Goal: Transaction & Acquisition: Purchase product/service

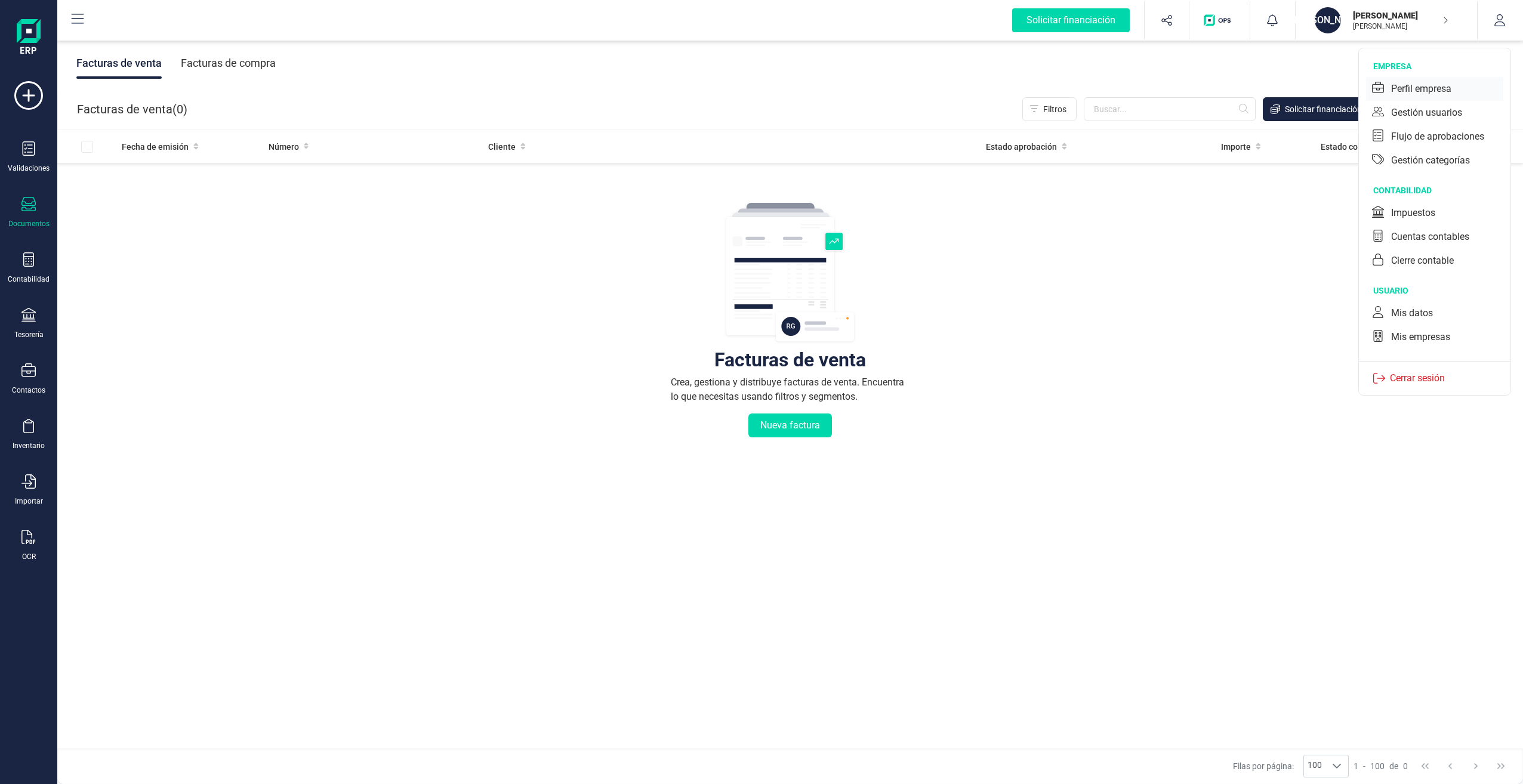
click at [1425, 92] on div "Perfil empresa" at bounding box center [1421, 89] width 61 height 14
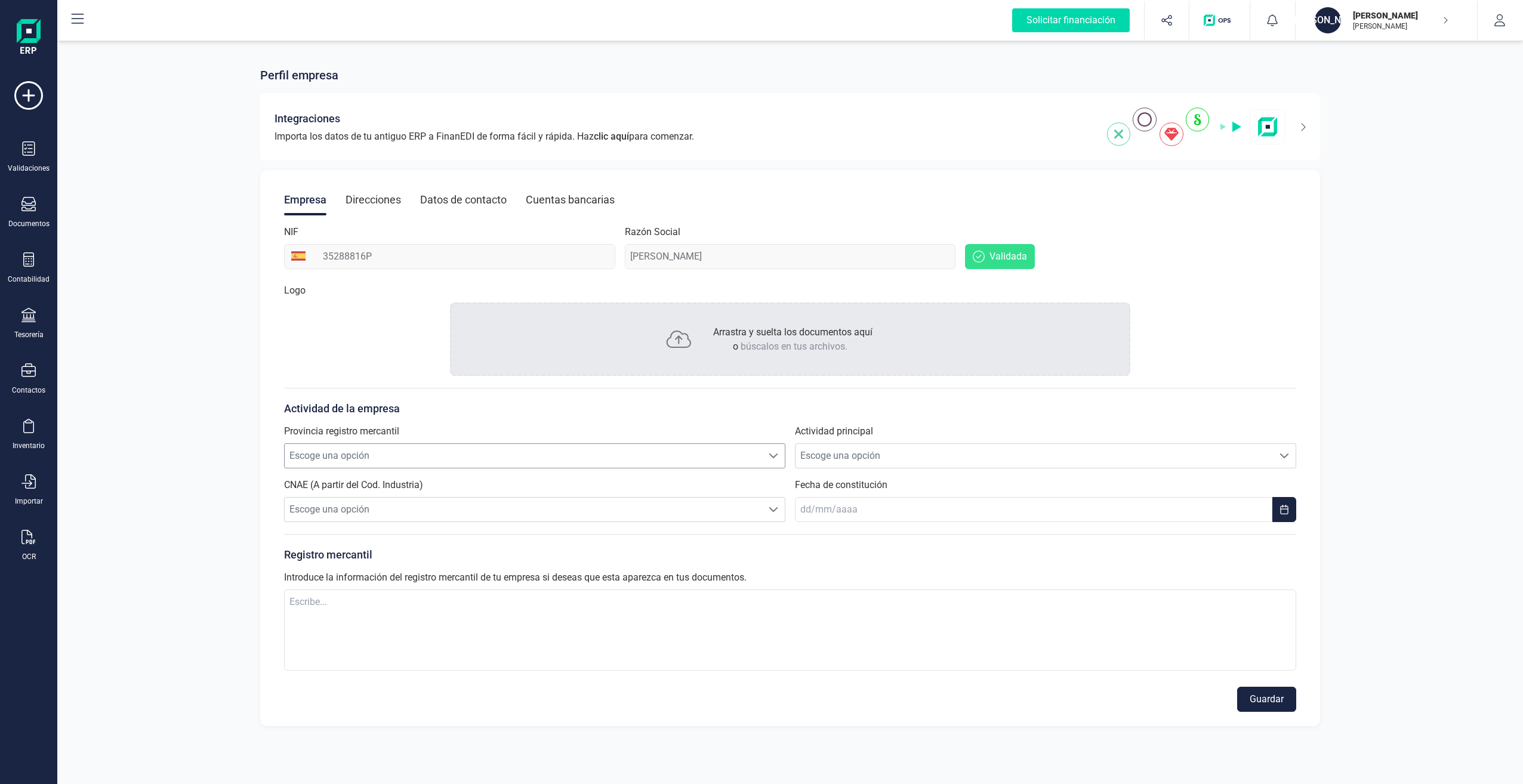
click at [769, 454] on span at bounding box center [773, 456] width 10 height 10
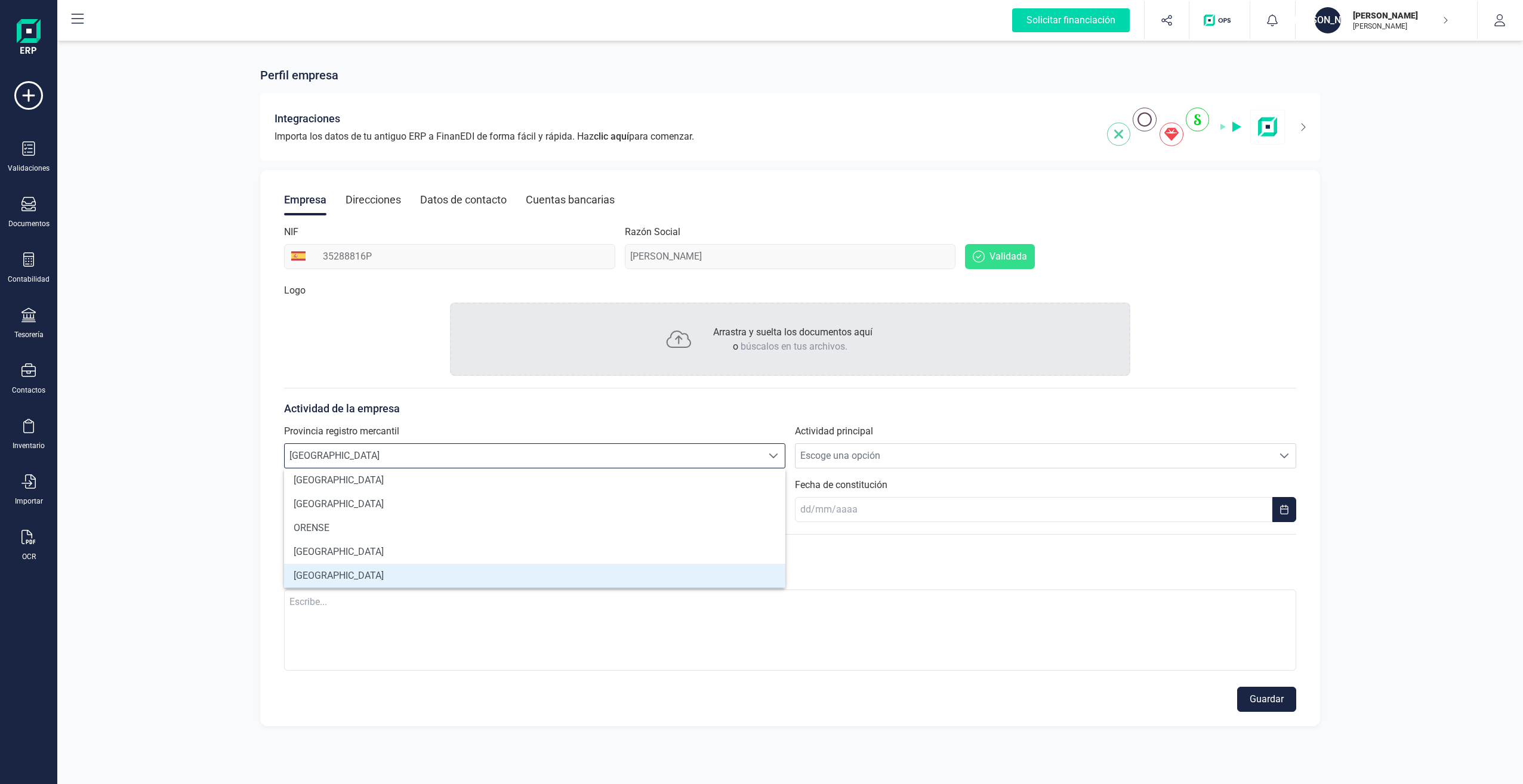
click at [368, 574] on li "PONTEVEDRA" at bounding box center [535, 575] width 501 height 24
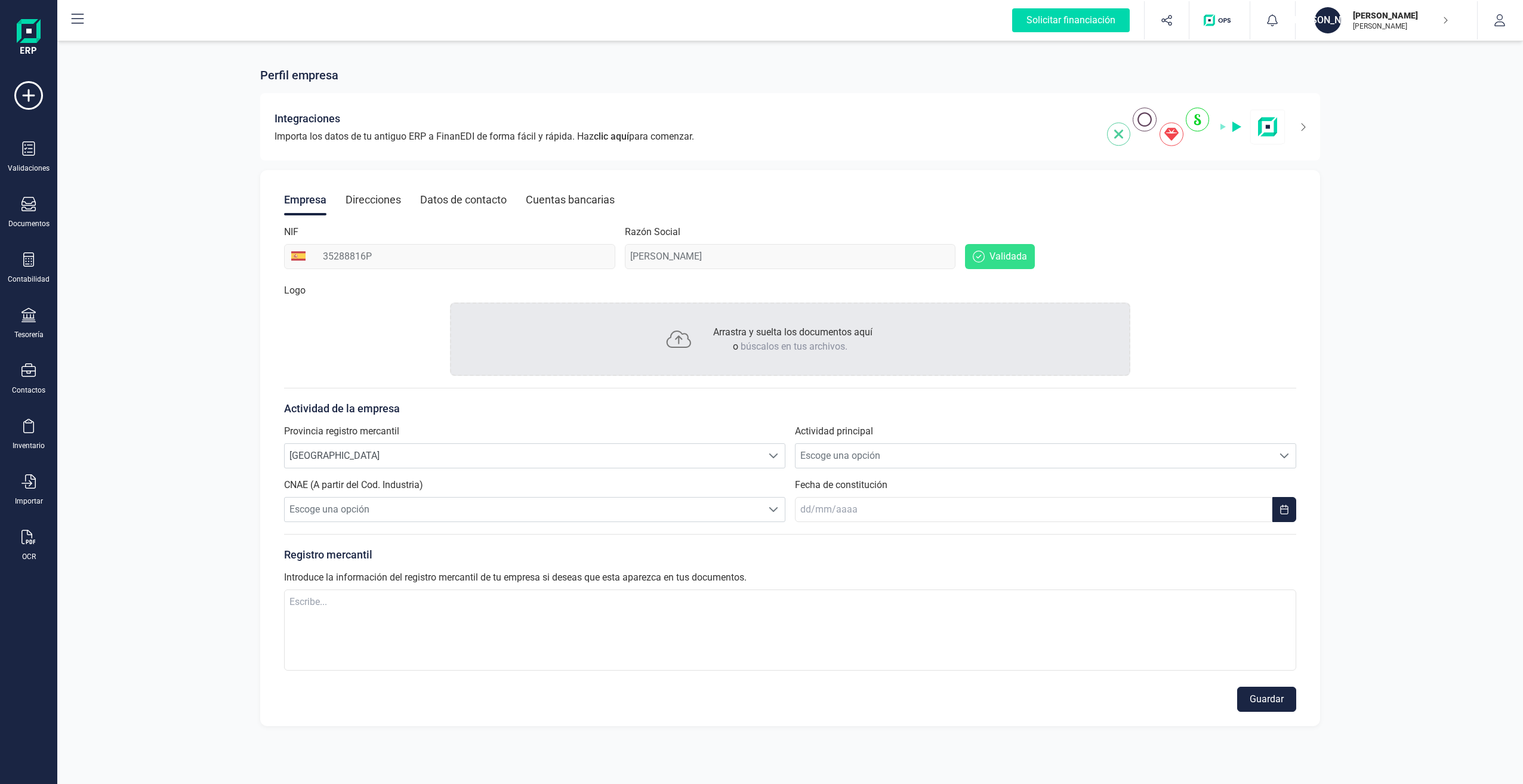
click at [78, 18] on icon at bounding box center [78, 18] width 12 height 10
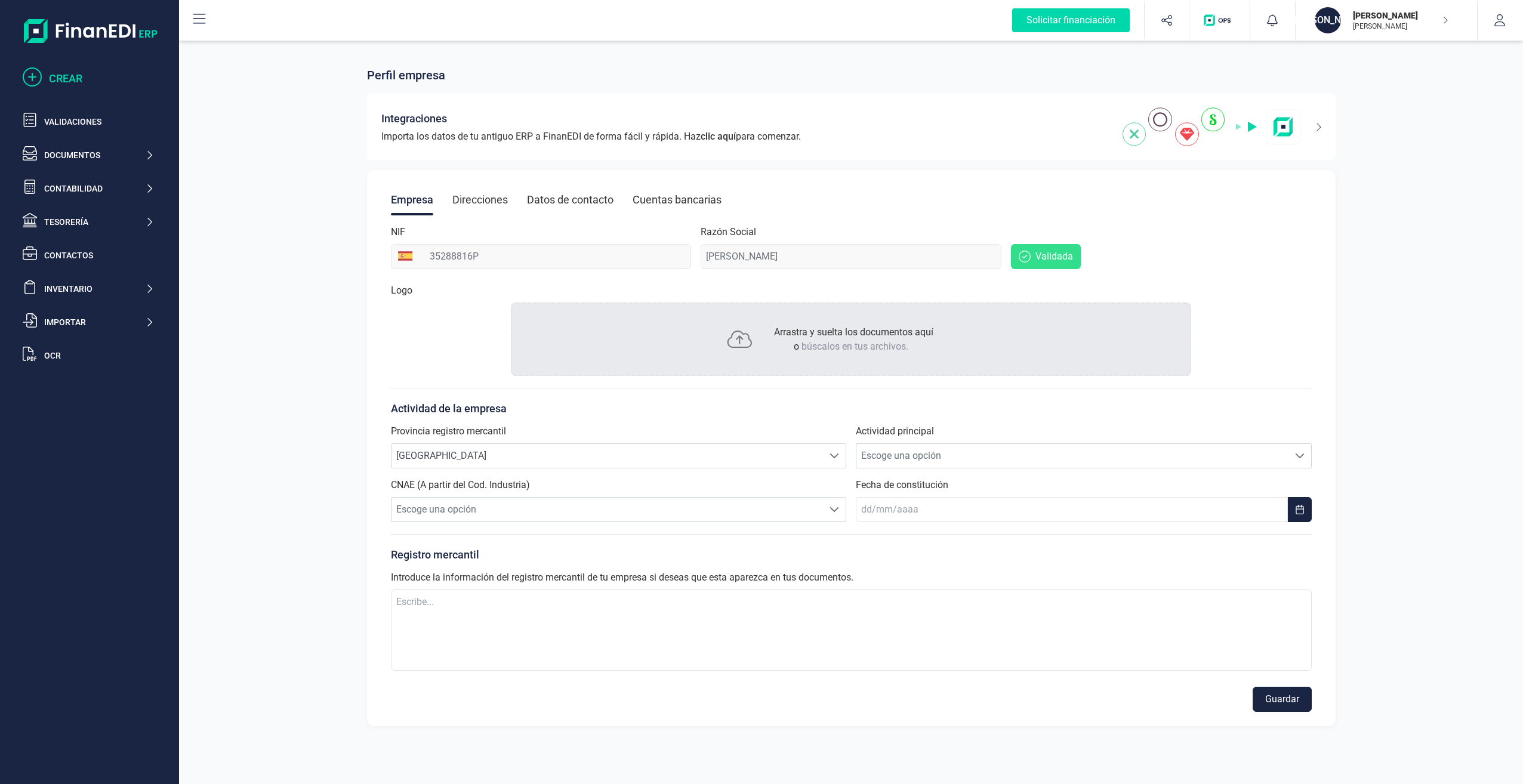
click at [61, 76] on div "CREAR" at bounding box center [101, 78] width 105 height 16
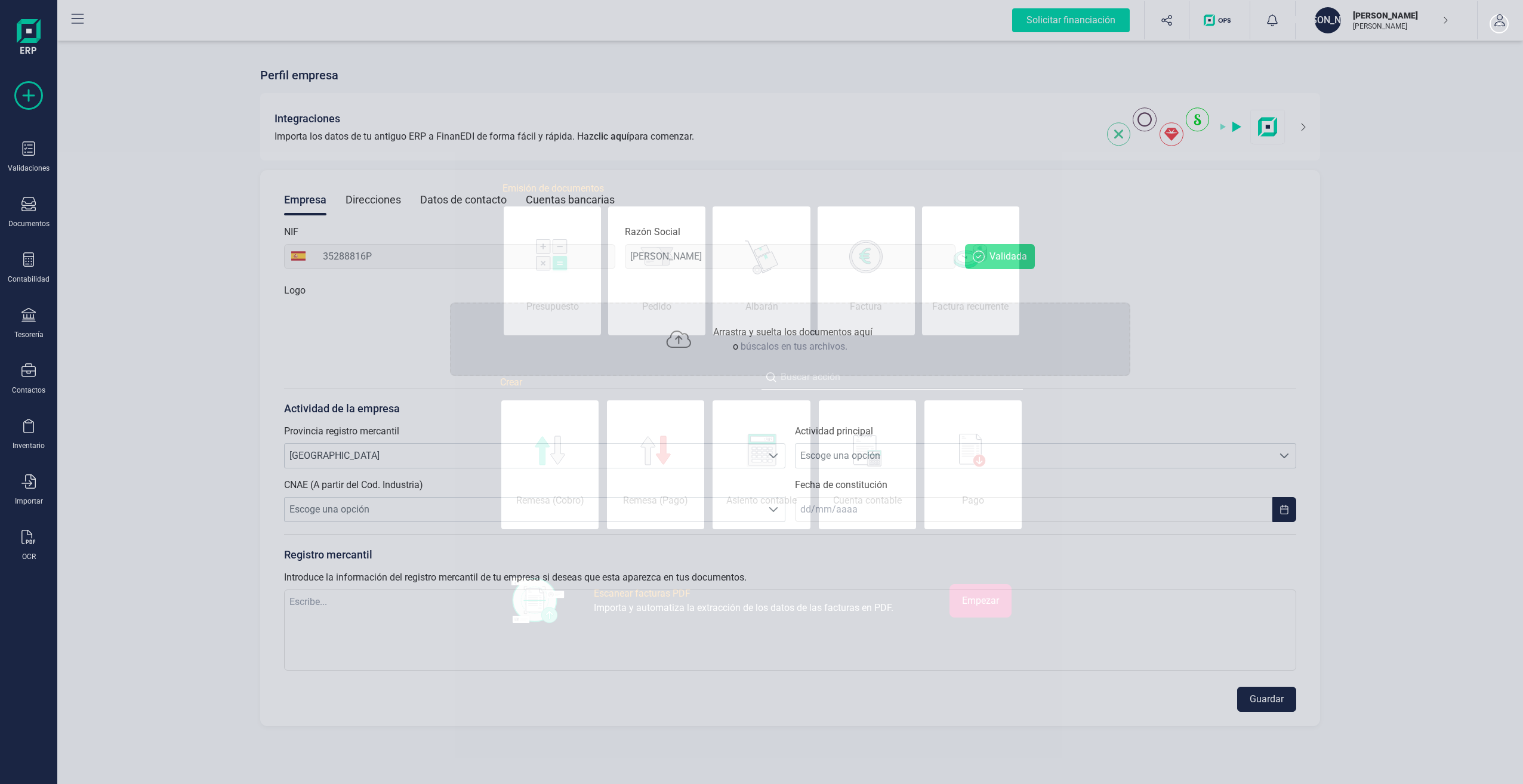
scroll to position [0, 60]
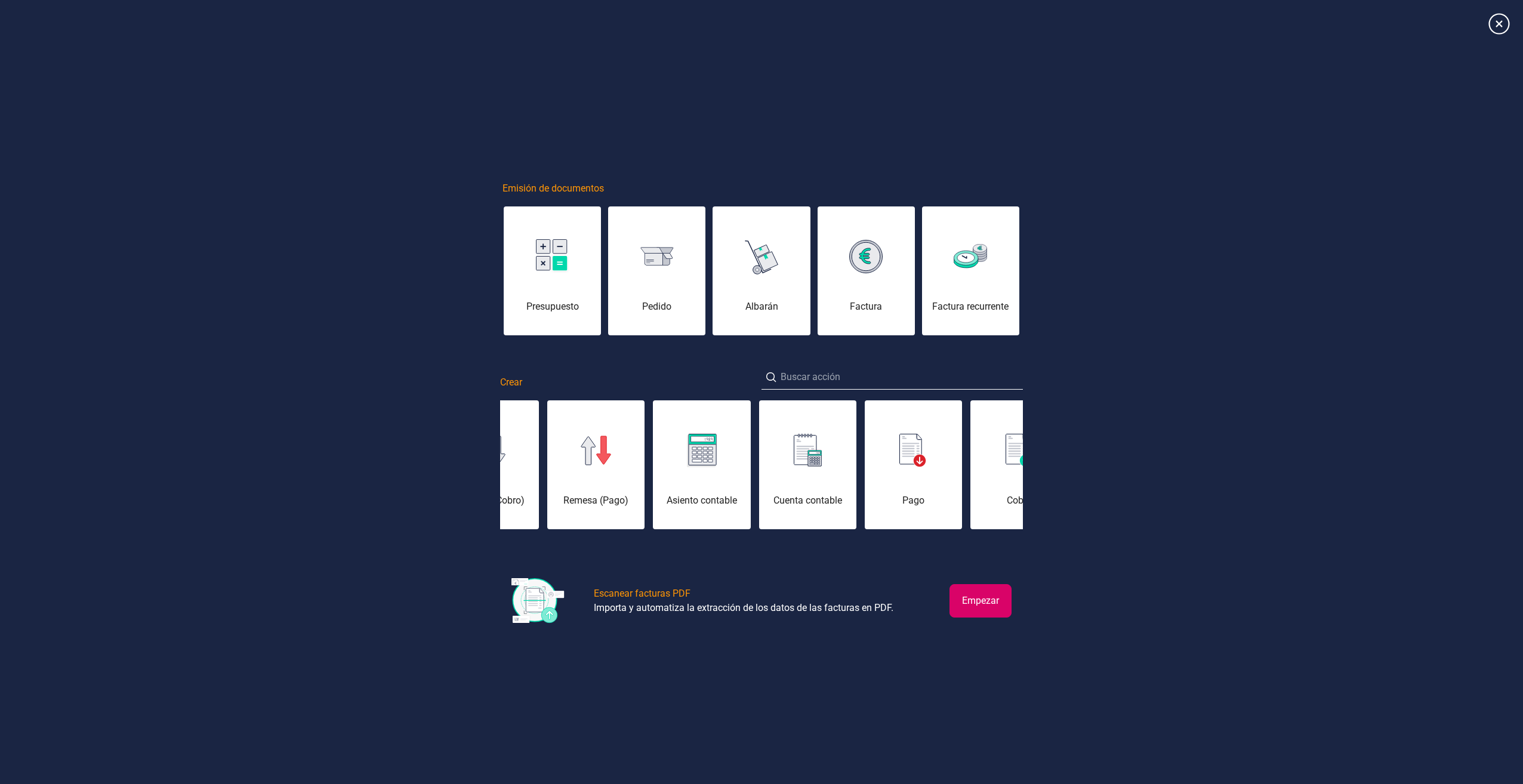
click at [1505, 19] on icon at bounding box center [1499, 23] width 21 height 21
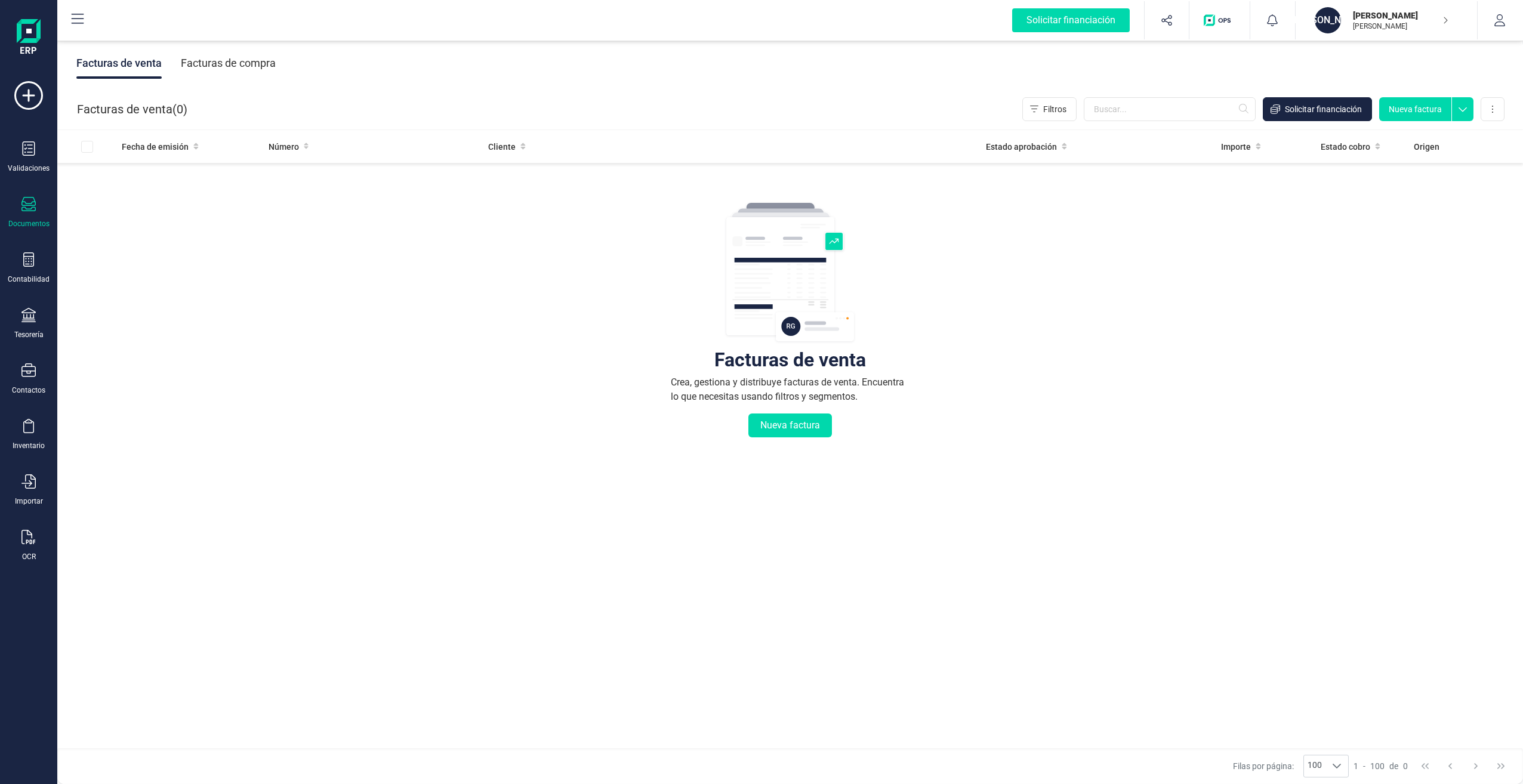
click at [74, 23] on icon at bounding box center [78, 18] width 12 height 10
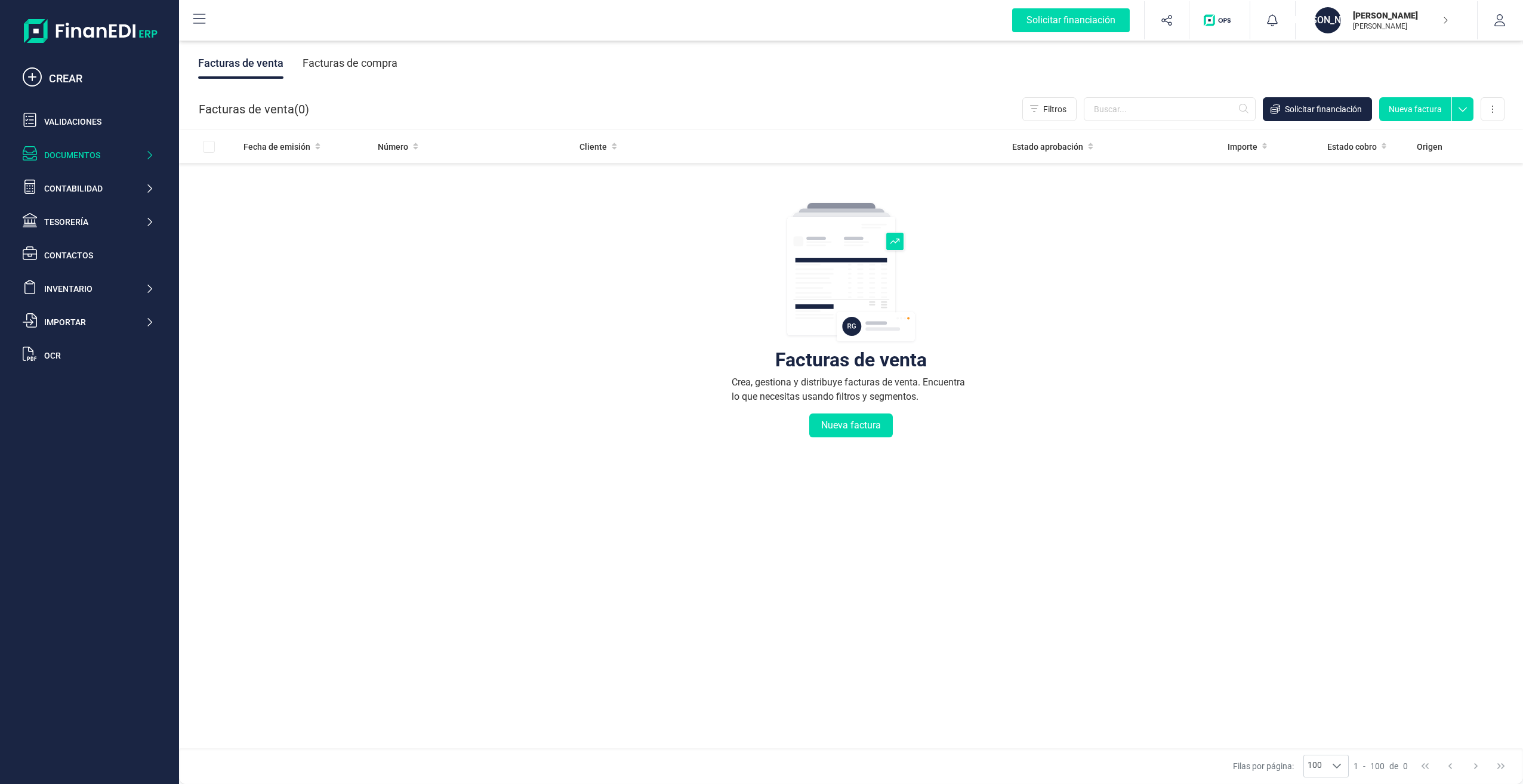
click at [196, 18] on icon at bounding box center [199, 18] width 12 height 10
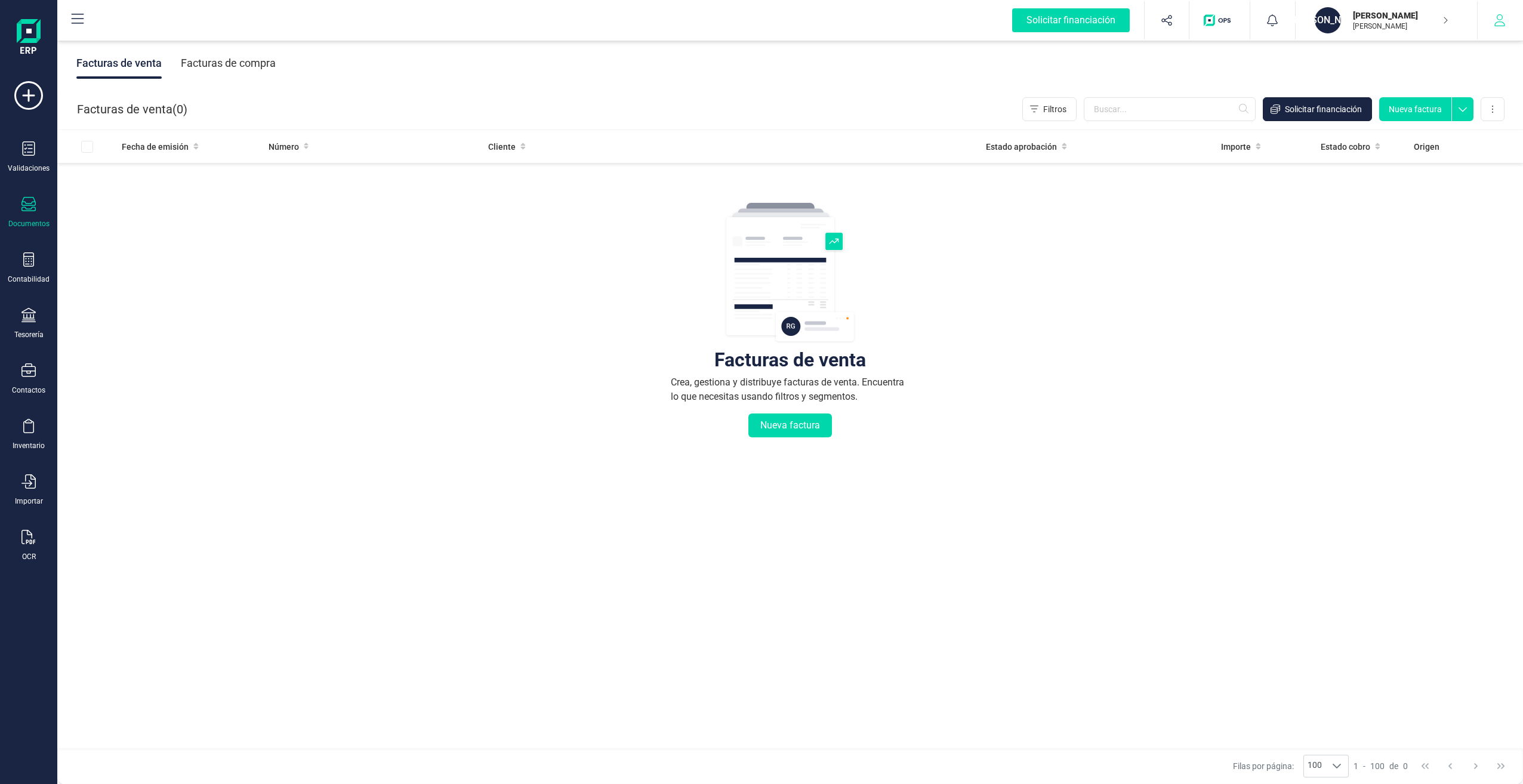
click at [1502, 24] on icon "button" at bounding box center [1500, 20] width 12 height 12
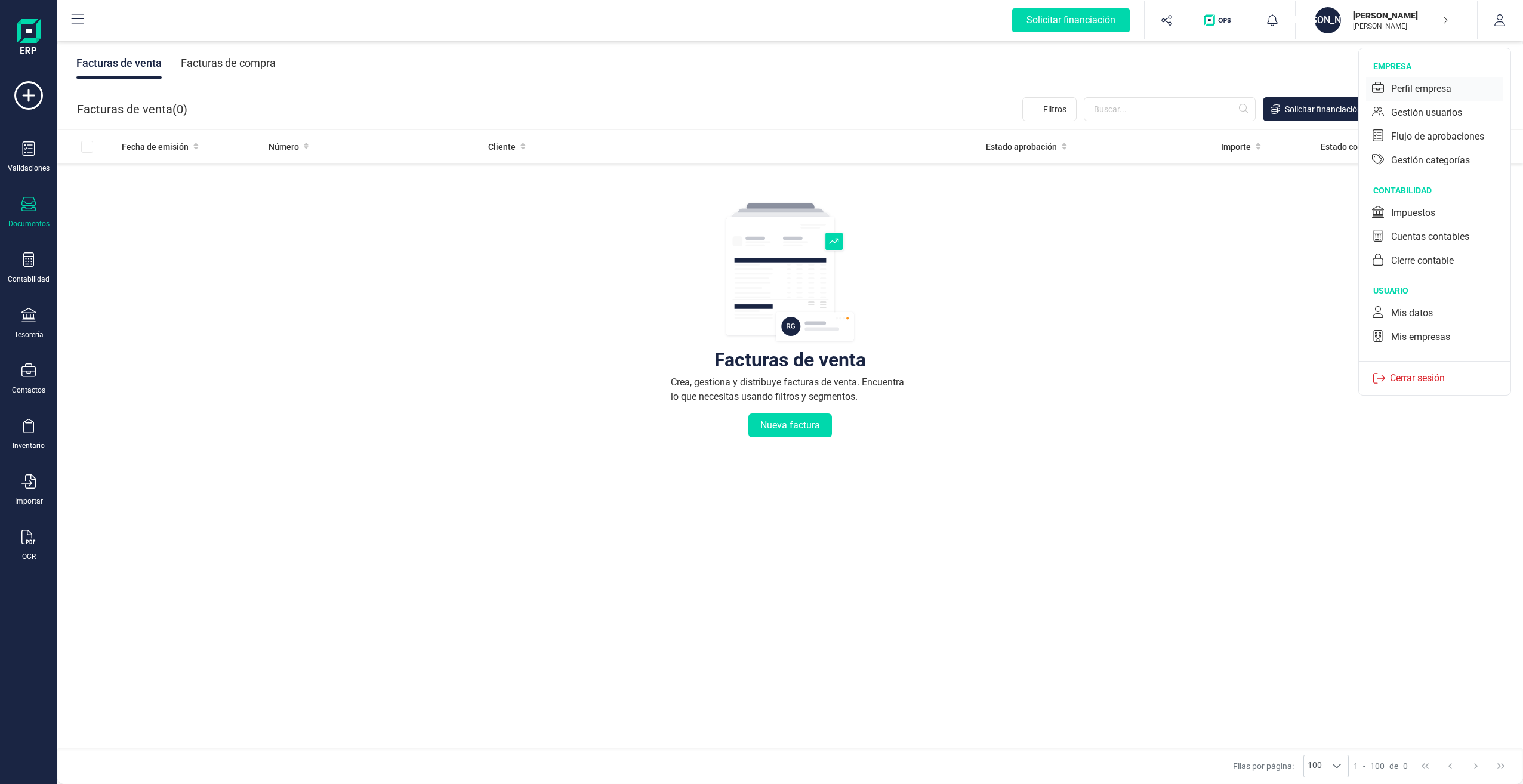
click at [1407, 87] on div "Perfil empresa" at bounding box center [1421, 89] width 61 height 14
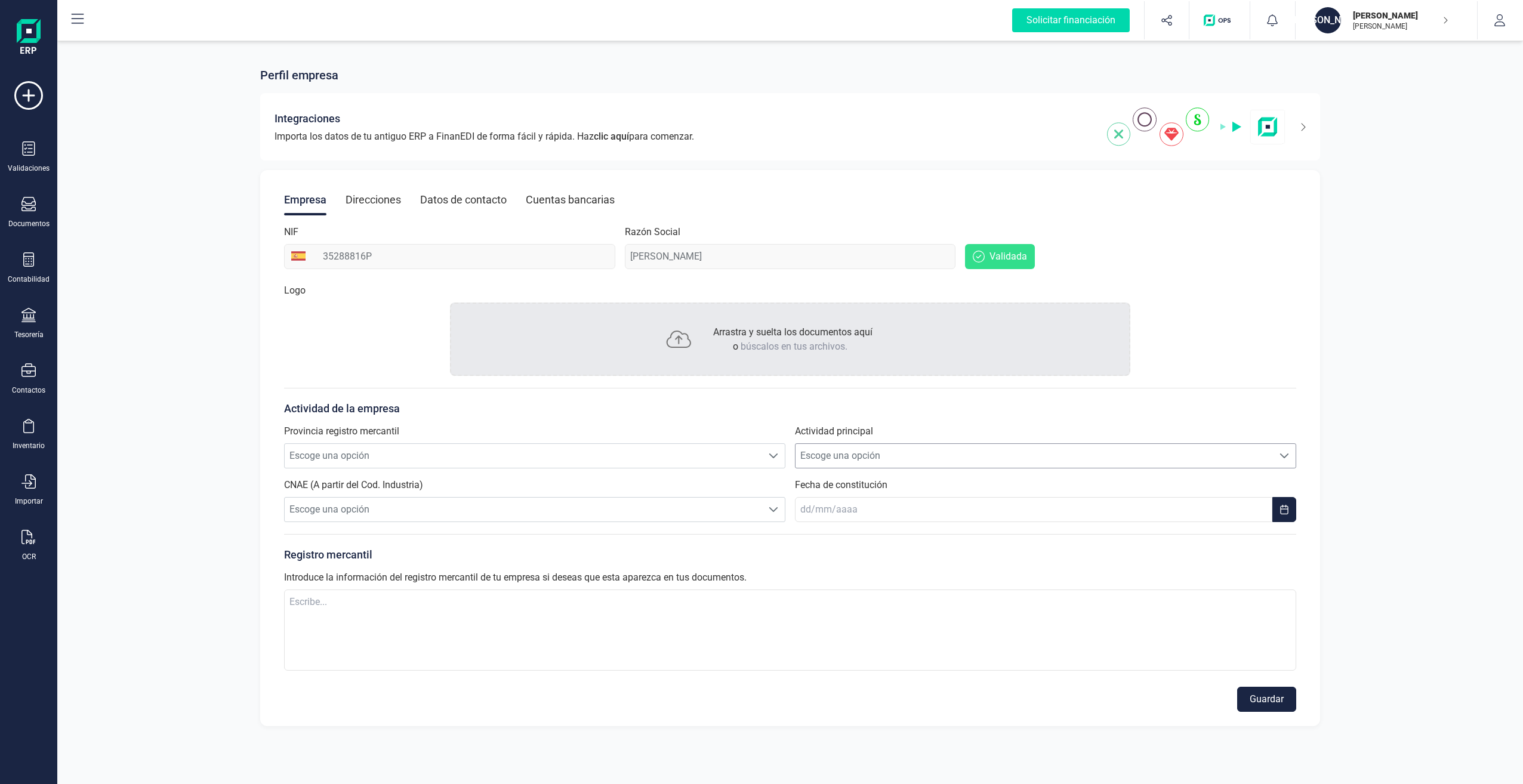
click at [904, 453] on span "Escoge una opción" at bounding box center [1034, 455] width 478 height 24
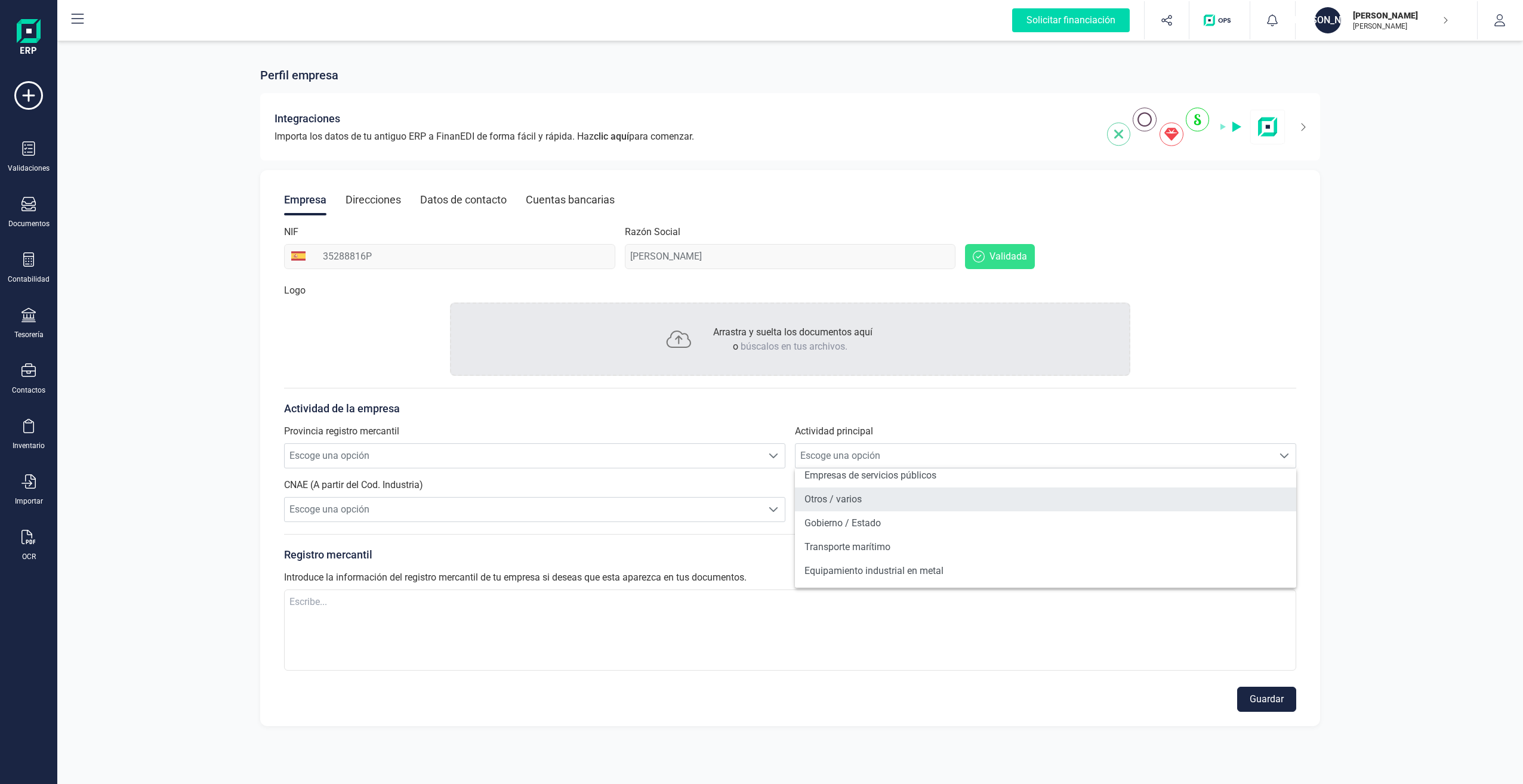
click at [851, 502] on li "Otros / varios" at bounding box center [1045, 499] width 501 height 24
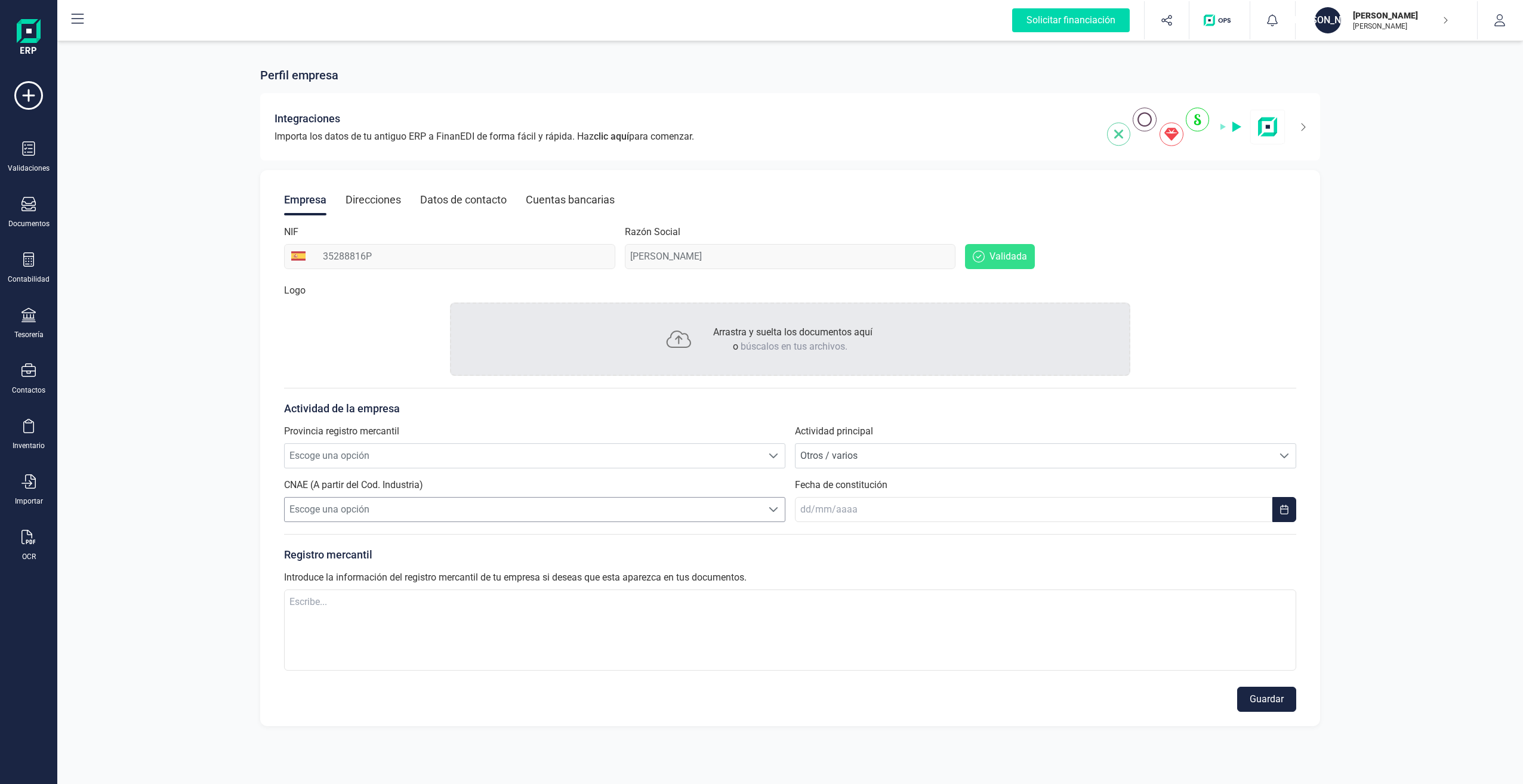
click at [411, 510] on span "Escoge una opción" at bounding box center [523, 509] width 478 height 24
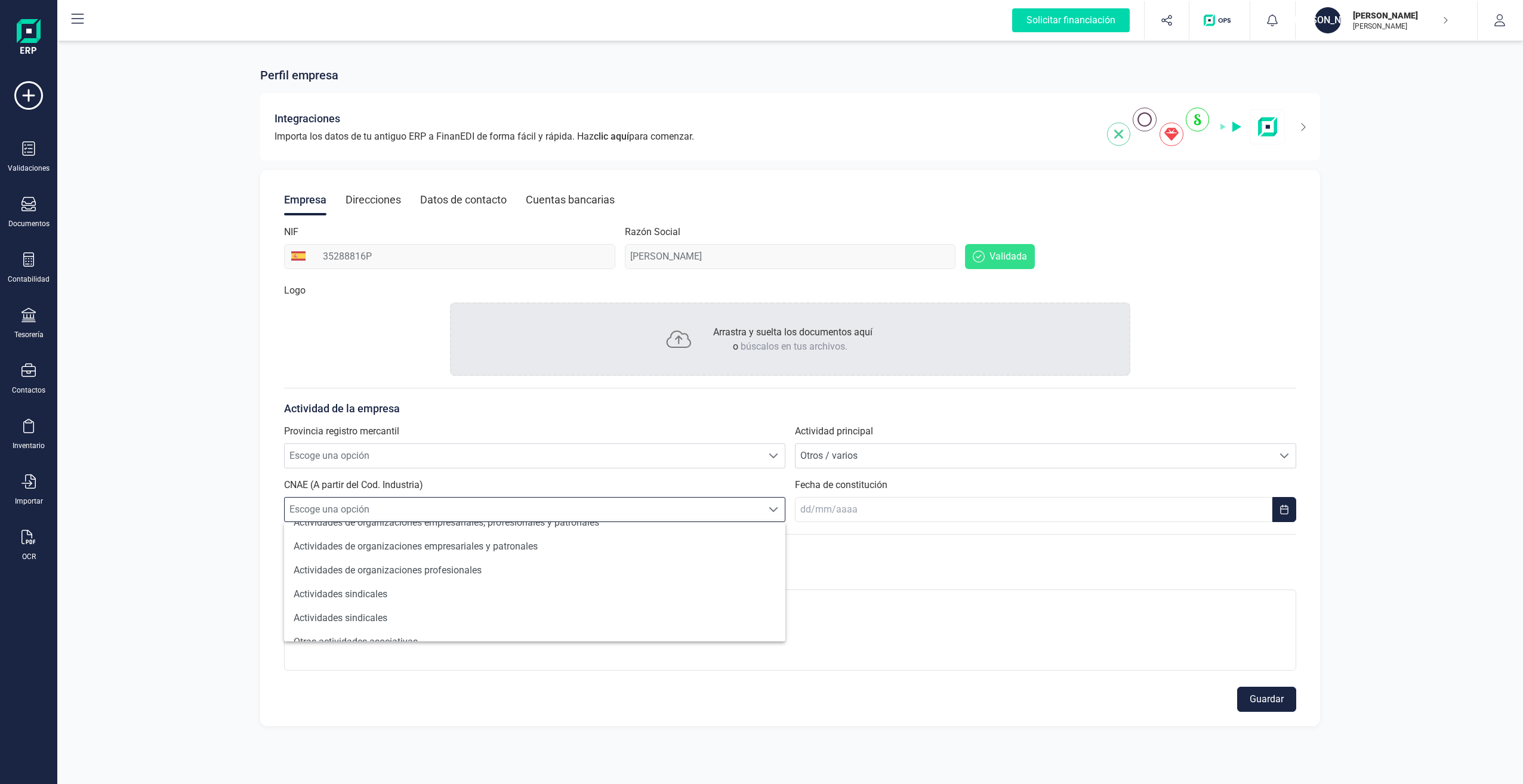
scroll to position [724, 0]
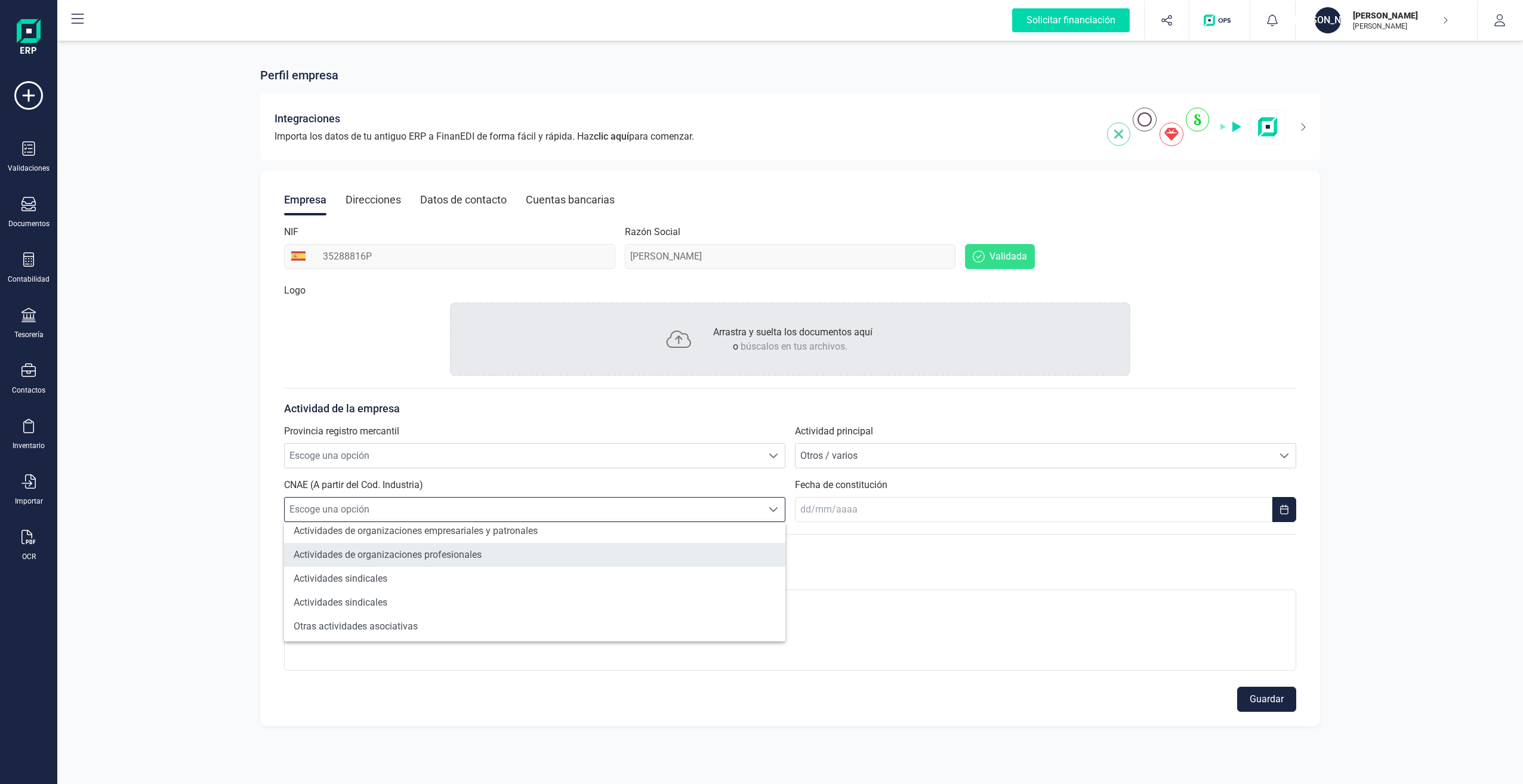
click at [473, 554] on li "Actividades de organizaciones profesionales" at bounding box center [535, 554] width 501 height 24
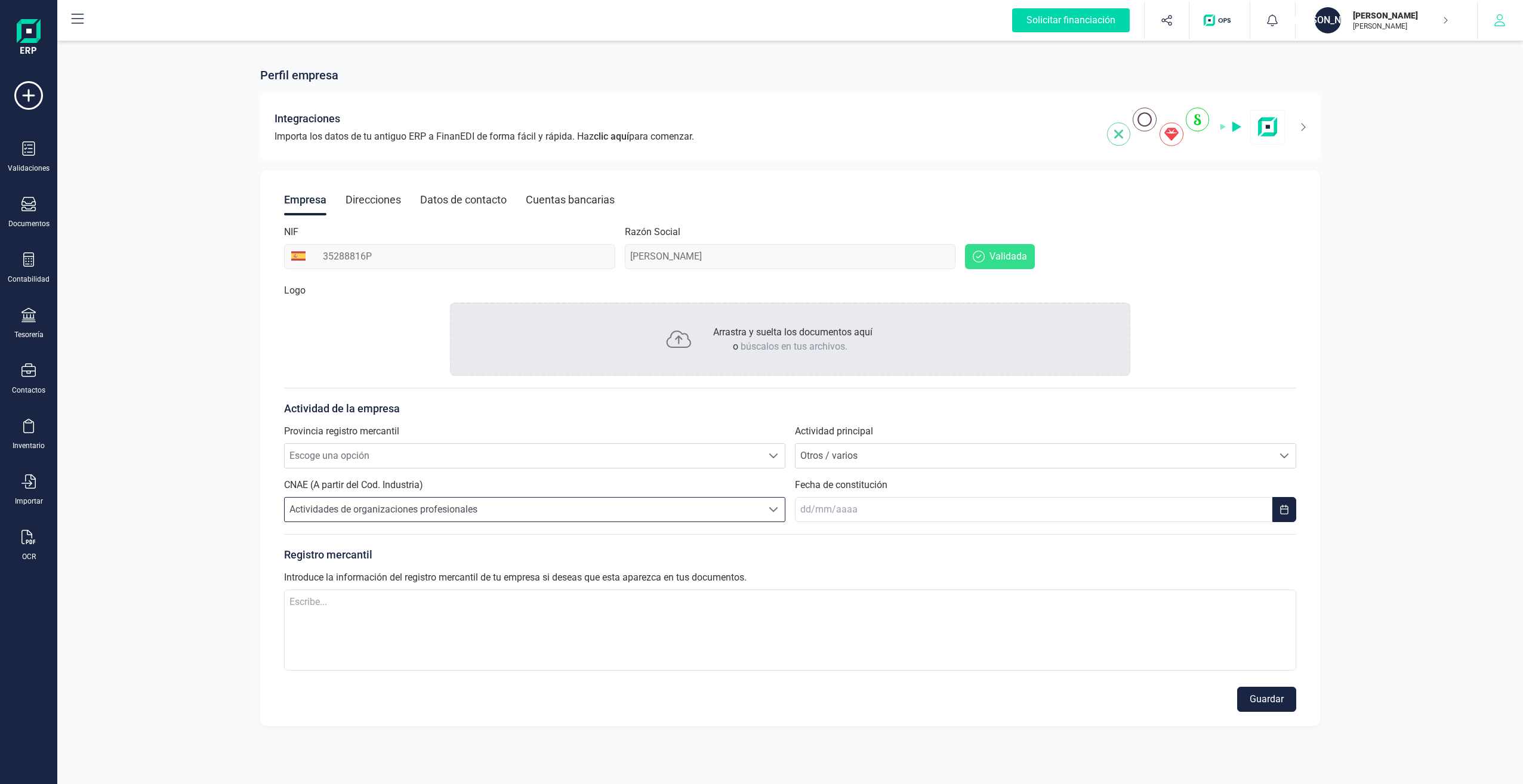
click at [1505, 16] on icon "button" at bounding box center [1500, 20] width 12 height 12
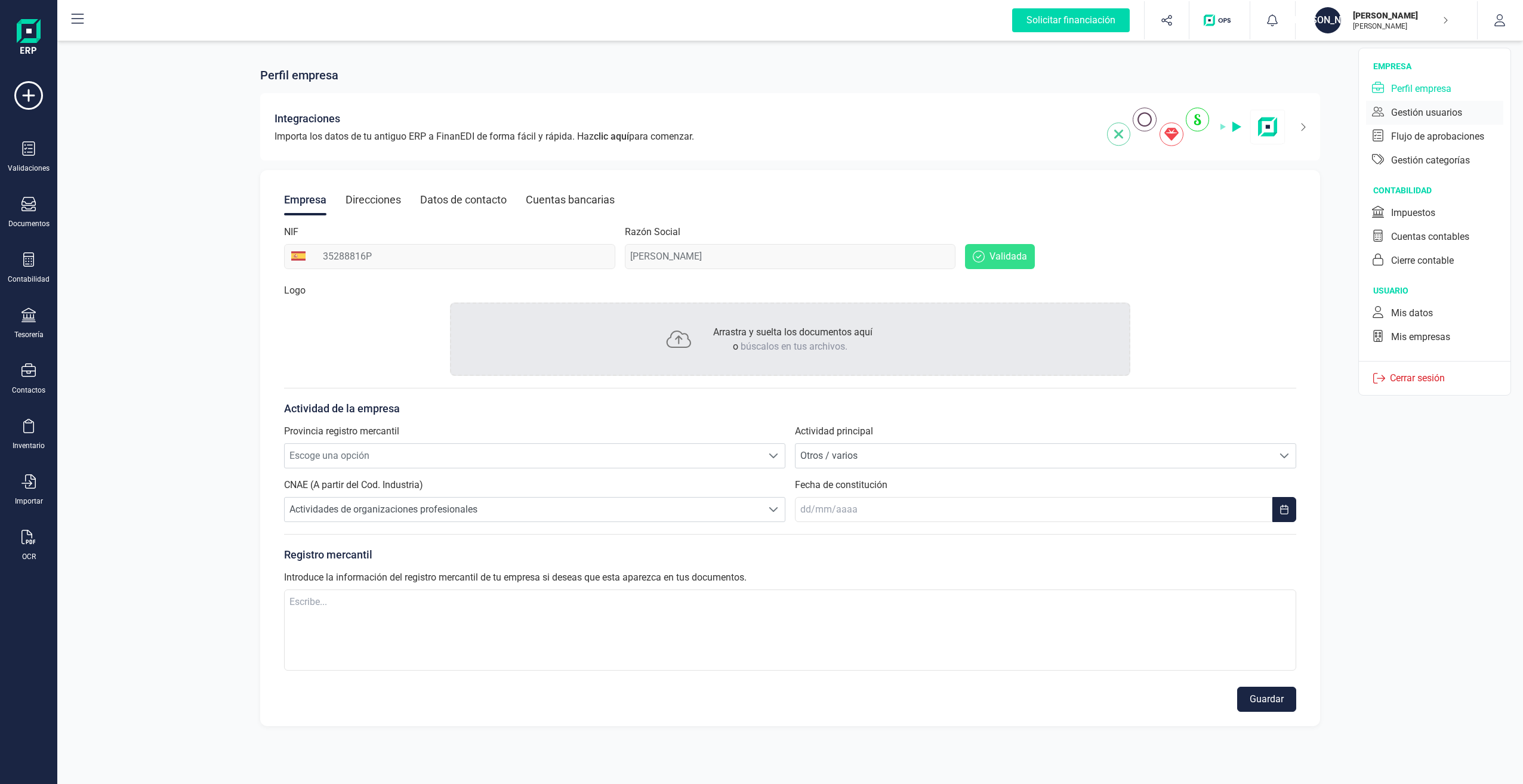
click at [1433, 109] on div "Gestión usuarios" at bounding box center [1426, 112] width 71 height 14
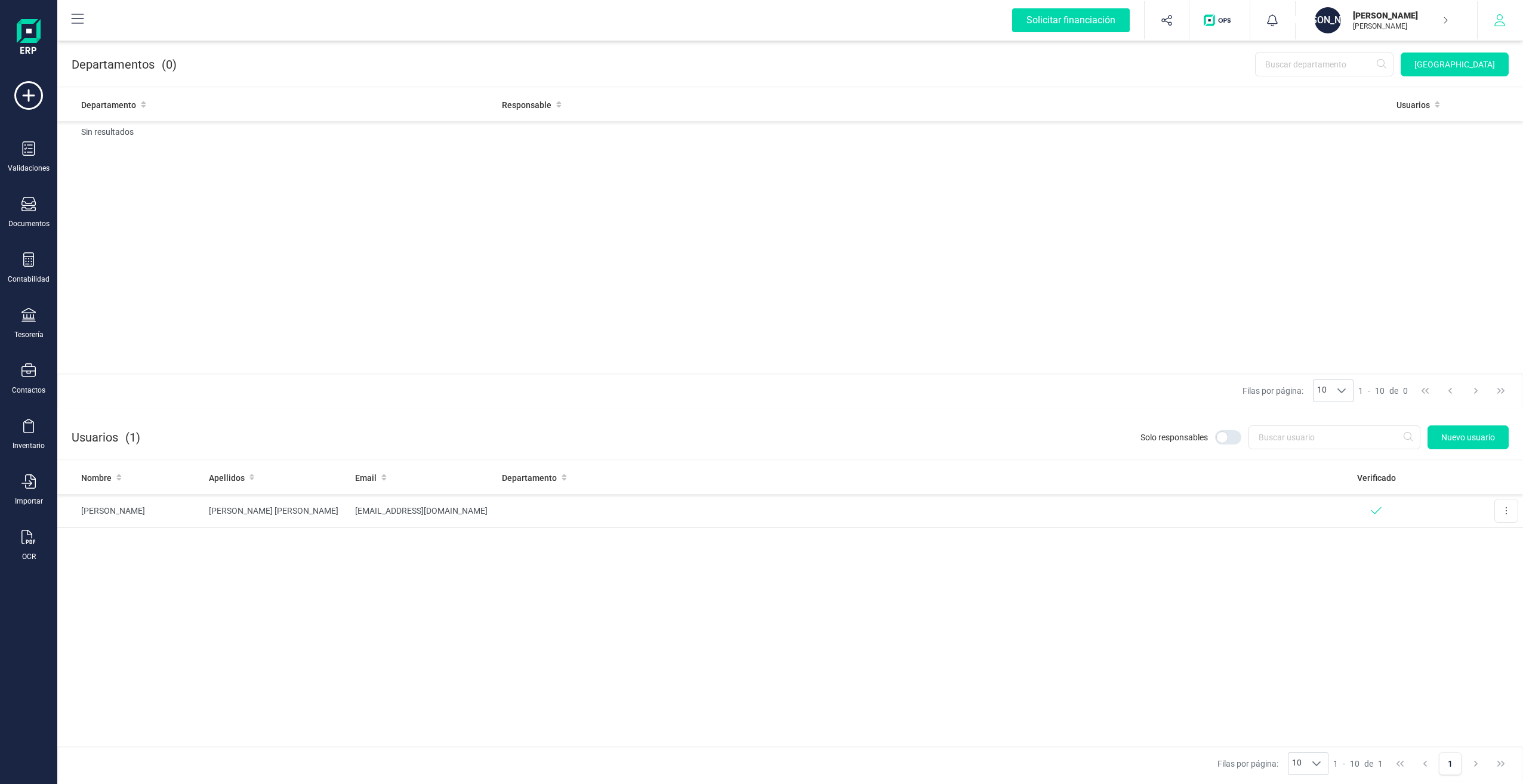
click at [1499, 23] on icon "button" at bounding box center [1500, 20] width 12 height 12
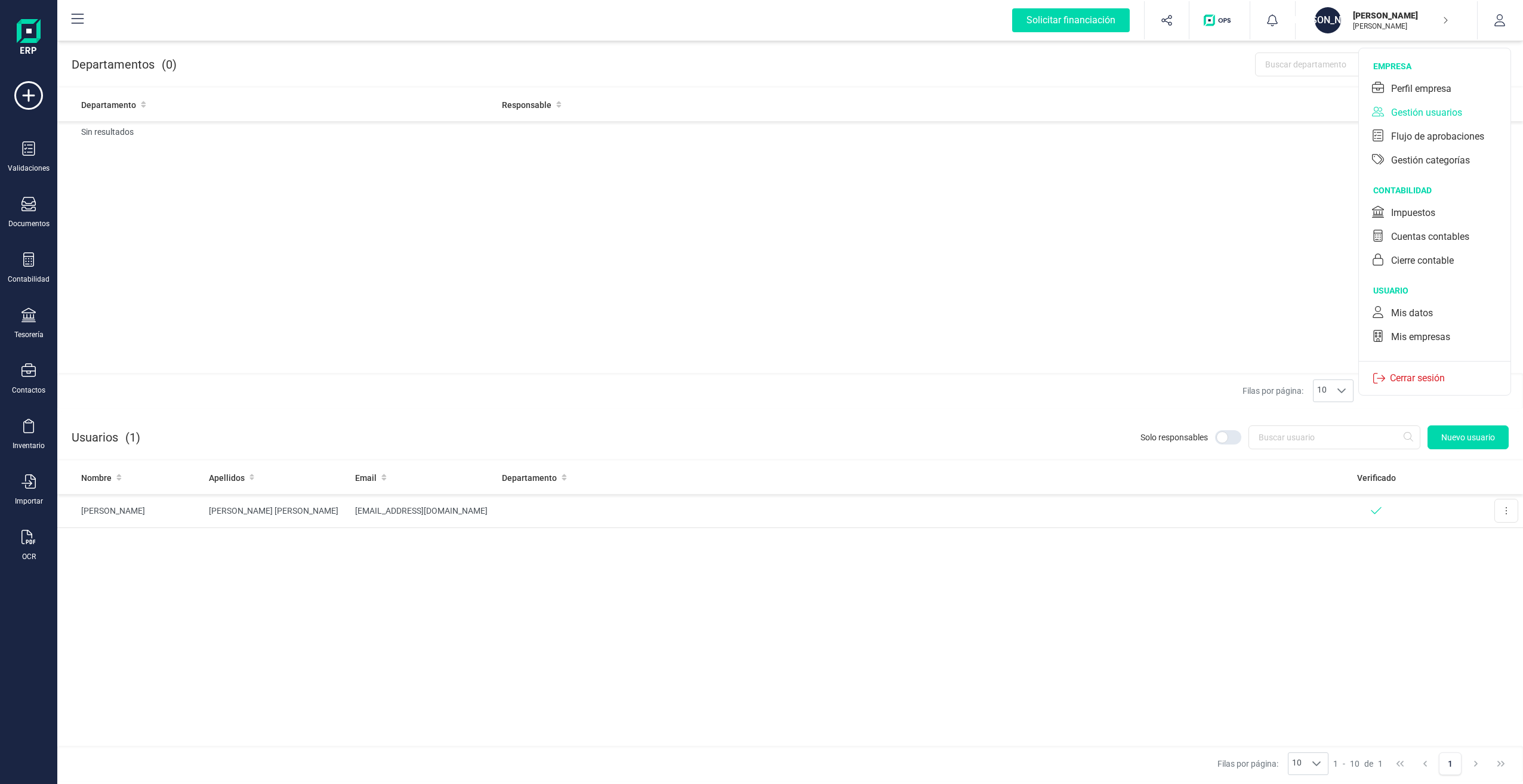
drag, startPoint x: 1429, startPoint y: 158, endPoint x: 1442, endPoint y: 189, distance: 33.6
click at [1442, 189] on div "empresa Perfil empresa Gestión usuarios Flujo de aprobaciones Gestión categoría…" at bounding box center [1435, 221] width 153 height 348
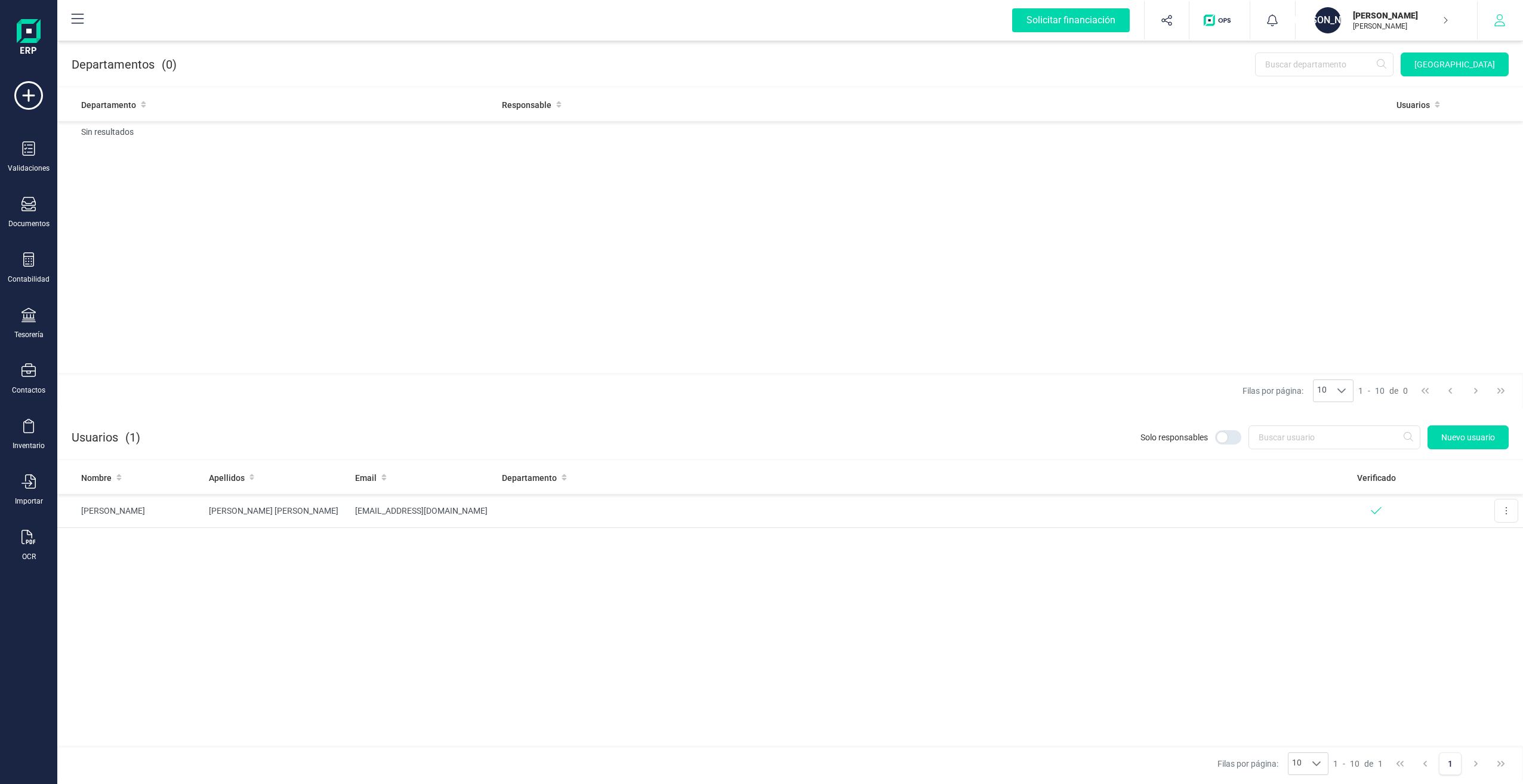
click at [1503, 20] on icon "button" at bounding box center [1500, 20] width 12 height 12
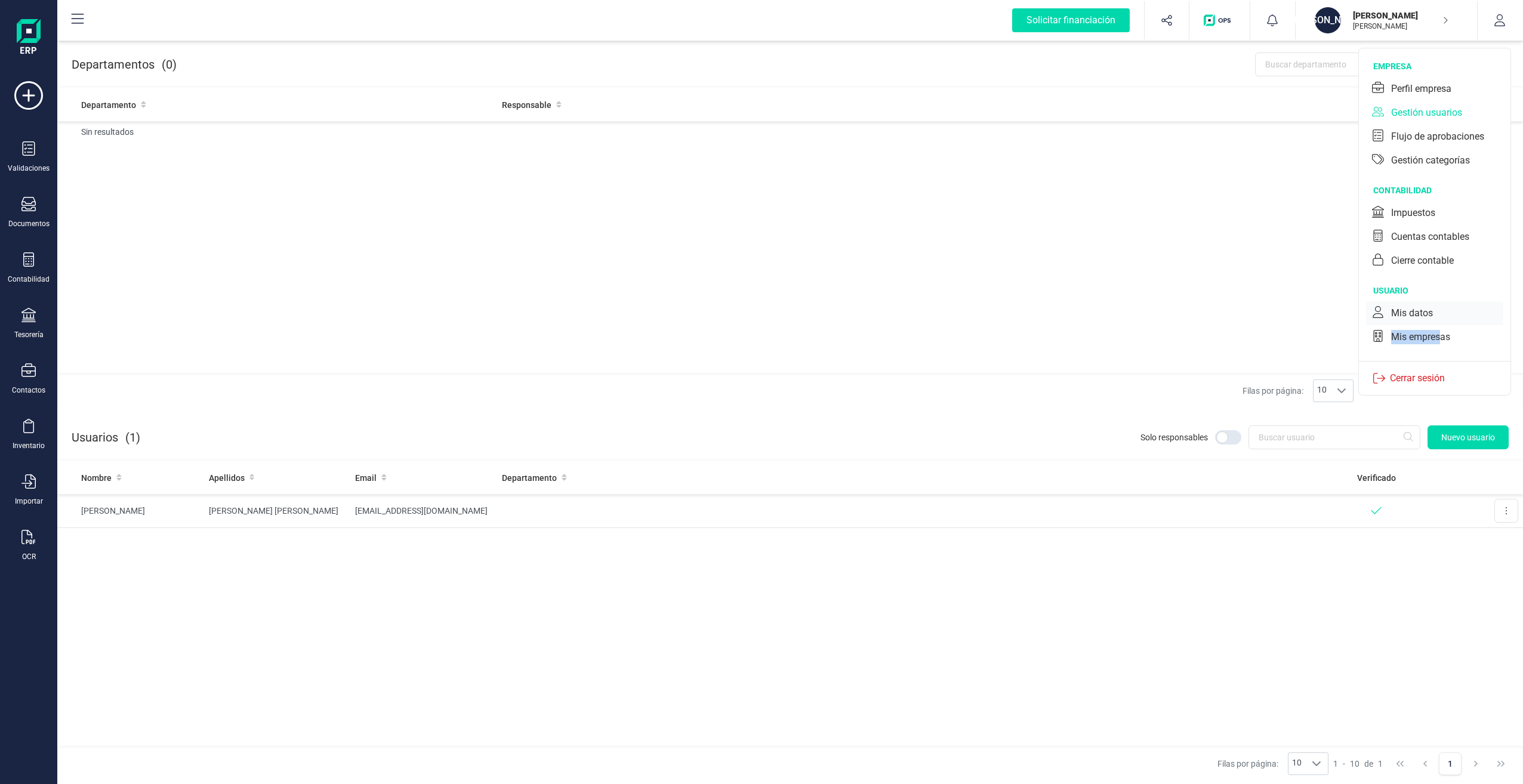
drag, startPoint x: 1441, startPoint y: 337, endPoint x: 1439, endPoint y: 319, distance: 18.1
click at [1439, 319] on div "usuario Mis datos Mis empresas" at bounding box center [1435, 317] width 152 height 88
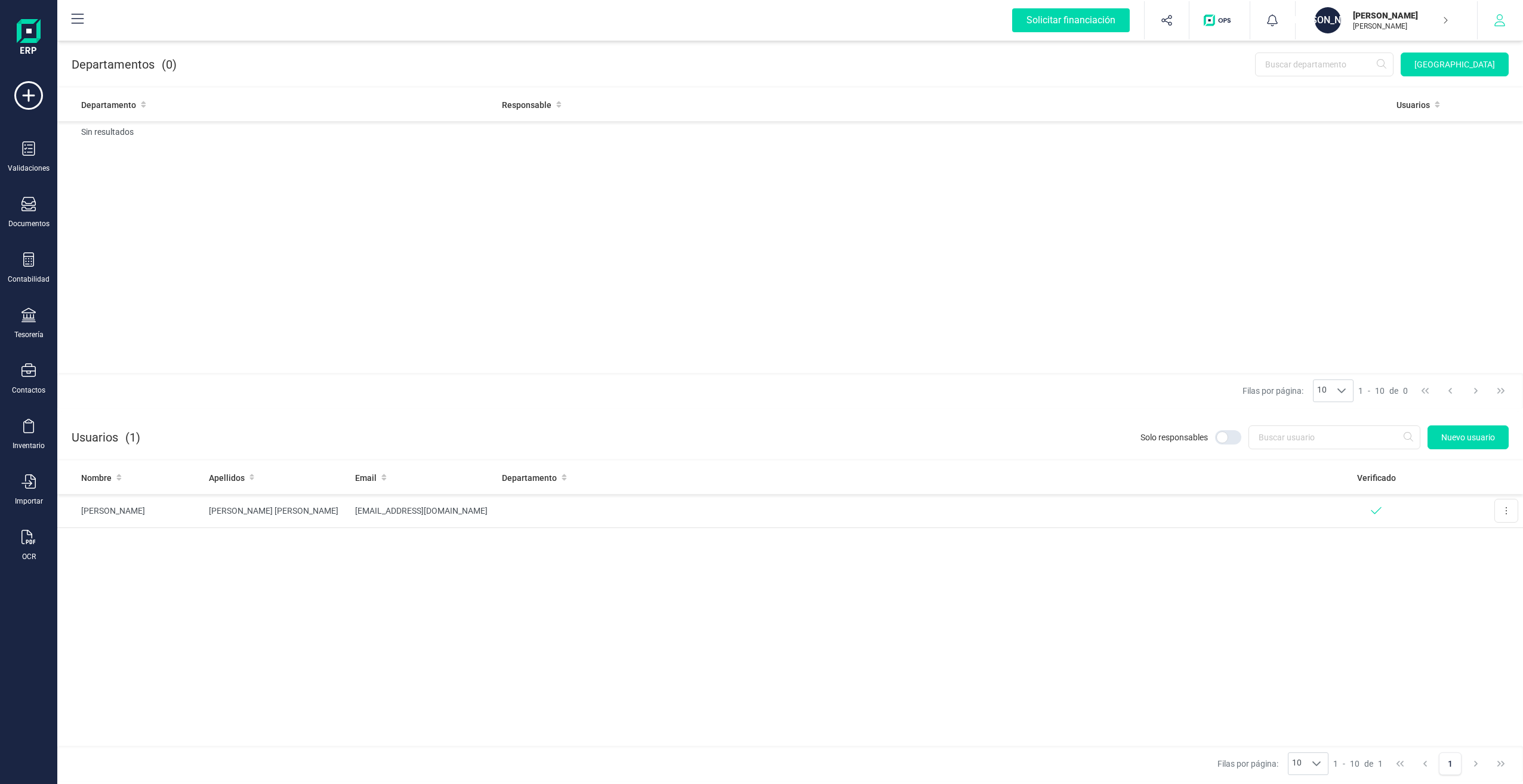
click at [1496, 27] on button "button" at bounding box center [1500, 20] width 45 height 38
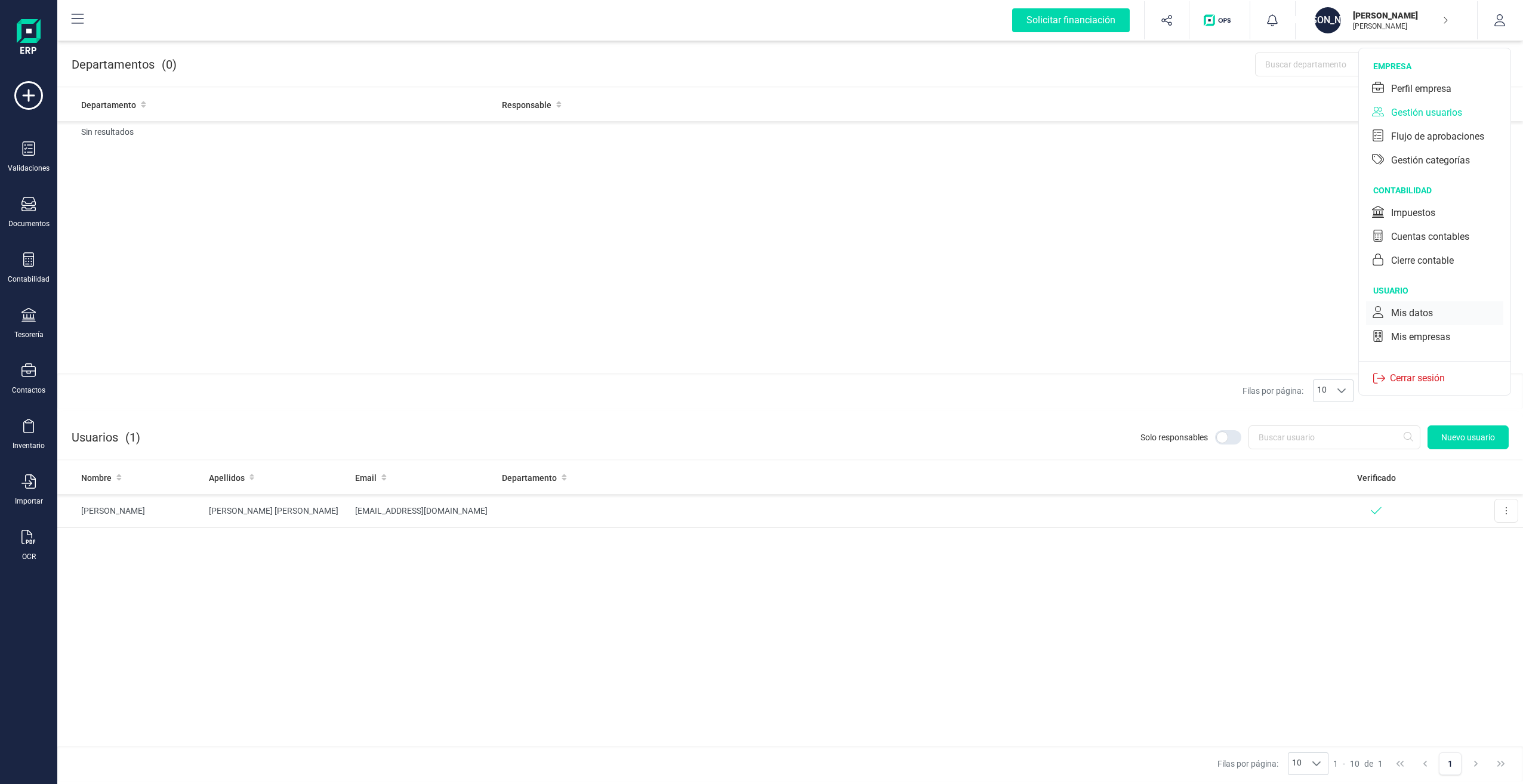
click at [1427, 310] on div "Mis datos" at bounding box center [1412, 313] width 42 height 14
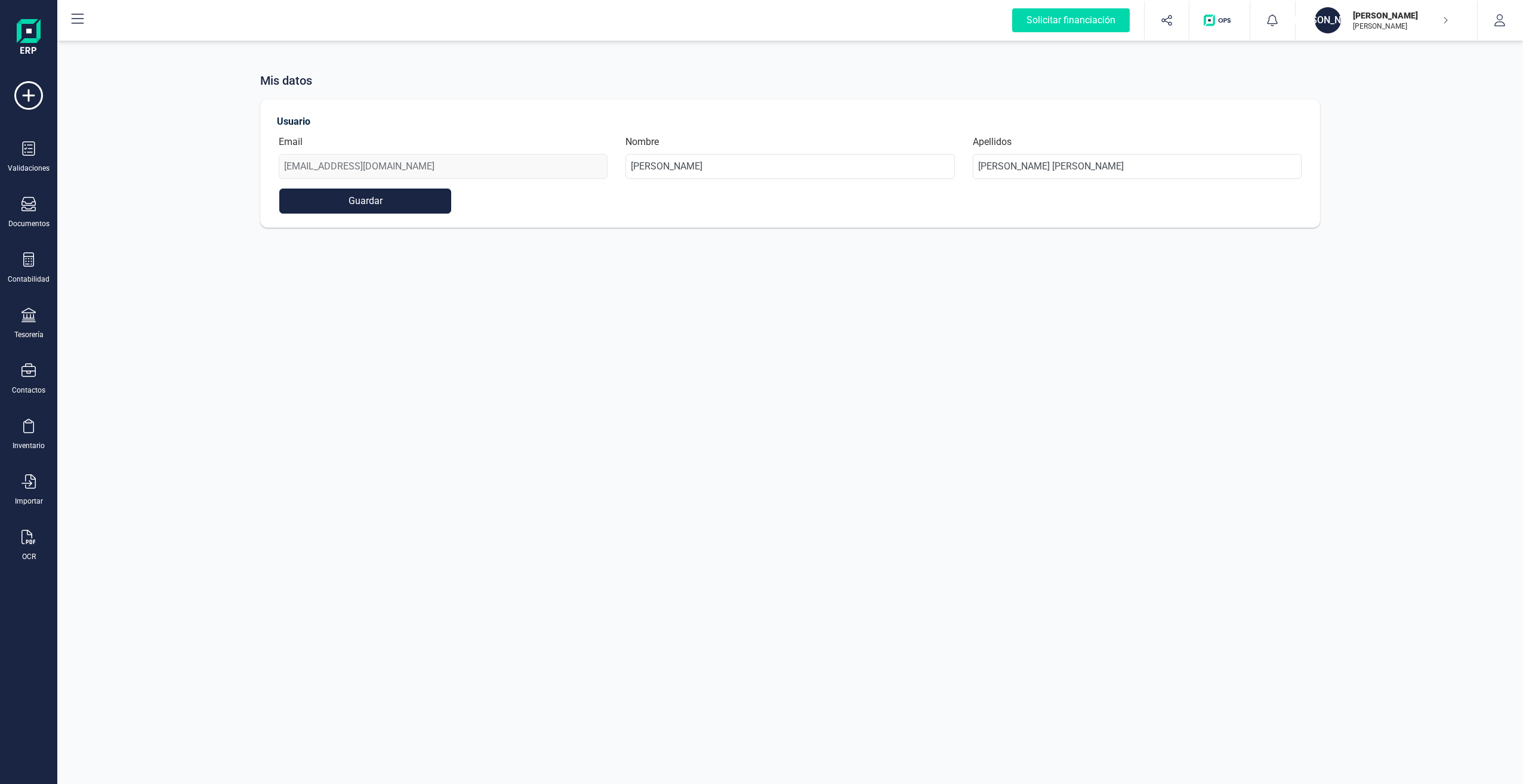
click at [82, 18] on icon at bounding box center [78, 18] width 12 height 10
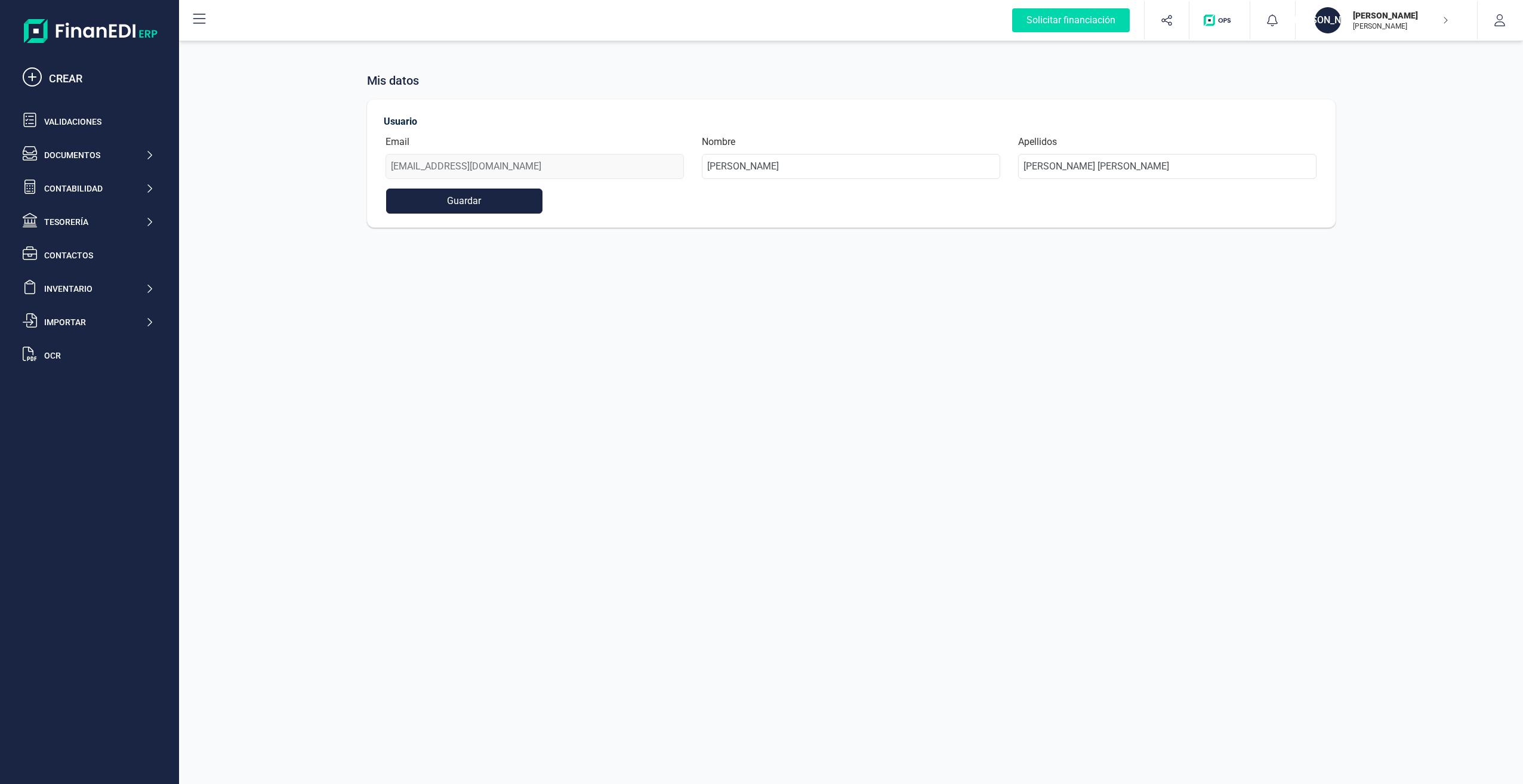
drag, startPoint x: 832, startPoint y: 375, endPoint x: 982, endPoint y: 360, distance: 150.7
click at [846, 378] on div "Mis datos Usuario Email jaguiar@mundo-r.com Nombre JOSÉ Apellidos AGUIAR CONDE …" at bounding box center [851, 392] width 1344 height 784
click at [1272, 22] on icon at bounding box center [1272, 20] width 12 height 12
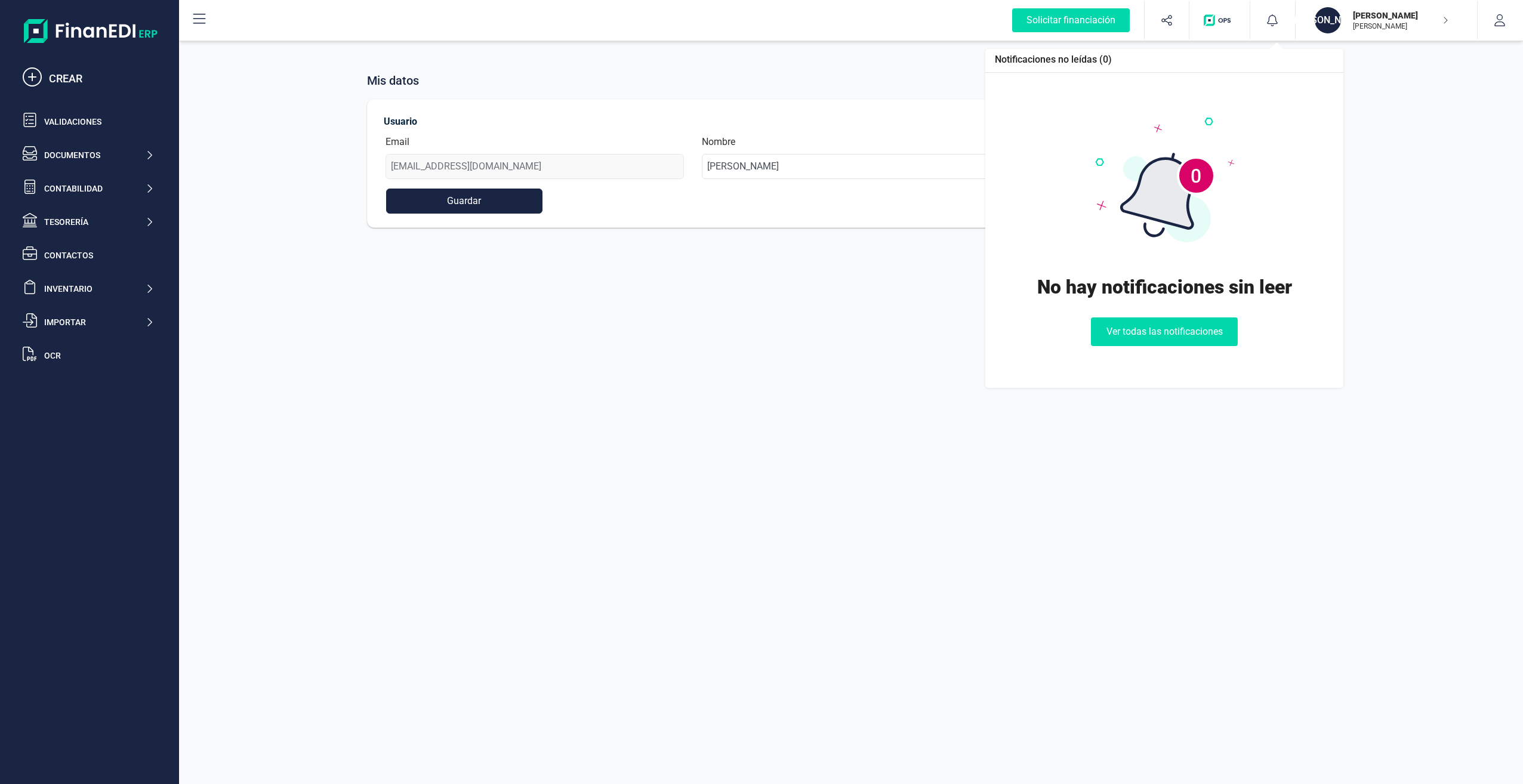
click at [1159, 335] on button "Ver todas las notificaciones" at bounding box center [1164, 331] width 147 height 29
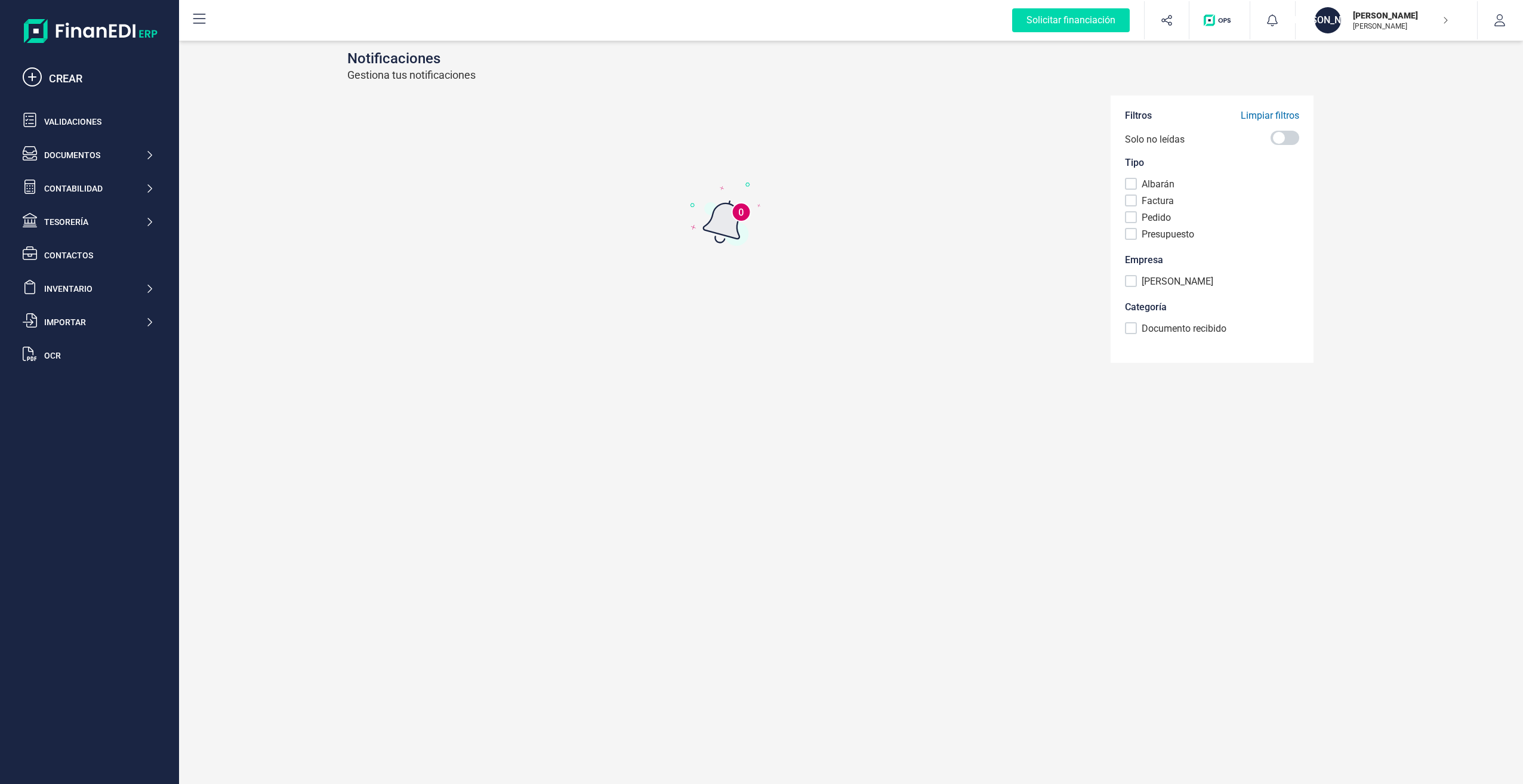
drag, startPoint x: 847, startPoint y: 384, endPoint x: 828, endPoint y: 387, distance: 19.2
click at [844, 385] on div "Notificaciones Gestiona tus notificaciones Filtros Limpiar filtros Solo no leíd…" at bounding box center [851, 411] width 1344 height 746
click at [62, 81] on div "CREAR" at bounding box center [101, 78] width 105 height 16
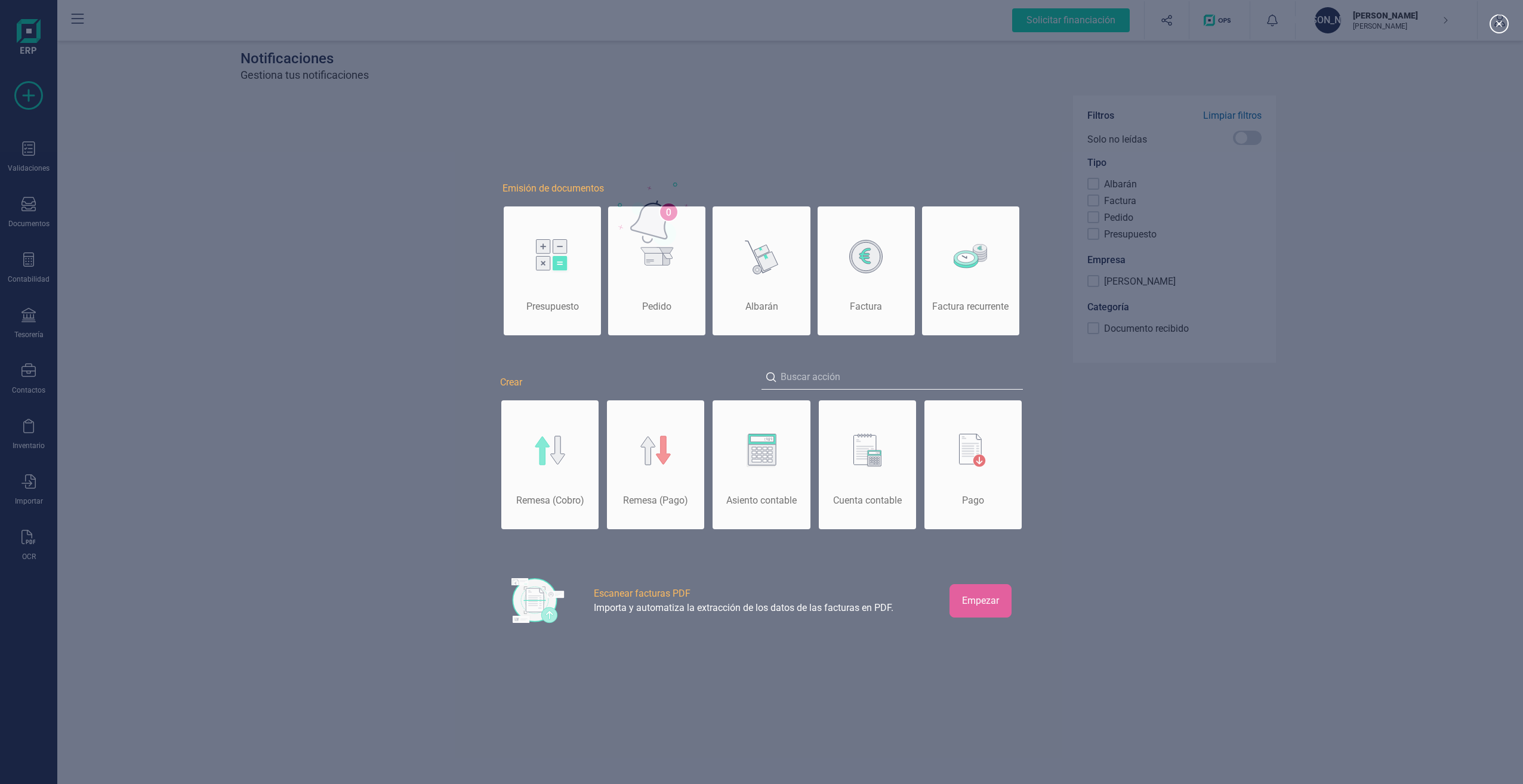
scroll to position [0, 60]
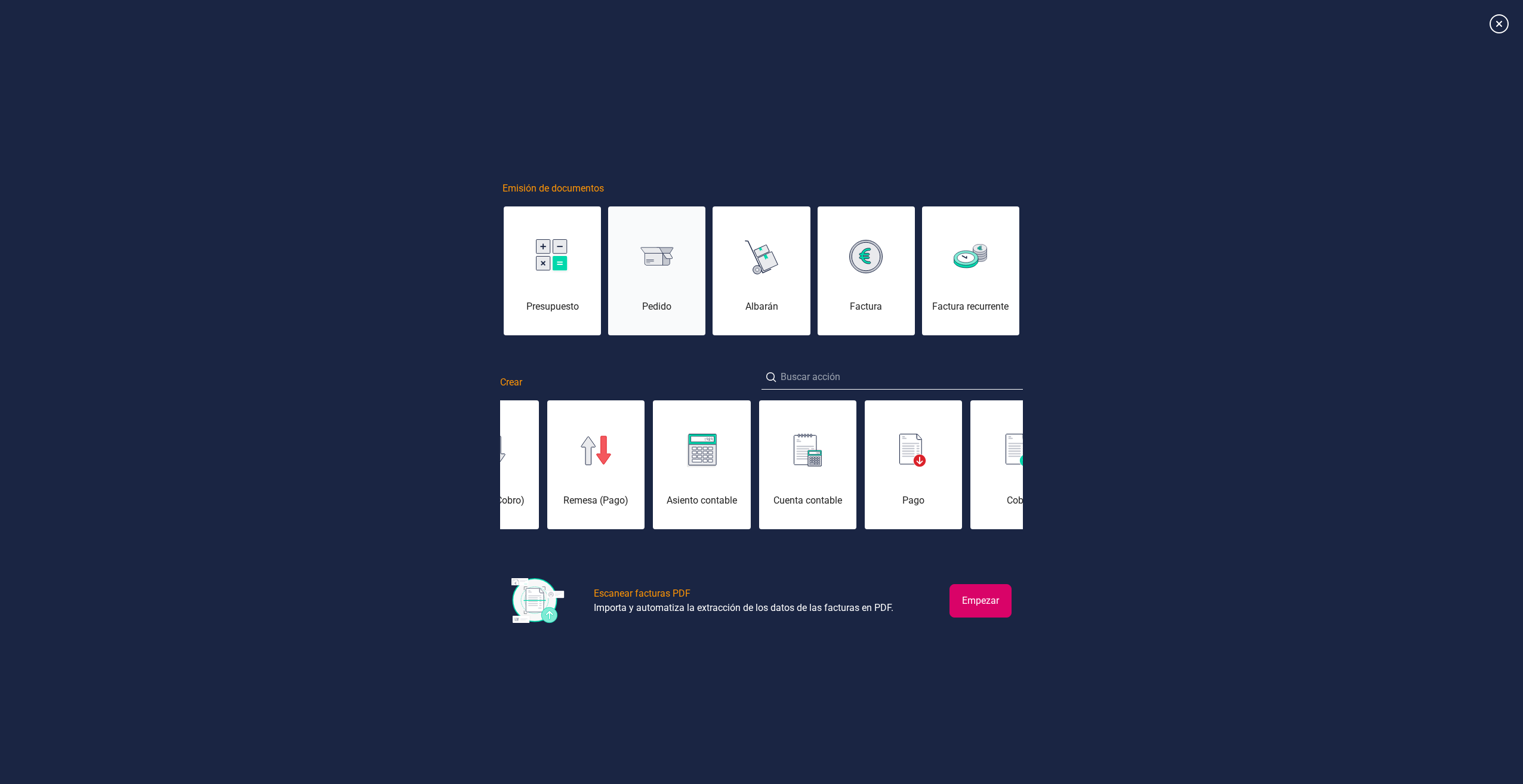
click at [663, 282] on div "Pedido" at bounding box center [657, 277] width 97 height 71
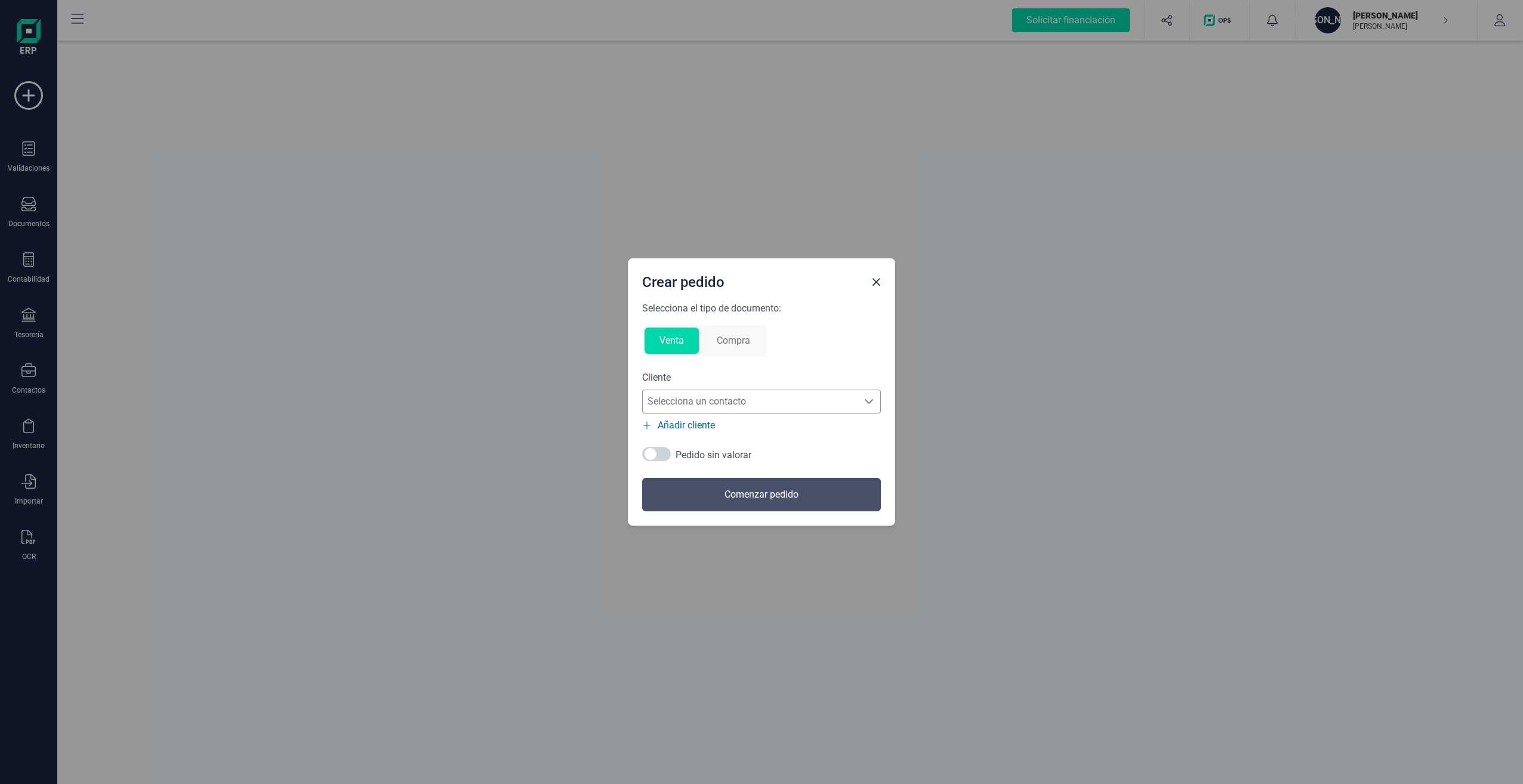
click at [801, 395] on span "Selecciona un contacto" at bounding box center [750, 401] width 215 height 24
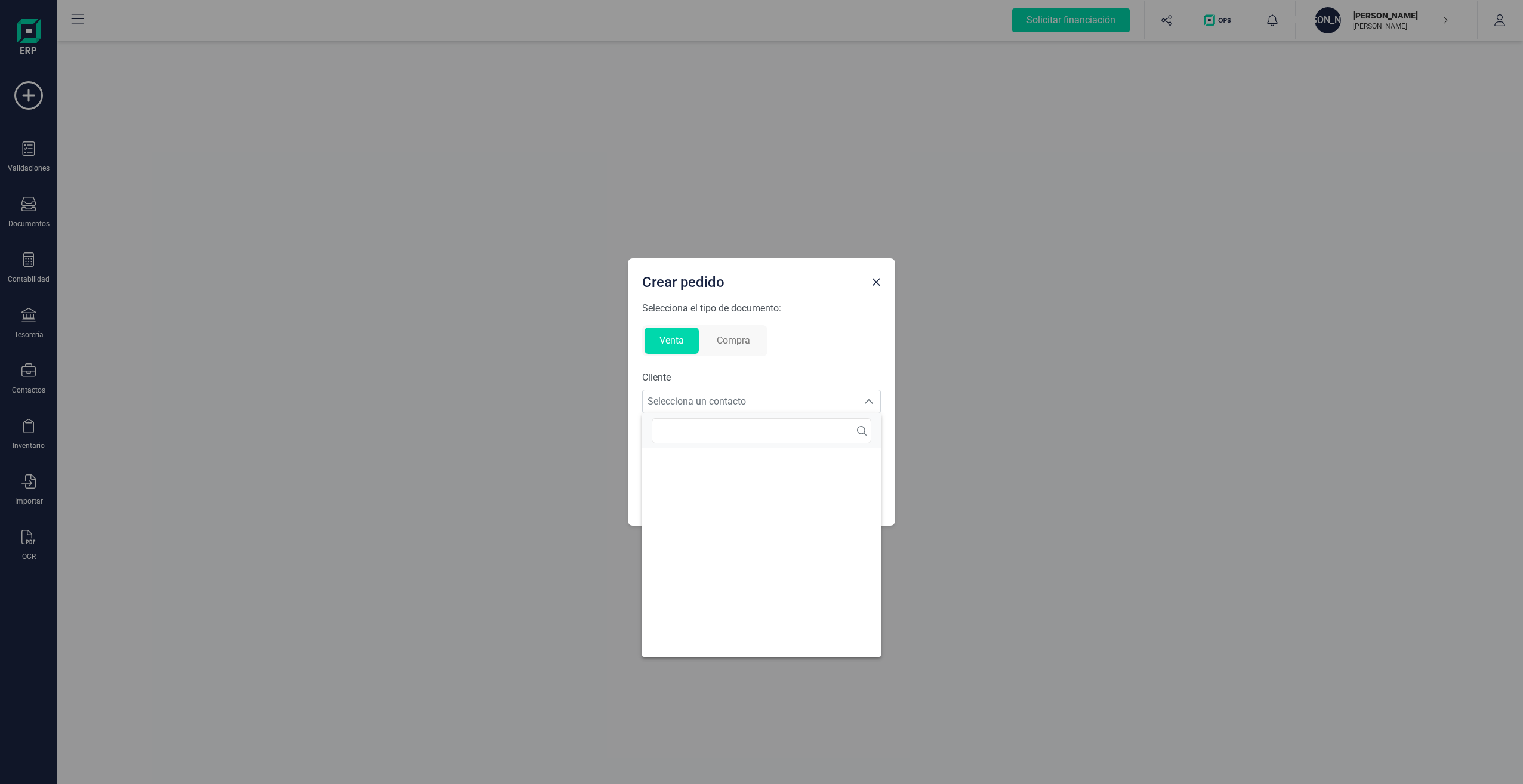
click at [782, 464] on ul at bounding box center [761, 552] width 238 height 209
click at [856, 365] on div "Selecciona el tipo de documento: Venta Compra Cliente Selecciona un contacto Se…" at bounding box center [761, 406] width 238 height 210
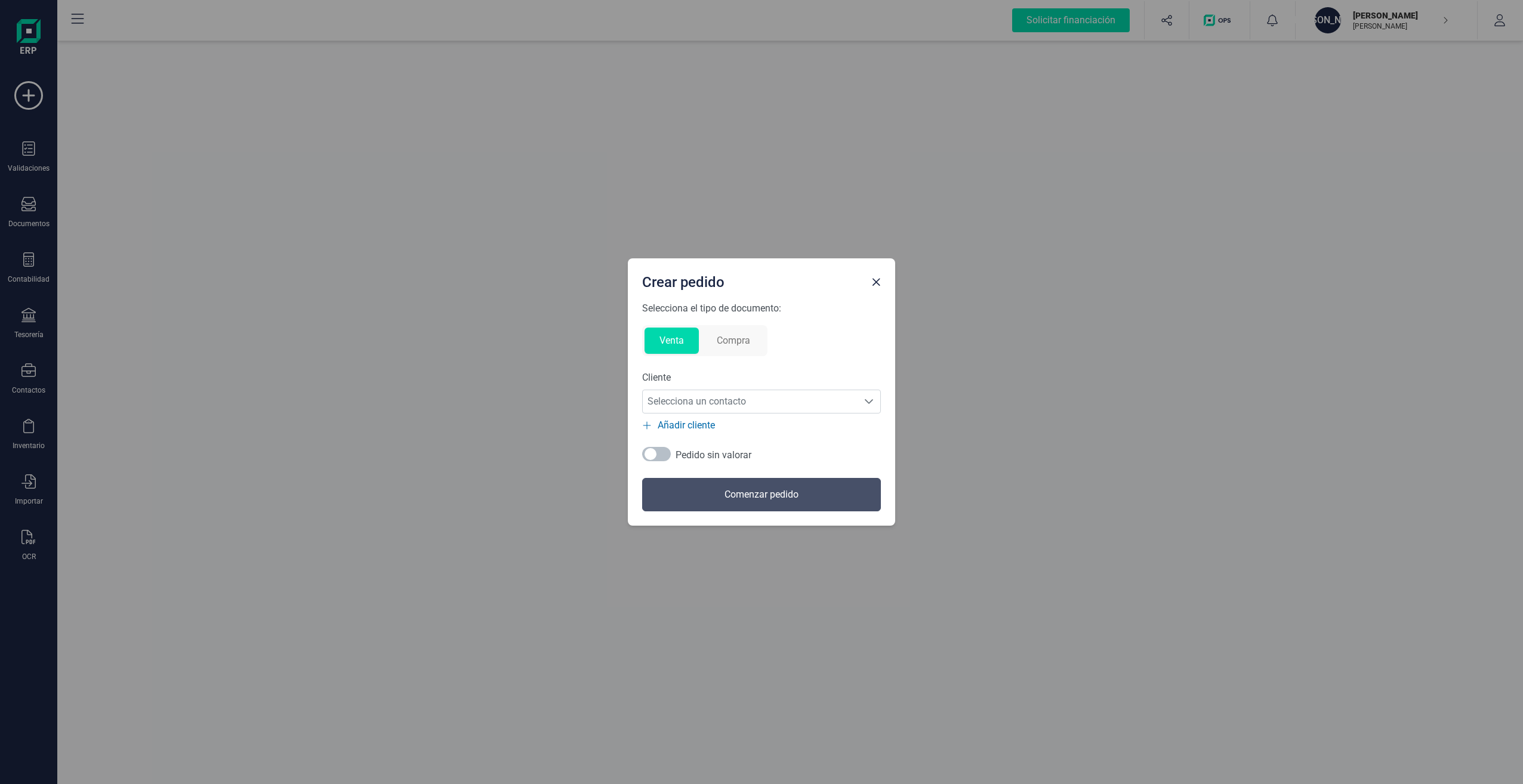
click at [665, 455] on span at bounding box center [656, 453] width 29 height 14
click at [873, 285] on span "Close" at bounding box center [876, 282] width 10 height 10
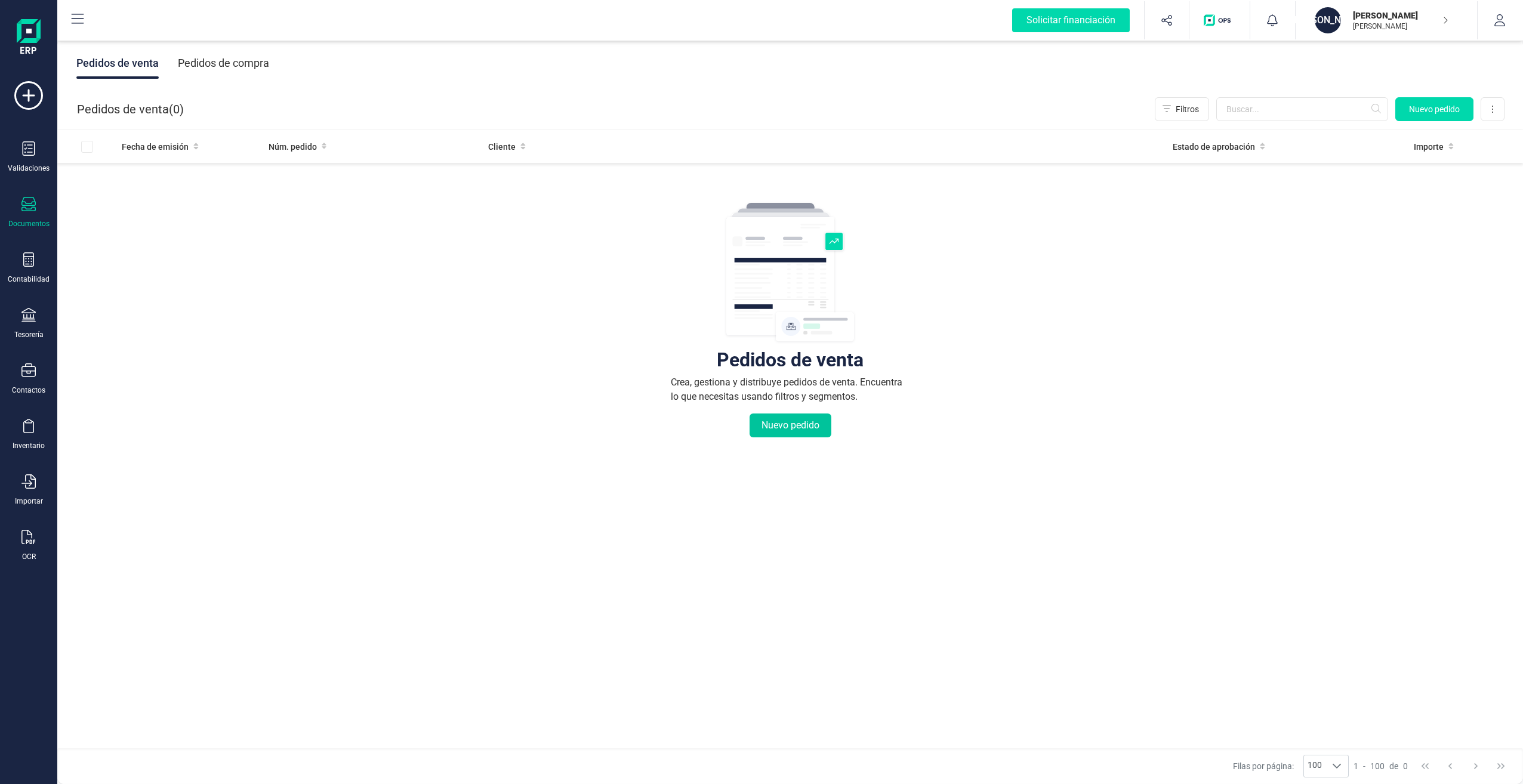
click at [794, 425] on button "Nuevo pedido" at bounding box center [791, 425] width 82 height 24
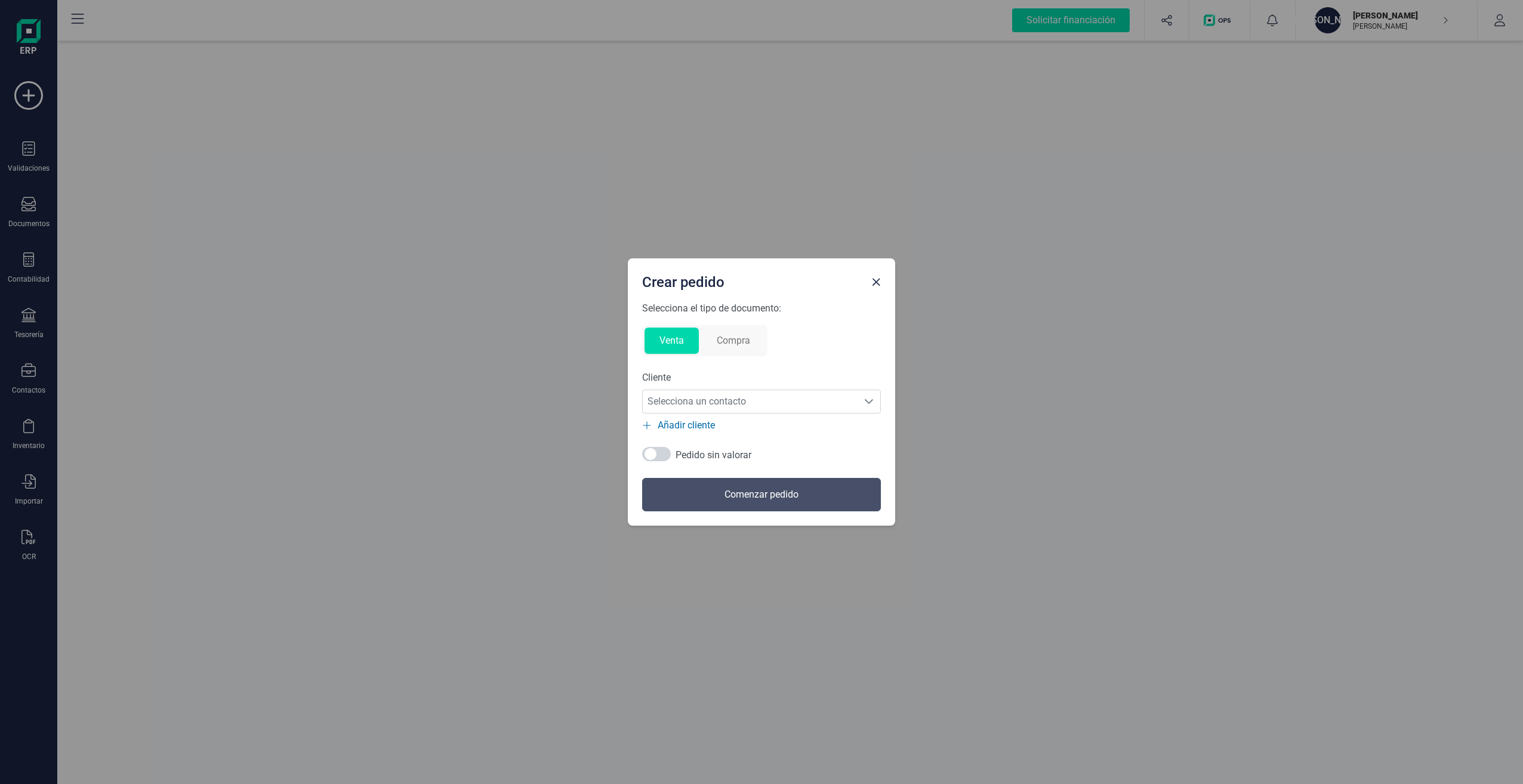
click at [684, 338] on button "Venta" at bounding box center [671, 340] width 54 height 26
click at [724, 394] on span "Selecciona un contacto" at bounding box center [750, 401] width 215 height 24
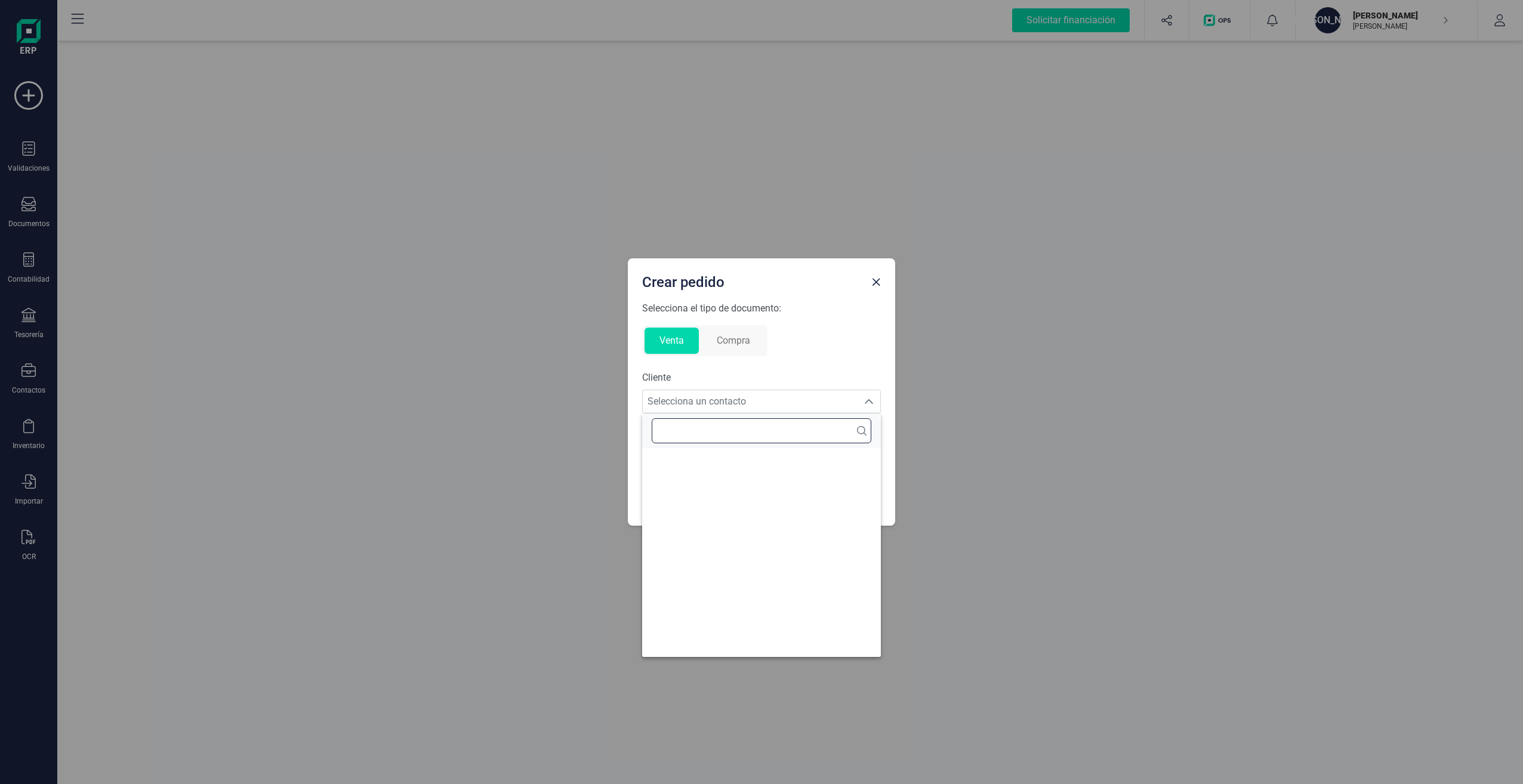
click at [789, 428] on input "text" at bounding box center [761, 430] width 219 height 25
click at [794, 439] on input "text" at bounding box center [761, 430] width 219 height 25
click at [794, 439] on input "text" at bounding box center [761, 430] width 219 height 25
drag, startPoint x: 794, startPoint y: 476, endPoint x: 830, endPoint y: 427, distance: 60.8
click at [794, 476] on ul at bounding box center [761, 552] width 238 height 209
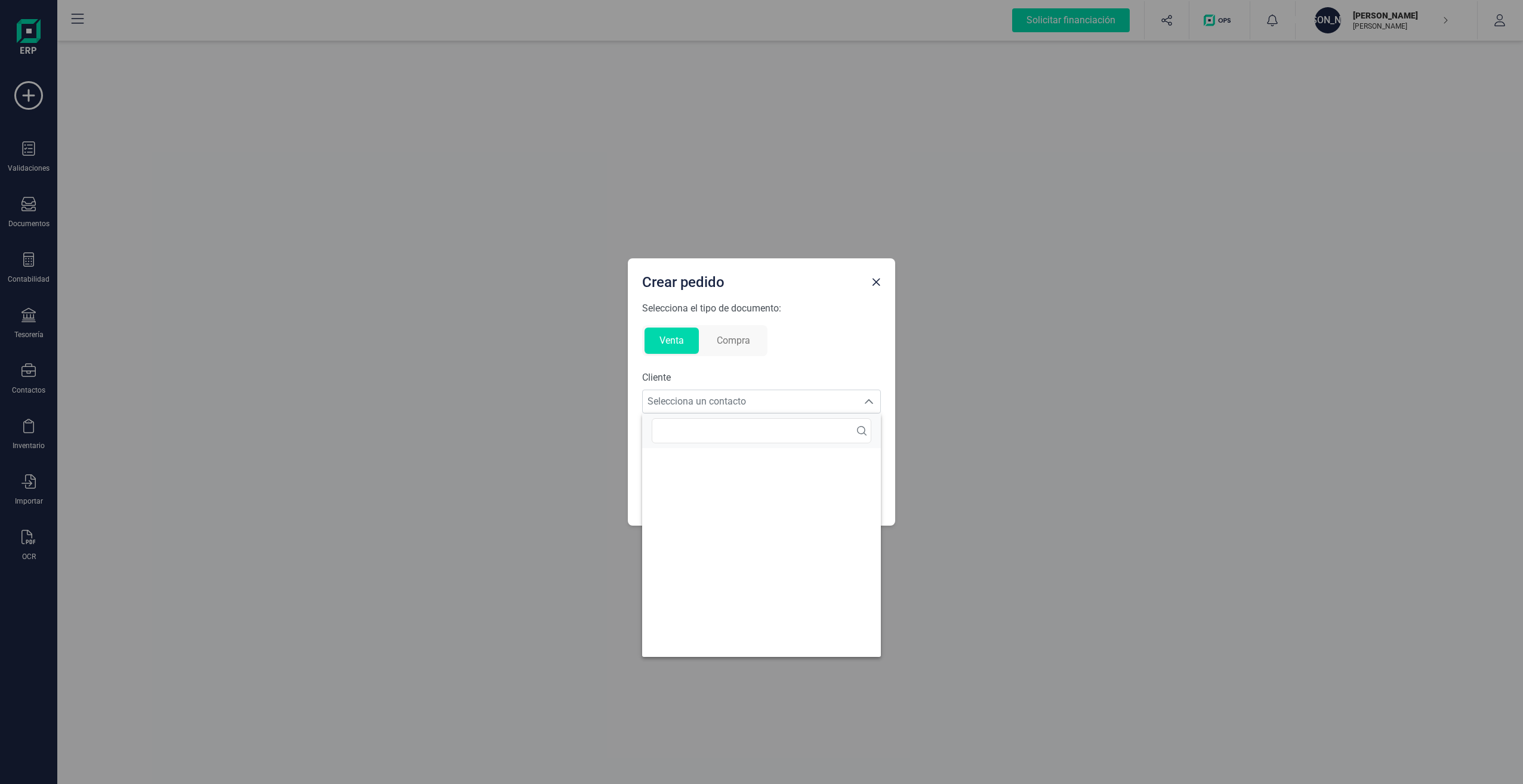
click at [839, 353] on div "Selecciona el tipo de documento: Venta Compra Cliente Selecciona un contacto Se…" at bounding box center [761, 406] width 238 height 210
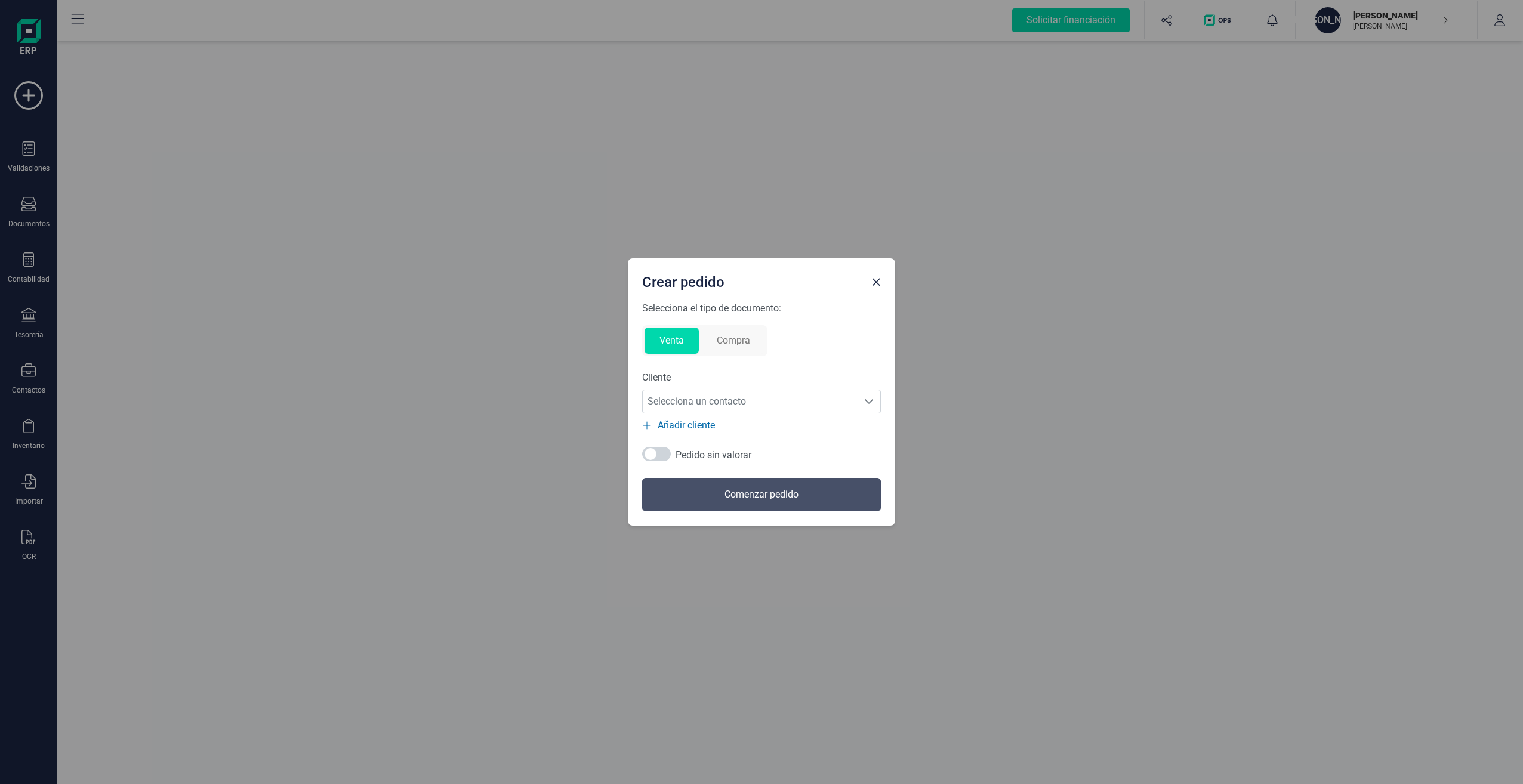
click at [681, 429] on span "Añadir cliente" at bounding box center [687, 425] width 57 height 14
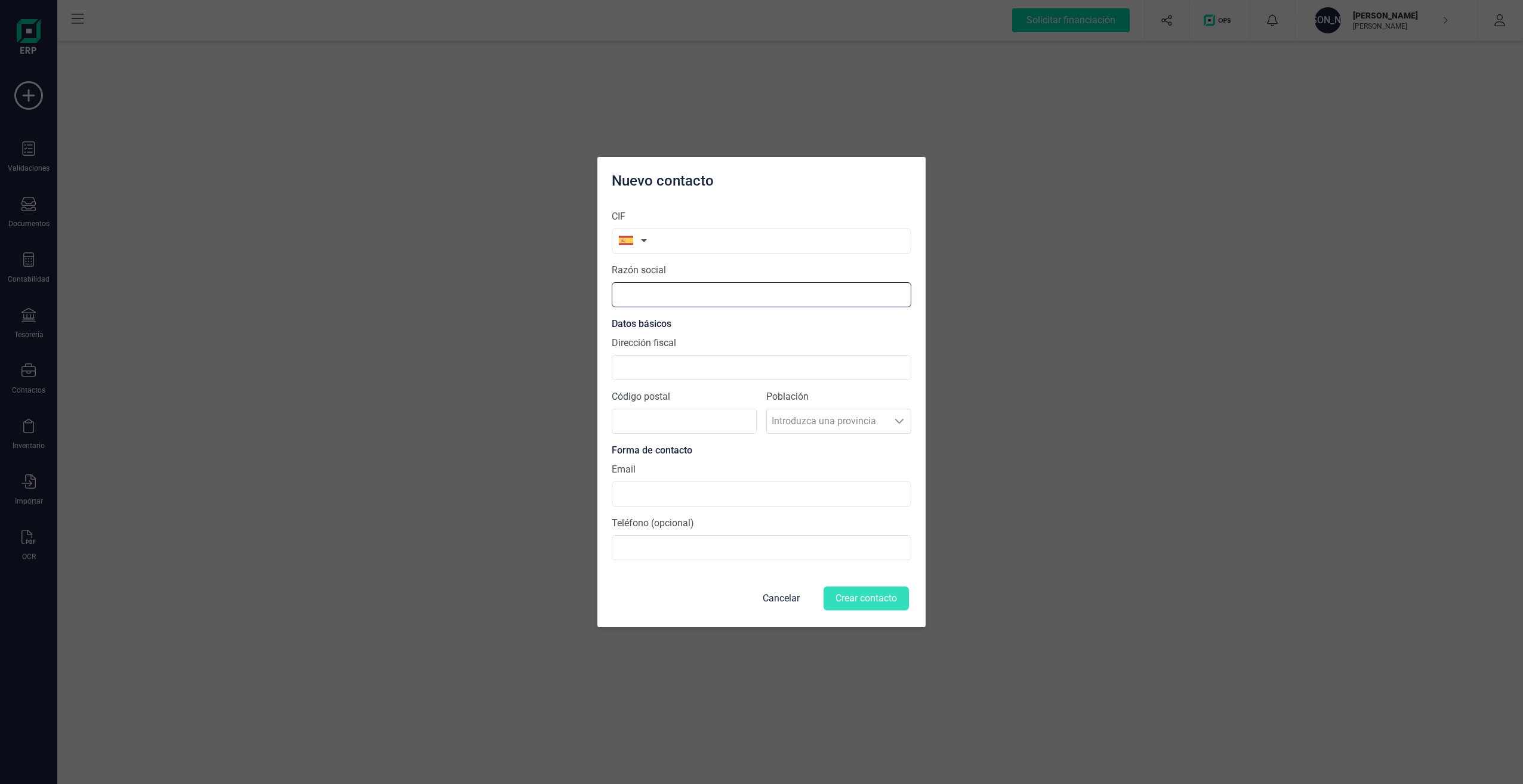
click at [713, 290] on input "text" at bounding box center [762, 295] width 300 height 25
click at [677, 297] on input "prube" at bounding box center [762, 295] width 300 height 25
drag, startPoint x: 677, startPoint y: 297, endPoint x: 559, endPoint y: 291, distance: 118.2
click at [559, 291] on div "Nuevo contacto CIF Razón social prube Datos básicos Dirección fiscal Código pos…" at bounding box center [761, 392] width 1523 height 784
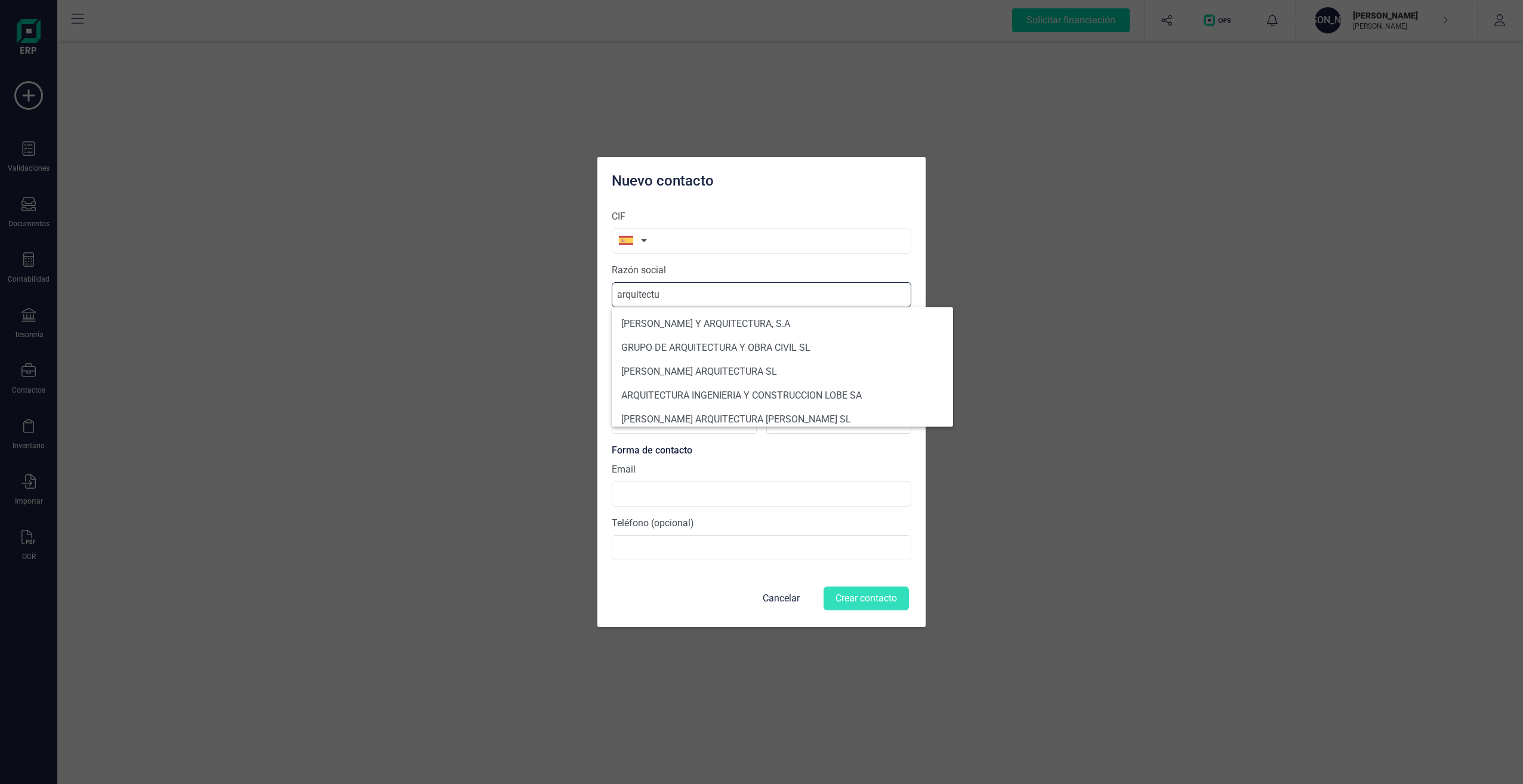
drag, startPoint x: 693, startPoint y: 293, endPoint x: 589, endPoint y: 295, distance: 104.0
click at [589, 295] on div "Nuevo contacto CIF Razón social arquitectu Datos básicos Dirección fiscal Códig…" at bounding box center [761, 392] width 1523 height 784
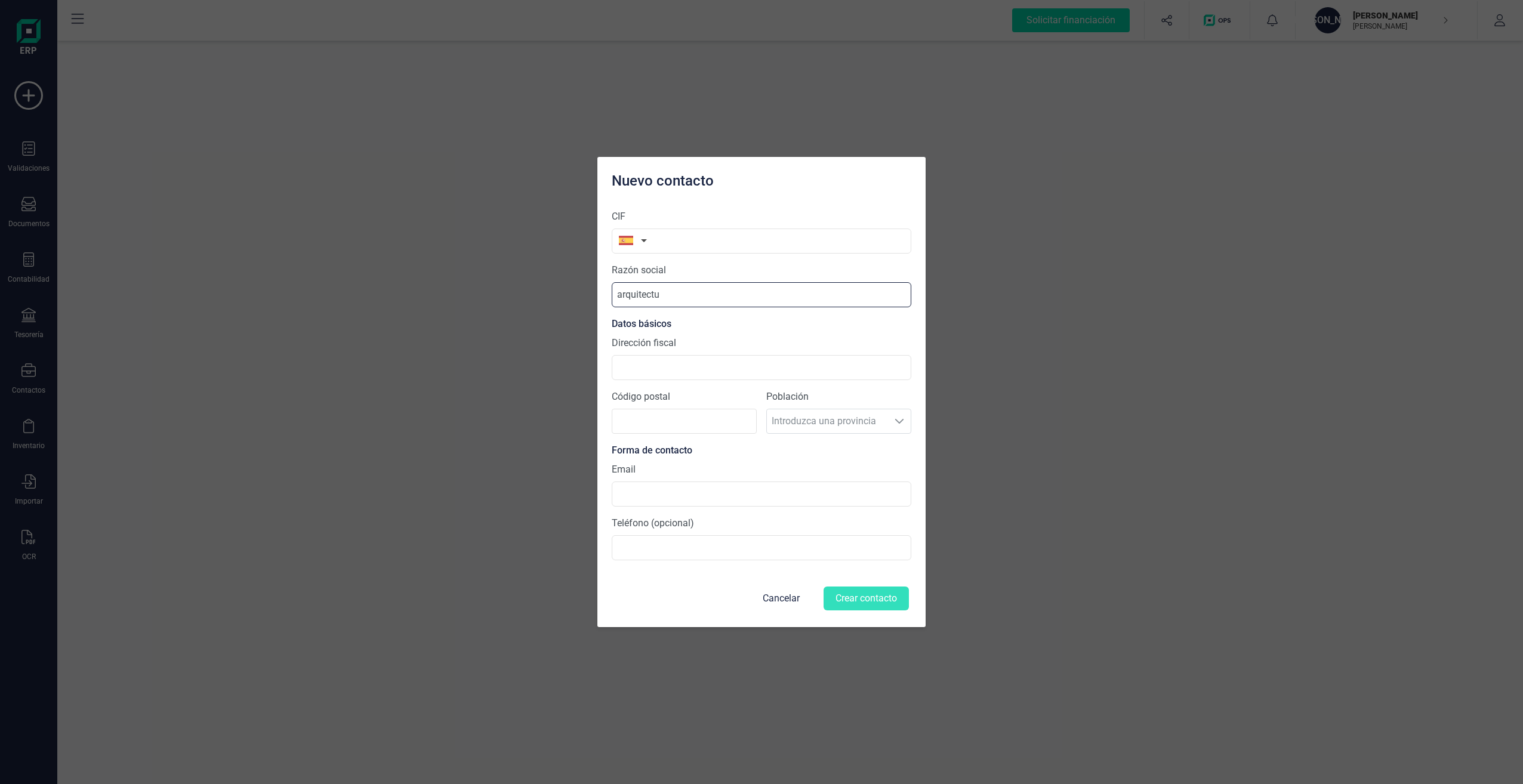
paste input "ARQUITECTURAL SL"
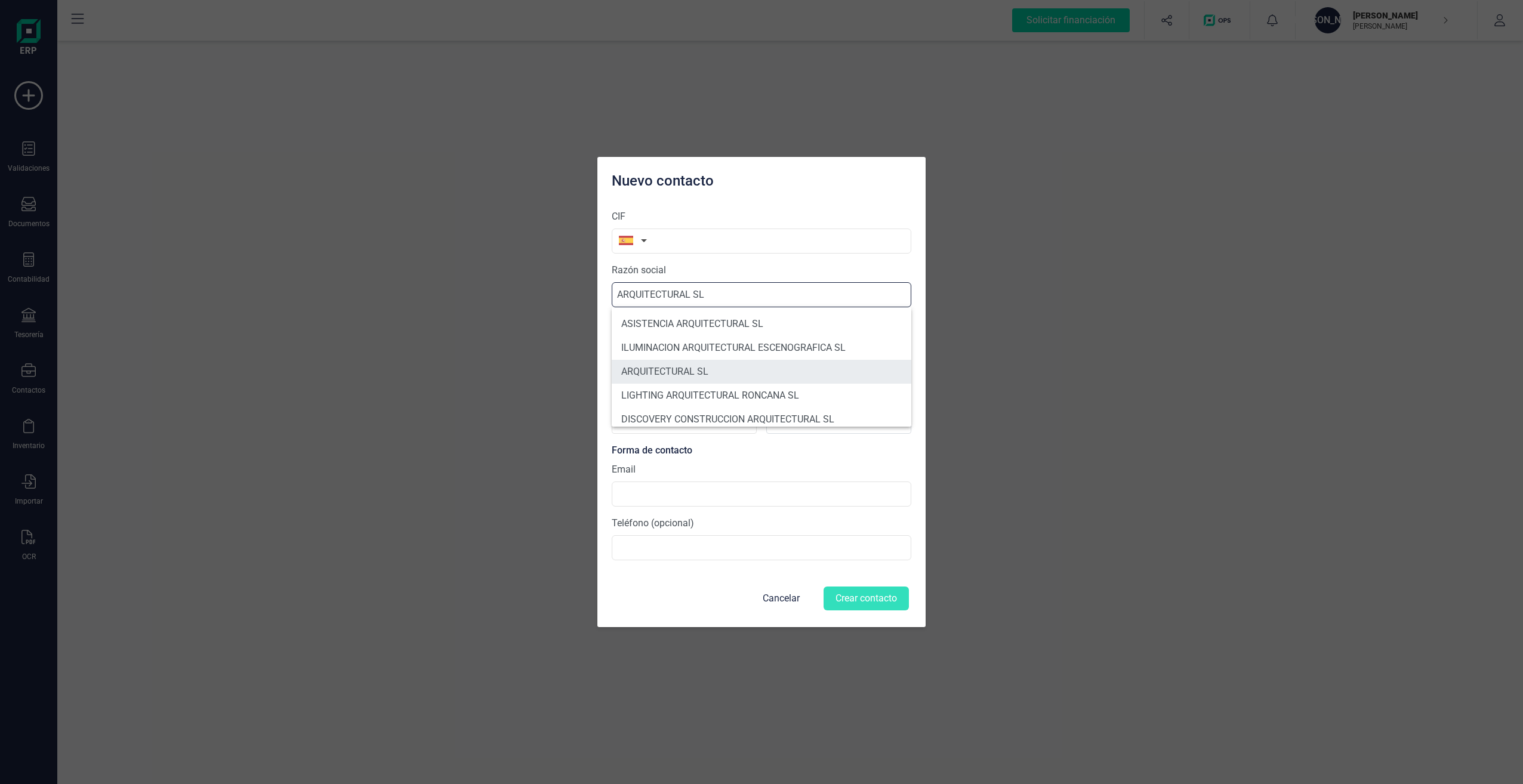
type input "ARQUITECTURAL SL"
click at [680, 370] on li "ARQUITECTURAL SL" at bounding box center [762, 372] width 300 height 24
type input "B92511385"
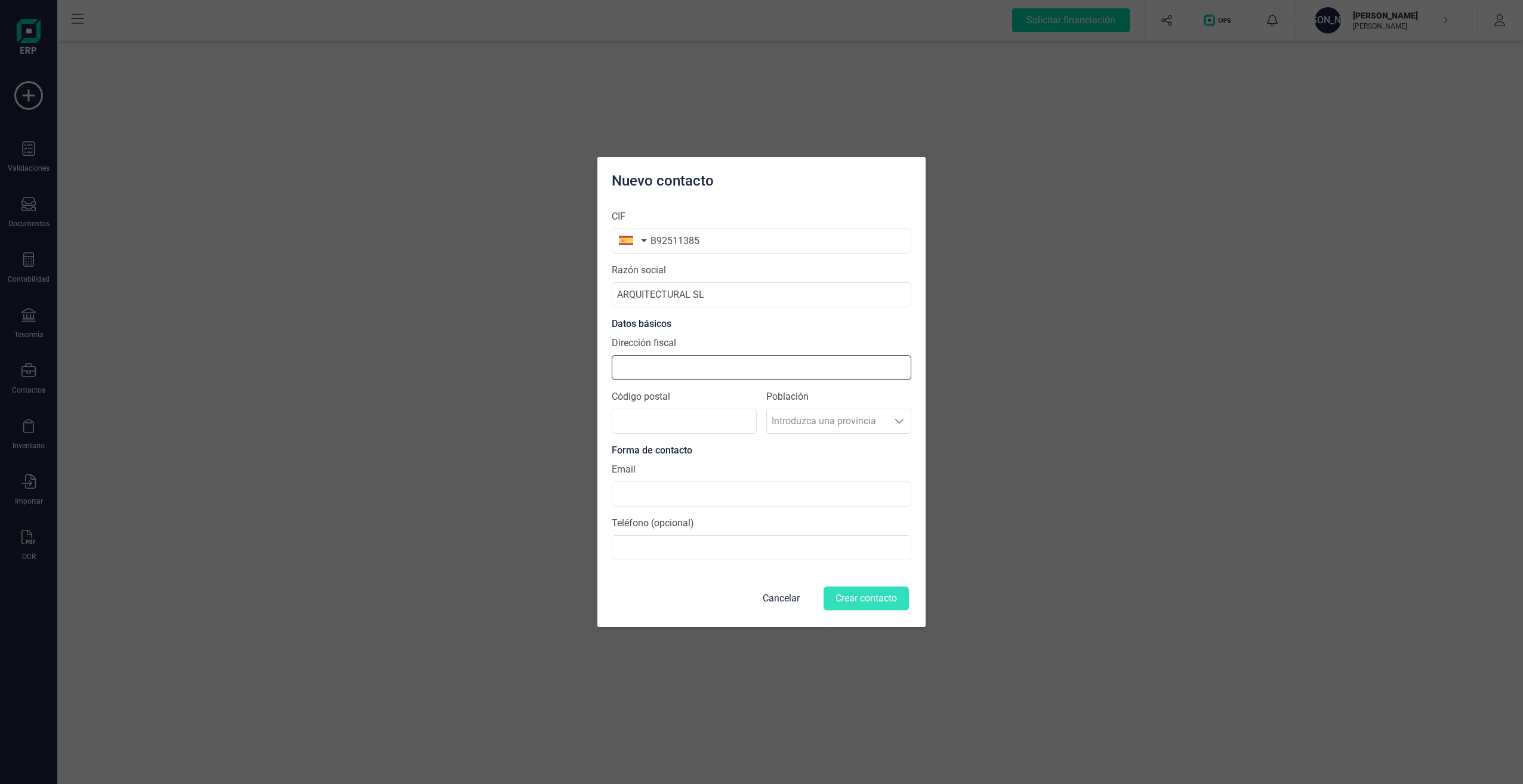
click at [733, 363] on input "Dirección fiscal" at bounding box center [762, 367] width 300 height 25
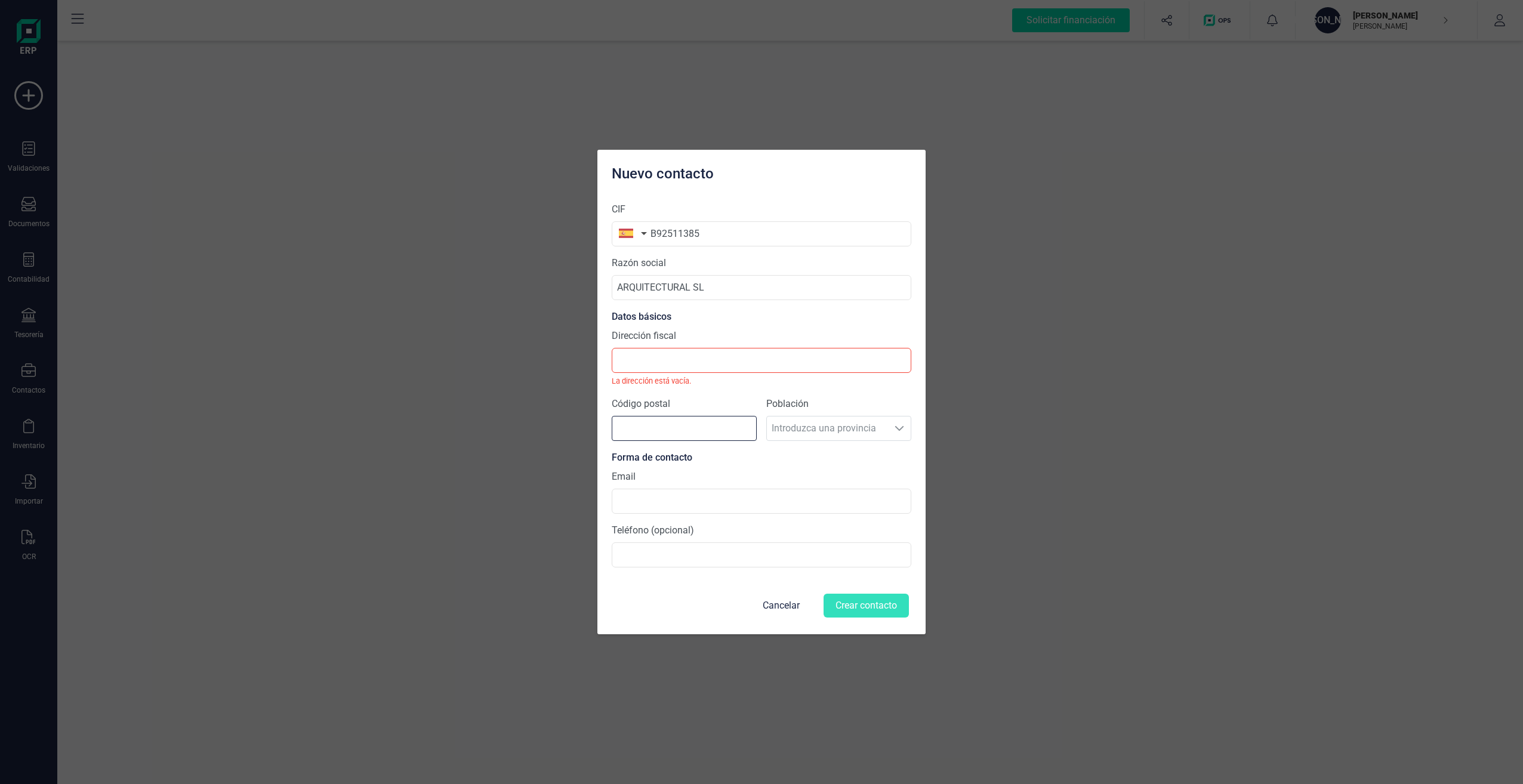
click at [720, 433] on input "Código postal" at bounding box center [684, 428] width 145 height 25
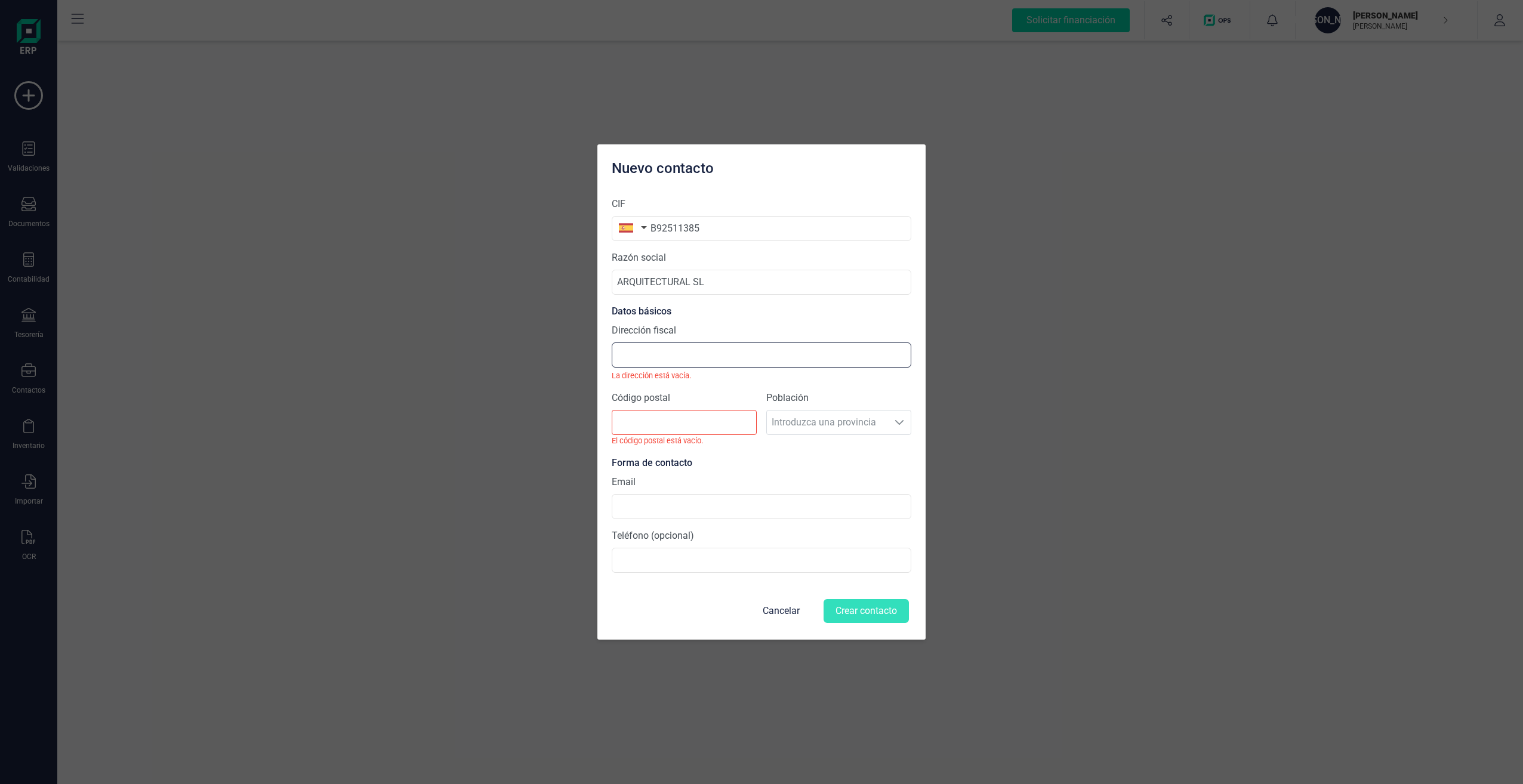
click at [715, 359] on input "Dirección fiscal" at bounding box center [762, 354] width 300 height 25
paste input "[STREET_ADDRESS] . Bajo"
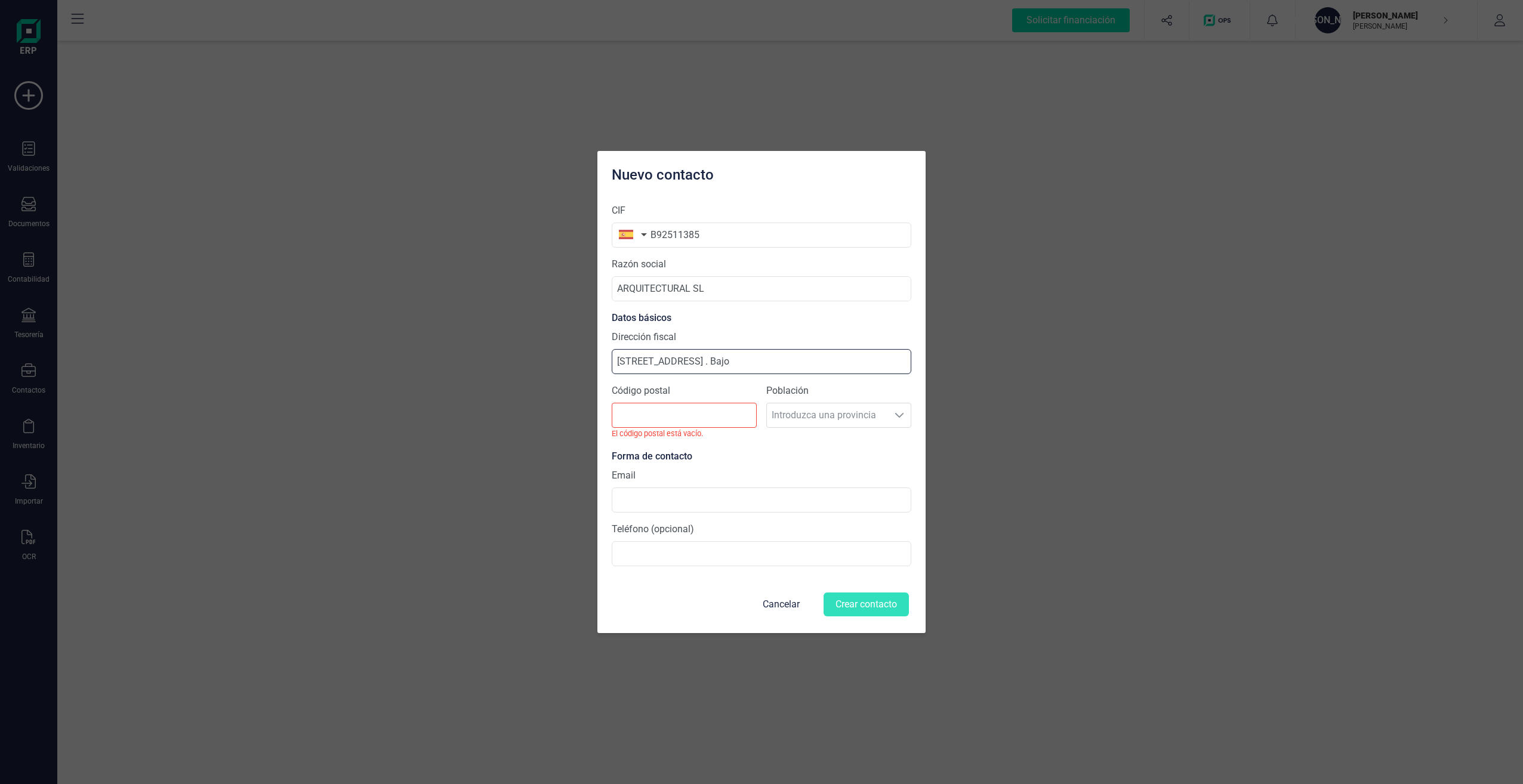
type input "[STREET_ADDRESS] . Bajo"
click at [699, 424] on input "Código postal" at bounding box center [684, 415] width 145 height 25
paste input "29640"
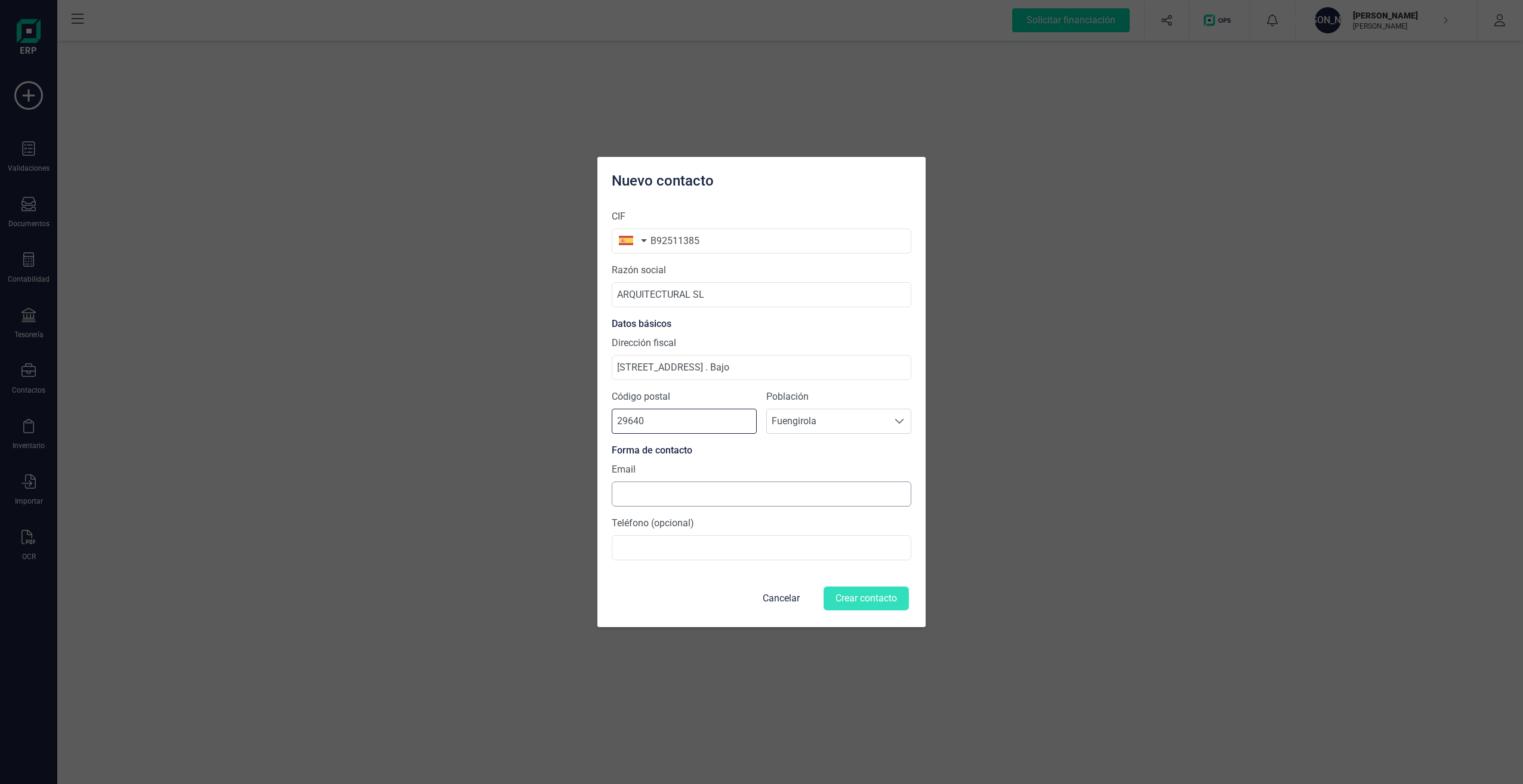
type input "29640"
click at [742, 496] on input at bounding box center [762, 494] width 300 height 25
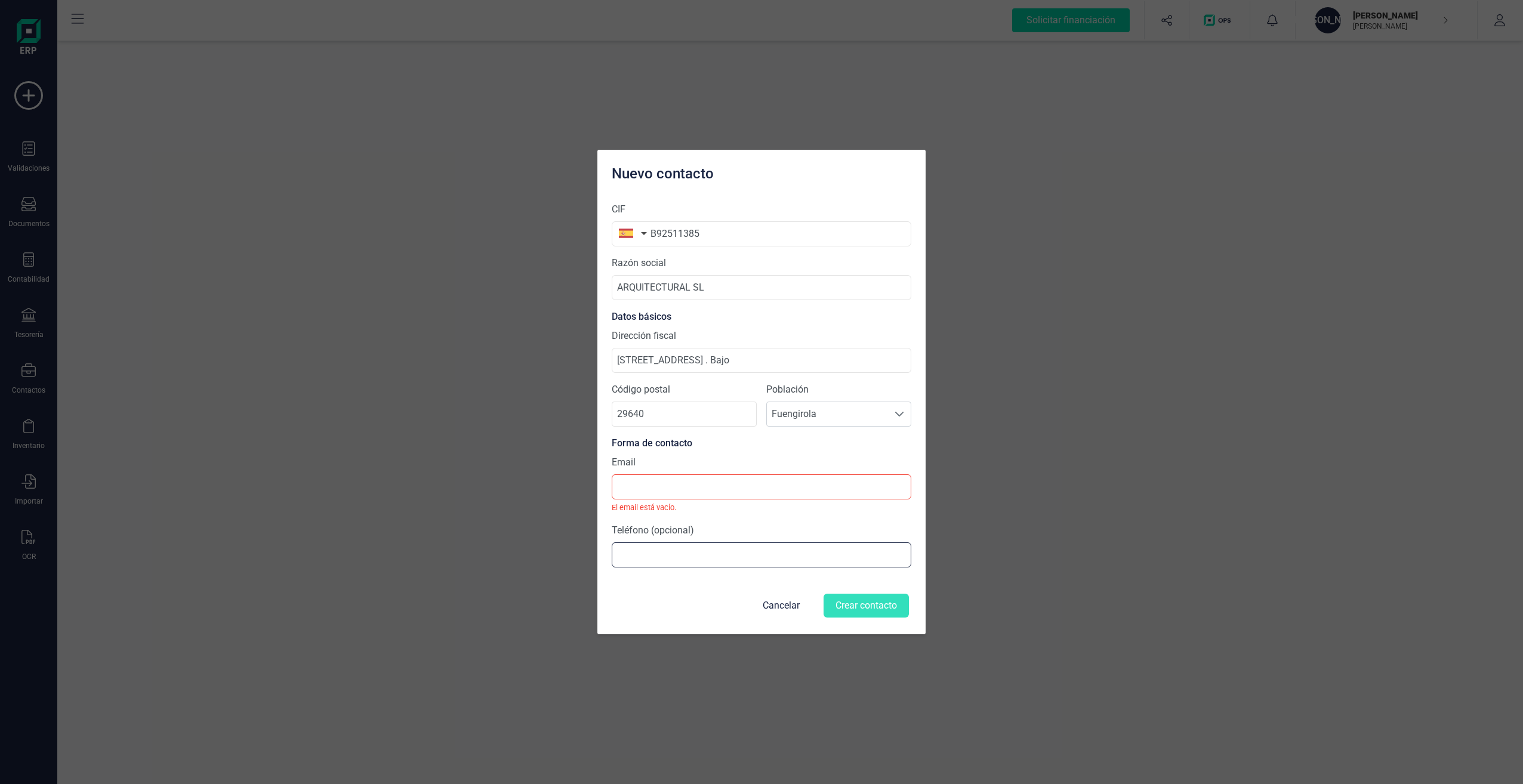
click at [618, 558] on input at bounding box center [762, 554] width 300 height 25
click at [598, 595] on div "CIF B92511385 Razón social ARQUITECTURAL SL Datos básicos Dirección fiscal Call…" at bounding box center [761, 412] width 328 height 441
click at [787, 480] on input at bounding box center [762, 486] width 300 height 25
paste input "'[EMAIL_ADDRESS][DOMAIN_NAME]'"
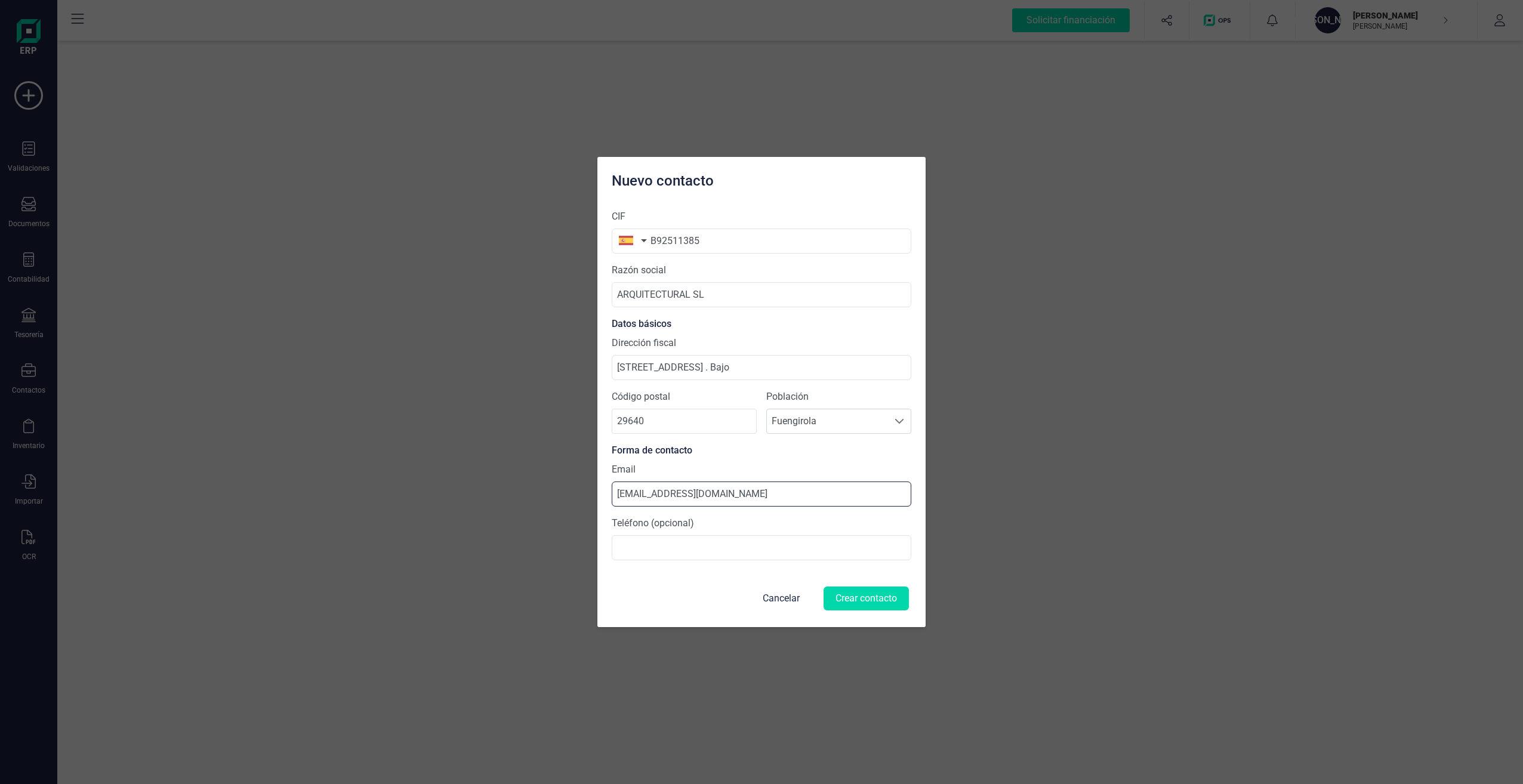
type input "[EMAIL_ADDRESS][DOMAIN_NAME]"
click at [884, 453] on div "Forma de contacto" at bounding box center [762, 450] width 300 height 14
click at [865, 599] on button "Crear contacto" at bounding box center [866, 598] width 86 height 24
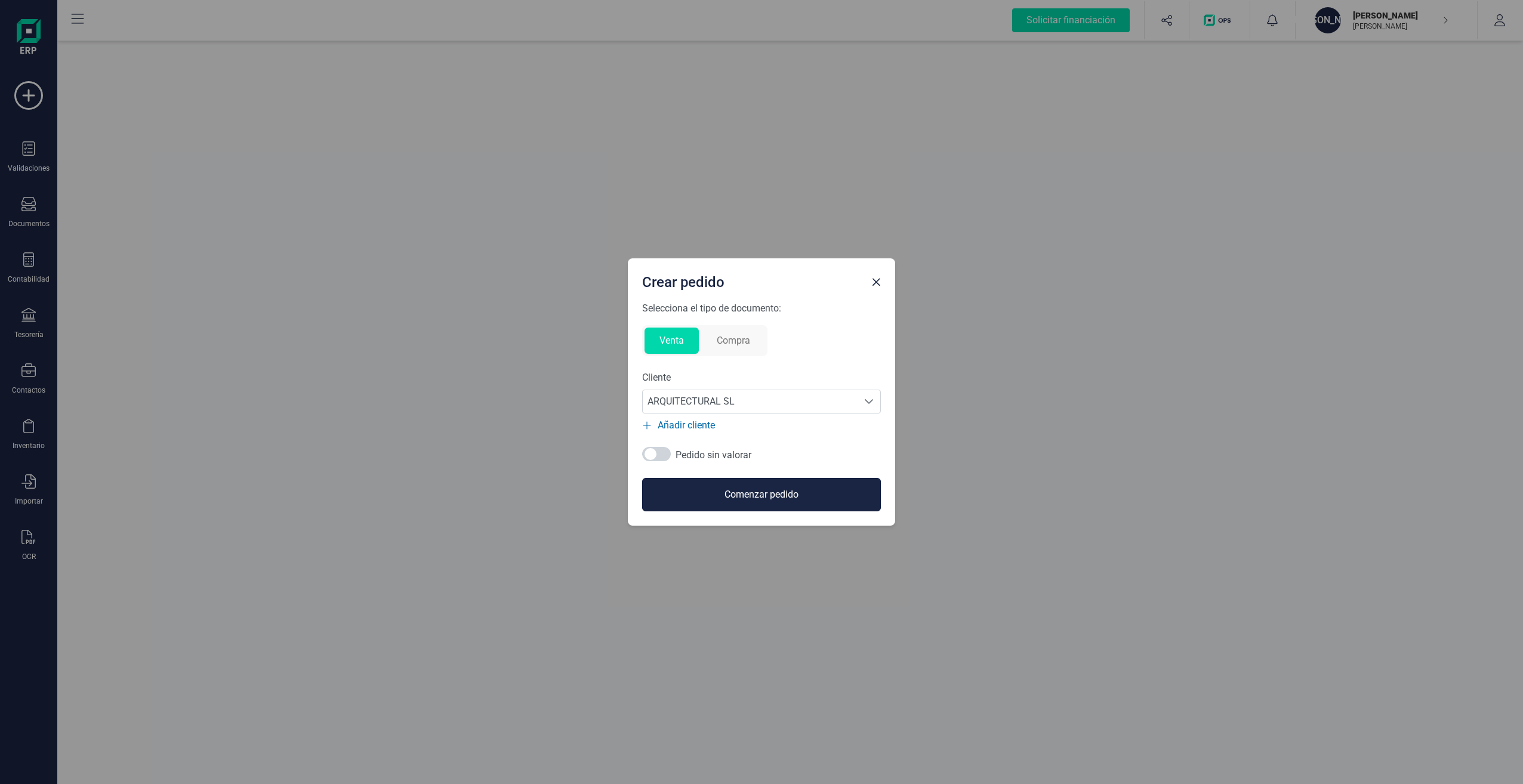
click at [762, 494] on button "Comenzar pedido" at bounding box center [761, 494] width 238 height 34
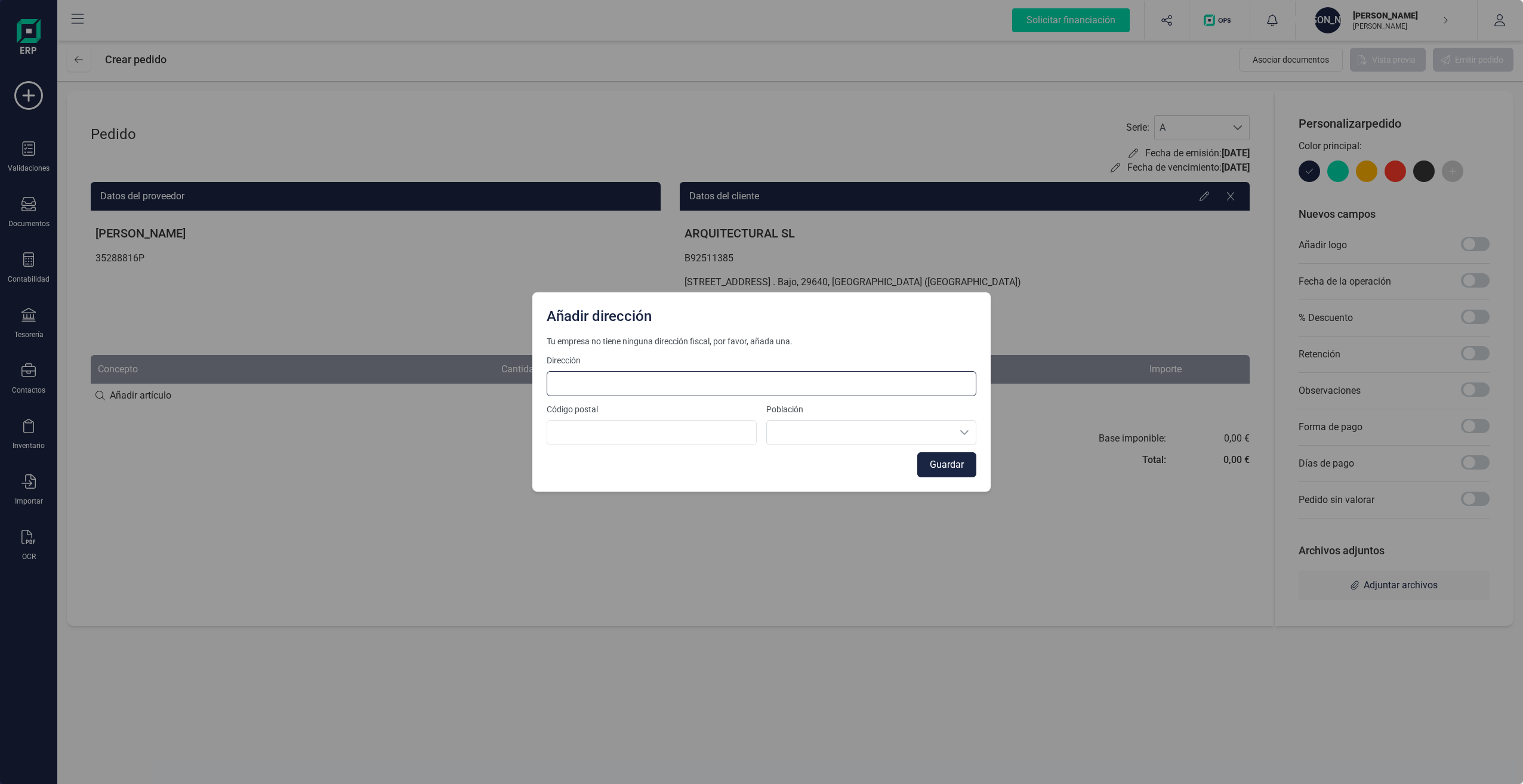
click at [666, 380] on input at bounding box center [761, 383] width 430 height 25
type input "C"
type input "Rúa Sanjurjo Badía 40 - 3º D"
click at [675, 430] on input at bounding box center [652, 432] width 210 height 25
type input "36207"
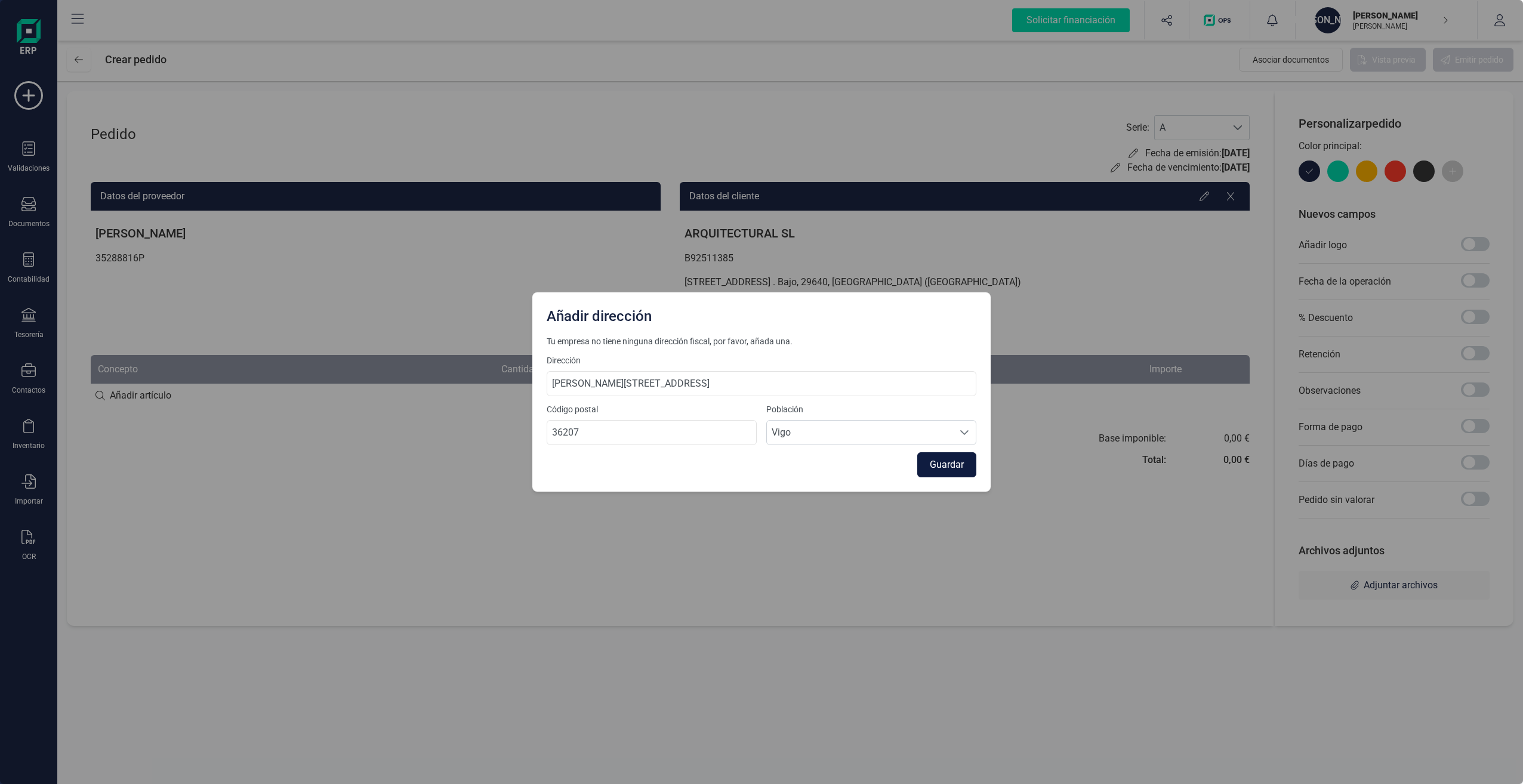
click at [943, 461] on button "Guardar" at bounding box center [946, 464] width 59 height 25
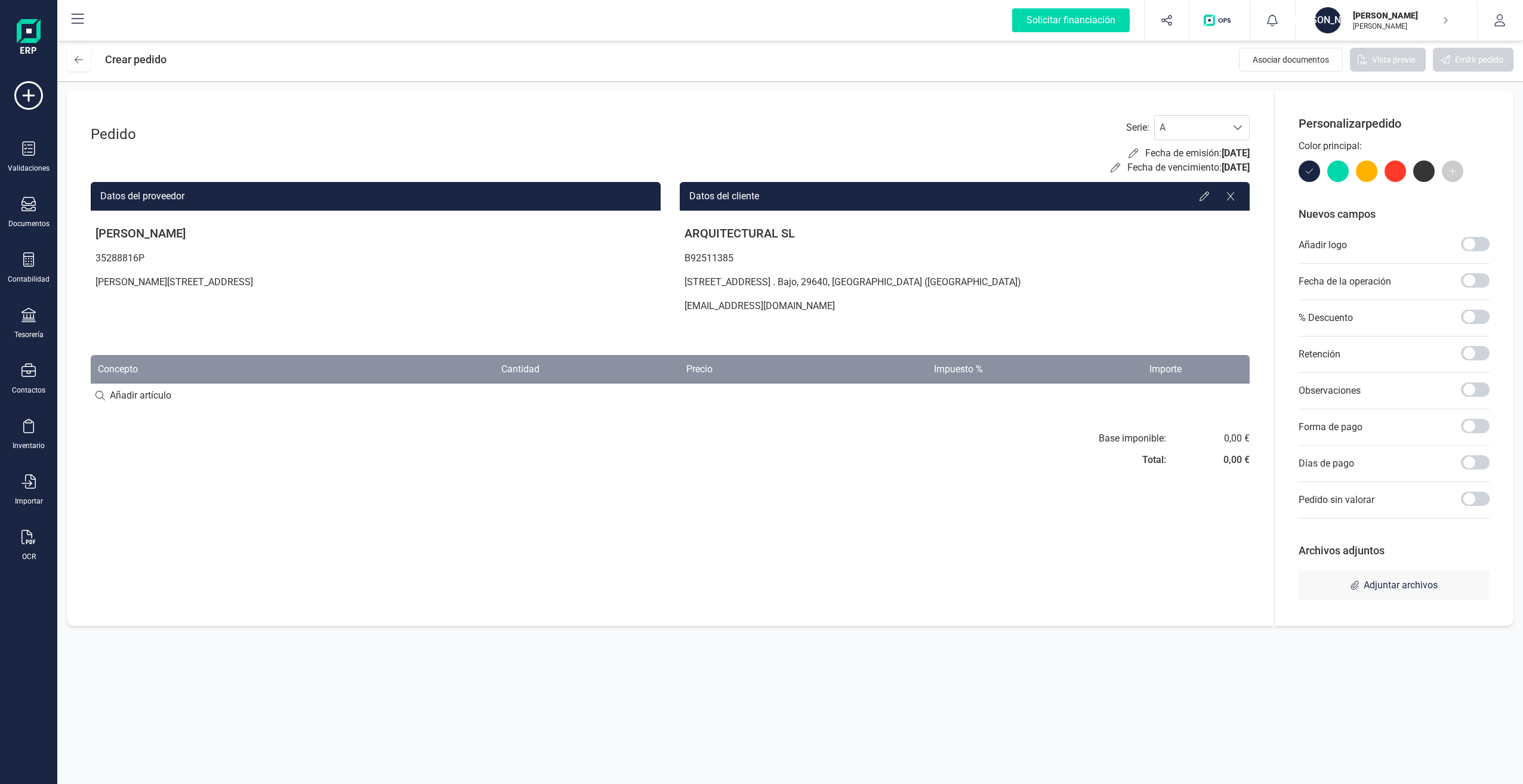
click at [235, 411] on div "Pedido Serie : A A Fecha de emisión: 03/09/2025 Fecha de vencimiento: 03/09/202…" at bounding box center [670, 358] width 1207 height 535
click at [163, 400] on input at bounding box center [670, 395] width 1159 height 24
type input "Proyecto"
click at [199, 419] on div "Pedido Serie : A A Fecha de emisión: 03/09/2025 Fecha de vencimiento: 03/09/202…" at bounding box center [670, 358] width 1207 height 535
click at [208, 392] on div "+ Añadir artículo : Proyecto" at bounding box center [670, 395] width 1159 height 25
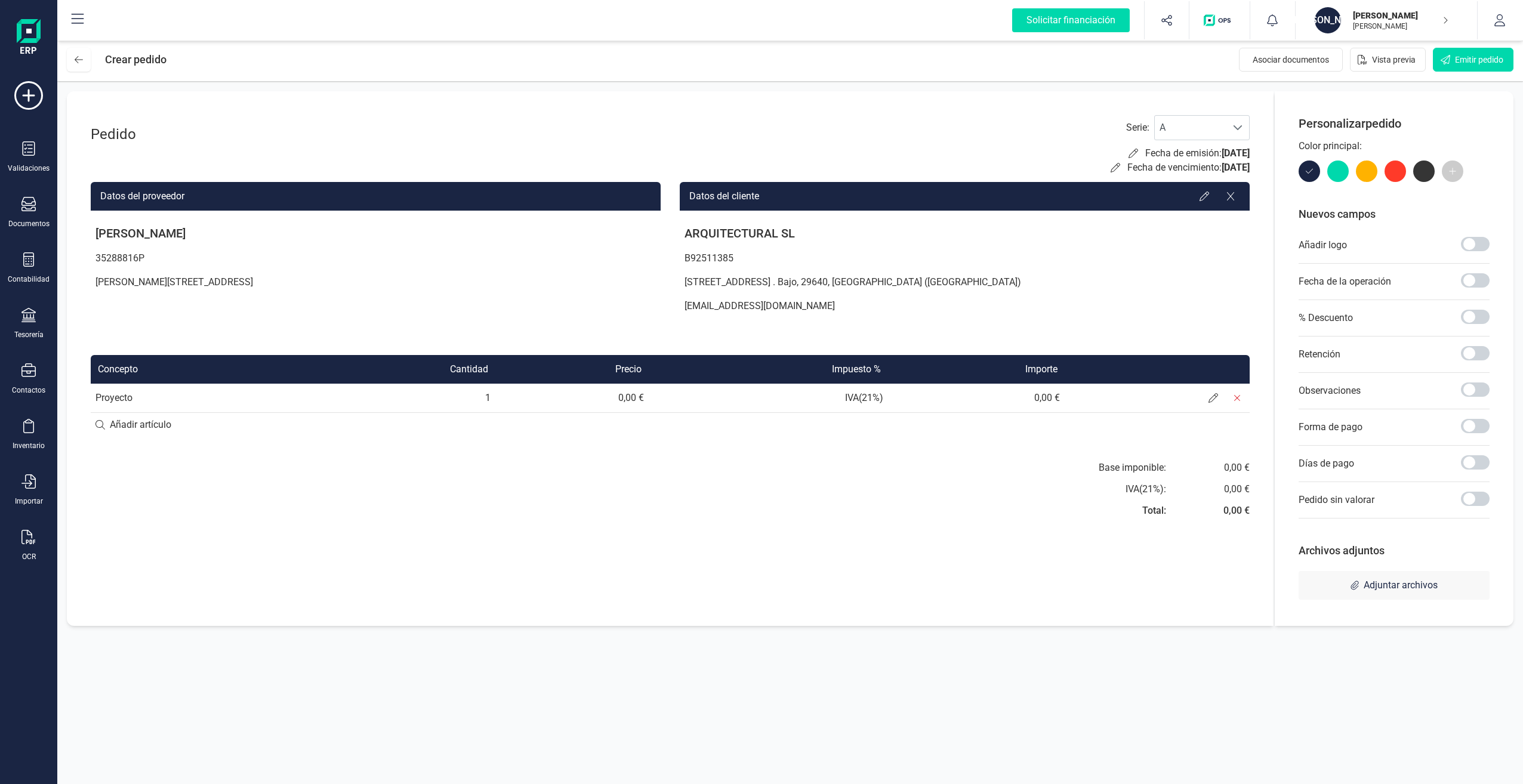
click at [637, 397] on td "0,00 €" at bounding box center [572, 398] width 153 height 29
click at [629, 397] on td "0,00 €" at bounding box center [572, 398] width 153 height 29
click at [1219, 397] on span at bounding box center [1213, 398] width 24 height 24
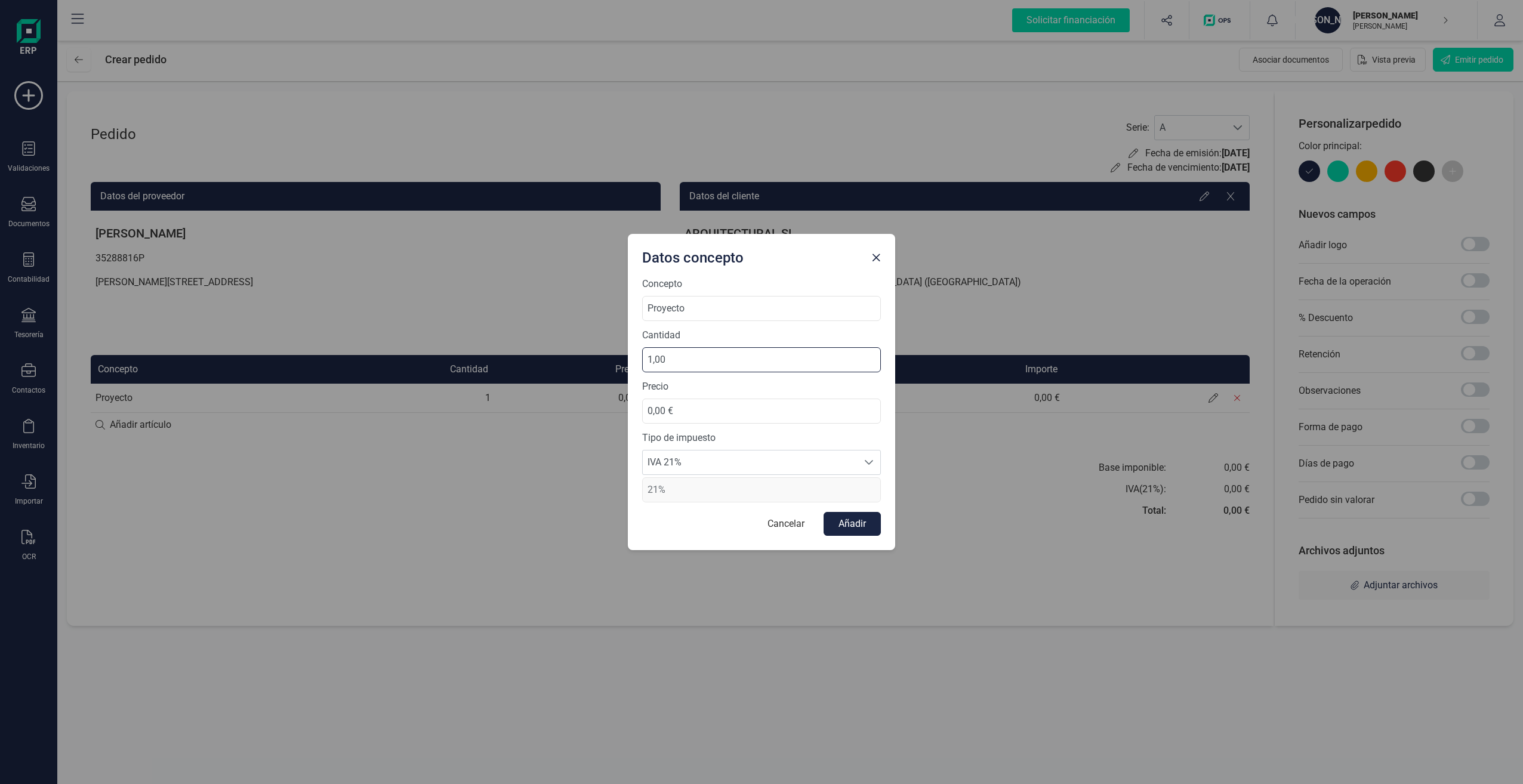
drag, startPoint x: 682, startPoint y: 359, endPoint x: 615, endPoint y: 369, distance: 67.7
click at [615, 369] on div "Datos concepto Concepto Proyecto Cantidad 1,00 Precio 0,00 € Tipo de impuesto I…" at bounding box center [761, 392] width 1523 height 784
drag, startPoint x: 706, startPoint y: 413, endPoint x: 597, endPoint y: 420, distance: 109.2
click at [597, 420] on div "Datos concepto Concepto Proyecto Cantidad 1,00 Precio 0,00 € Tipo de impuesto I…" at bounding box center [761, 392] width 1523 height 784
type input "2.000,00 €"
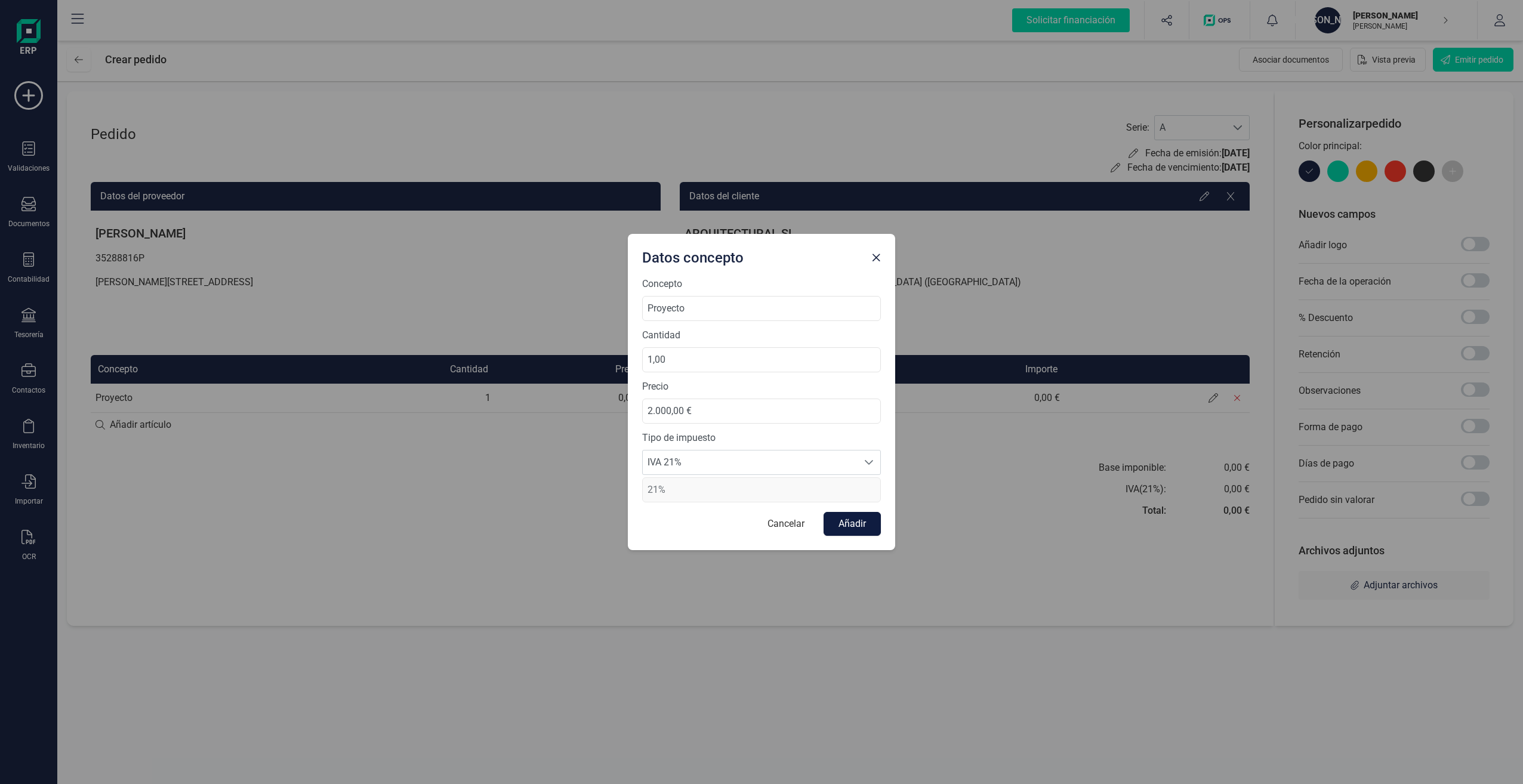
click at [858, 524] on button "Añadir" at bounding box center [852, 524] width 57 height 24
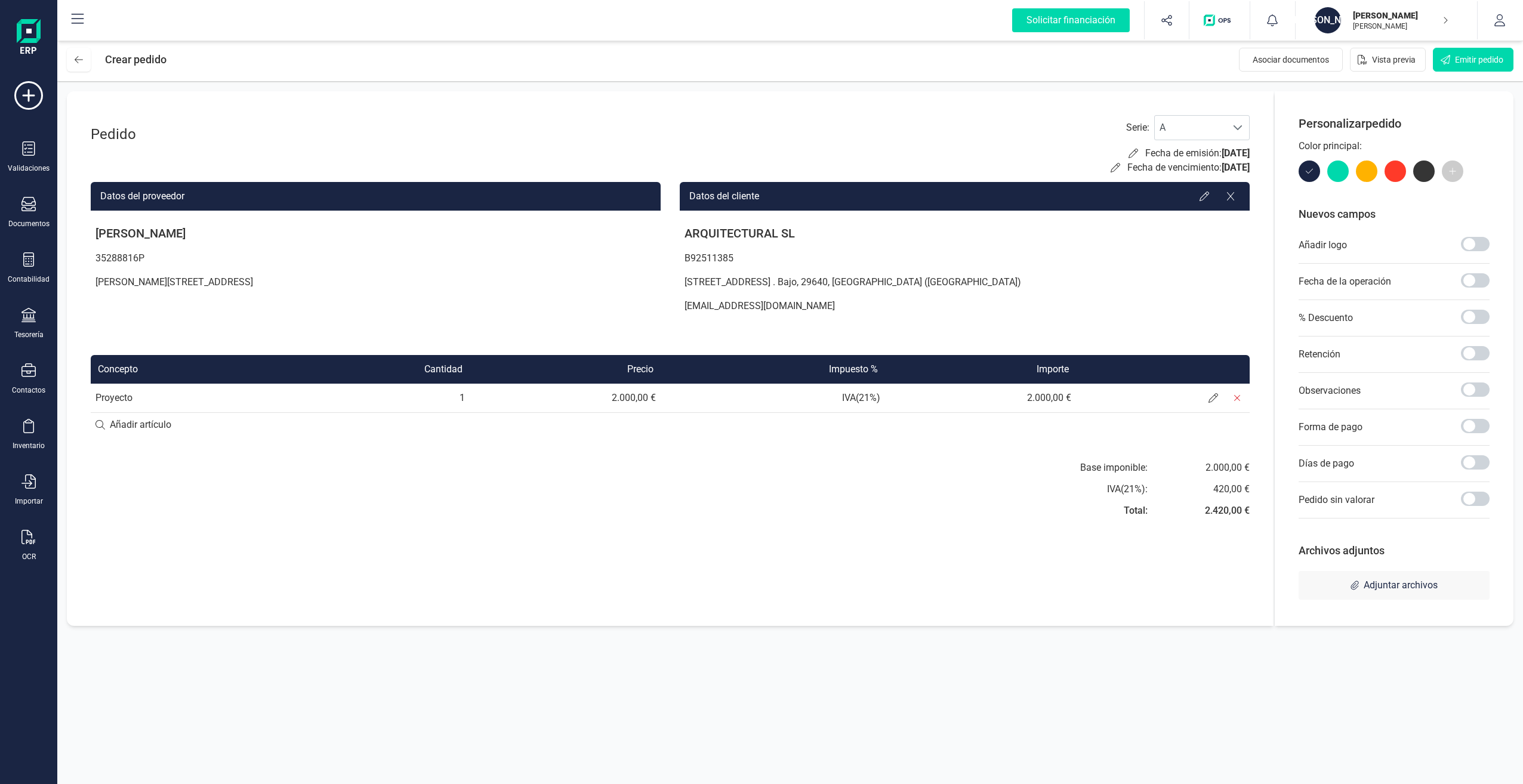
click at [972, 531] on div "Pedido Serie : A A Fecha de emisión: 03/09/2025 Fecha de vencimiento: 03/09/202…" at bounding box center [670, 358] width 1207 height 535
click at [975, 312] on p "[EMAIL_ADDRESS][DOMAIN_NAME]" at bounding box center [965, 306] width 570 height 24
click at [1233, 127] on span at bounding box center [1238, 128] width 10 height 10
click at [1044, 266] on p "B92511385" at bounding box center [965, 258] width 570 height 24
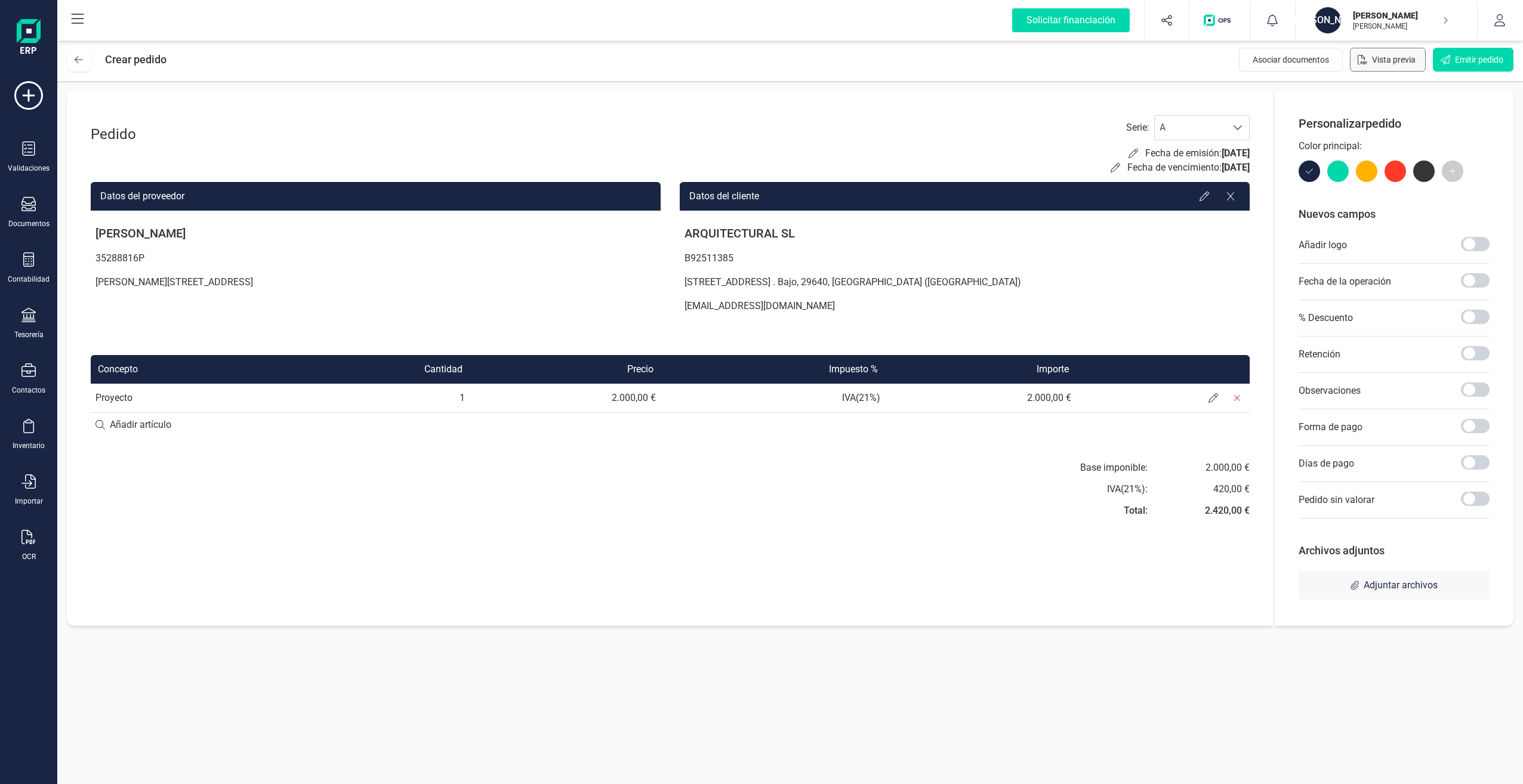
click at [1389, 62] on span "Vista previa" at bounding box center [1393, 60] width 43 height 12
click at [1481, 356] on span at bounding box center [1475, 353] width 29 height 14
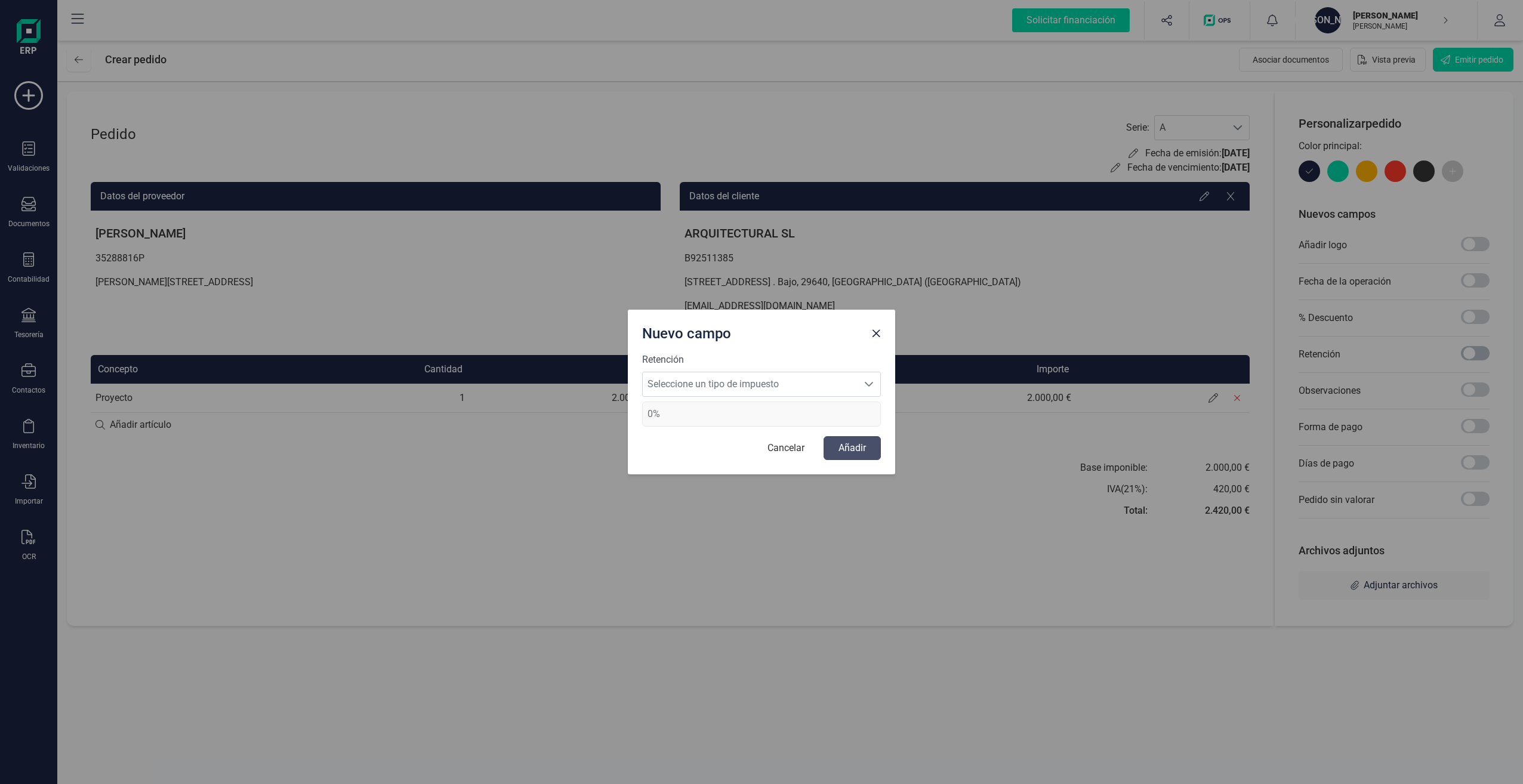
scroll to position [7, 4]
click at [827, 387] on span "Seleccione un tipo de impuesto" at bounding box center [750, 384] width 215 height 24
click at [731, 438] on li "Retención 15%" at bounding box center [761, 437] width 238 height 24
type input "15%"
click at [869, 450] on button "Añadir" at bounding box center [852, 448] width 57 height 24
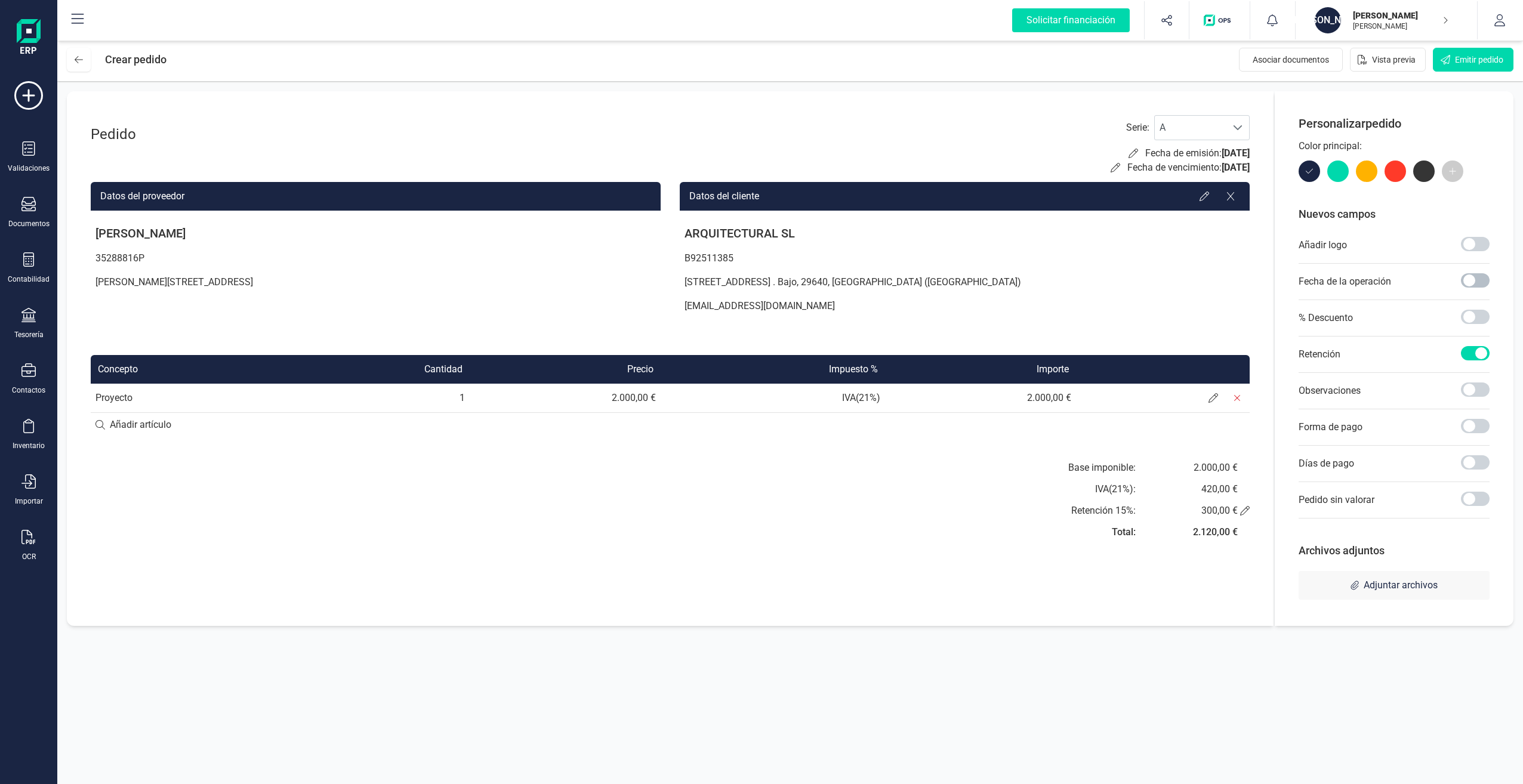
click at [1483, 280] on span at bounding box center [1475, 280] width 29 height 14
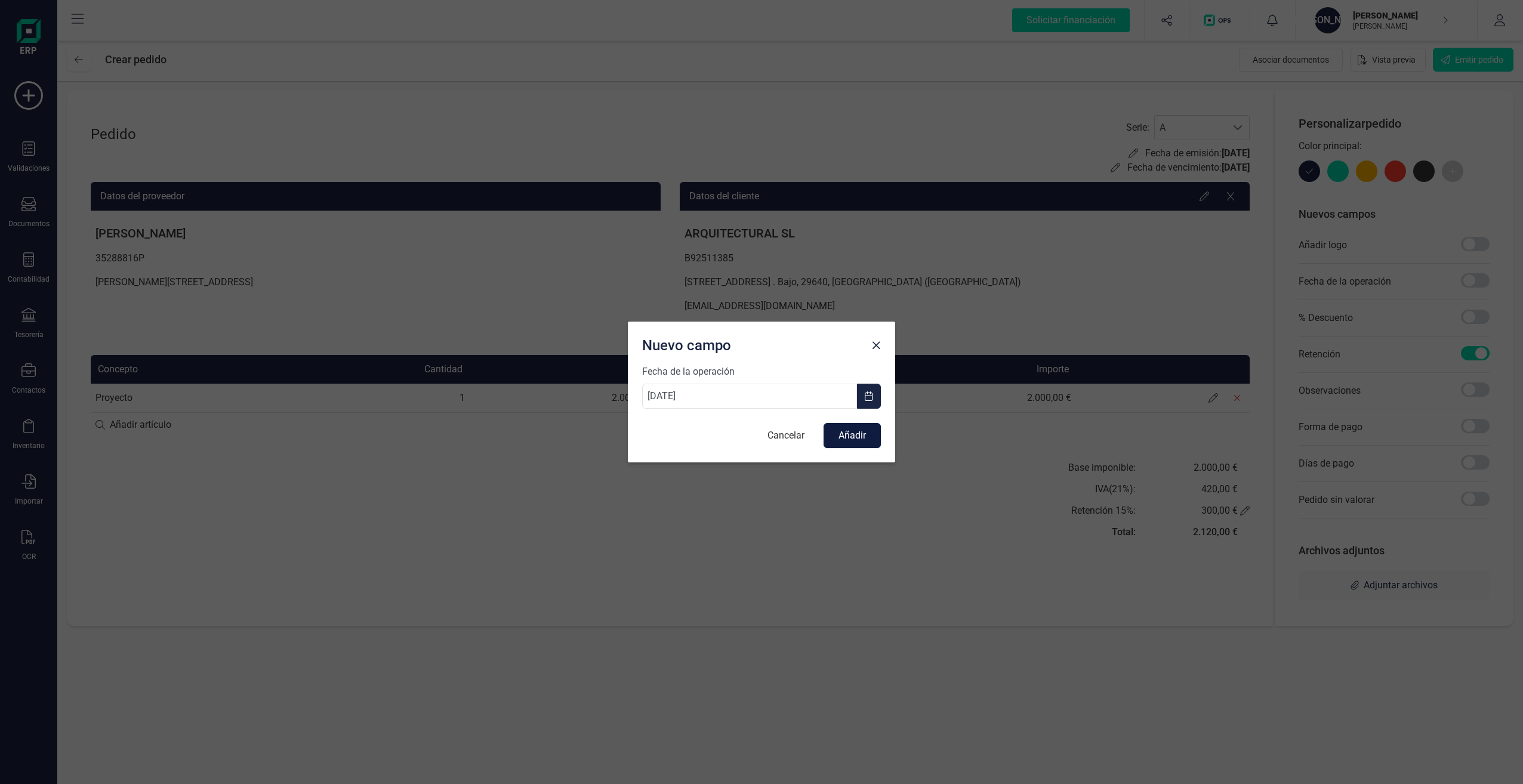
click at [857, 438] on button "Añadir" at bounding box center [852, 435] width 57 height 25
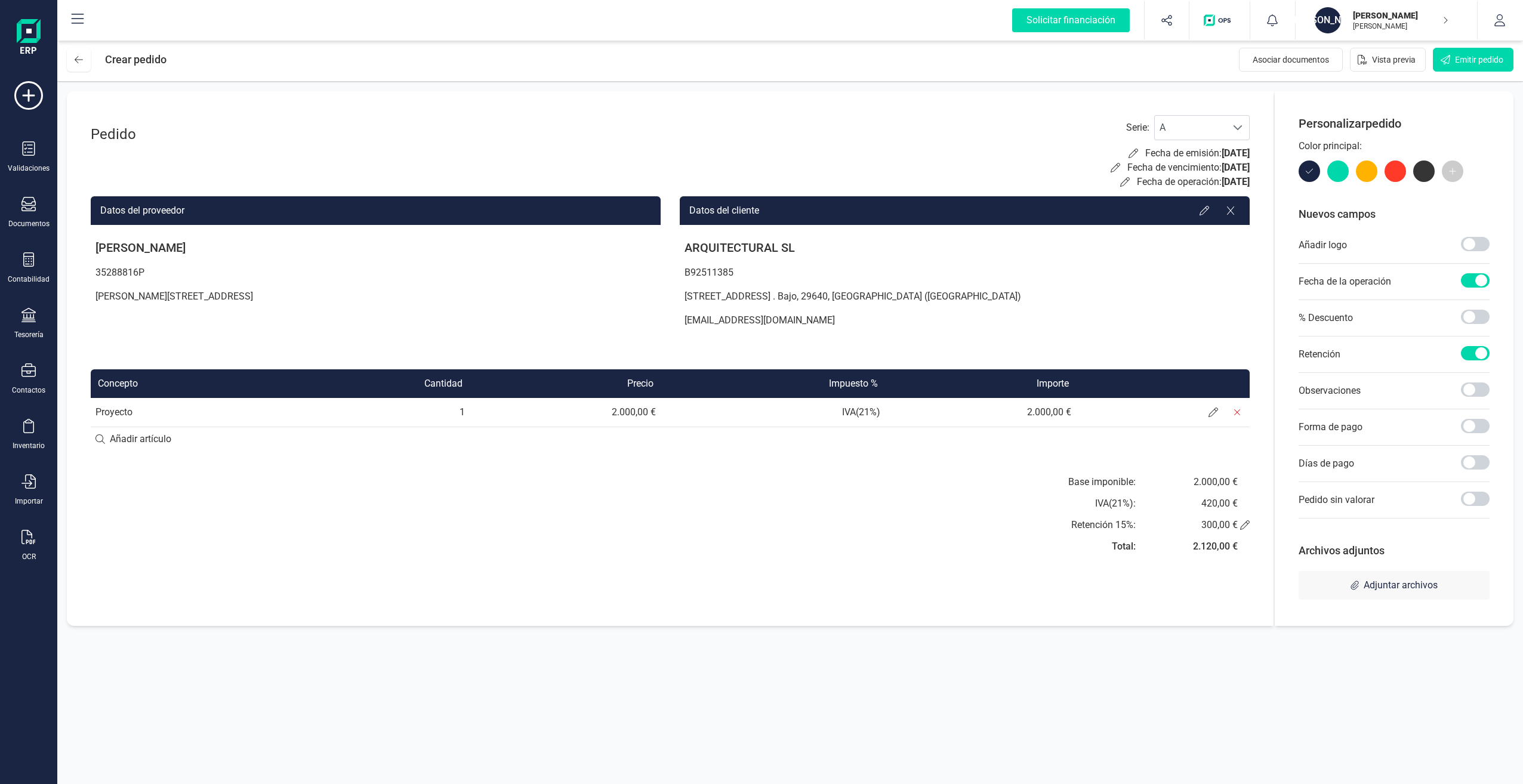
click at [1469, 276] on span at bounding box center [1475, 280] width 29 height 14
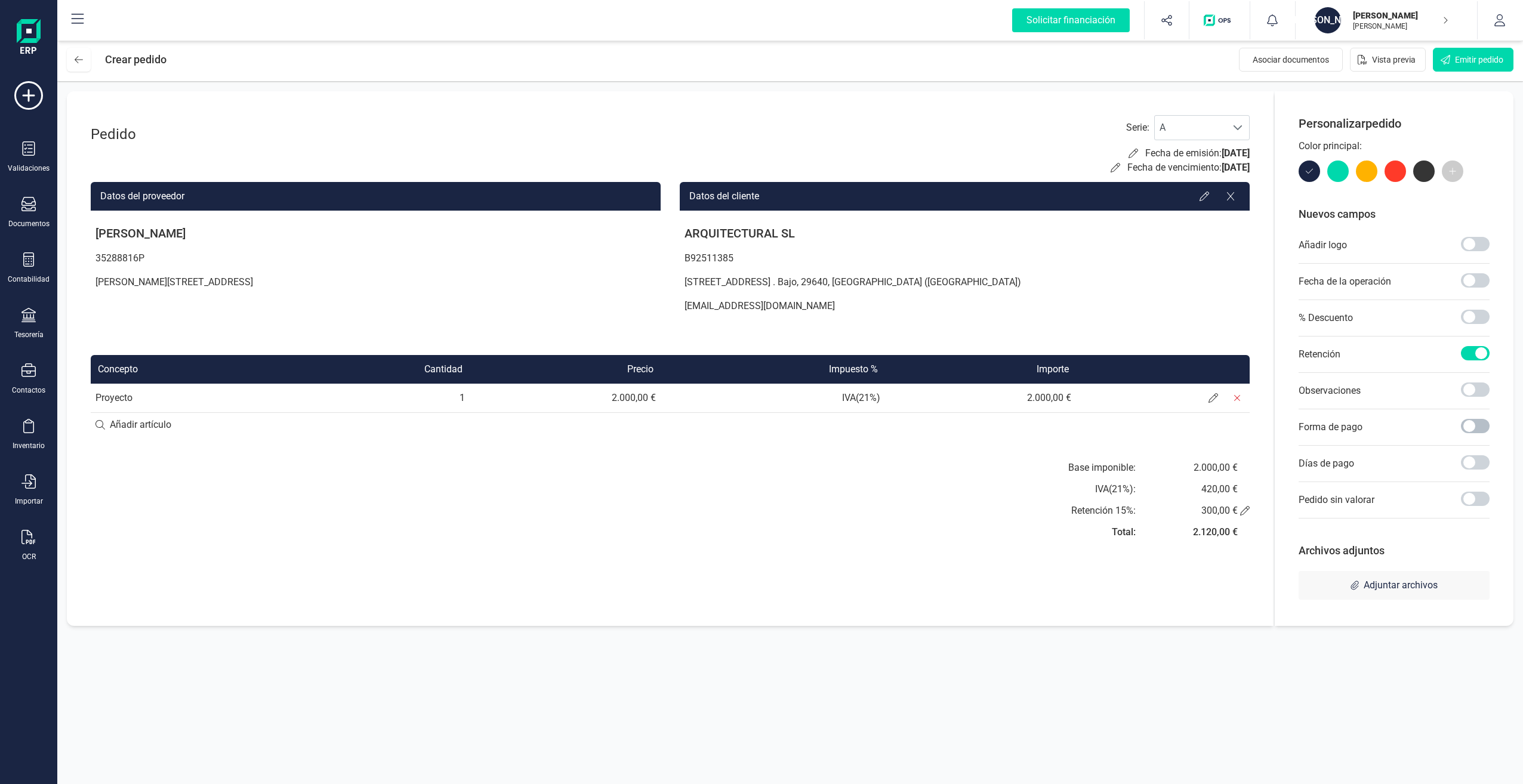
click at [1483, 424] on span at bounding box center [1475, 425] width 29 height 14
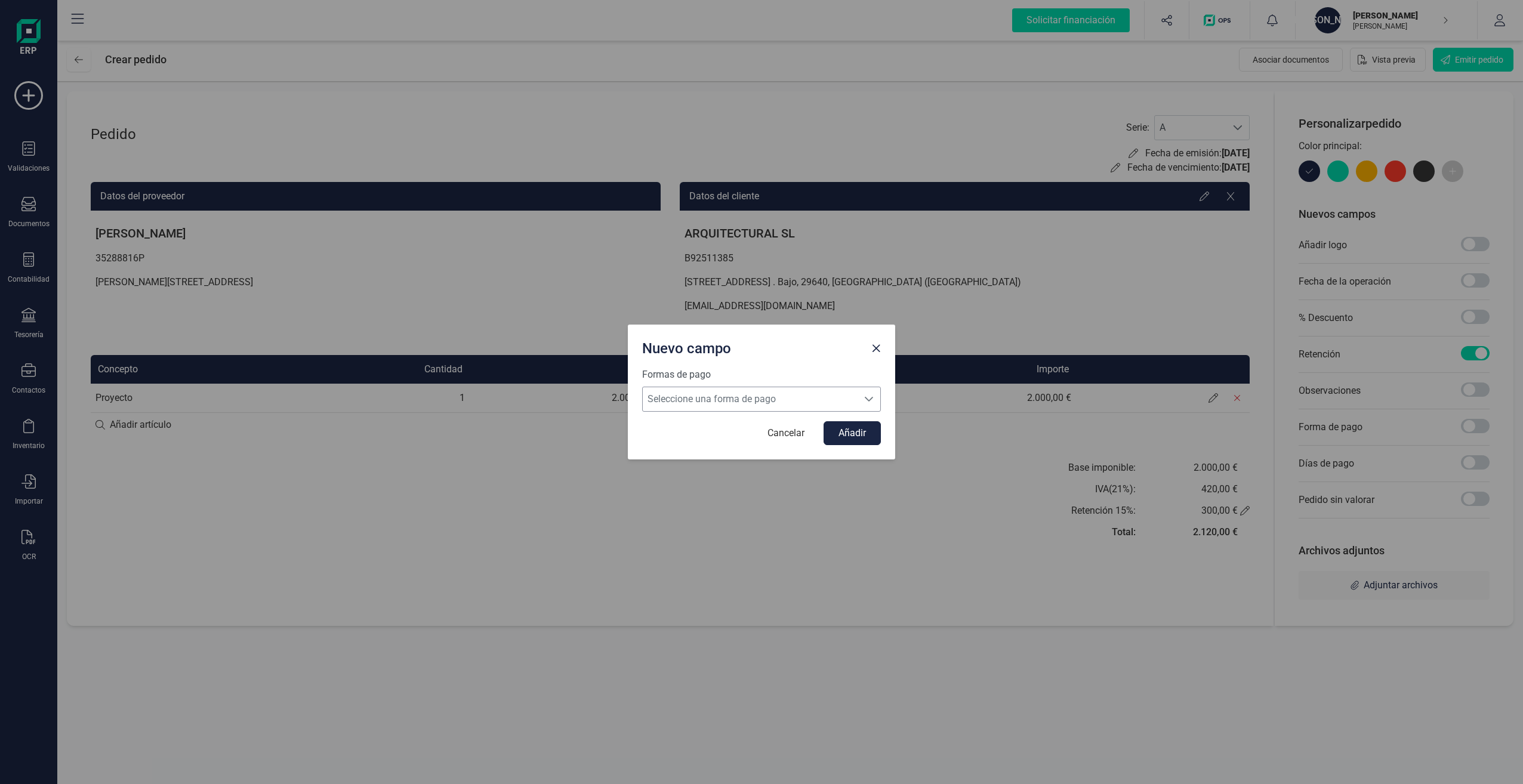
click at [742, 405] on span "Seleccione una forma de pago" at bounding box center [750, 399] width 215 height 24
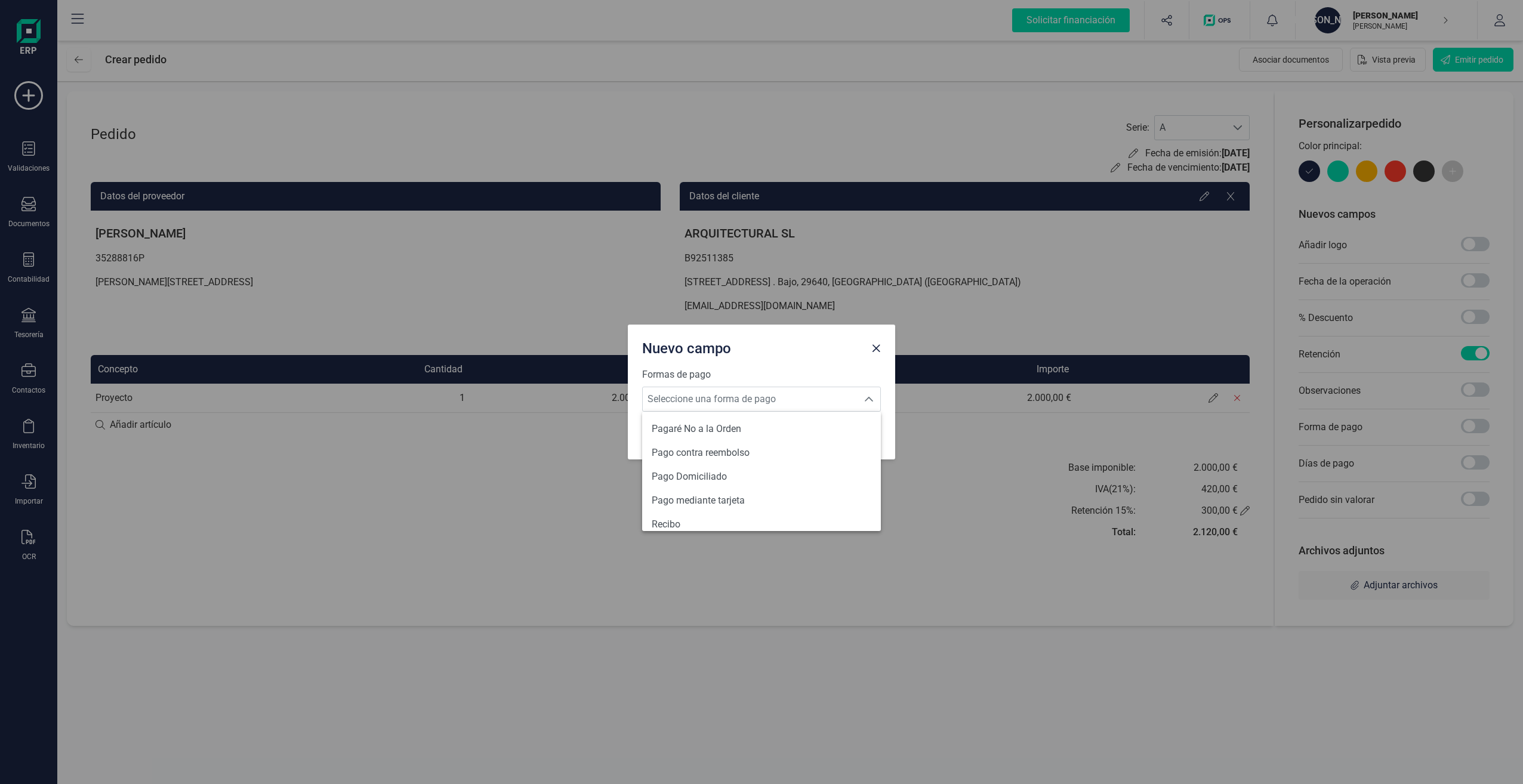
scroll to position [436, 0]
click at [849, 512] on li "Transferencia" at bounding box center [761, 518] width 238 height 24
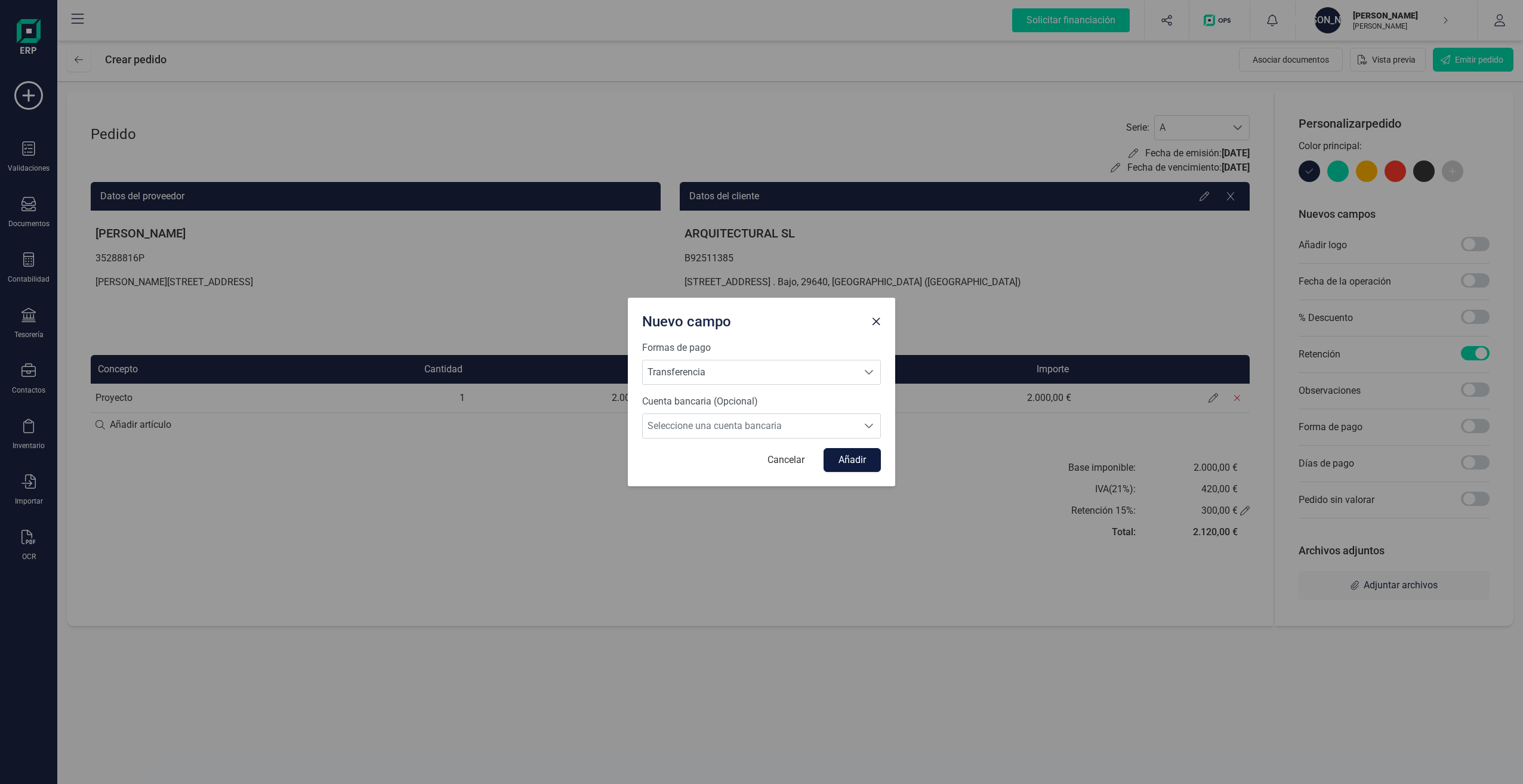
click at [864, 455] on button "Añadir" at bounding box center [852, 460] width 57 height 24
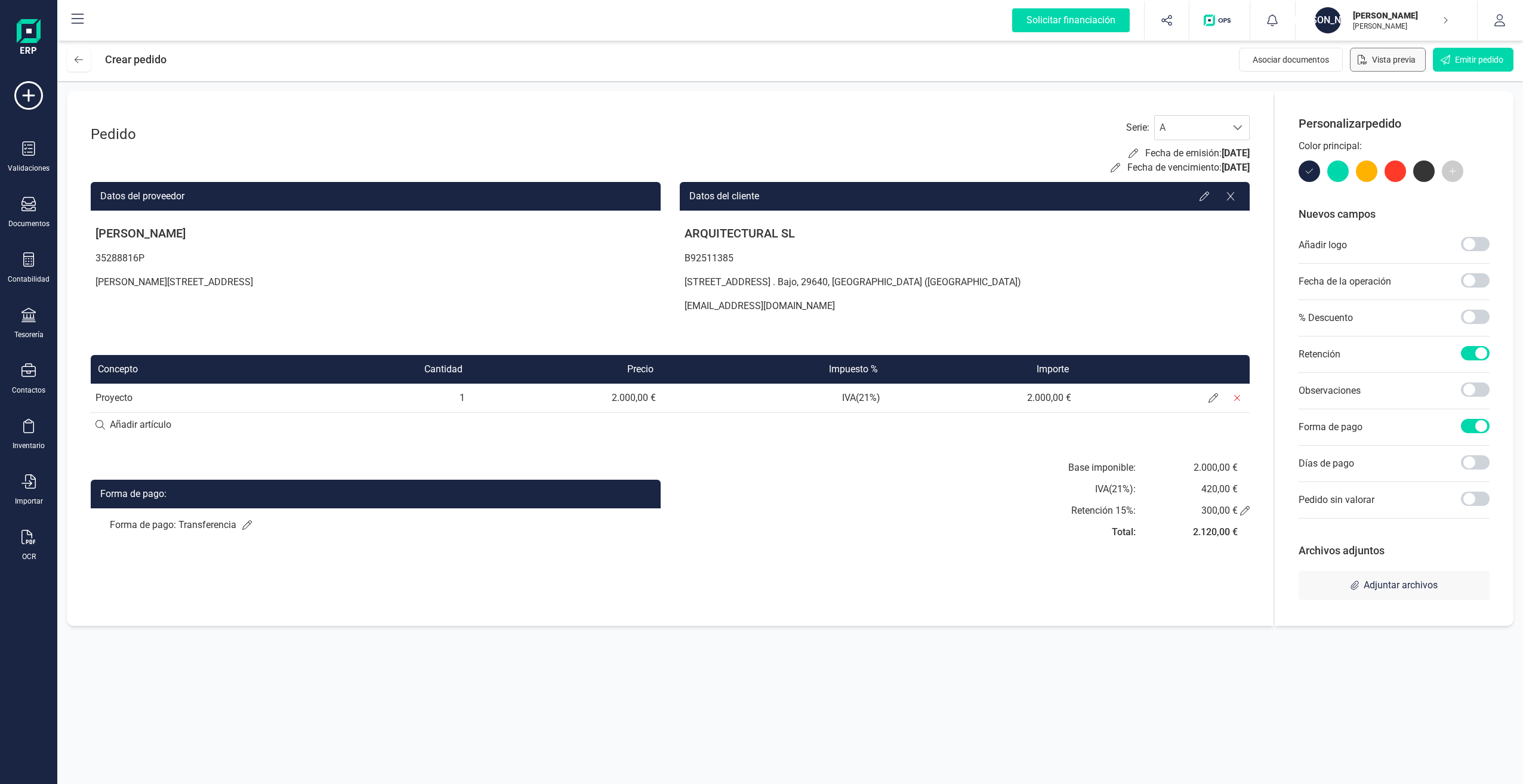
click at [1385, 57] on span "Vista previa" at bounding box center [1393, 60] width 43 height 12
click at [1464, 62] on span "Emitir pedido" at bounding box center [1479, 60] width 48 height 12
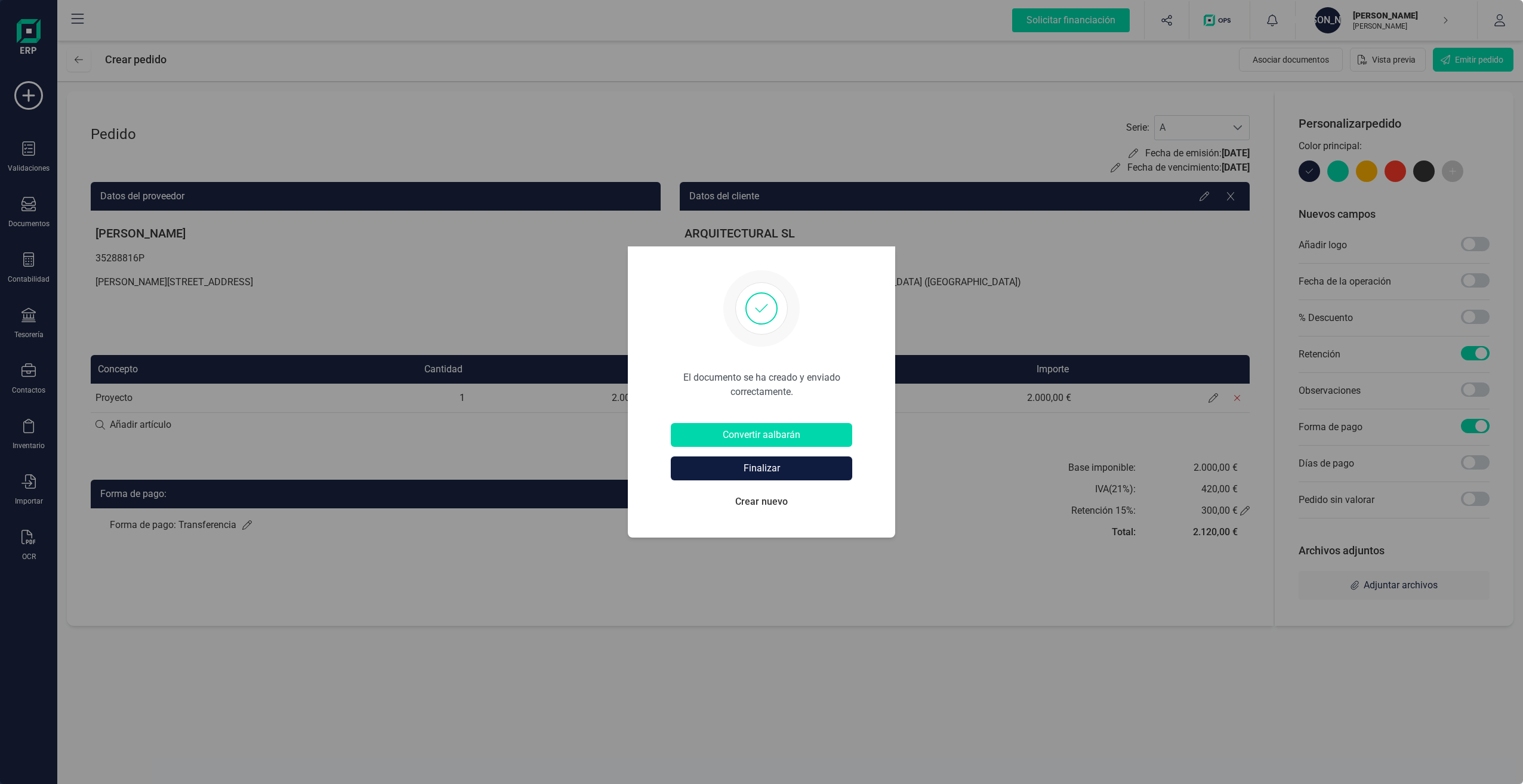
click at [773, 467] on button "Finalizar" at bounding box center [761, 468] width 182 height 24
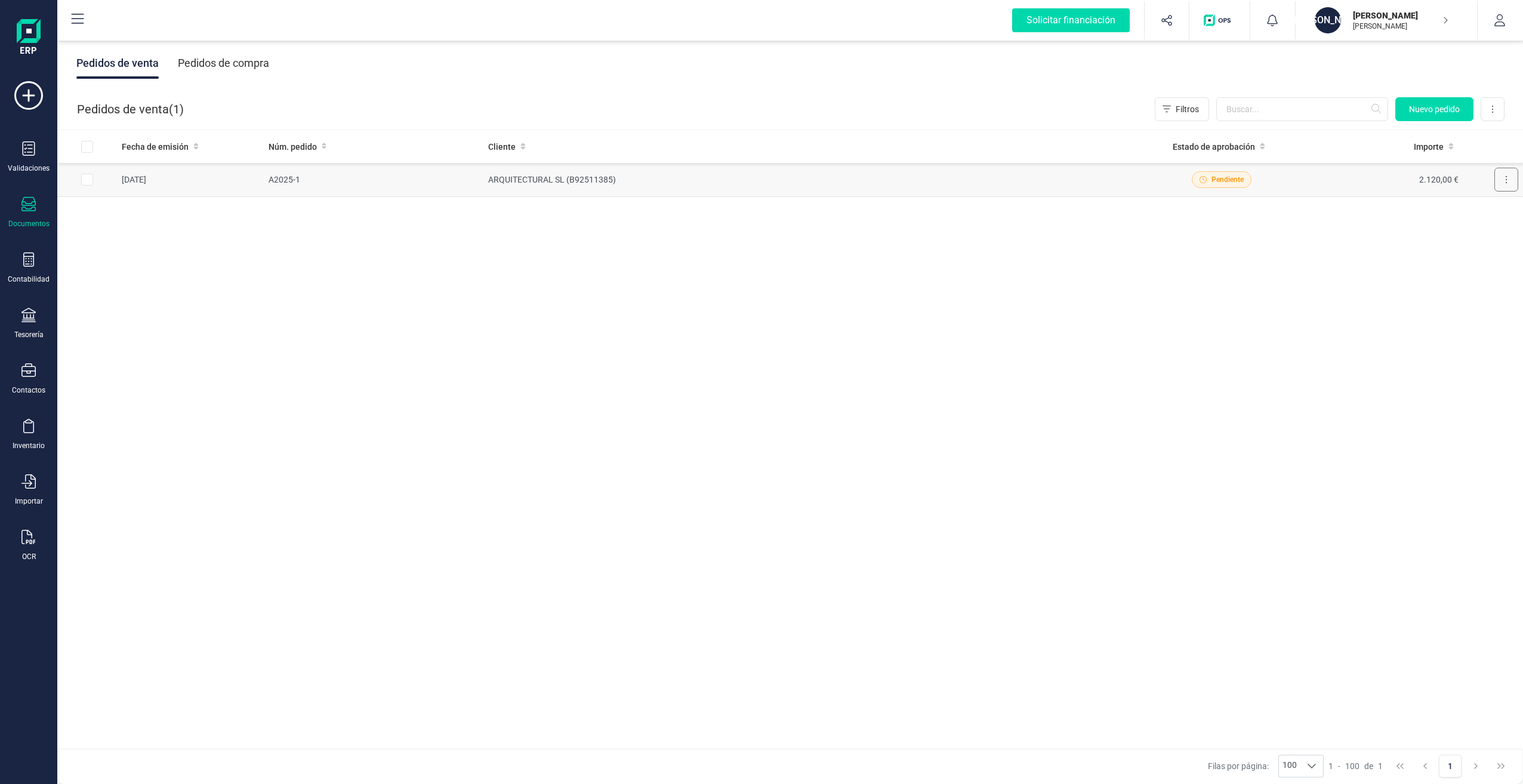
click at [1506, 180] on icon at bounding box center [1506, 180] width 2 height 10
drag, startPoint x: 1258, startPoint y: 228, endPoint x: 1222, endPoint y: 232, distance: 36.2
click at [1256, 229] on div "Fecha de emisión Núm. pedido Cliente Estado de aprobación Importe 03/09/2025 A2…" at bounding box center [791, 439] width 1466 height 619
click at [87, 180] on input "Row Selected 596da847-bfc3-4ed2-9249-b0e70d61075f" at bounding box center [87, 180] width 12 height 12
checkbox input "true"
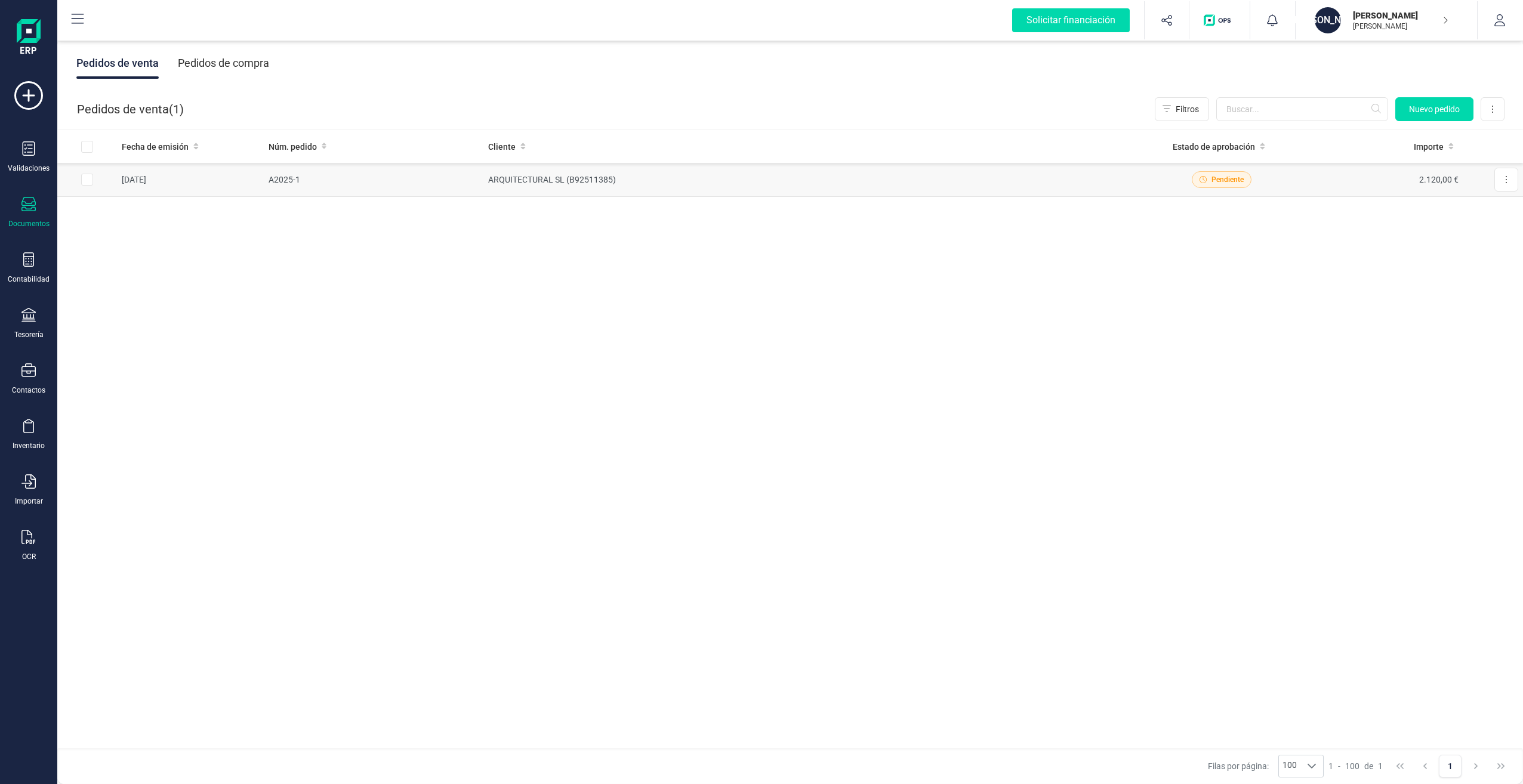
checkbox input "true"
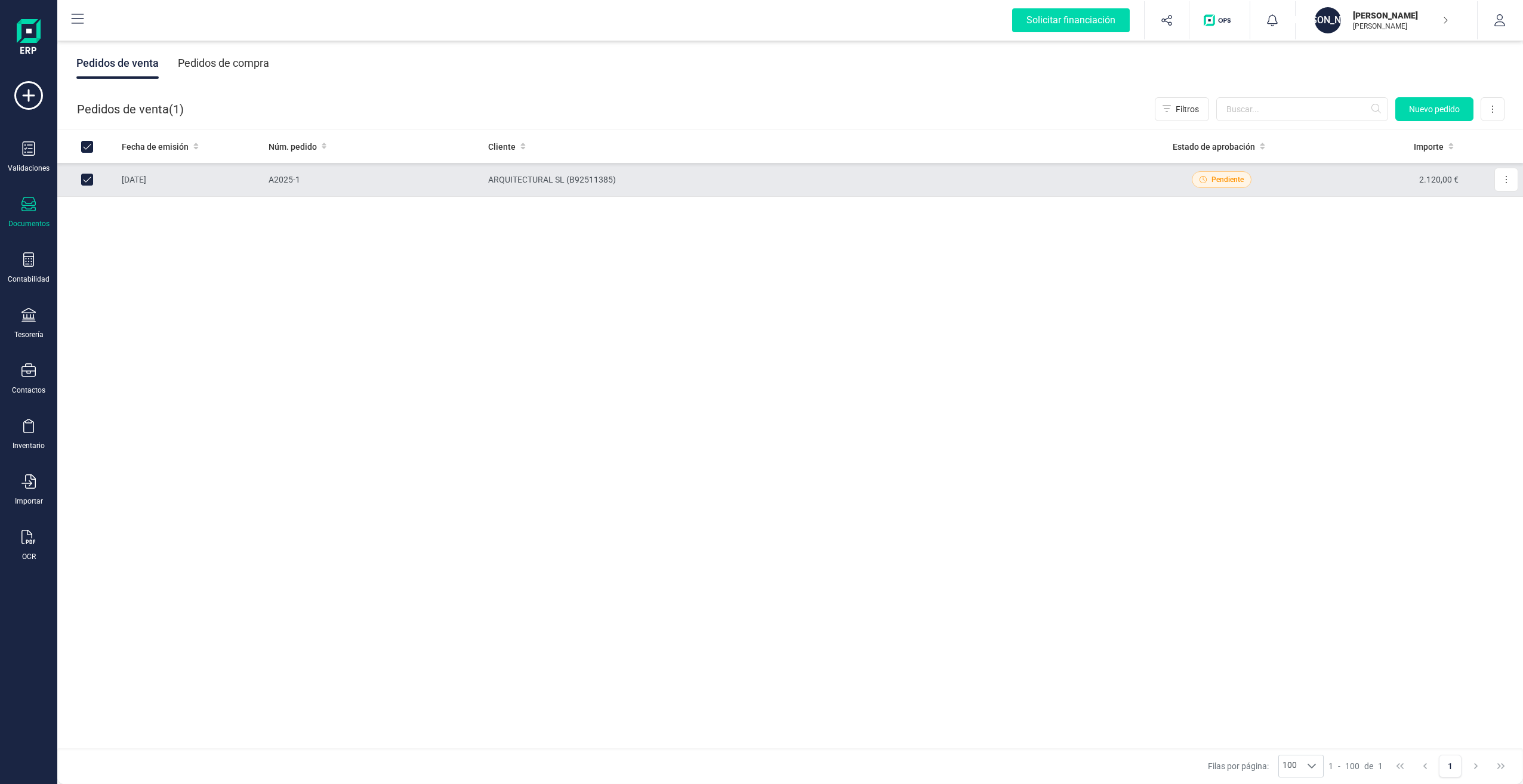
click at [1228, 181] on span "Pendiente" at bounding box center [1228, 180] width 32 height 11
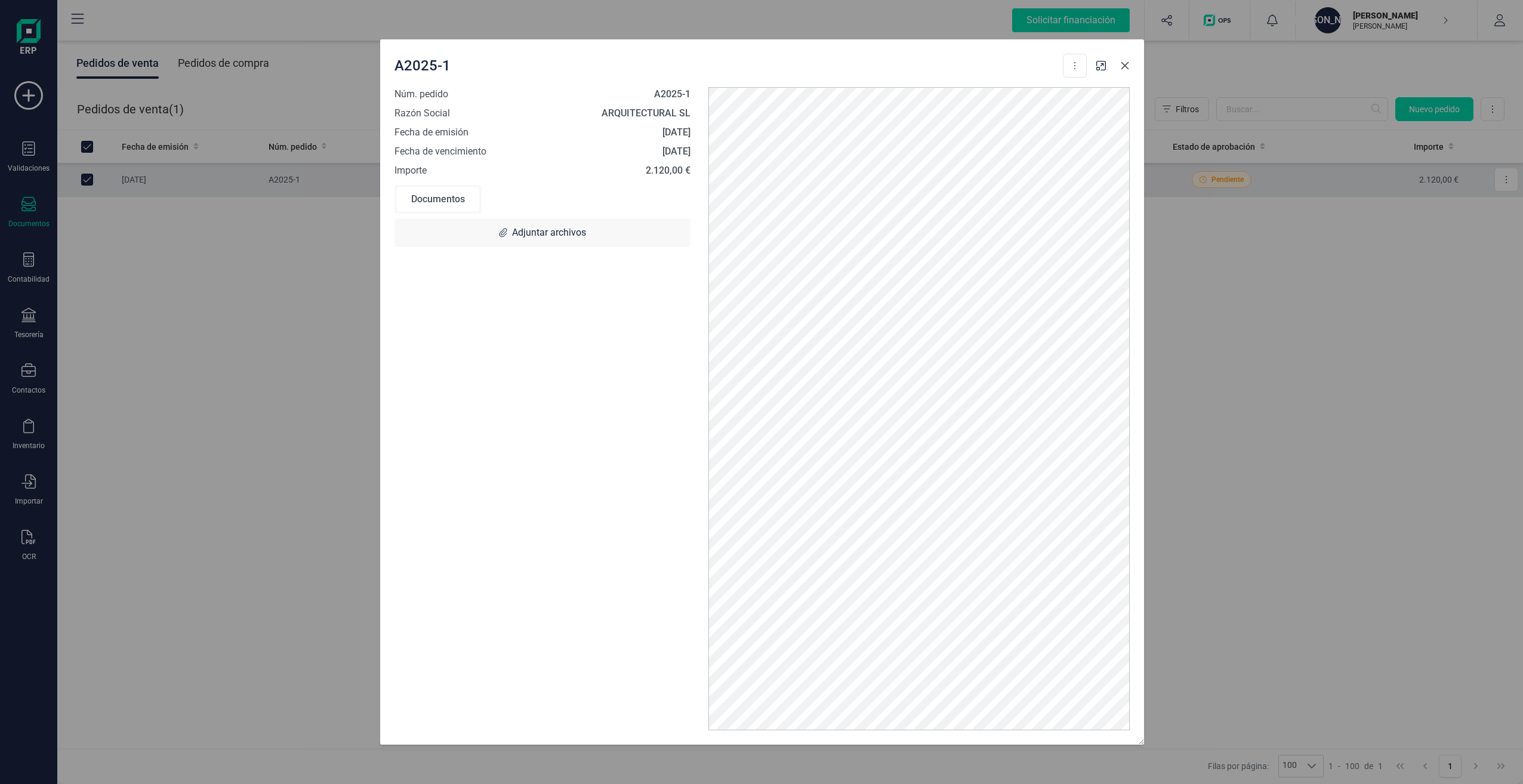
click at [1124, 66] on icon "button" at bounding box center [1125, 65] width 8 height 8
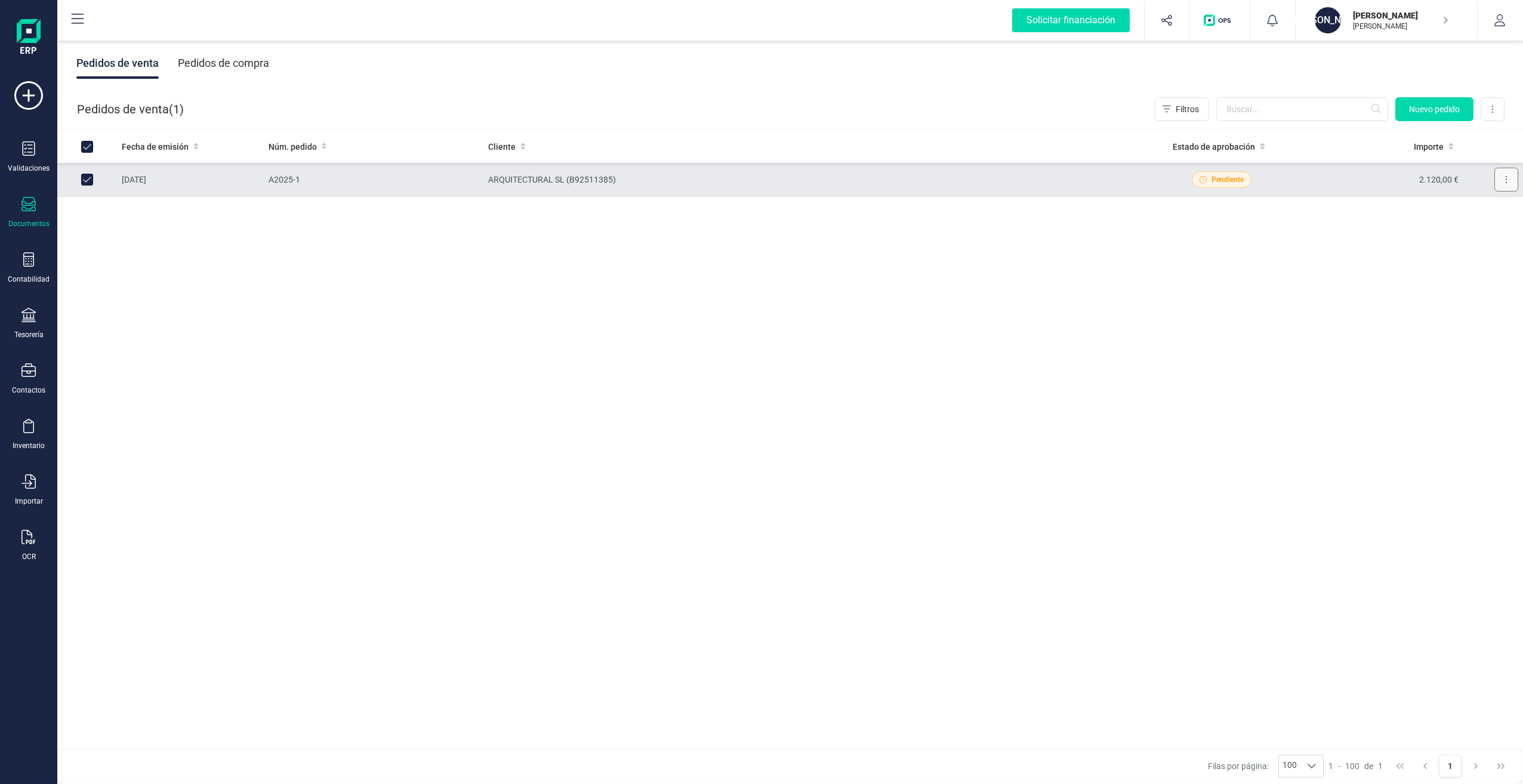
click at [1514, 178] on button at bounding box center [1506, 179] width 24 height 24
click at [1165, 249] on div "Fecha de emisión Núm. pedido Cliente Estado de aprobación Importe 03/09/2025 A2…" at bounding box center [791, 439] width 1466 height 619
click at [32, 272] on div "Contabilidad" at bounding box center [29, 268] width 48 height 32
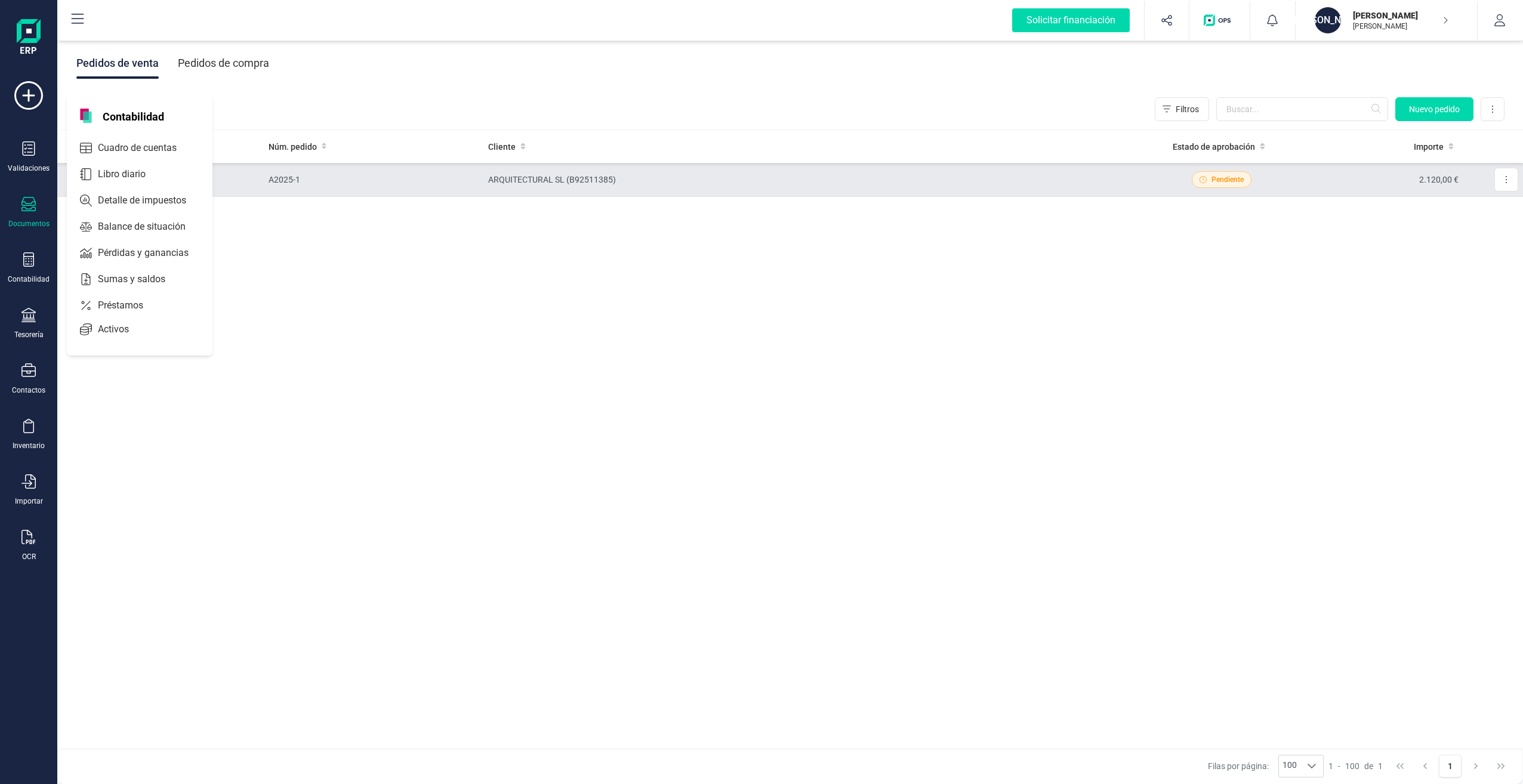
click at [125, 119] on span "Contabilidad" at bounding box center [133, 115] width 76 height 14
click at [130, 145] on span "Cuadro de cuentas" at bounding box center [146, 147] width 105 height 14
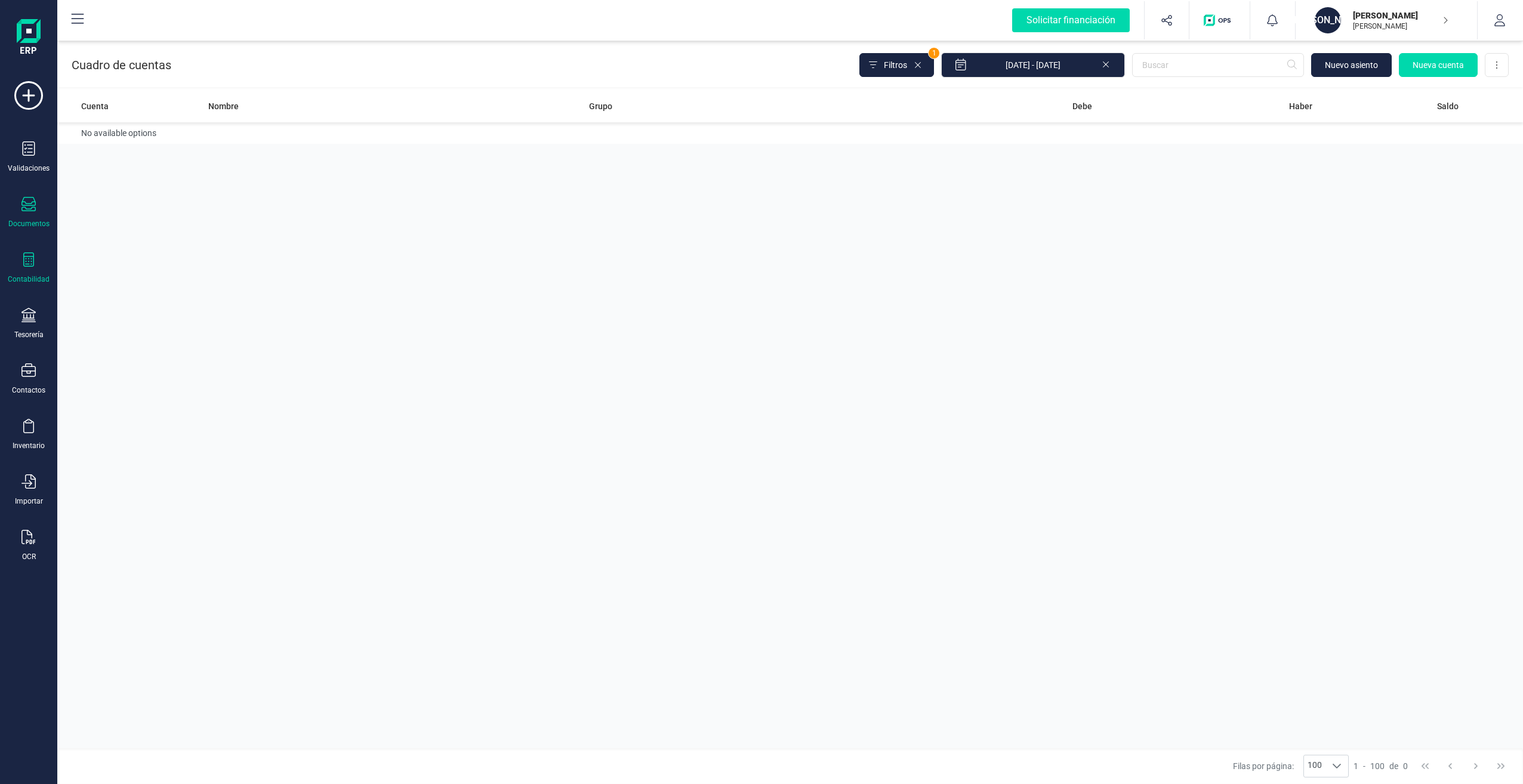
click at [38, 216] on div "Documentos" at bounding box center [29, 213] width 48 height 32
click at [23, 151] on icon at bounding box center [29, 148] width 12 height 14
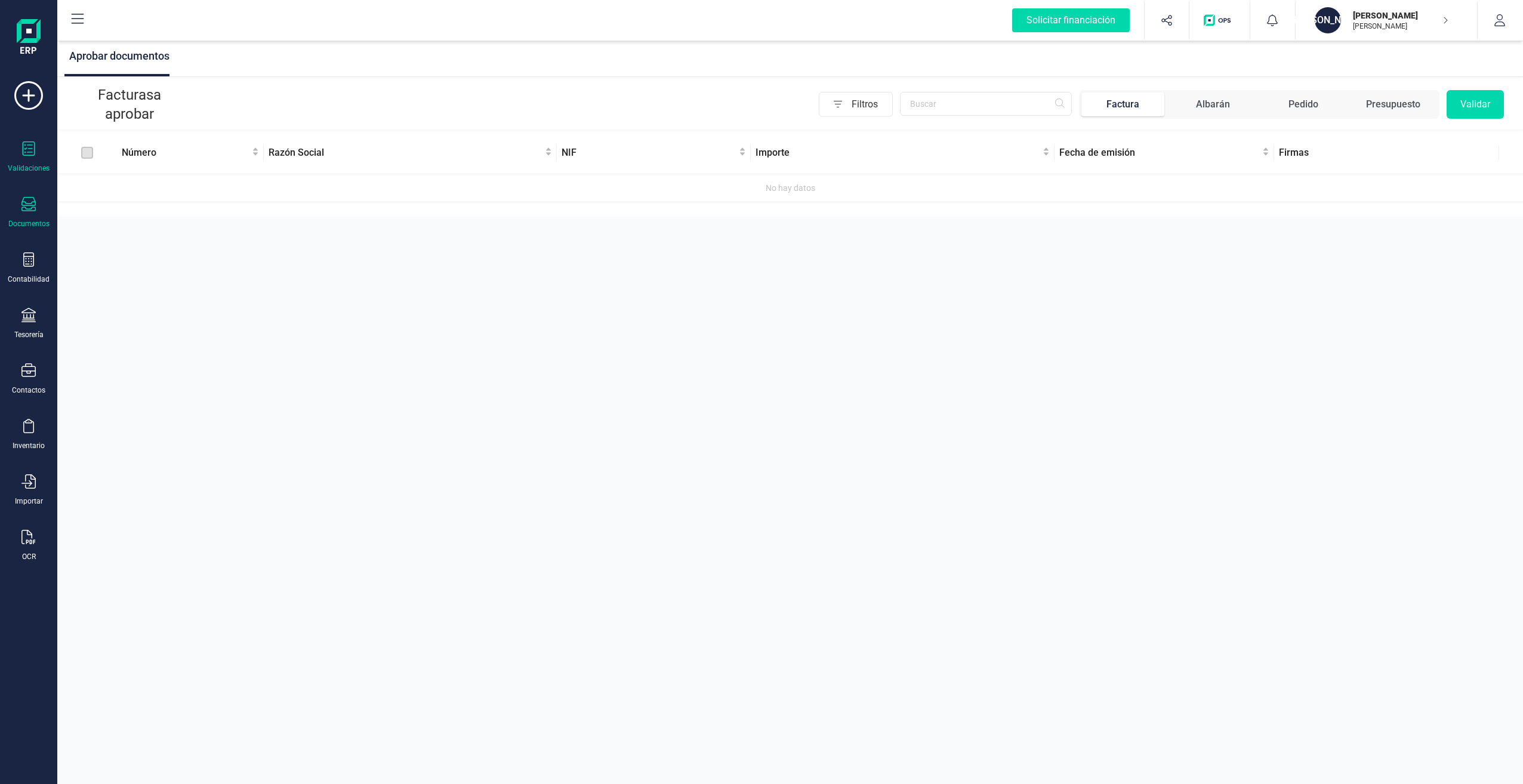
click at [32, 204] on icon at bounding box center [28, 203] width 14 height 14
click at [34, 262] on icon at bounding box center [29, 259] width 11 height 14
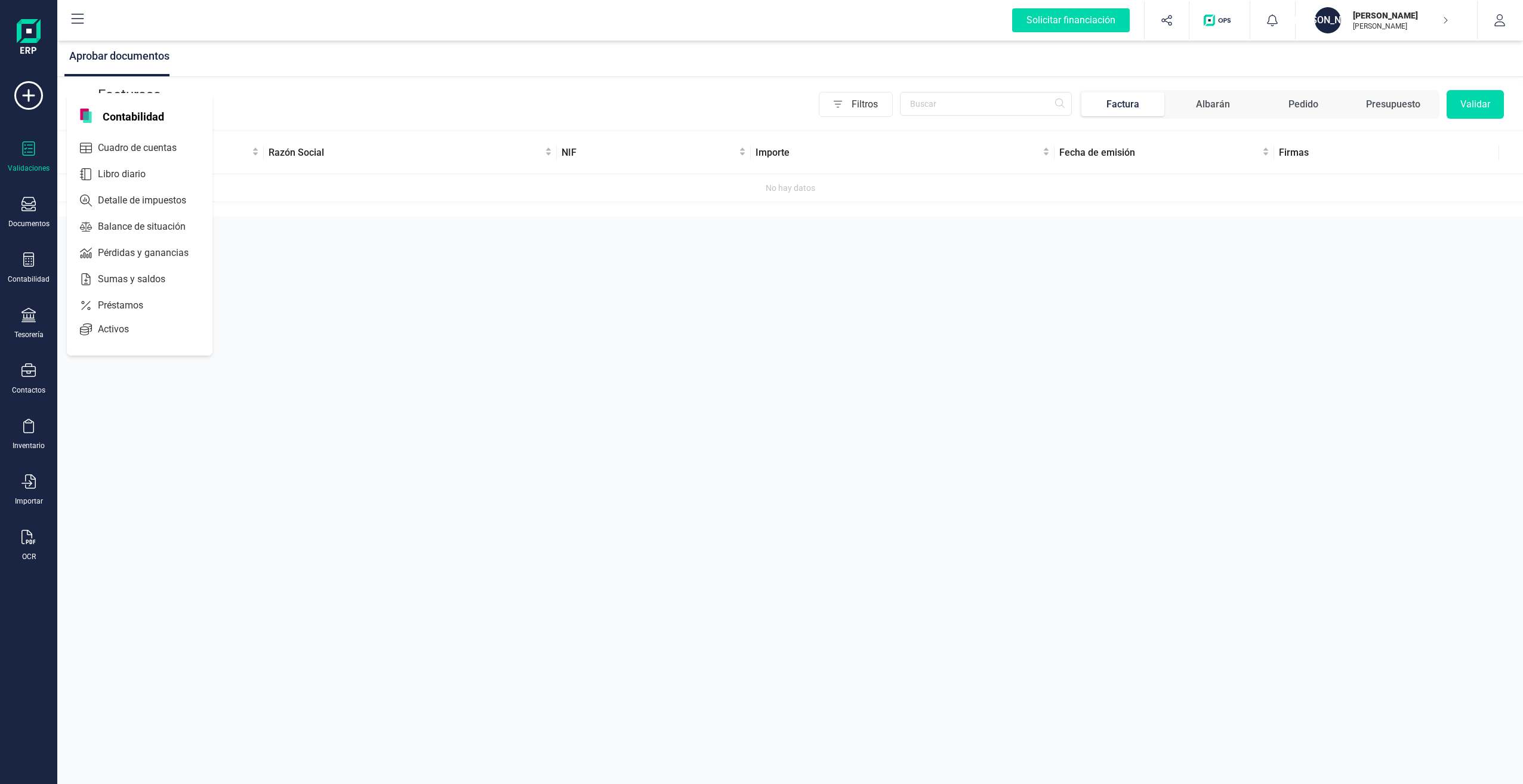
click at [138, 119] on span "Contabilidad" at bounding box center [133, 115] width 76 height 14
click at [133, 149] on span "Cuadro de cuentas" at bounding box center [146, 147] width 105 height 14
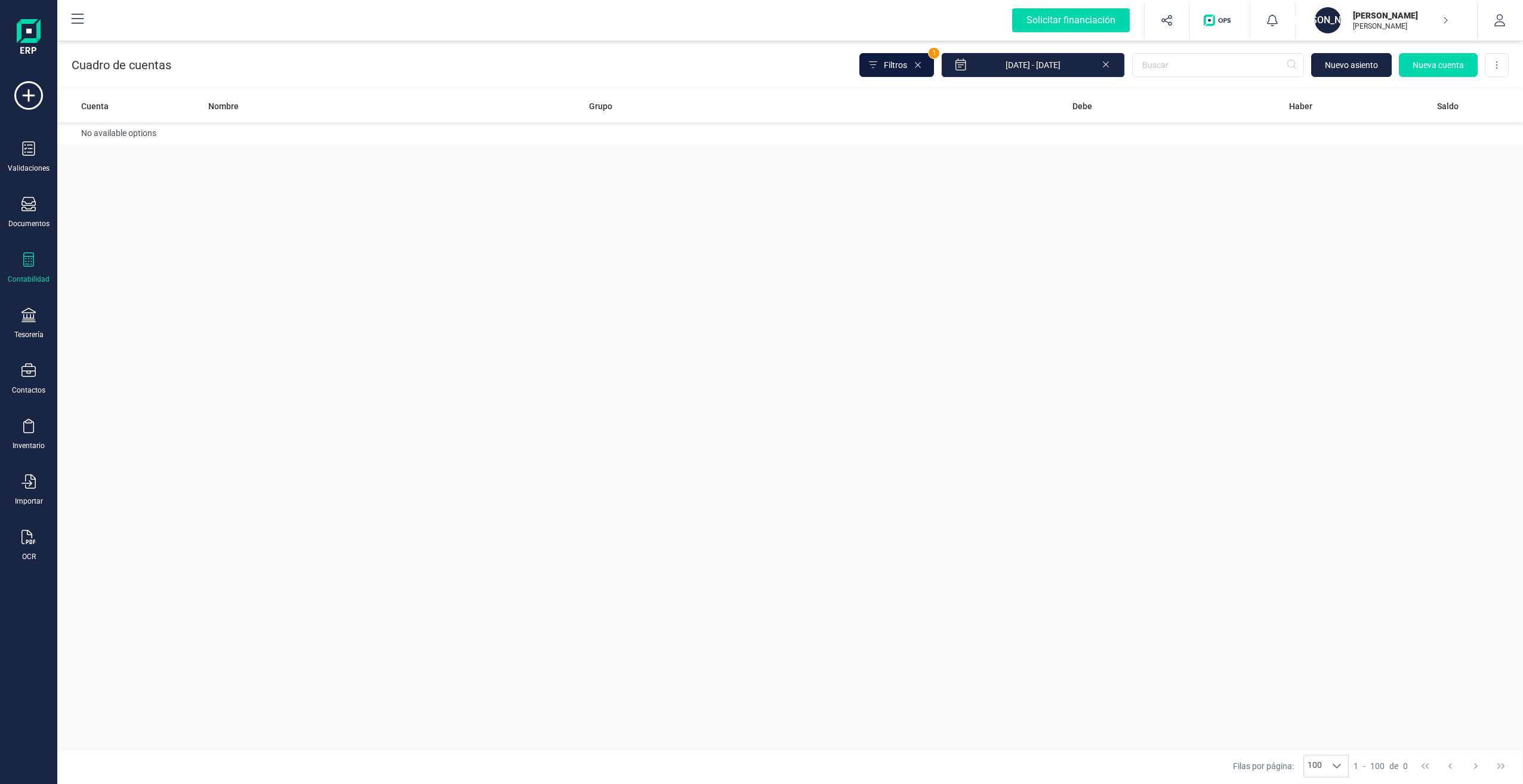
click at [903, 62] on span "Filtros" at bounding box center [896, 65] width 23 height 12
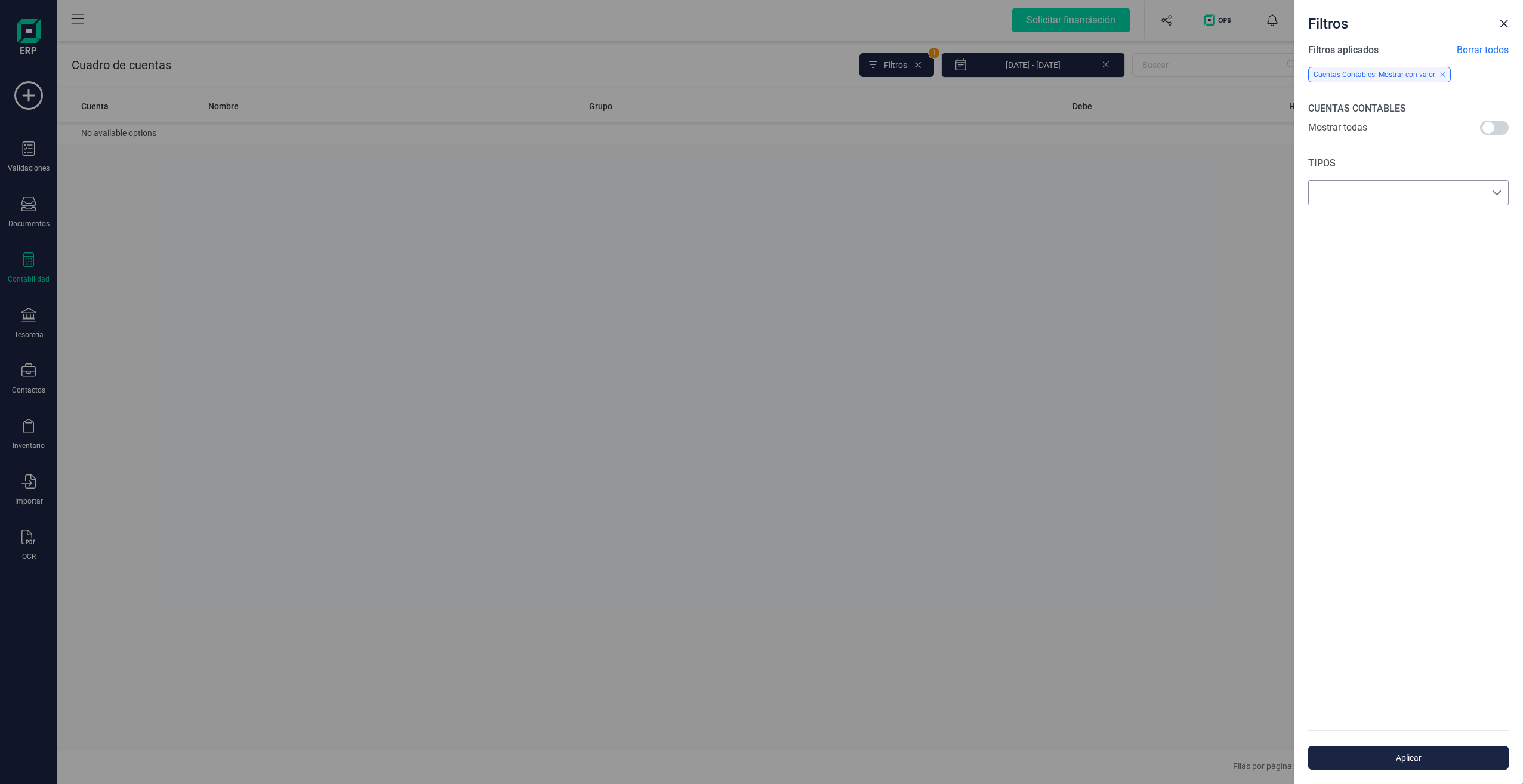
click at [1353, 203] on div "empty" at bounding box center [1409, 192] width 201 height 25
click at [1338, 221] on li "Todos" at bounding box center [1409, 222] width 201 height 24
click at [1098, 241] on div "Filtros Filtros aplicados Borrar todos Cuentas Contables: Mostrar con valor CUE…" at bounding box center [761, 392] width 1523 height 784
drag, startPoint x: 1299, startPoint y: 535, endPoint x: 1388, endPoint y: 759, distance: 241.0
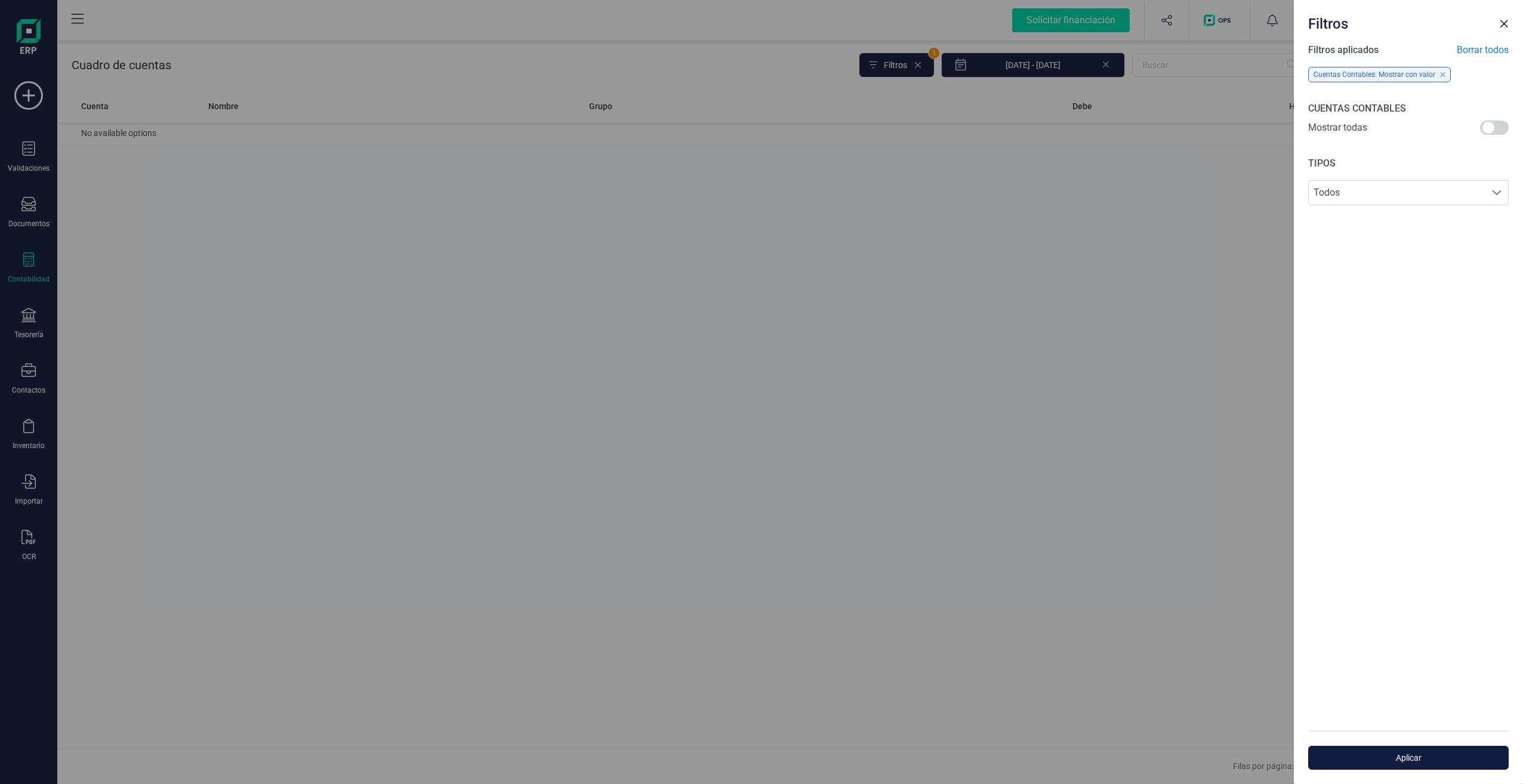
click at [1388, 762] on div "Filtros Filtros aplicados Borrar todos Cuentas Contables: Mostrar con valor CUE…" at bounding box center [761, 392] width 1523 height 784
click at [1388, 758] on span "Aplicar" at bounding box center [1408, 758] width 173 height 12
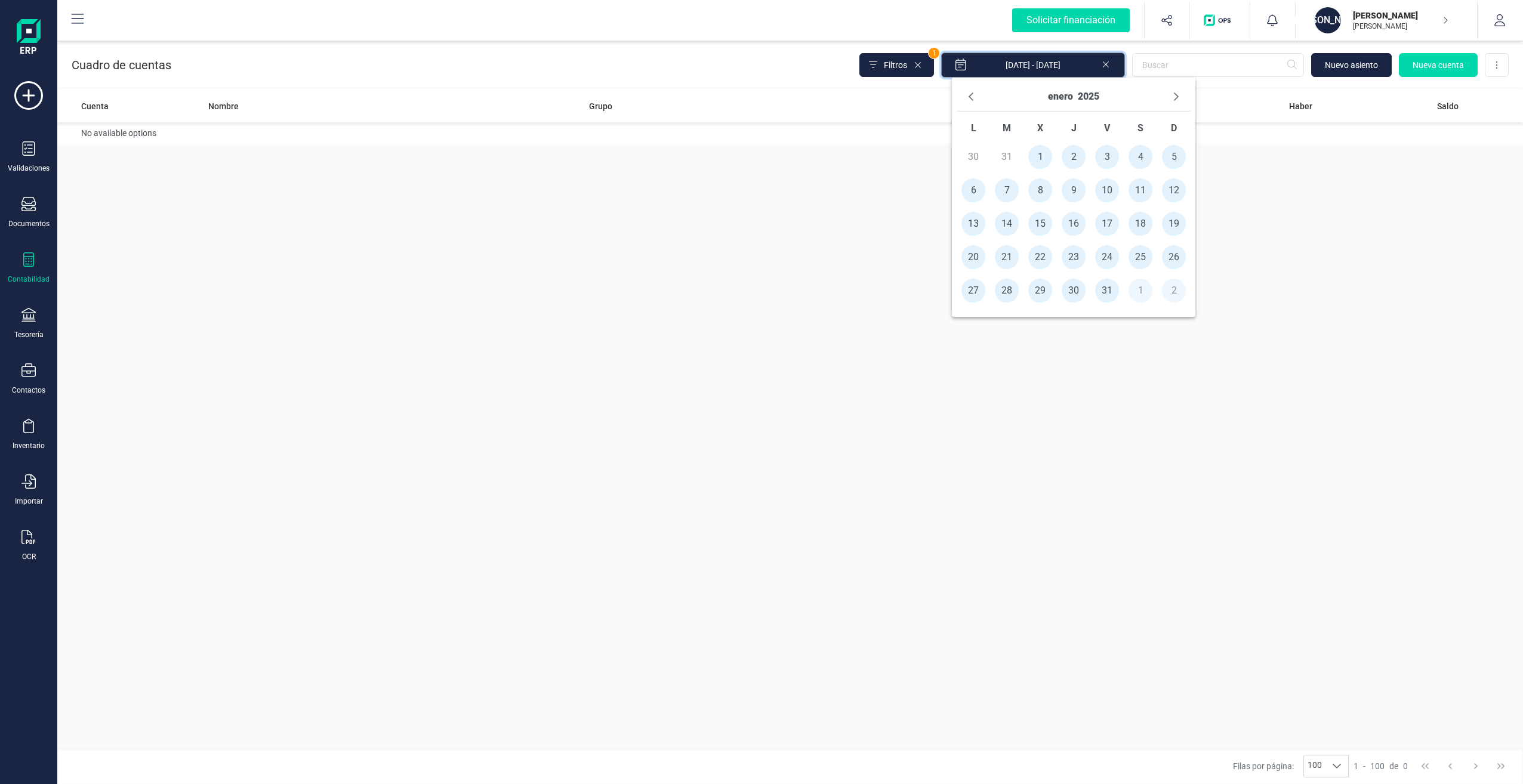
click at [1044, 65] on input "[DATE] - [DATE]" at bounding box center [1033, 65] width 184 height 25
drag, startPoint x: 695, startPoint y: 178, endPoint x: 685, endPoint y: 183, distance: 11.2
click at [695, 179] on div "Cuenta Nombre Grupo Debe Haber Saldo No available options" at bounding box center [791, 419] width 1466 height 659
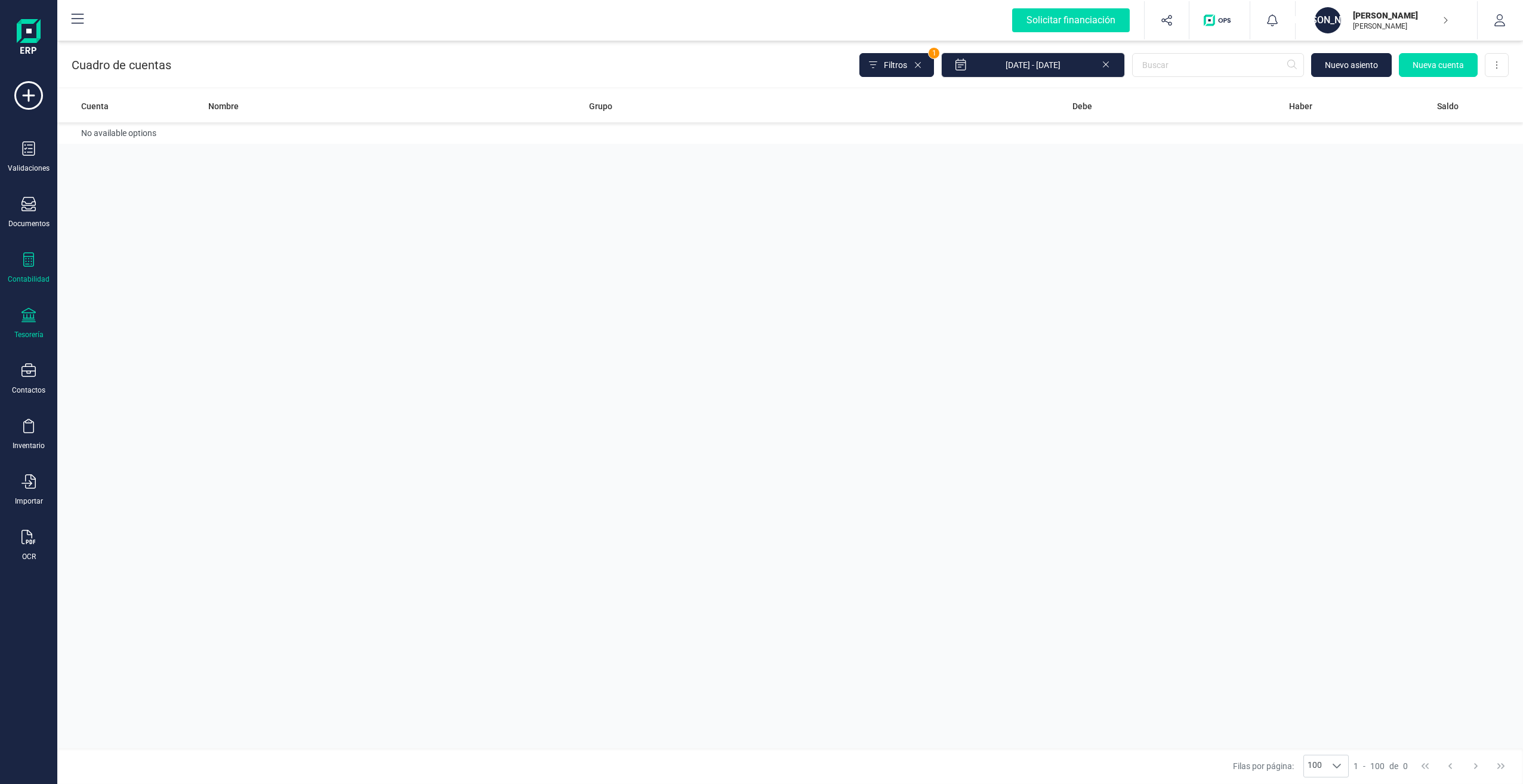
click at [34, 317] on icon at bounding box center [28, 315] width 14 height 14
click at [131, 170] on span "Tesorería" at bounding box center [126, 170] width 61 height 14
click at [117, 229] on span "Pagos y cobros" at bounding box center [138, 229] width 91 height 14
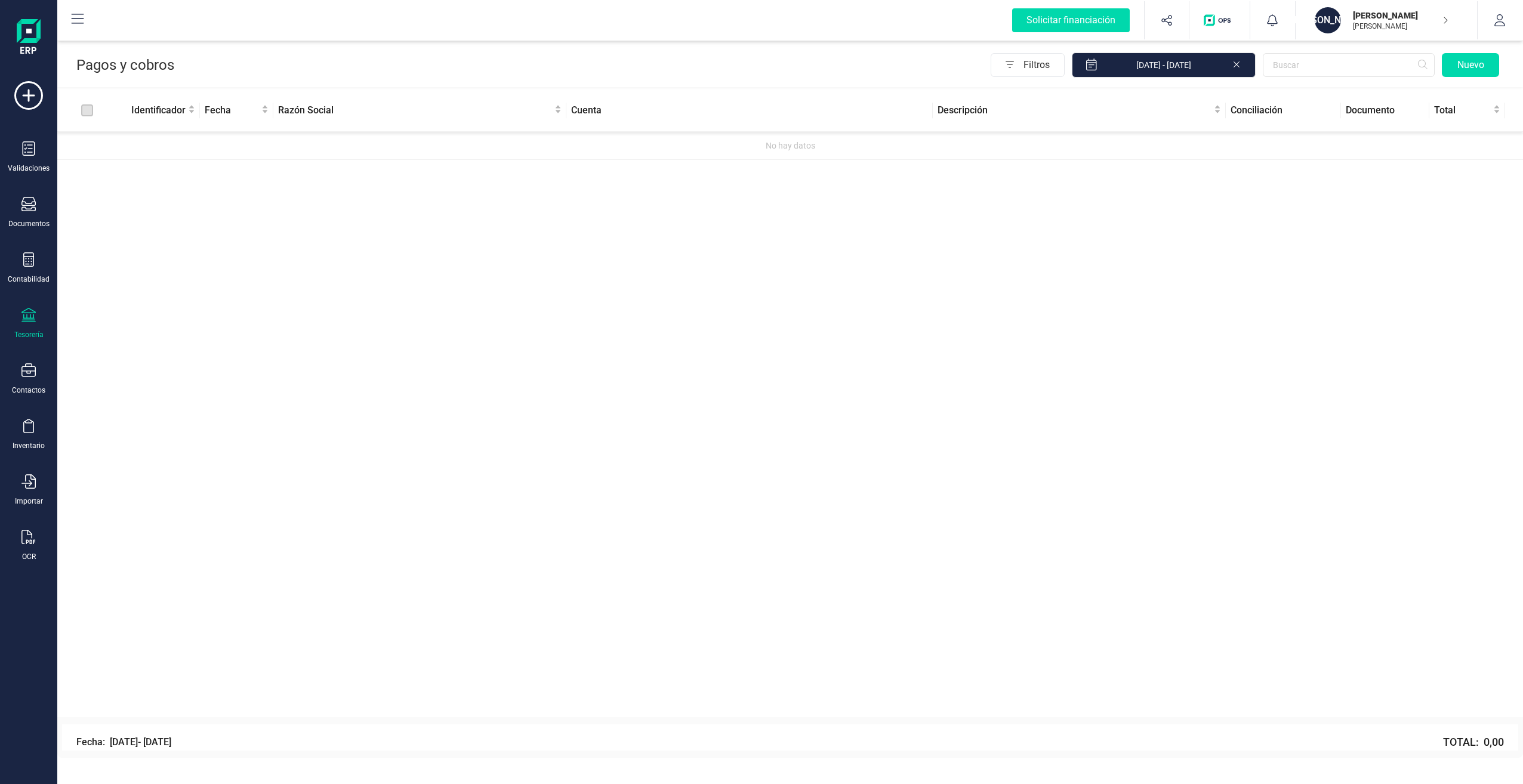
click at [609, 227] on div "Identificador Fecha Razón Social Cuenta Descripción Conciliación Documento Tota…" at bounding box center [791, 403] width 1466 height 628
click at [35, 159] on div "Validaciones" at bounding box center [29, 157] width 48 height 32
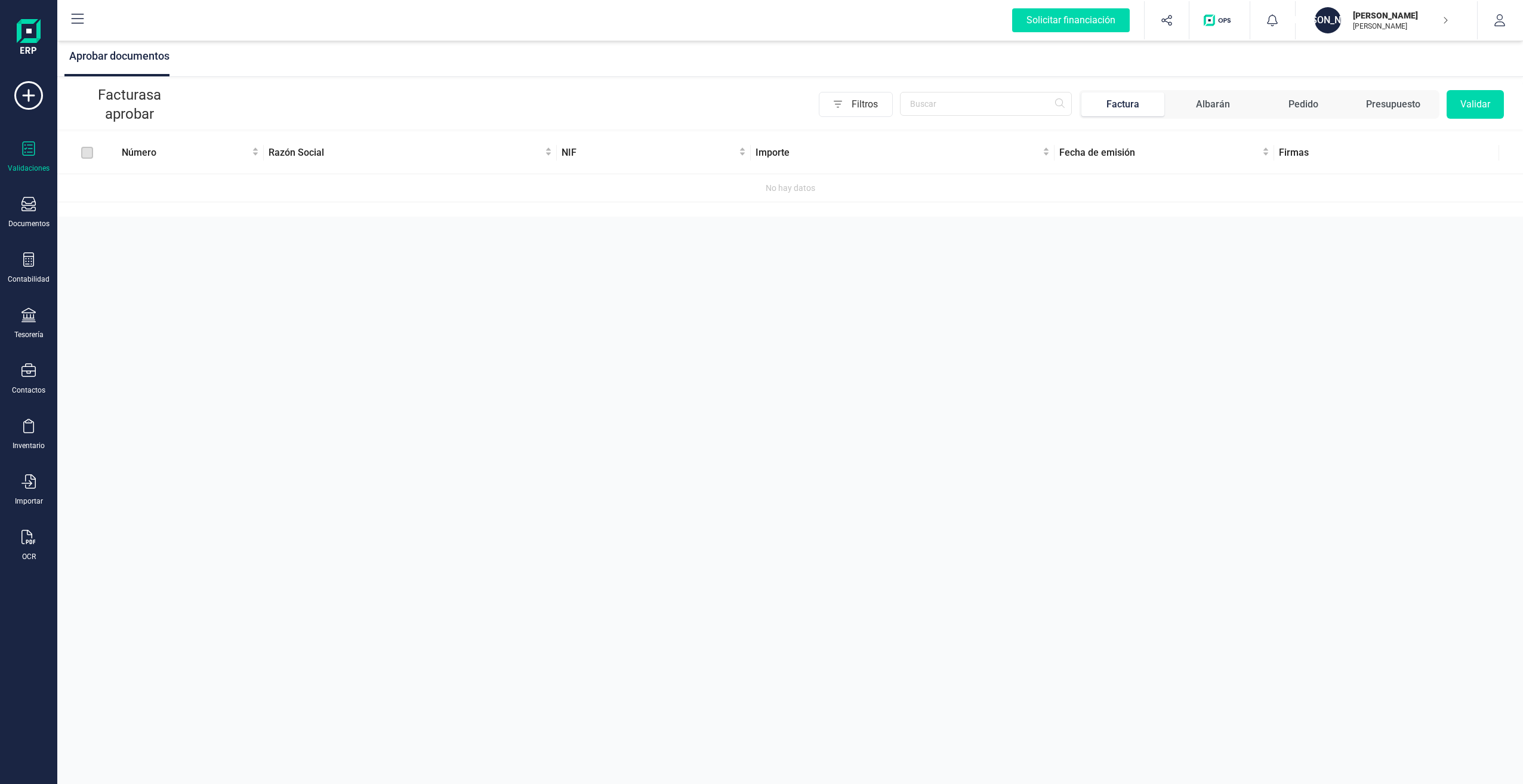
click at [881, 184] on div "No hay datos" at bounding box center [791, 188] width 1456 height 13
click at [871, 97] on span "Filtros" at bounding box center [872, 104] width 40 height 24
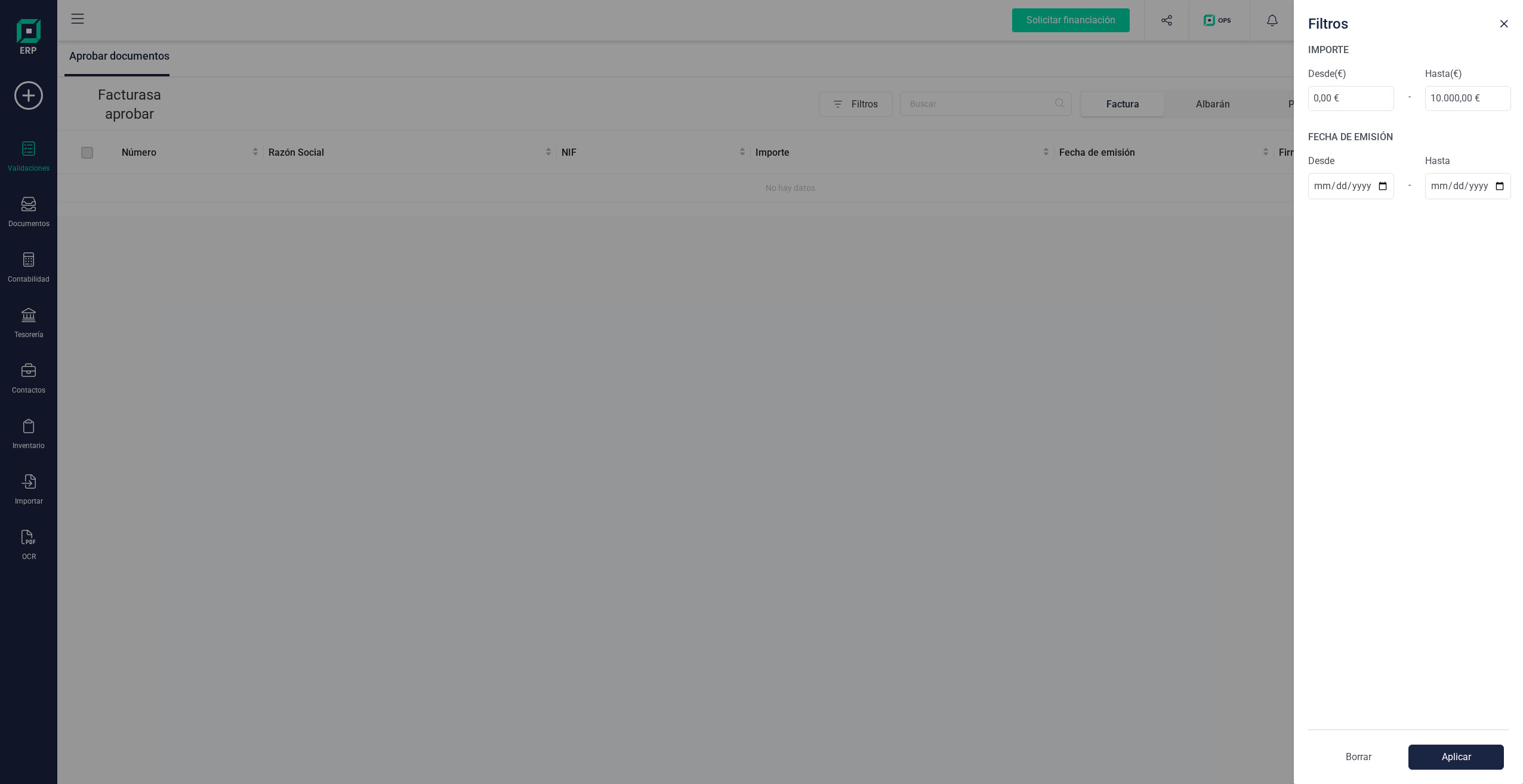
click at [1355, 755] on p "Borrar" at bounding box center [1359, 757] width 100 height 14
click at [1448, 758] on button "Aplicar" at bounding box center [1456, 757] width 95 height 25
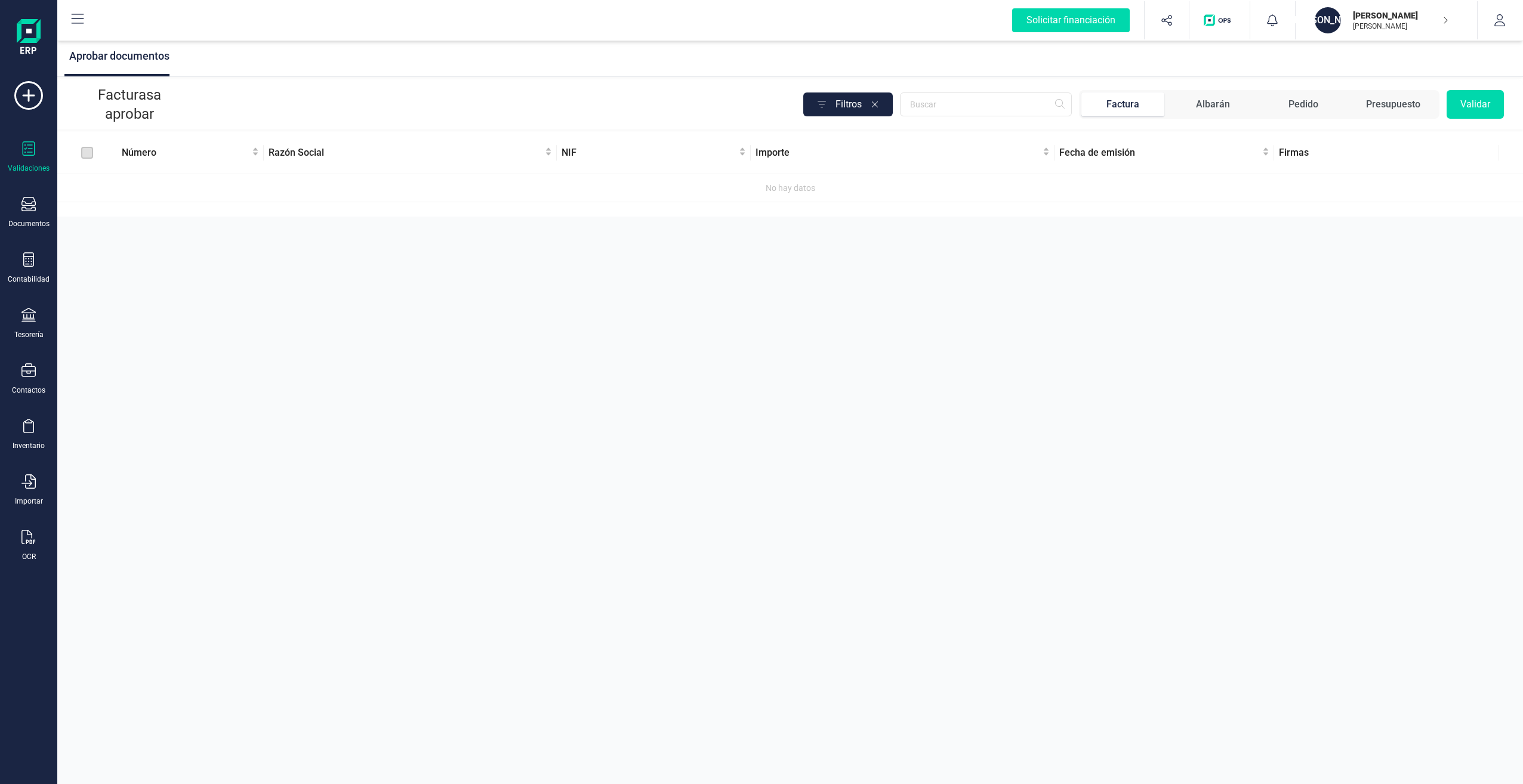
click at [1141, 110] on span "Factura" at bounding box center [1123, 104] width 83 height 24
click at [1209, 101] on div "Albarán" at bounding box center [1213, 104] width 34 height 14
click at [1291, 103] on div "Pedido" at bounding box center [1304, 104] width 30 height 14
click at [1391, 106] on div "Presupuesto" at bounding box center [1393, 104] width 54 height 14
drag, startPoint x: 630, startPoint y: 243, endPoint x: 526, endPoint y: 264, distance: 106.1
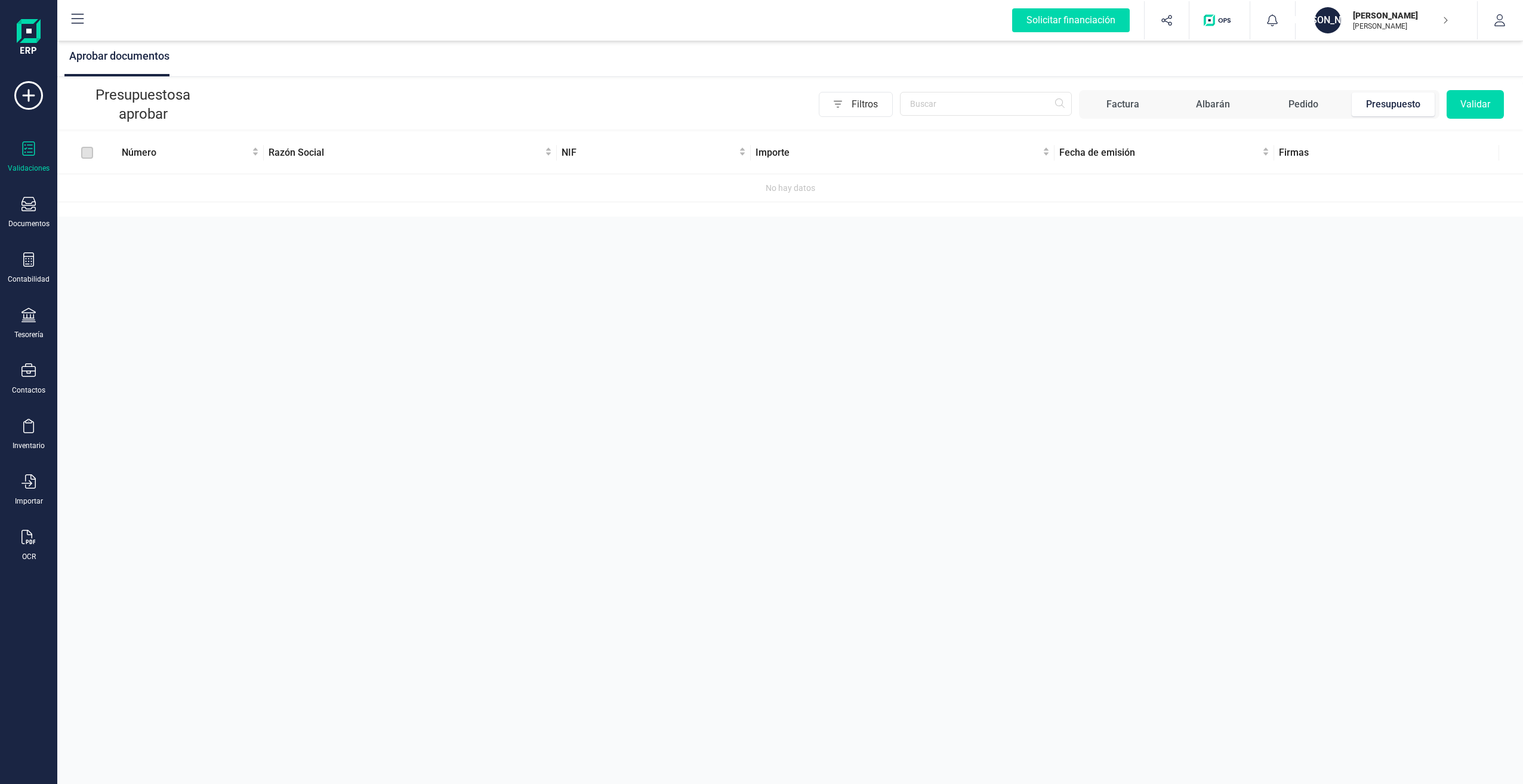
click at [627, 243] on div "Aprobar documentos Presupuestos a aprobar Filtros Factura Albarán Pedido Presup…" at bounding box center [791, 392] width 1466 height 784
click at [32, 155] on div at bounding box center [28, 150] width 14 height 17
click at [35, 197] on icon at bounding box center [28, 203] width 14 height 14
click at [119, 193] on span "Facturas proforma" at bounding box center [146, 197] width 105 height 14
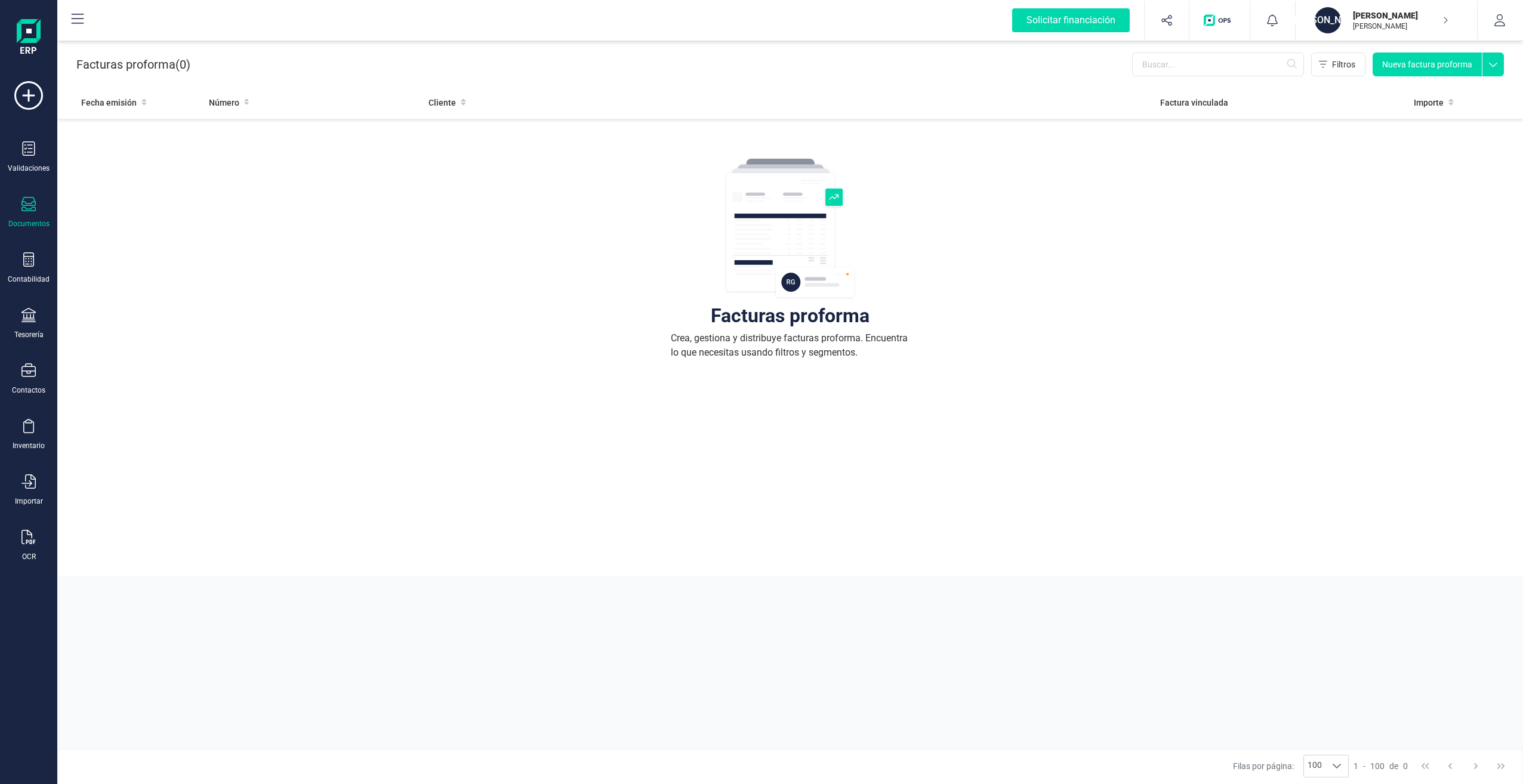
click at [24, 213] on div at bounding box center [28, 205] width 14 height 17
click at [146, 194] on span "Facturas proforma" at bounding box center [143, 197] width 105 height 14
click at [30, 88] on icon at bounding box center [28, 95] width 29 height 29
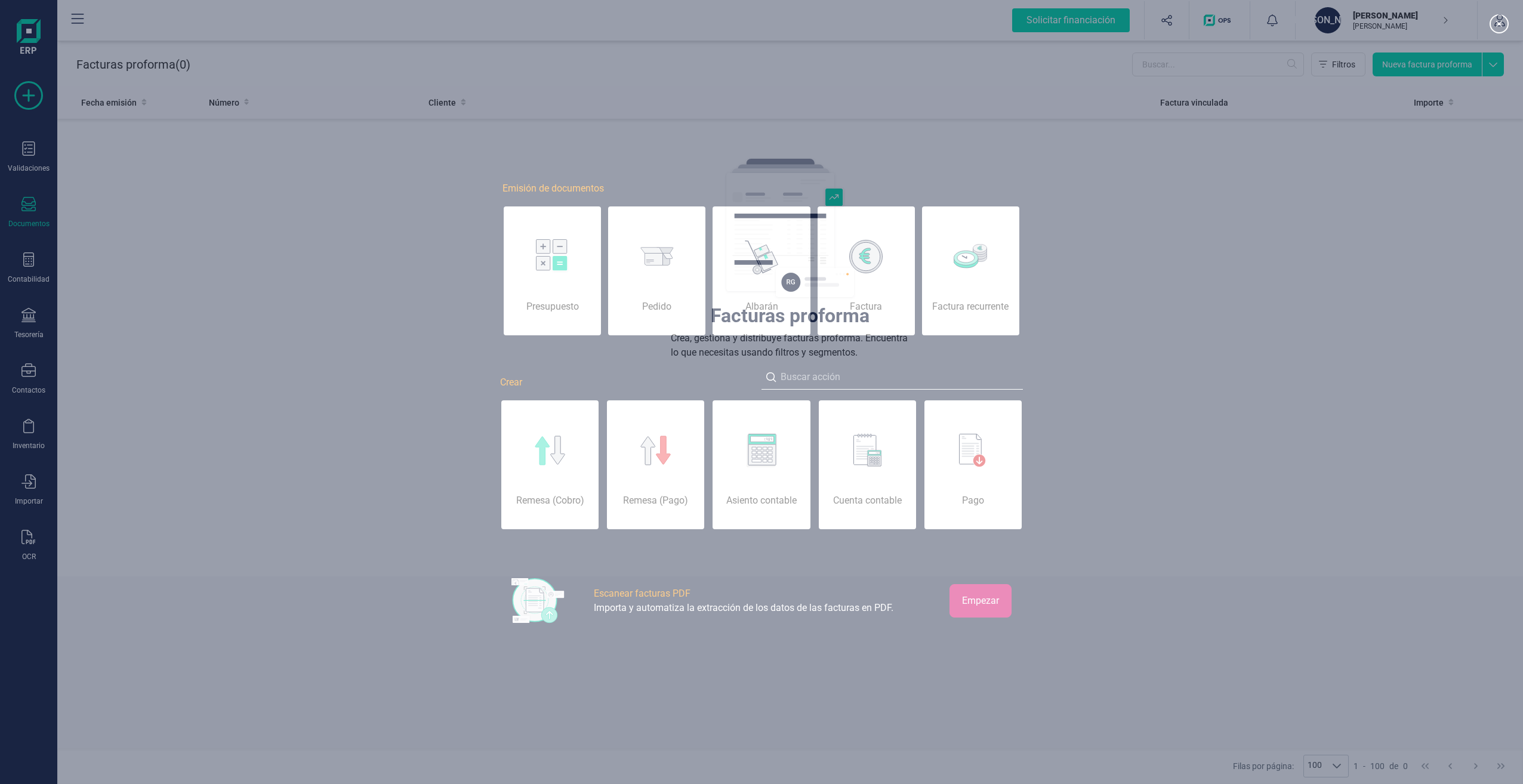
scroll to position [0, 60]
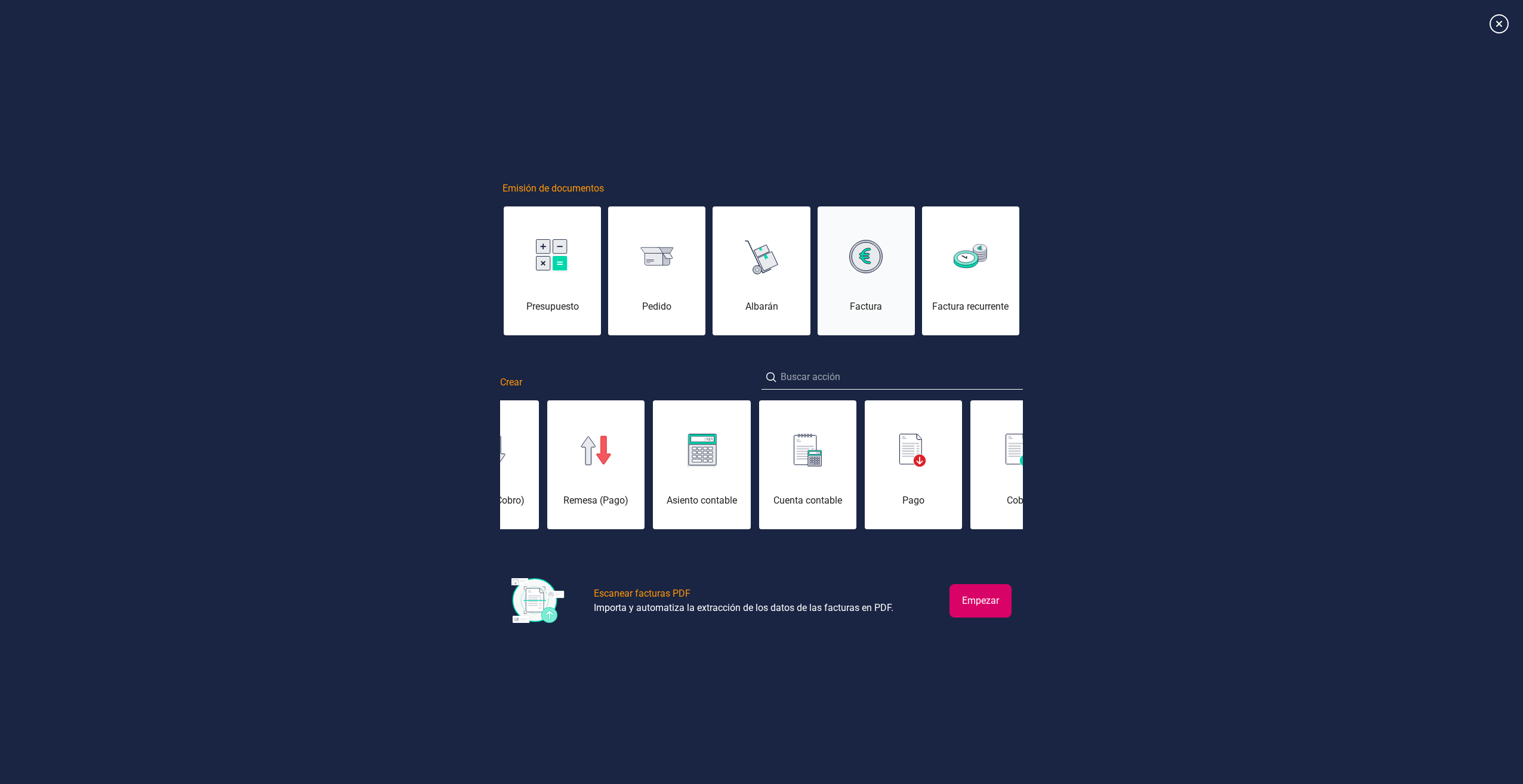
click at [872, 296] on div "Factura" at bounding box center [866, 277] width 97 height 71
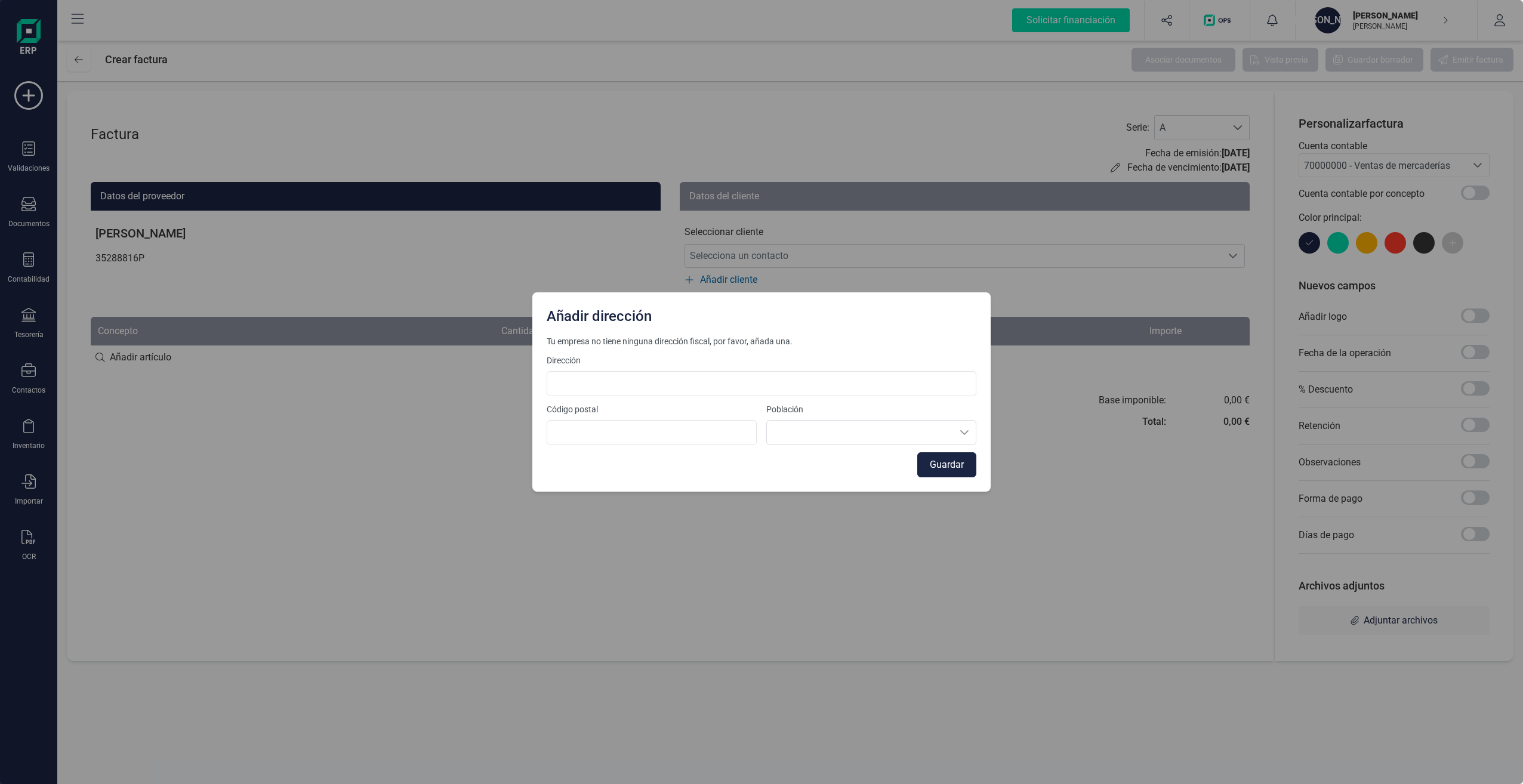
click at [862, 471] on div "Guardar" at bounding box center [761, 464] width 430 height 25
click at [317, 290] on div "Añadir dirección Tu empresa no tiene ninguna dirección fiscal, por favor, añada…" at bounding box center [761, 392] width 1523 height 784
click at [954, 464] on button "Guardar" at bounding box center [946, 464] width 59 height 25
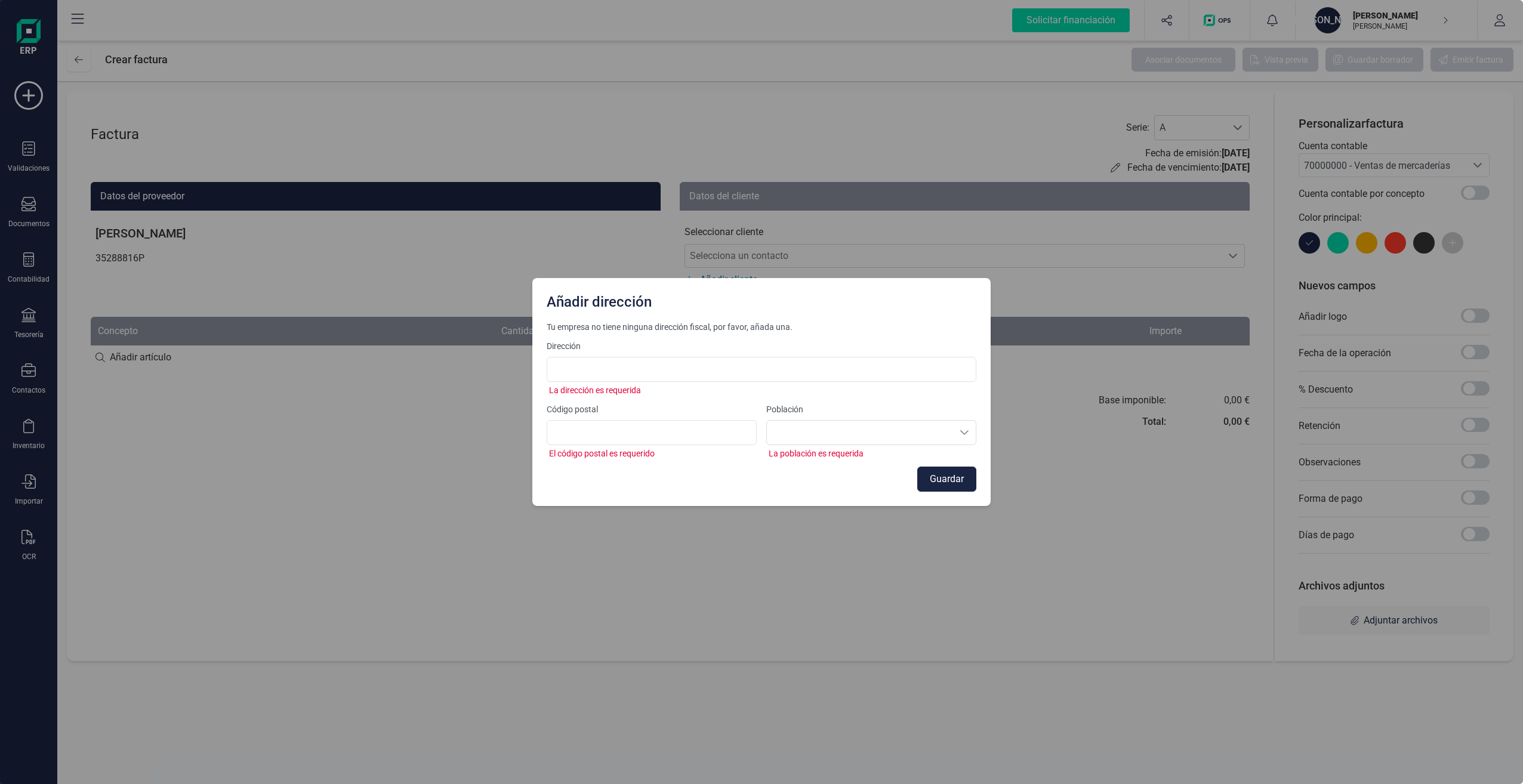
click at [1040, 235] on div "Añadir dirección Tu empresa no tiene ninguna dirección fiscal, por favor, añada…" at bounding box center [761, 392] width 1523 height 784
click at [274, 408] on div "Añadir dirección Tu empresa no tiene ninguna dirección fiscal, por favor, añada…" at bounding box center [761, 392] width 1523 height 784
drag, startPoint x: 1001, startPoint y: 170, endPoint x: 957, endPoint y: 170, distance: 44.0
click at [1000, 170] on div "Añadir dirección Tu empresa no tiene ninguna dirección fiscal, por favor, añada…" at bounding box center [761, 392] width 1523 height 784
drag, startPoint x: 16, startPoint y: 53, endPoint x: 142, endPoint y: 73, distance: 127.6
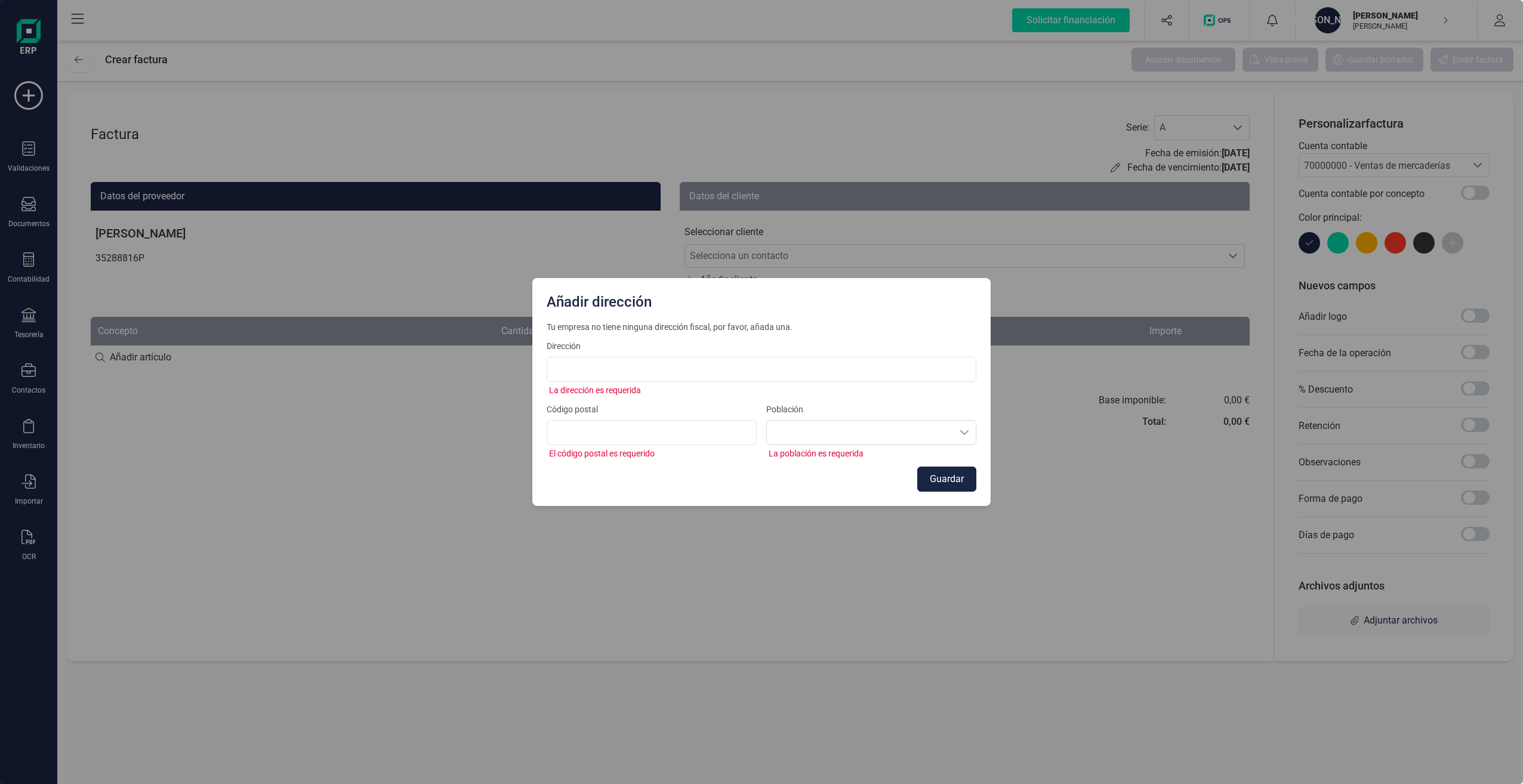
click at [16, 53] on div "Añadir dirección Tu empresa no tiene ninguna dirección fiscal, por favor, añada…" at bounding box center [761, 392] width 1523 height 784
click at [951, 431] on div "Población La población es requerida" at bounding box center [871, 431] width 210 height 56
click at [976, 432] on div "Tu empresa no tiene ninguna dirección fiscal, por favor, añada una. Dirección L…" at bounding box center [762, 413] width 459 height 185
drag, startPoint x: 940, startPoint y: 433, endPoint x: 697, endPoint y: 404, distance: 244.7
click at [938, 433] on div "Población La población es requerida" at bounding box center [871, 431] width 210 height 56
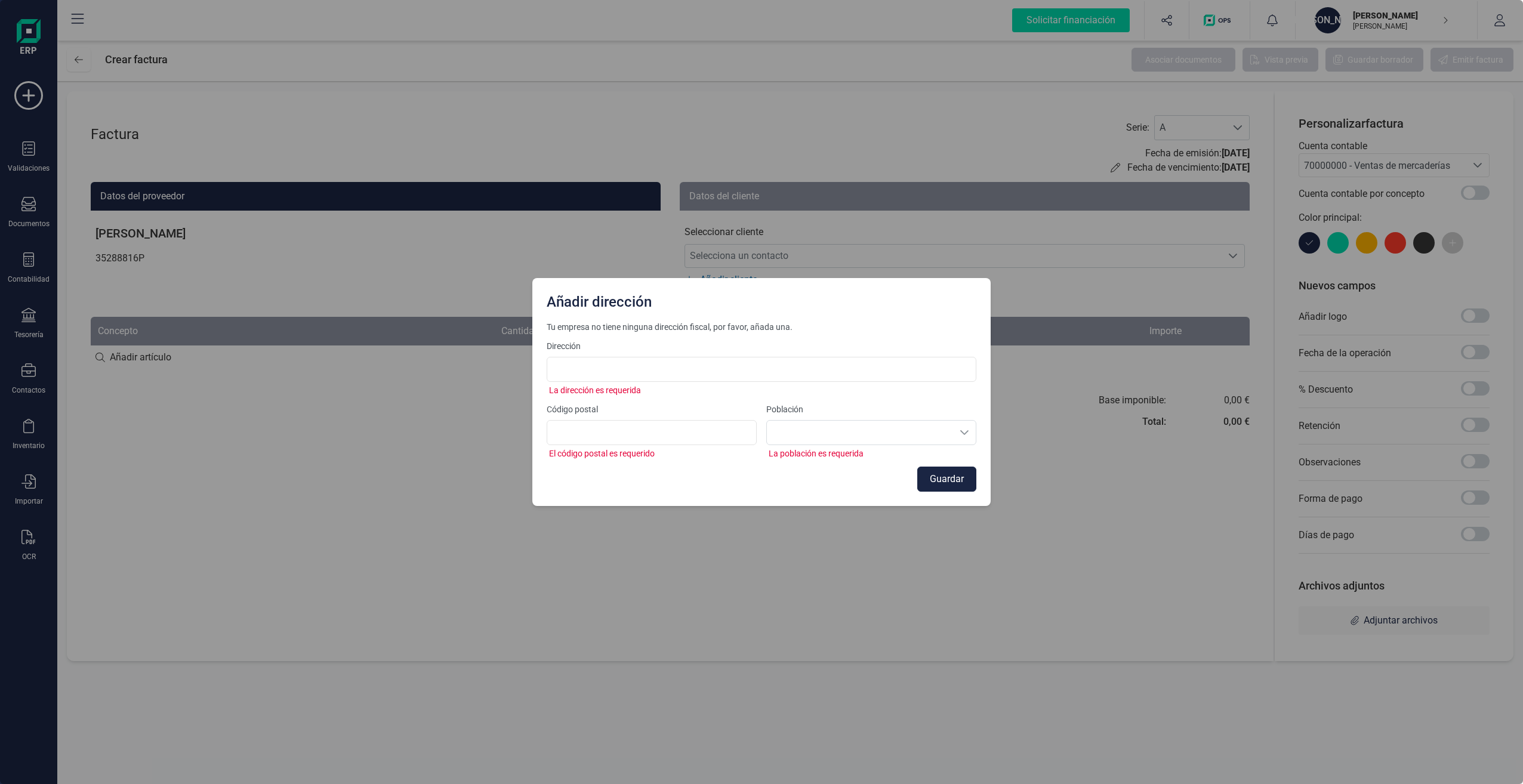
click at [618, 350] on label "Dirección" at bounding box center [761, 346] width 430 height 12
click at [539, 306] on div "Añadir dirección" at bounding box center [762, 299] width 459 height 43
drag, startPoint x: 564, startPoint y: 439, endPoint x: 571, endPoint y: 442, distance: 7.6
click at [567, 441] on input at bounding box center [652, 432] width 210 height 25
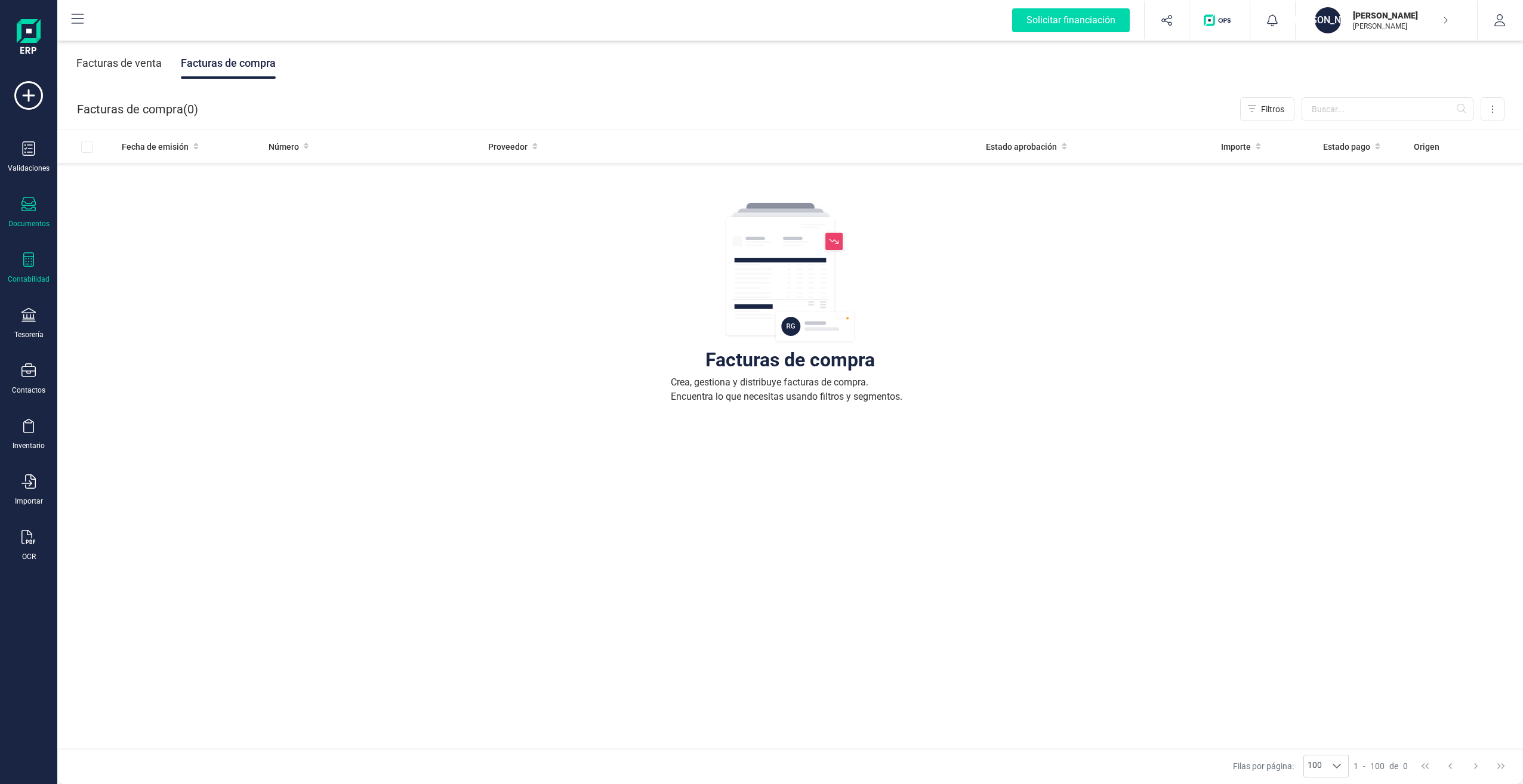
click at [39, 276] on div "Contabilidad" at bounding box center [29, 279] width 42 height 10
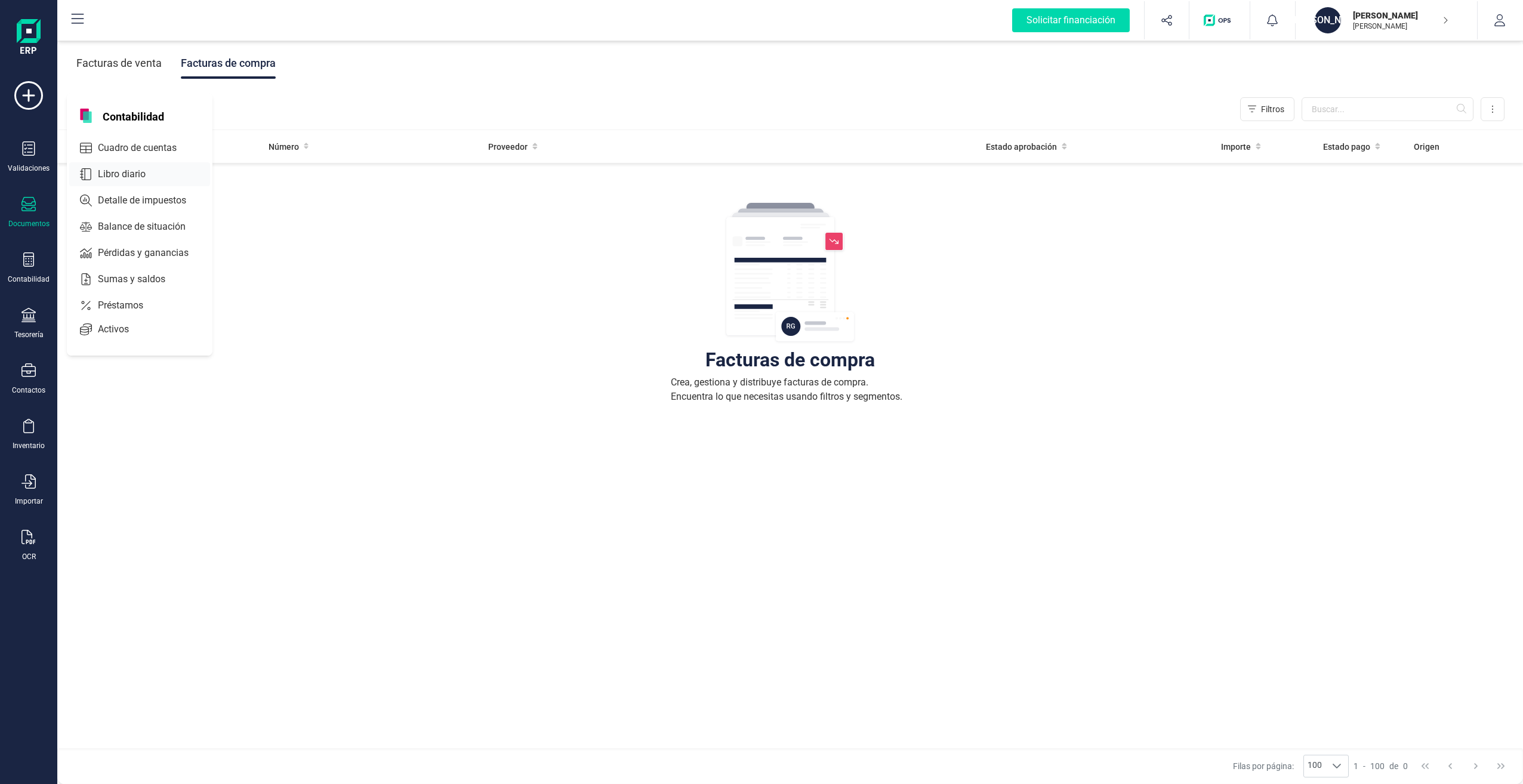
click at [131, 175] on span "Libro diario" at bounding box center [130, 174] width 74 height 14
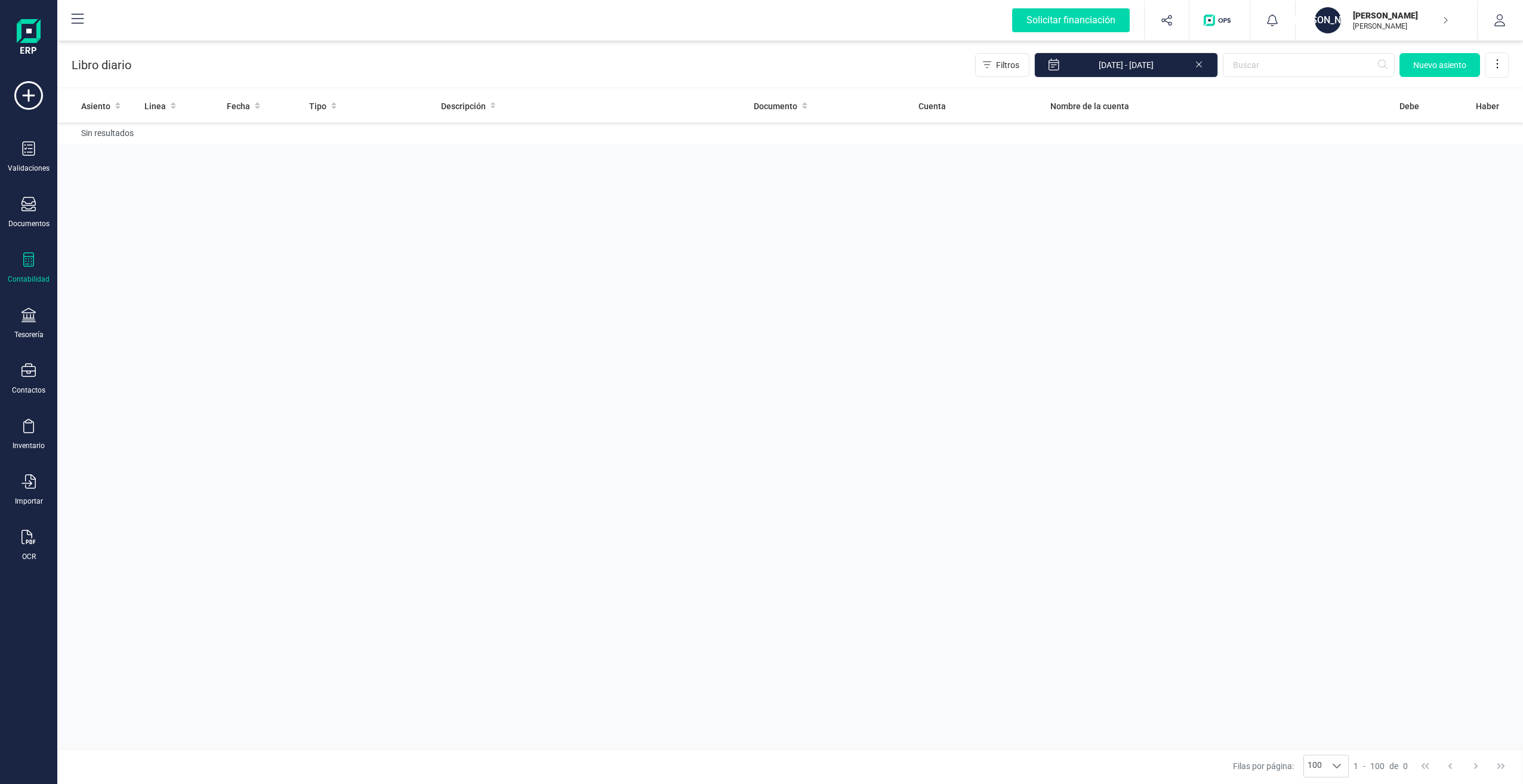
click at [155, 185] on div "Asiento Linea Fecha Tipo Descripción Documento Cuenta Nombre de la cuenta Debe …" at bounding box center [791, 420] width 1466 height 662
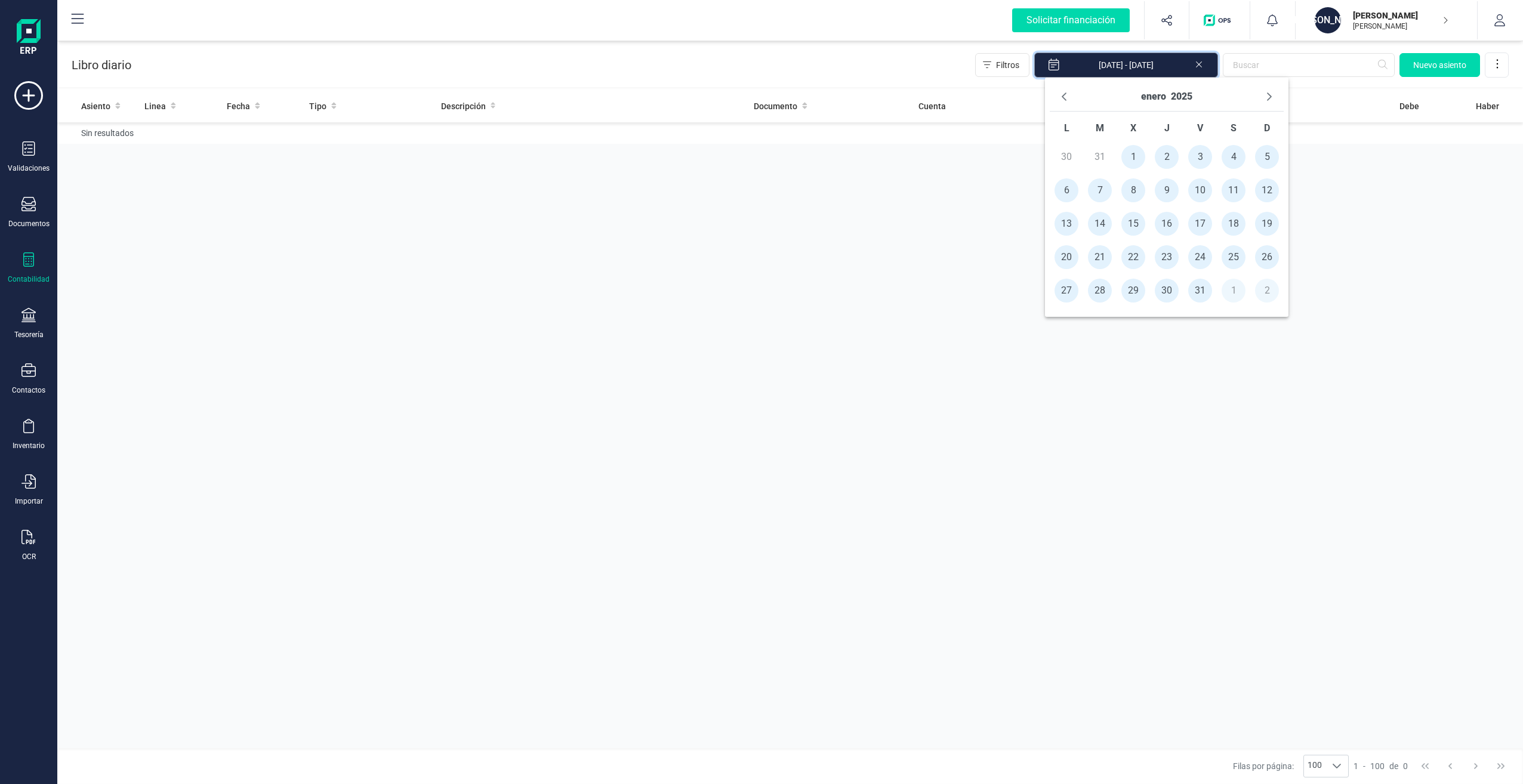
click at [1105, 69] on input "[DATE] - [DATE]" at bounding box center [1126, 65] width 184 height 25
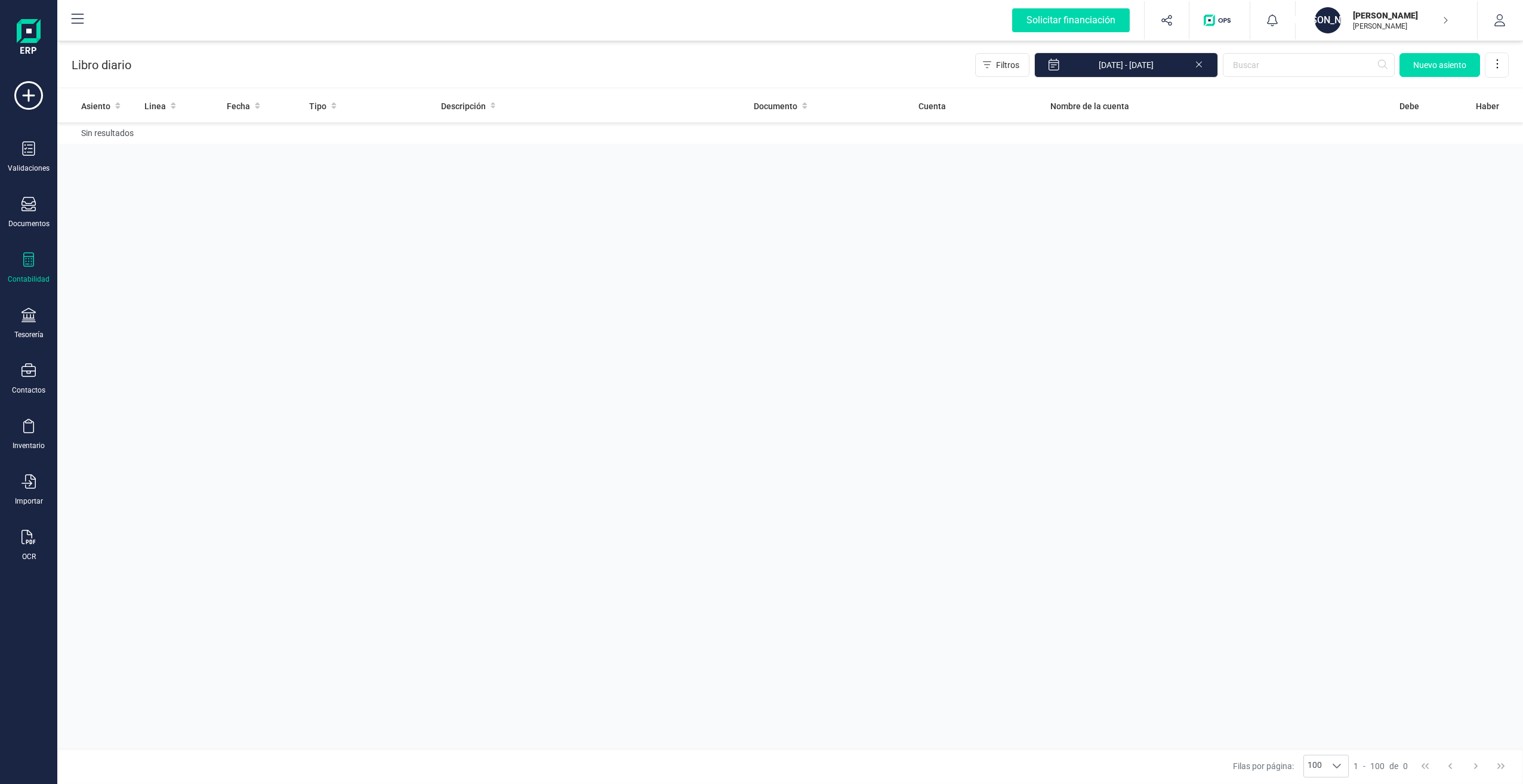
drag, startPoint x: 1464, startPoint y: 253, endPoint x: 1459, endPoint y: 239, distance: 14.9
click at [1464, 253] on div "Asiento Linea Fecha Tipo Descripción Documento Cuenta Nombre de la cuenta Debe …" at bounding box center [791, 420] width 1466 height 662
click at [1435, 64] on span "Nuevo asiento" at bounding box center [1440, 65] width 53 height 12
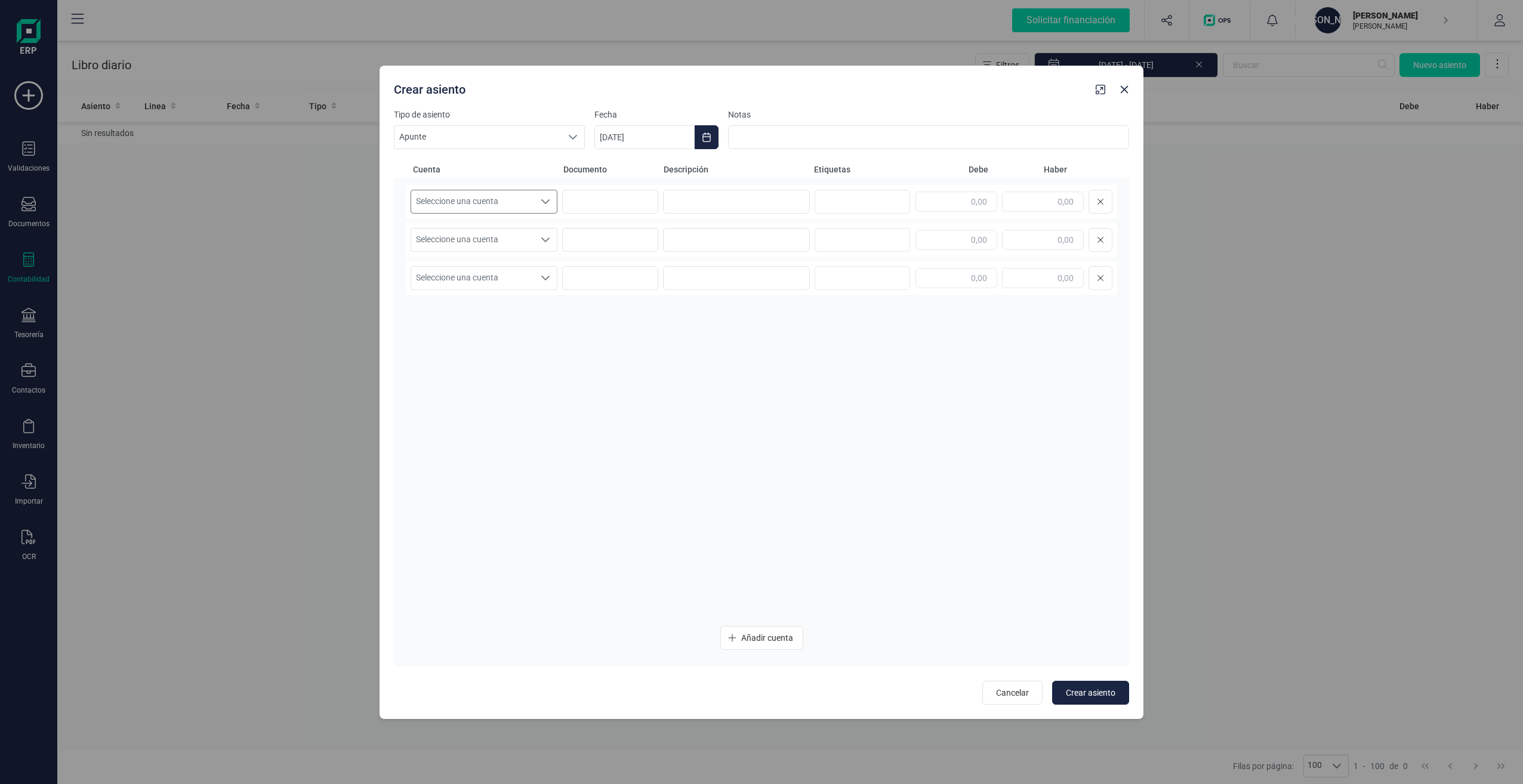
click at [543, 201] on icon "Seleccione una cuenta" at bounding box center [545, 202] width 9 height 5
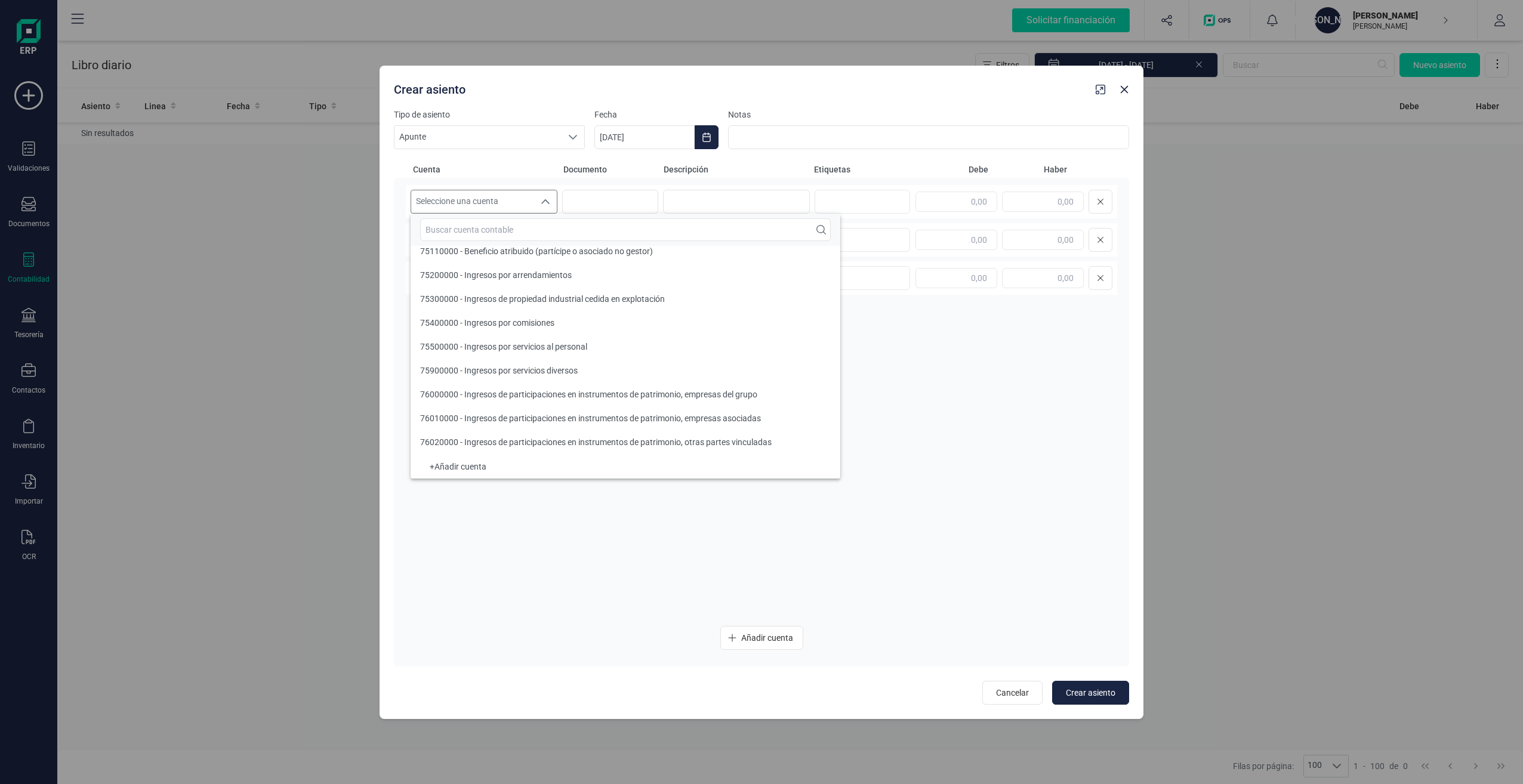
scroll to position [14209, 0]
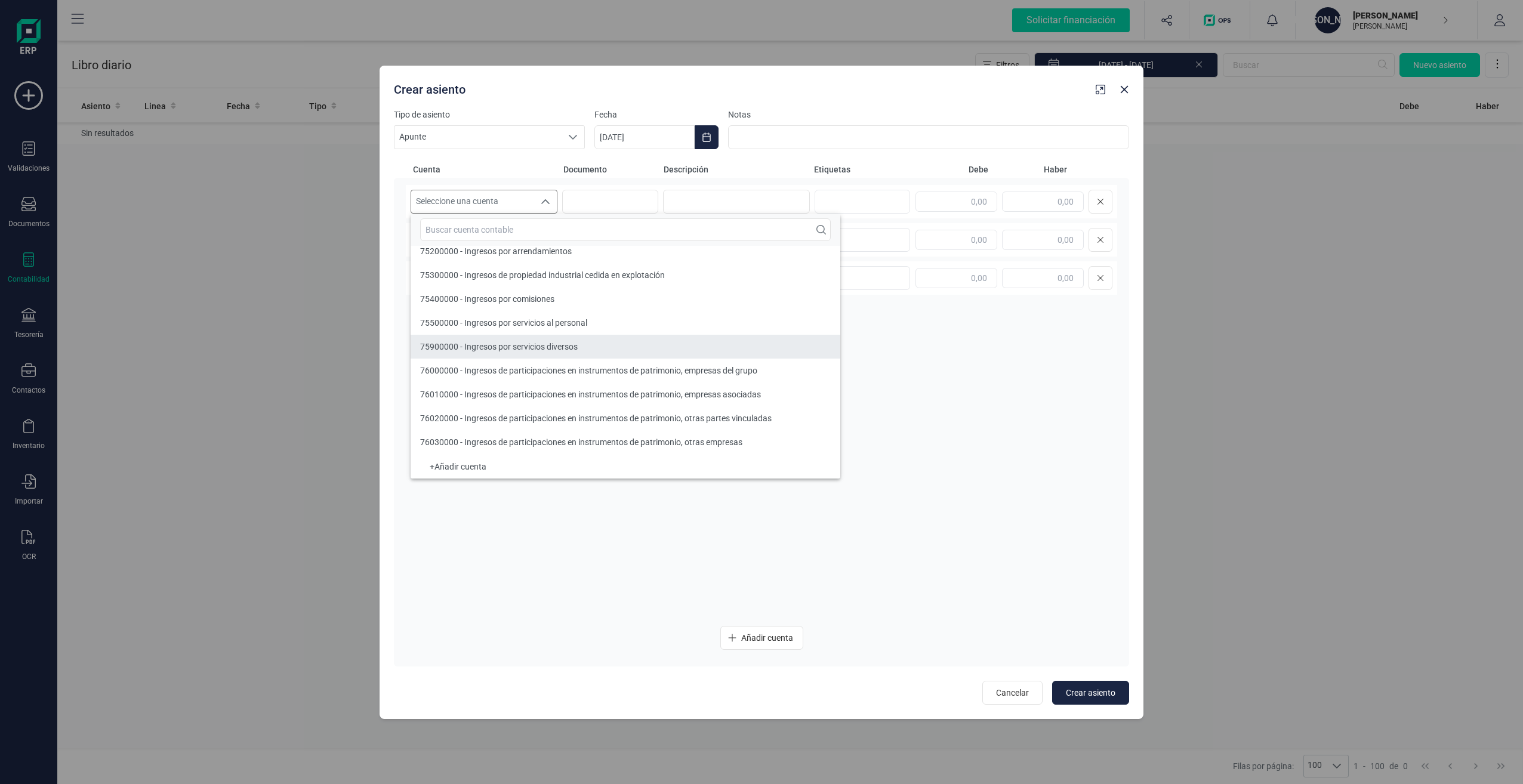
click at [571, 346] on span "75900000 - Ingresos por servicios diversos" at bounding box center [499, 346] width 158 height 10
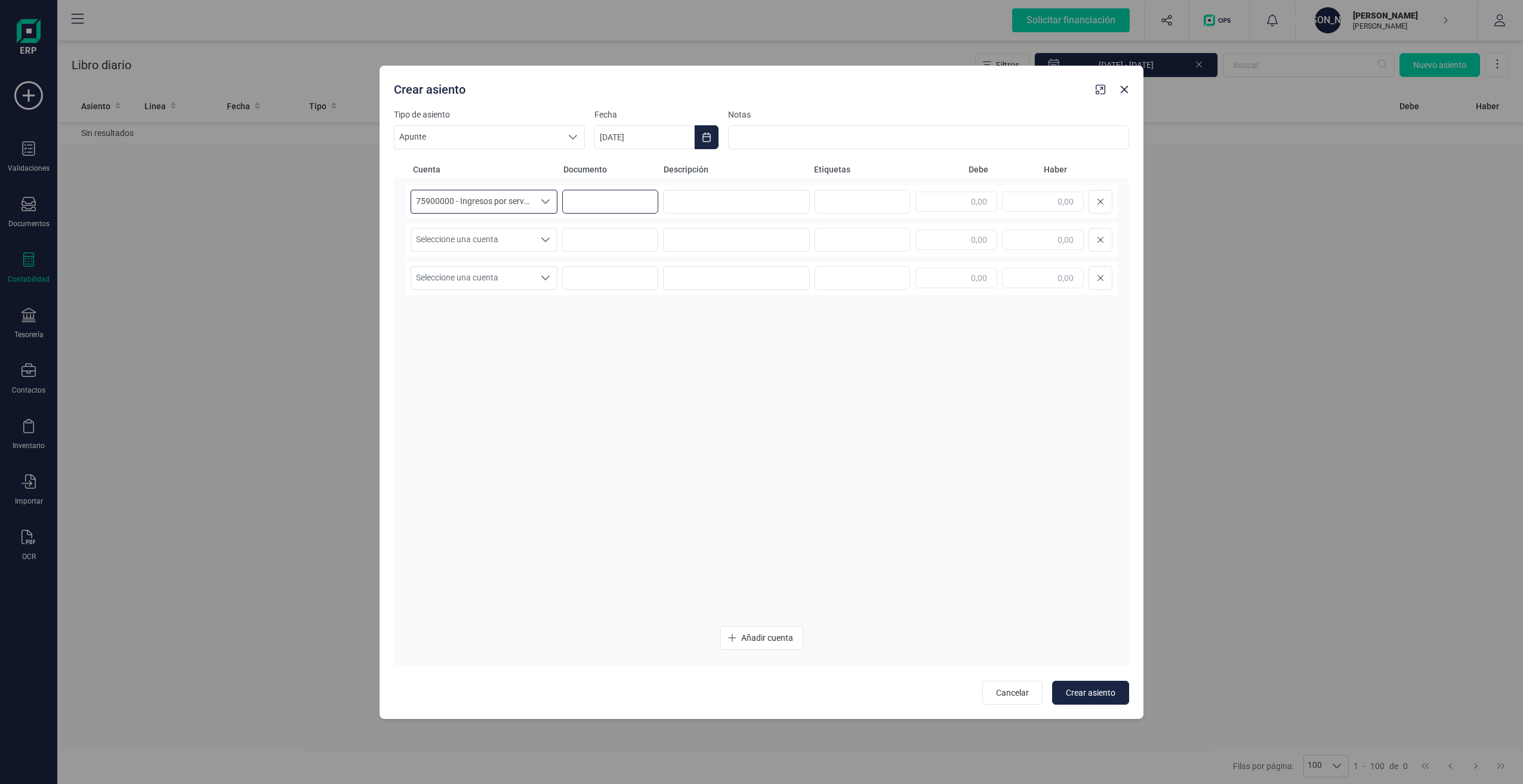
click at [621, 191] on input at bounding box center [610, 201] width 96 height 24
type input "yrttr"
click at [717, 199] on input at bounding box center [737, 201] width 147 height 24
type input "rtyrty"
click at [857, 197] on input "text" at bounding box center [860, 201] width 76 height 19
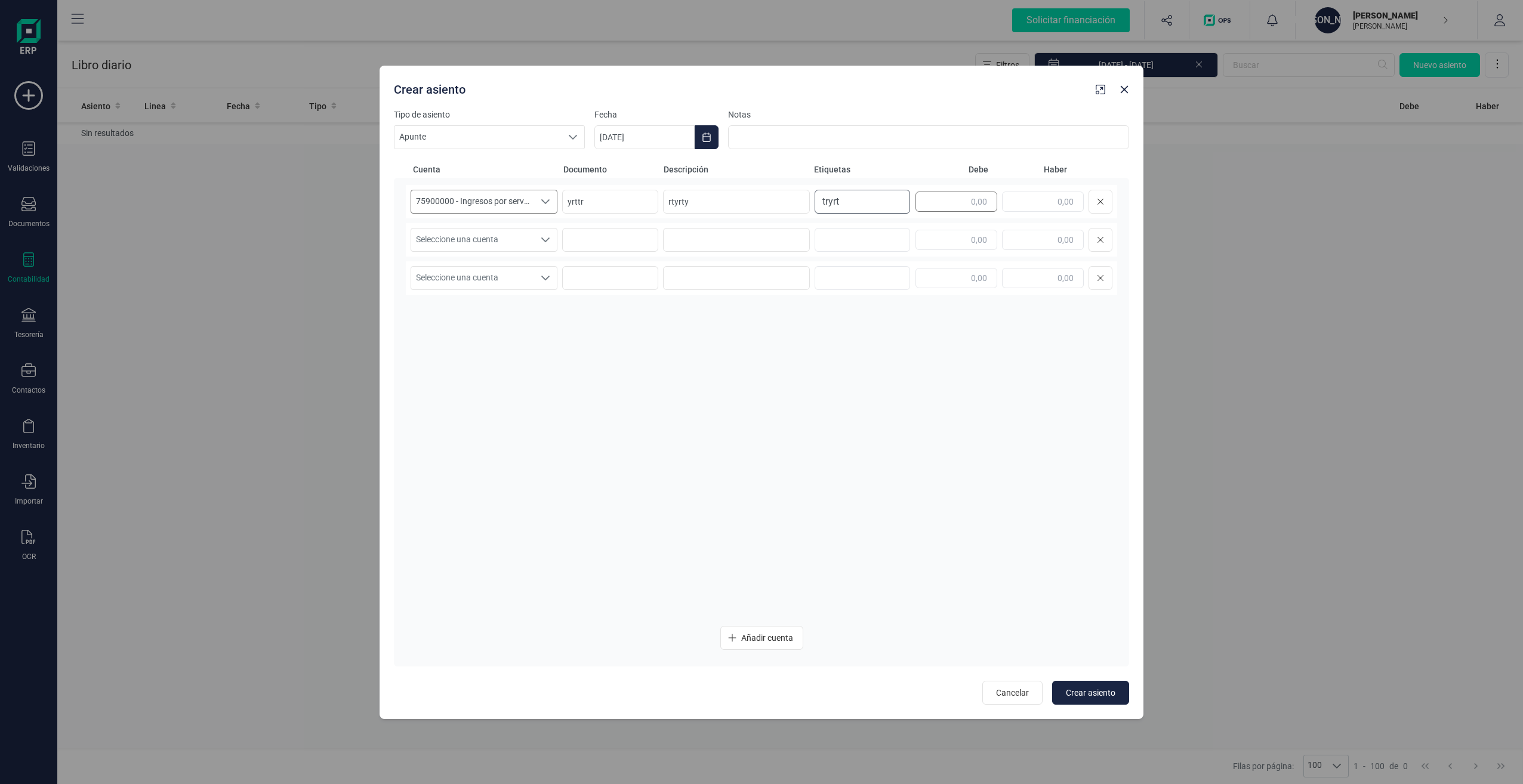
type input "tryrt"
click at [957, 205] on input "text" at bounding box center [956, 201] width 82 height 20
type input "2.000,00"
click at [1080, 692] on span "Crear asiento" at bounding box center [1090, 693] width 50 height 12
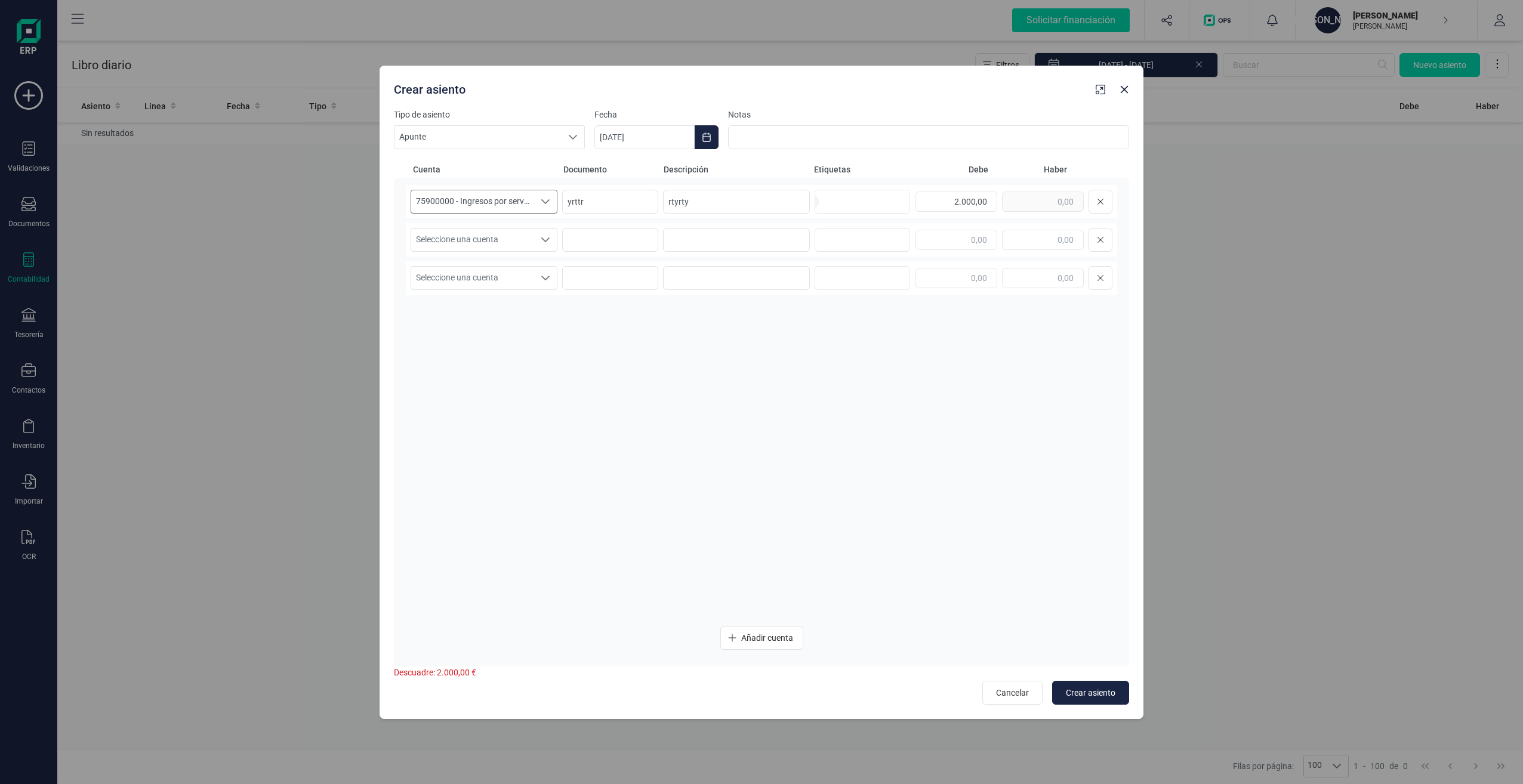
drag, startPoint x: 1000, startPoint y: 690, endPoint x: 987, endPoint y: 491, distance: 199.4
click at [987, 491] on div "Cuenta Documento Descripción Etiquetas Debe Haber 75900000 - Ingresos por servi…" at bounding box center [761, 427] width 736 height 555
click at [1122, 87] on button "button" at bounding box center [1124, 89] width 19 height 19
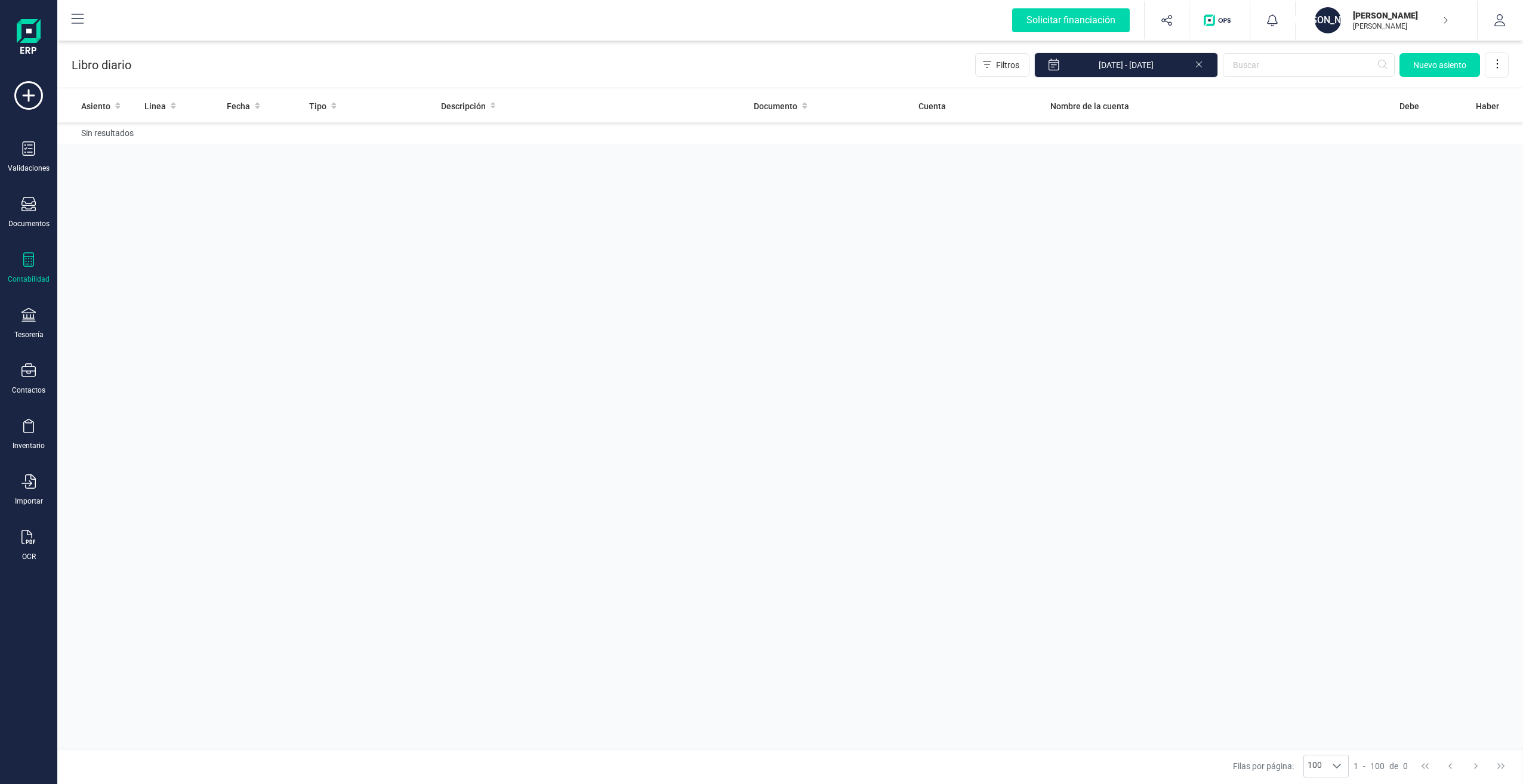
click at [31, 263] on icon at bounding box center [28, 259] width 14 height 14
click at [139, 147] on span "Cuadro de cuentas" at bounding box center [146, 147] width 105 height 14
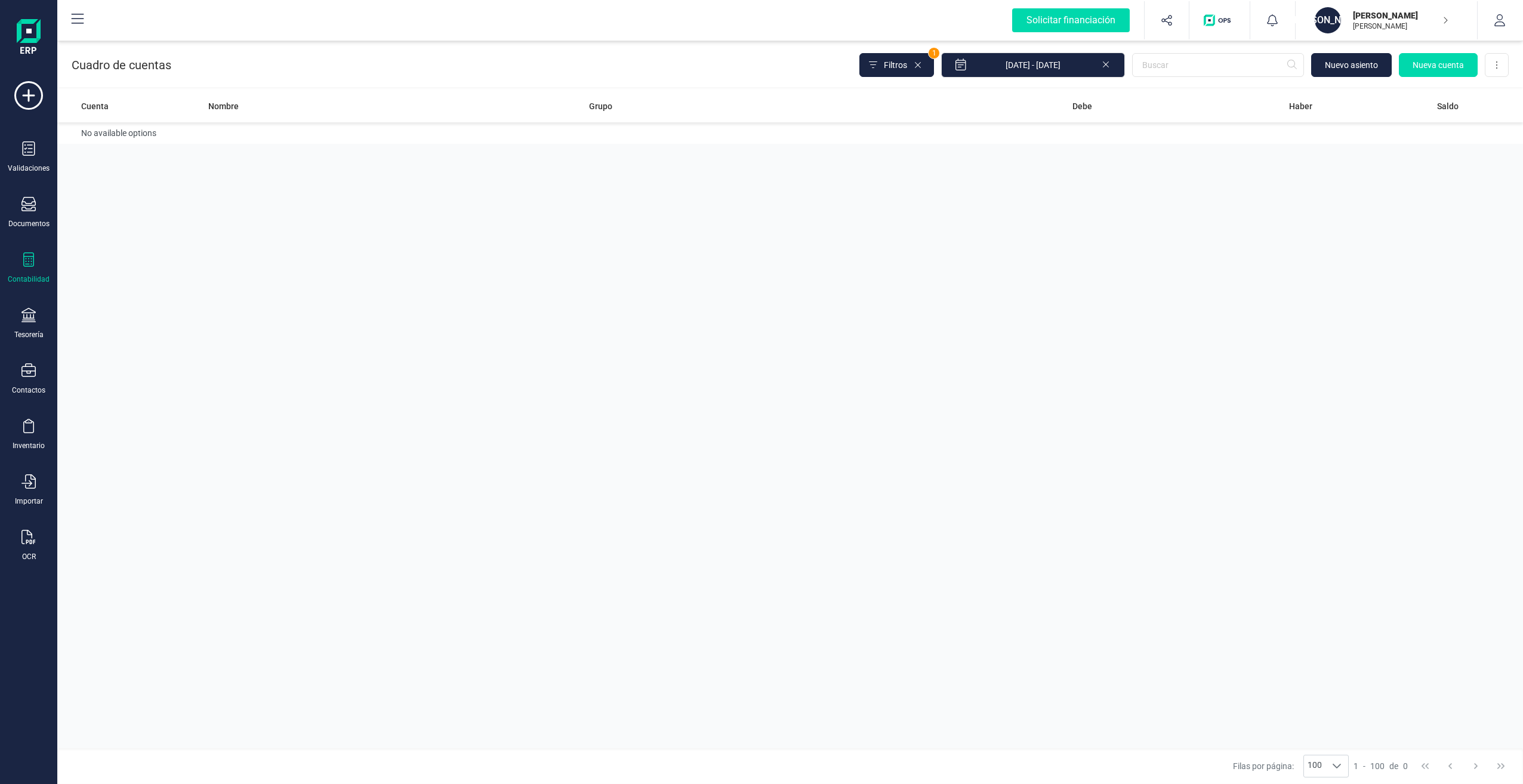
click at [940, 50] on span "1" at bounding box center [934, 53] width 11 height 11
click at [907, 62] on span "Filtros" at bounding box center [896, 65] width 23 height 12
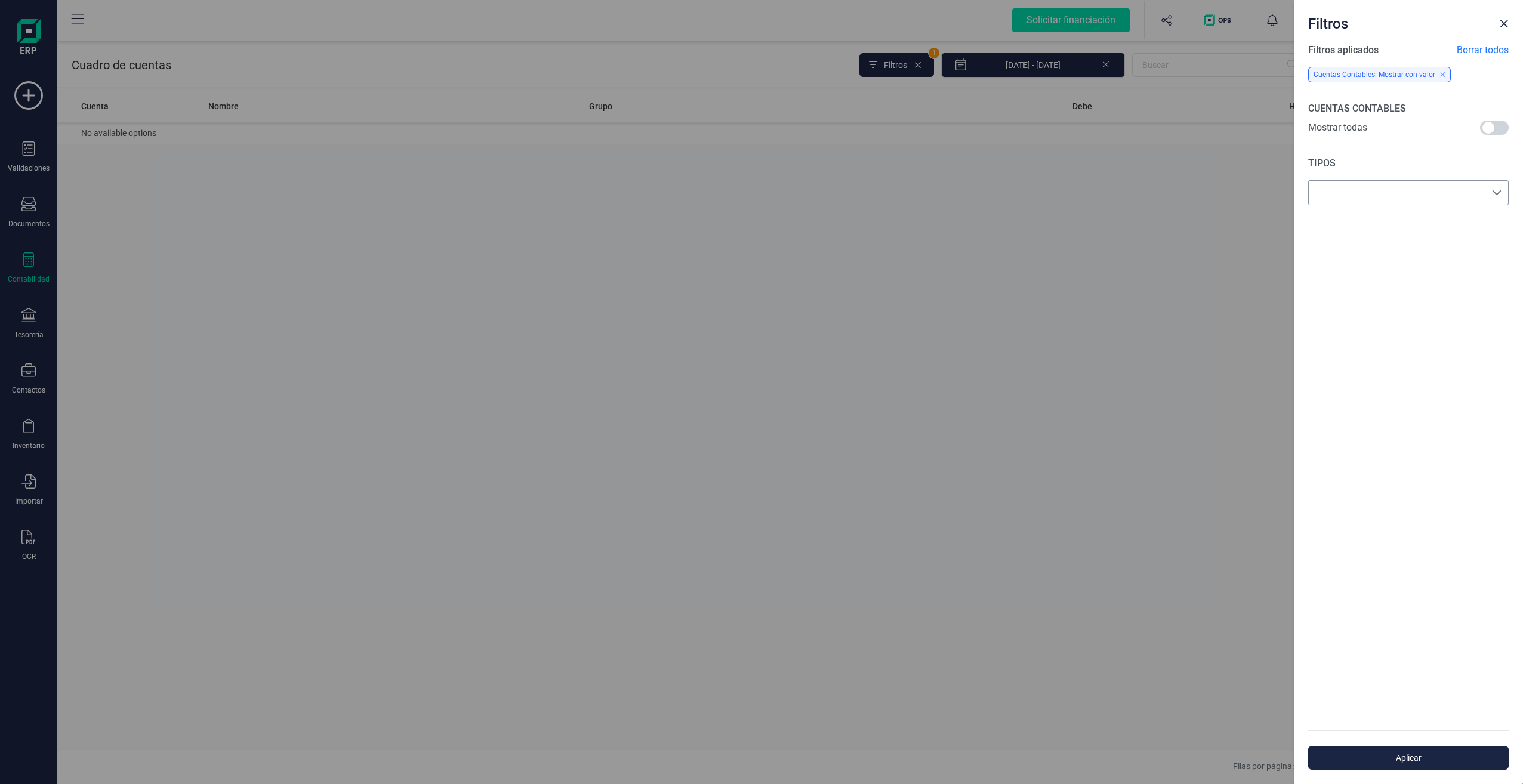
click at [1491, 191] on div at bounding box center [1497, 192] width 23 height 24
click at [1343, 222] on li "Todos" at bounding box center [1409, 222] width 201 height 24
click at [1419, 754] on span "Aplicar" at bounding box center [1408, 758] width 173 height 12
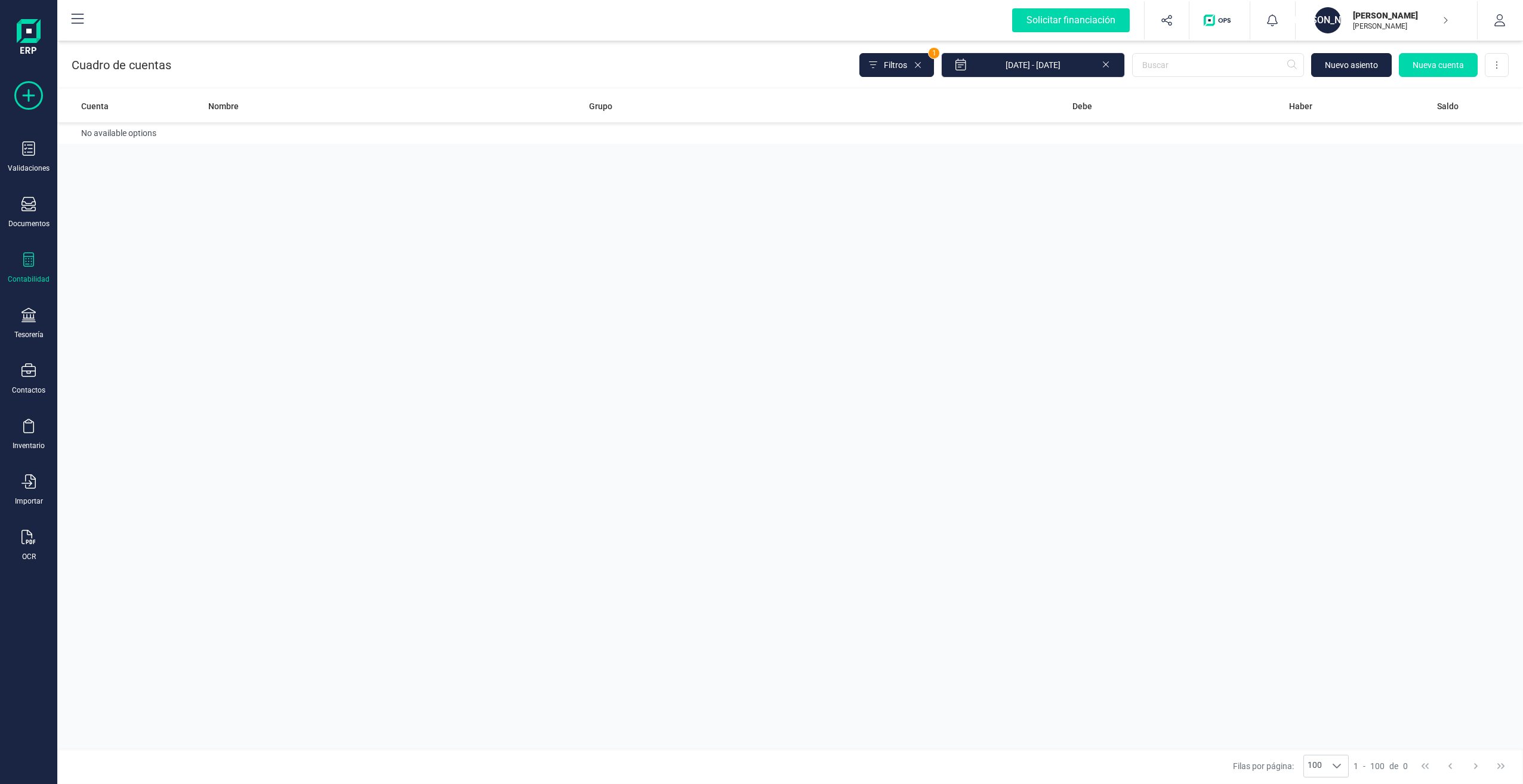
click at [33, 98] on icon at bounding box center [28, 95] width 29 height 29
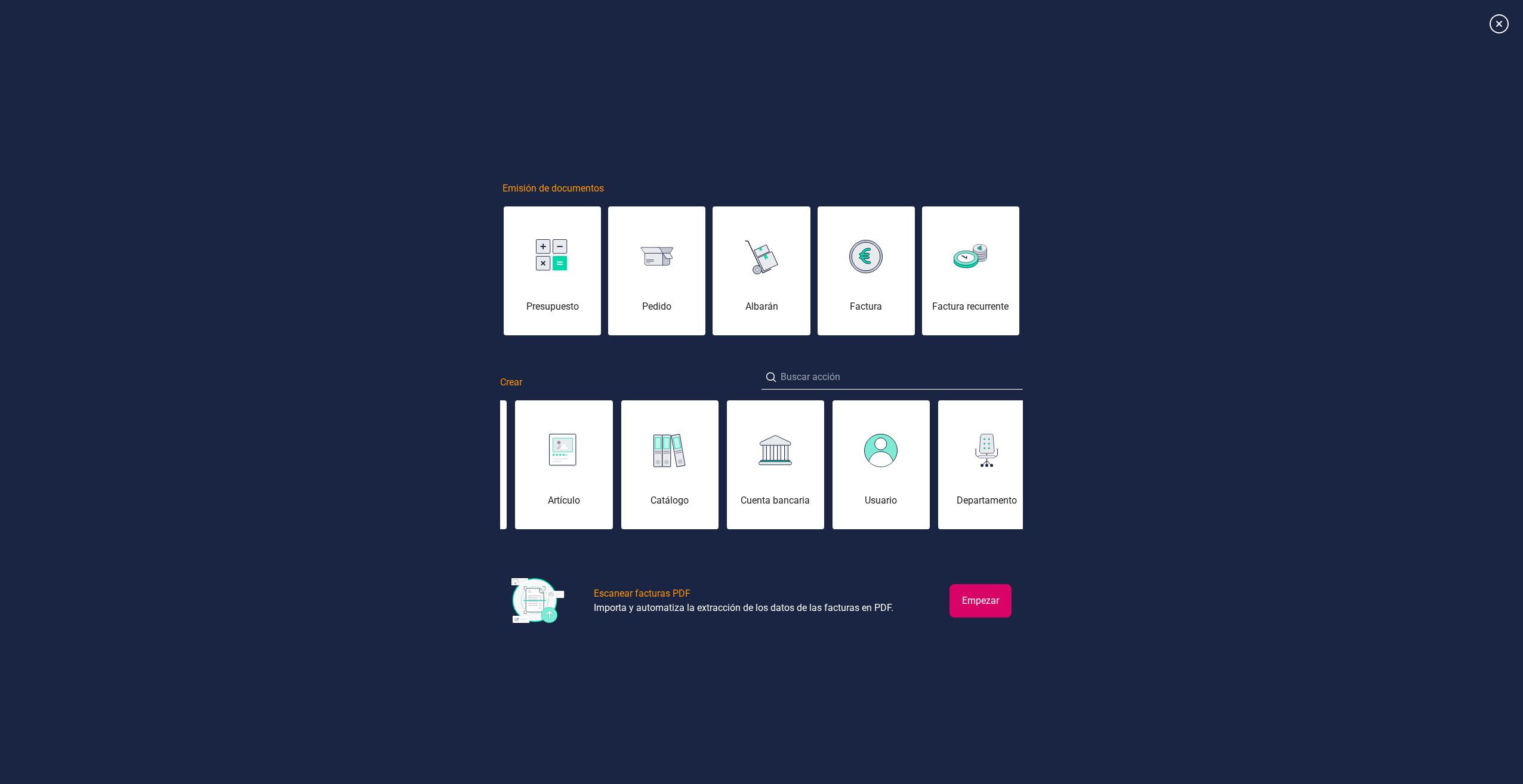
scroll to position [0, 846]
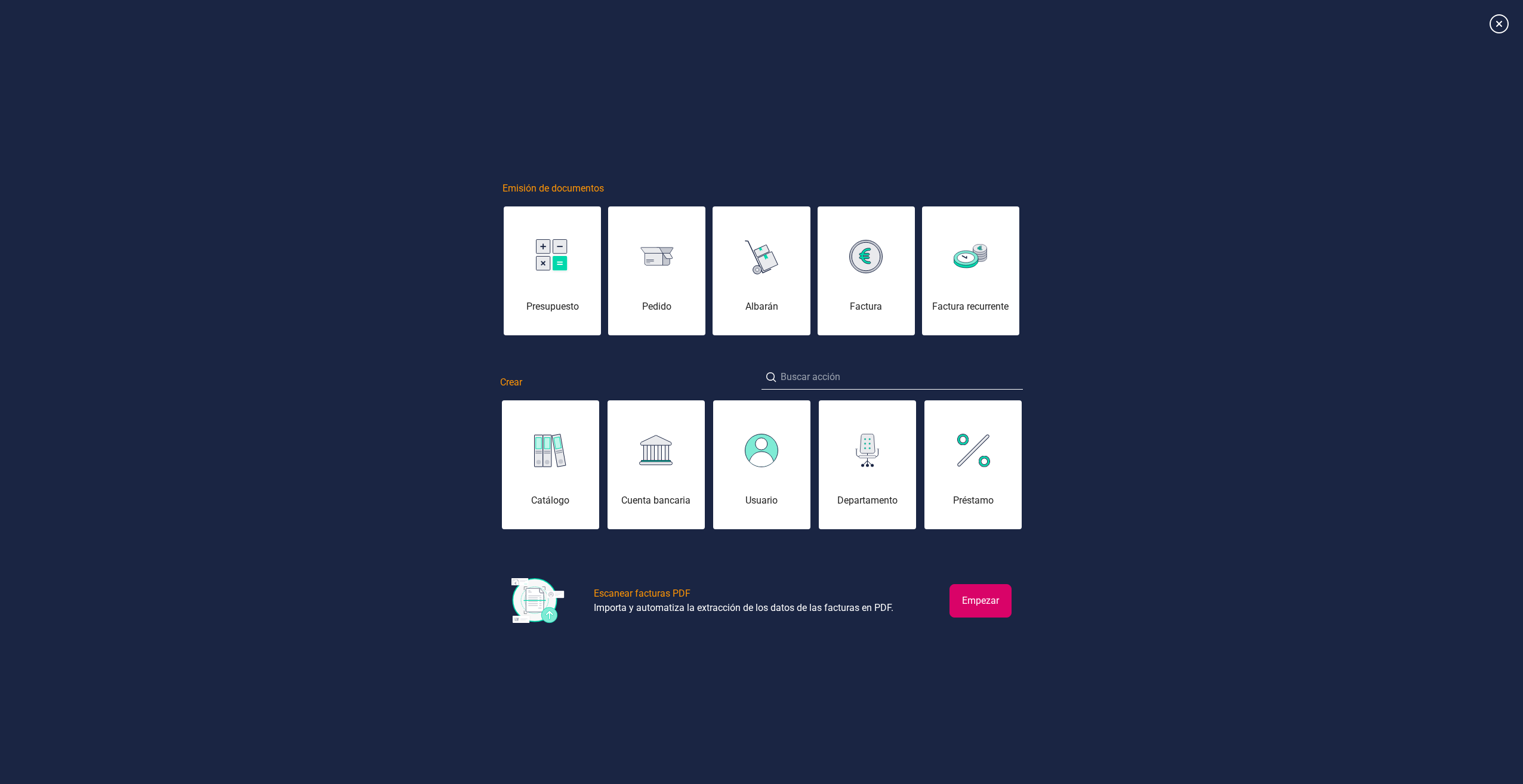
drag, startPoint x: 588, startPoint y: 463, endPoint x: 507, endPoint y: 477, distance: 82.2
click at [507, 477] on div "Remesa (Cobro) Remesa (Pago) Asiento contable Cuenta contable Pago Cobro Contac…" at bounding box center [761, 464] width 523 height 131
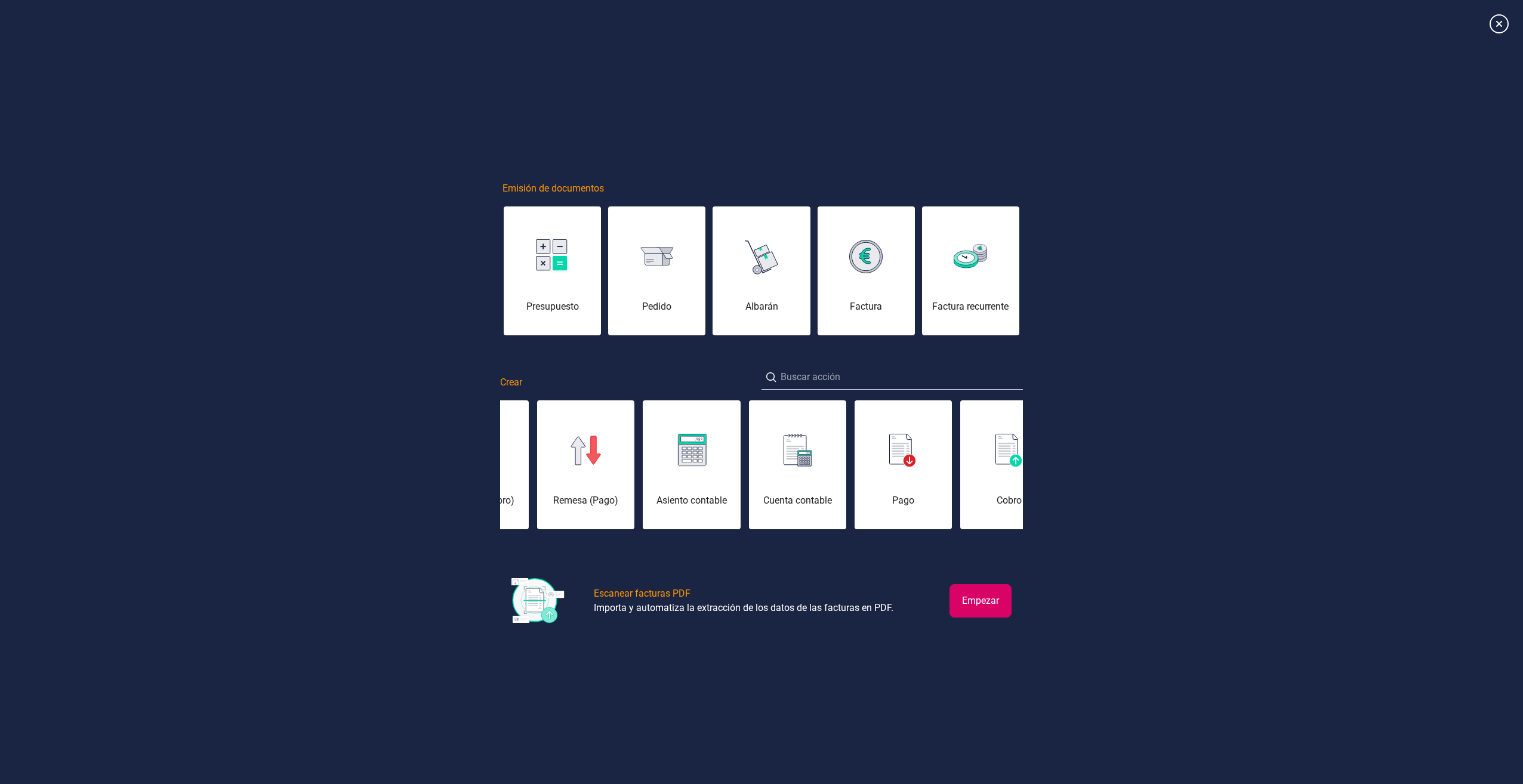
scroll to position [0, 10]
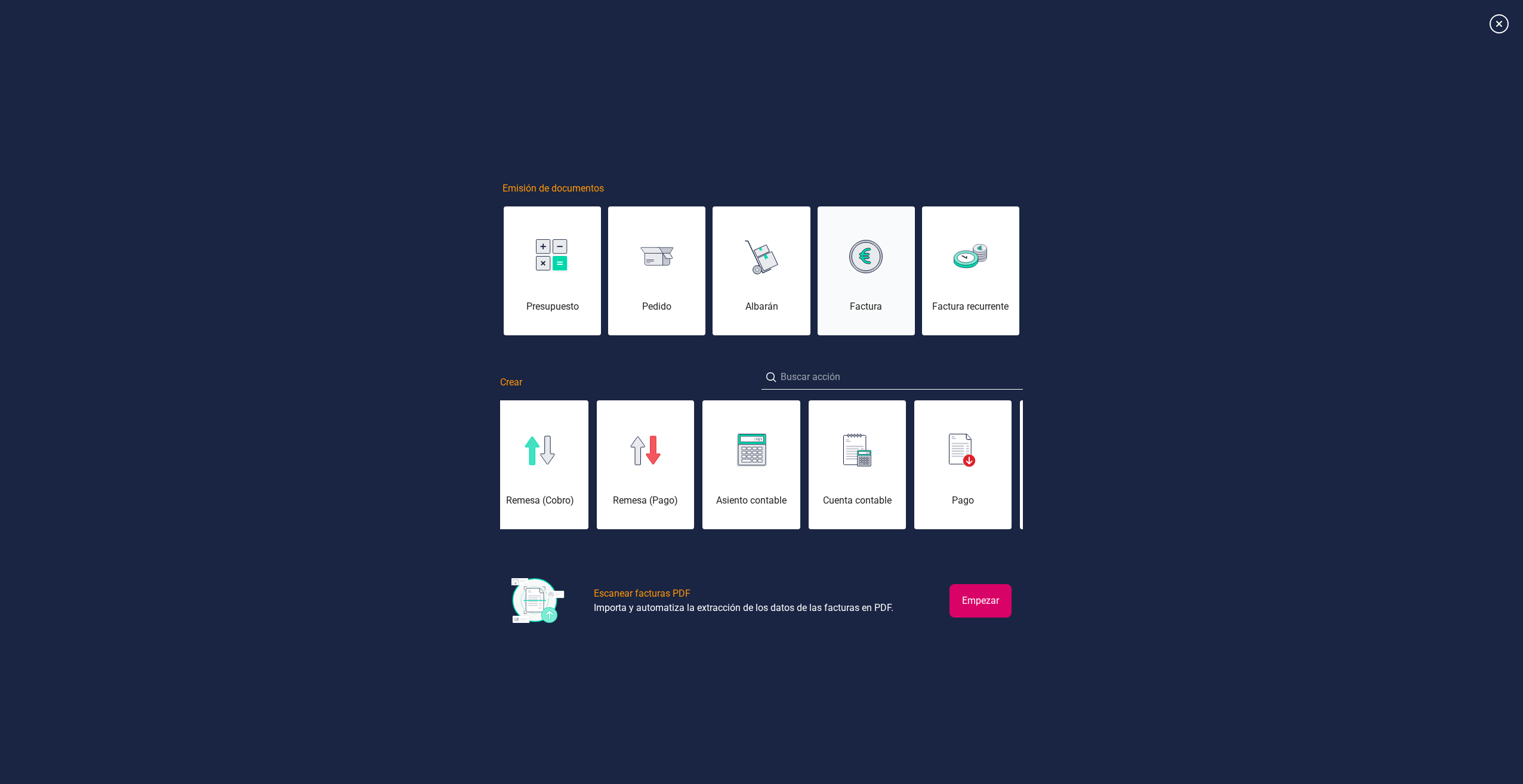
click at [866, 300] on div "Factura" at bounding box center [866, 306] width 97 height 14
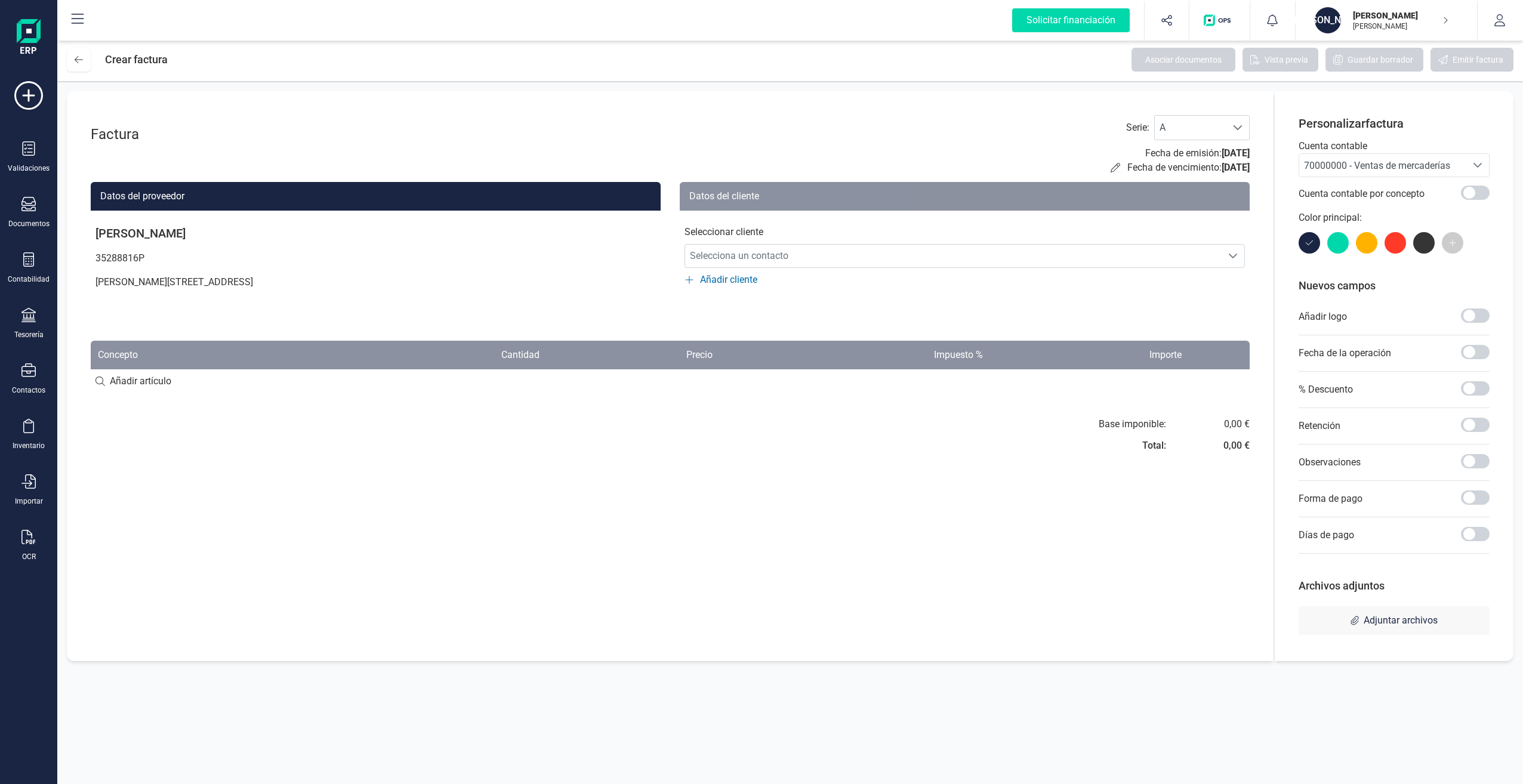
click at [407, 441] on div "Base imponible: Total: 0,00 € 0,00 €" at bounding box center [670, 438] width 1159 height 43
click at [81, 58] on icon at bounding box center [79, 60] width 9 height 10
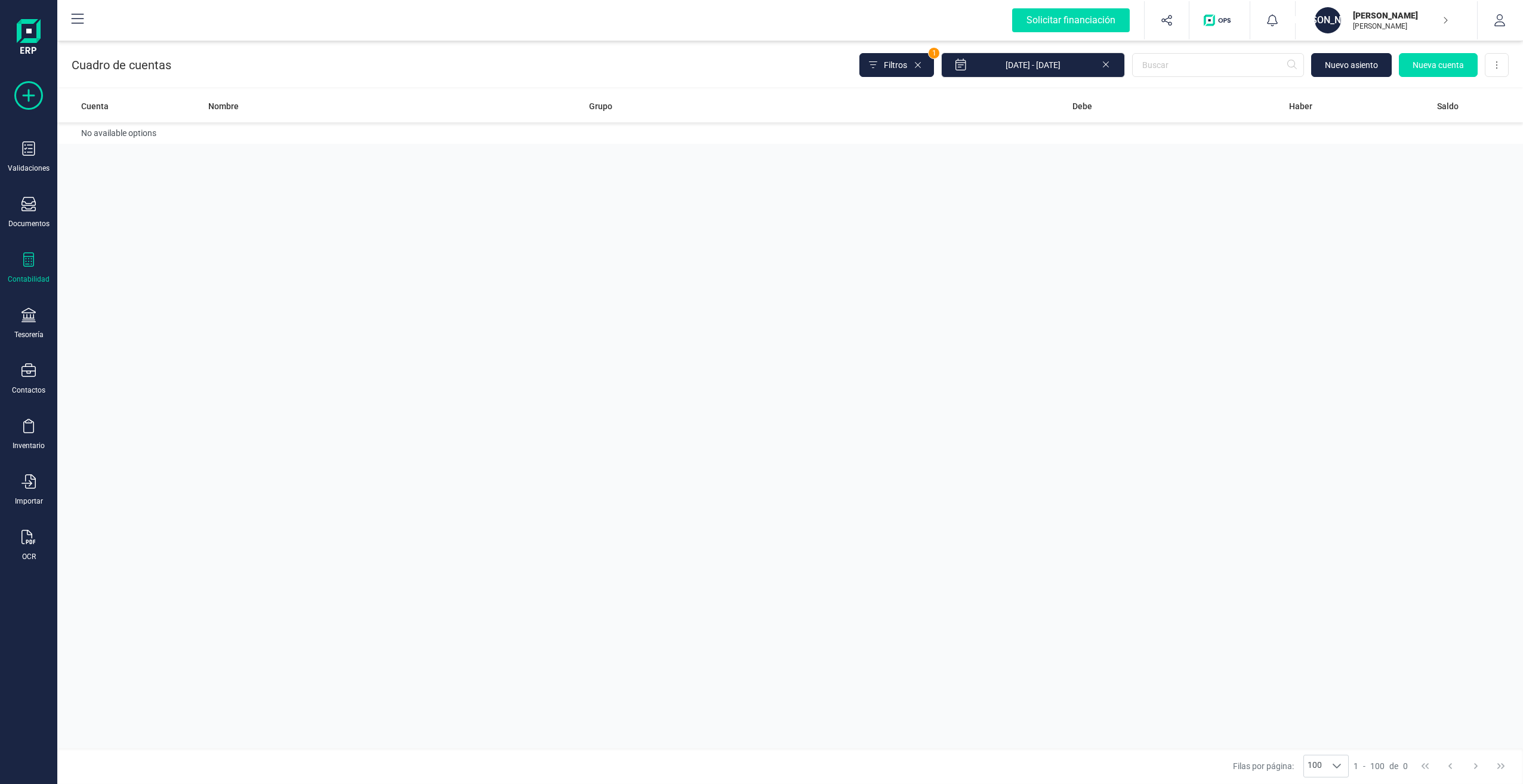
click at [34, 92] on icon at bounding box center [28, 95] width 29 height 29
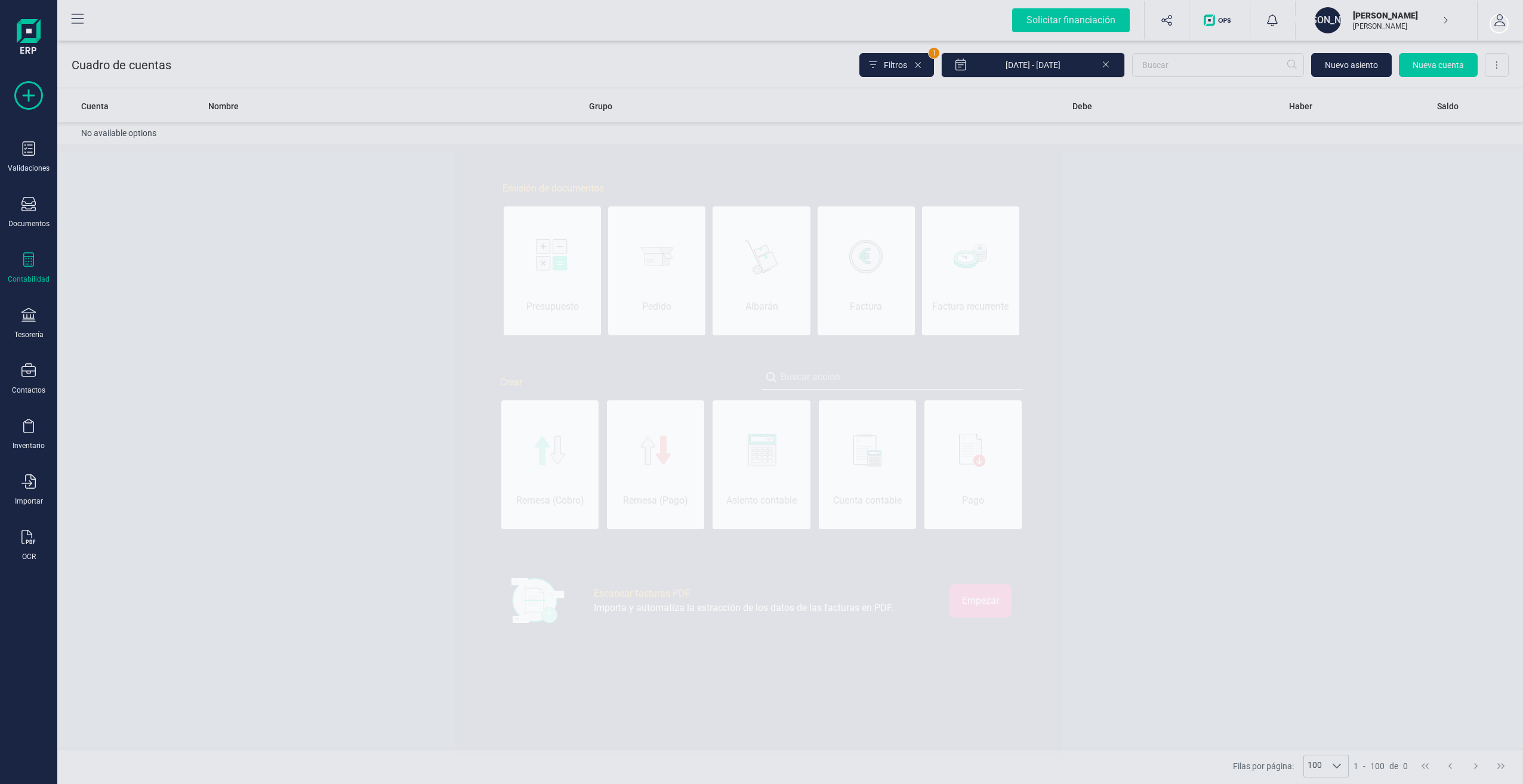
scroll to position [0, 60]
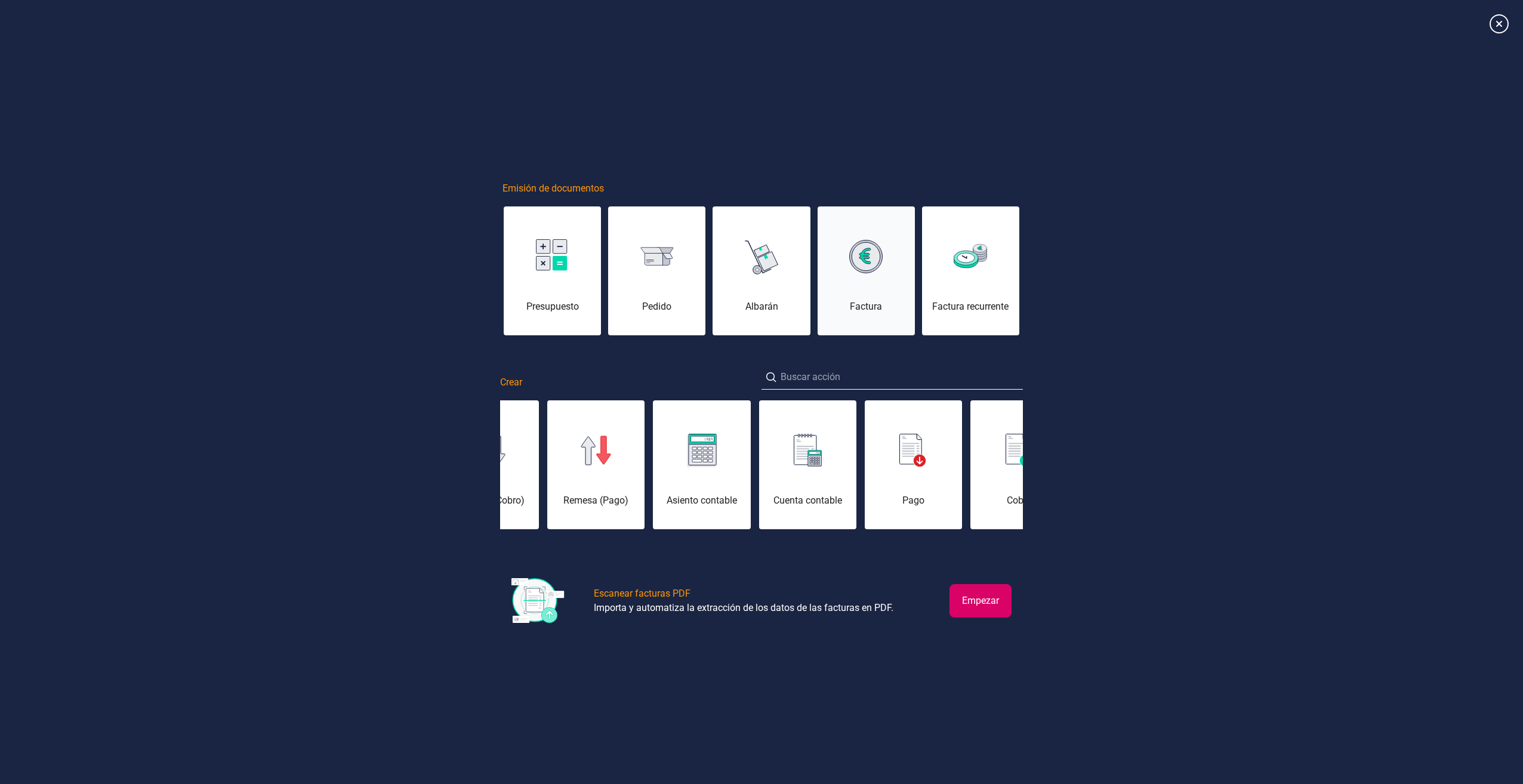
click at [872, 306] on div "Factura" at bounding box center [866, 306] width 97 height 14
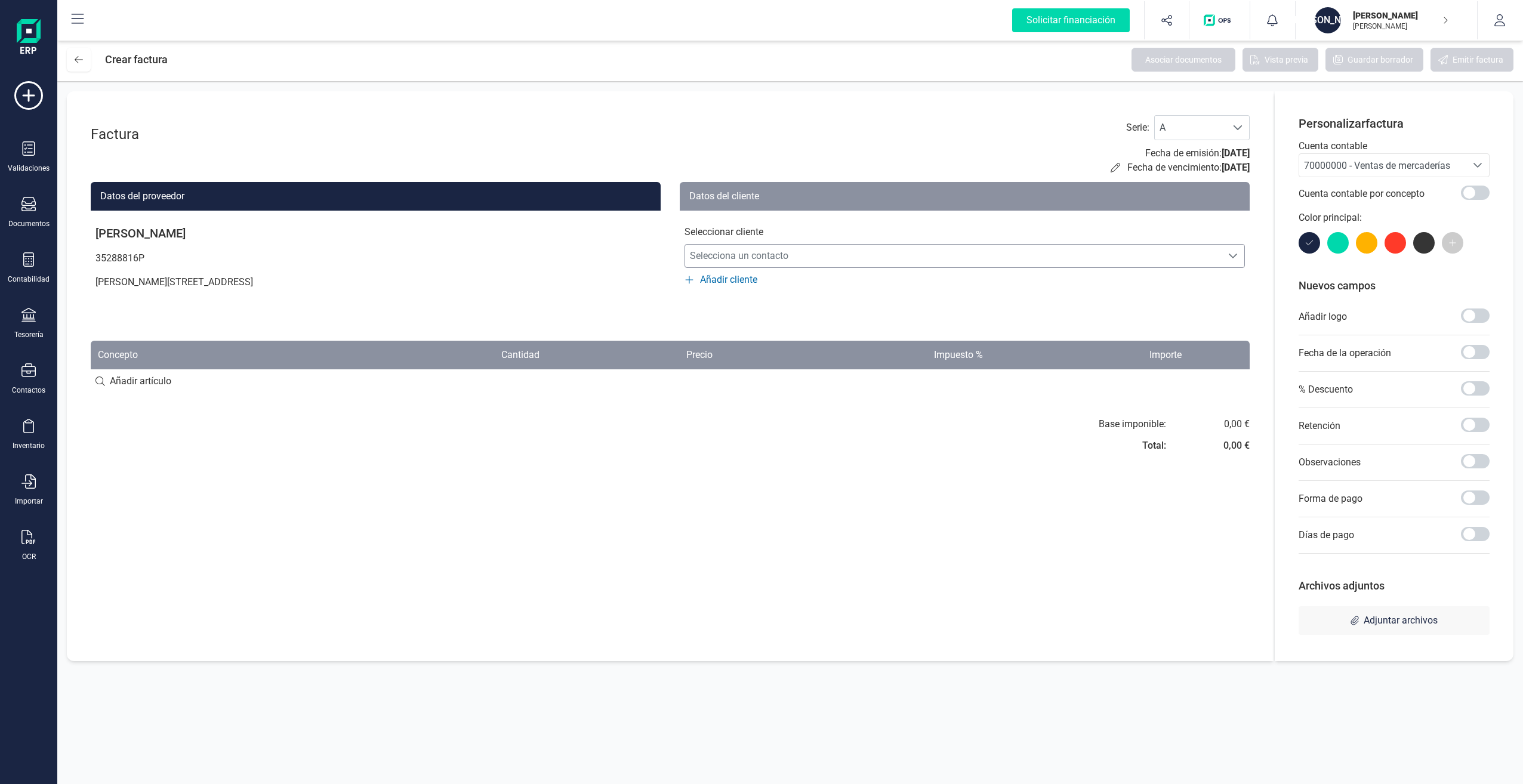
click at [789, 255] on span "Selecciona un contacto" at bounding box center [954, 255] width 537 height 24
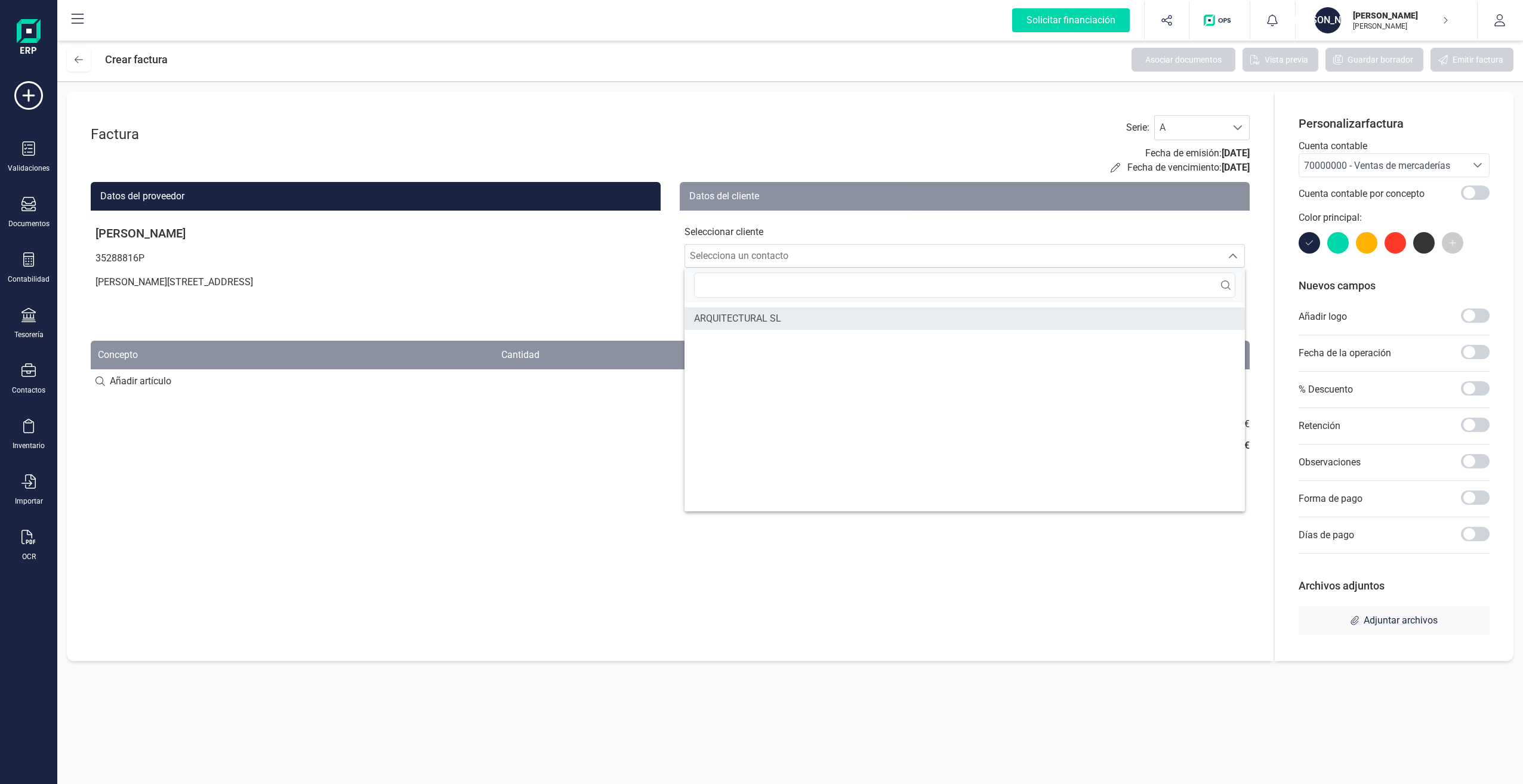
click at [772, 313] on span "ARQUITECTURAL SL" at bounding box center [737, 318] width 87 height 14
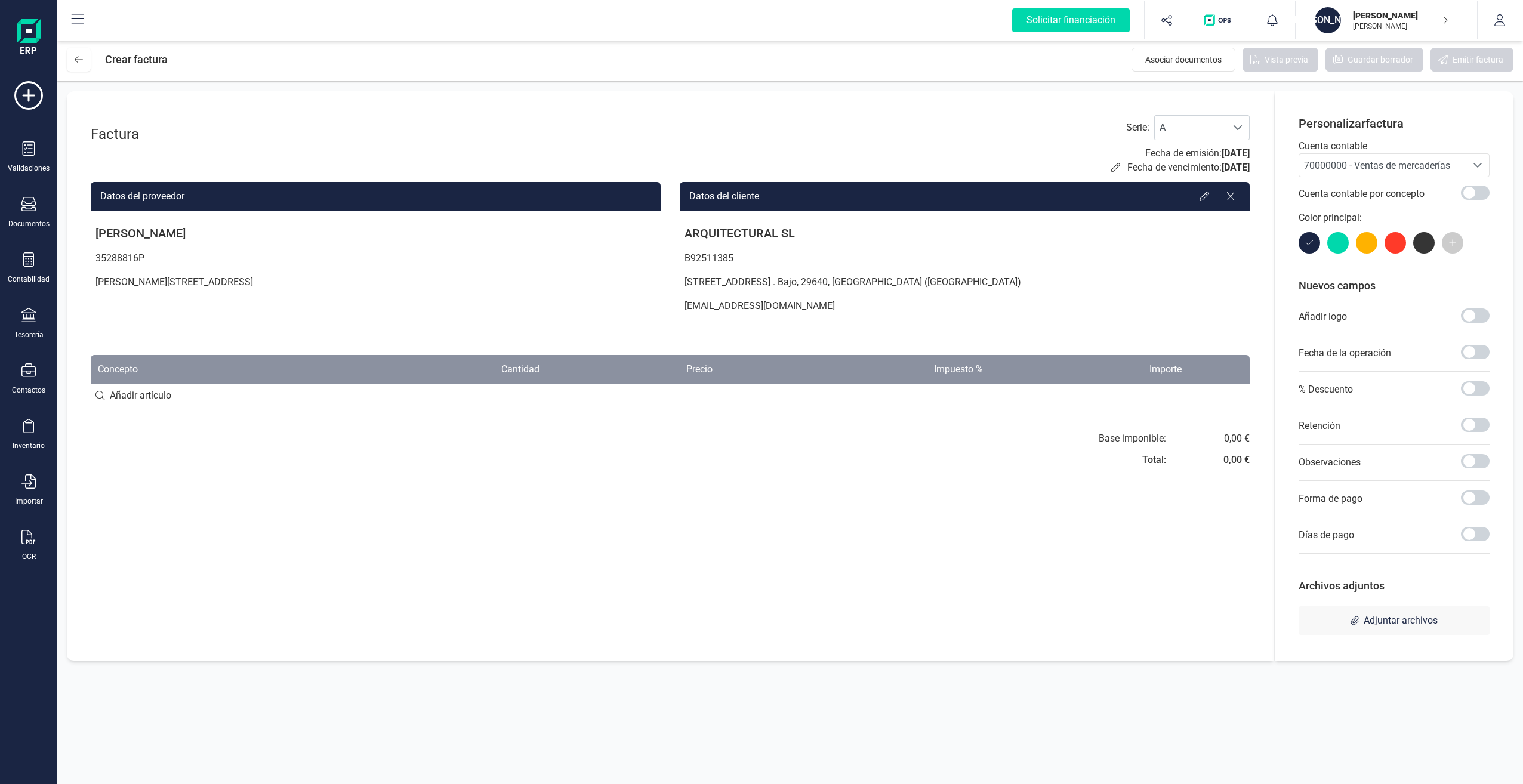
click at [1468, 166] on div "Seleccione una cuenta" at bounding box center [1477, 165] width 23 height 23
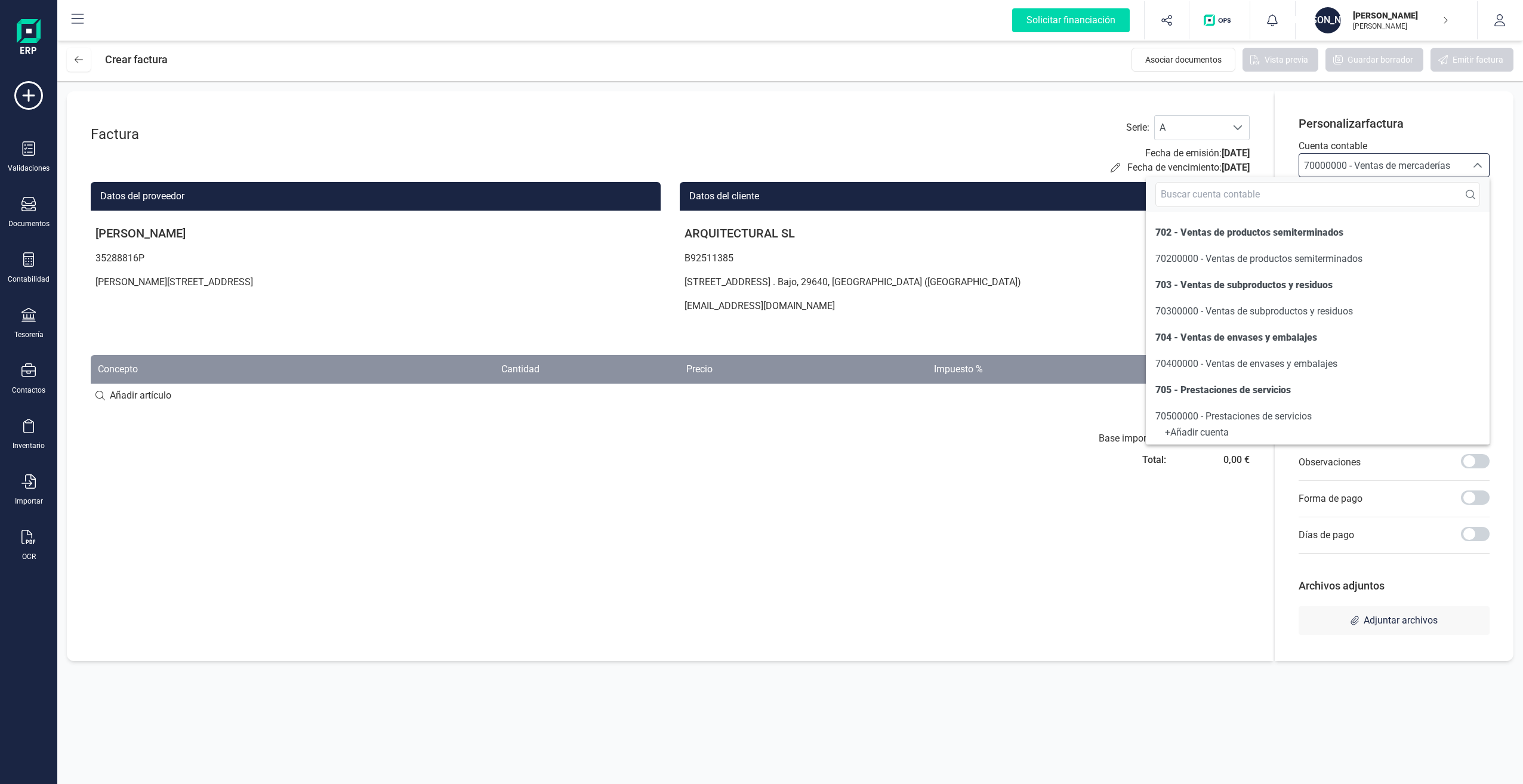
scroll to position [127, 0]
click at [1300, 394] on span "70500000 - Prestaciones de servicios" at bounding box center [1234, 392] width 157 height 12
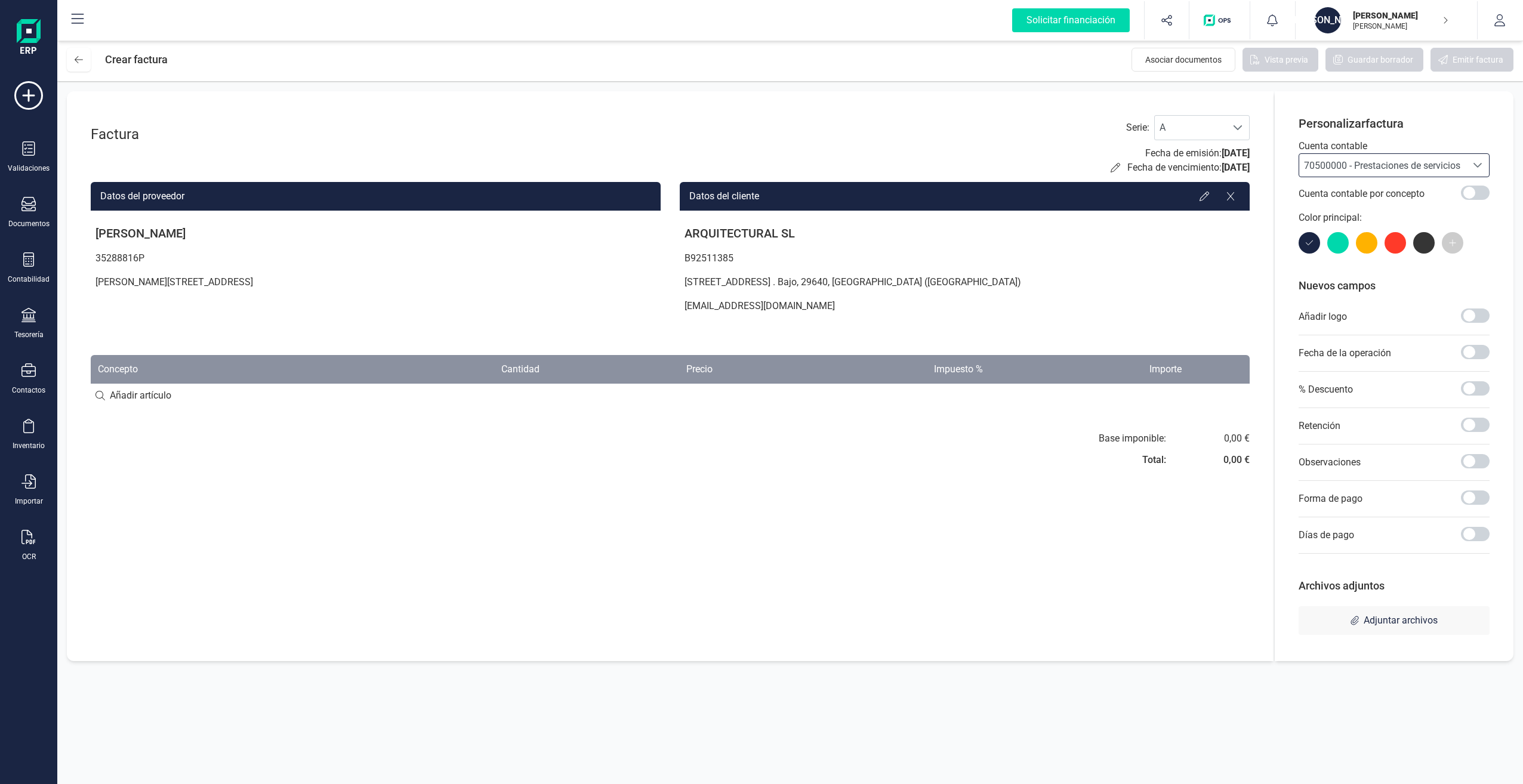
click at [31, 591] on div "Solicitar financiación Validaciones Documentos Documentos Presupuestos Pedidos …" at bounding box center [29, 409] width 48 height 703
click at [37, 480] on div "Importar" at bounding box center [29, 490] width 48 height 32
click at [98, 373] on span "Facturas" at bounding box center [124, 370] width 63 height 14
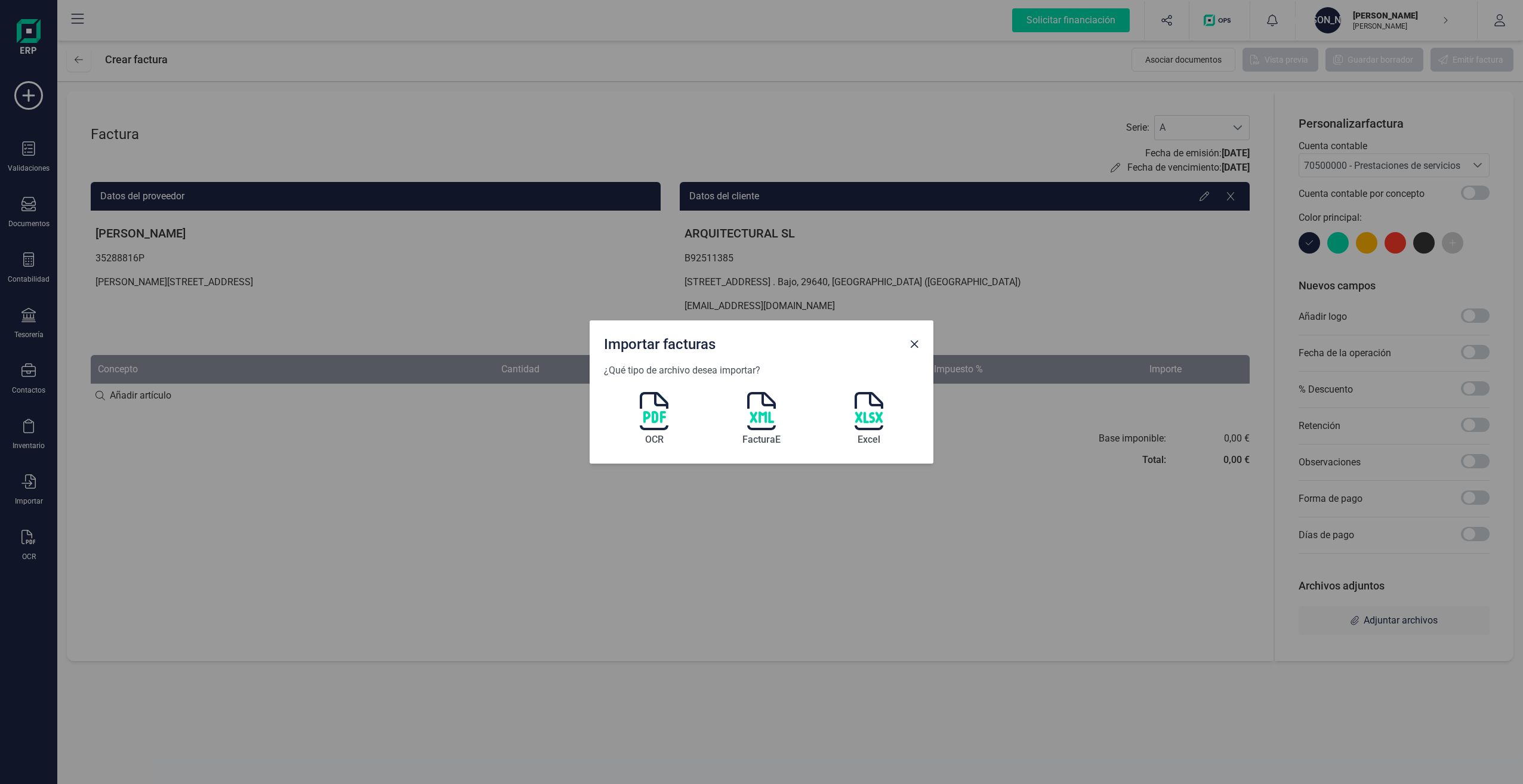
click at [913, 340] on span "Close" at bounding box center [915, 344] width 10 height 10
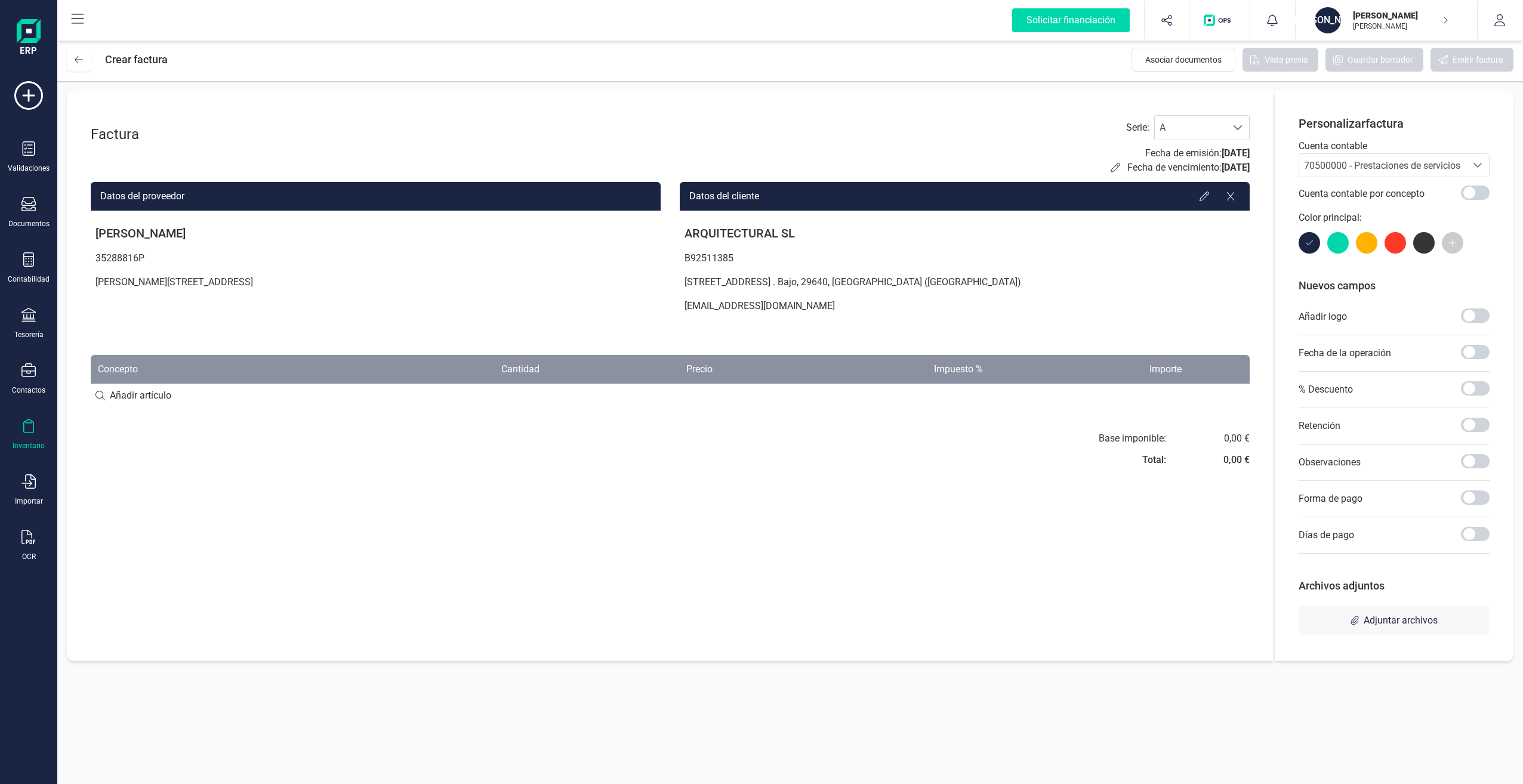
click at [33, 434] on div at bounding box center [28, 427] width 14 height 17
click at [29, 368] on icon at bounding box center [28, 370] width 14 height 14
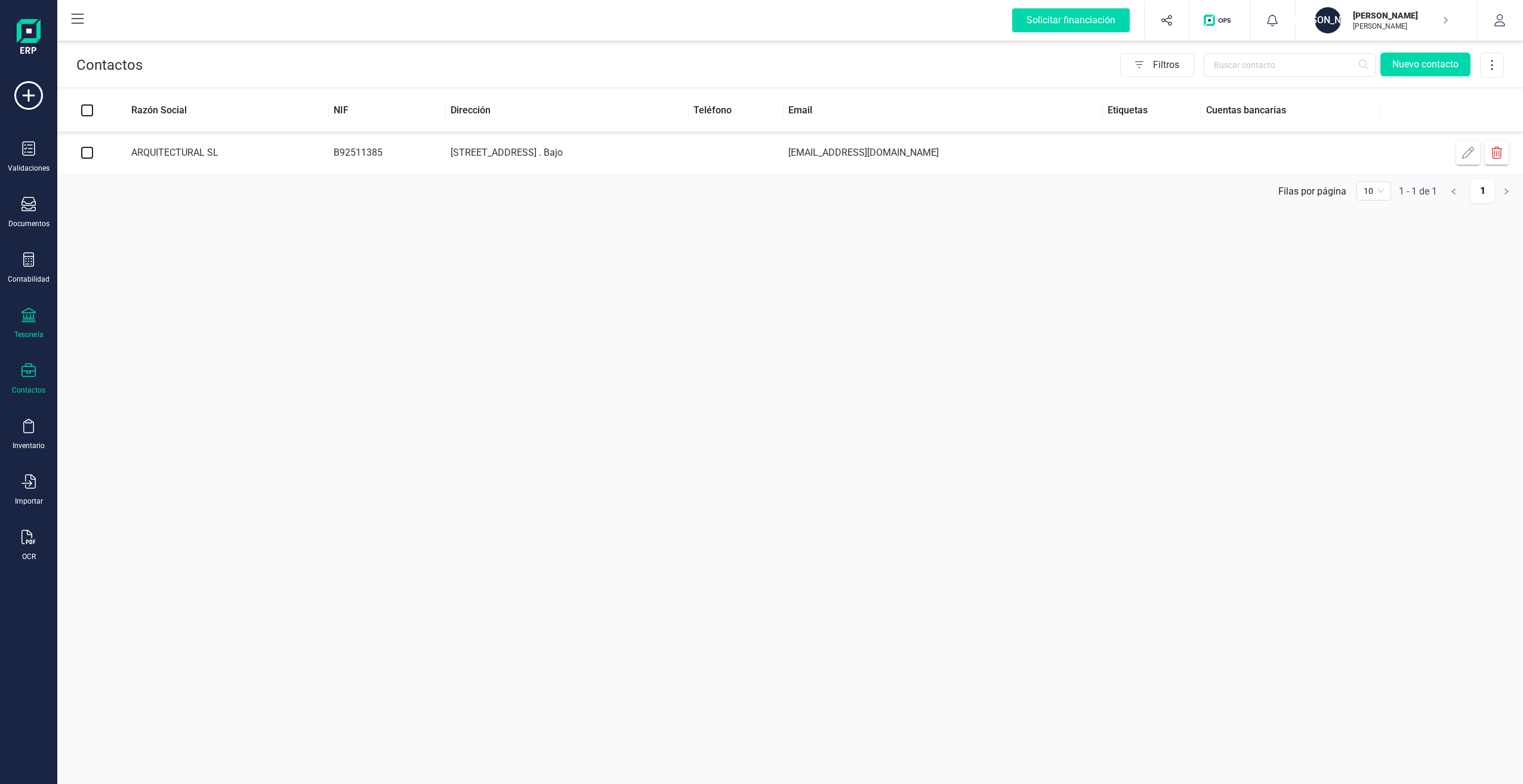
click at [28, 320] on icon at bounding box center [28, 315] width 14 height 14
click at [31, 268] on div at bounding box center [28, 261] width 14 height 17
click at [114, 115] on span "Contabilidad" at bounding box center [133, 115] width 76 height 14
click at [29, 332] on div "Tesorería" at bounding box center [29, 335] width 29 height 10
click at [28, 315] on icon at bounding box center [28, 315] width 14 height 14
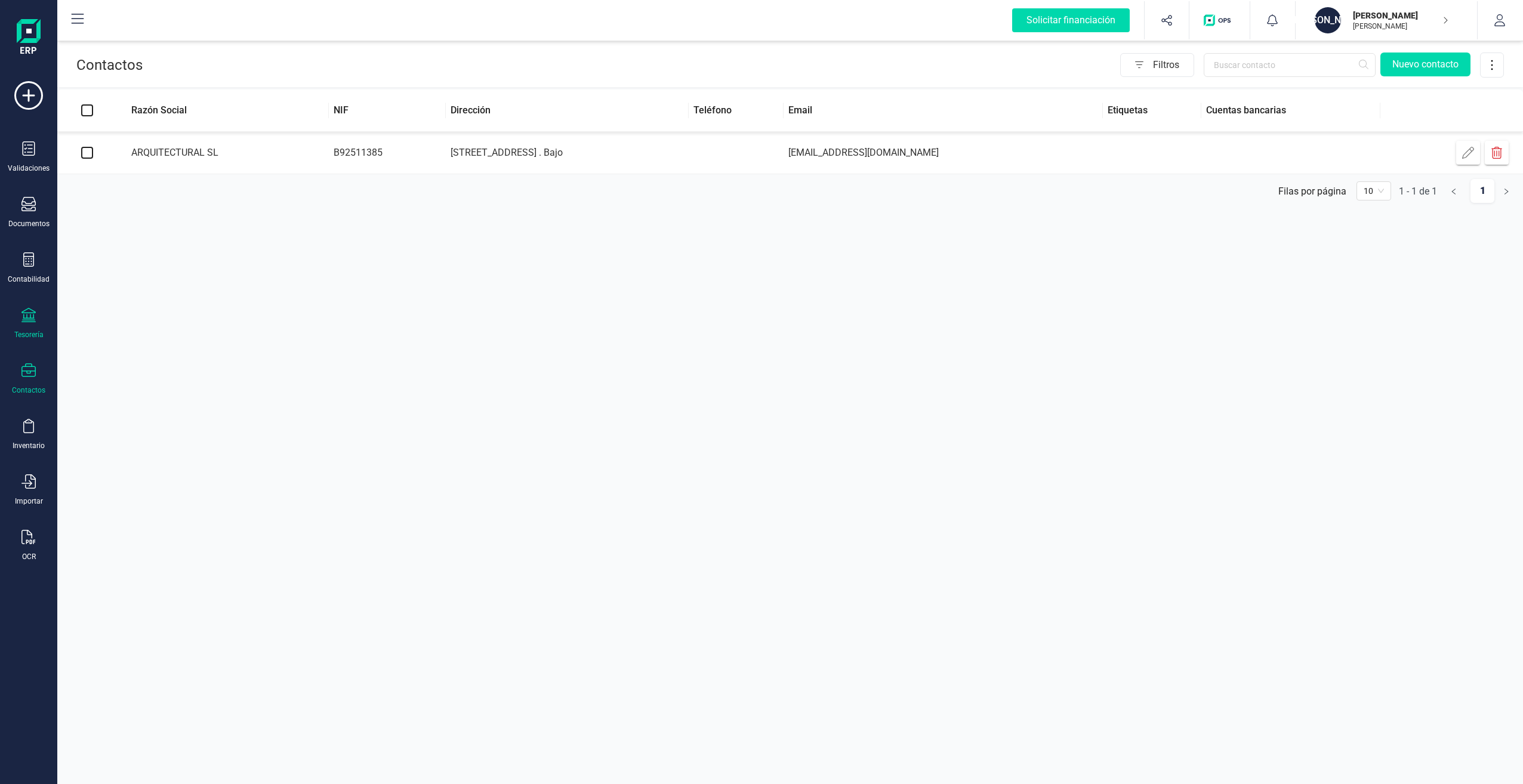
click at [29, 309] on icon at bounding box center [28, 315] width 14 height 14
click at [29, 269] on div at bounding box center [28, 261] width 14 height 17
click at [102, 280] on span "Sumas y saldos" at bounding box center [139, 279] width 94 height 14
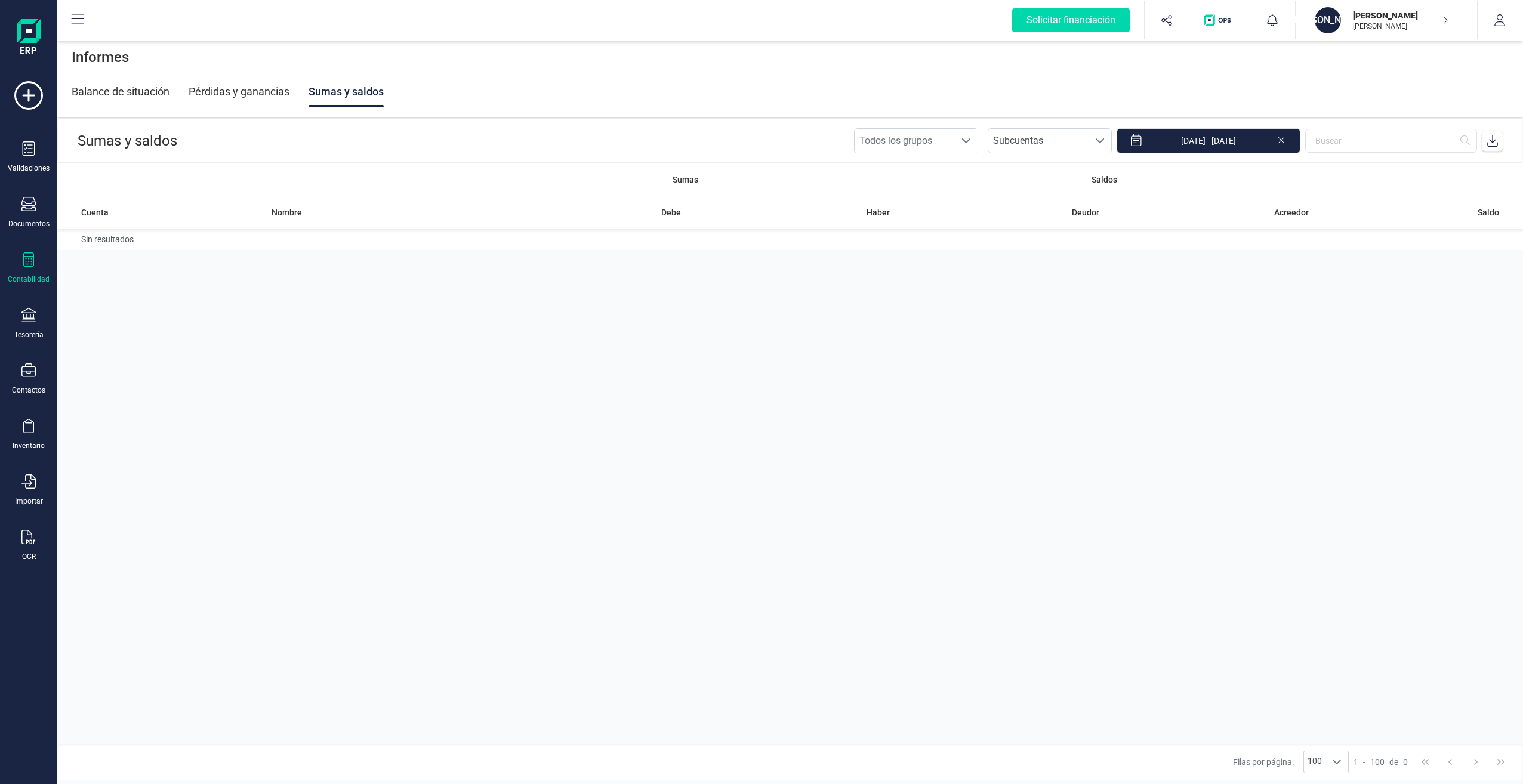
click at [29, 263] on icon at bounding box center [28, 259] width 14 height 14
click at [31, 219] on div "Documentos" at bounding box center [29, 224] width 41 height 10
click at [116, 197] on span "Facturas proforma" at bounding box center [146, 197] width 105 height 14
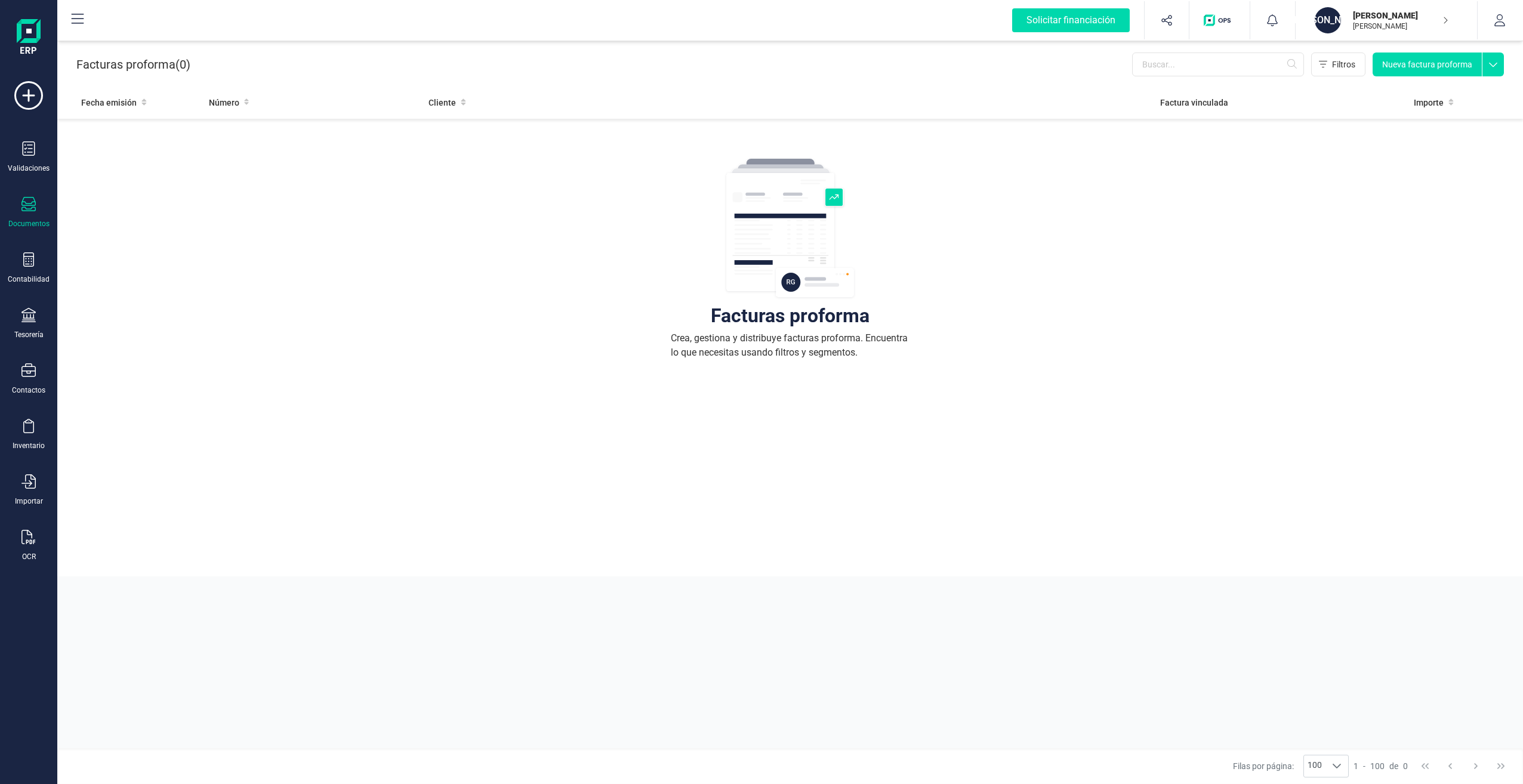
click at [37, 214] on div "Documentos" at bounding box center [29, 213] width 48 height 32
click at [121, 93] on span "Presupuestos" at bounding box center [135, 92] width 84 height 14
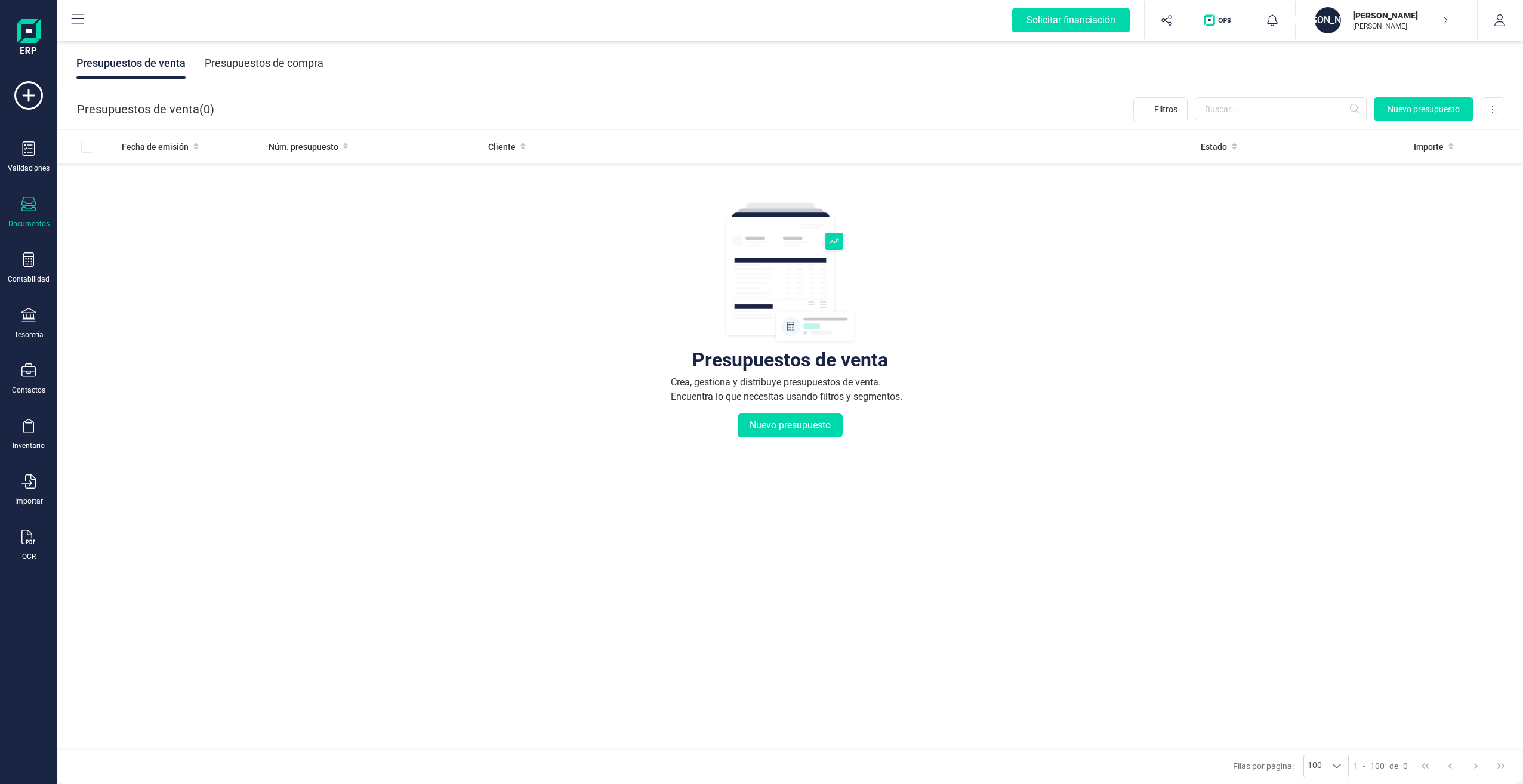
click at [23, 208] on icon at bounding box center [28, 203] width 14 height 14
click at [109, 118] on span "Pedidos" at bounding box center [123, 119] width 61 height 14
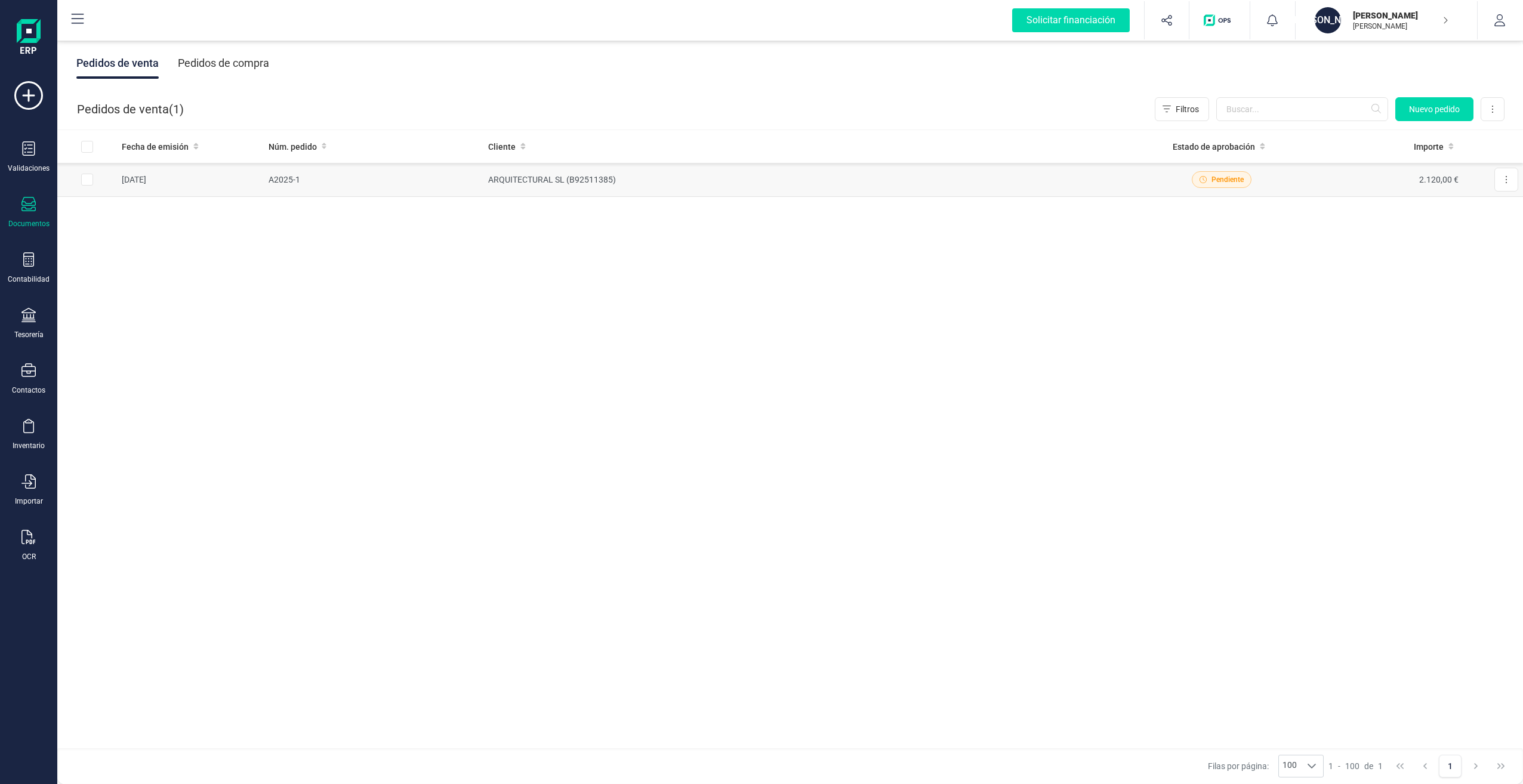
click at [88, 182] on input "Row Selected 596da847-bfc3-4ed2-9249-b0e70d61075f" at bounding box center [87, 180] width 12 height 12
checkbox input "true"
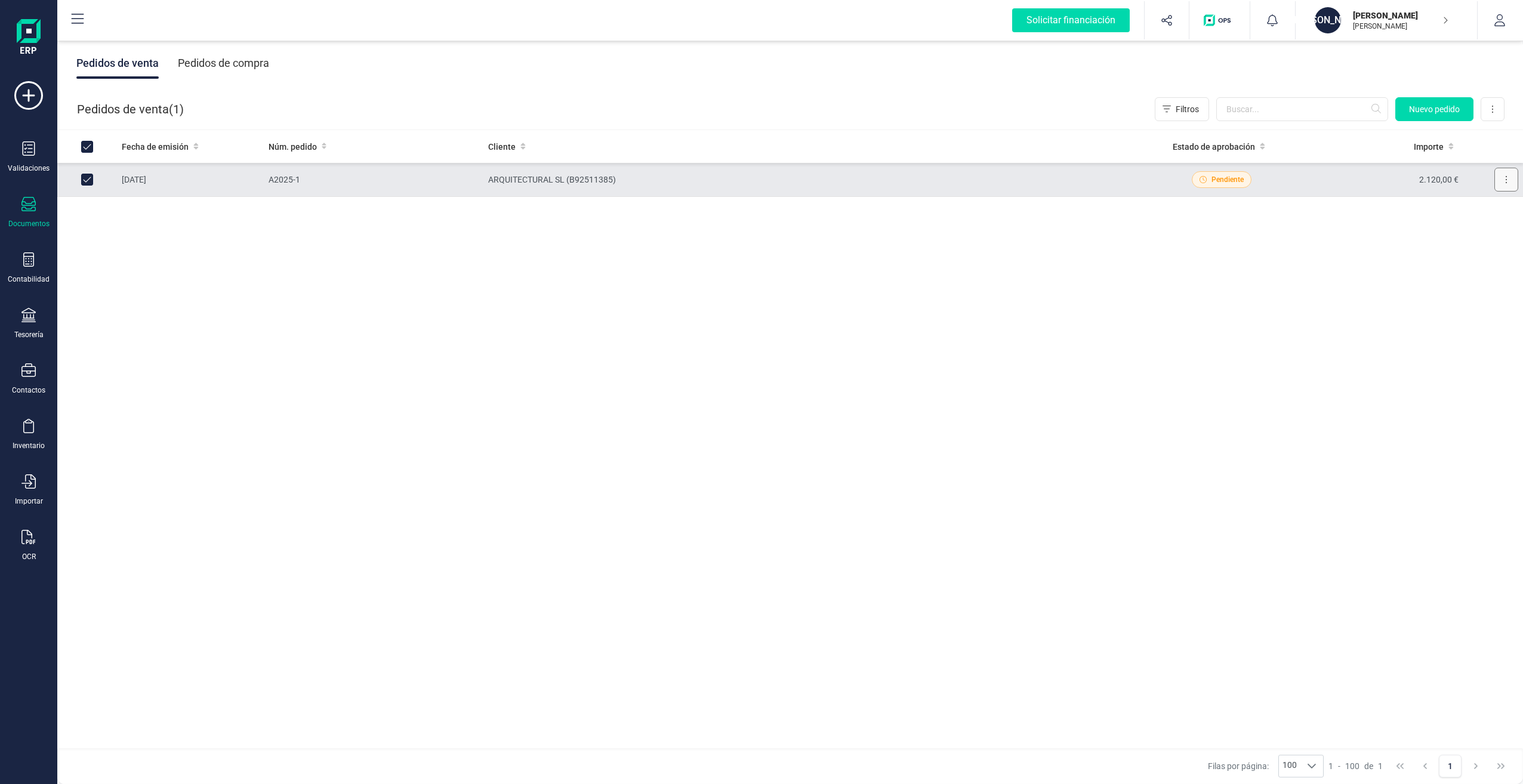
click at [1508, 178] on button at bounding box center [1506, 179] width 24 height 24
click at [1229, 181] on span "Pendiente" at bounding box center [1228, 180] width 32 height 11
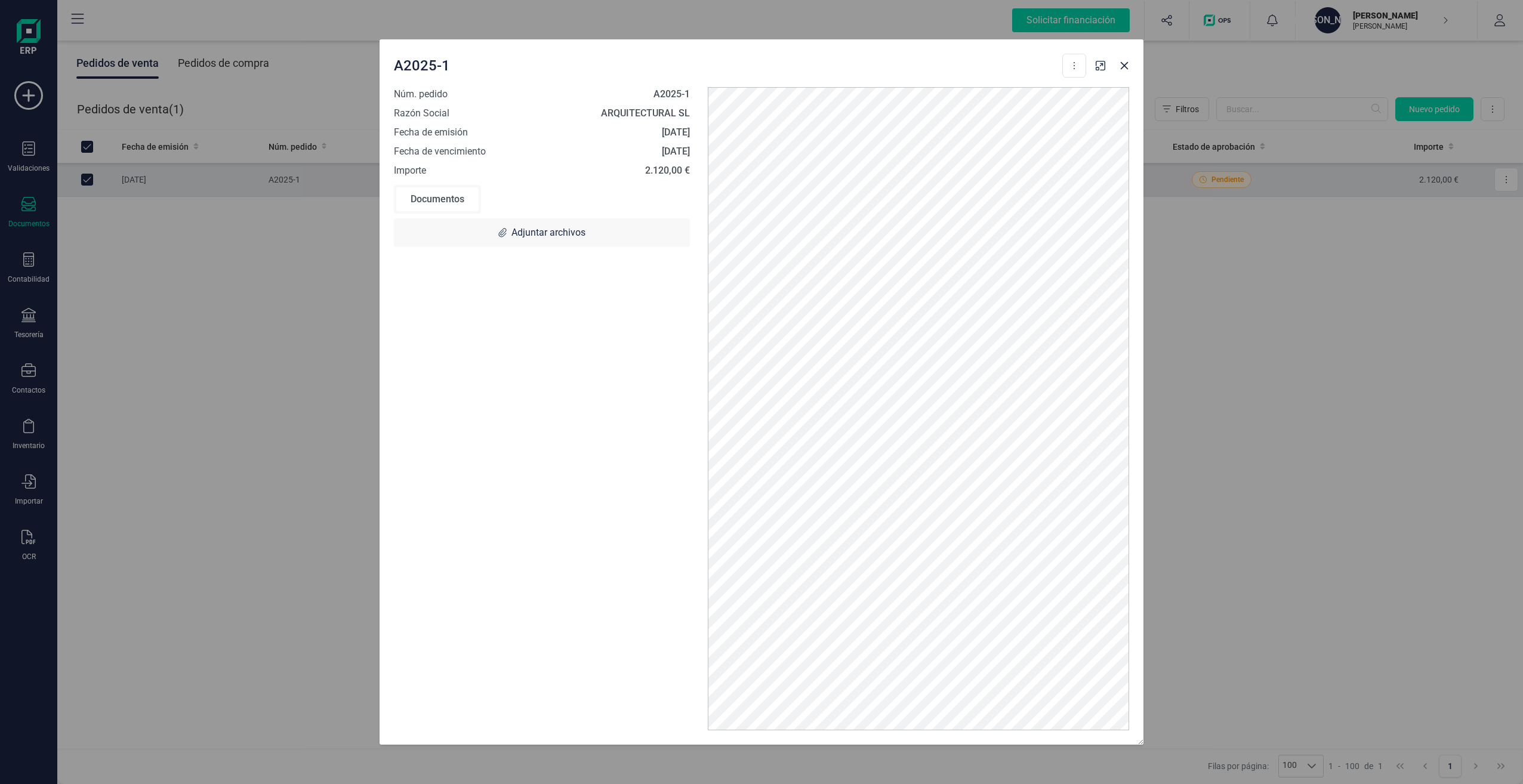
drag, startPoint x: 1087, startPoint y: 86, endPoint x: 610, endPoint y: 137, distance: 479.7
click at [610, 137] on div "[DATE]" at bounding box center [578, 132] width 222 height 14
click at [457, 200] on div "Documentos" at bounding box center [437, 199] width 83 height 24
click at [1074, 71] on button at bounding box center [1074, 65] width 24 height 24
click at [1009, 165] on span "Factura" at bounding box center [1008, 167] width 29 height 12
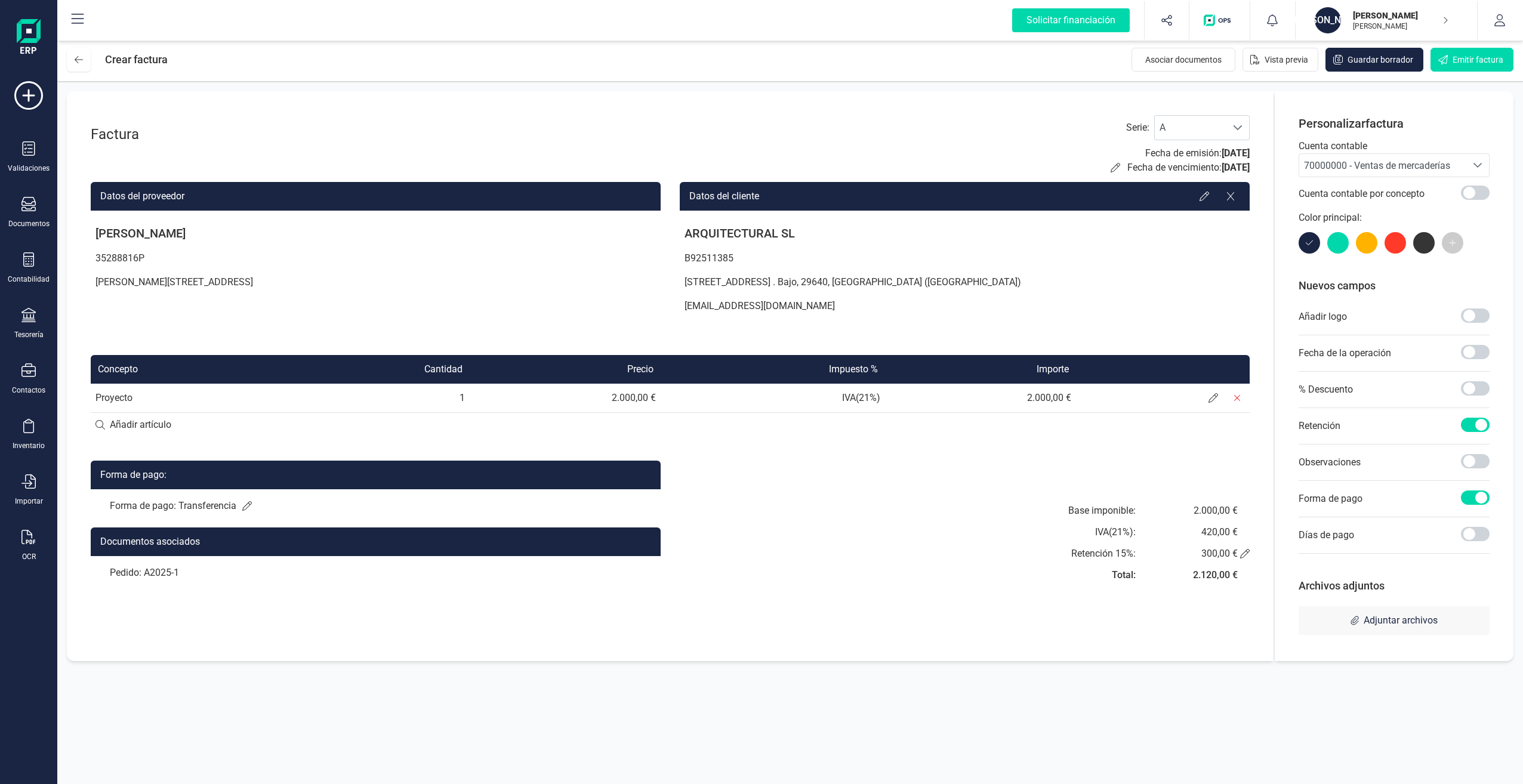
click at [1472, 164] on div "Seleccione una cuenta" at bounding box center [1477, 165] width 23 height 23
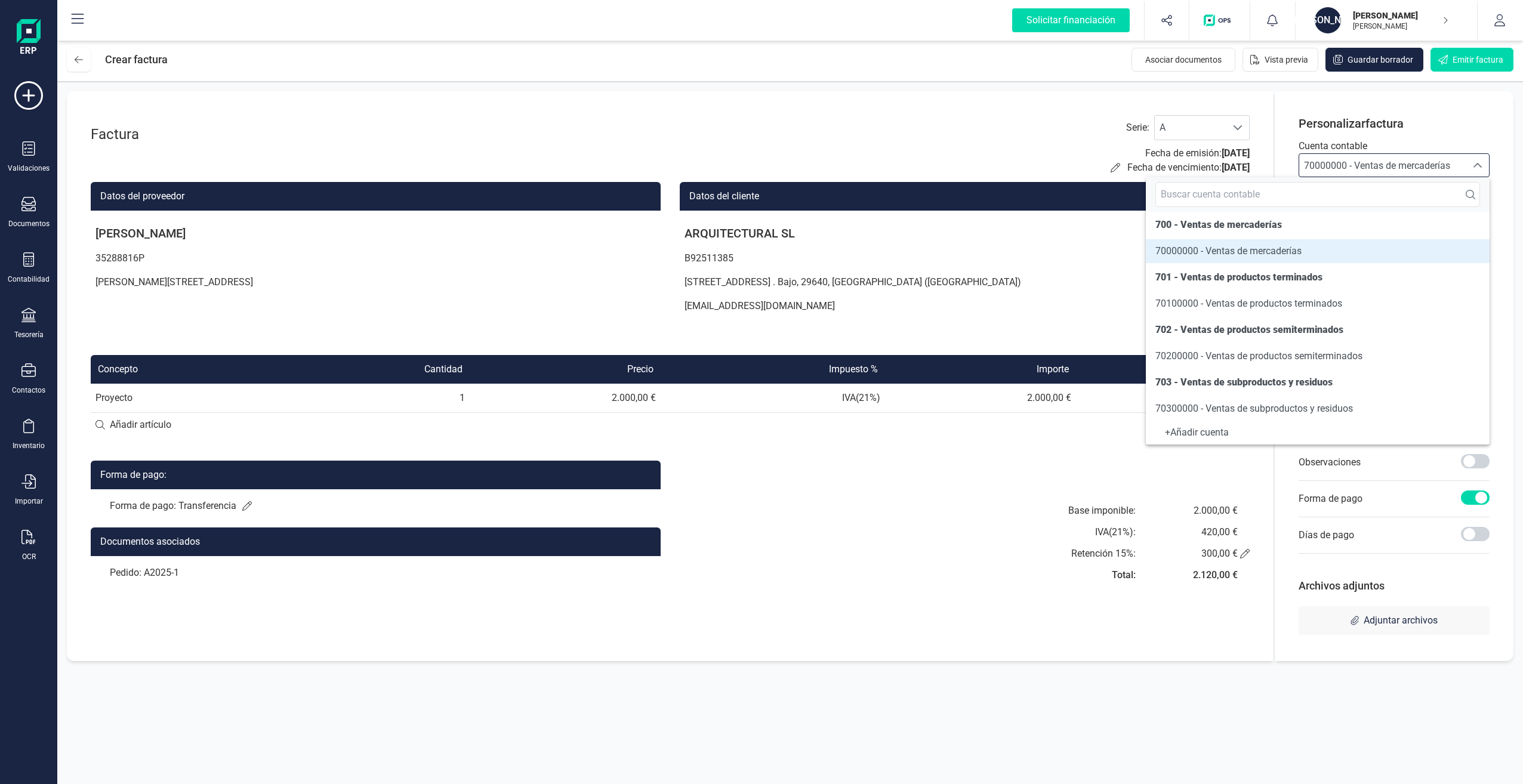
scroll to position [165, 0]
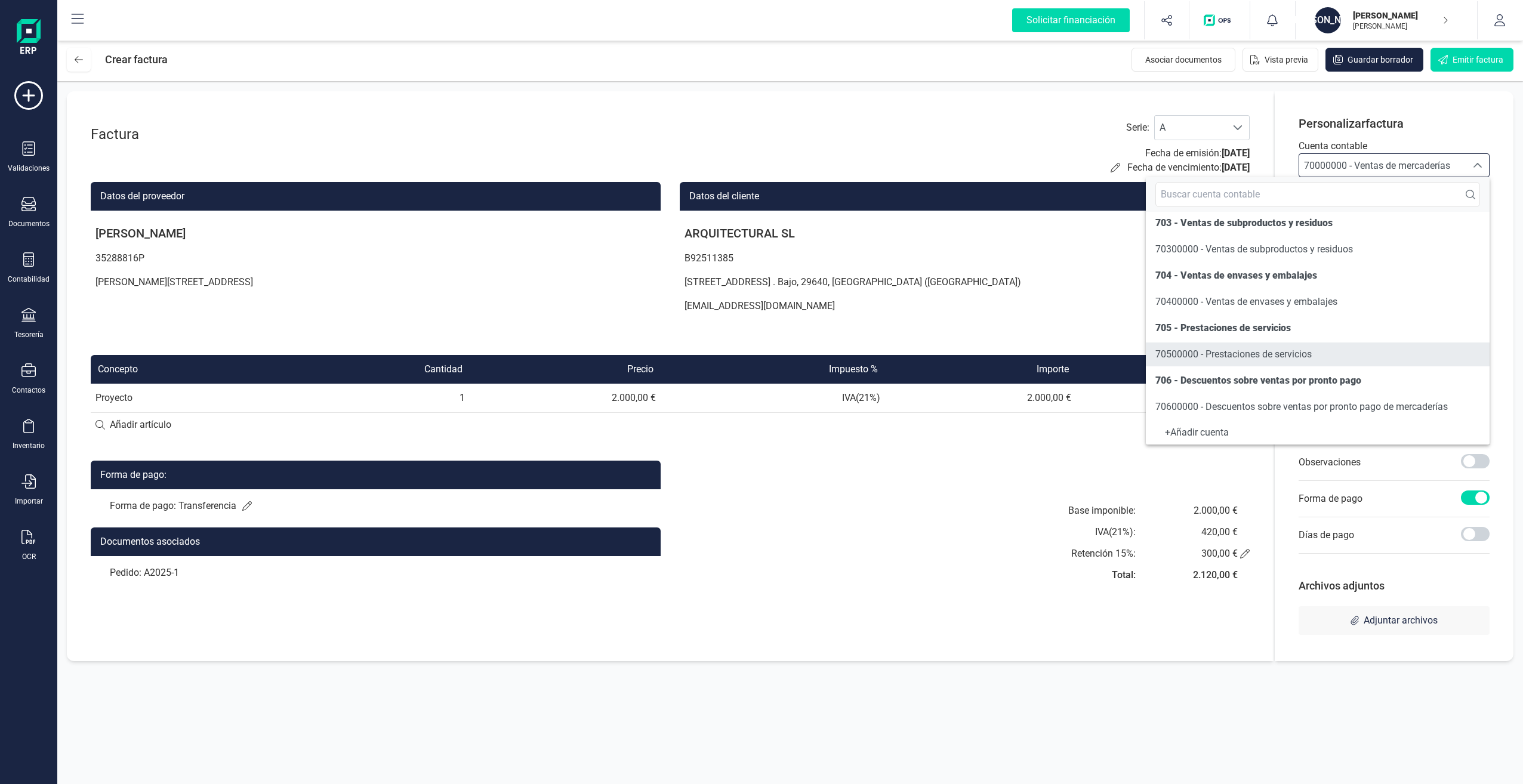
click at [1272, 354] on span "70500000 - Prestaciones de servicios" at bounding box center [1234, 354] width 157 height 12
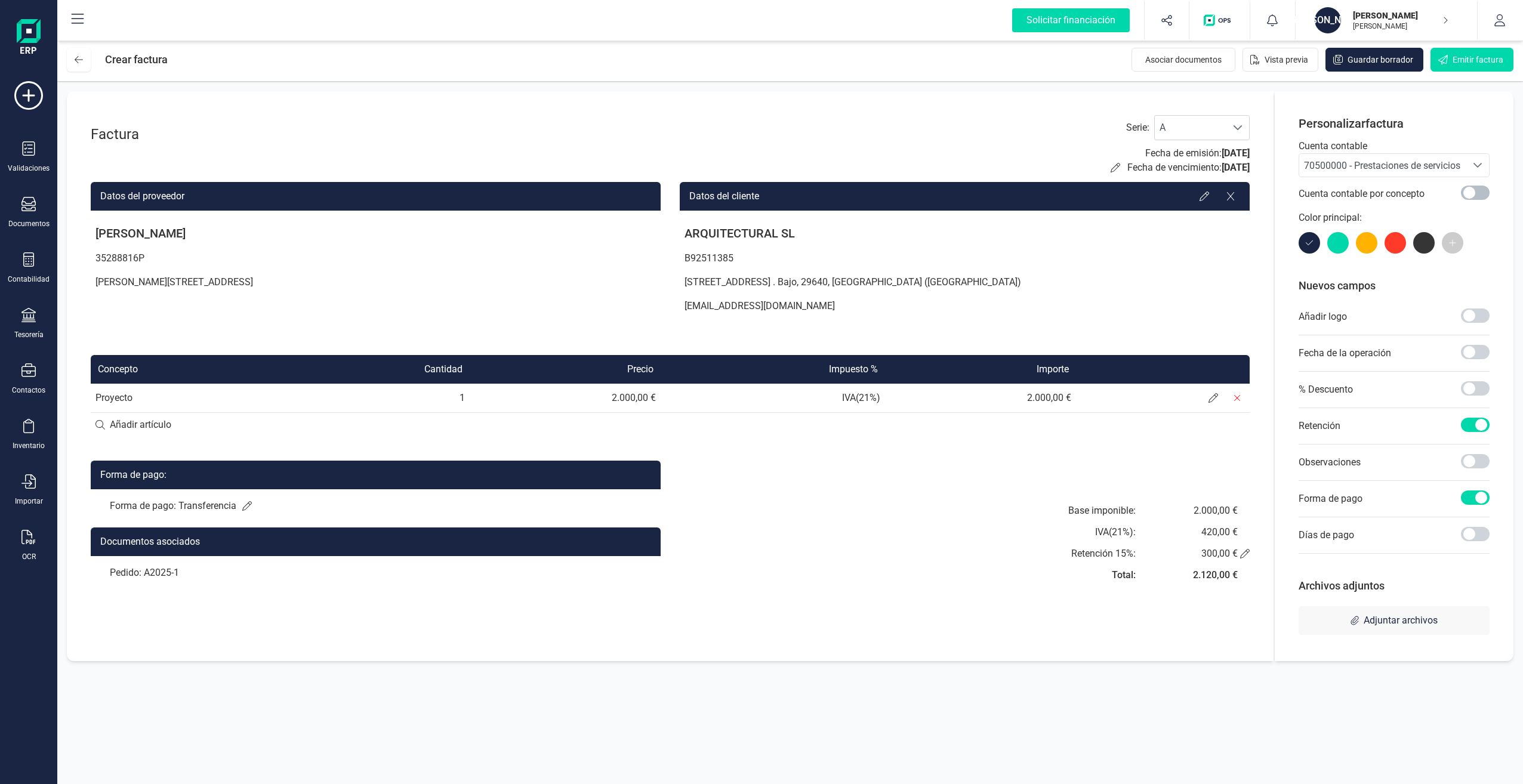
click at [1484, 192] on span at bounding box center [1475, 192] width 29 height 14
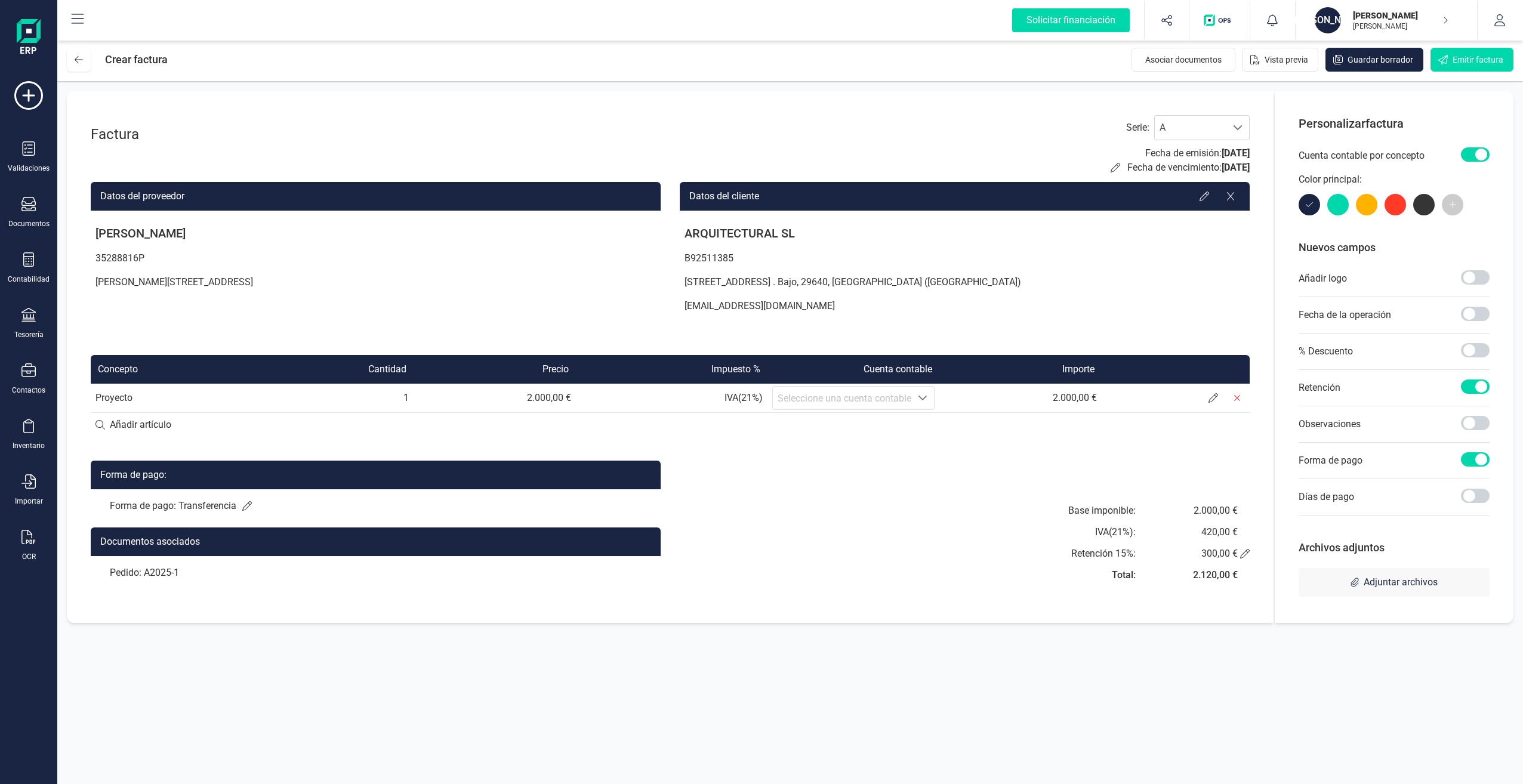
click at [1468, 158] on span at bounding box center [1475, 154] width 29 height 14
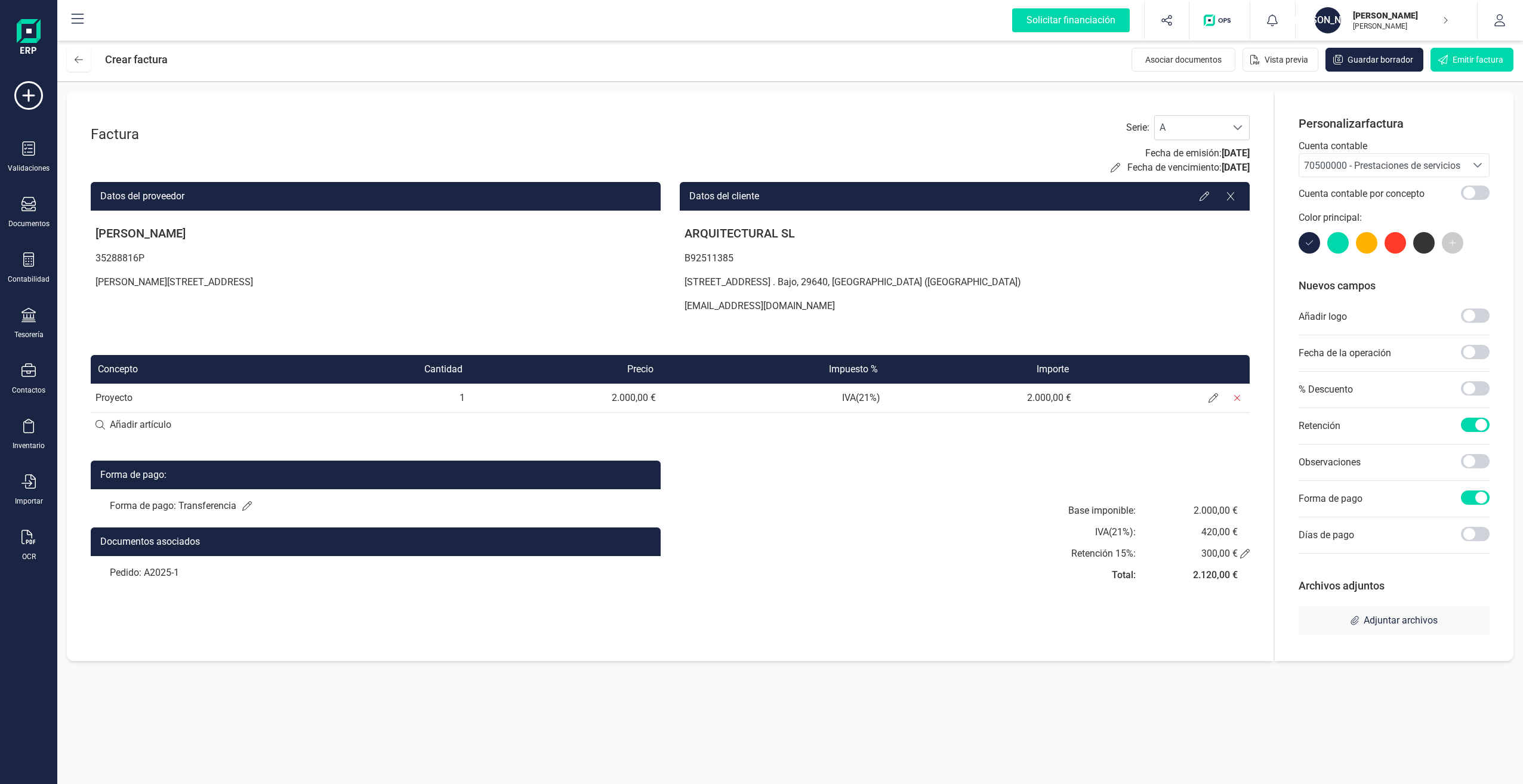
drag, startPoint x: 1444, startPoint y: 59, endPoint x: 1170, endPoint y: 98, distance: 276.8
click at [1170, 98] on div "Factura Serie : A A Fecha de emisión: [DATE] Fecha de vencimiento: [DATE] Datos…" at bounding box center [670, 376] width 1207 height 570
click at [1187, 62] on span "Asociar documentos" at bounding box center [1183, 60] width 76 height 12
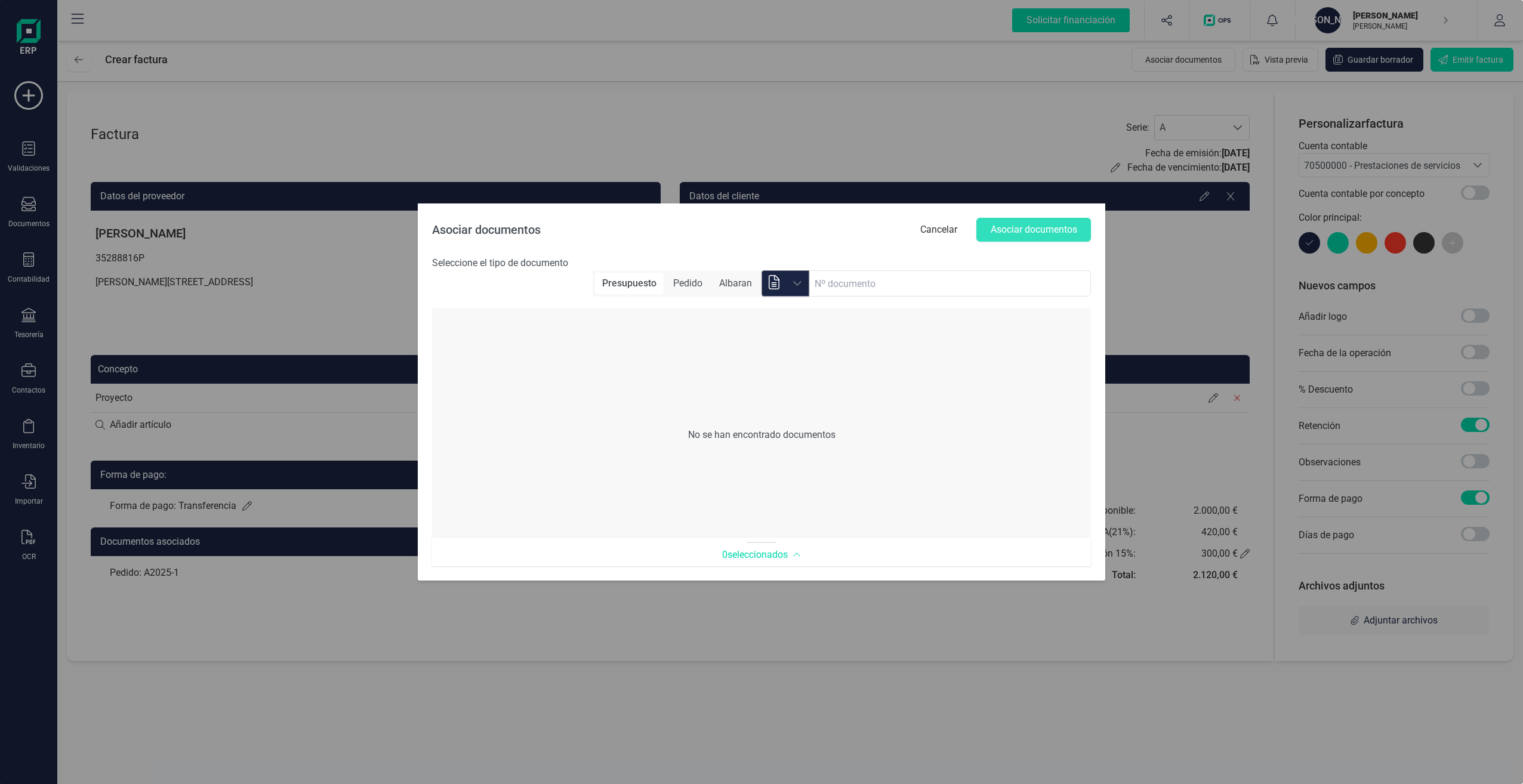
click at [789, 285] on div "Selecciona un contacto" at bounding box center [797, 284] width 23 height 10
click at [803, 328] on div "Nº documento" at bounding box center [812, 320] width 83 height 29
click at [943, 230] on button "Cancelar" at bounding box center [939, 229] width 61 height 24
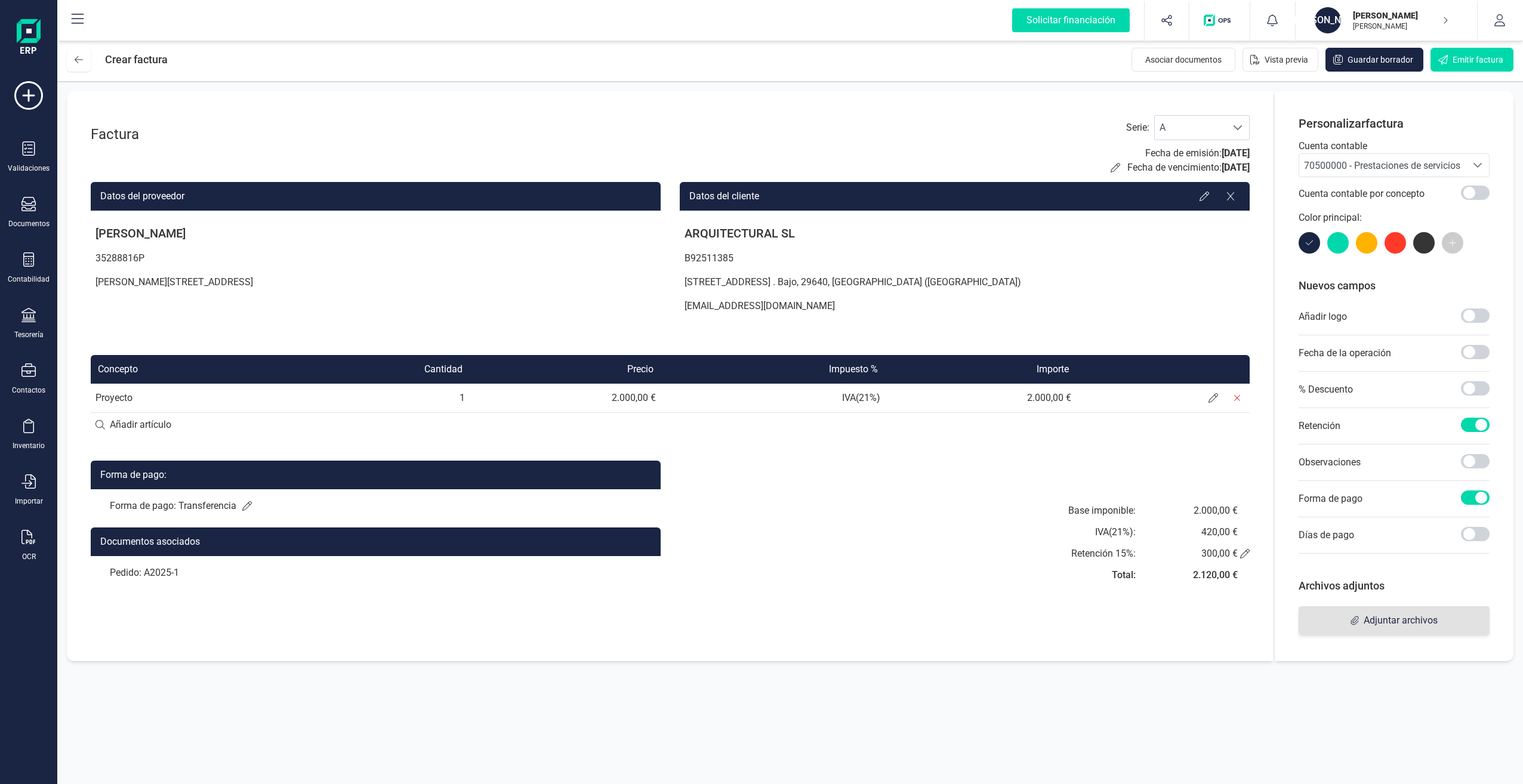
click at [1391, 620] on span "Adjuntar archivos" at bounding box center [1401, 620] width 74 height 14
click at [1450, 117] on p "Personalizar factura" at bounding box center [1394, 123] width 191 height 16
click at [754, 307] on p "[EMAIL_ADDRESS][DOMAIN_NAME]" at bounding box center [965, 306] width 570 height 24
click at [1208, 193] on icon at bounding box center [1204, 196] width 10 height 10
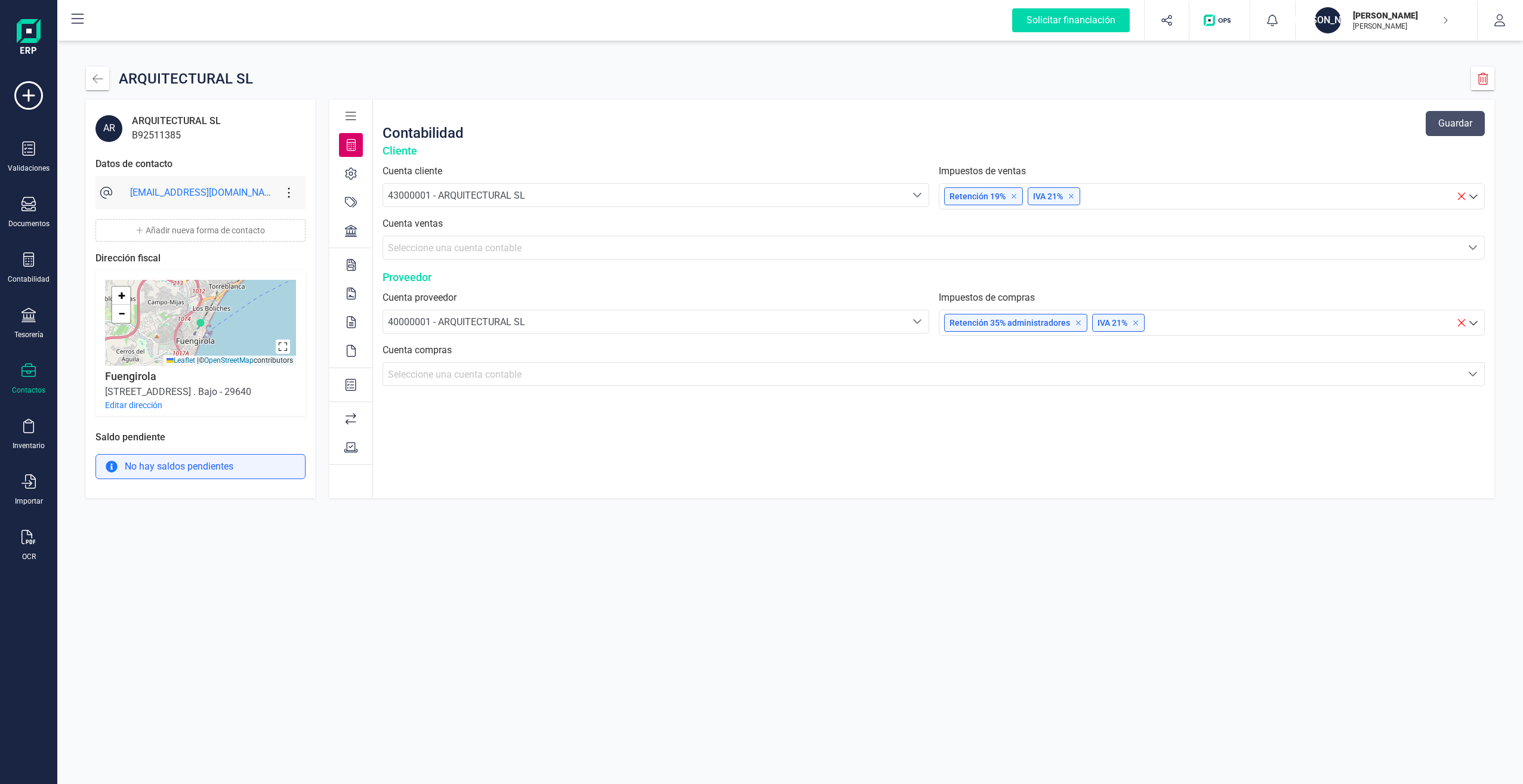
click at [1008, 197] on p "Retención 19%" at bounding box center [983, 196] width 68 height 12
click at [1240, 229] on p "Tienes impuestos de todos los grupos seleccionados" at bounding box center [1212, 226] width 522 height 14
click at [1116, 224] on p "Tienes impuestos de todos los grupos seleccionados" at bounding box center [1212, 226] width 522 height 14
click at [979, 198] on p "Retención 19%" at bounding box center [983, 196] width 68 height 12
click at [1014, 194] on icon at bounding box center [1014, 196] width 7 height 7
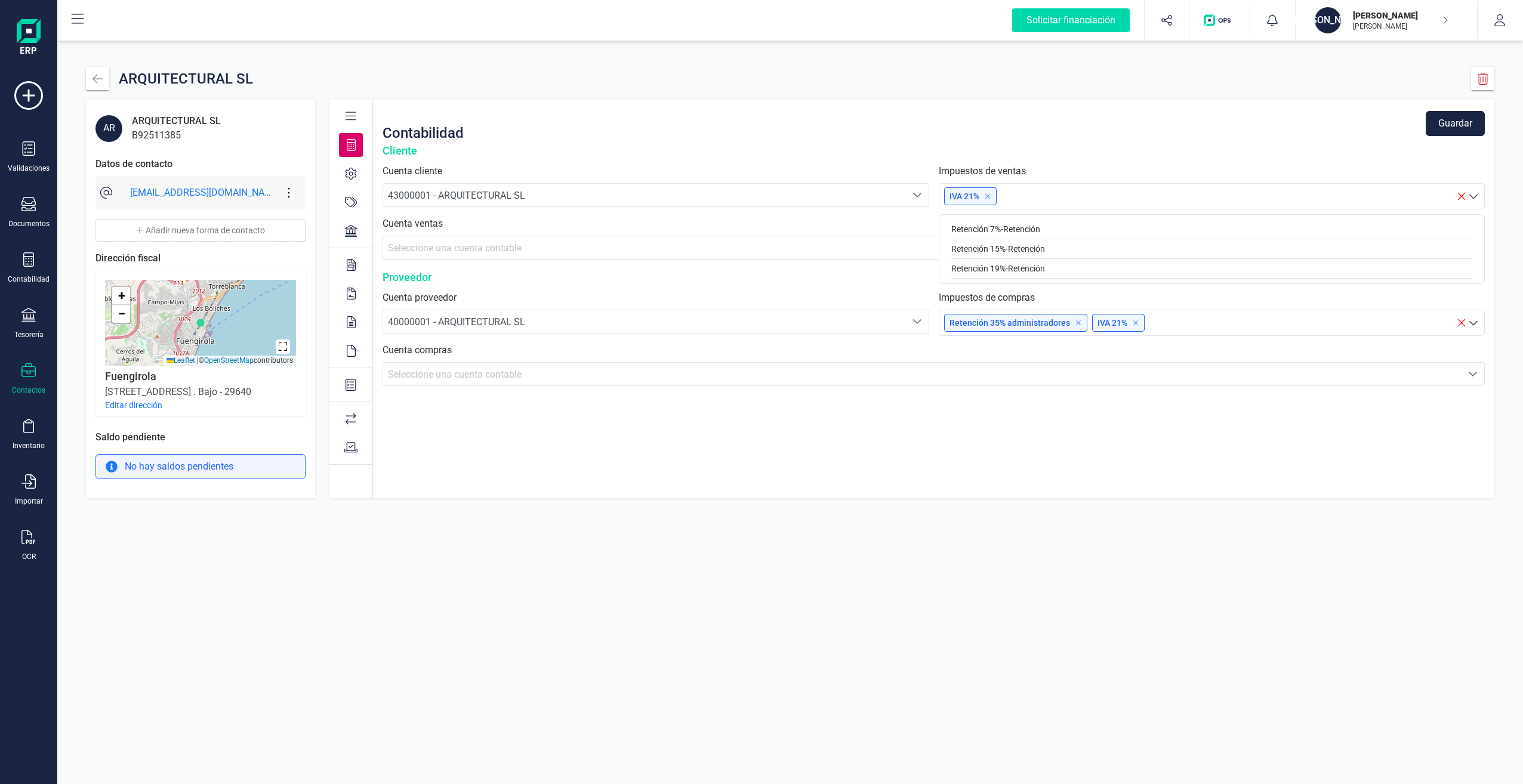
click at [1036, 246] on div "Retención 15% - Retención" at bounding box center [1212, 249] width 522 height 20
click at [1474, 193] on icon at bounding box center [1473, 196] width 12 height 12
click at [1302, 155] on div "Cliente" at bounding box center [934, 150] width 1102 height 16
click at [351, 174] on icon at bounding box center [351, 174] width 12 height 12
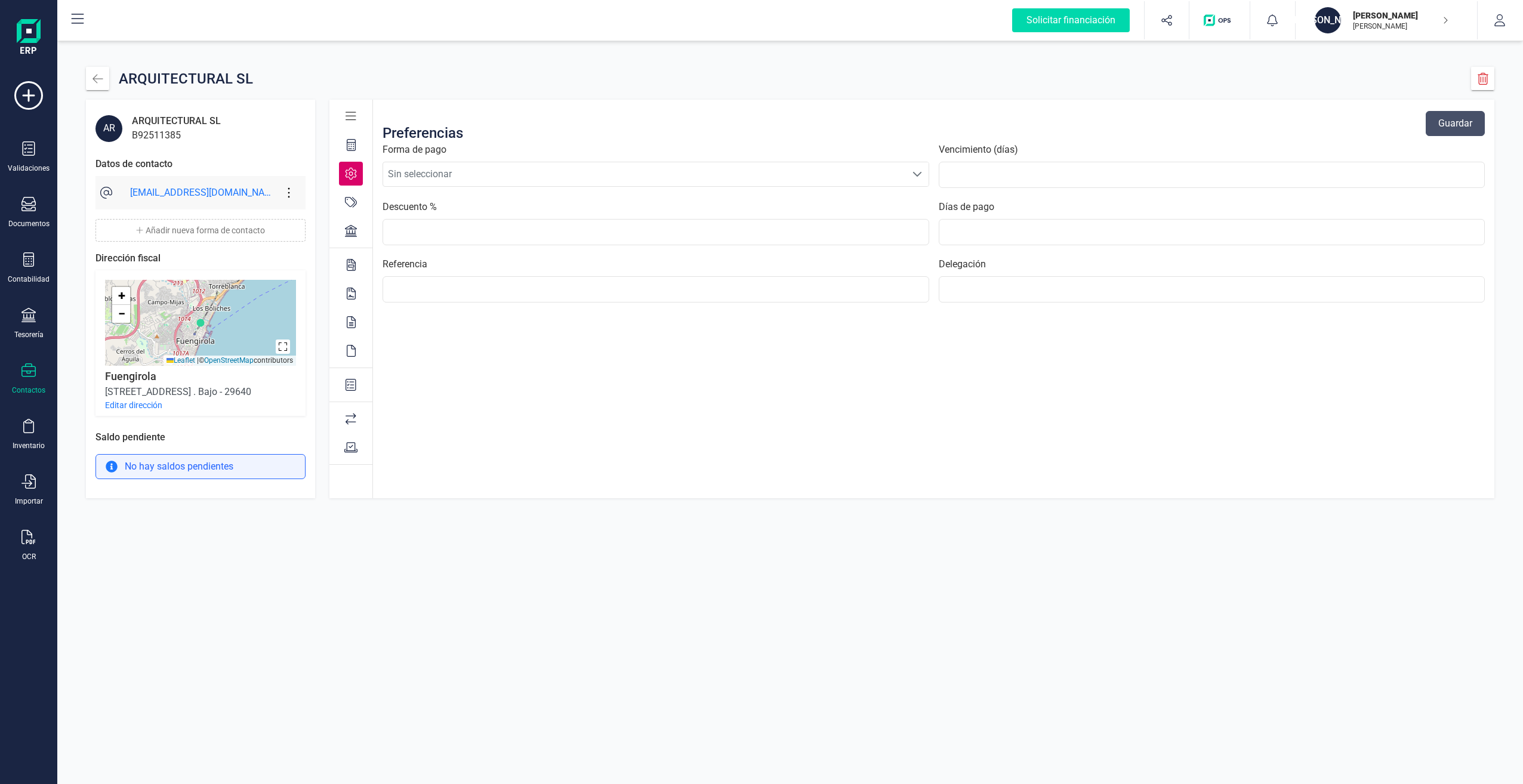
click at [355, 199] on icon at bounding box center [351, 202] width 12 height 10
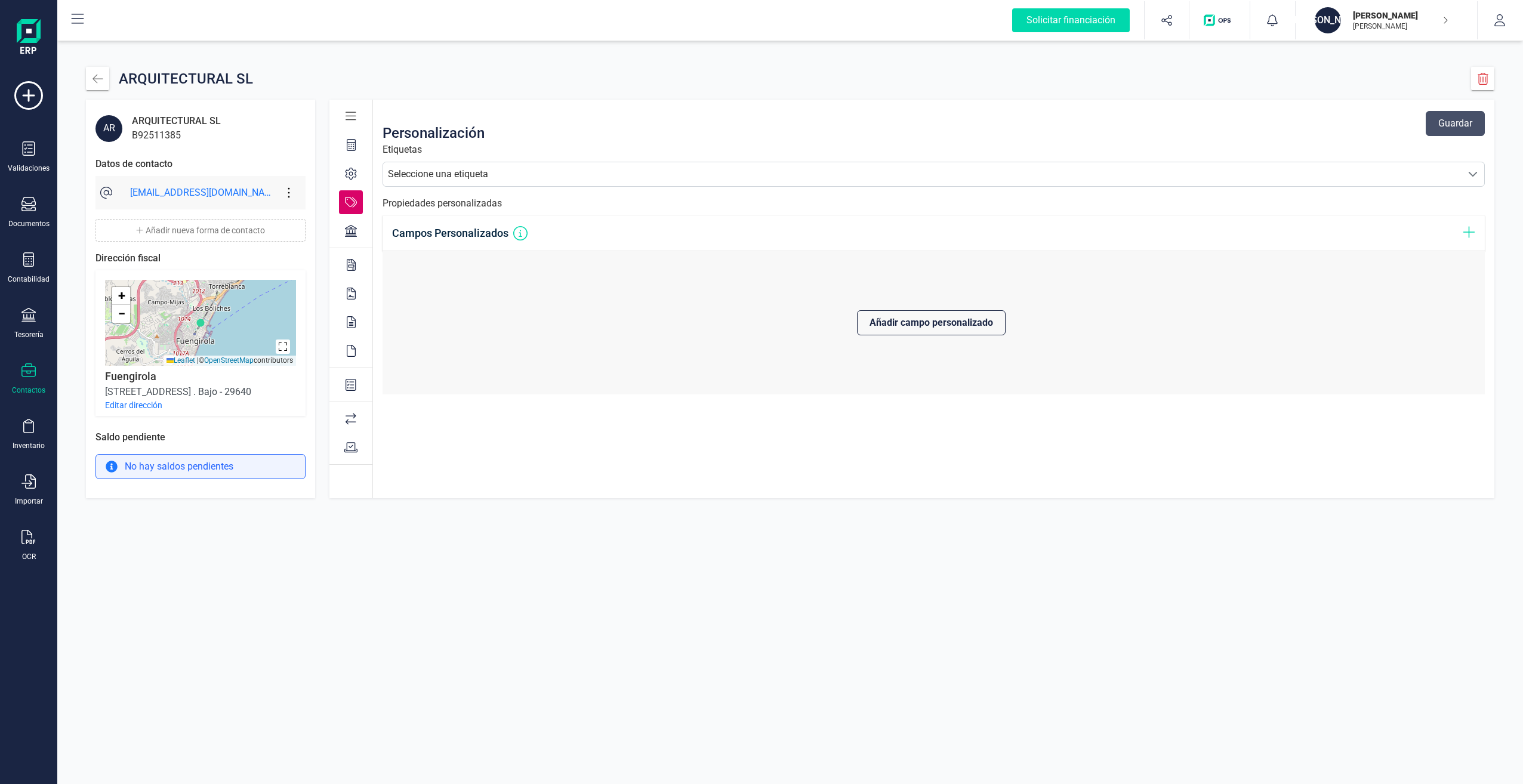
click at [356, 146] on div at bounding box center [350, 145] width 24 height 24
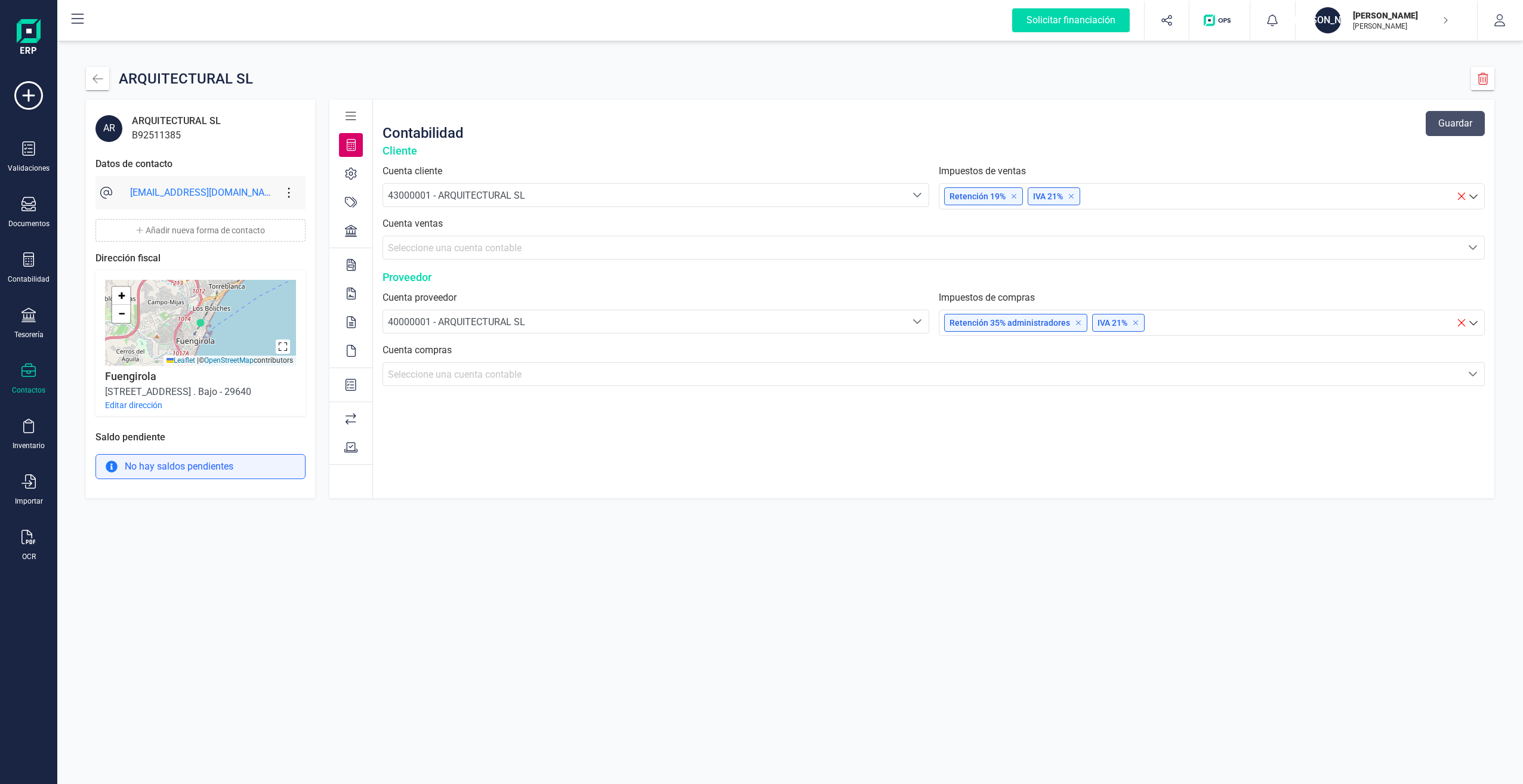
click at [915, 465] on div "Contabilidad Guardar Cliente Cuenta cliente 43000001 - ARQUITECTURAL SL 4300000…" at bounding box center [934, 299] width 1121 height 398
click at [1480, 364] on div "Seleccione una cuenta" at bounding box center [1473, 374] width 23 height 23
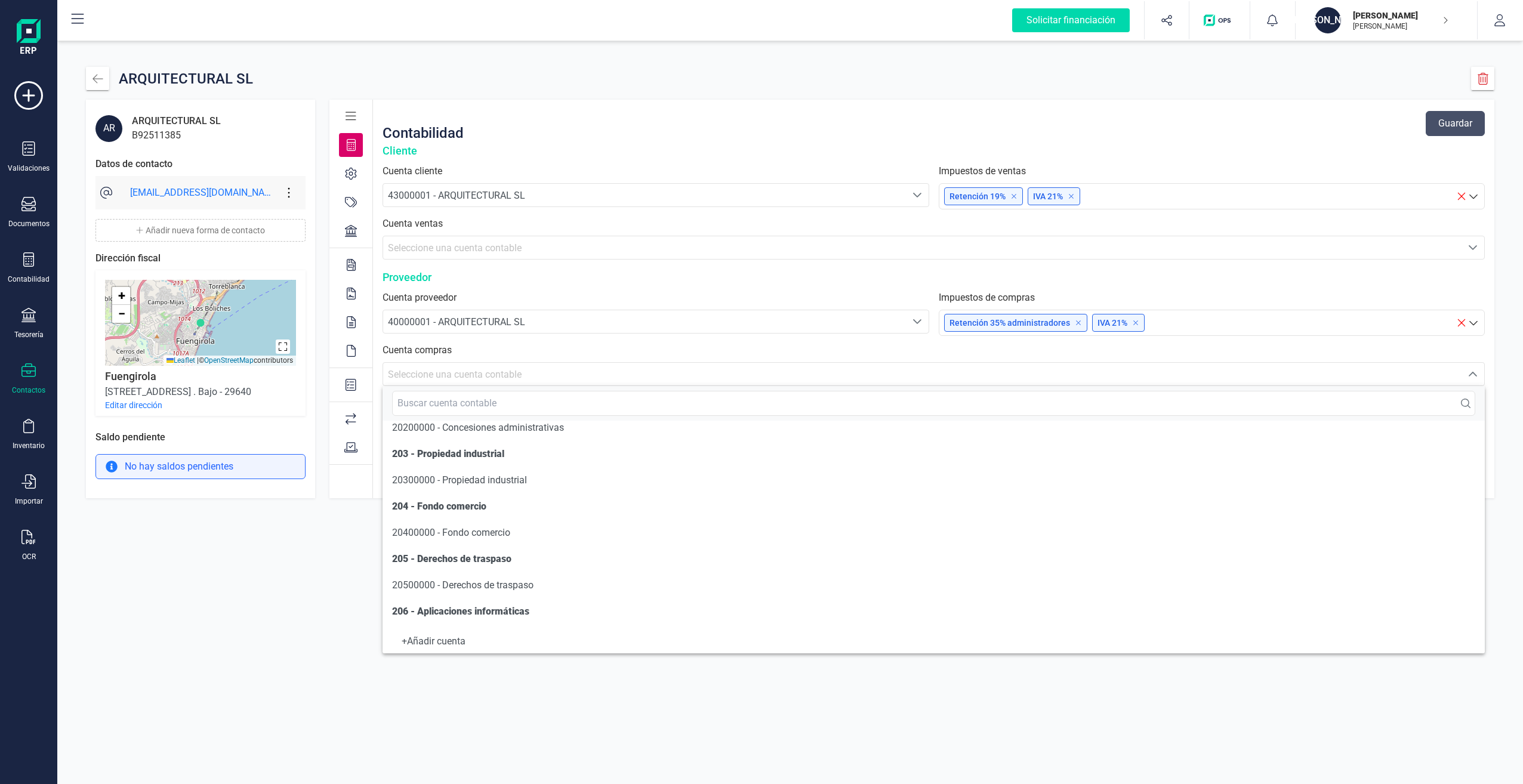
scroll to position [138, 0]
click at [821, 351] on label "Cuenta compras" at bounding box center [934, 350] width 1102 height 14
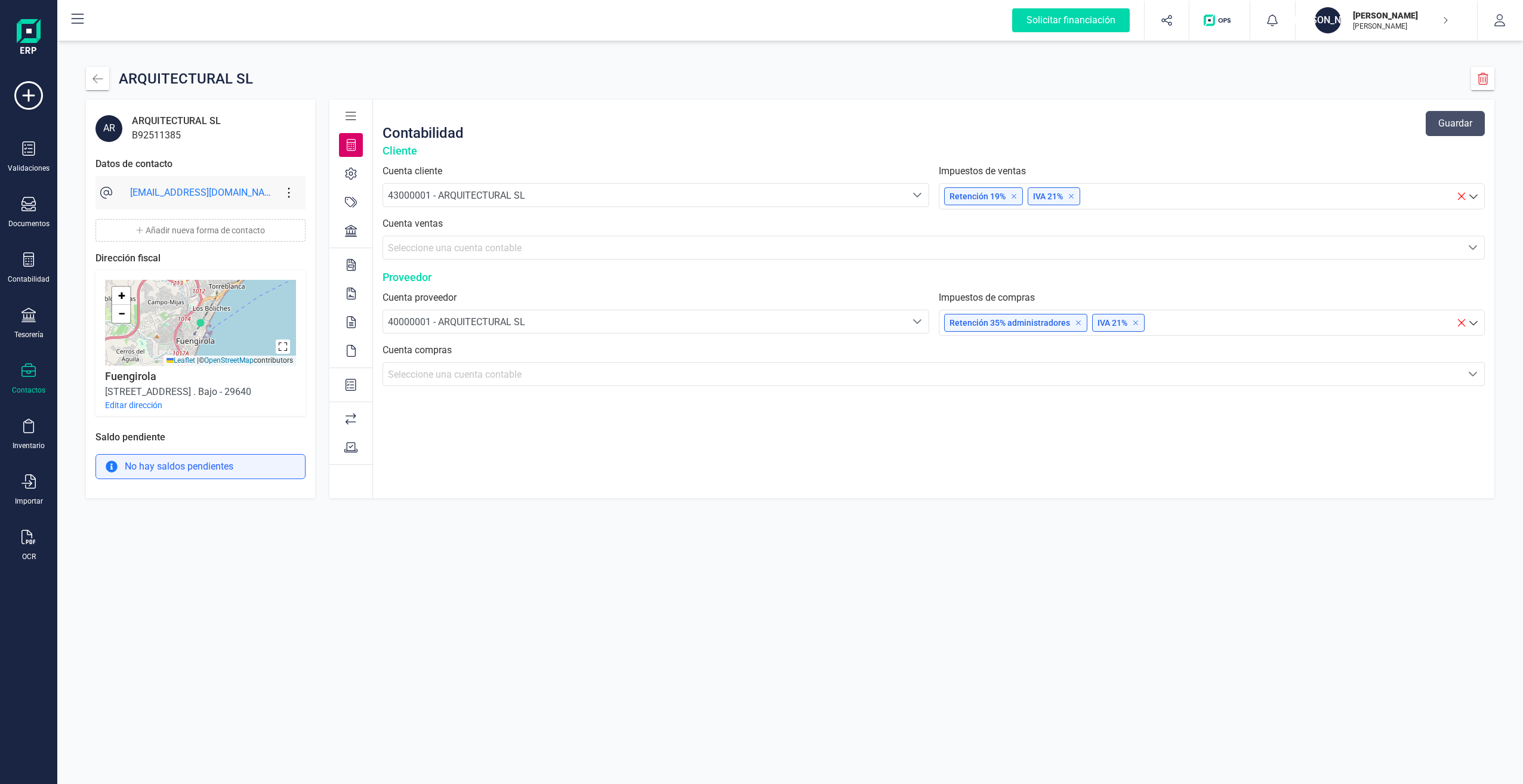
click at [266, 190] on div "[EMAIL_ADDRESS][DOMAIN_NAME]" at bounding box center [201, 192] width 142 height 14
click at [287, 193] on icon at bounding box center [289, 192] width 23 height 13
click at [323, 245] on link "Eliminar forma de contacto" at bounding box center [353, 252] width 153 height 24
click at [286, 189] on icon at bounding box center [289, 192] width 23 height 13
click at [308, 227] on span "Editar forma de contacto" at bounding box center [360, 229] width 119 height 10
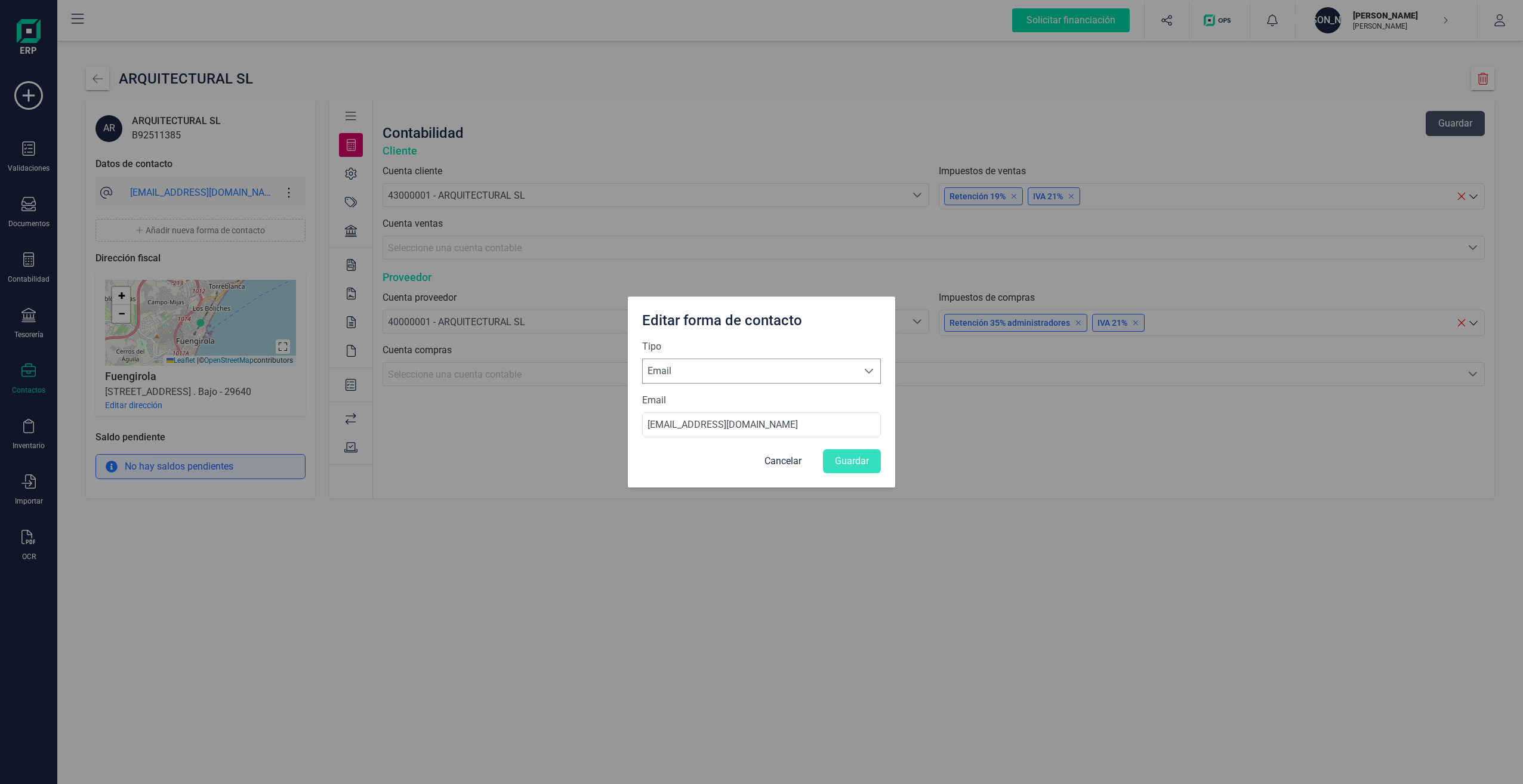
click at [776, 375] on span "Email" at bounding box center [750, 371] width 215 height 24
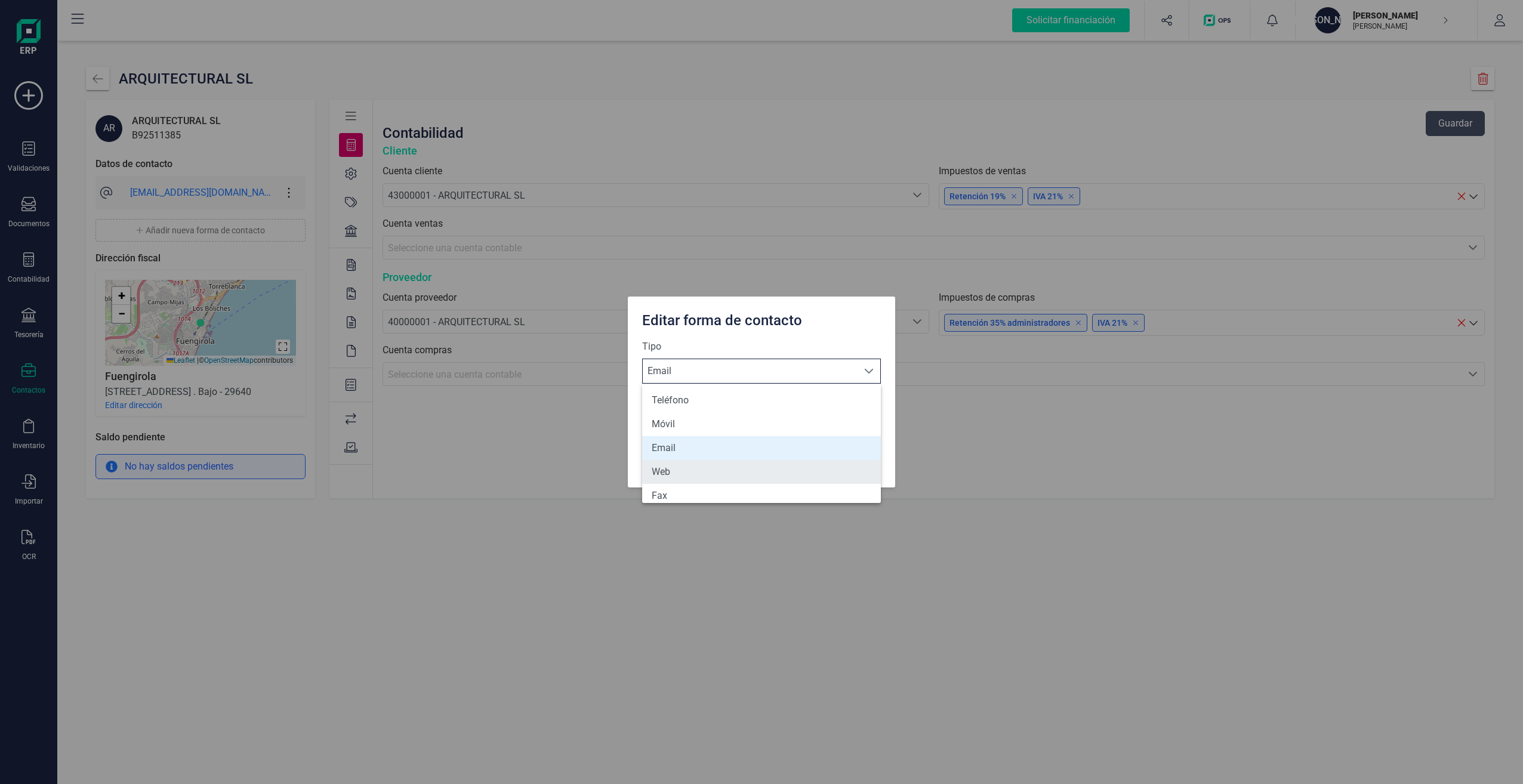
click at [691, 478] on li "Web" at bounding box center [761, 472] width 238 height 24
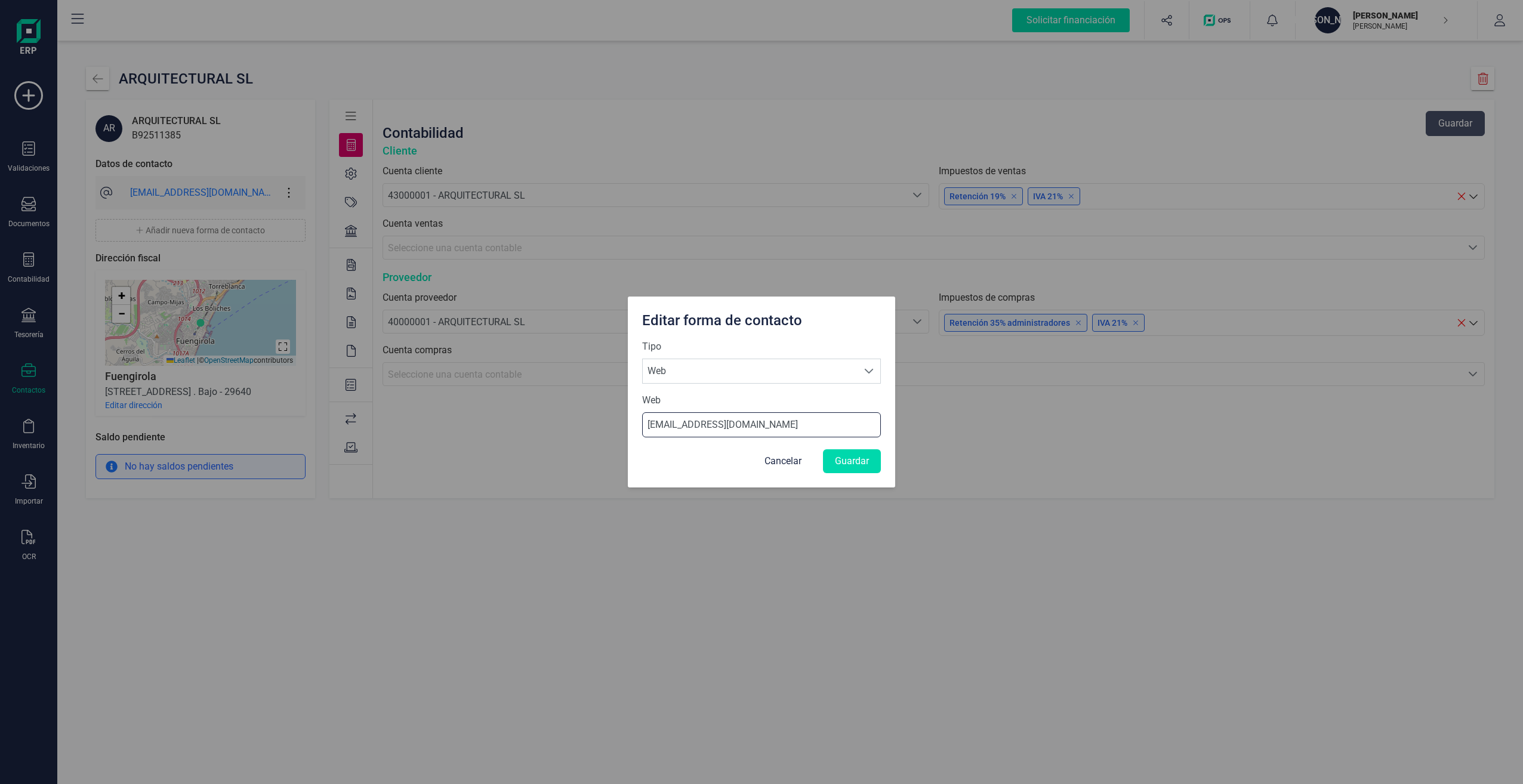
drag, startPoint x: 680, startPoint y: 424, endPoint x: 591, endPoint y: 425, distance: 89.0
click at [591, 425] on div "Editar forma de contacto Tipo Selecciona una forma de contacto Web Web Web [EMA…" at bounding box center [761, 392] width 1523 height 784
type input "[DOMAIN_NAME]"
click at [854, 457] on button "Guardar" at bounding box center [852, 461] width 58 height 24
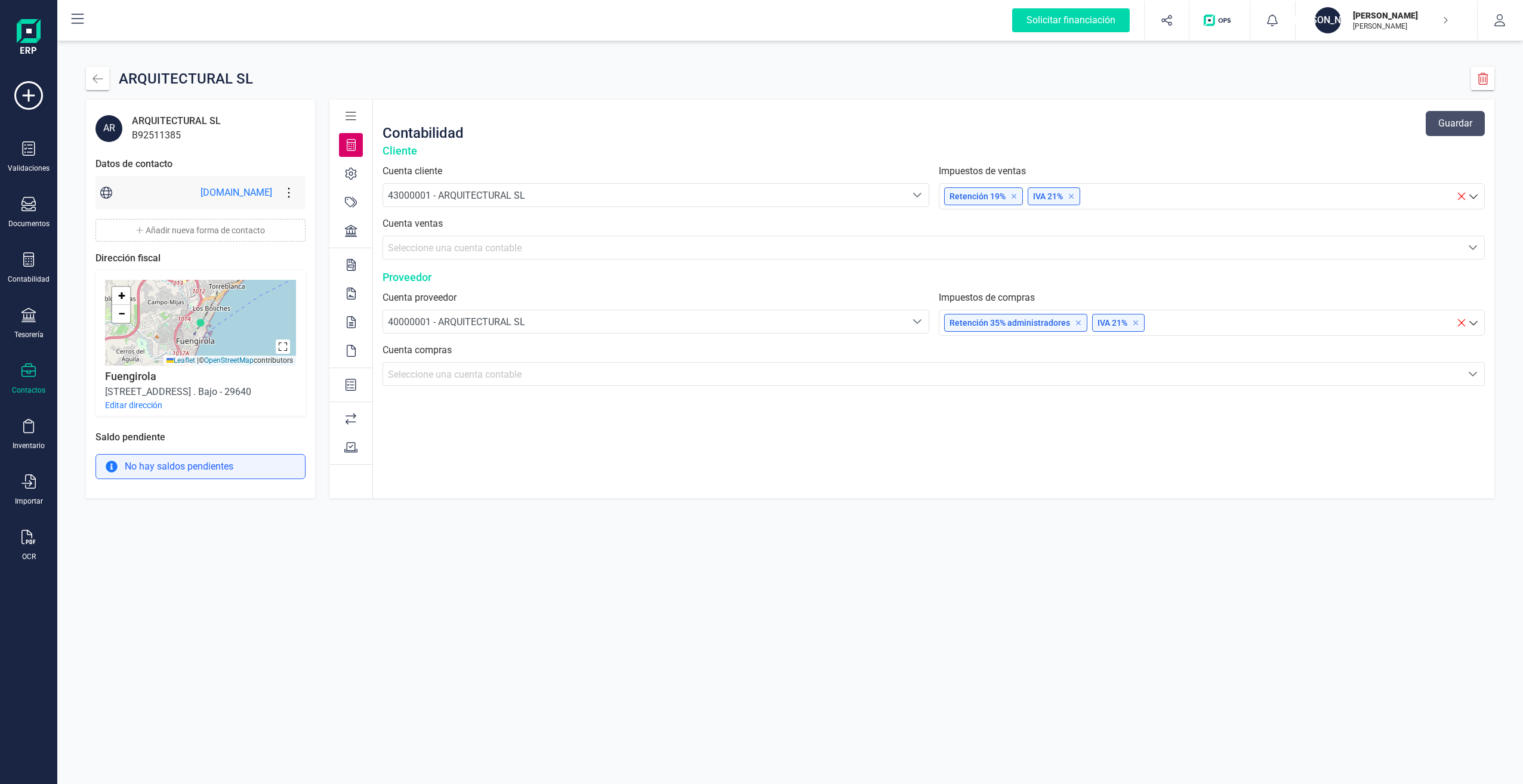
click at [282, 195] on icon at bounding box center [289, 192] width 23 height 13
click at [318, 247] on span "Eliminar forma de contacto" at bounding box center [360, 252] width 119 height 10
click at [286, 193] on icon at bounding box center [289, 192] width 23 height 13
click at [304, 220] on link "Editar forma de contacto" at bounding box center [353, 228] width 153 height 24
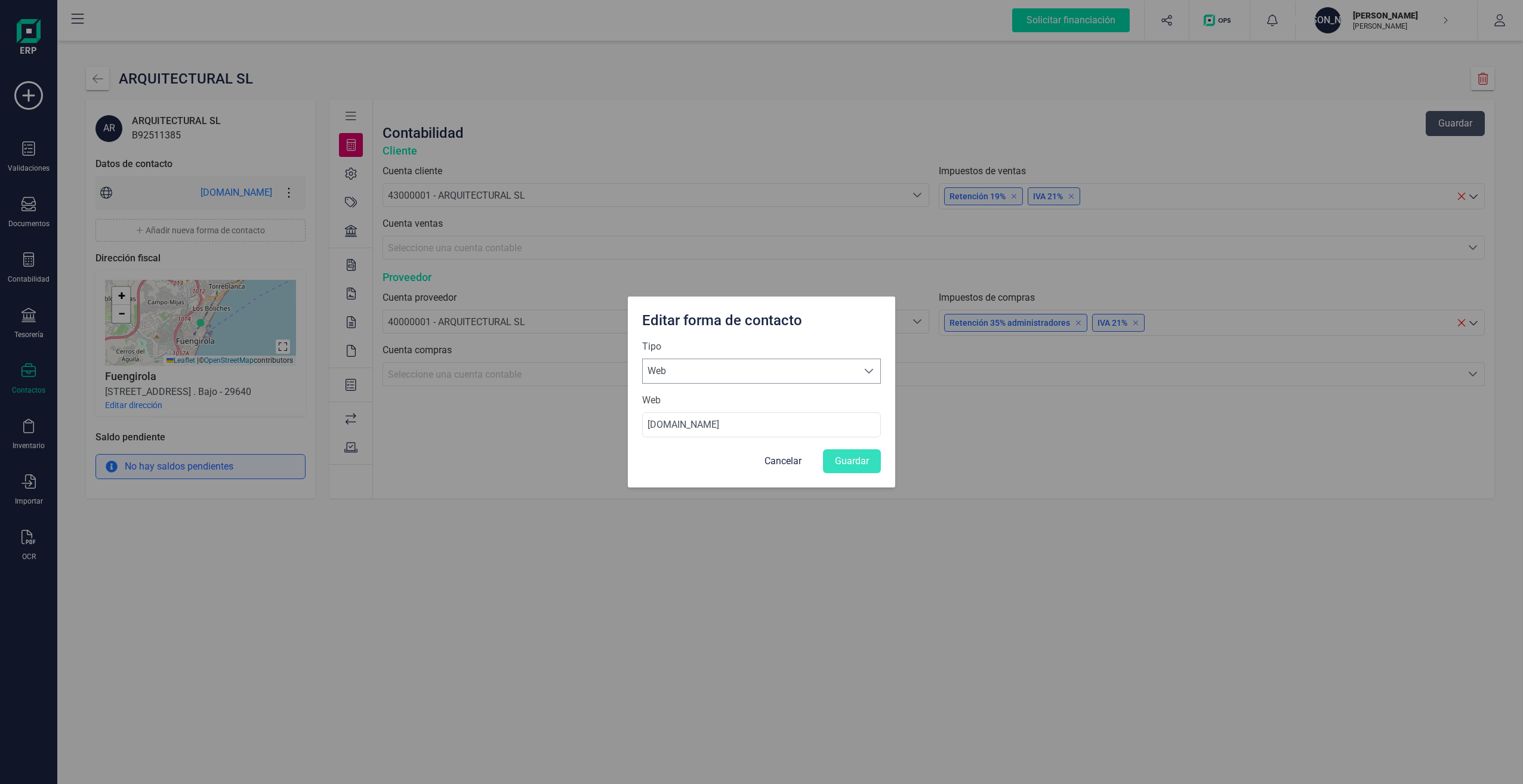
click at [707, 372] on span "Web" at bounding box center [750, 371] width 215 height 24
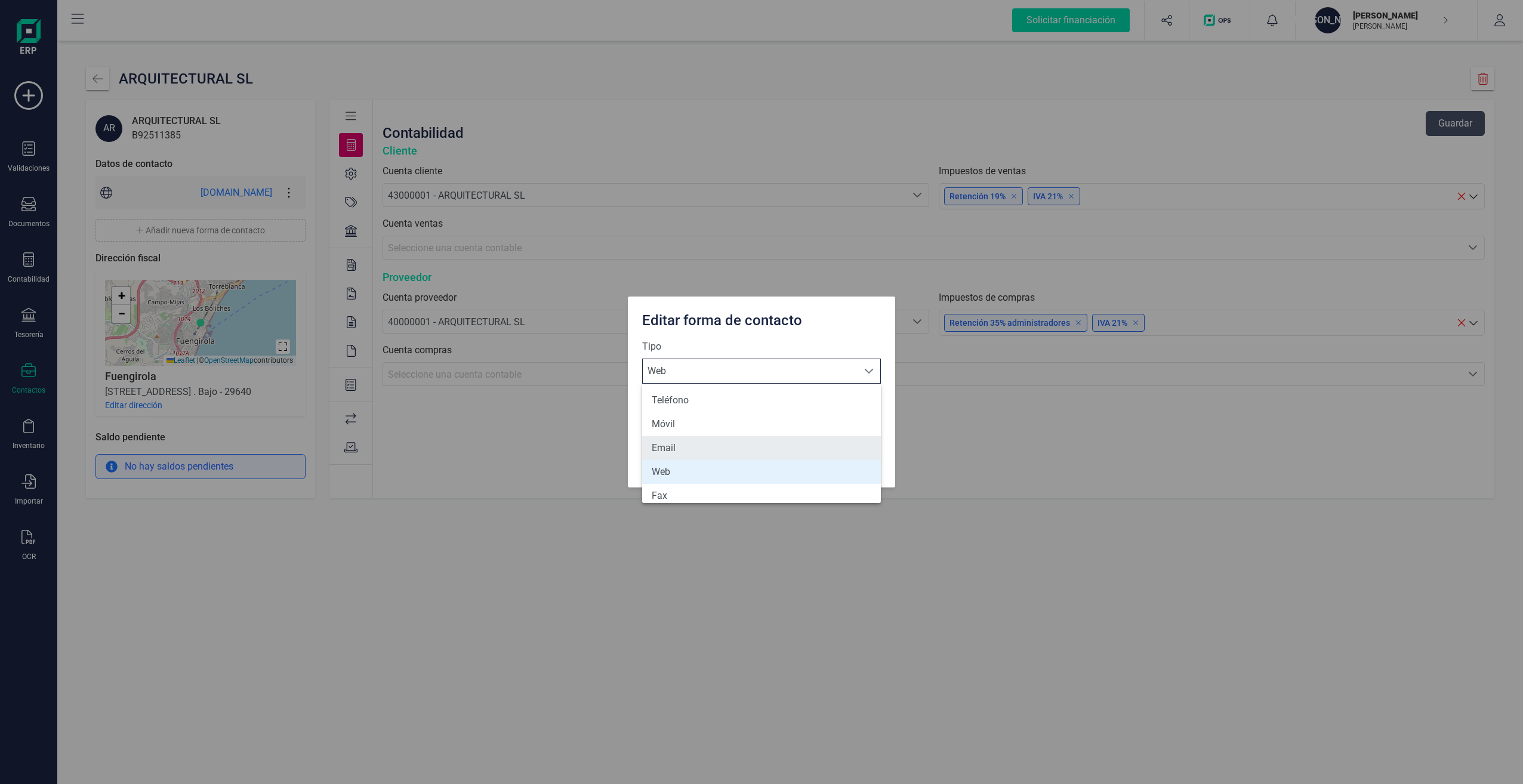
click at [700, 441] on li "Email" at bounding box center [761, 448] width 238 height 24
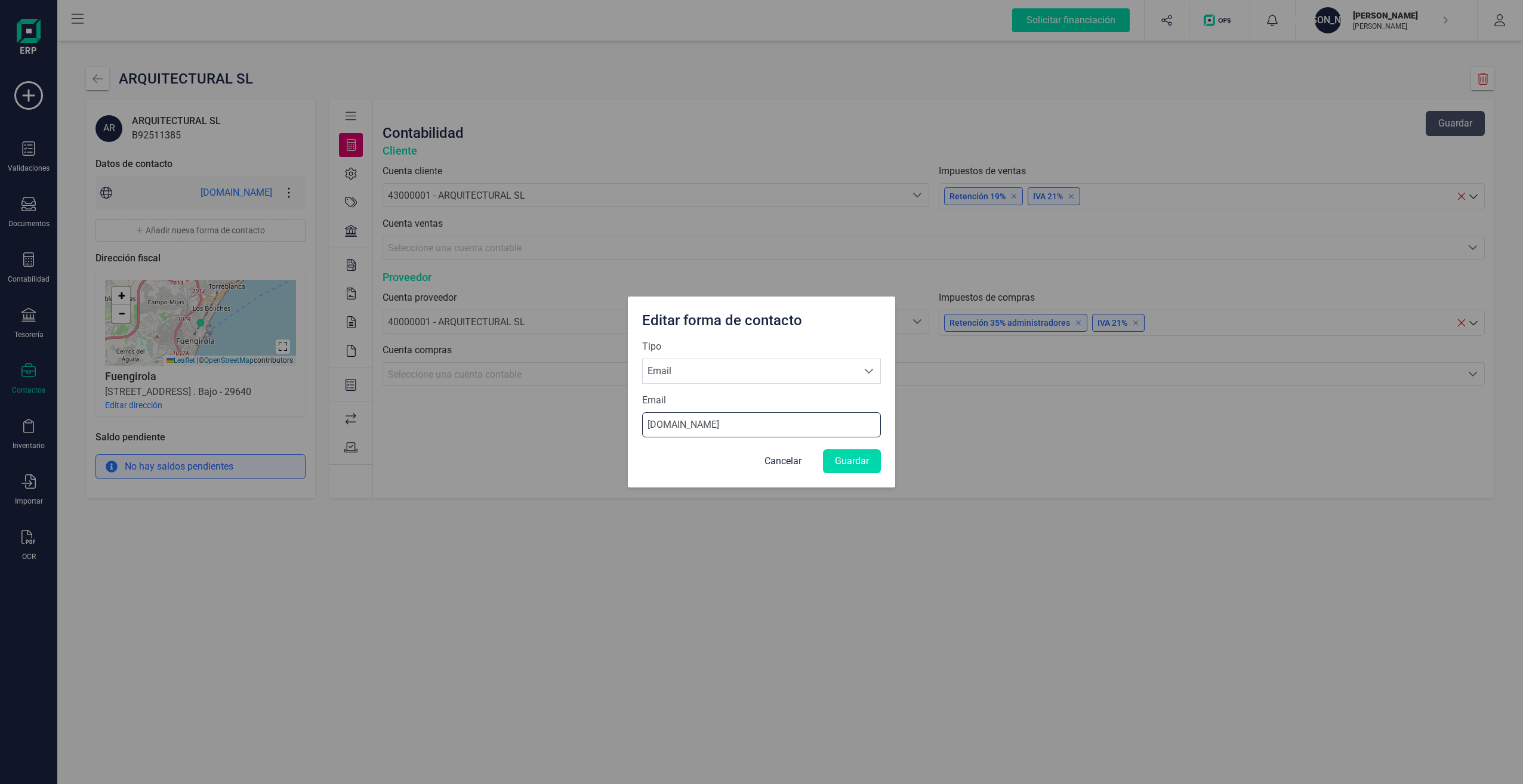
click at [647, 427] on input "[DOMAIN_NAME]" at bounding box center [761, 425] width 238 height 25
drag, startPoint x: 691, startPoint y: 427, endPoint x: 708, endPoint y: 427, distance: 17.0
click at [693, 427] on input "[DOMAIN_NAME]" at bounding box center [761, 425] width 238 height 25
type input "hotmail.poi"
click at [857, 464] on button "Guardar" at bounding box center [852, 461] width 58 height 24
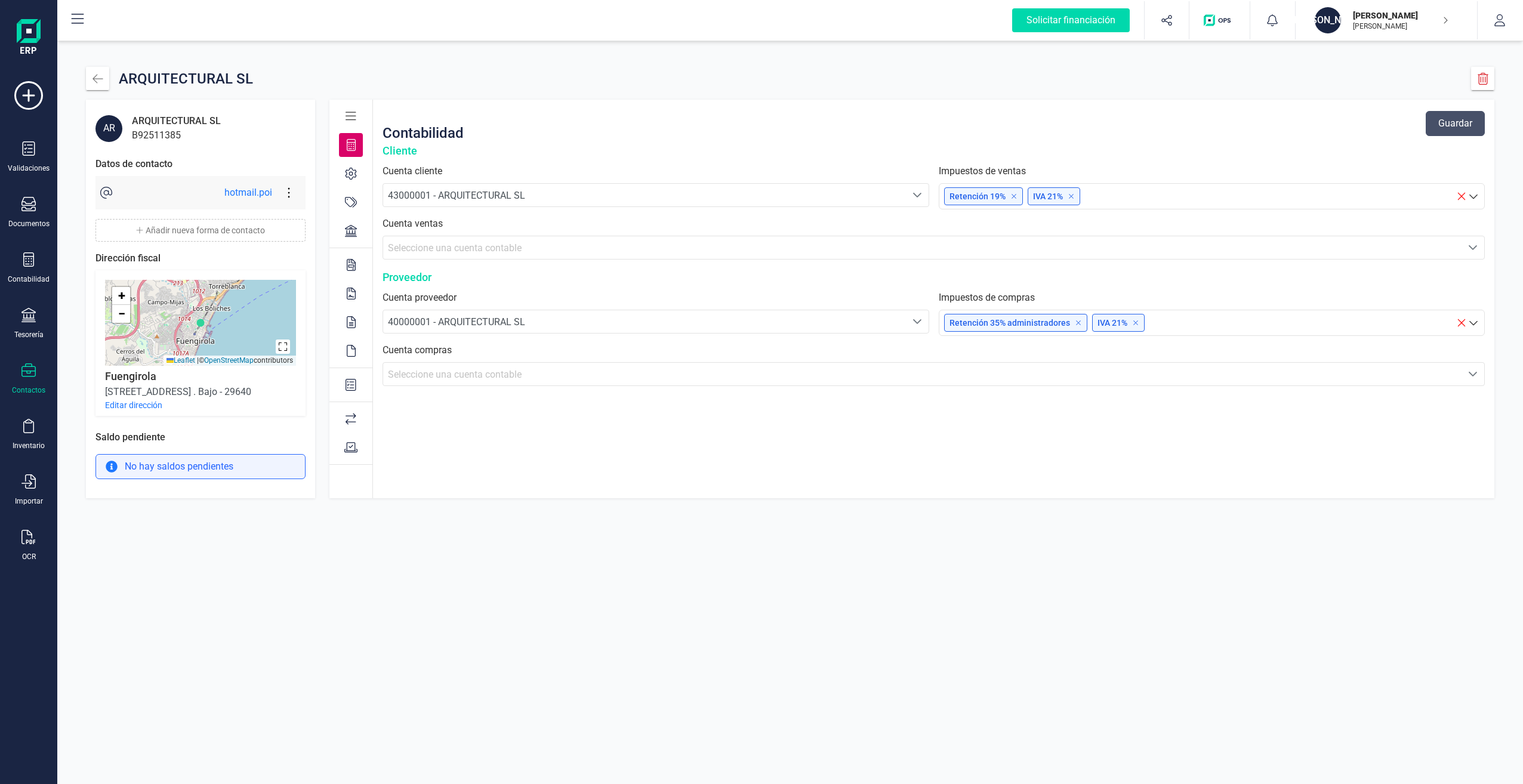
click at [1097, 224] on label "Cuenta ventas" at bounding box center [934, 223] width 1102 height 14
click at [1165, 417] on div "Contabilidad Guardar Cliente Cuenta cliente 43000001 - ARQUITECTURAL SL 4300000…" at bounding box center [934, 299] width 1121 height 398
click at [614, 421] on div "Contabilidad Guardar Cliente Cuenta cliente 43000001 - ARQUITECTURAL SL 4300000…" at bounding box center [934, 299] width 1121 height 398
click at [1460, 122] on button "Guardar" at bounding box center [1455, 123] width 59 height 25
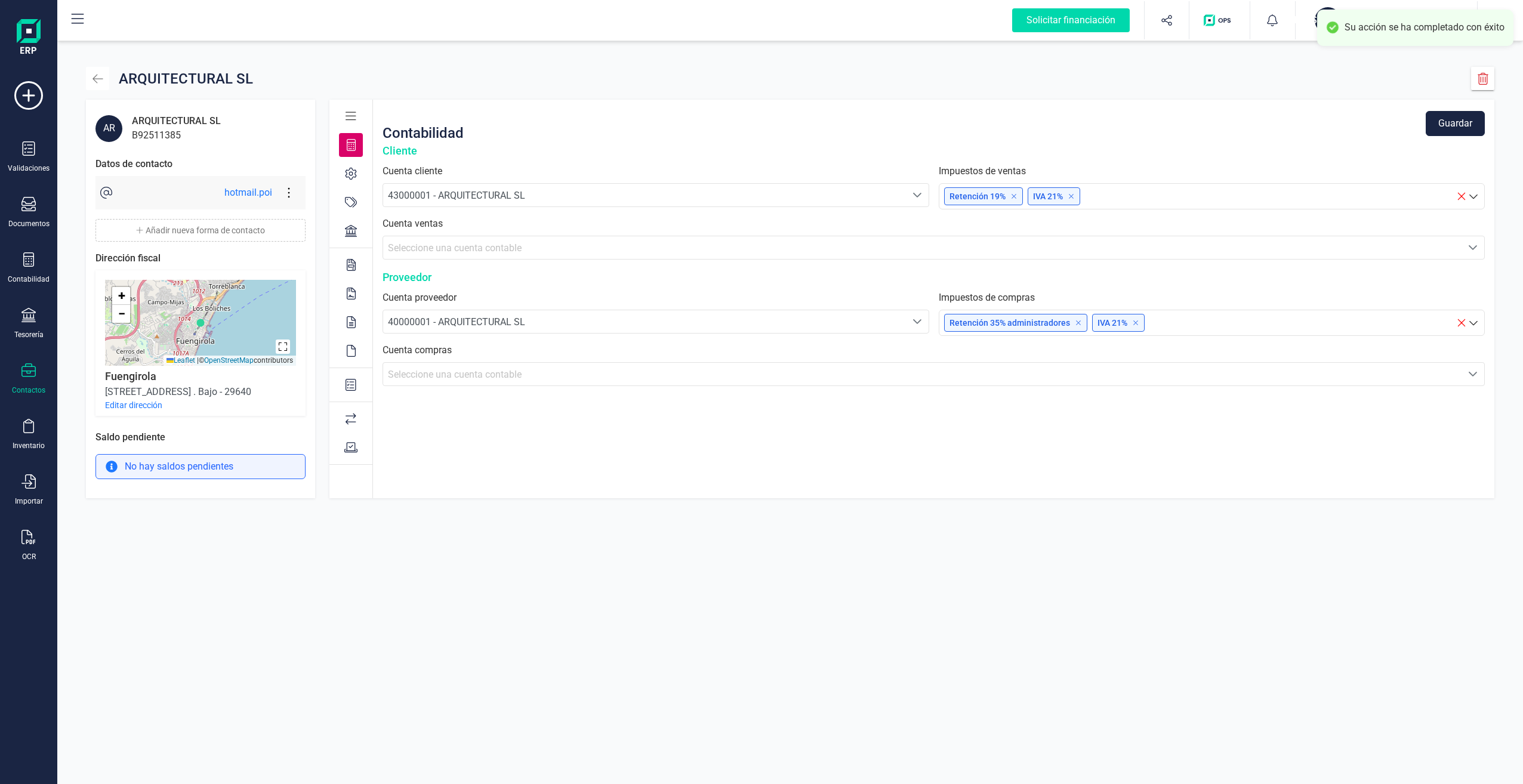
click at [92, 76] on icon "button" at bounding box center [98, 79] width 12 height 12
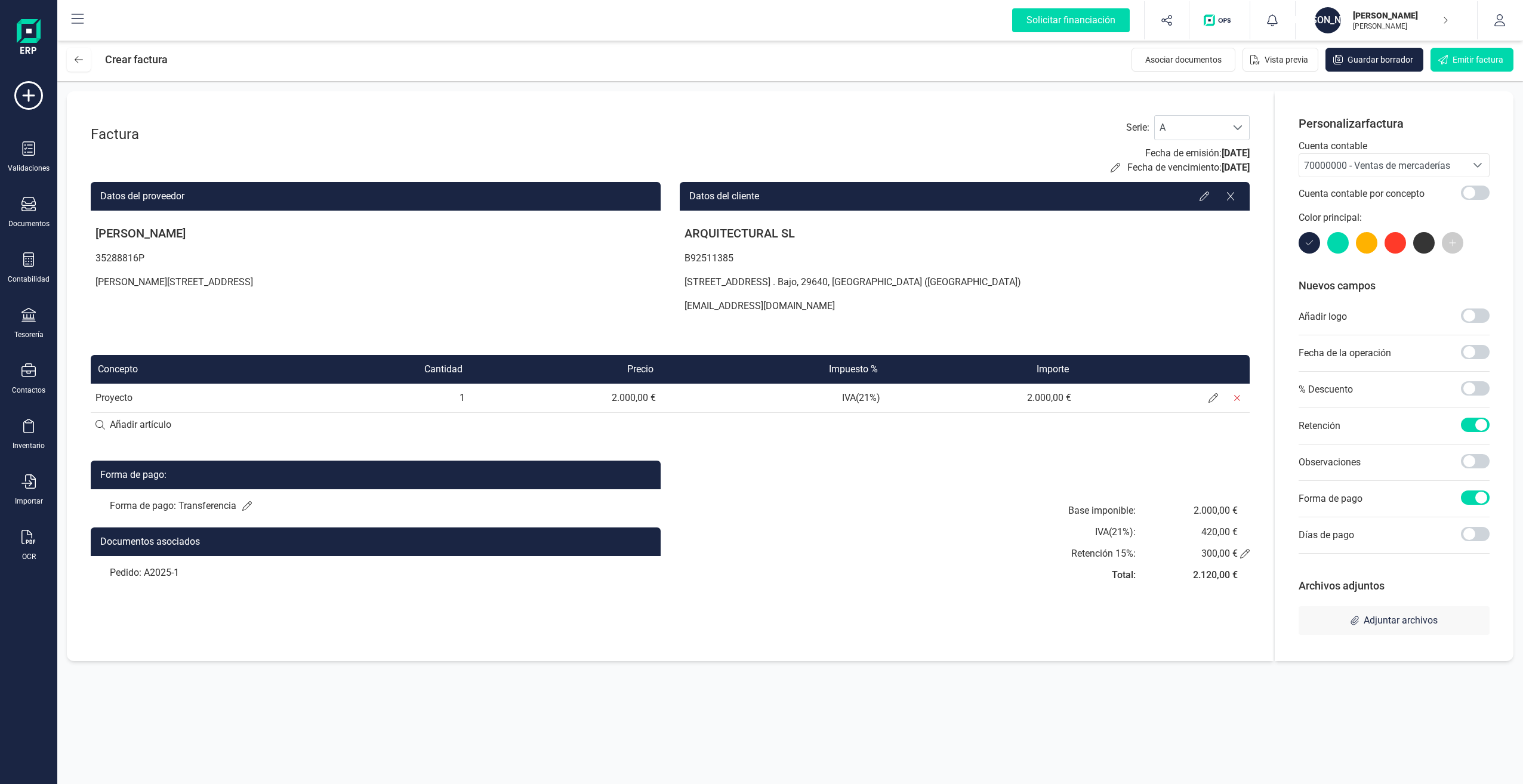
click at [714, 301] on p "[EMAIL_ADDRESS][DOMAIN_NAME]" at bounding box center [965, 306] width 570 height 24
click at [764, 249] on p "B92511385" at bounding box center [965, 258] width 570 height 24
click at [1209, 196] on div at bounding box center [1204, 196] width 19 height 19
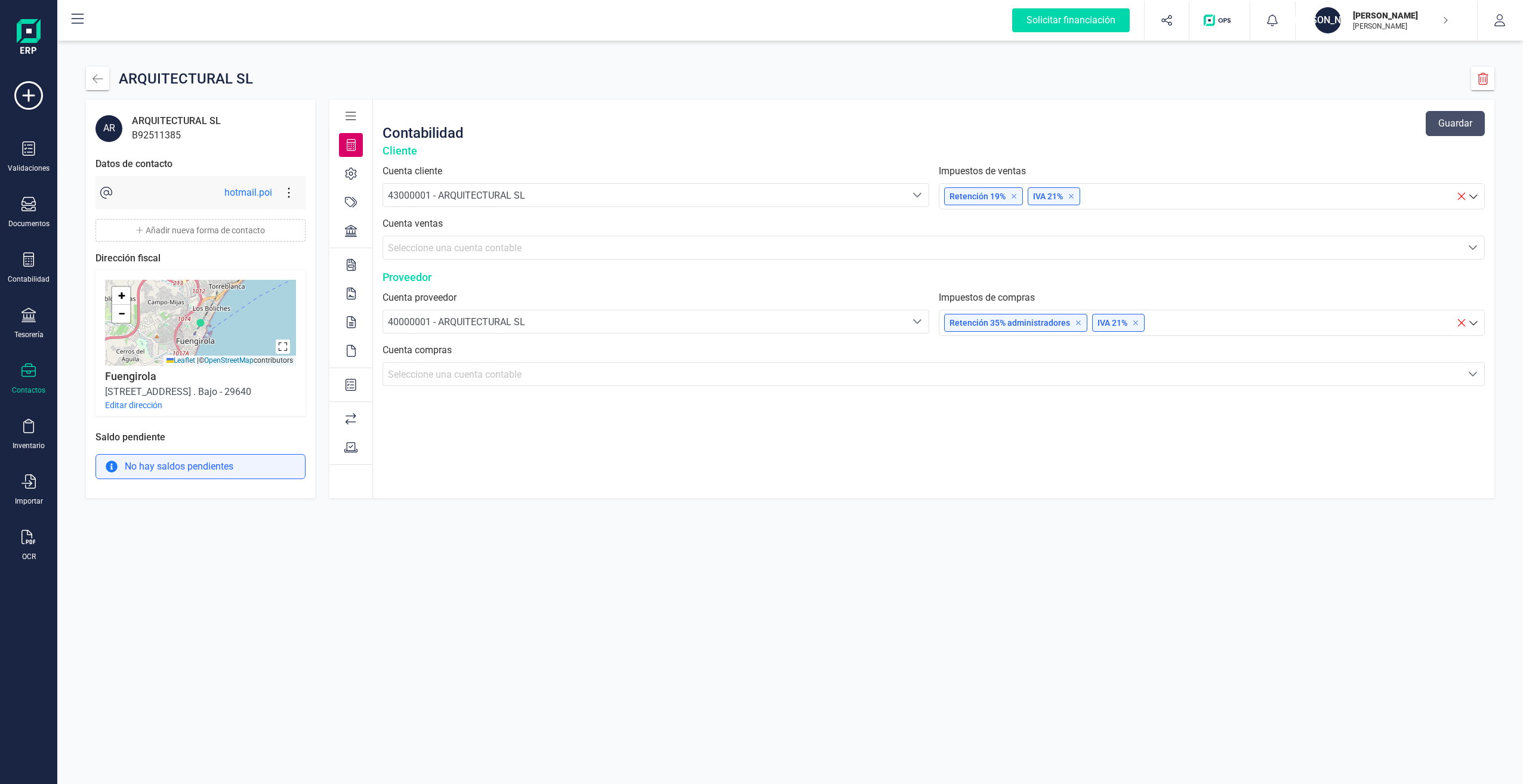
click at [157, 129] on div "B92511385" at bounding box center [176, 135] width 89 height 14
click at [101, 84] on icon "button" at bounding box center [98, 79] width 12 height 12
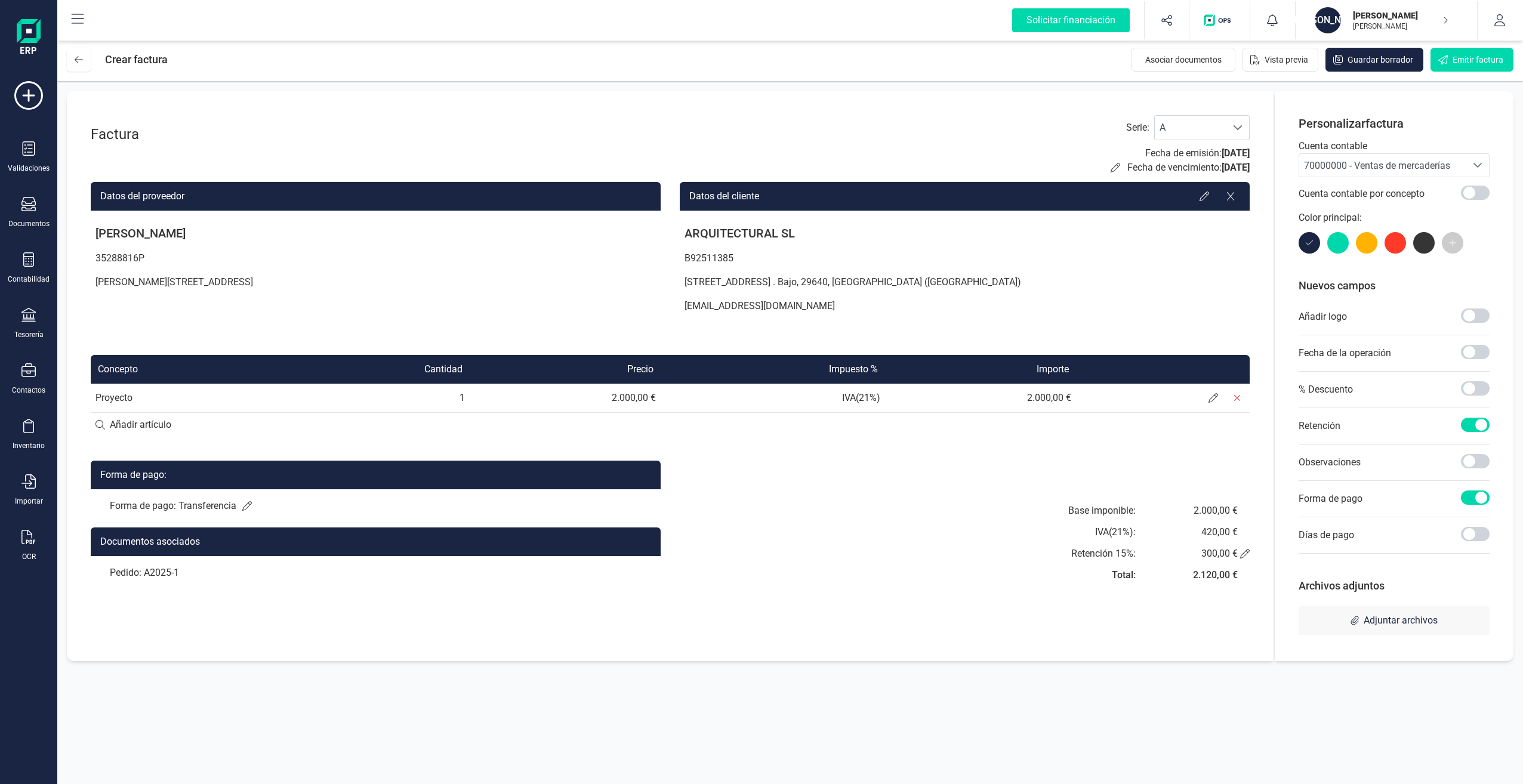
click at [699, 305] on p "[EMAIL_ADDRESS][DOMAIN_NAME]" at bounding box center [965, 306] width 570 height 24
drag, startPoint x: 687, startPoint y: 306, endPoint x: 772, endPoint y: 306, distance: 85.0
click at [772, 306] on p "[EMAIL_ADDRESS][DOMAIN_NAME]" at bounding box center [965, 306] width 570 height 24
click at [1204, 202] on div at bounding box center [1204, 196] width 19 height 19
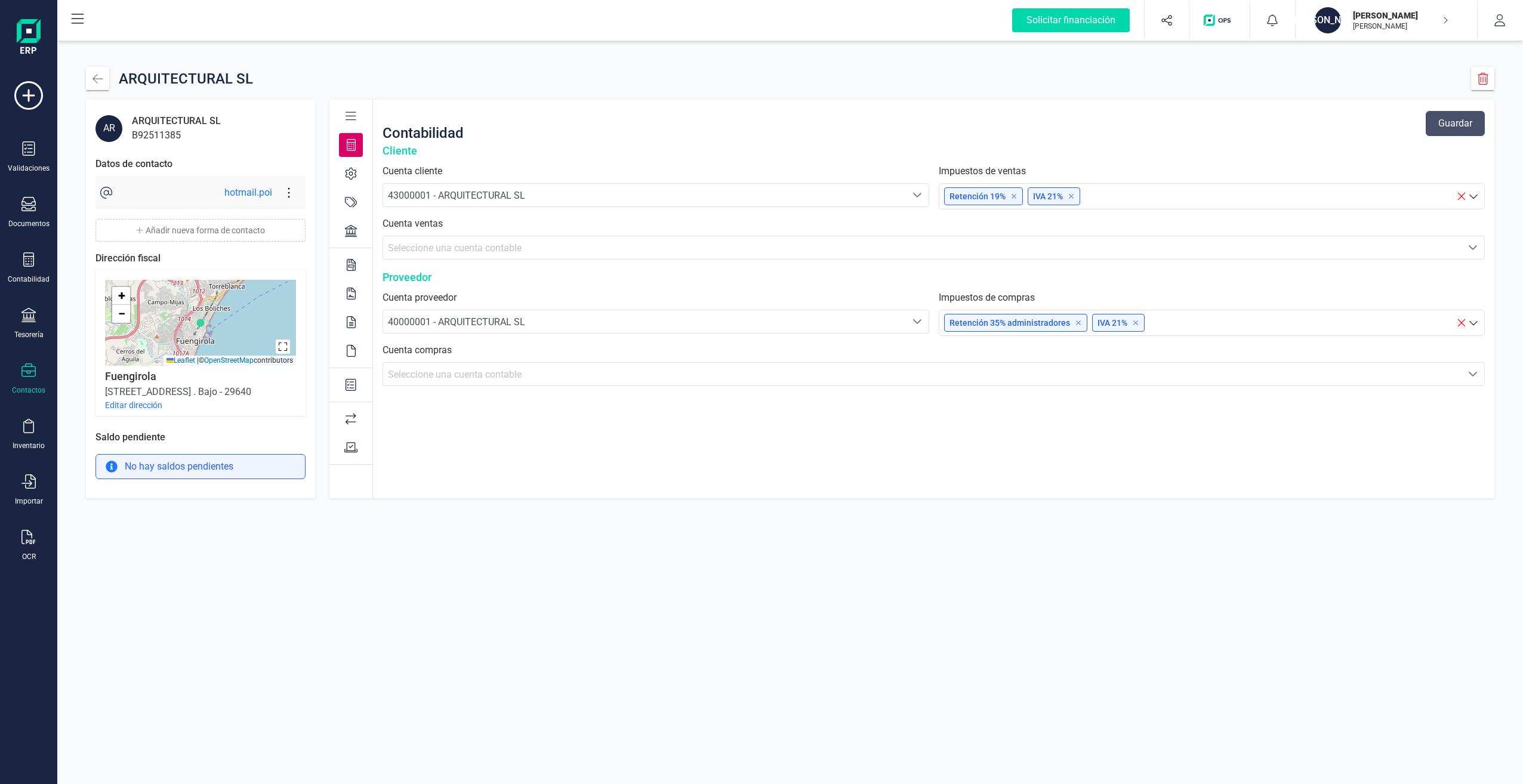
click at [175, 122] on div "ARQUITECTURAL SL" at bounding box center [176, 120] width 89 height 14
click at [407, 115] on div "Contabilidad Guardar" at bounding box center [934, 123] width 1102 height 38
click at [467, 192] on span "43000001 - ARQUITECTURAL SL" at bounding box center [457, 195] width 138 height 12
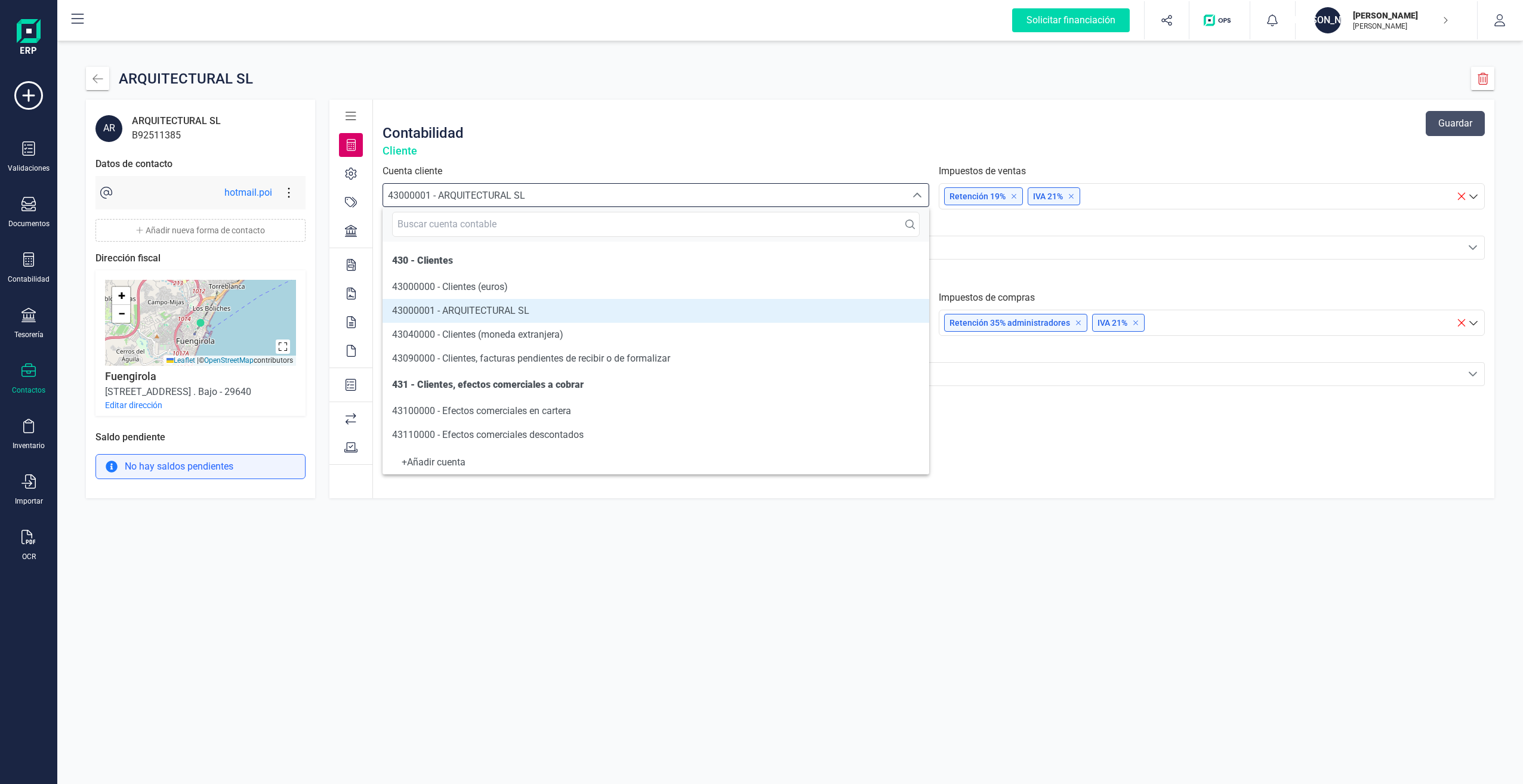
click at [467, 192] on span "43000001 - ARQUITECTURAL SL" at bounding box center [457, 195] width 138 height 12
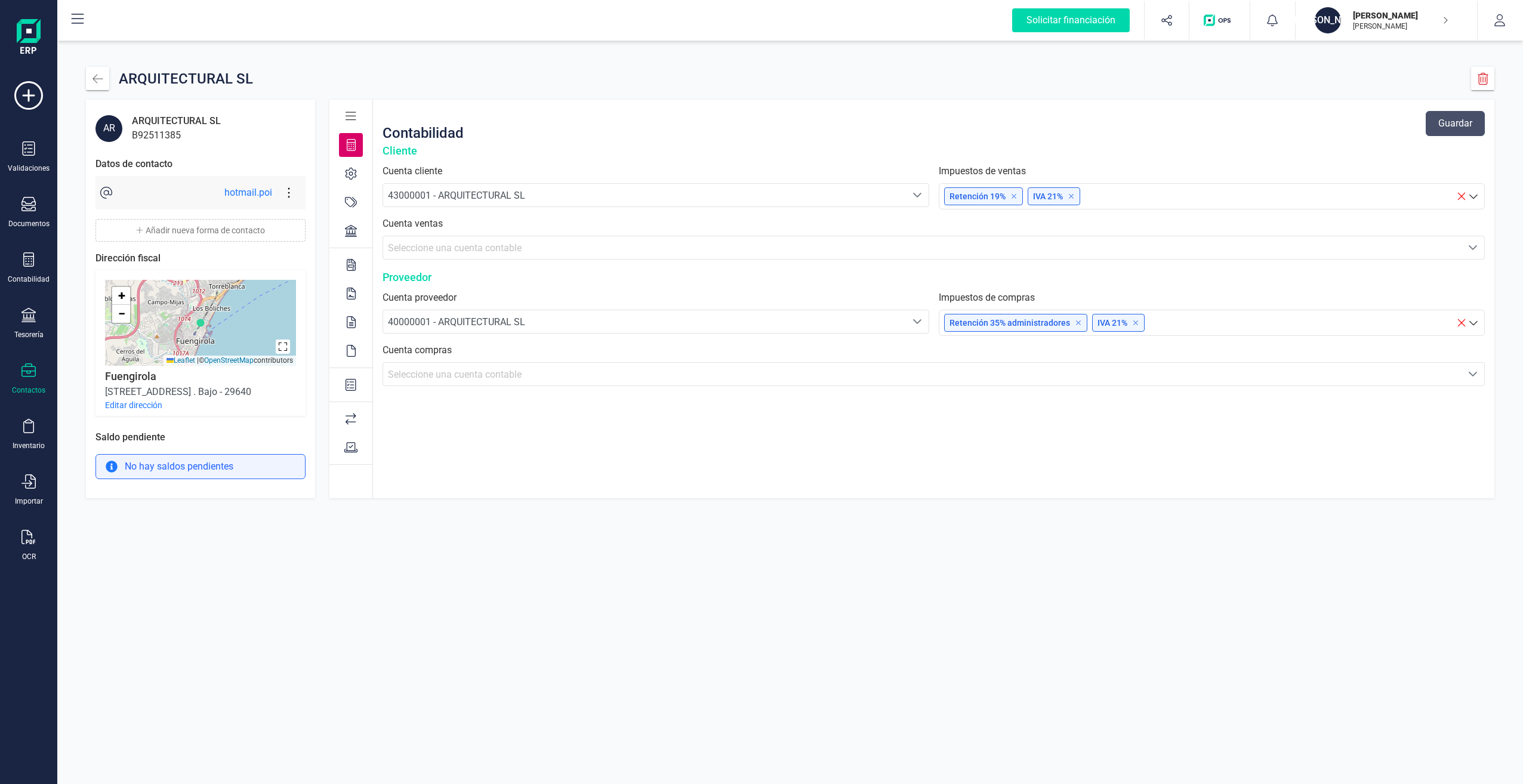
click at [353, 173] on icon at bounding box center [351, 174] width 12 height 12
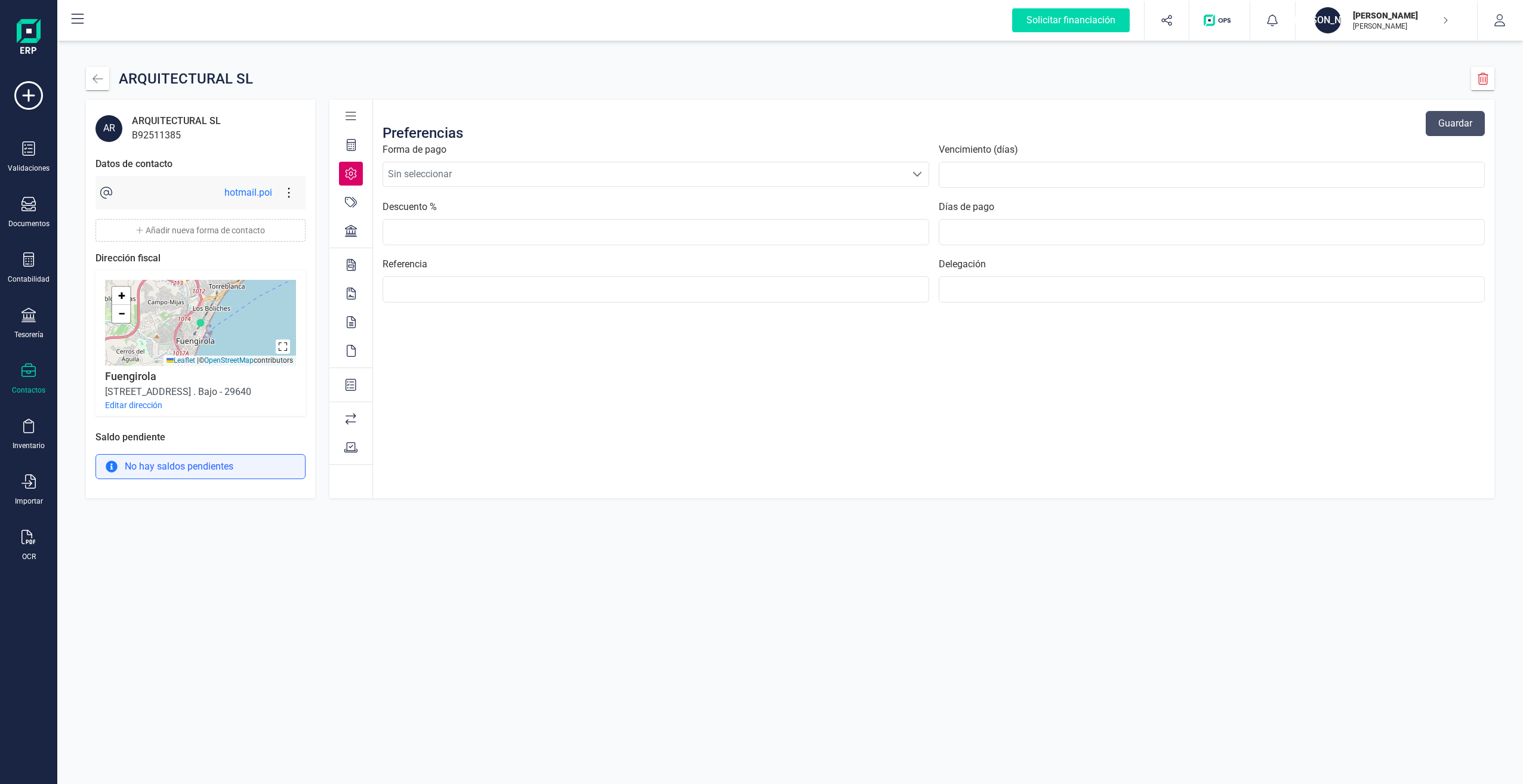
click at [347, 201] on icon at bounding box center [351, 202] width 12 height 12
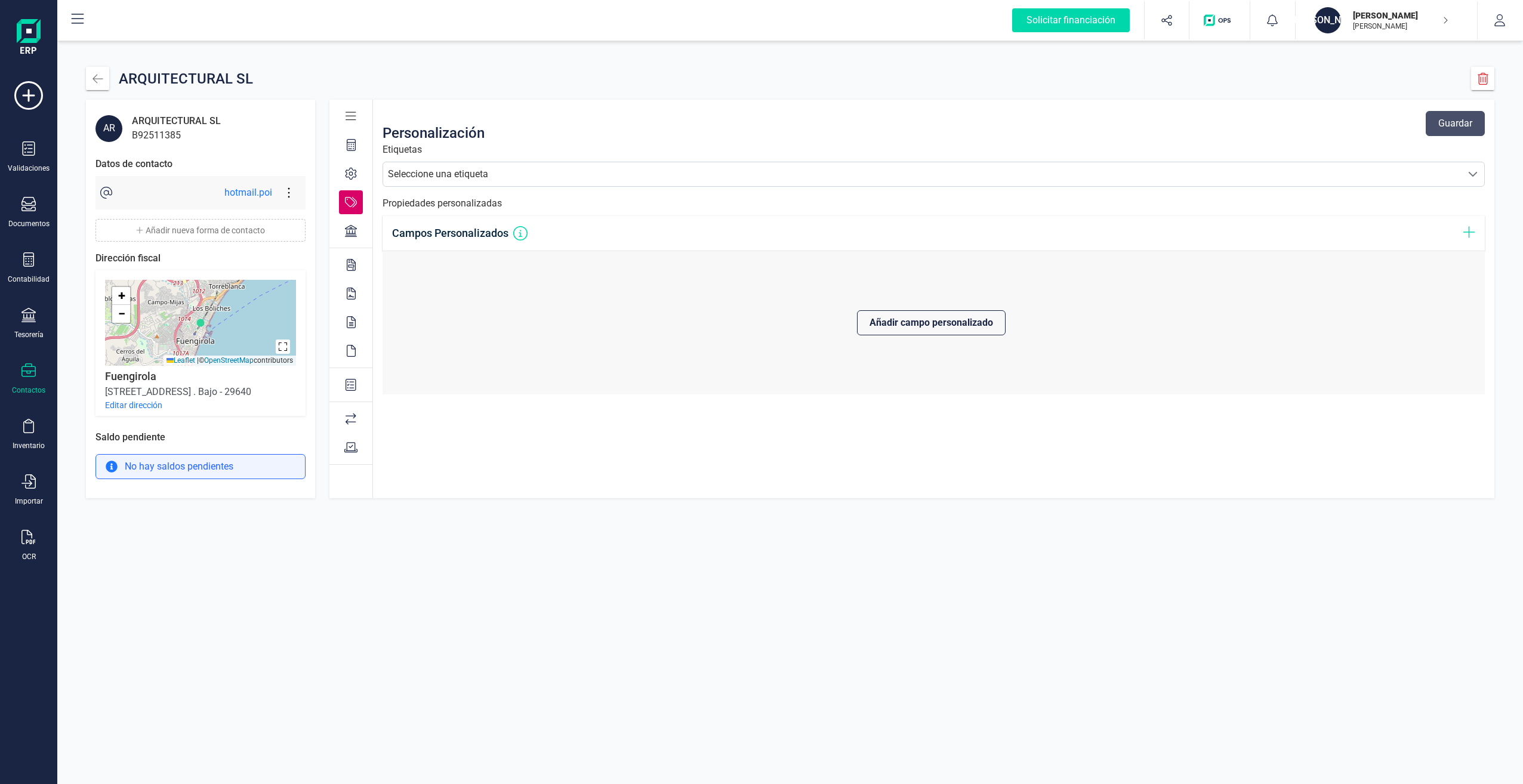
click at [352, 233] on icon at bounding box center [351, 231] width 12 height 12
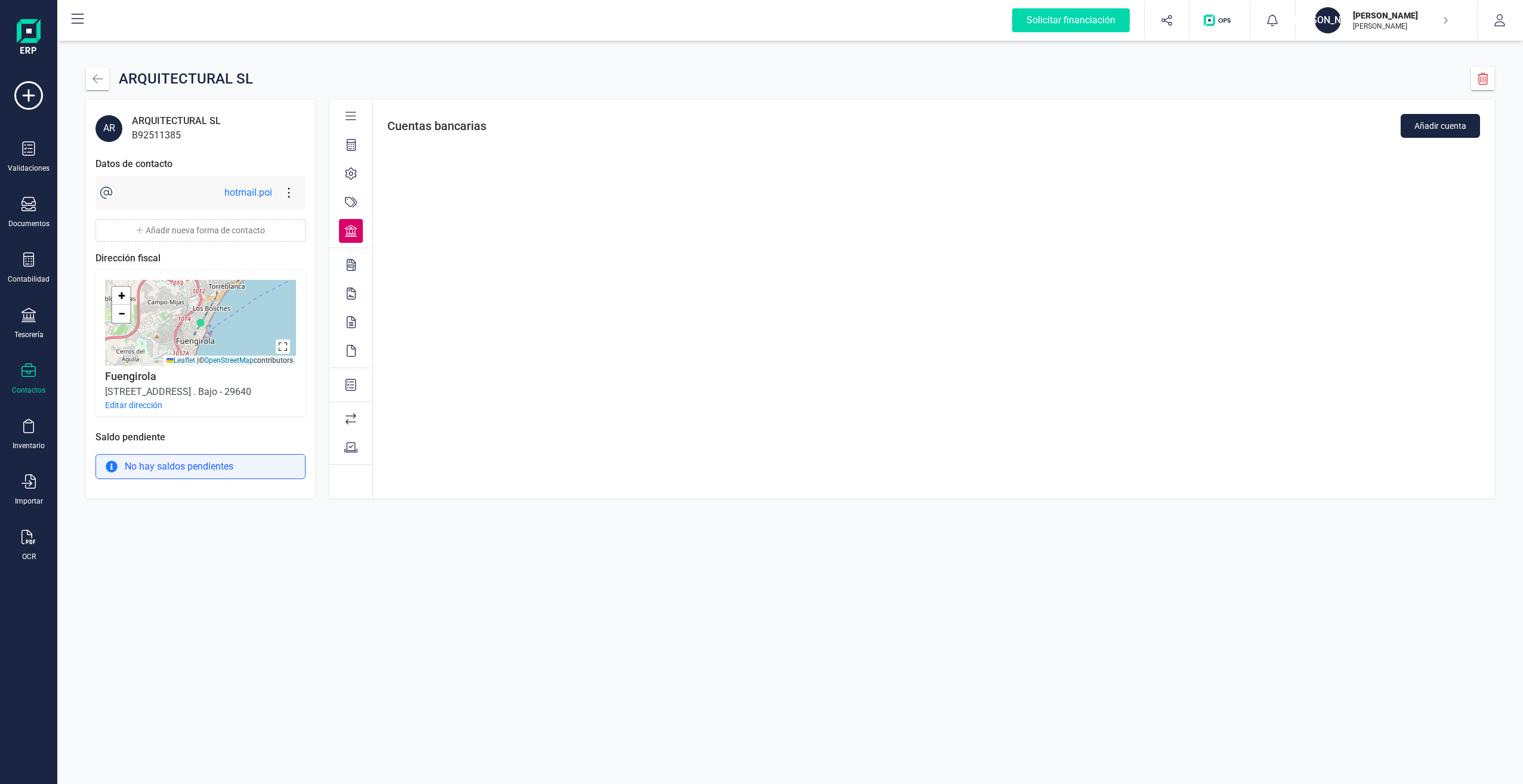
click at [354, 260] on icon at bounding box center [351, 265] width 9 height 12
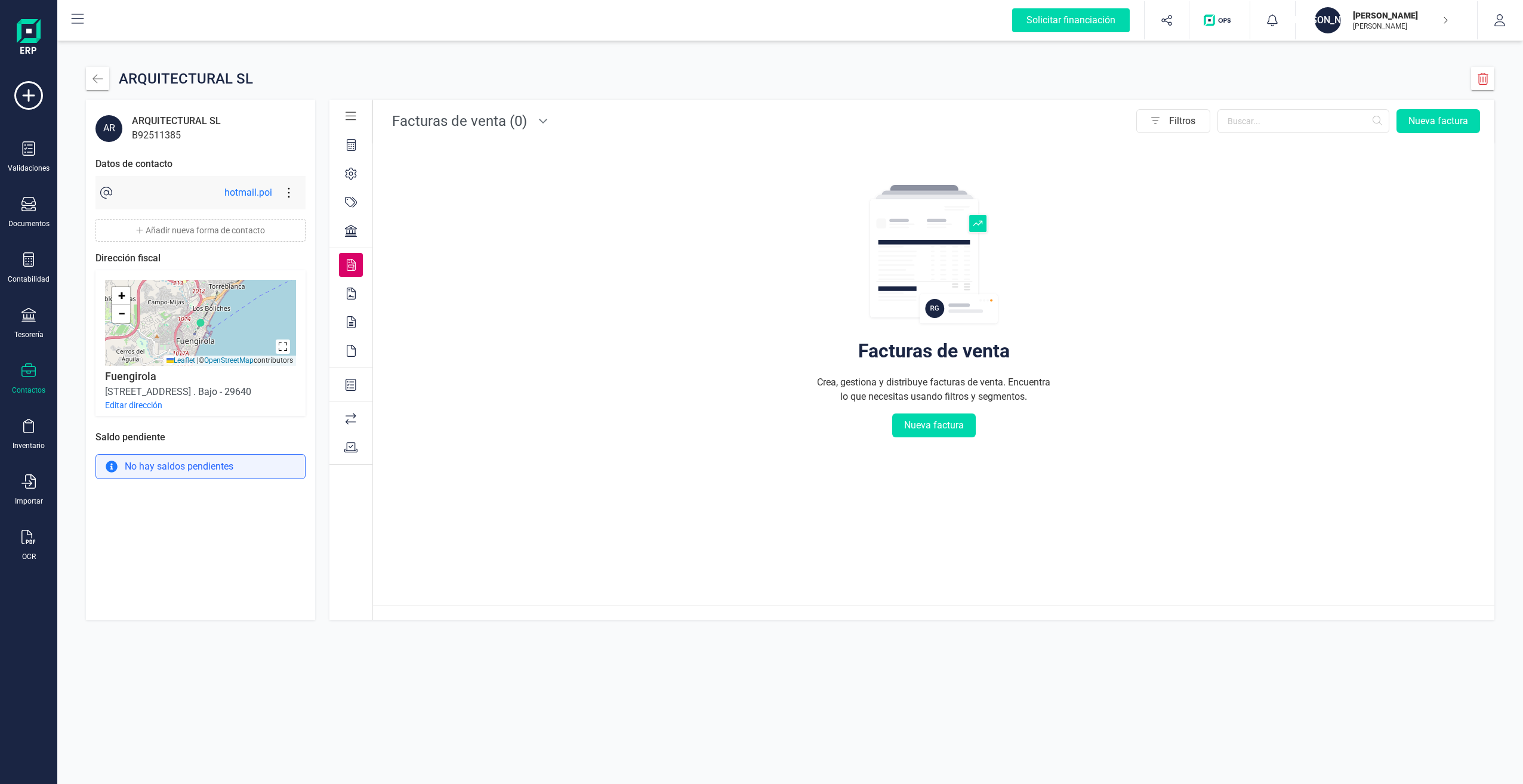
click at [353, 293] on icon at bounding box center [351, 294] width 9 height 12
click at [350, 320] on icon at bounding box center [351, 322] width 9 height 12
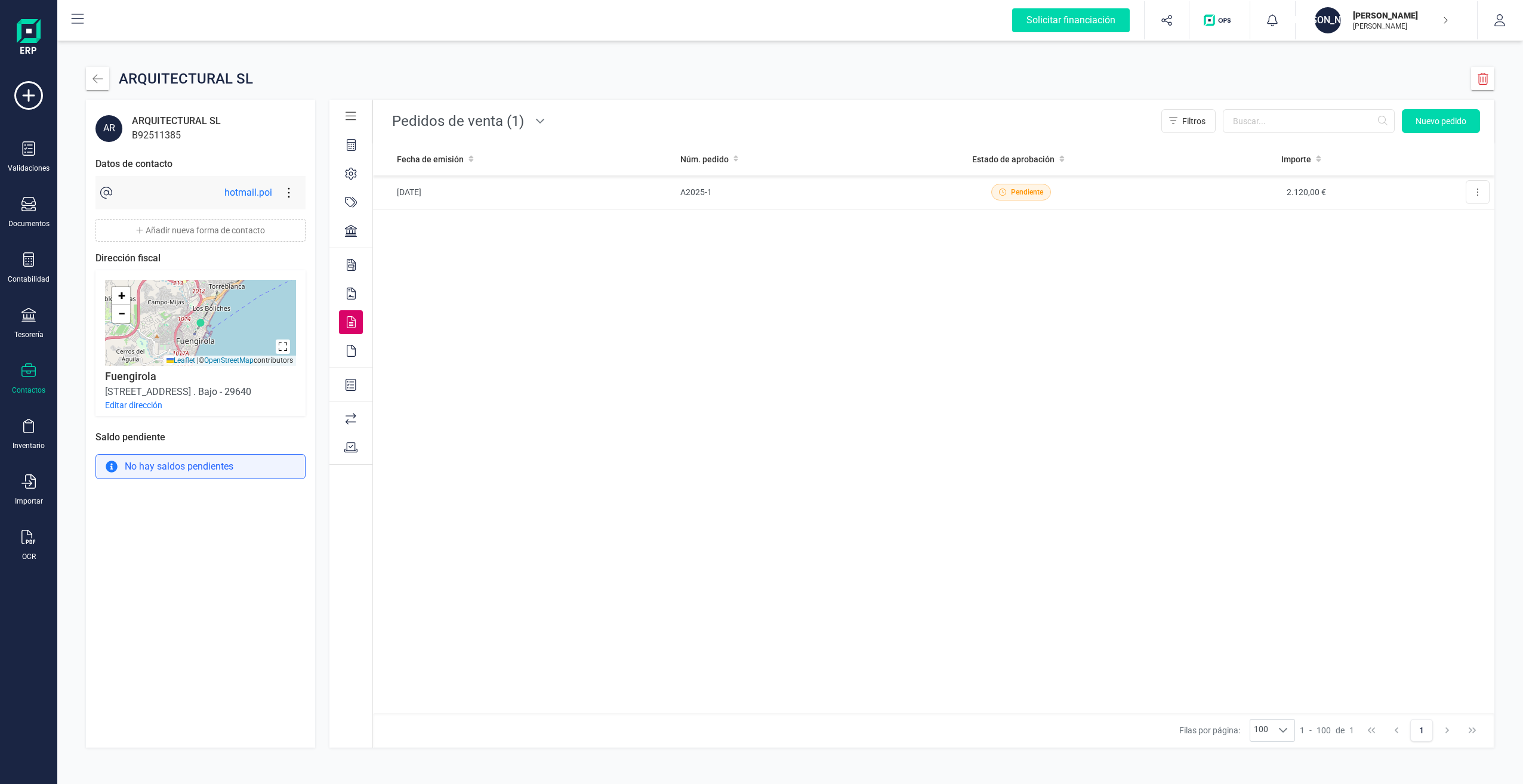
click at [349, 350] on icon at bounding box center [351, 351] width 9 height 12
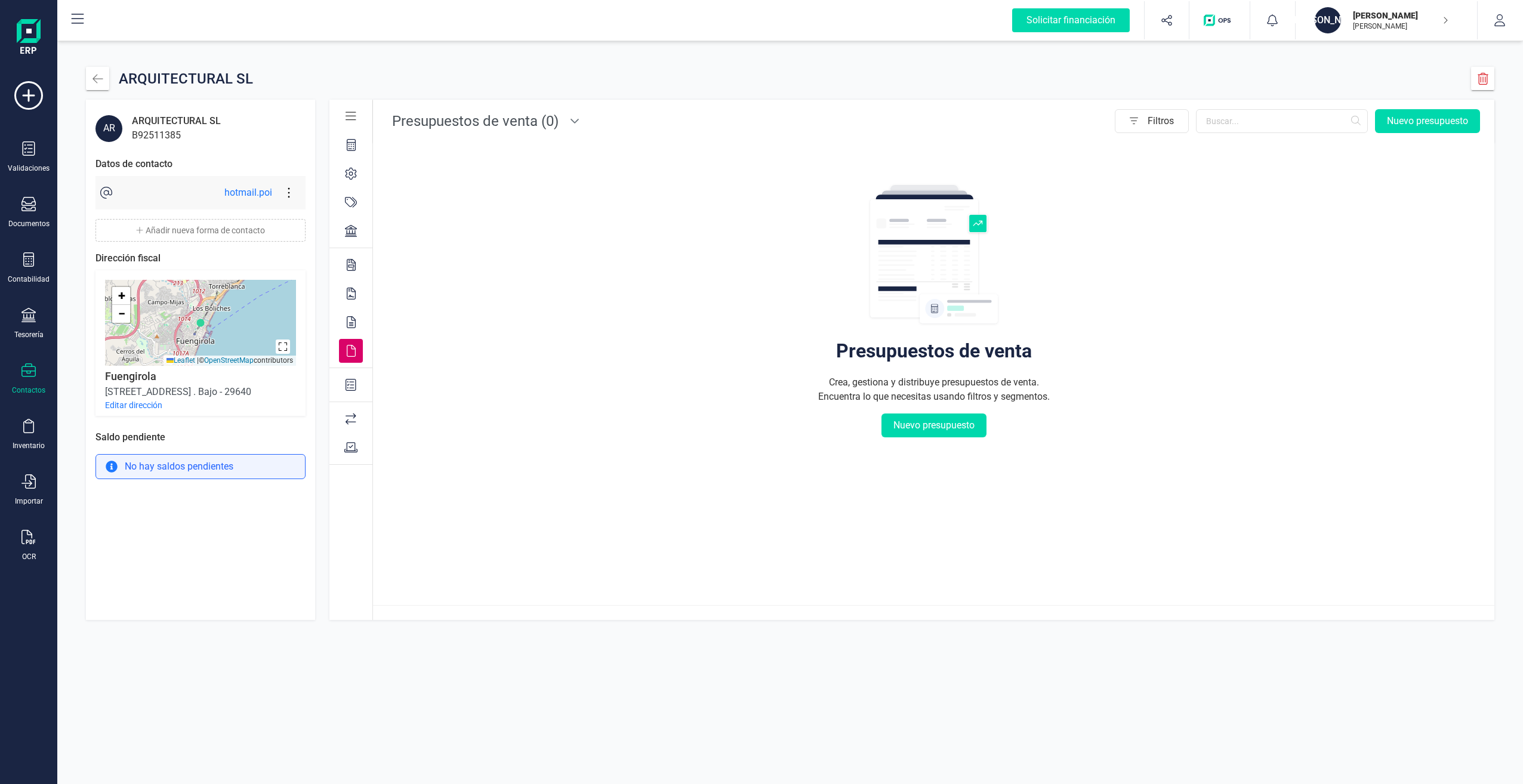
click at [352, 386] on icon at bounding box center [351, 385] width 11 height 12
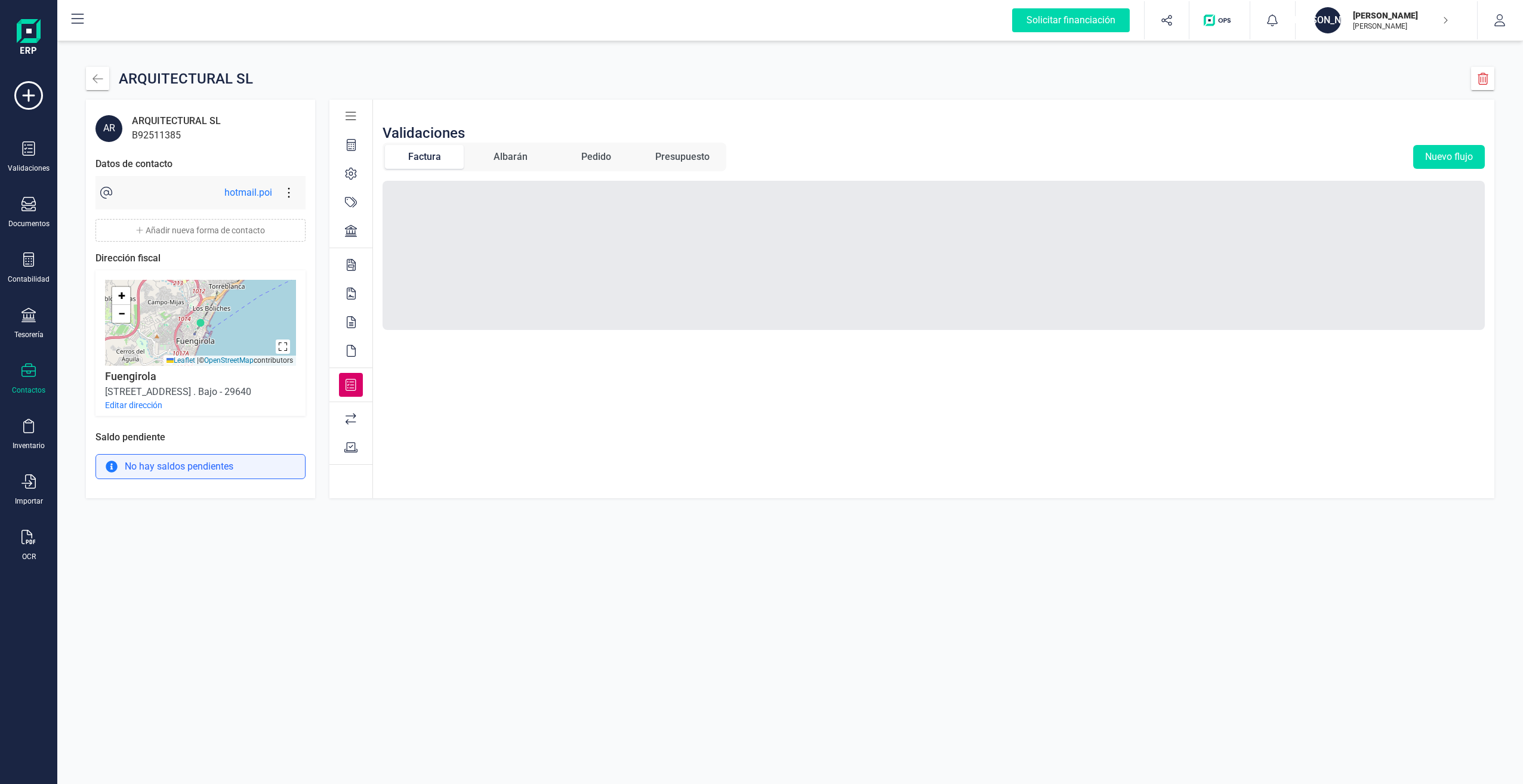
click at [352, 412] on div at bounding box center [350, 419] width 24 height 24
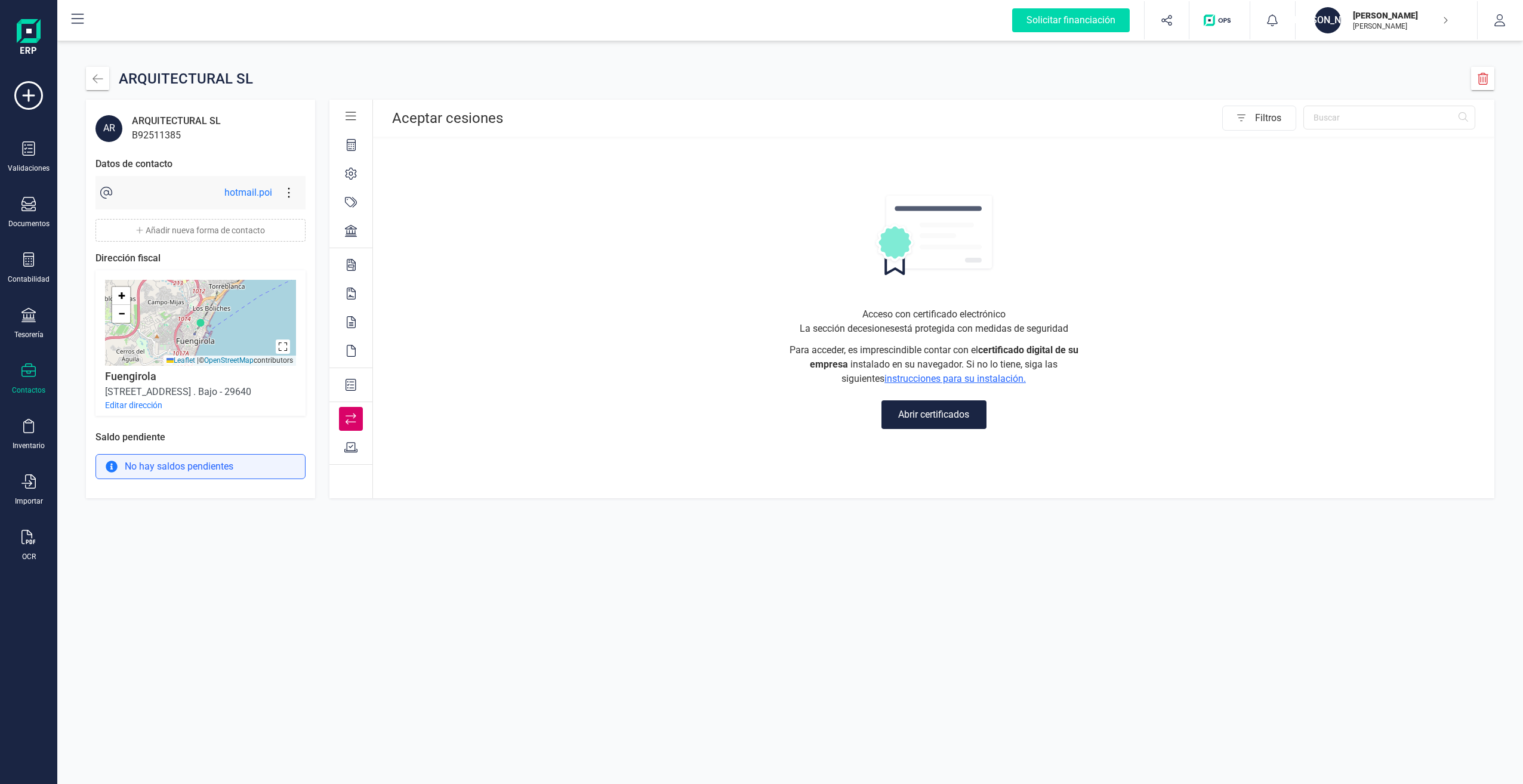
click at [356, 448] on icon at bounding box center [351, 447] width 13 height 12
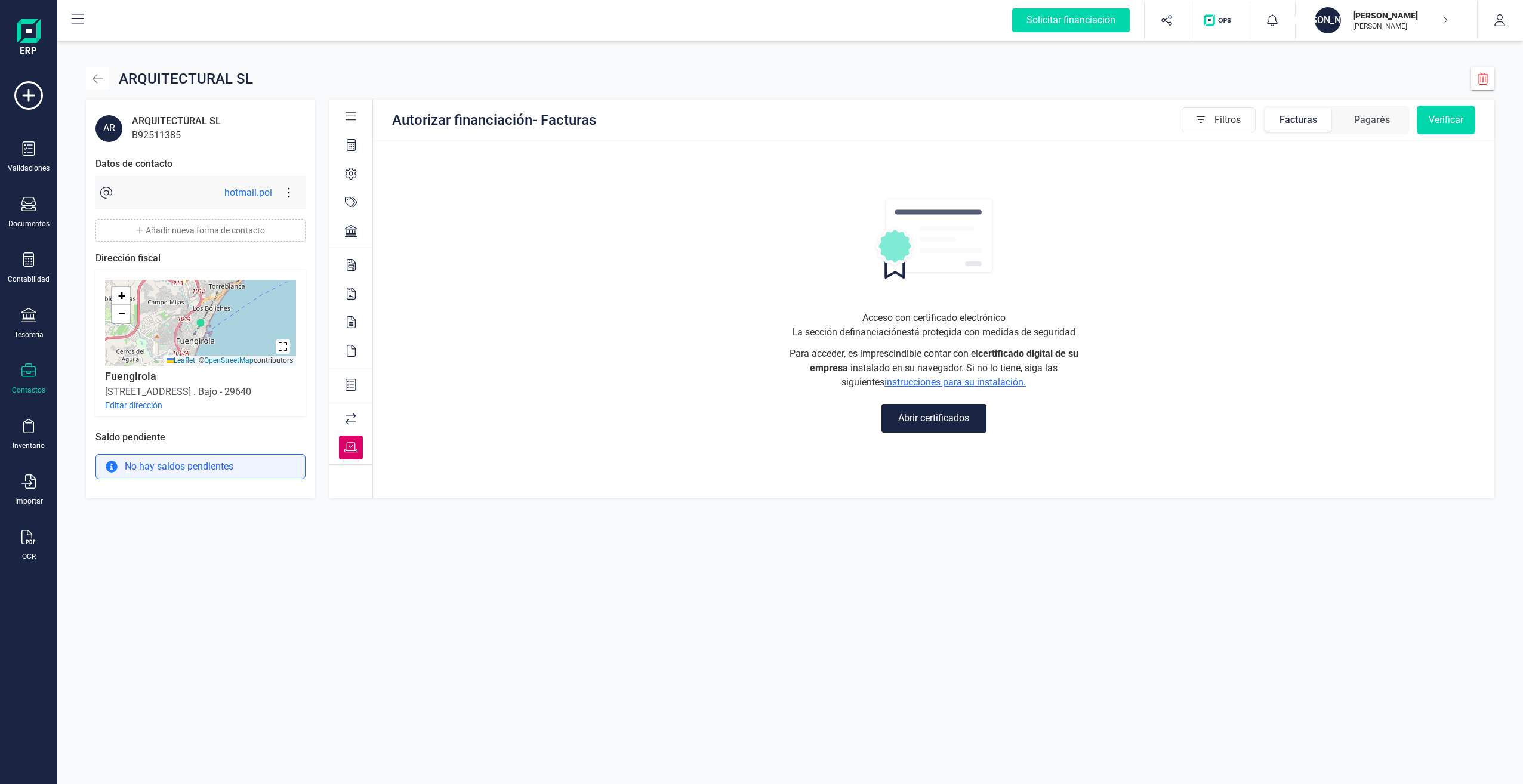
click at [102, 81] on icon "button" at bounding box center [98, 79] width 12 height 12
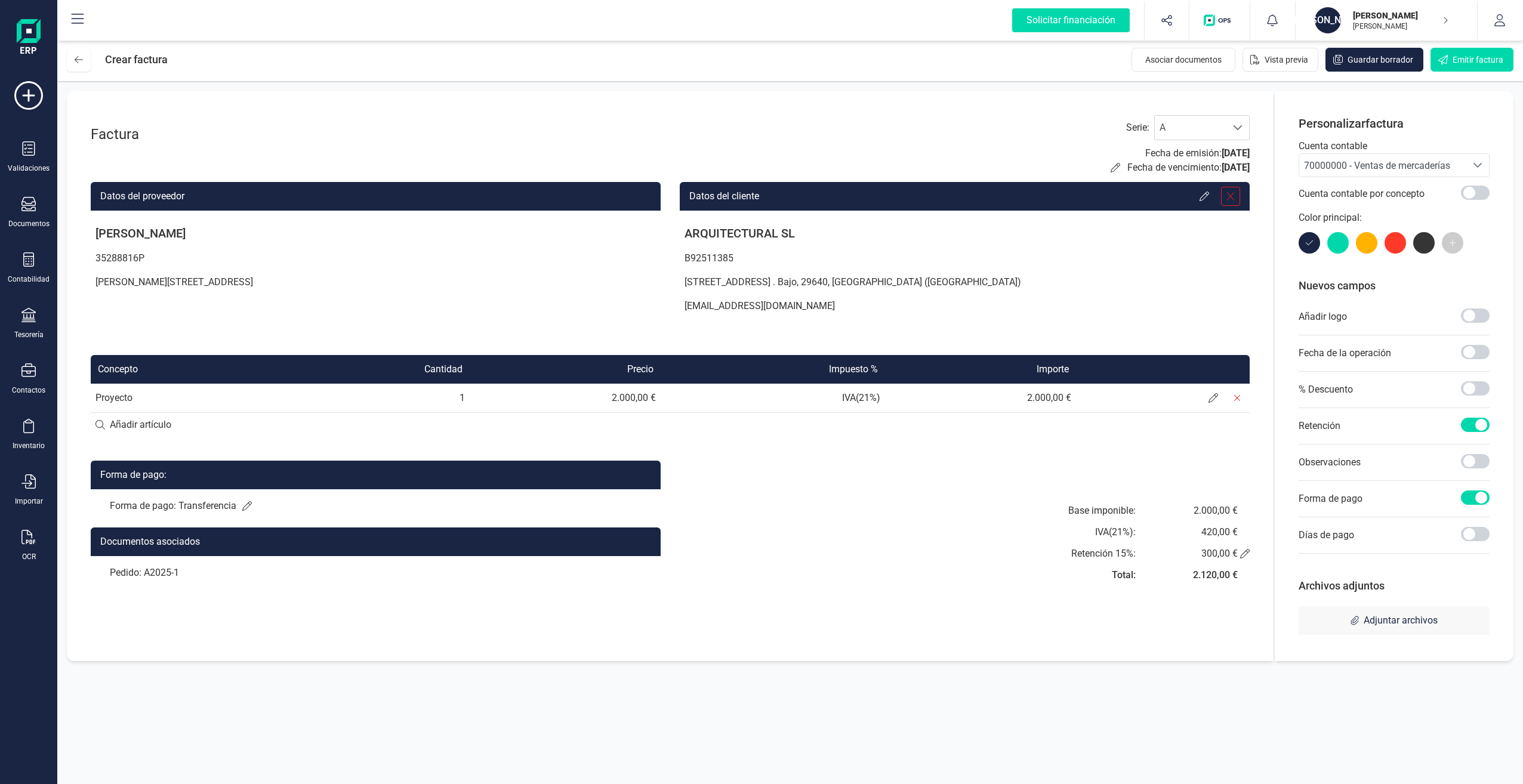
click at [1235, 194] on icon at bounding box center [1231, 196] width 10 height 10
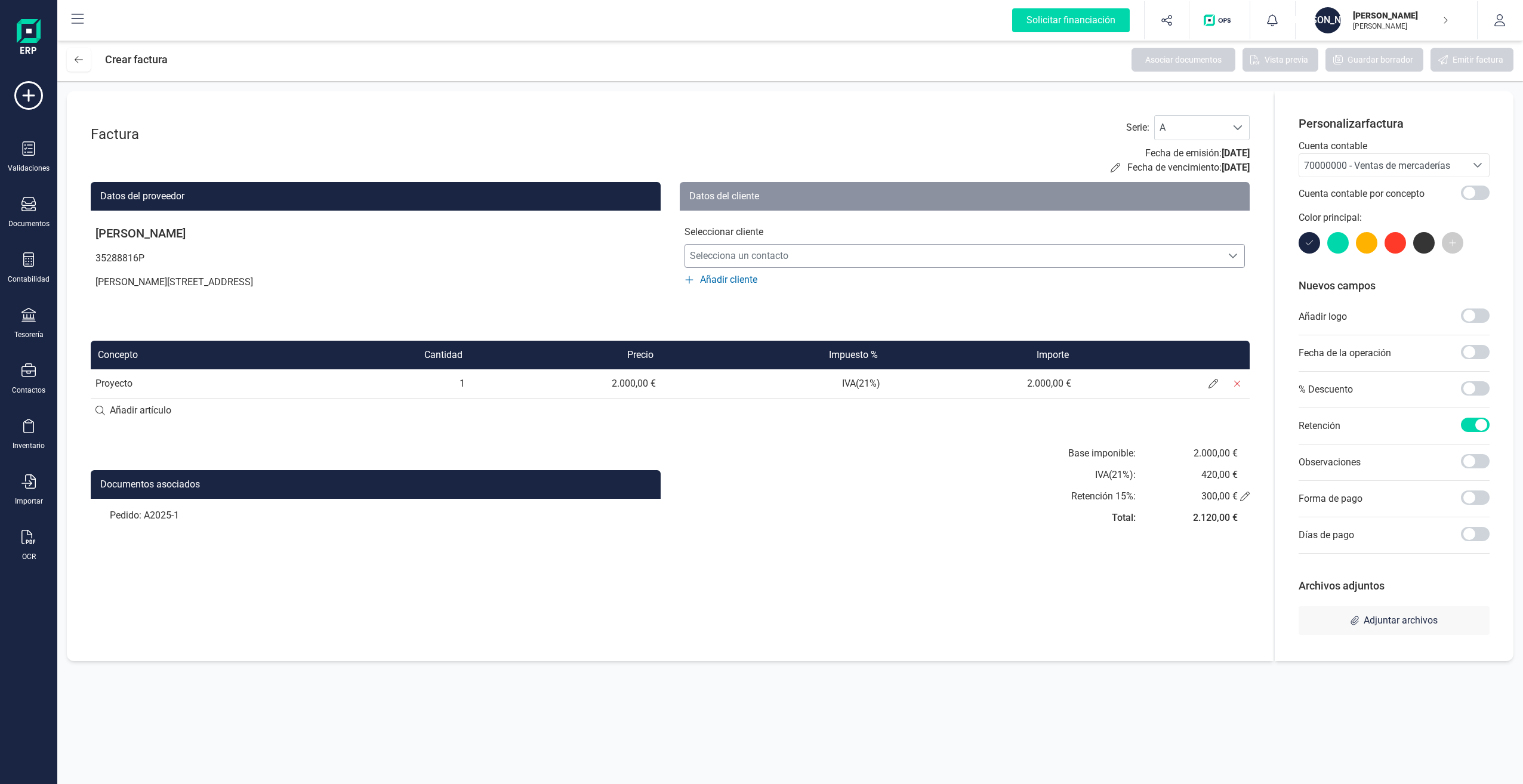
click at [1219, 265] on span "Selecciona un contacto" at bounding box center [954, 255] width 537 height 24
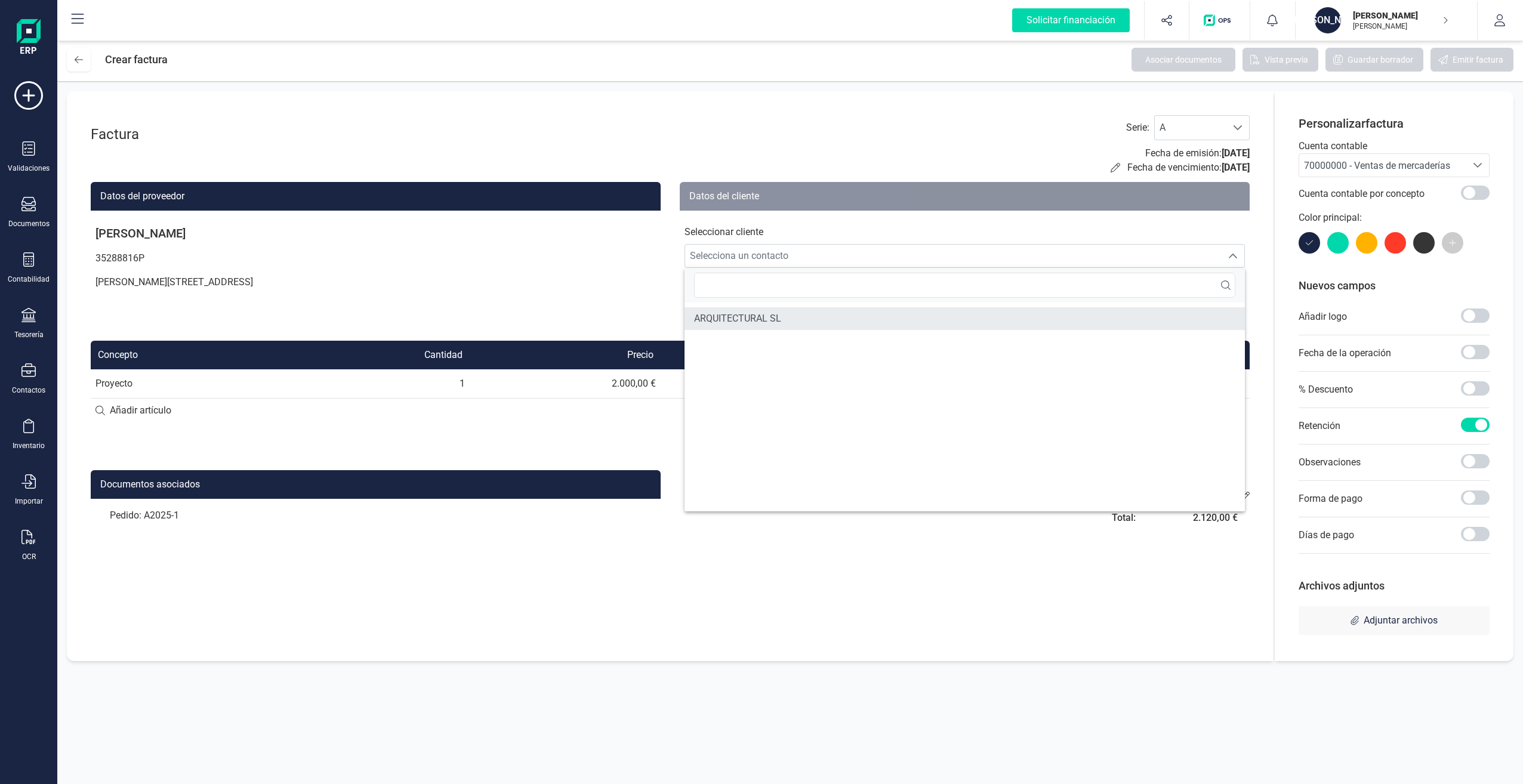
click at [728, 317] on span "ARQUITECTURAL SL" at bounding box center [737, 318] width 87 height 14
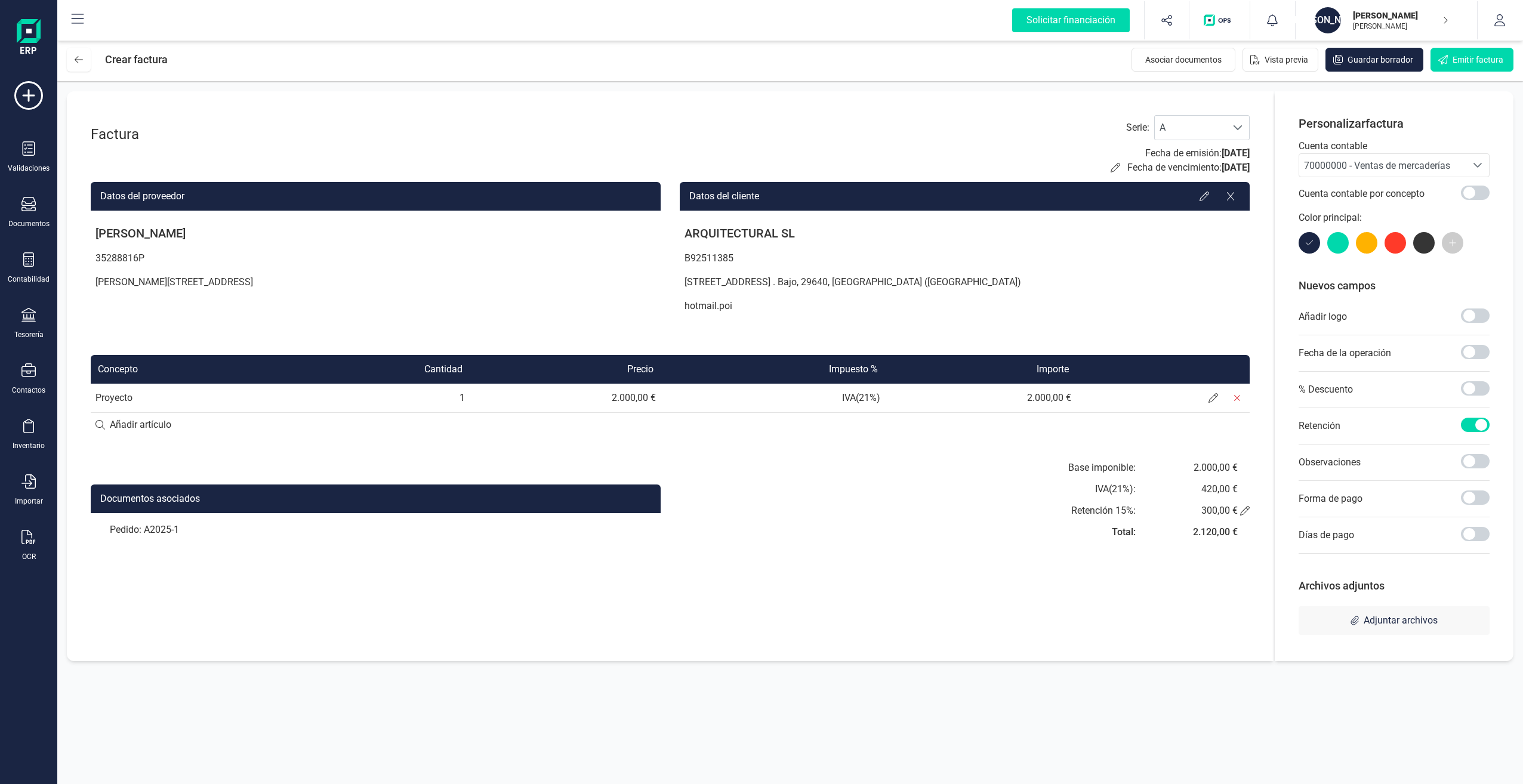
click at [1461, 163] on div "70000000 - Ventas de mercaderías" at bounding box center [1383, 166] width 158 height 14
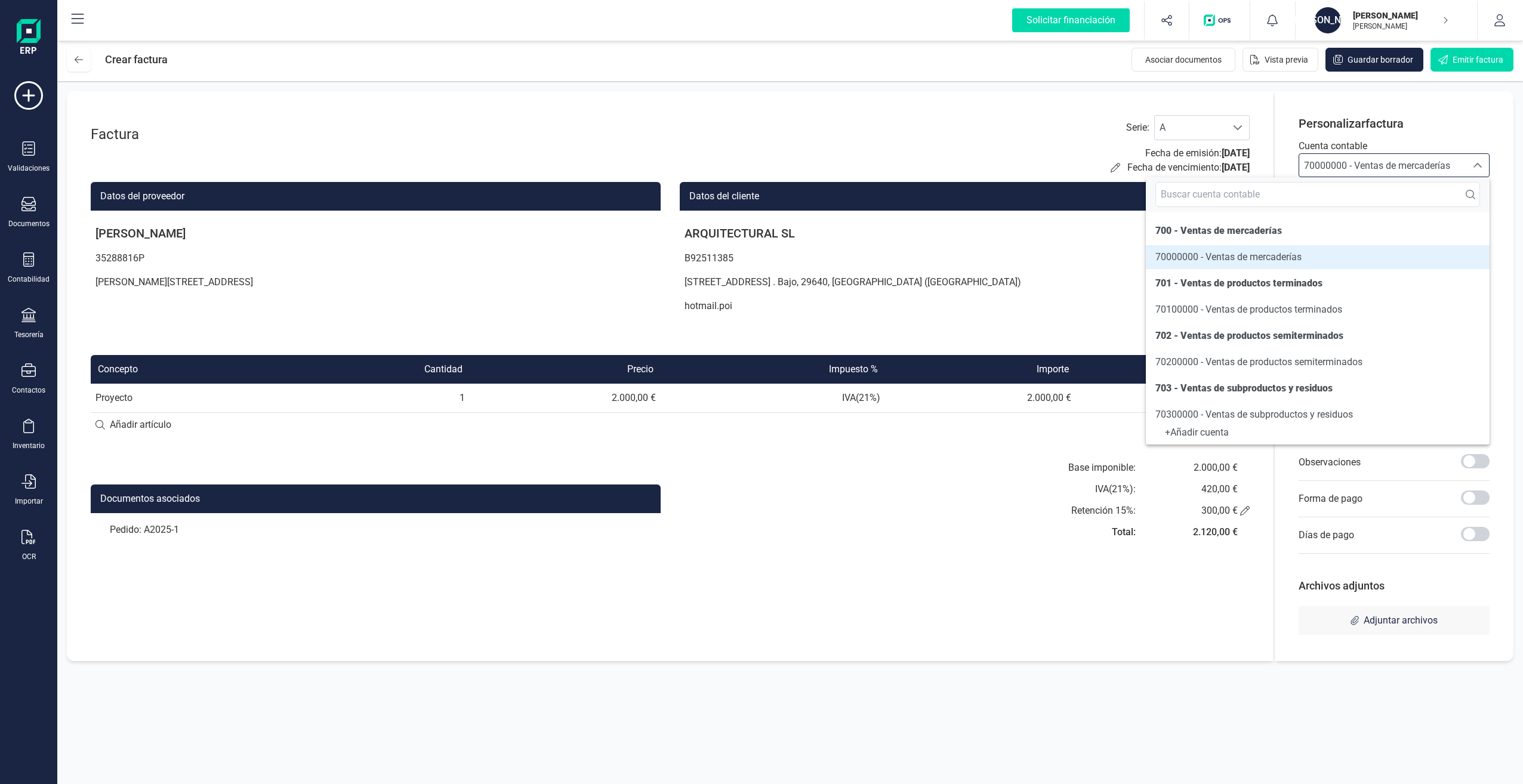
scroll to position [159, 0]
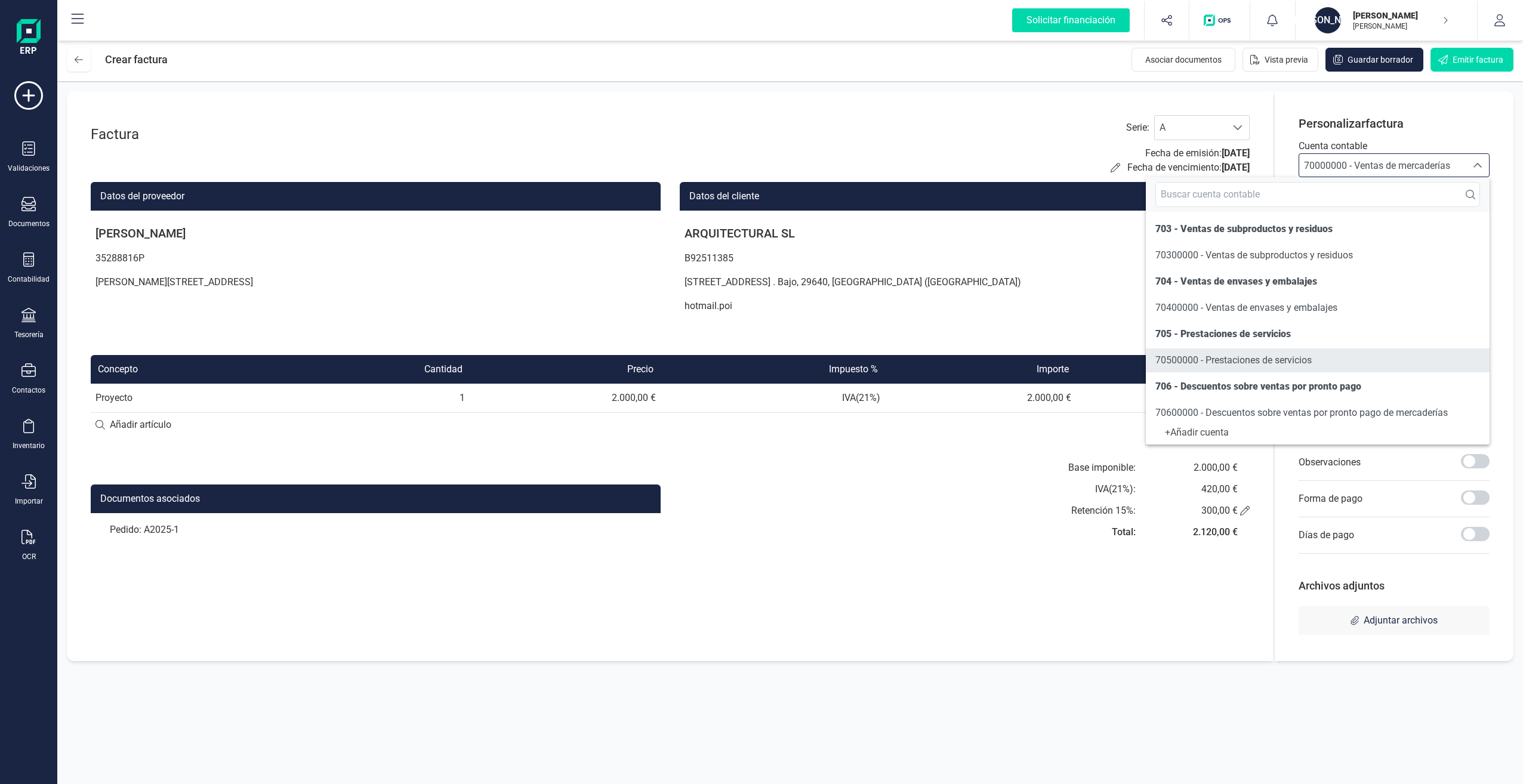
click at [1257, 362] on span "70500000 - Prestaciones de servicios" at bounding box center [1234, 360] width 157 height 12
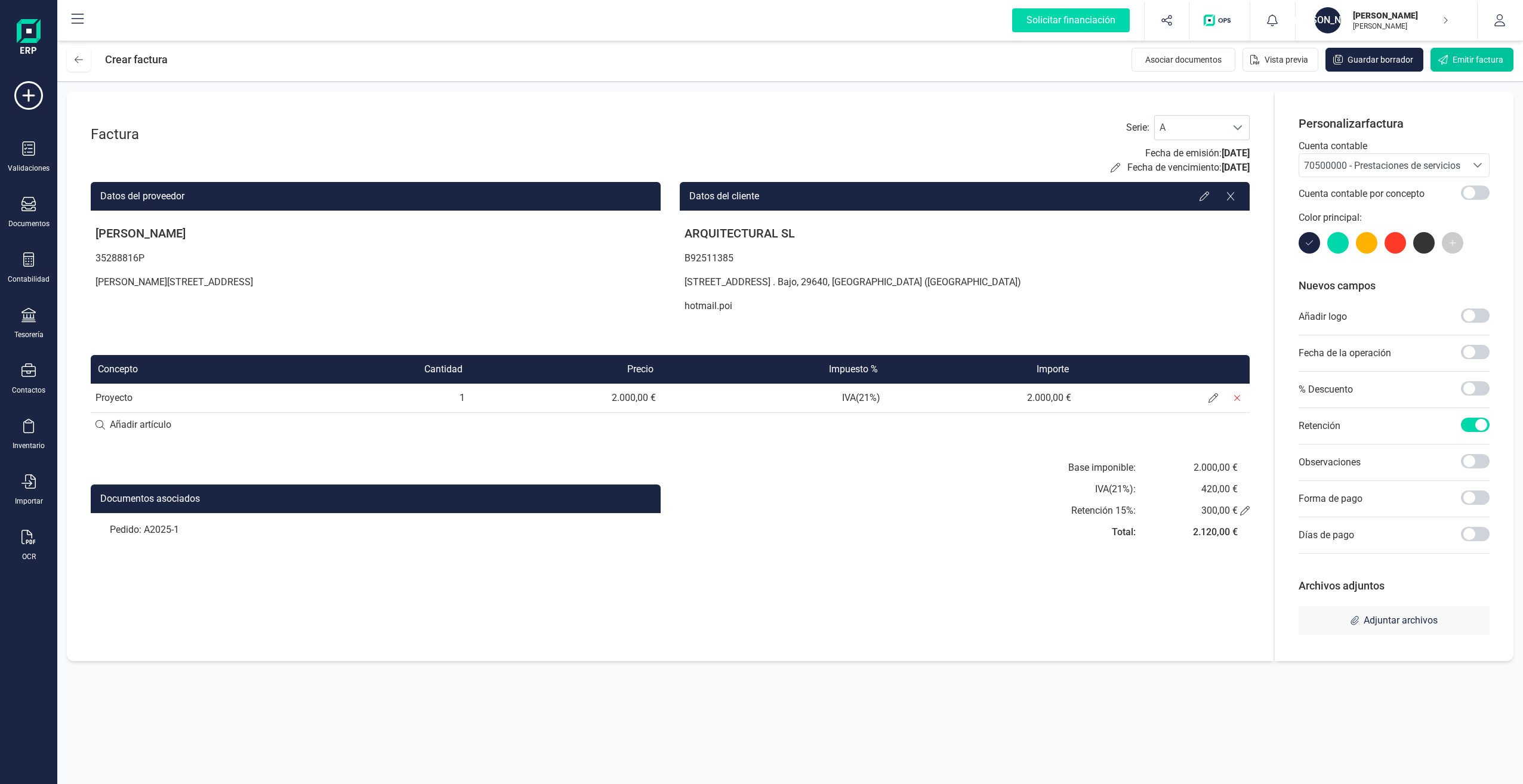
click at [1461, 61] on span "Emitir factura" at bounding box center [1478, 60] width 51 height 12
click at [1483, 65] on button "Emitir factura" at bounding box center [1472, 59] width 83 height 24
click at [1363, 40] on div "El impuesto 'IGIC Especial Incrementado 15%' no coincide con el grupo 'Impuesto…" at bounding box center [1418, 40] width 172 height 37
click at [1341, 244] on div at bounding box center [1338, 243] width 21 height 21
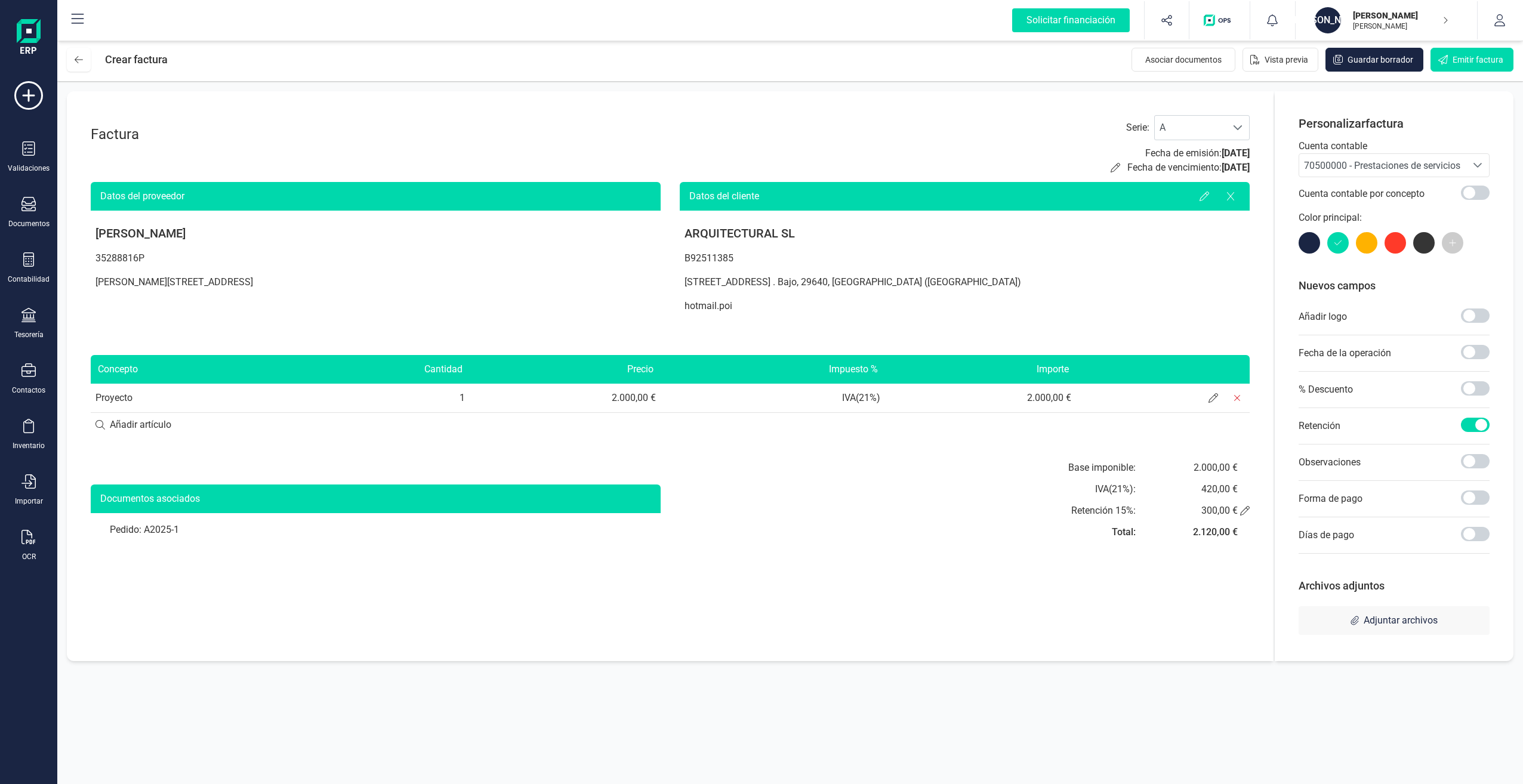
click at [1310, 244] on div at bounding box center [1309, 243] width 21 height 21
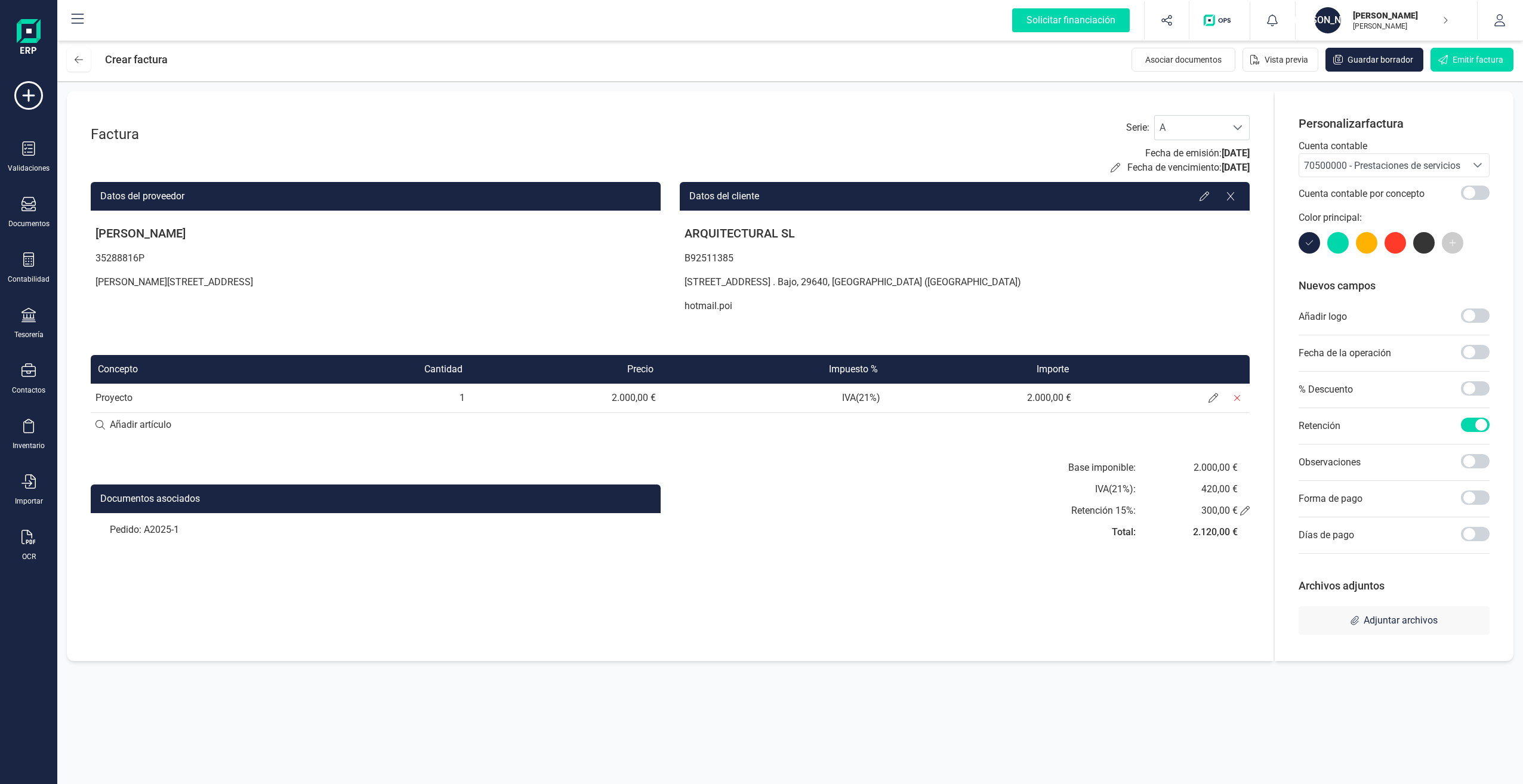
click at [1176, 606] on div "Factura Serie : A A Fecha de emisión: [DATE] Fecha de vencimiento: [DATE] Datos…" at bounding box center [670, 376] width 1207 height 570
click at [1198, 198] on div at bounding box center [1204, 196] width 19 height 19
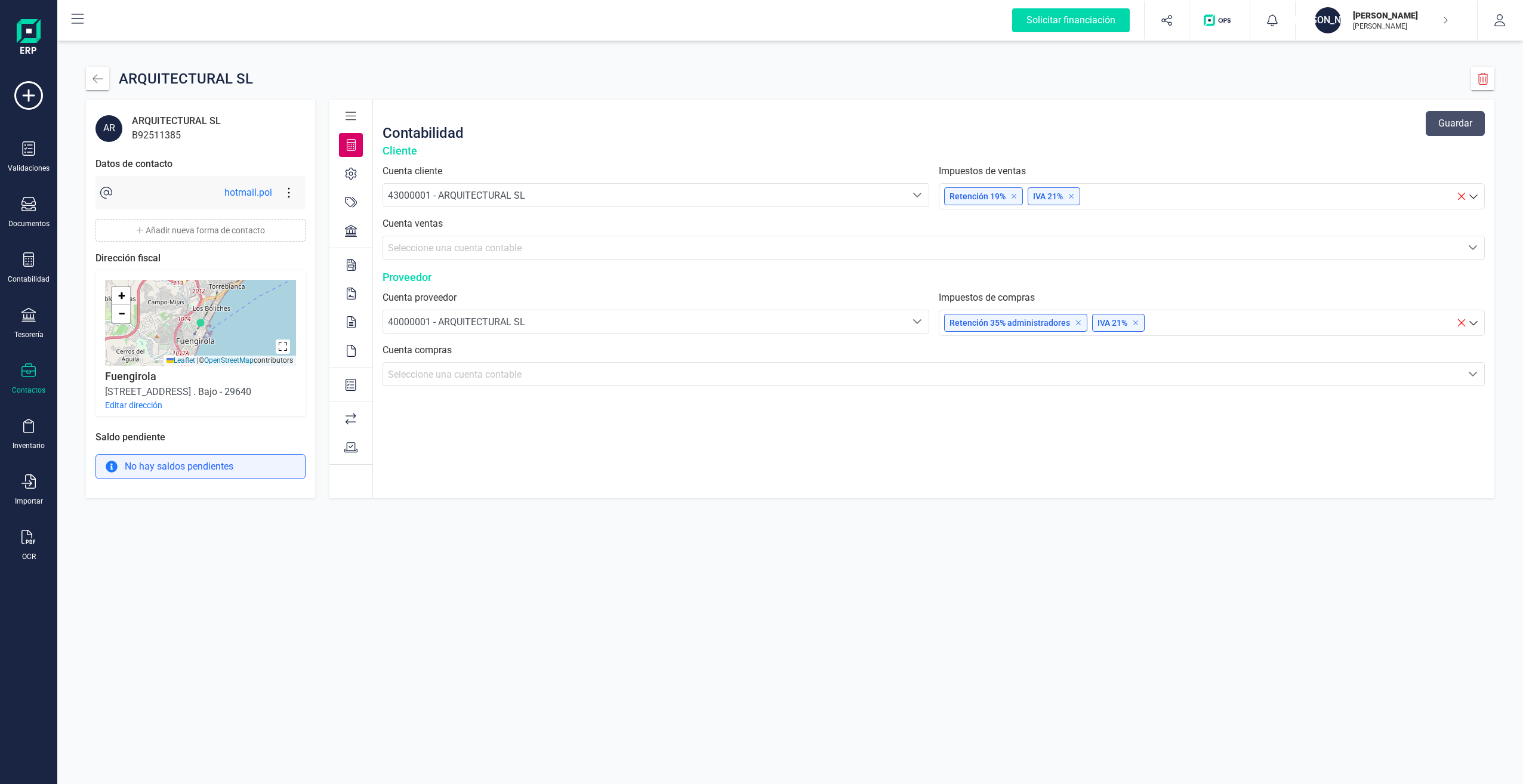
click at [1014, 195] on icon at bounding box center [1014, 196] width 7 height 7
click at [1032, 246] on div "Retención 15% - Retención" at bounding box center [1212, 249] width 522 height 20
click at [1450, 121] on button "Guardar" at bounding box center [1455, 123] width 59 height 25
click at [101, 81] on icon "button" at bounding box center [98, 79] width 12 height 12
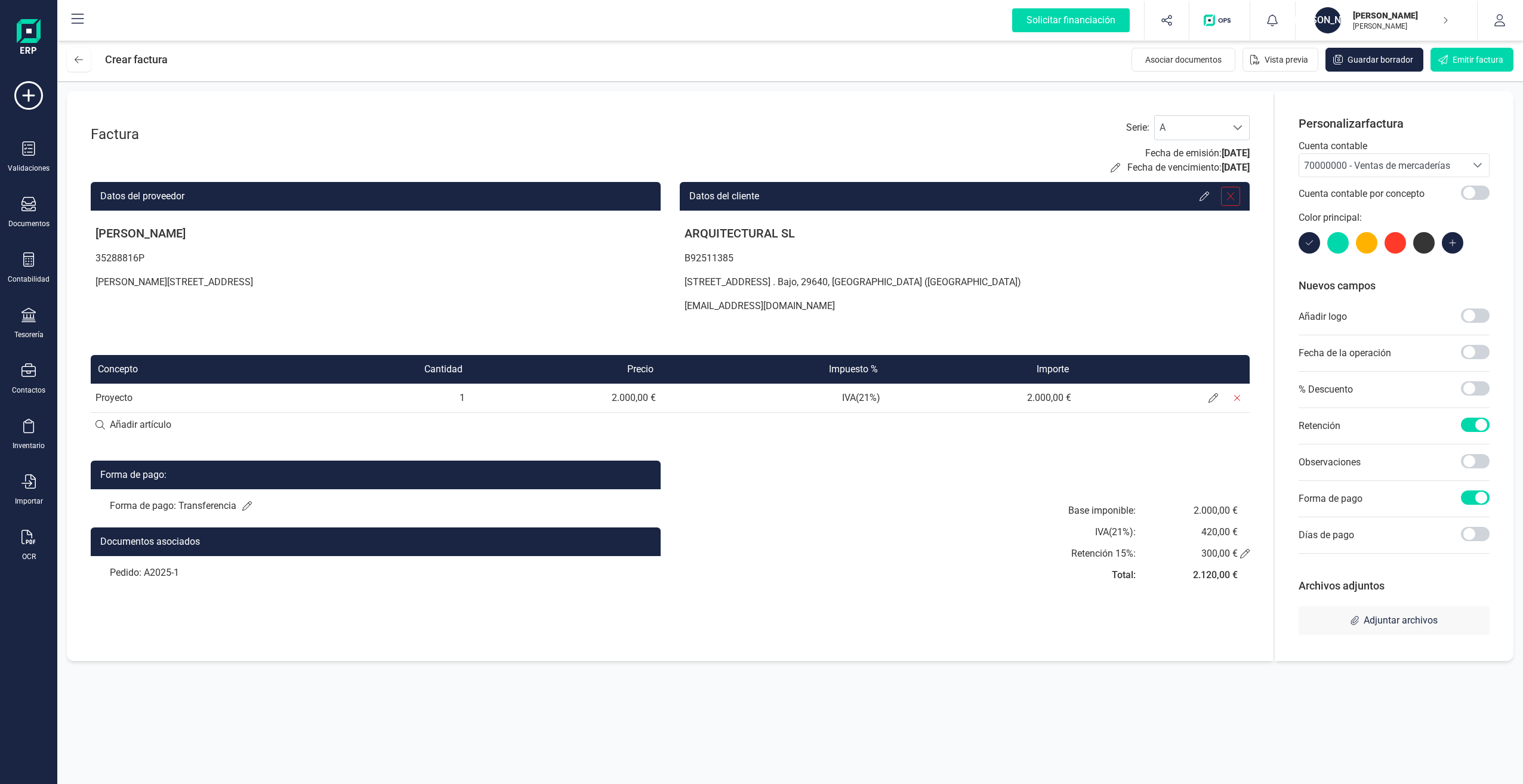
click at [1237, 191] on div at bounding box center [1230, 196] width 19 height 19
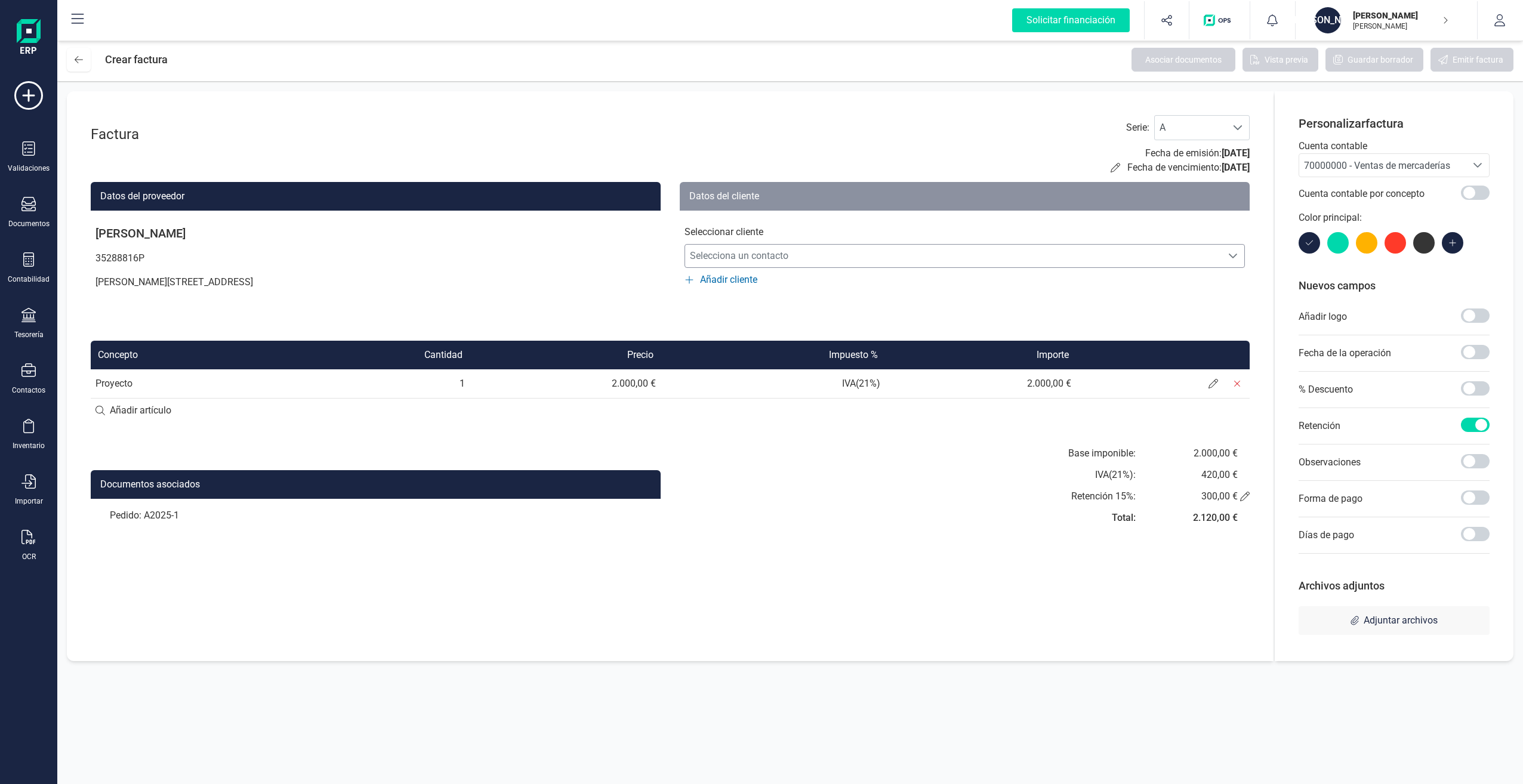
drag, startPoint x: 1028, startPoint y: 255, endPoint x: 1003, endPoint y: 263, distance: 26.2
click at [1027, 256] on span "Selecciona un contacto" at bounding box center [954, 255] width 537 height 24
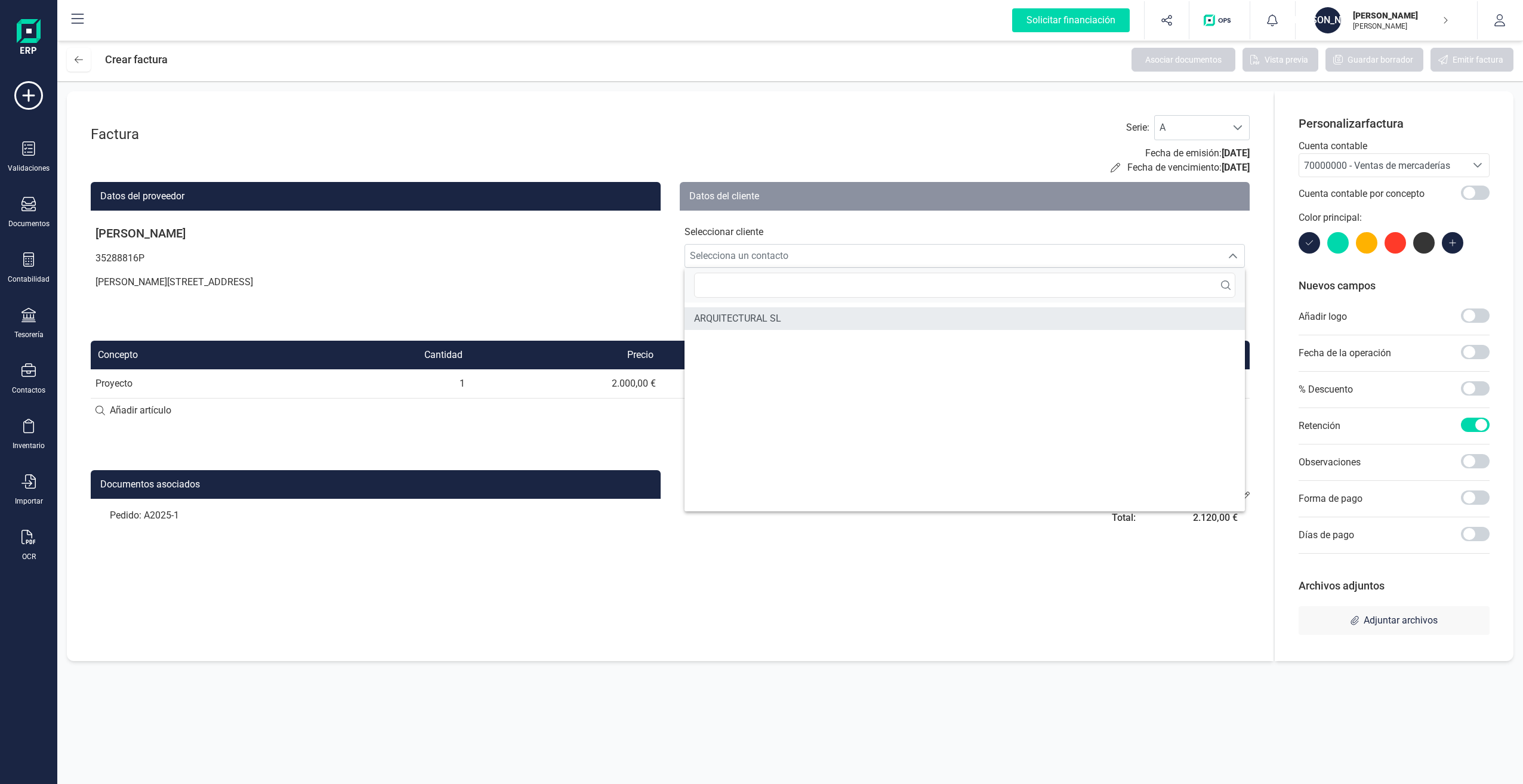
click at [749, 318] on span "ARQUITECTURAL SL" at bounding box center [737, 318] width 87 height 14
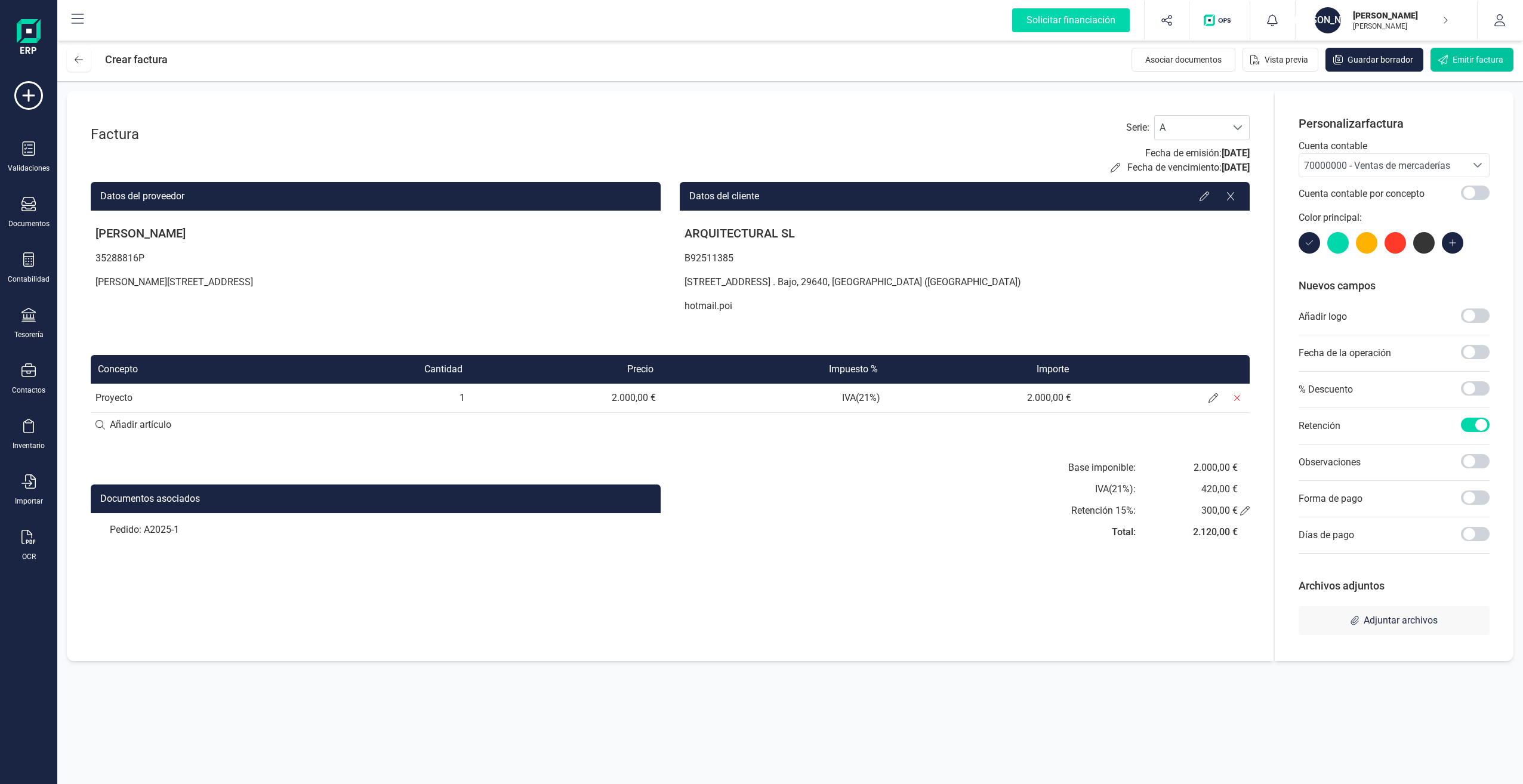
click at [1471, 56] on span "Emitir factura" at bounding box center [1478, 60] width 51 height 12
click at [1246, 507] on icon at bounding box center [1245, 511] width 10 height 10
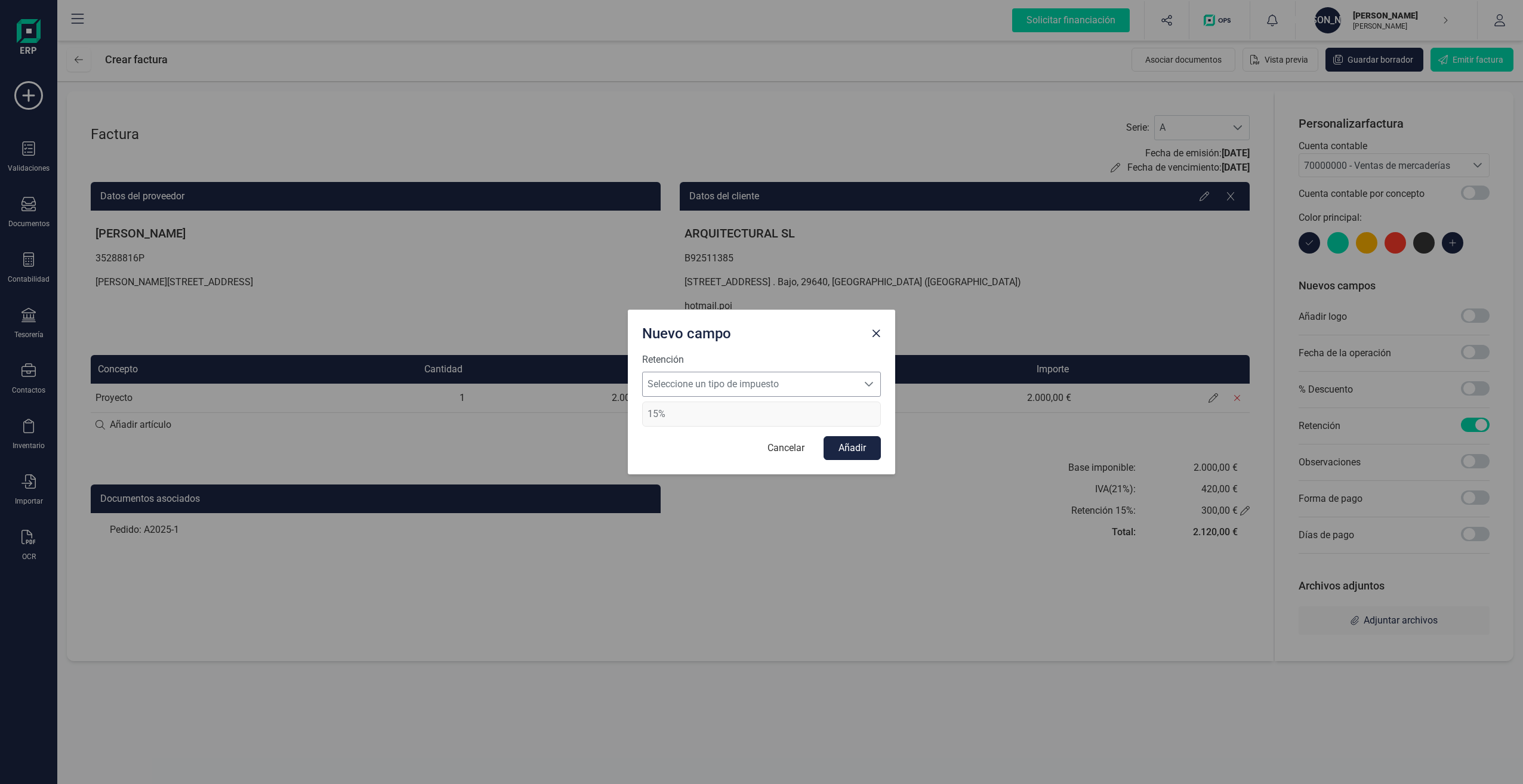
click at [847, 381] on span "Seleccione un tipo de impuesto" at bounding box center [750, 384] width 215 height 24
click at [712, 434] on span "Retención 15%" at bounding box center [683, 437] width 62 height 14
click at [849, 446] on button "Añadir" at bounding box center [852, 448] width 57 height 24
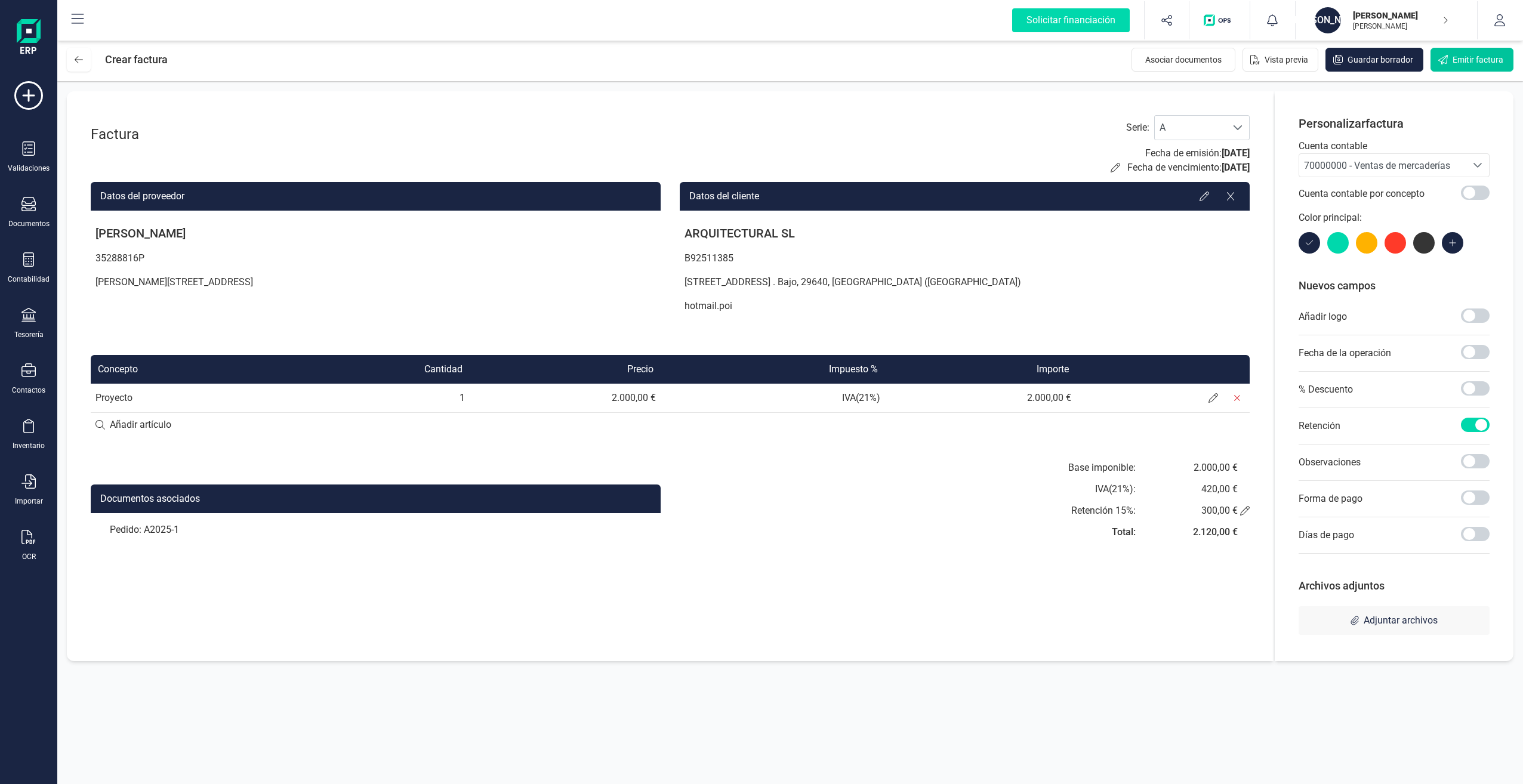
click at [1466, 53] on button "Emitir factura" at bounding box center [1472, 59] width 83 height 24
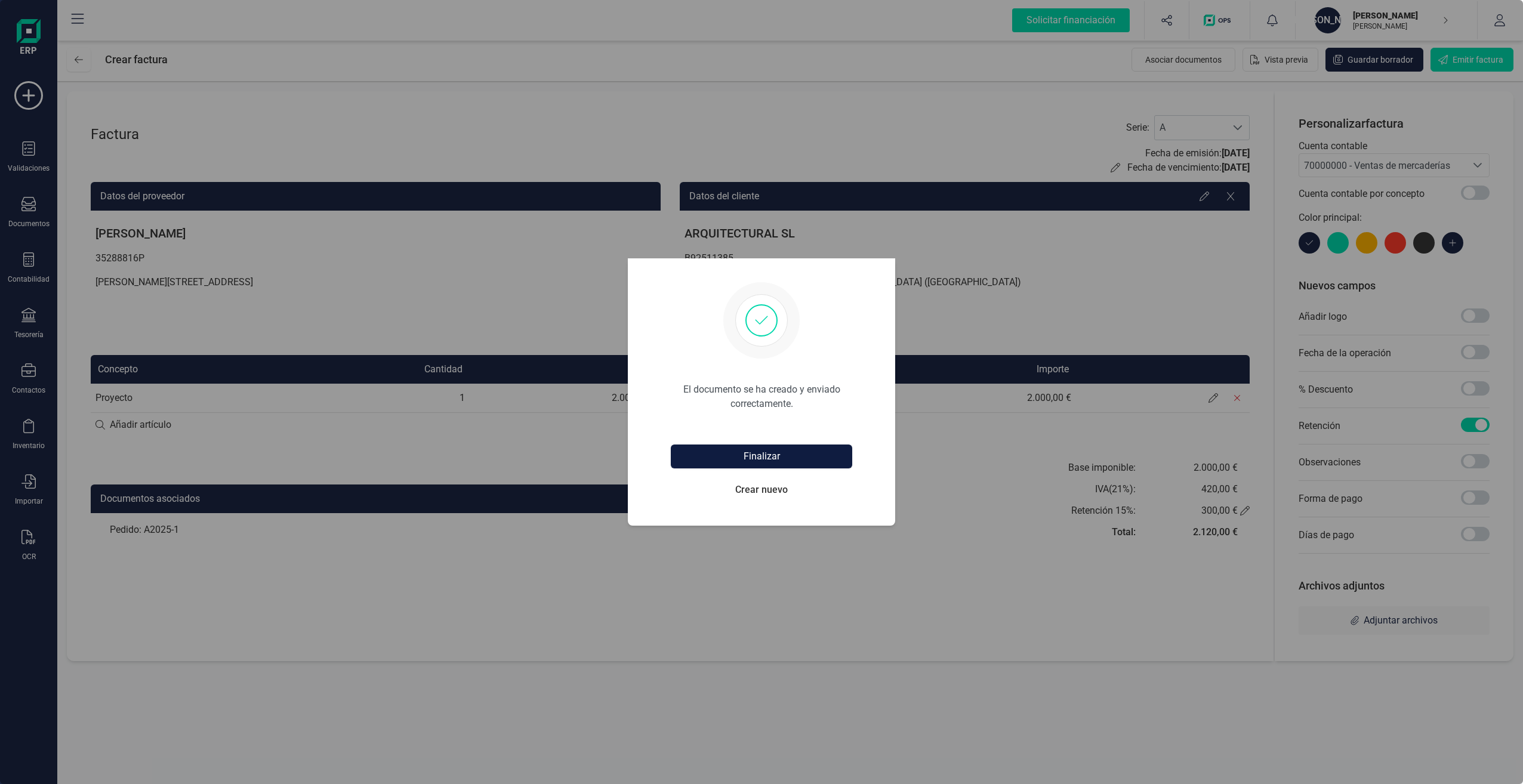
click at [777, 457] on button "Finalizar" at bounding box center [761, 456] width 182 height 24
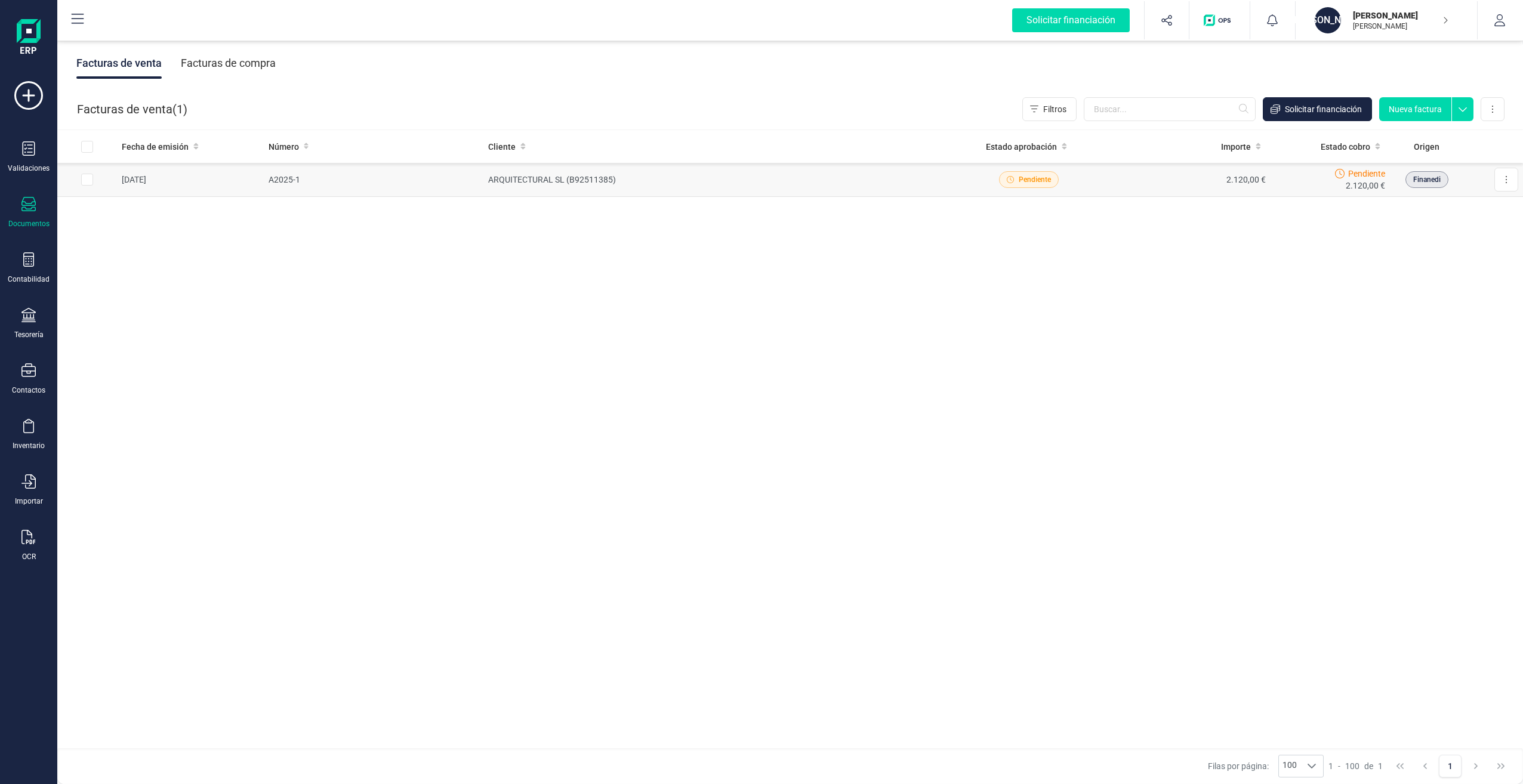
click at [1025, 181] on span "Pendiente" at bounding box center [1034, 180] width 32 height 11
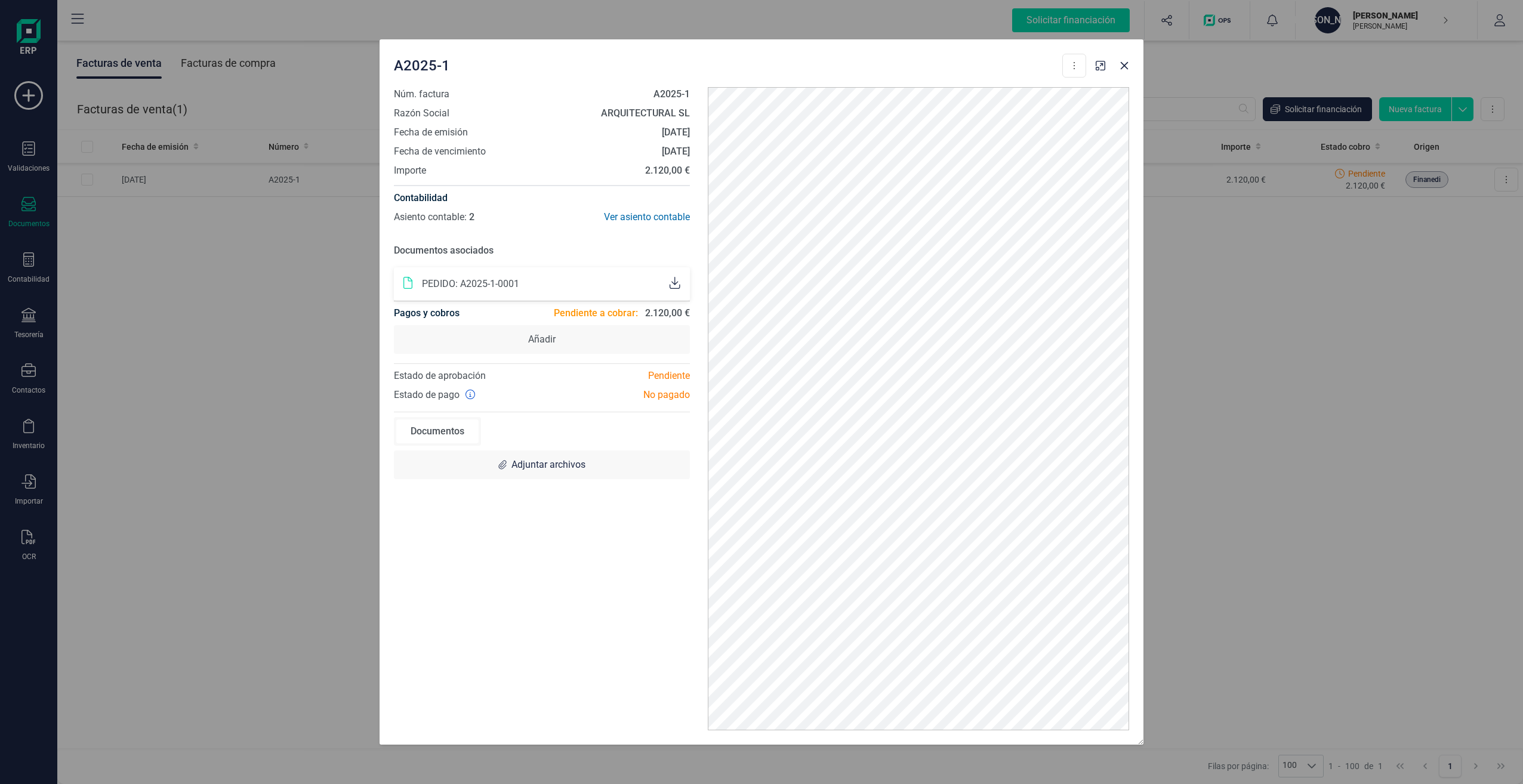
click at [667, 287] on div at bounding box center [674, 284] width 20 height 15
click at [617, 361] on div "Núm. factura A2025-1 Razón Social ARQUITECTURAL SL Fecha de emisión [DATE] Fech…" at bounding box center [542, 409] width 314 height 643
click at [470, 394] on icon at bounding box center [470, 394] width 10 height 10
click at [1126, 68] on icon "button" at bounding box center [1124, 66] width 10 height 10
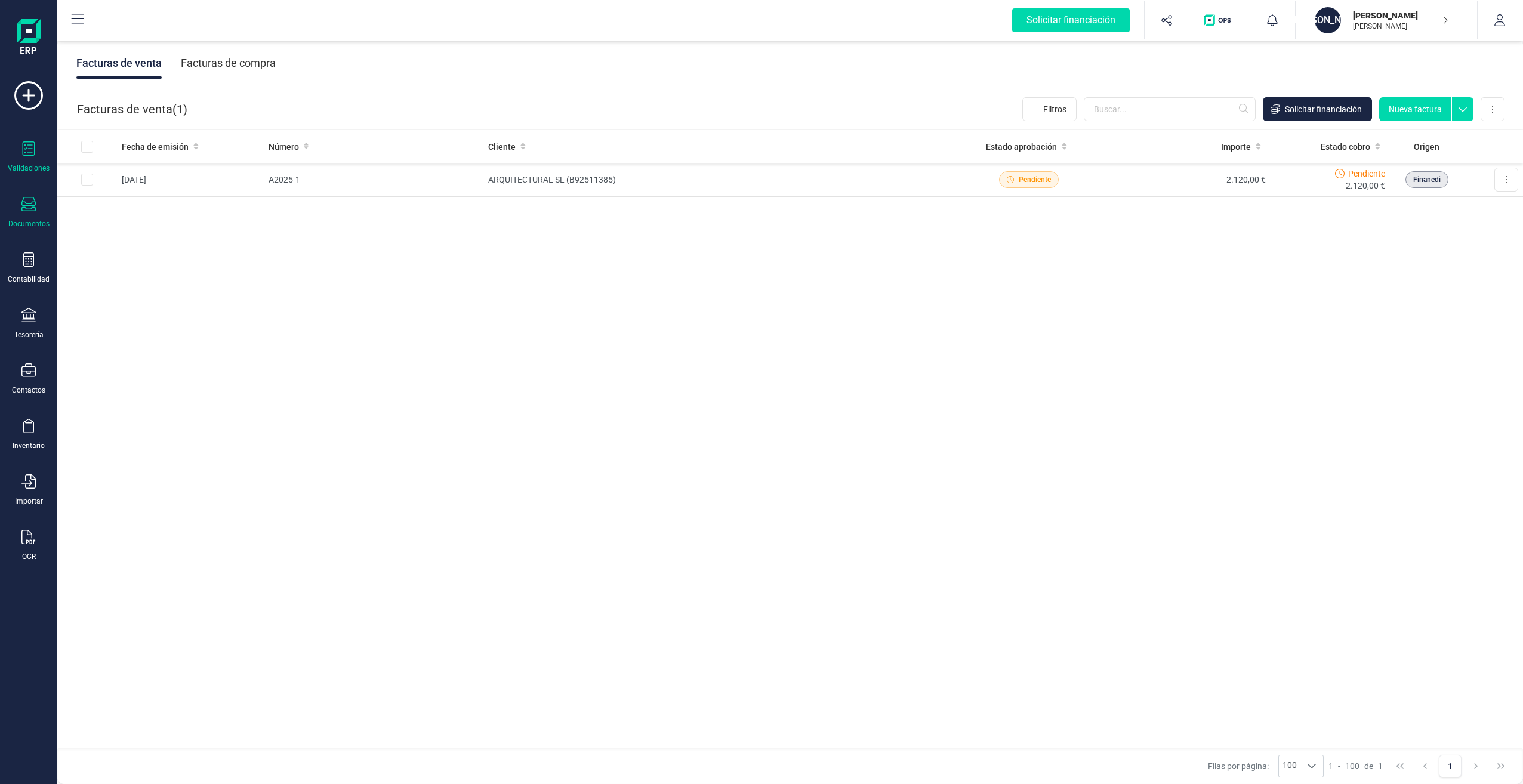
click at [29, 165] on div "Validaciones" at bounding box center [29, 168] width 42 height 10
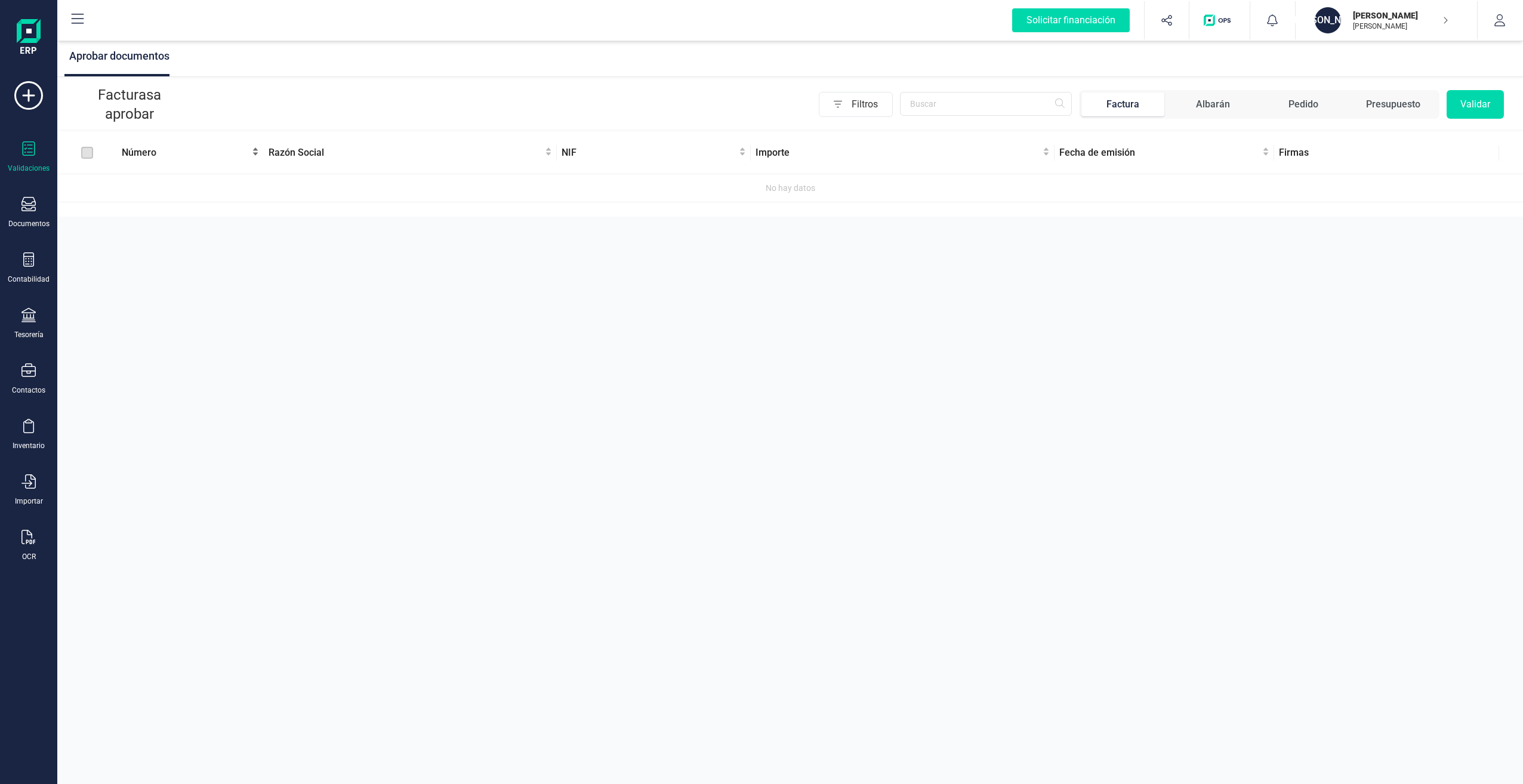
click at [179, 153] on span "Número" at bounding box center [185, 152] width 128 height 14
click at [841, 176] on td "No hay datos" at bounding box center [791, 188] width 1466 height 28
click at [821, 190] on div "No hay datos" at bounding box center [791, 188] width 1456 height 13
click at [1128, 196] on td "No hay datos" at bounding box center [791, 188] width 1466 height 28
click at [1126, 104] on div "Factura" at bounding box center [1123, 104] width 33 height 14
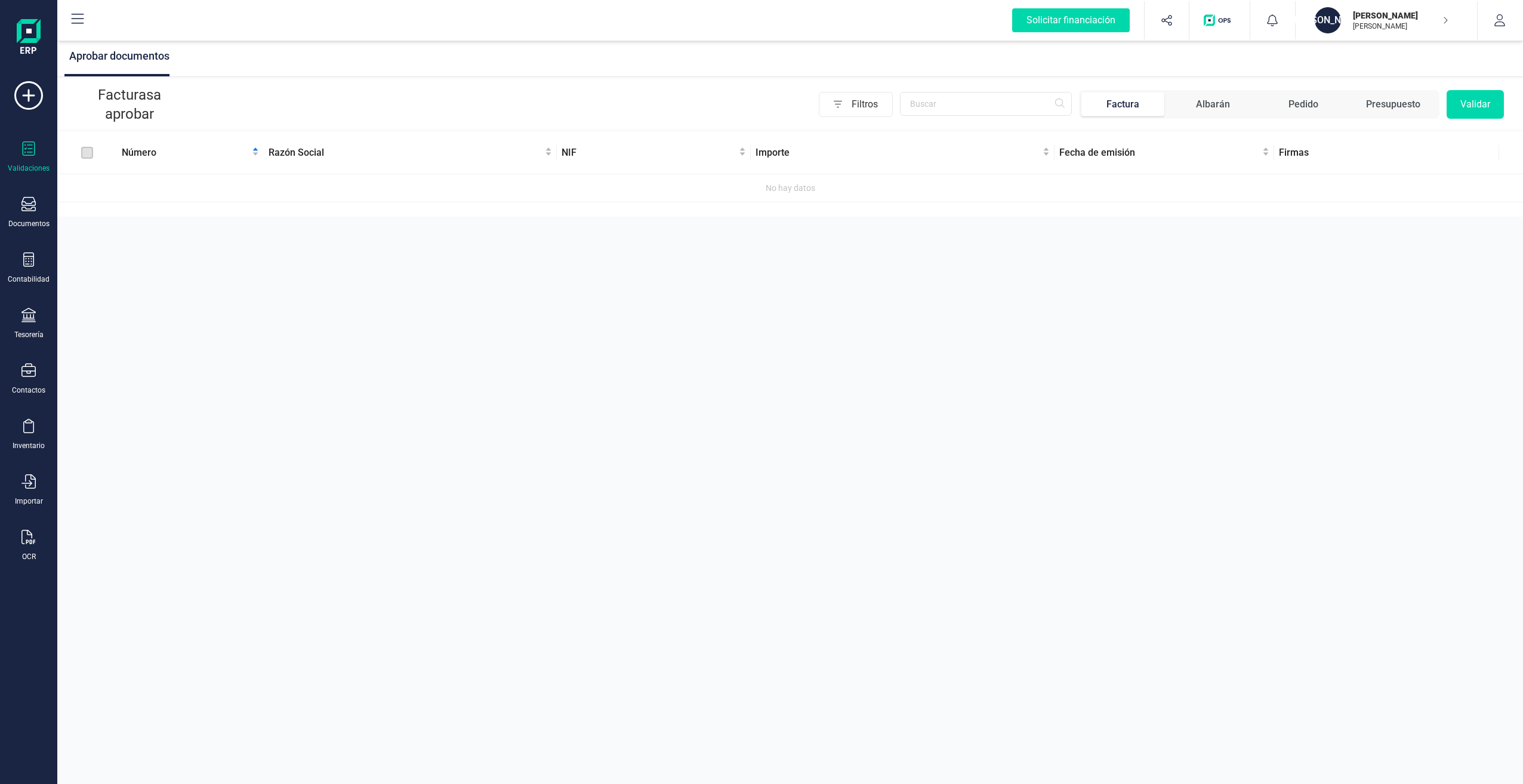
click at [1472, 115] on button "Validar" at bounding box center [1475, 104] width 57 height 29
click at [1472, 101] on button "Validar" at bounding box center [1475, 104] width 57 height 29
click at [956, 108] on input "text" at bounding box center [986, 103] width 172 height 24
click at [916, 104] on input "text" at bounding box center [986, 103] width 172 height 24
type input "2"
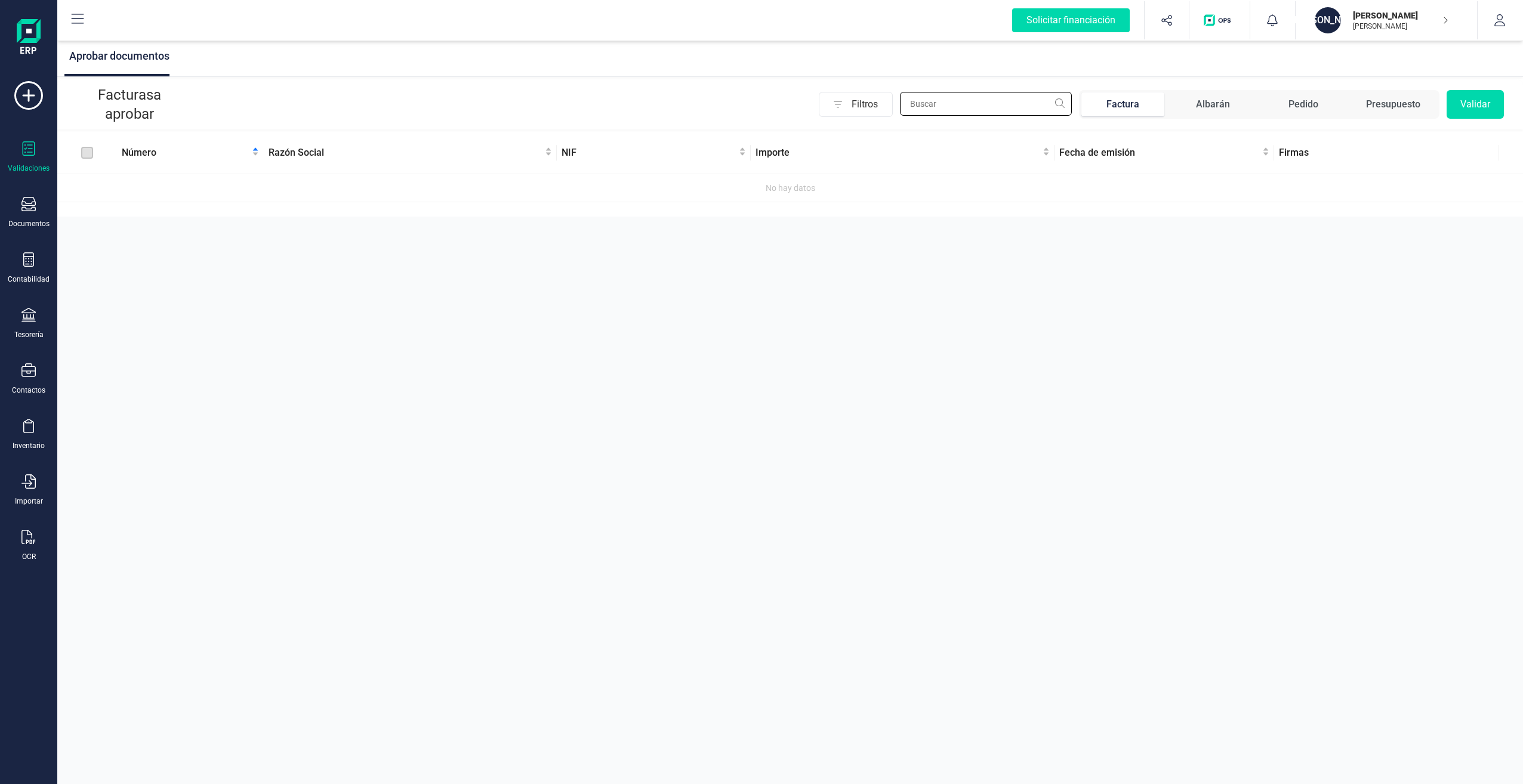
type input "1"
type input "a"
drag, startPoint x: 379, startPoint y: 250, endPoint x: 353, endPoint y: 254, distance: 26.3
click at [377, 252] on div "Aprobar documentos Facturas a aprobar Filtros a Factura Albarán Pedido Presupue…" at bounding box center [791, 392] width 1466 height 784
click at [146, 115] on p "Facturas a aprobar" at bounding box center [130, 104] width 107 height 38
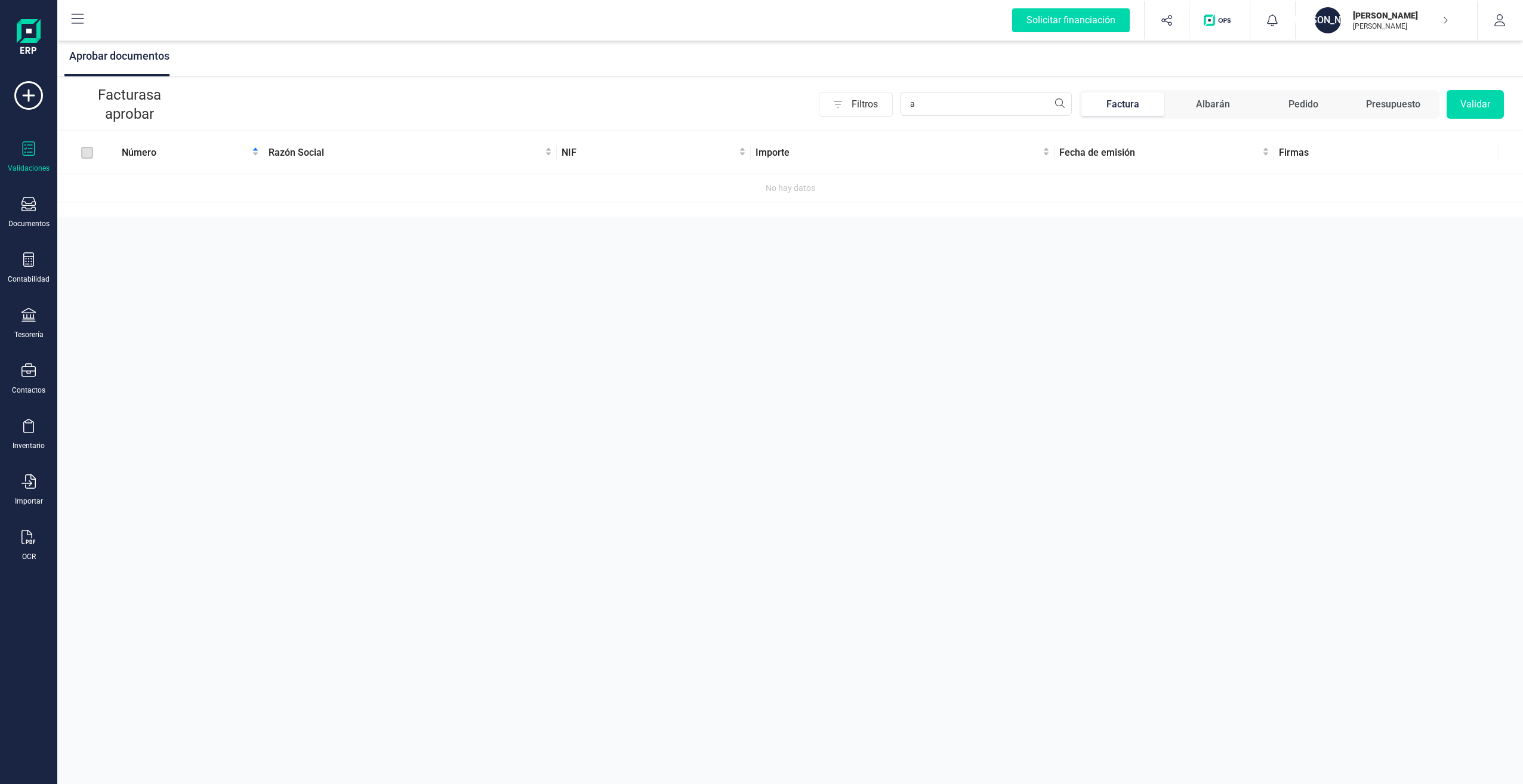
click at [87, 152] on label at bounding box center [87, 152] width 12 height 13
click at [31, 211] on icon at bounding box center [28, 203] width 14 height 14
click at [95, 173] on span "Facturas" at bounding box center [124, 170] width 63 height 14
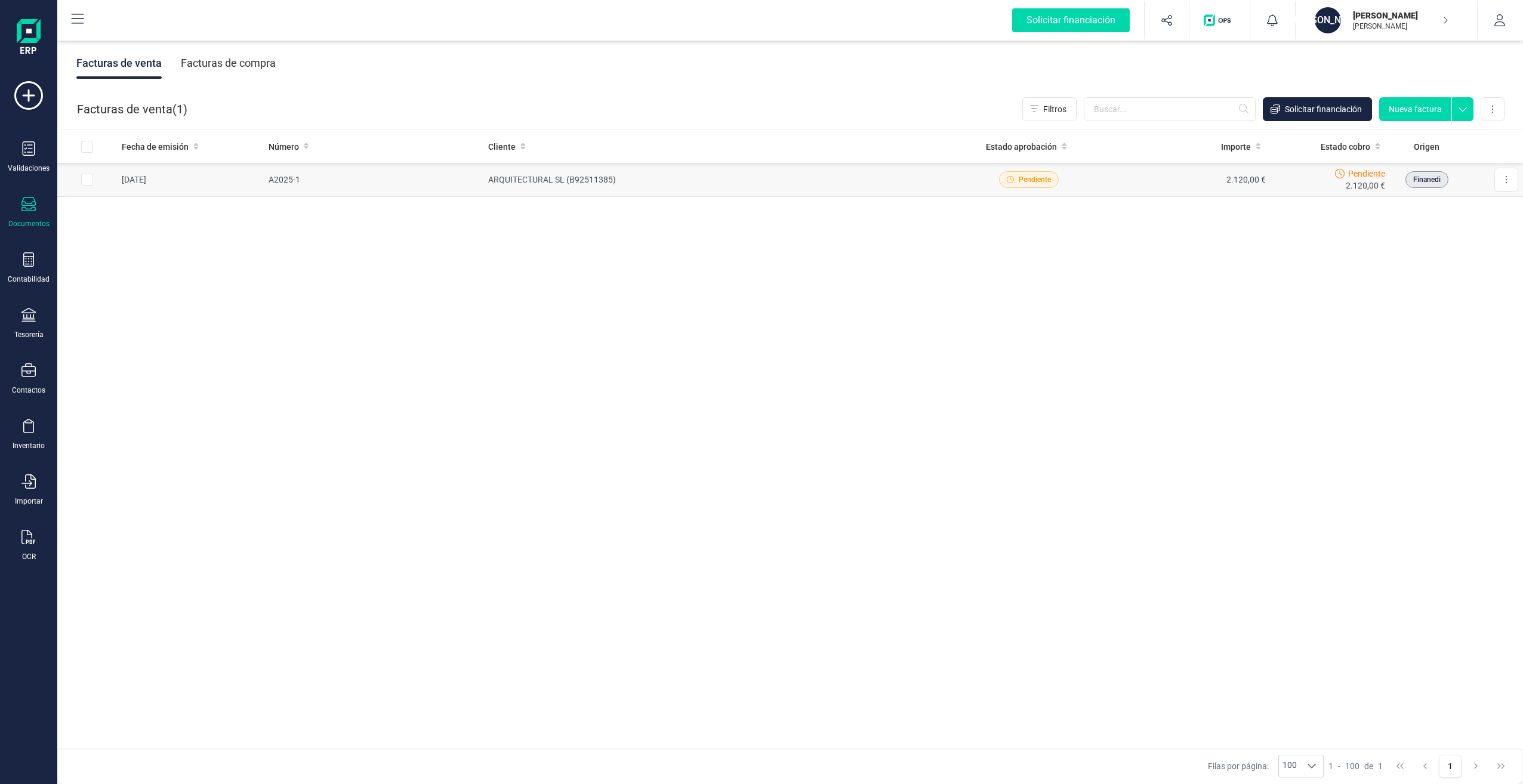
click at [87, 182] on input "Row Selected 1733276c-0f13-4a54-a205-646c281f1626" at bounding box center [87, 180] width 12 height 12
checkbox input "true"
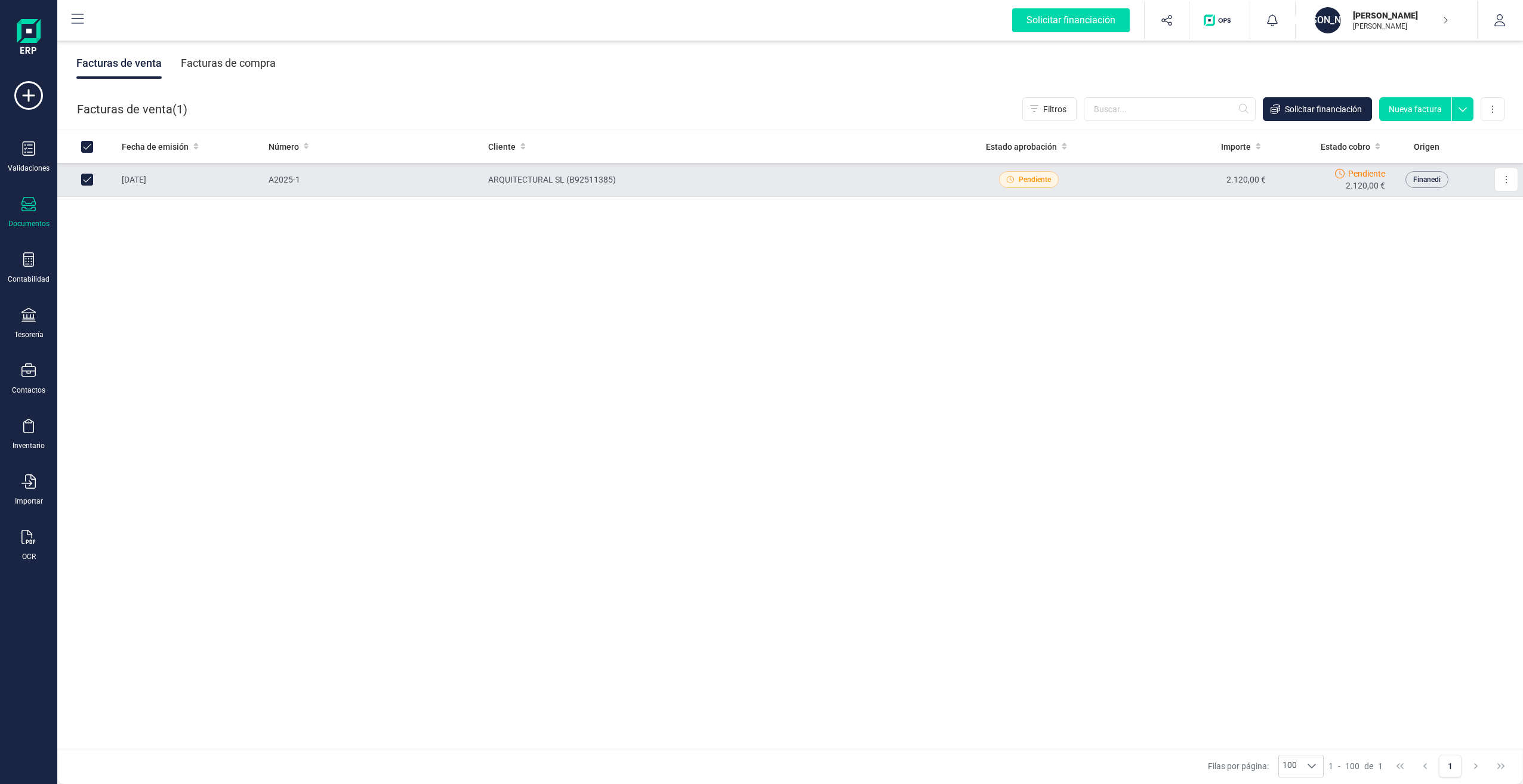
checkbox input "true"
click at [1504, 180] on button at bounding box center [1506, 179] width 24 height 24
click at [1486, 256] on span "Marcar como cobrada" at bounding box center [1455, 258] width 83 height 12
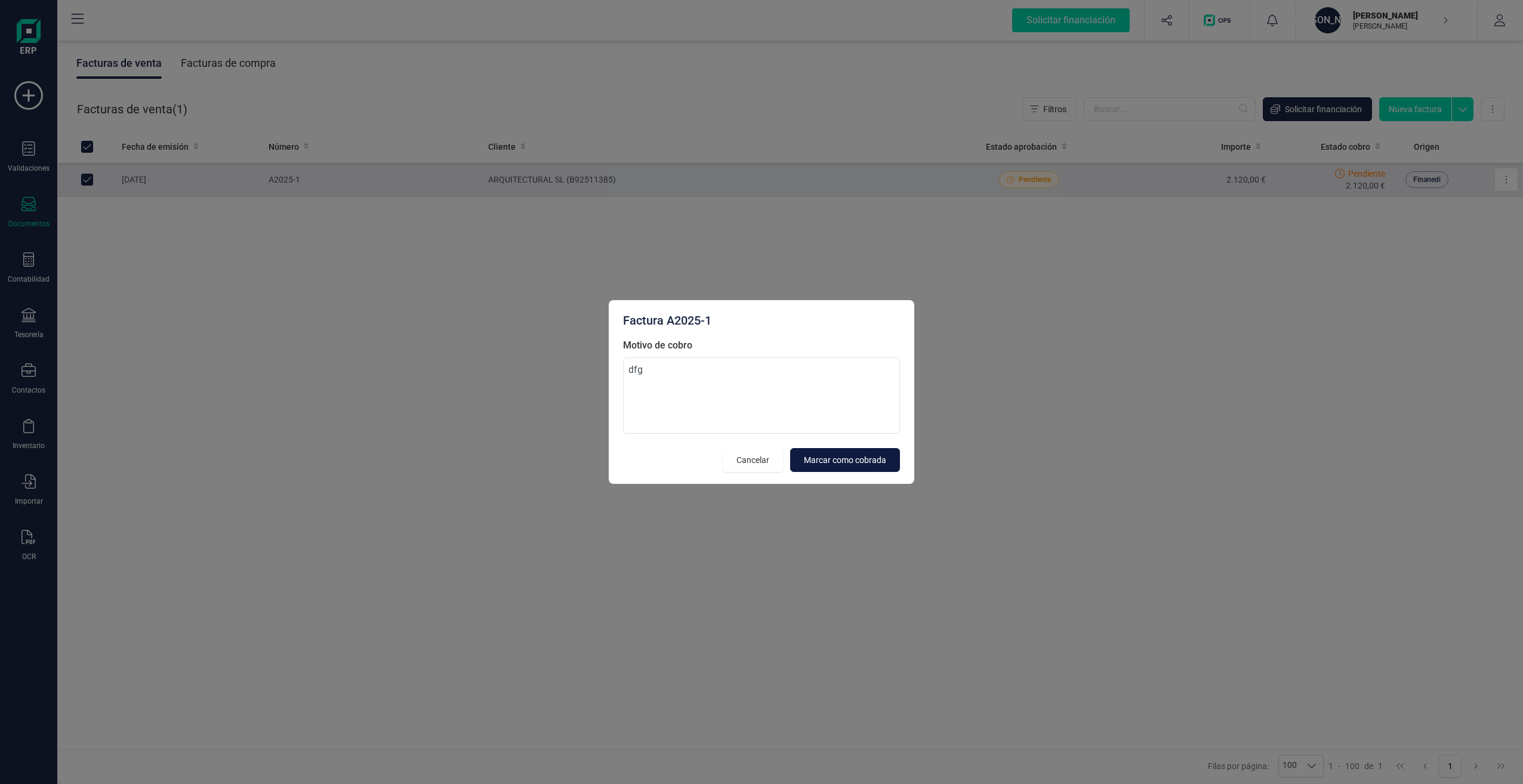
type textarea "dfg"
click at [852, 459] on span "Marcar como cobrada" at bounding box center [845, 460] width 83 height 12
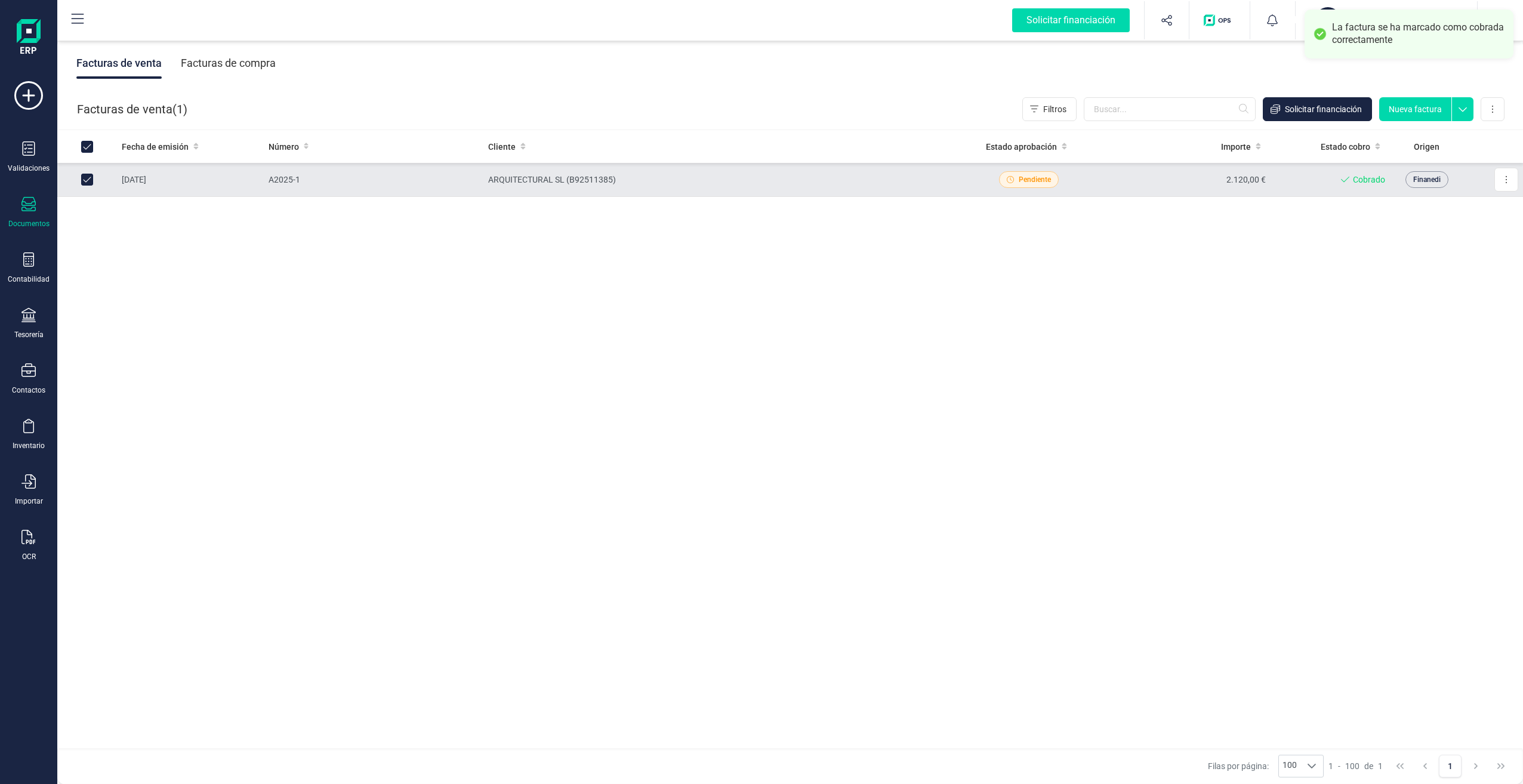
click at [1030, 183] on span "Pendiente" at bounding box center [1034, 180] width 32 height 11
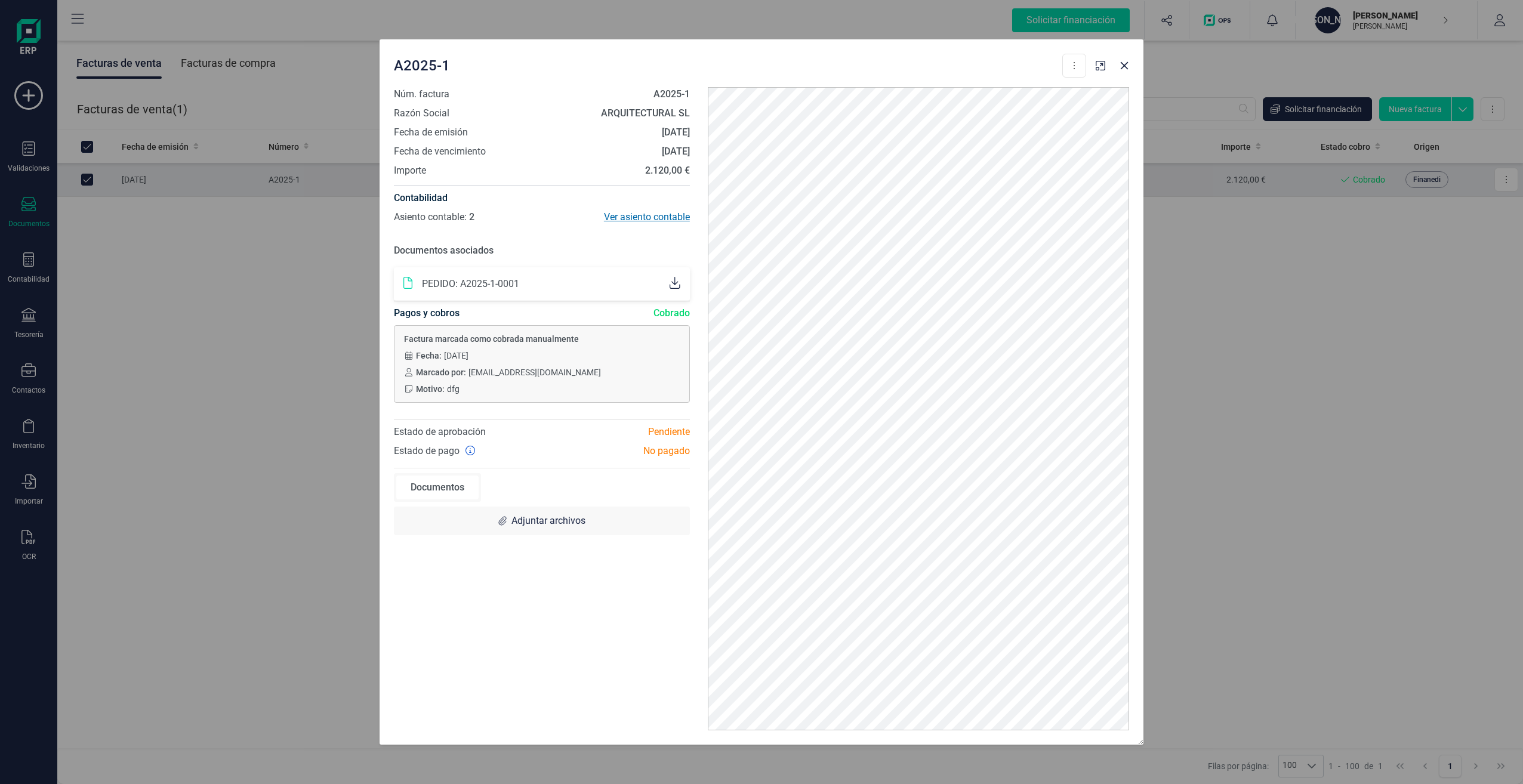
click at [629, 218] on div "Ver asiento contable" at bounding box center [616, 217] width 148 height 14
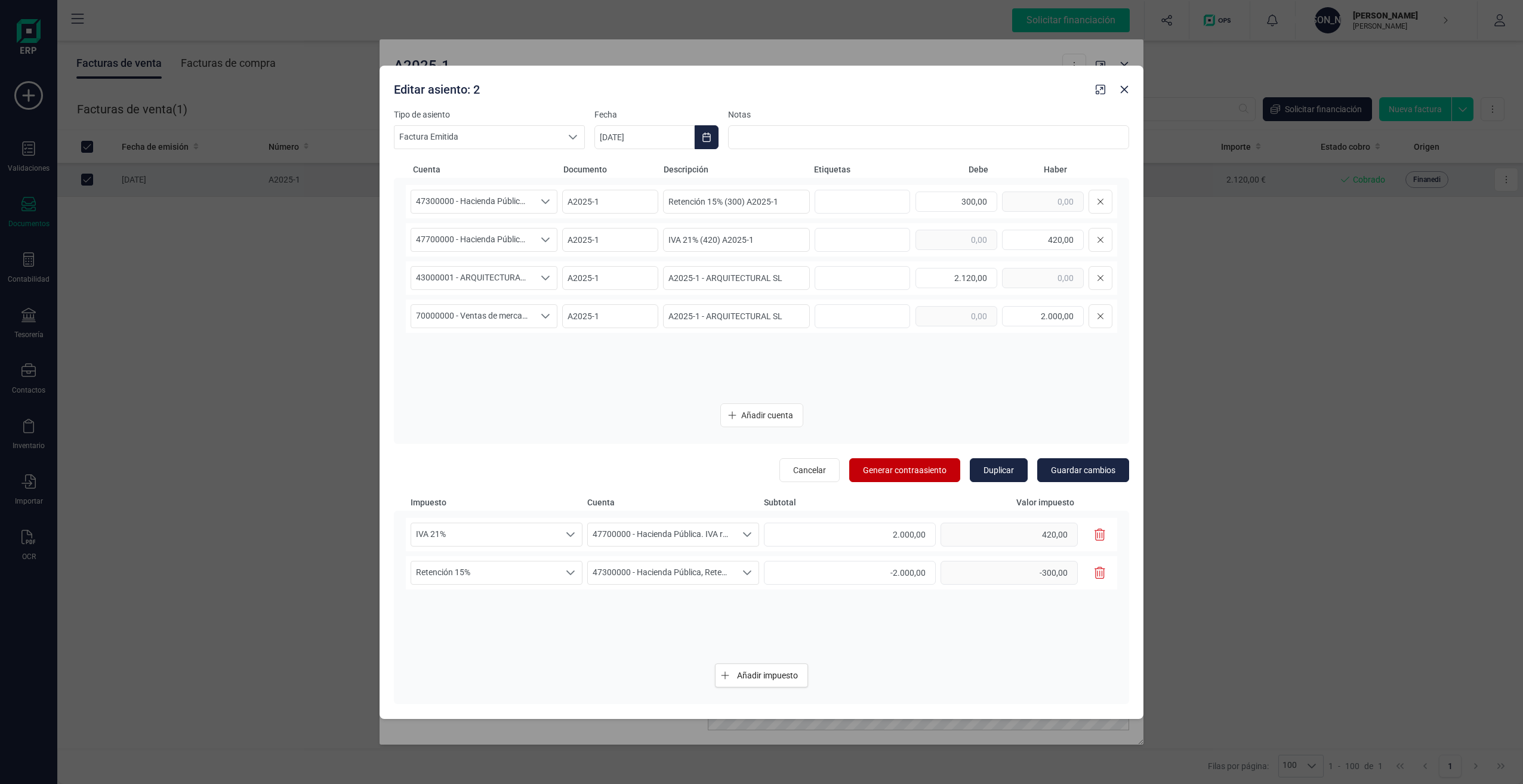
click at [925, 473] on span "Generar contraasiento" at bounding box center [905, 470] width 84 height 12
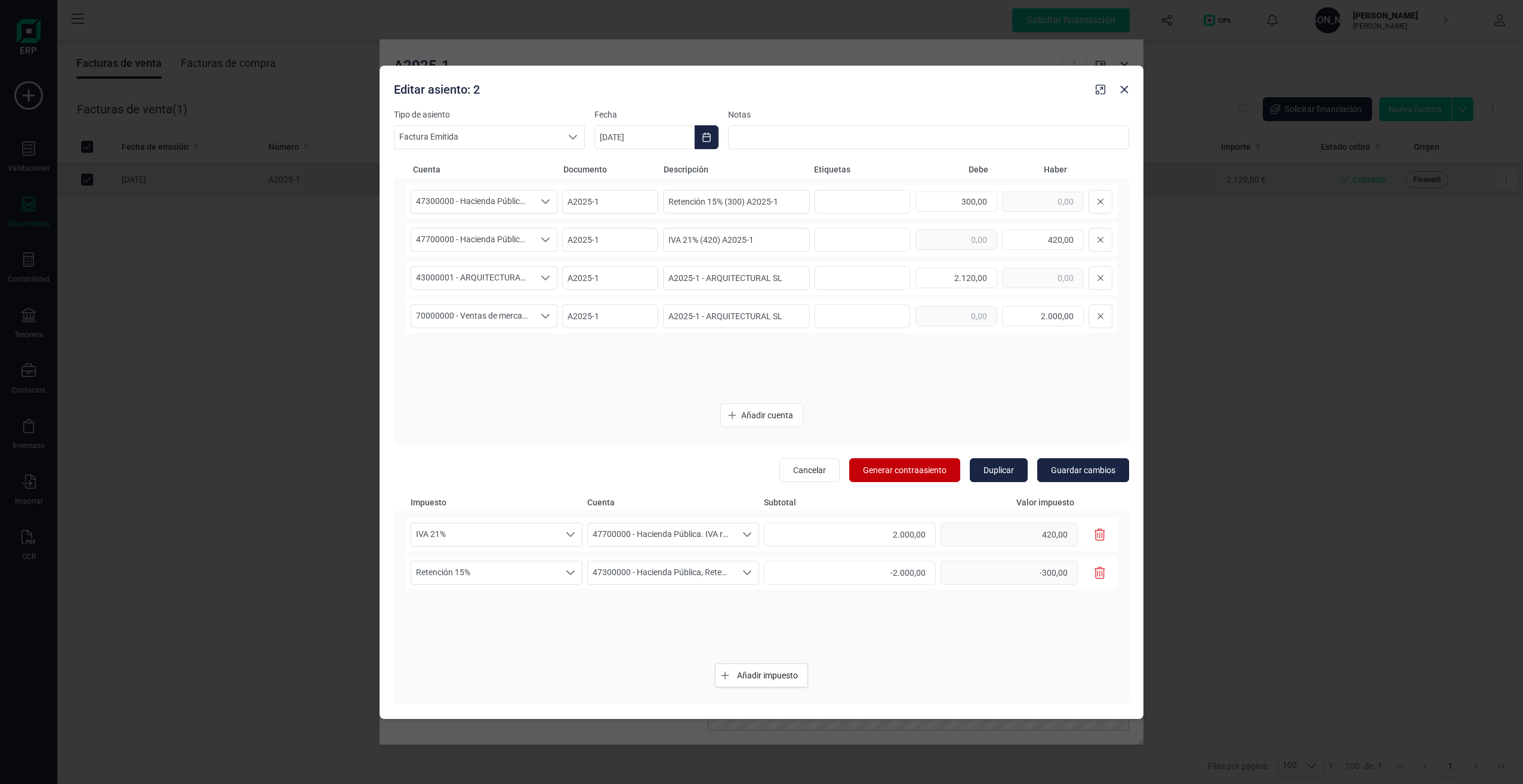
click at [890, 469] on span "Generar contraasiento" at bounding box center [905, 470] width 84 height 12
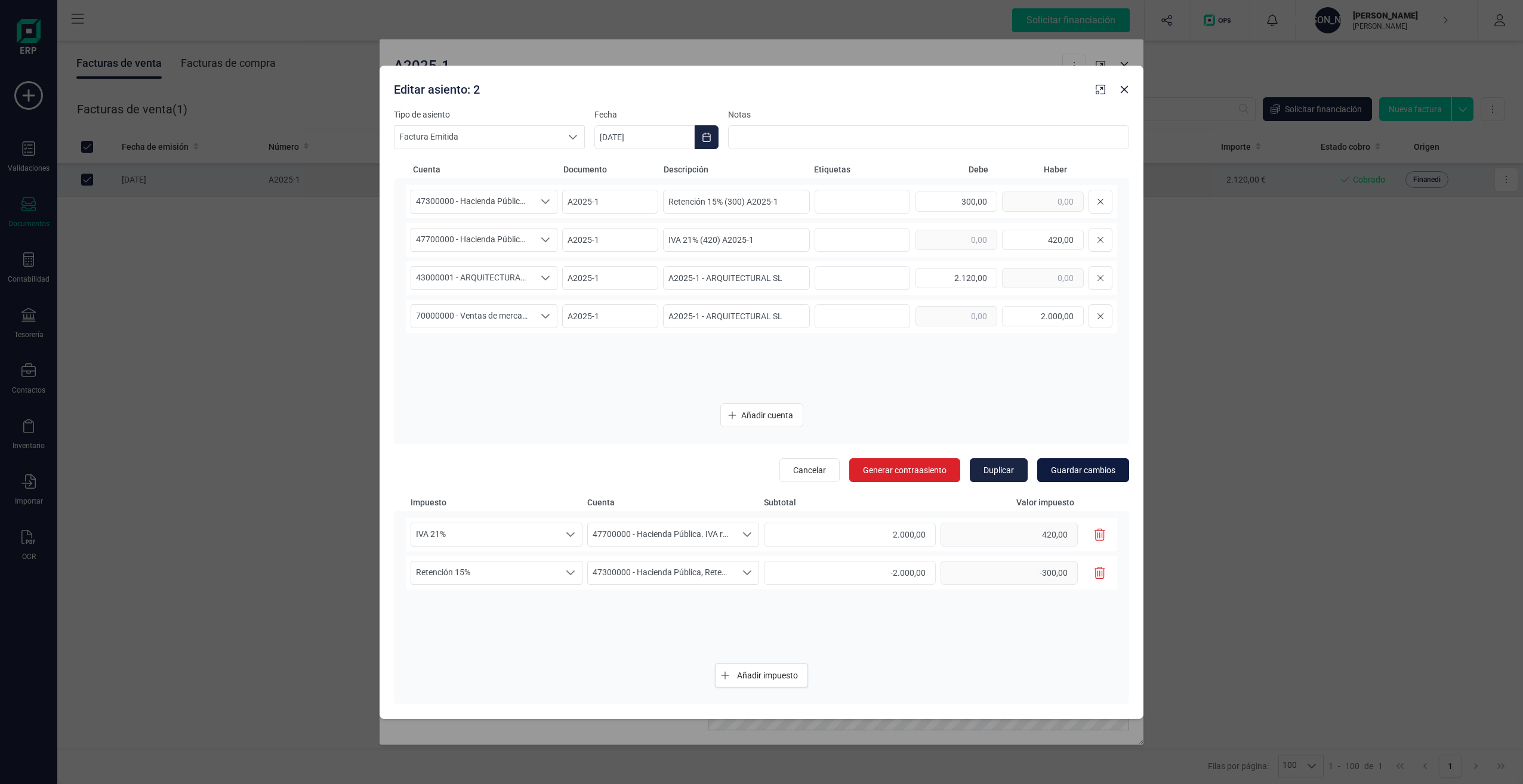
click at [1085, 469] on span "Guardar cambios" at bounding box center [1083, 470] width 64 height 12
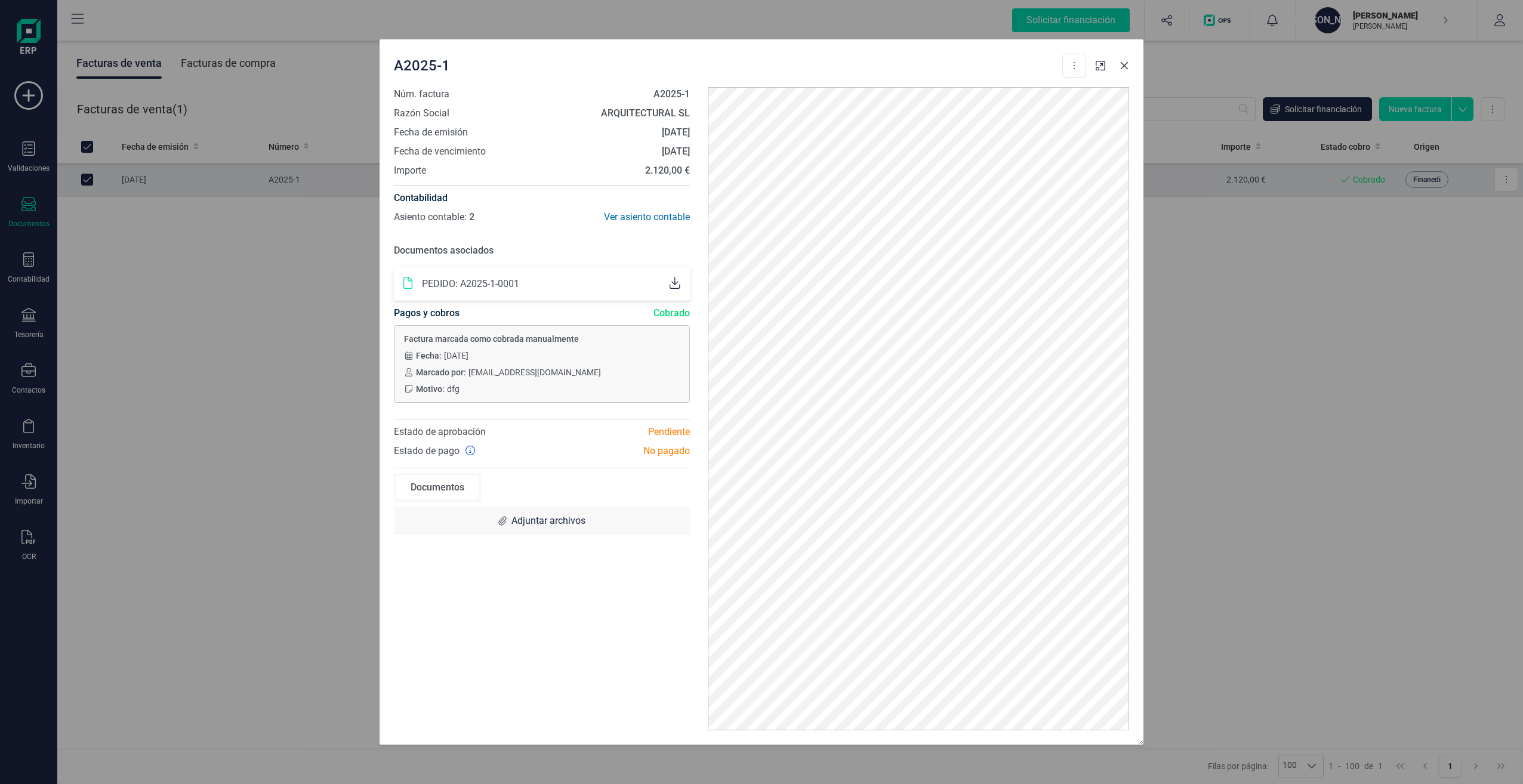
click at [1129, 69] on icon "button" at bounding box center [1124, 66] width 10 height 10
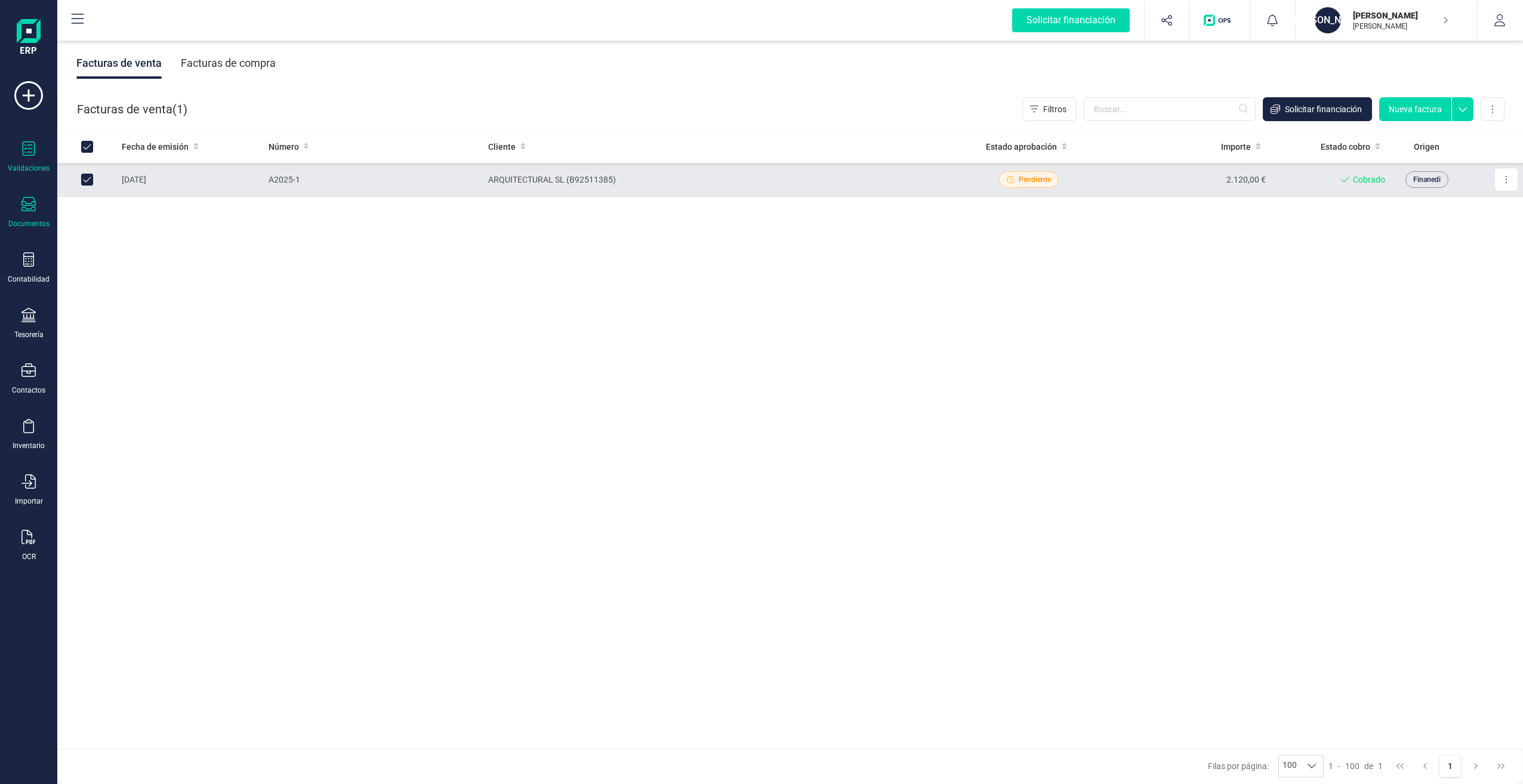
click at [37, 156] on div "Validaciones" at bounding box center [29, 157] width 48 height 32
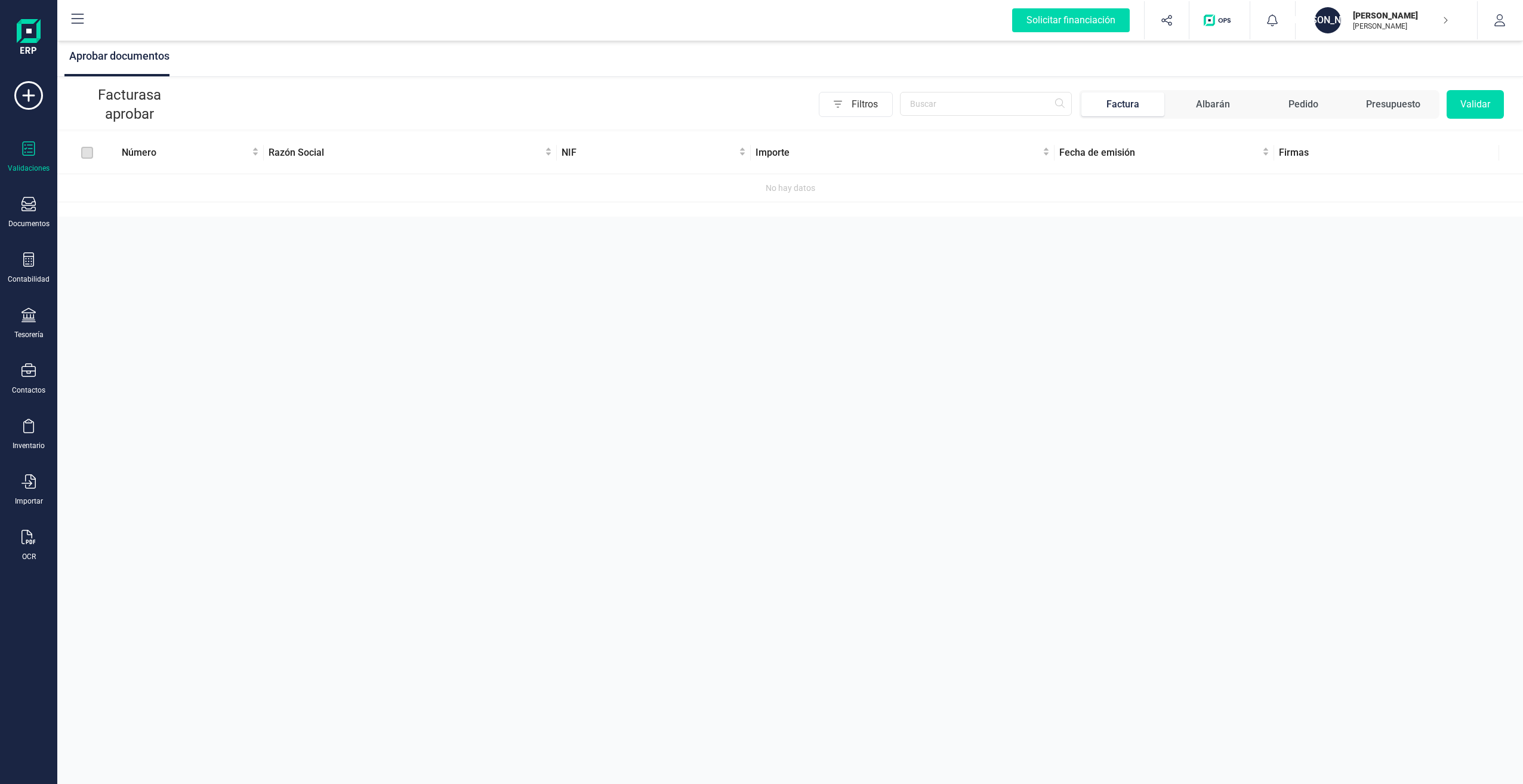
click at [81, 154] on th at bounding box center [87, 153] width 60 height 42
click at [939, 92] on input "text" at bounding box center [986, 103] width 172 height 24
paste input "'[EMAIL_ADDRESS][DOMAIN_NAME]'"
drag, startPoint x: 1009, startPoint y: 105, endPoint x: 829, endPoint y: 105, distance: 180.0
click at [830, 105] on div "Filtros '[EMAIL_ADDRESS][DOMAIN_NAME]'" at bounding box center [945, 104] width 253 height 25
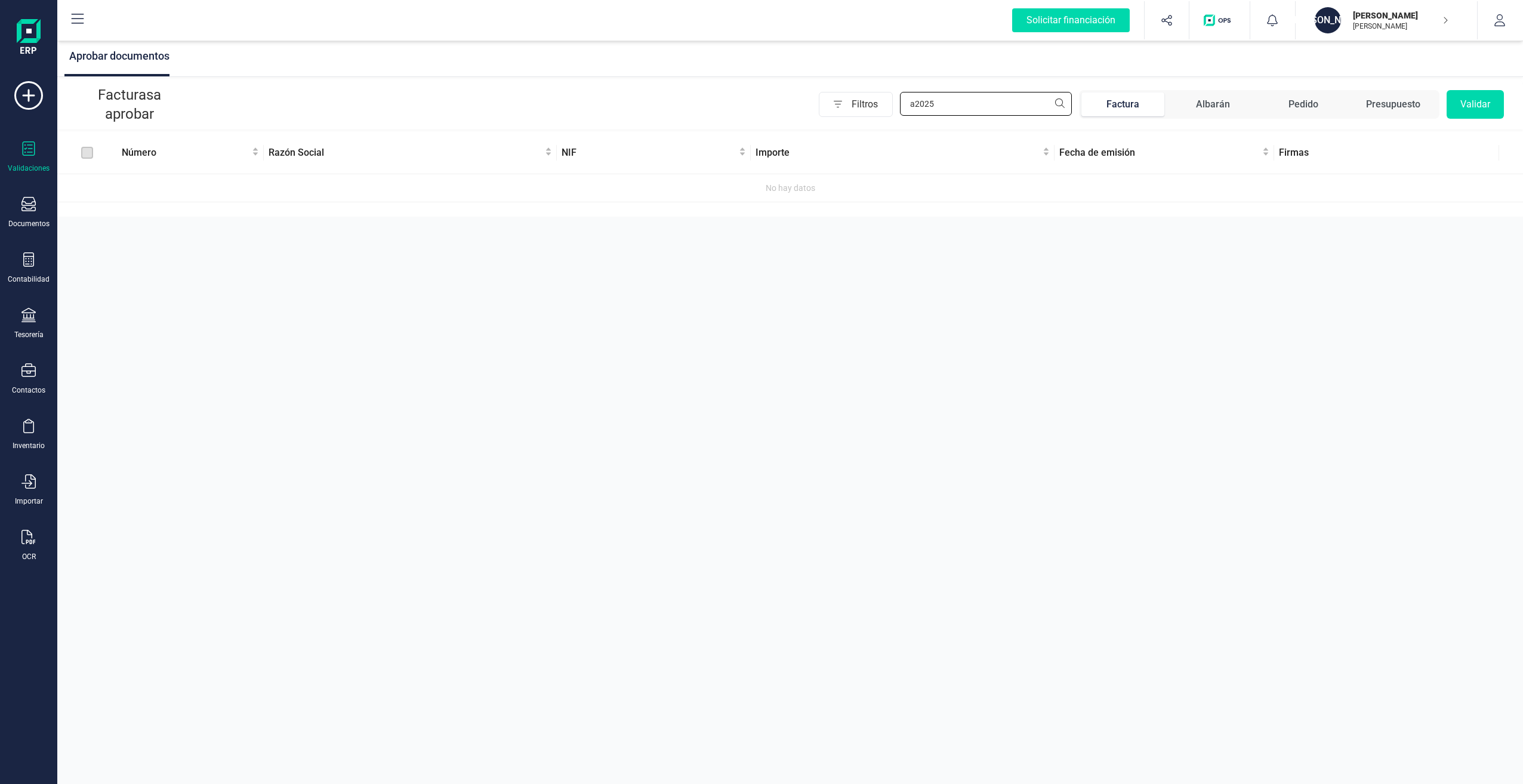
type input "a2025"
click at [1216, 104] on div "Albarán" at bounding box center [1213, 104] width 34 height 14
click at [1299, 98] on div "Pedido" at bounding box center [1304, 104] width 30 height 14
click at [1320, 104] on span "Pedido" at bounding box center [1304, 104] width 83 height 24
click at [1018, 97] on input "text" at bounding box center [986, 103] width 172 height 24
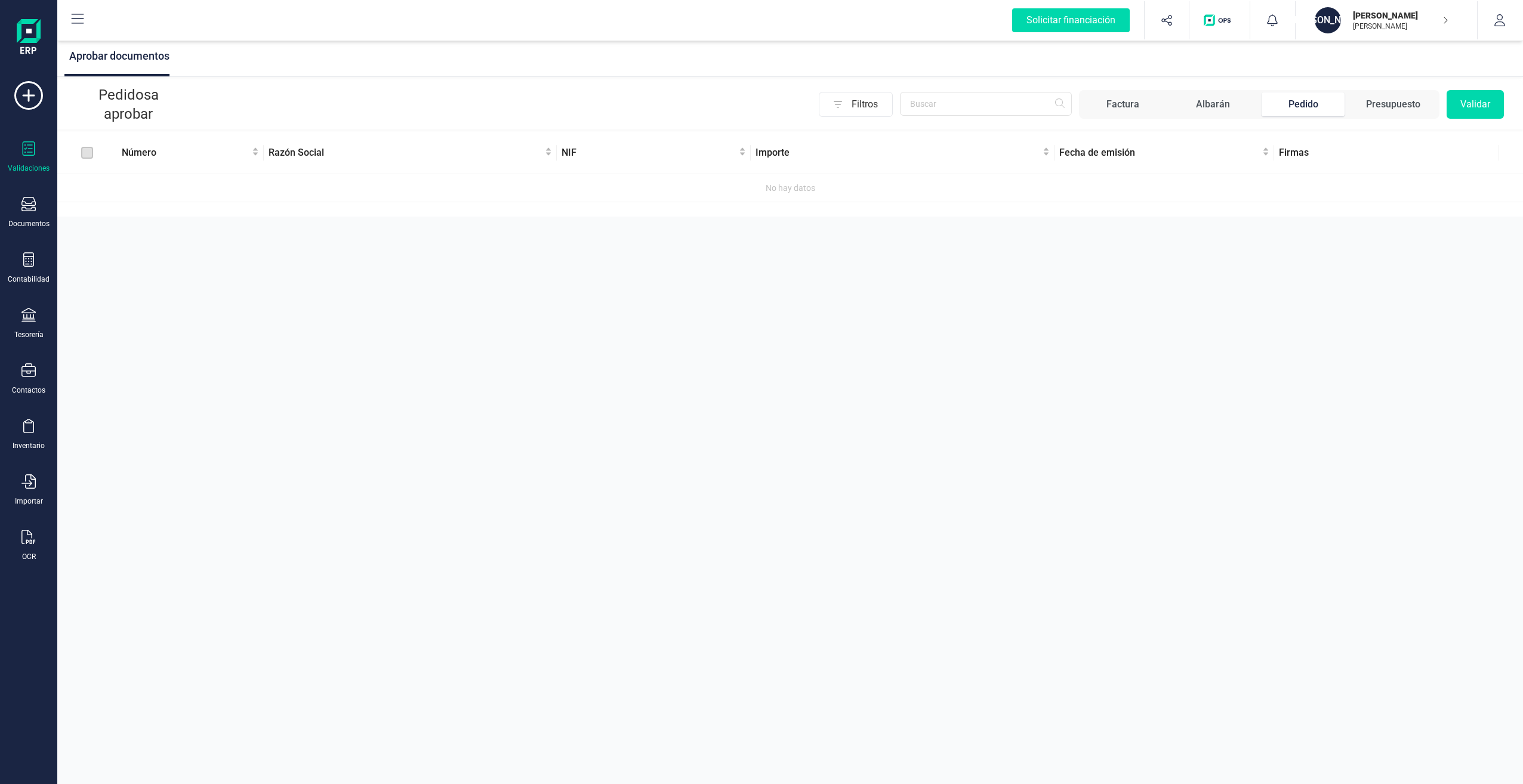
click at [868, 100] on span "Filtros" at bounding box center [872, 104] width 40 height 24
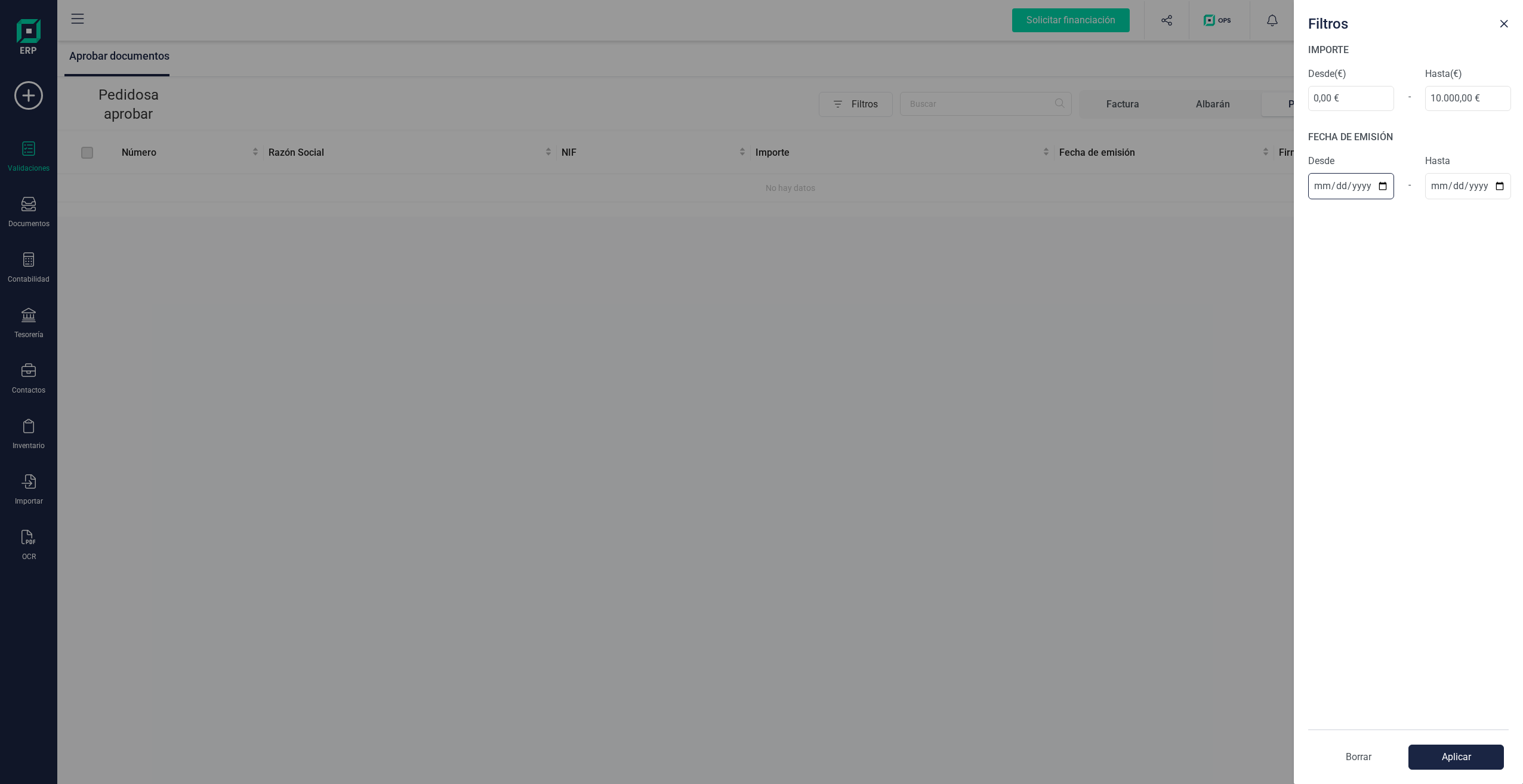
click at [1356, 186] on input "date" at bounding box center [1351, 186] width 86 height 26
click at [1325, 185] on input "date" at bounding box center [1351, 186] width 86 height 26
click at [1383, 186] on input "date" at bounding box center [1351, 186] width 86 height 26
type input "[DATE]"
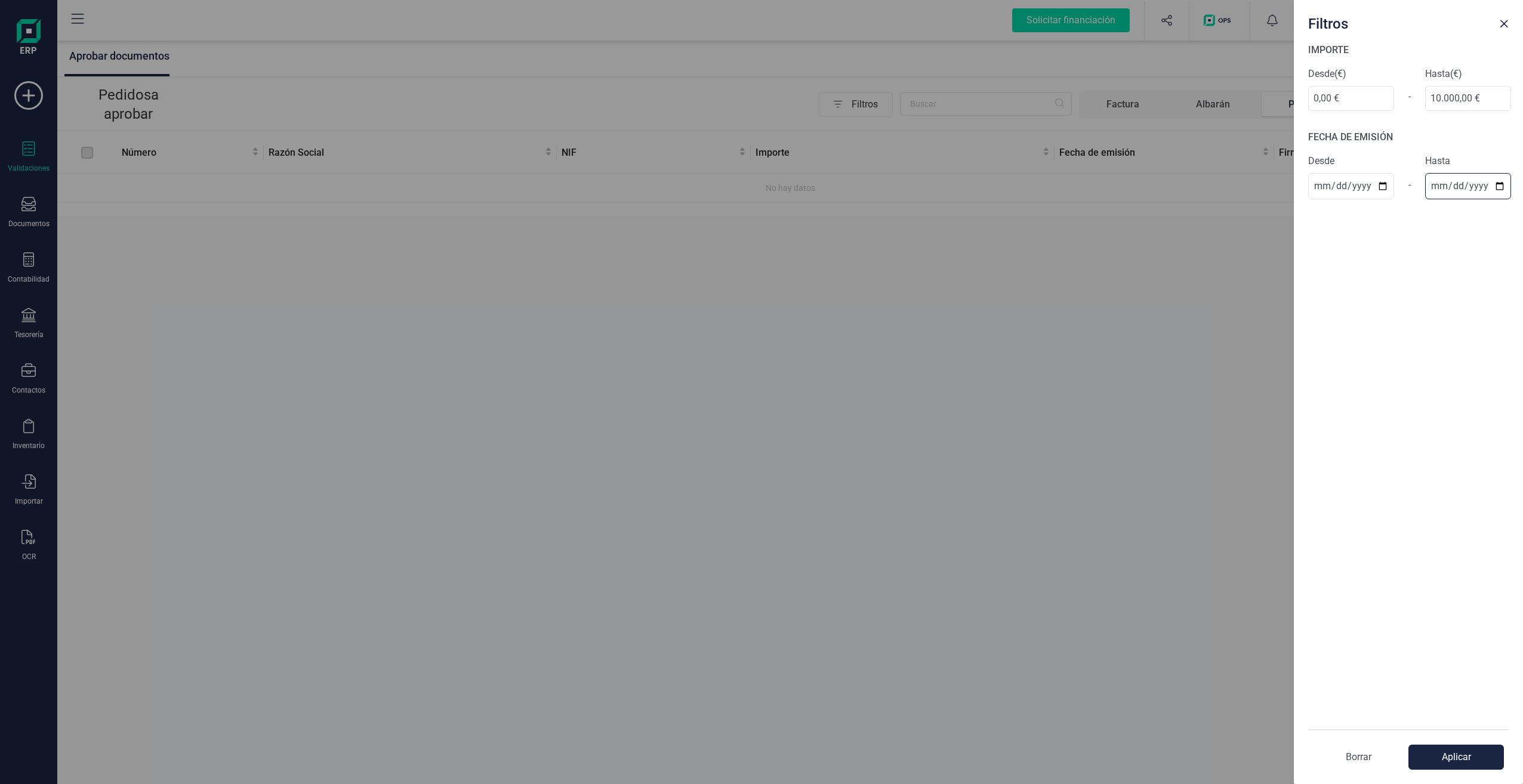
click at [1499, 185] on input "date" at bounding box center [1468, 186] width 86 height 26
type input "[DATE]"
click at [1453, 753] on button "Aplicar" at bounding box center [1456, 757] width 95 height 25
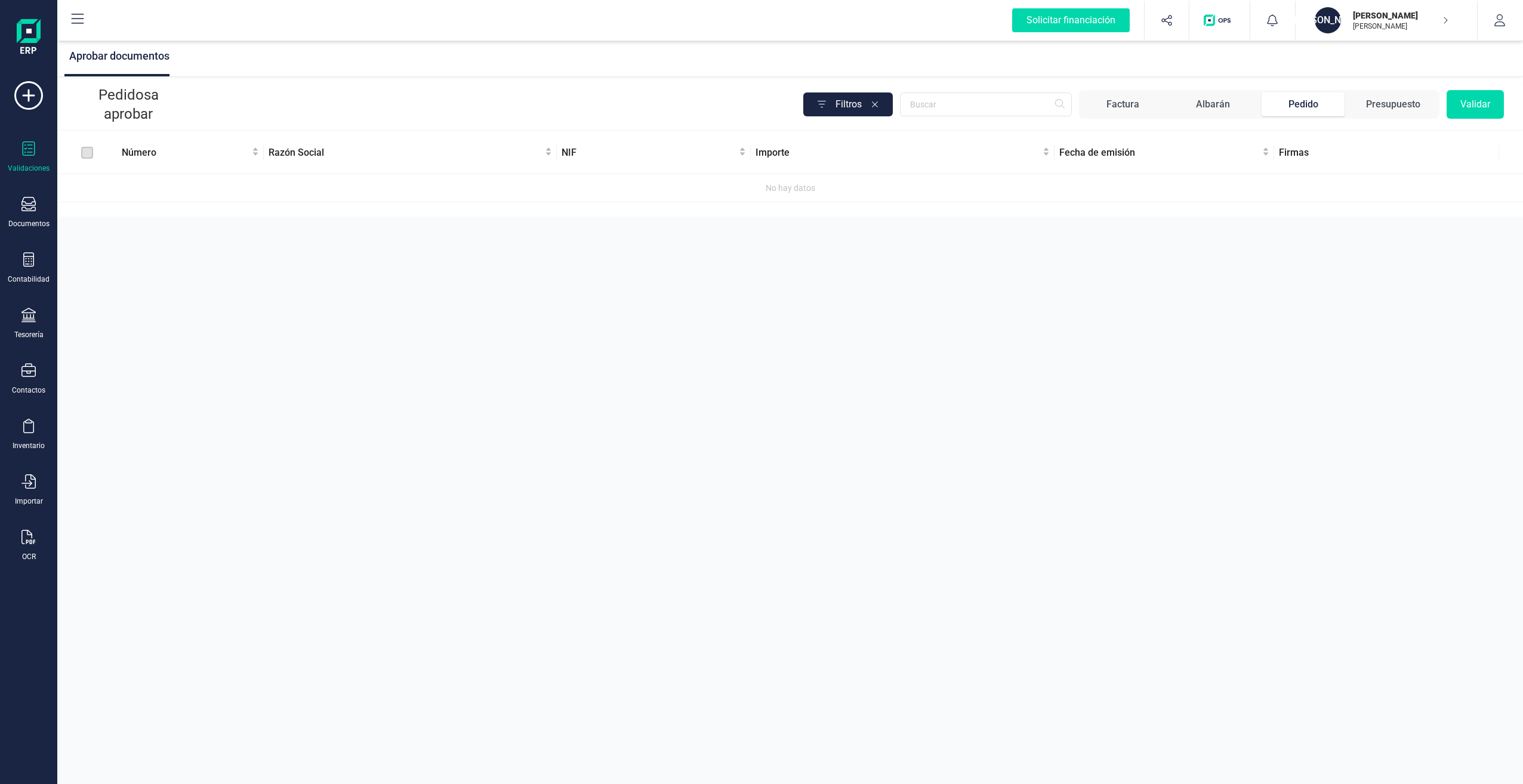
click at [545, 306] on div "Aprobar documentos Pedidos a aprobar Filtros Factura Albarán Pedido Presupuesto…" at bounding box center [791, 392] width 1466 height 784
click at [38, 214] on div "Documentos" at bounding box center [29, 213] width 48 height 32
click at [30, 262] on icon at bounding box center [28, 259] width 14 height 14
click at [116, 149] on span "Cuadro de cuentas" at bounding box center [146, 147] width 105 height 14
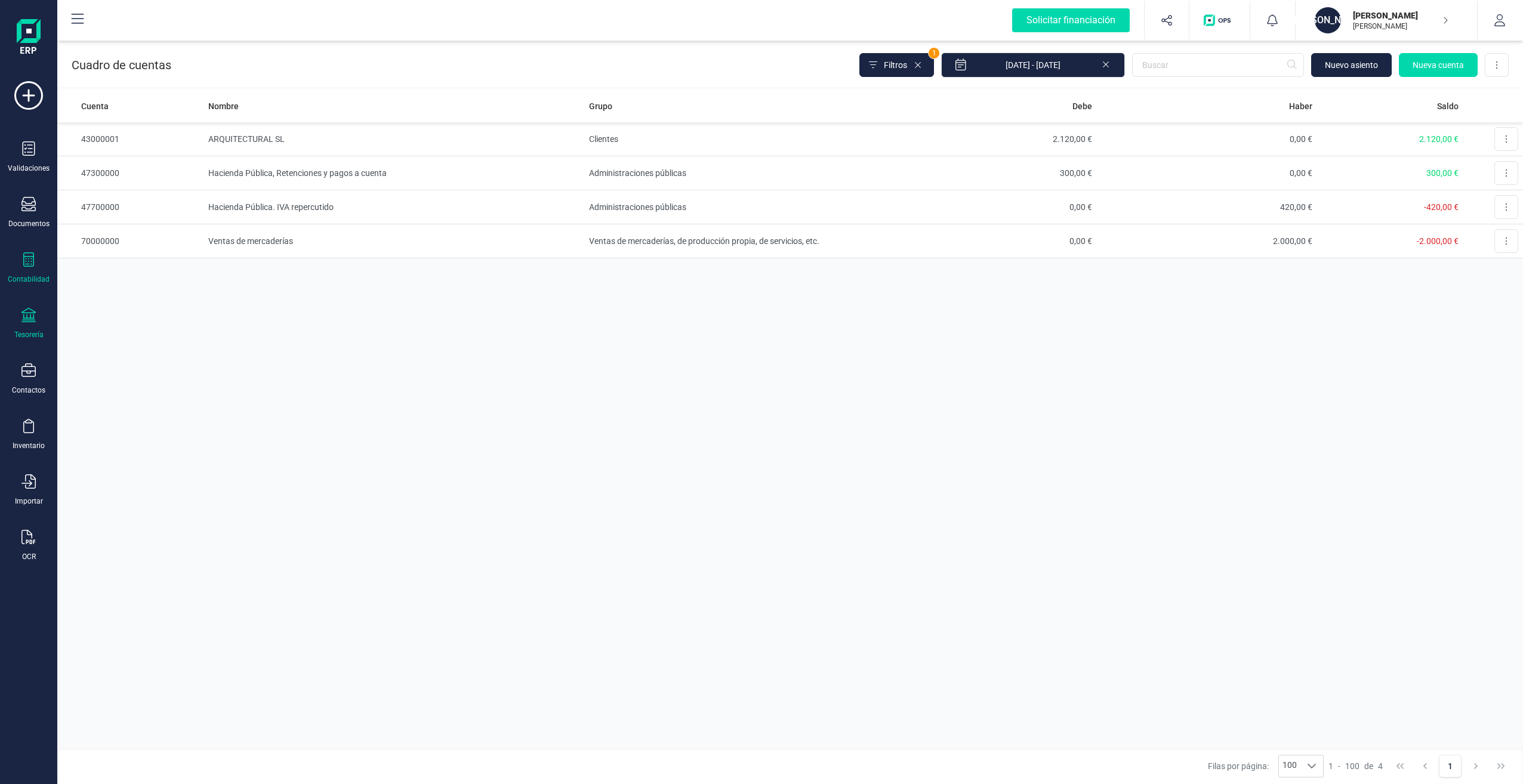
click at [32, 320] on icon at bounding box center [28, 315] width 14 height 14
click at [108, 203] on span "Cuentas bancarias" at bounding box center [146, 203] width 105 height 14
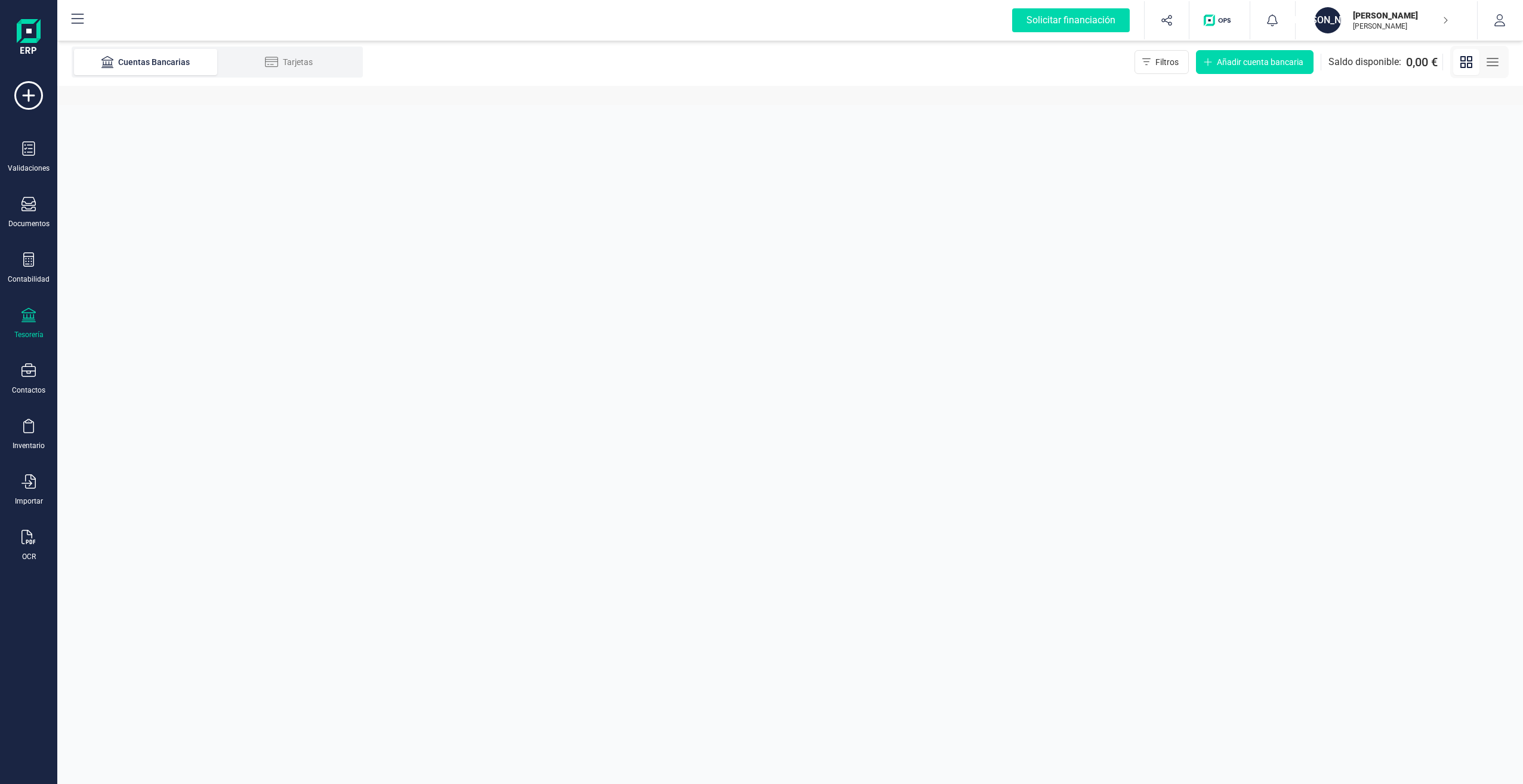
click at [21, 320] on icon at bounding box center [28, 315] width 14 height 14
click at [138, 228] on span "Pagos y cobros" at bounding box center [138, 229] width 91 height 14
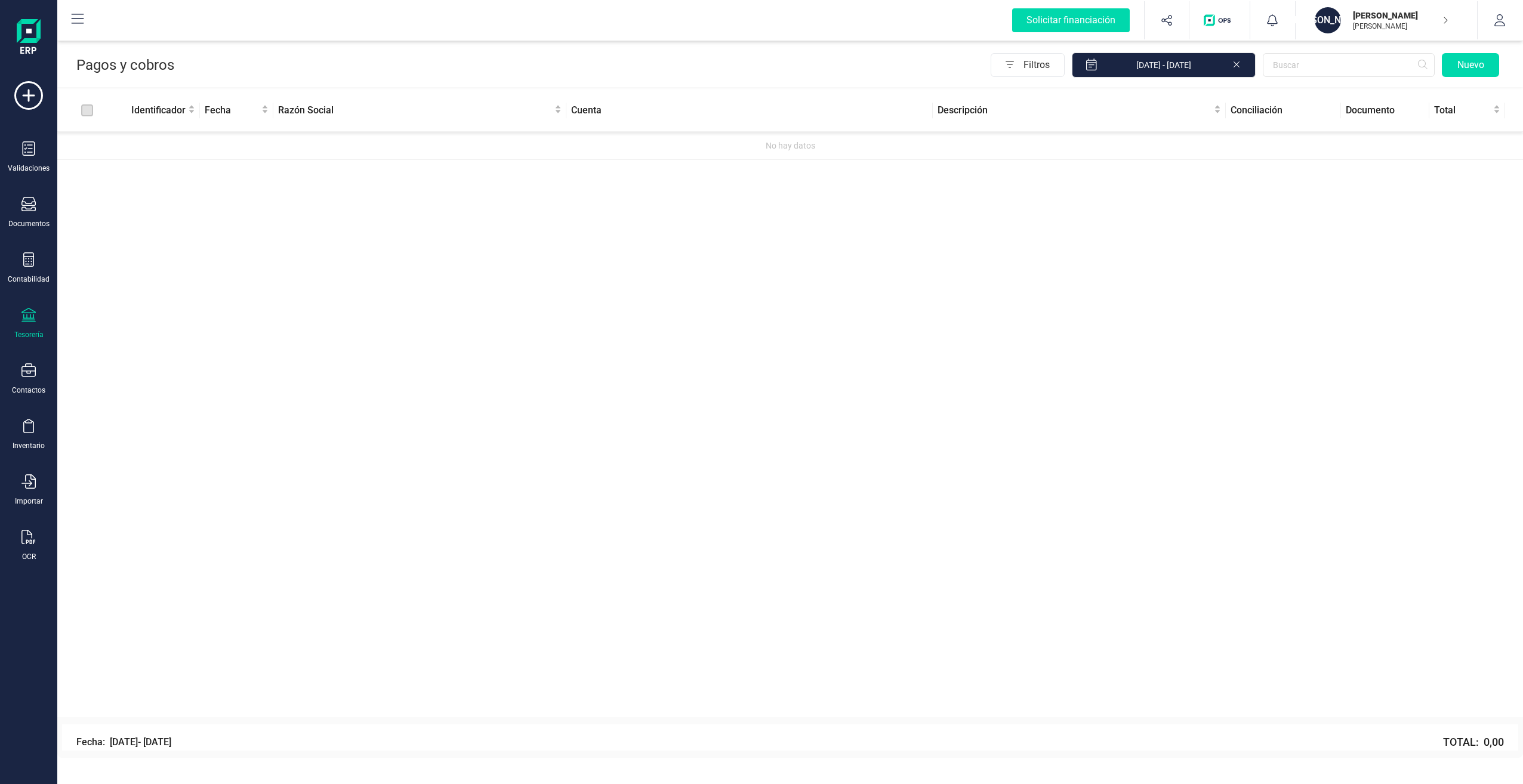
drag, startPoint x: 222, startPoint y: 136, endPoint x: 212, endPoint y: 138, distance: 10.2
click at [221, 136] on td "No hay datos" at bounding box center [791, 146] width 1466 height 28
drag, startPoint x: 477, startPoint y: 152, endPoint x: 546, endPoint y: 157, distance: 69.2
click at [512, 157] on td "No hay datos" at bounding box center [791, 146] width 1466 height 28
drag, startPoint x: 635, startPoint y: 150, endPoint x: 268, endPoint y: 196, distance: 369.9
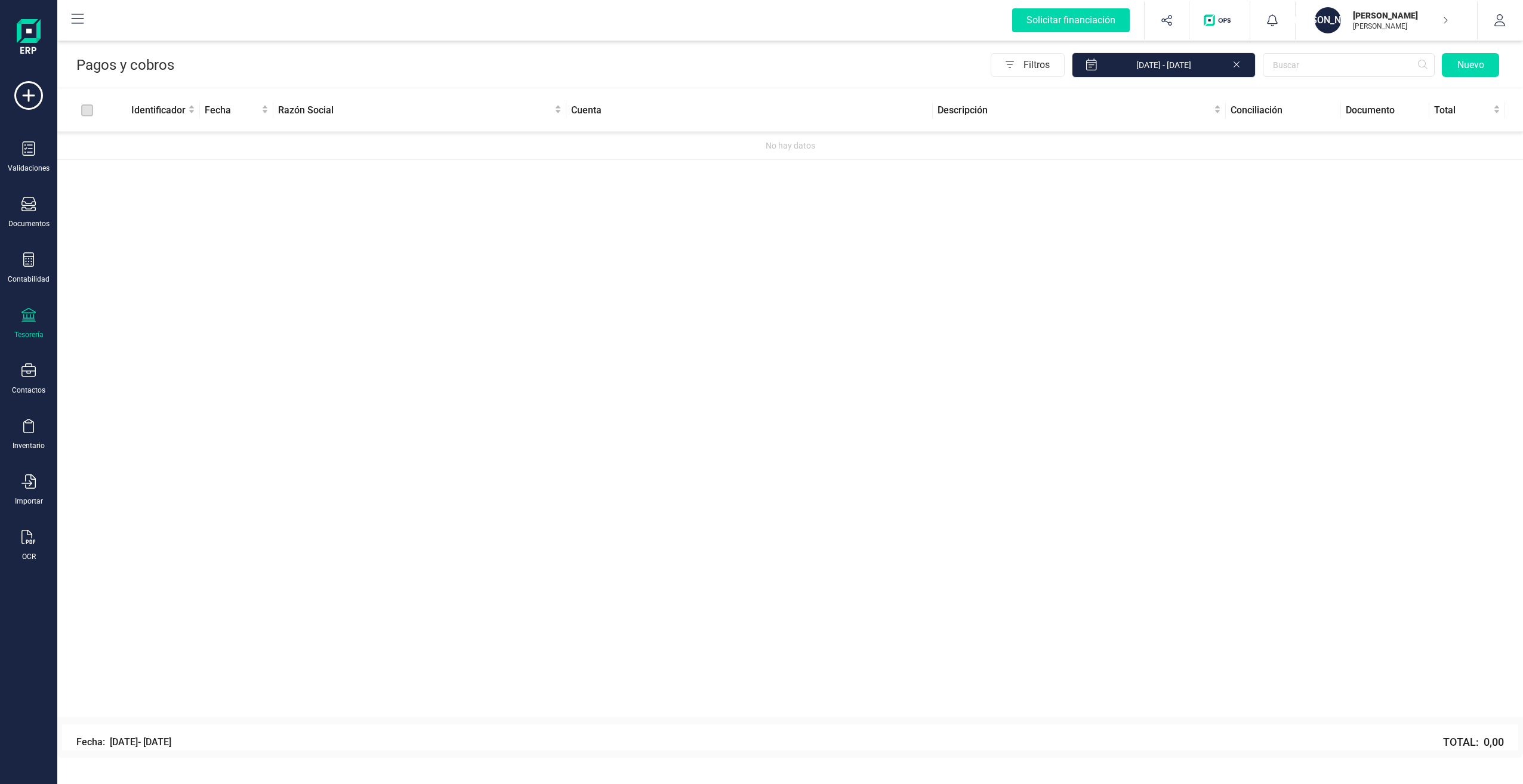
click at [595, 155] on td "No hay datos" at bounding box center [791, 146] width 1466 height 28
click at [39, 318] on div "Tesorería" at bounding box center [29, 324] width 48 height 32
click at [108, 256] on span "Cartera" at bounding box center [121, 255] width 57 height 14
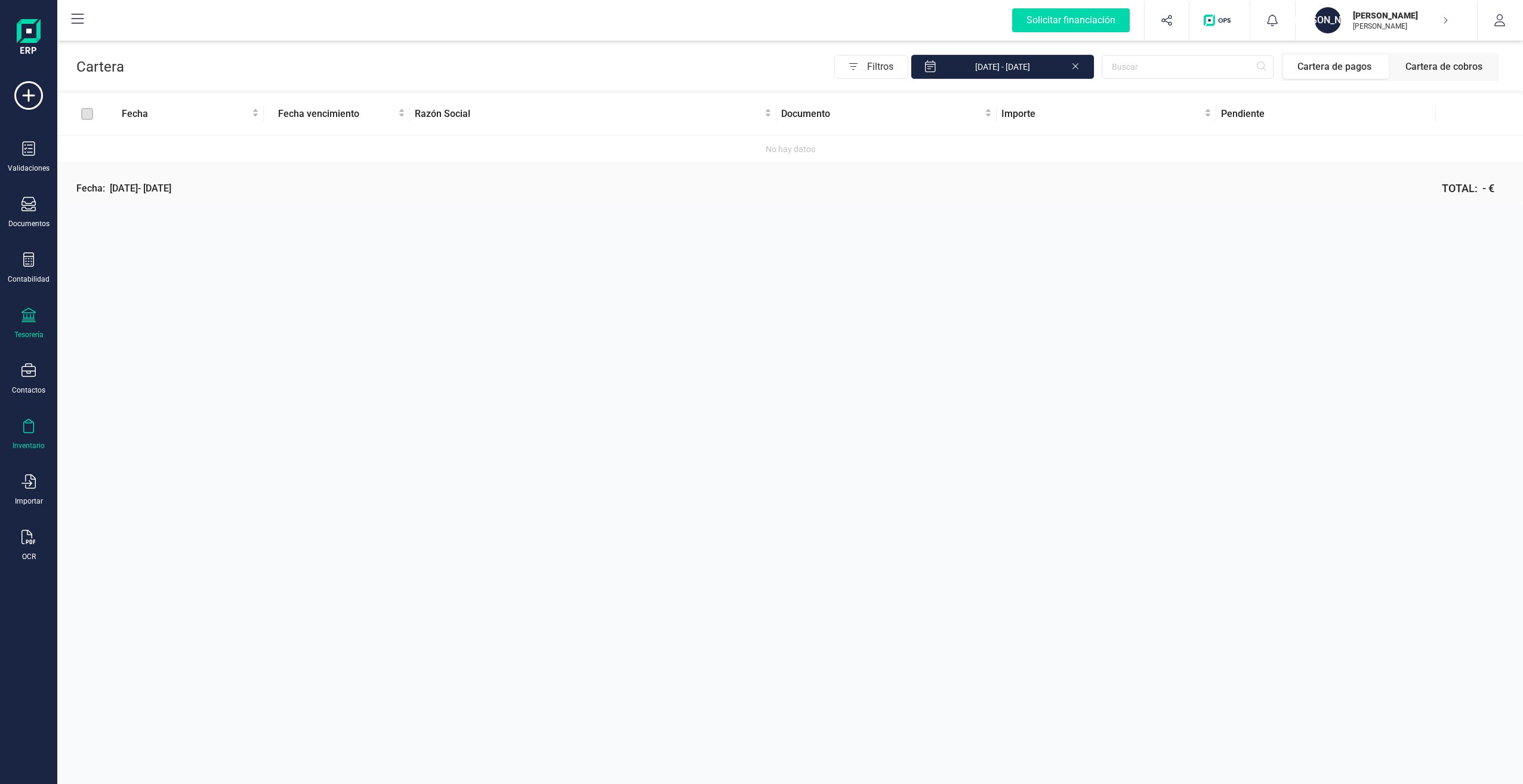
click at [30, 427] on icon at bounding box center [28, 425] width 14 height 14
click at [116, 312] on span "Artículos" at bounding box center [124, 314] width 63 height 14
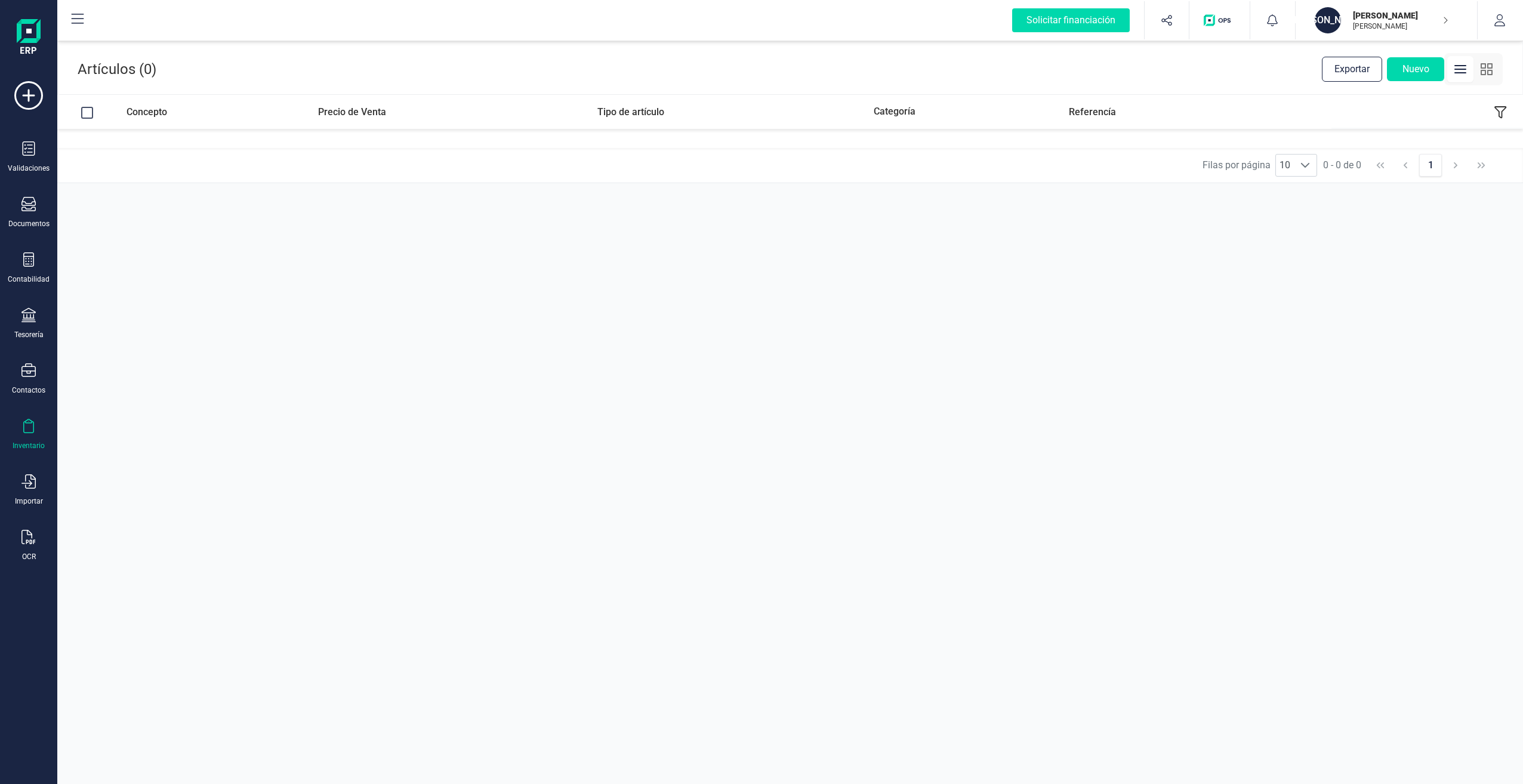
click at [37, 423] on div "Inventario" at bounding box center [29, 434] width 48 height 32
click at [107, 337] on span "Catálogos" at bounding box center [127, 340] width 69 height 14
click at [30, 427] on icon at bounding box center [28, 425] width 14 height 14
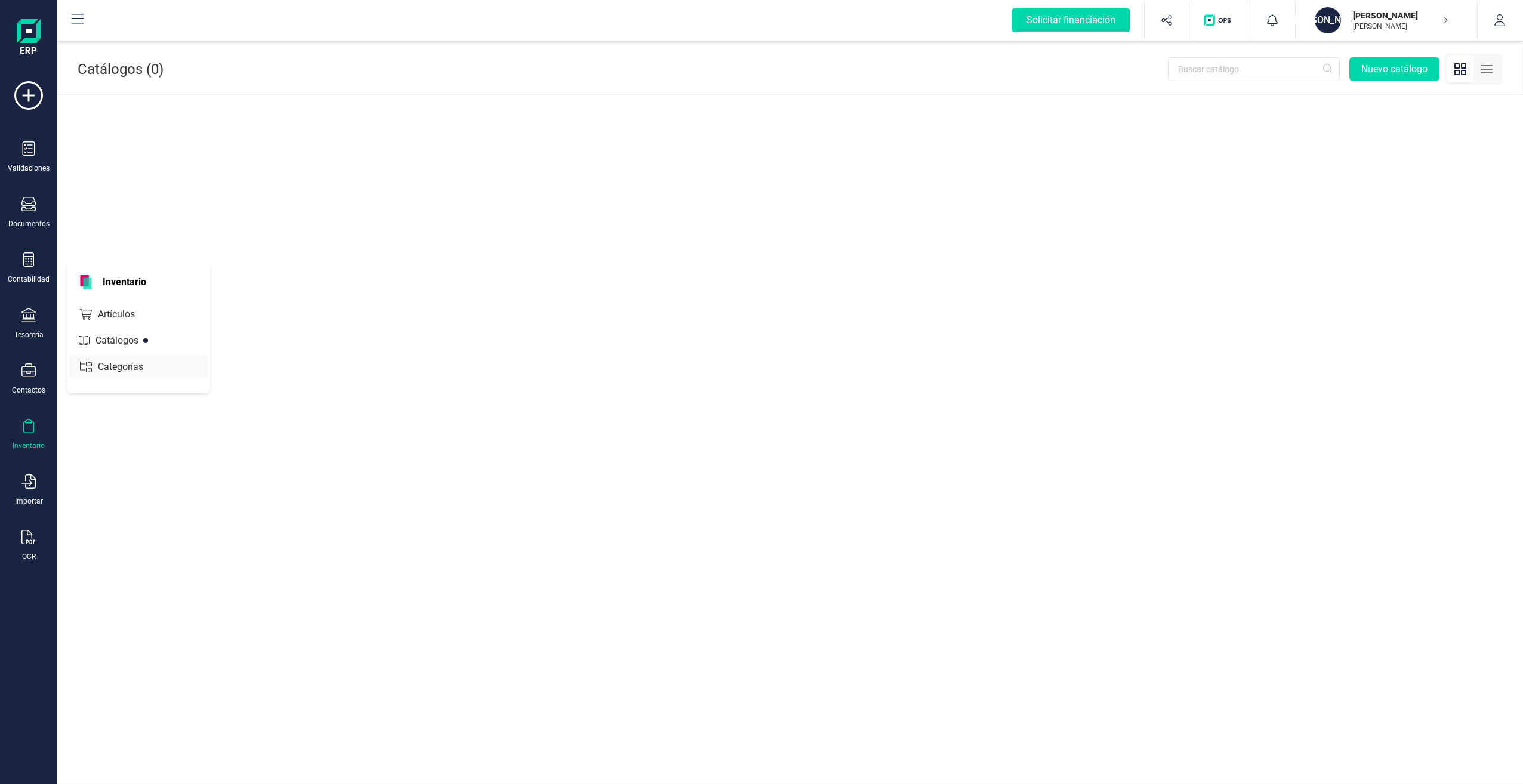
click at [114, 367] on span "Categorías" at bounding box center [128, 367] width 72 height 14
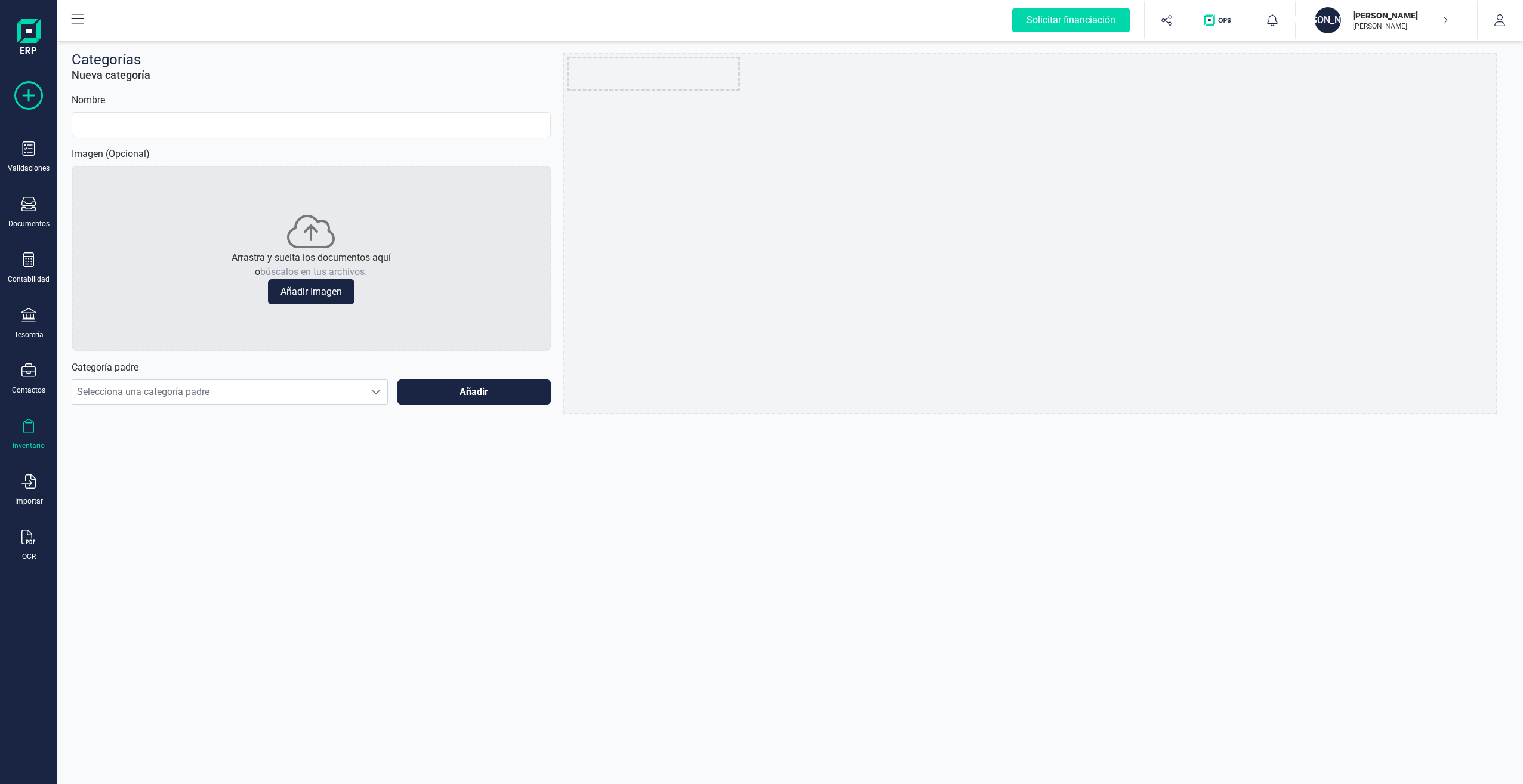
click at [27, 93] on icon at bounding box center [28, 95] width 29 height 29
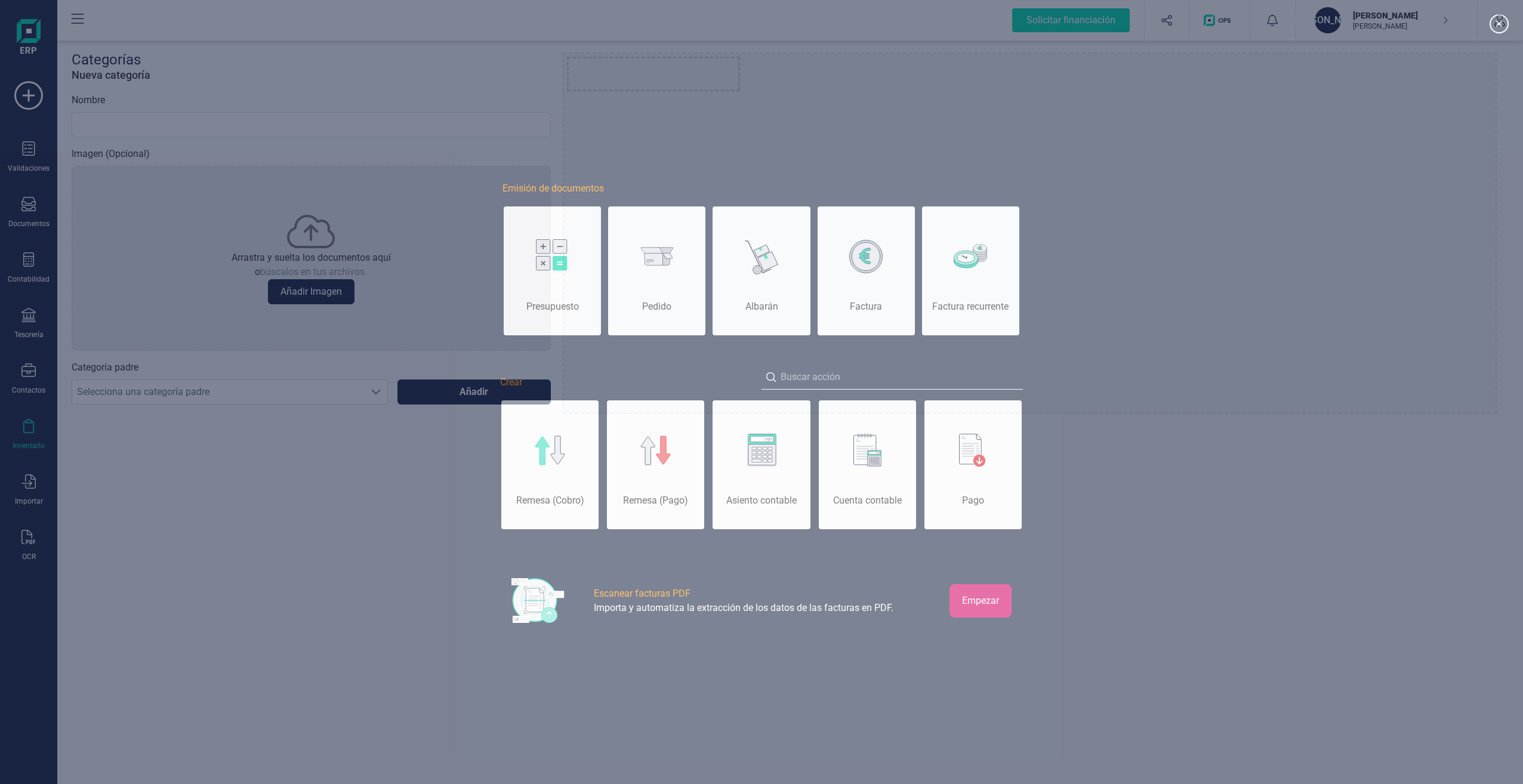
scroll to position [0, 60]
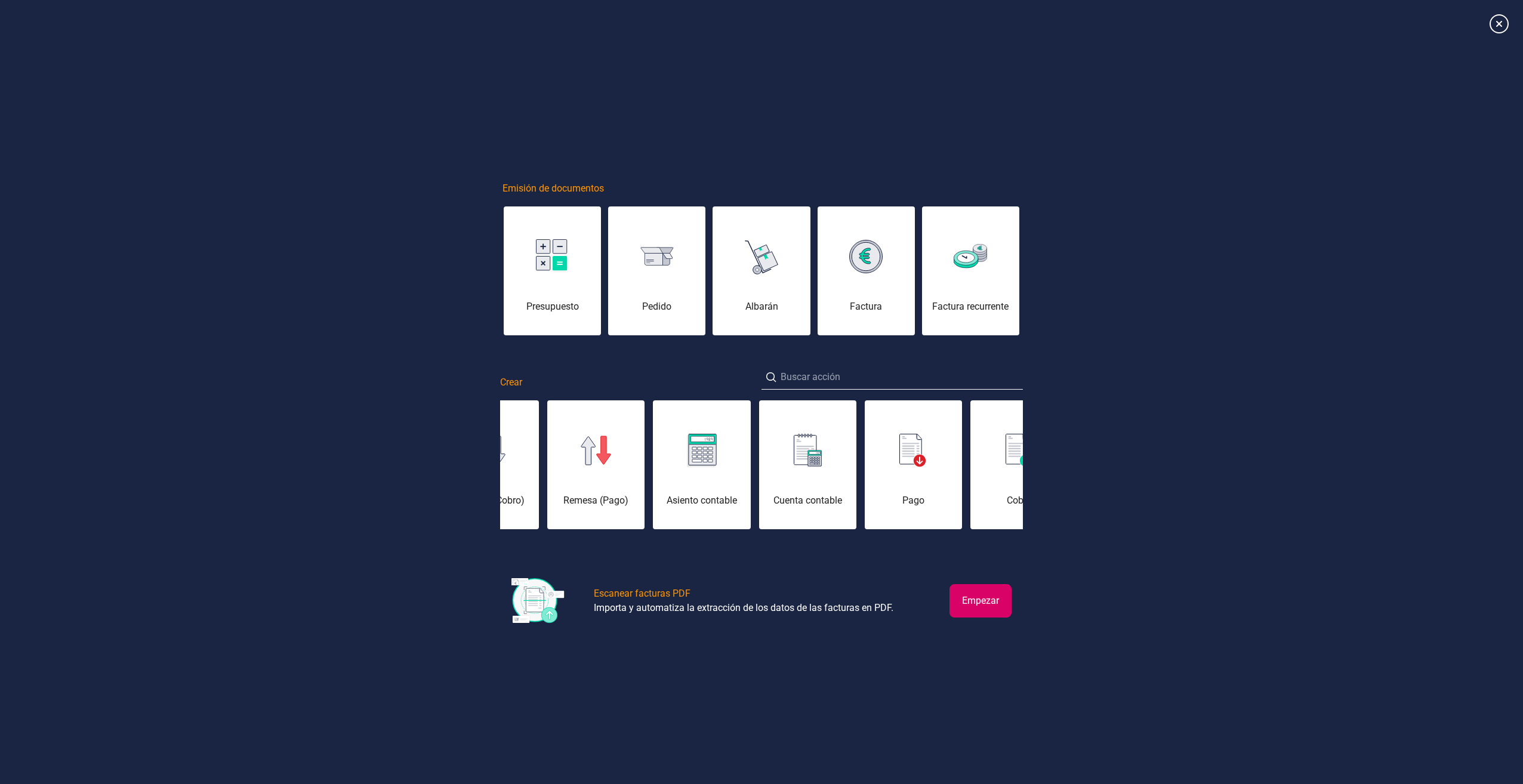
drag, startPoint x: 849, startPoint y: 599, endPoint x: 761, endPoint y: 566, distance: 94.0
click at [848, 599] on div "Escanear facturas PDF Importa y automatiza la extracción de los datos de las fa…" at bounding box center [743, 601] width 300 height 46
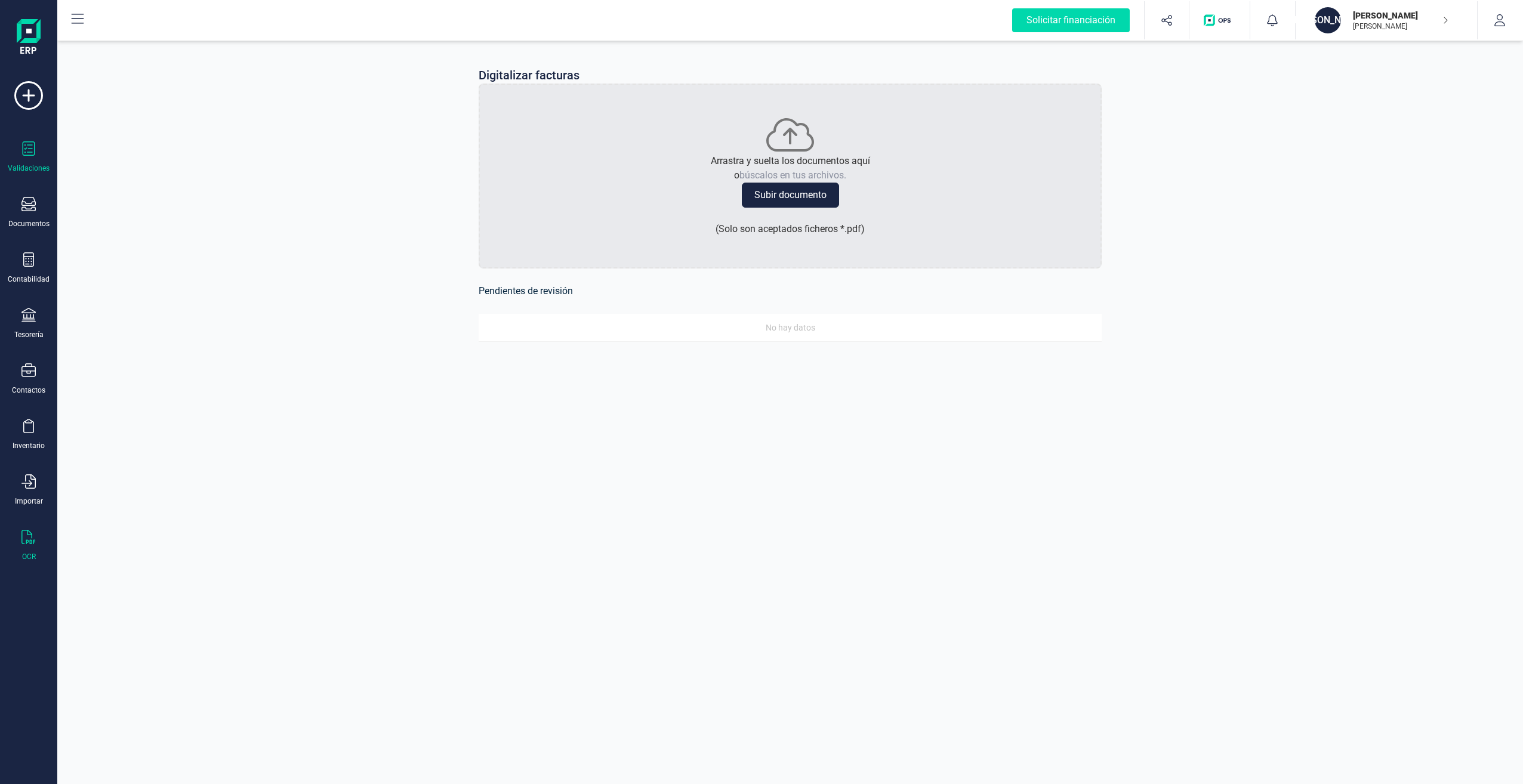
click at [31, 150] on icon at bounding box center [28, 148] width 14 height 14
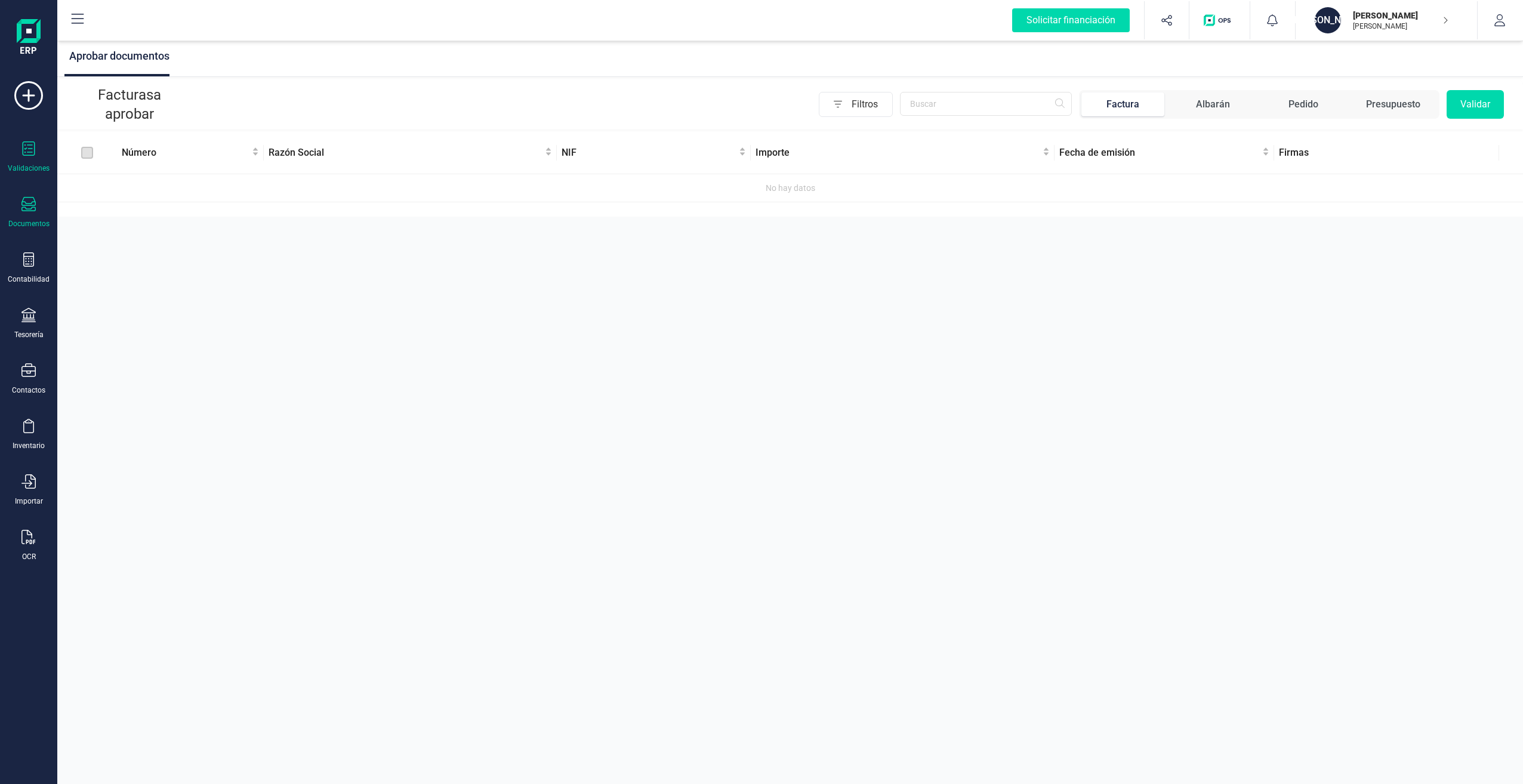
click at [28, 203] on icon at bounding box center [28, 203] width 14 height 14
click at [20, 263] on div "Contabilidad" at bounding box center [29, 268] width 48 height 32
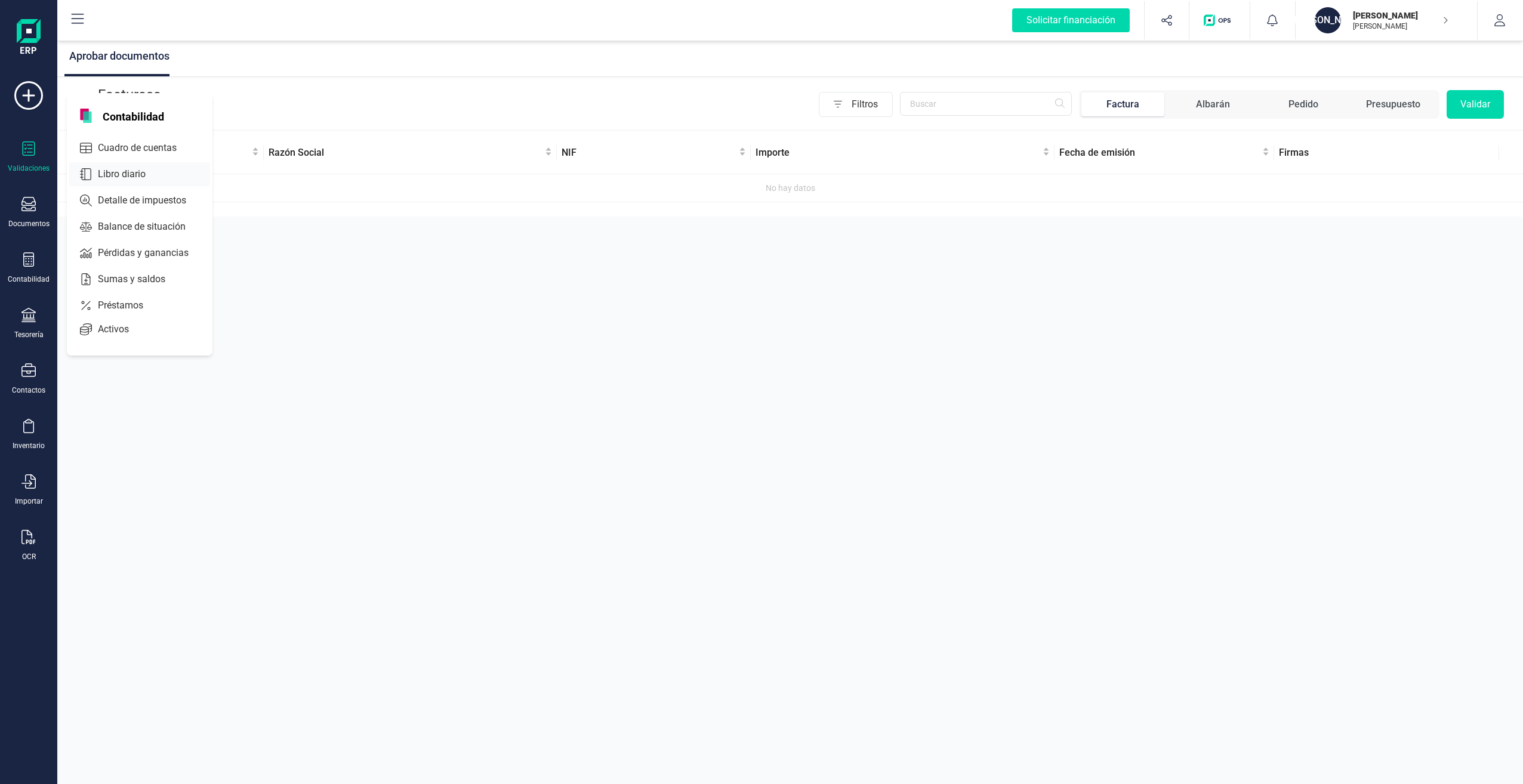
click at [127, 172] on span "Libro diario" at bounding box center [130, 174] width 74 height 14
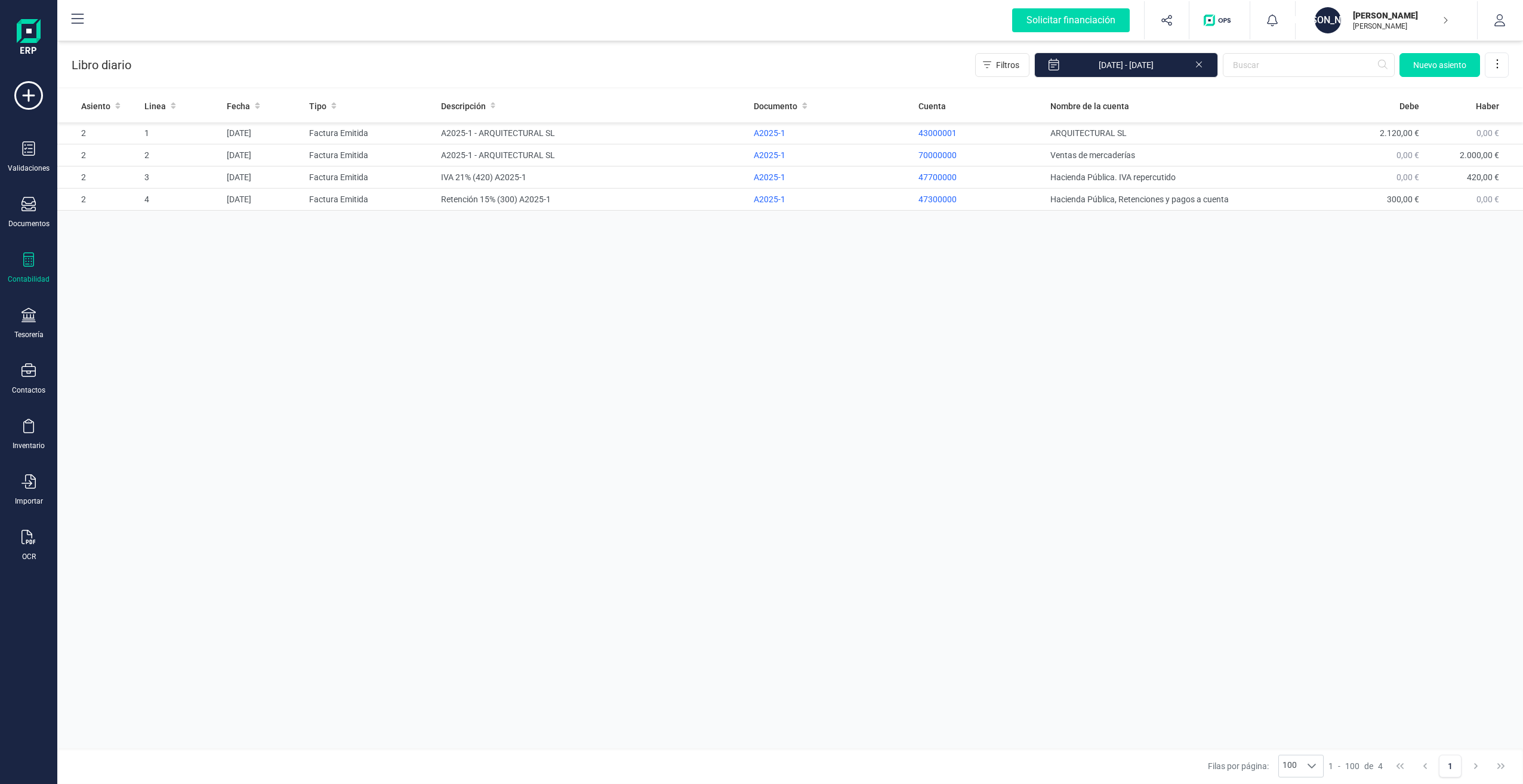
click at [29, 262] on icon at bounding box center [29, 259] width 11 height 14
click at [152, 200] on span "Detalle de impuestos" at bounding box center [150, 200] width 114 height 14
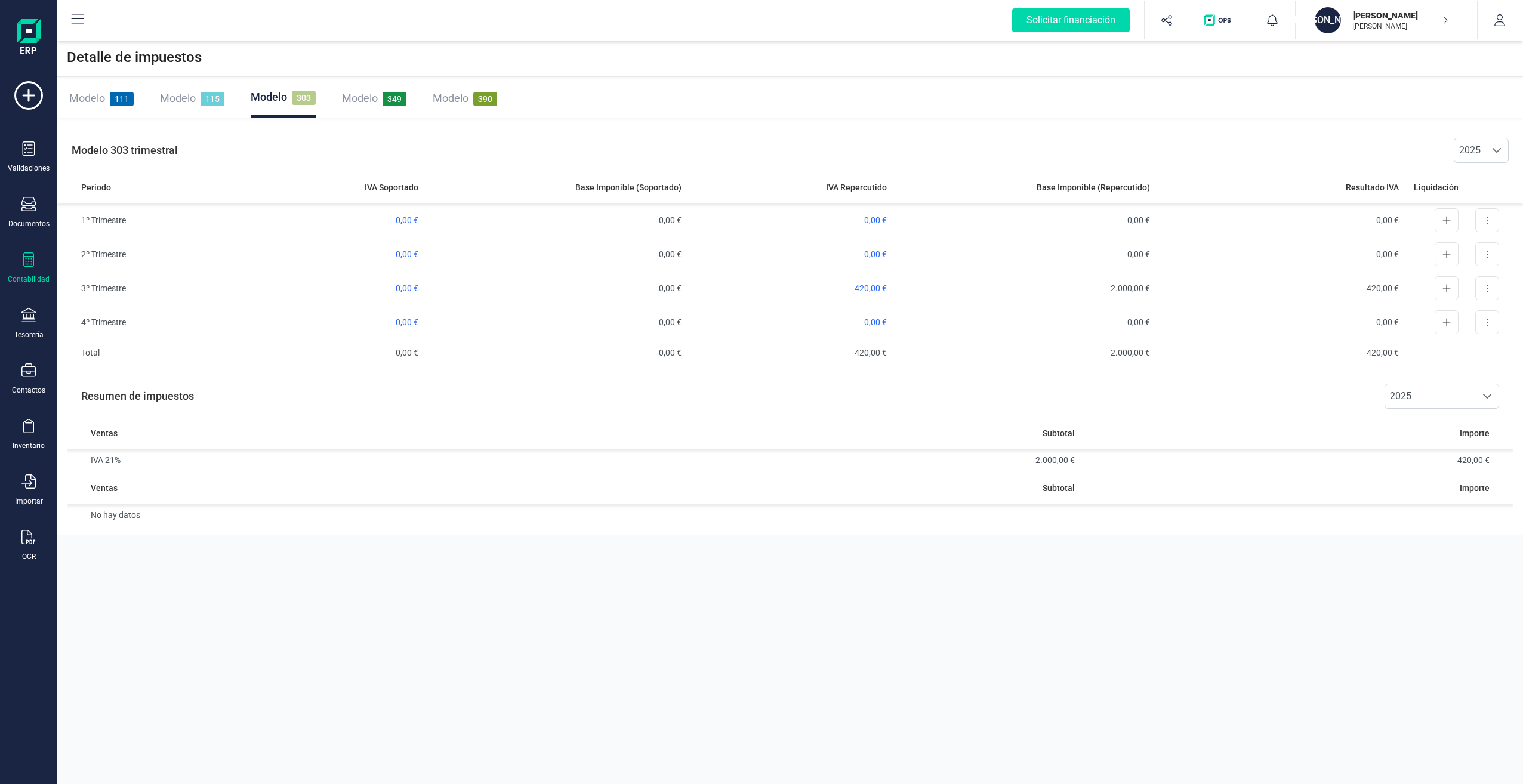
click at [111, 93] on span "111" at bounding box center [122, 98] width 24 height 14
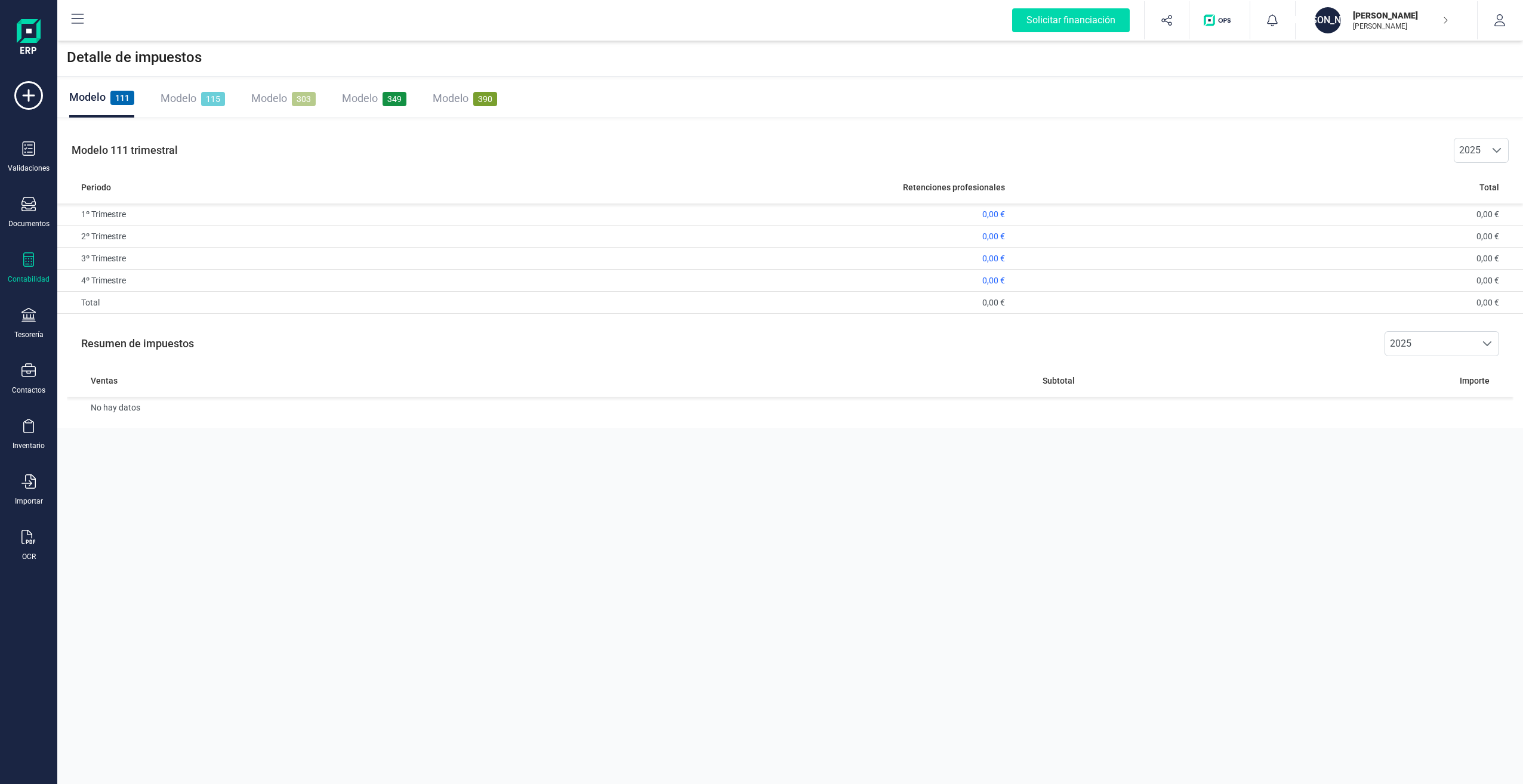
click at [179, 95] on span "Modelo" at bounding box center [179, 98] width 36 height 12
click at [256, 92] on span "Modelo" at bounding box center [269, 98] width 36 height 12
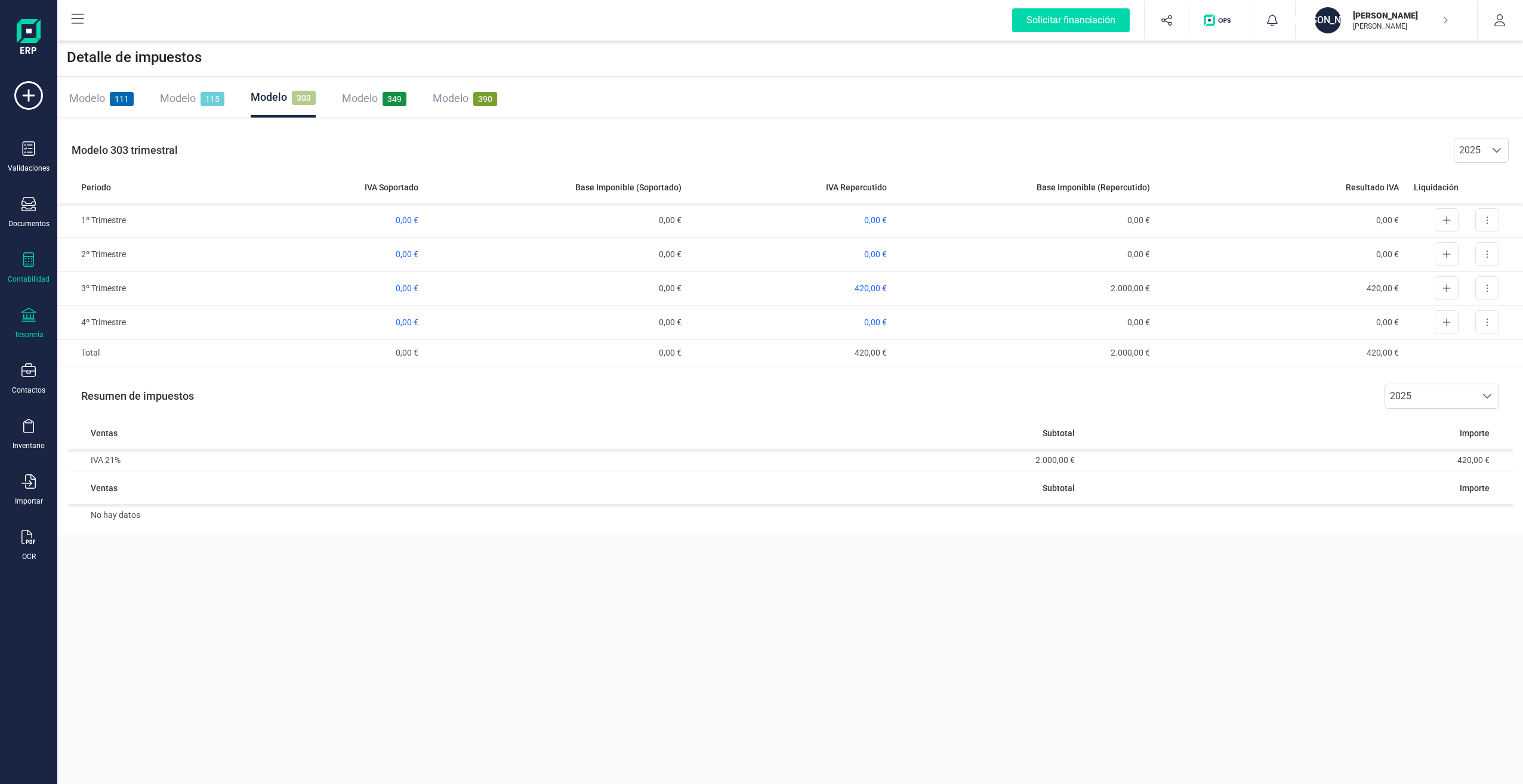
click at [26, 315] on icon at bounding box center [28, 315] width 14 height 14
click at [138, 200] on span "Cuentas bancarias" at bounding box center [146, 203] width 105 height 14
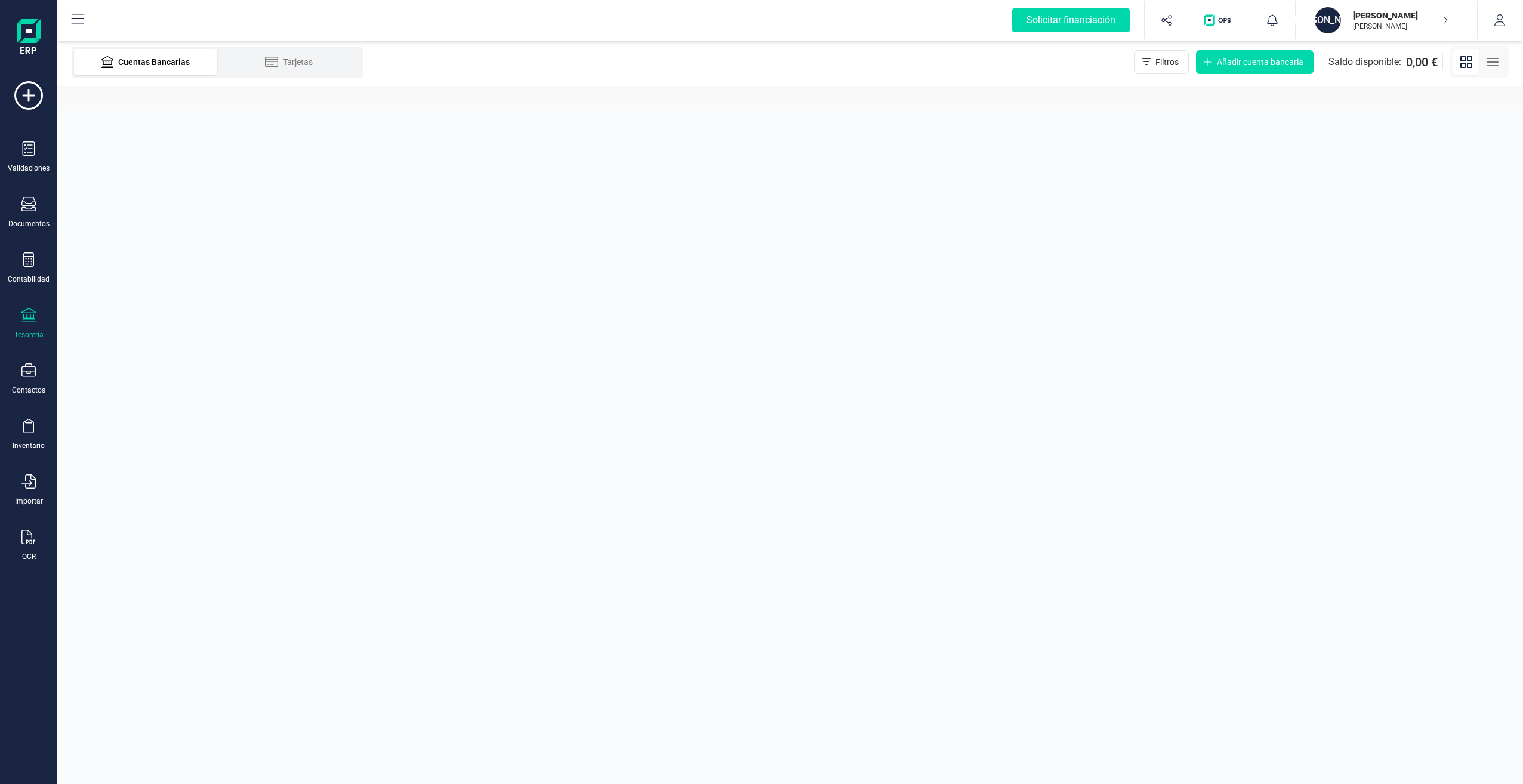
click at [168, 62] on div "Cuentas Bancarias" at bounding box center [146, 62] width 95 height 12
click at [288, 64] on div "Tarjetas" at bounding box center [289, 62] width 95 height 12
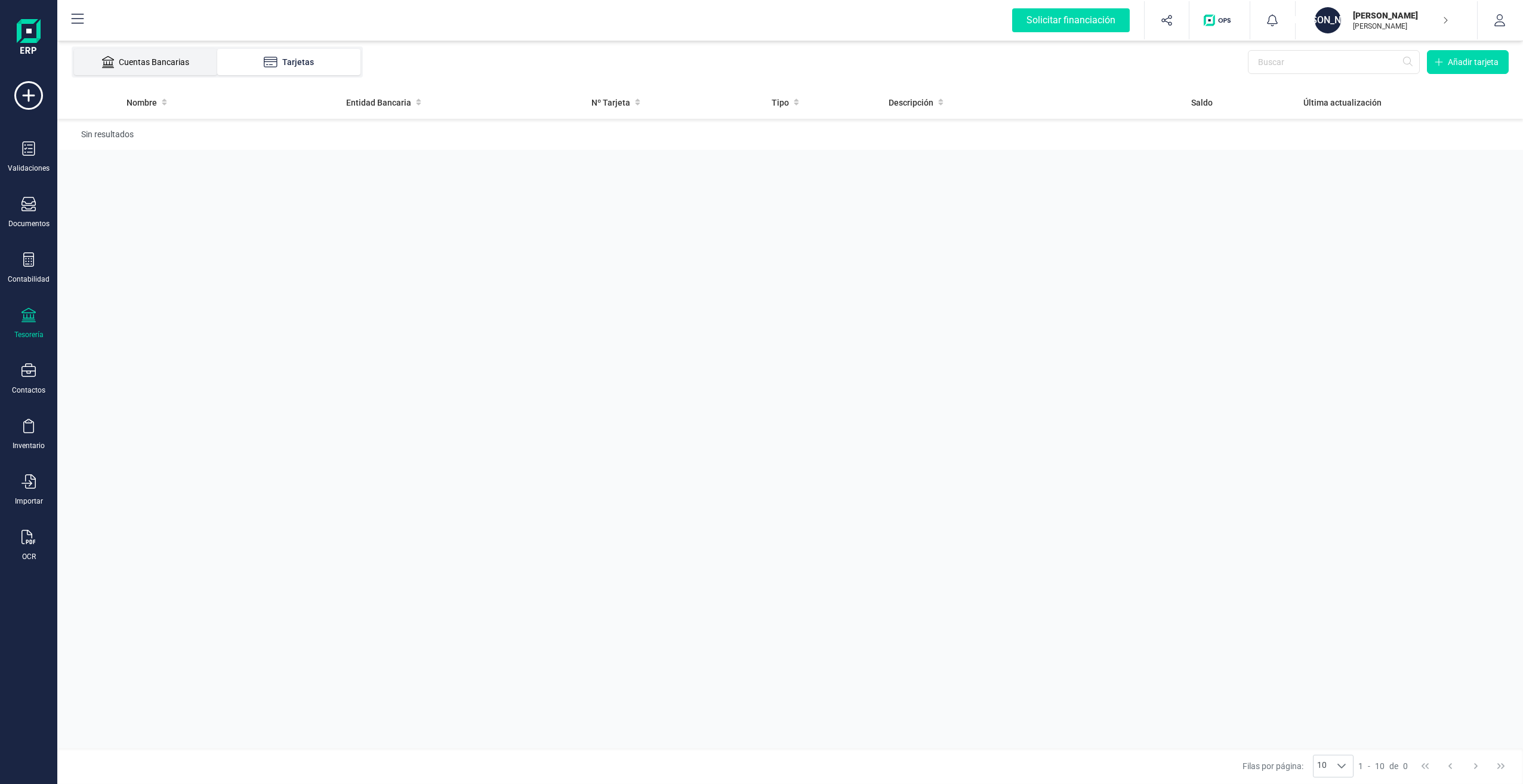
click at [175, 62] on div "Cuentas Bancarias" at bounding box center [146, 62] width 95 height 12
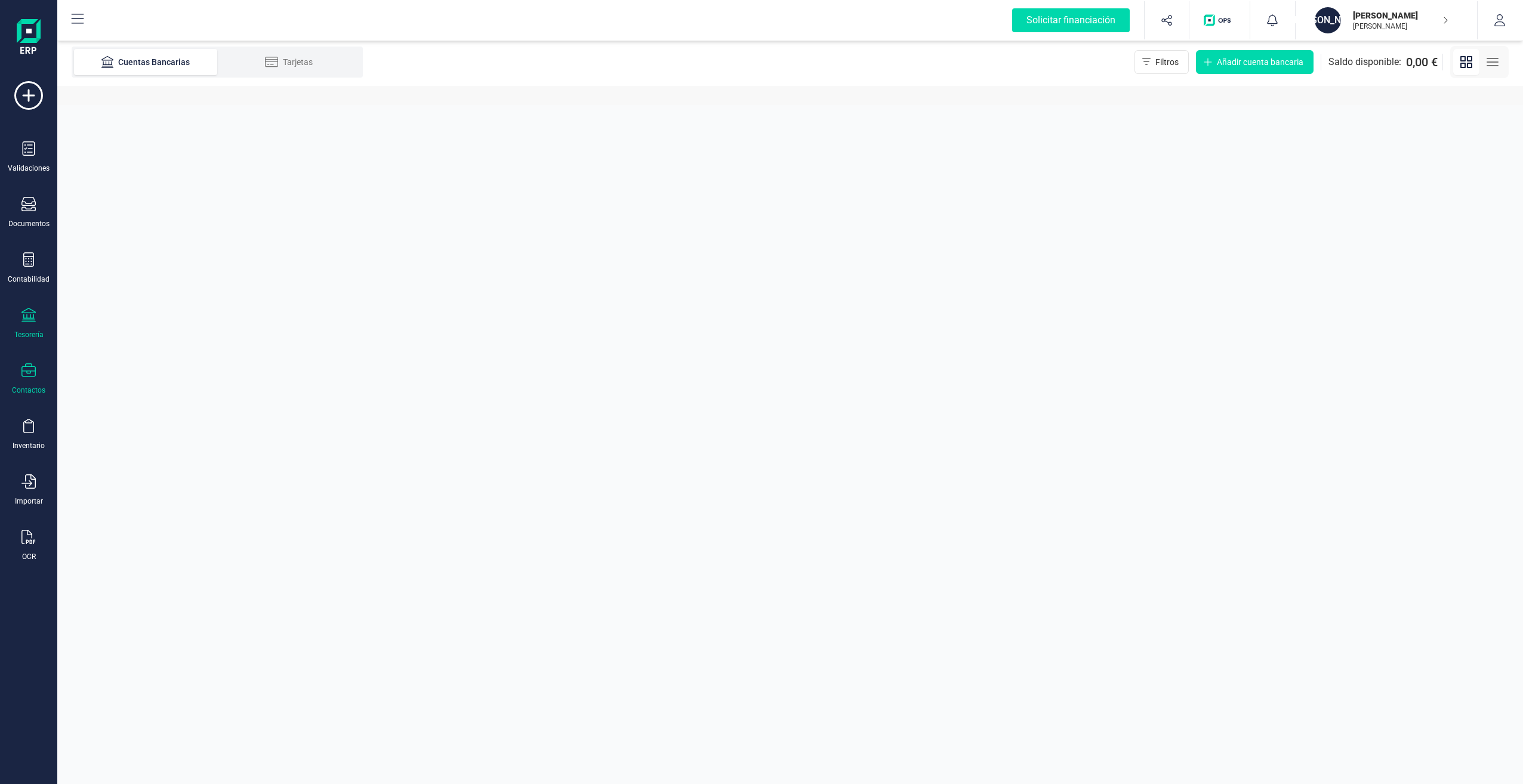
click at [34, 375] on icon at bounding box center [28, 370] width 14 height 14
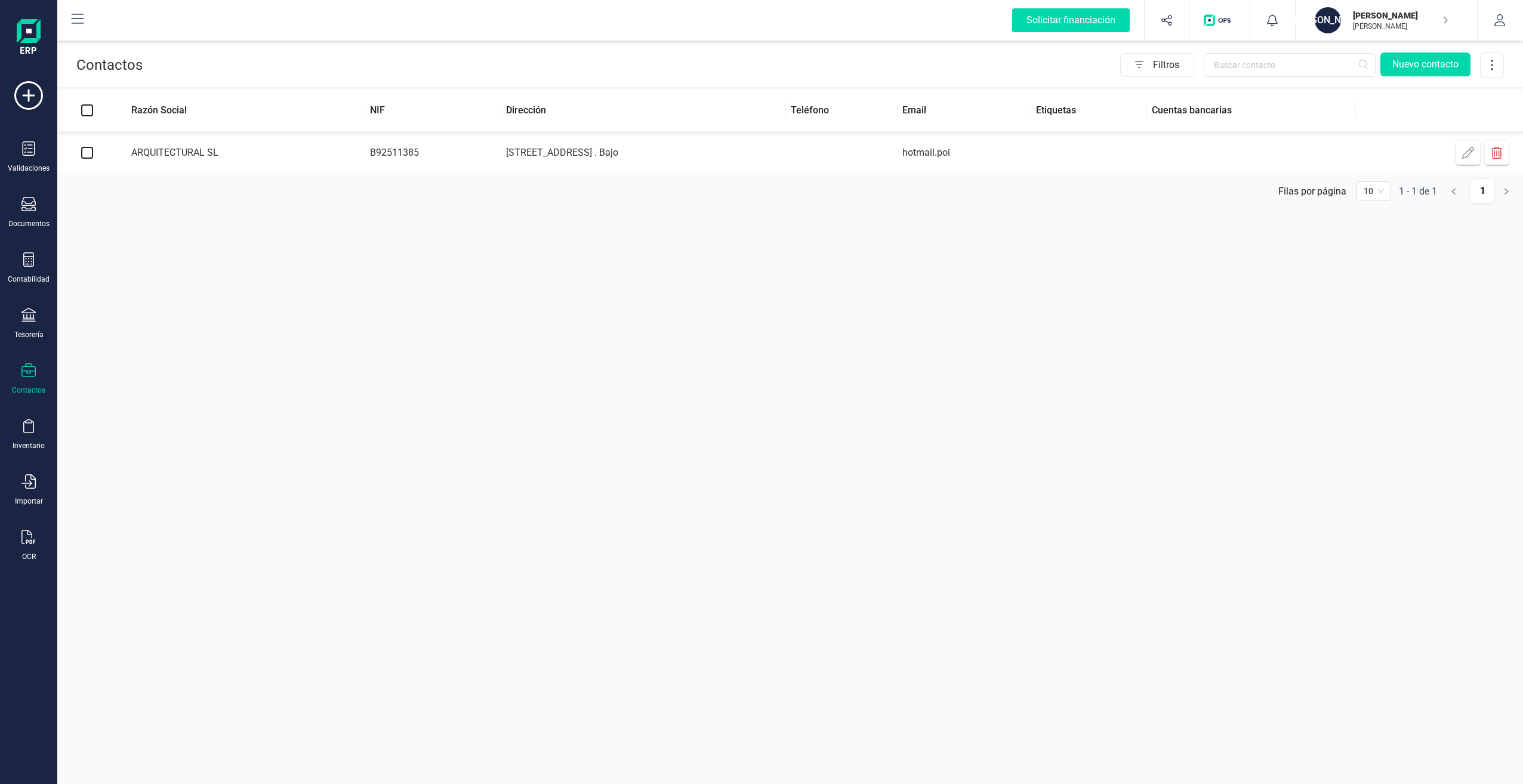
click at [90, 155] on input "checkbox" at bounding box center [87, 153] width 12 height 12
checkbox input "true"
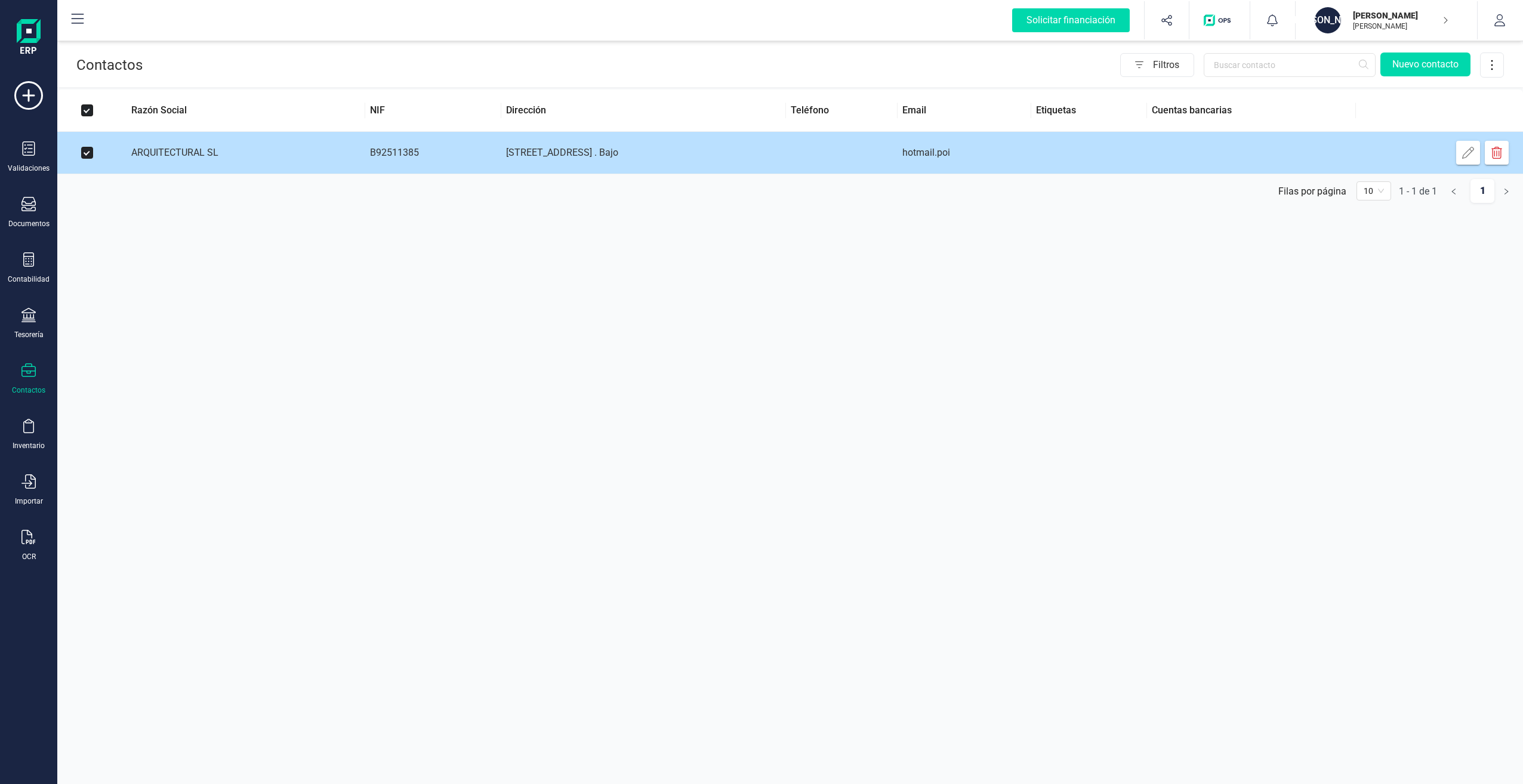
click at [1498, 153] on icon "button" at bounding box center [1497, 153] width 12 height 12
click at [1499, 155] on icon "button" at bounding box center [1497, 153] width 11 height 12
click at [1499, 155] on icon "button" at bounding box center [1497, 153] width 11 height 12
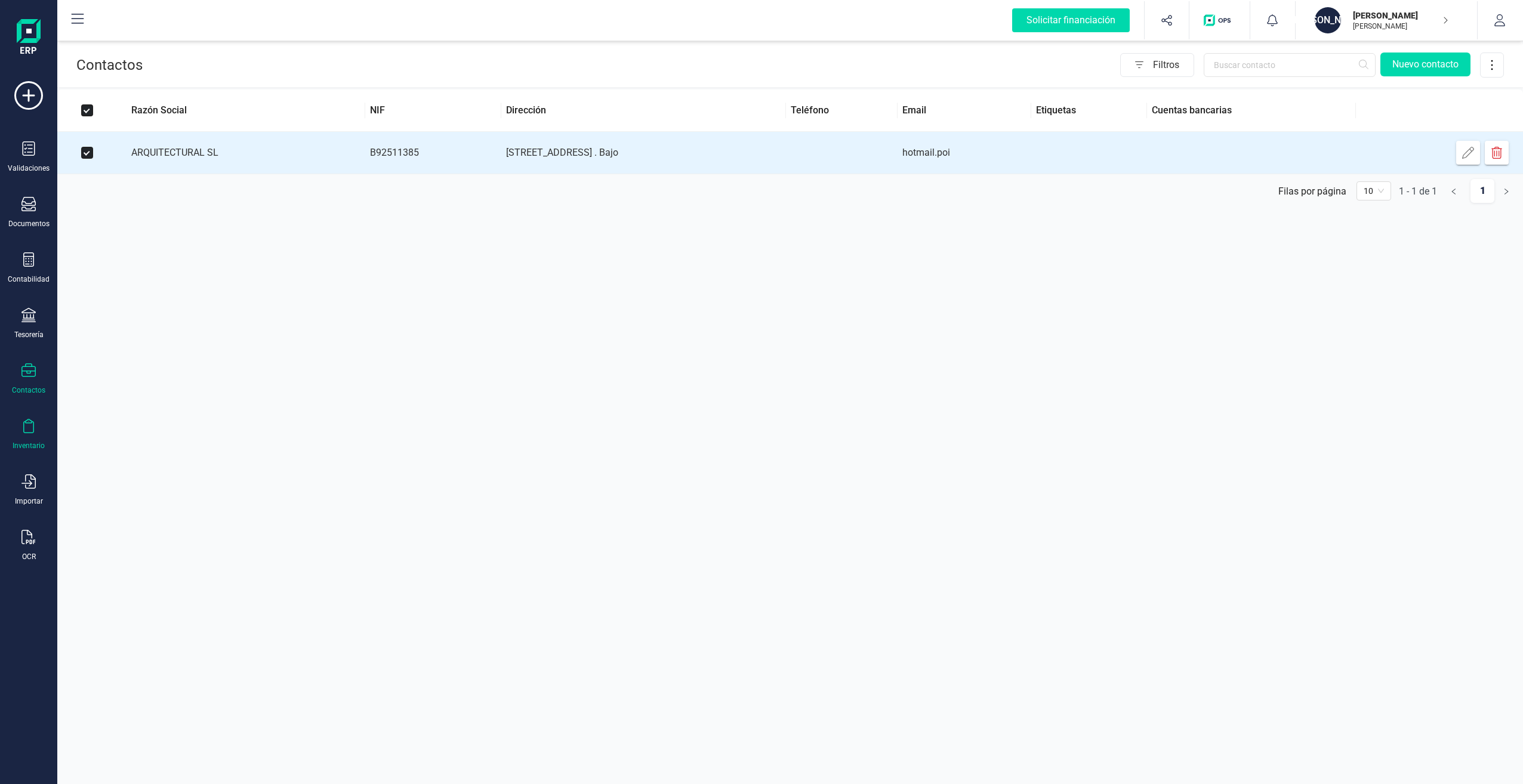
click at [32, 427] on icon at bounding box center [28, 425] width 14 height 14
click at [124, 440] on div "Contactos Filtros Nuevo contacto Razón Social NIF Dirección Teléfono Email Etiq…" at bounding box center [791, 392] width 1466 height 784
click at [40, 477] on div "Importar" at bounding box center [29, 490] width 48 height 32
click at [31, 540] on icon at bounding box center [28, 537] width 13 height 14
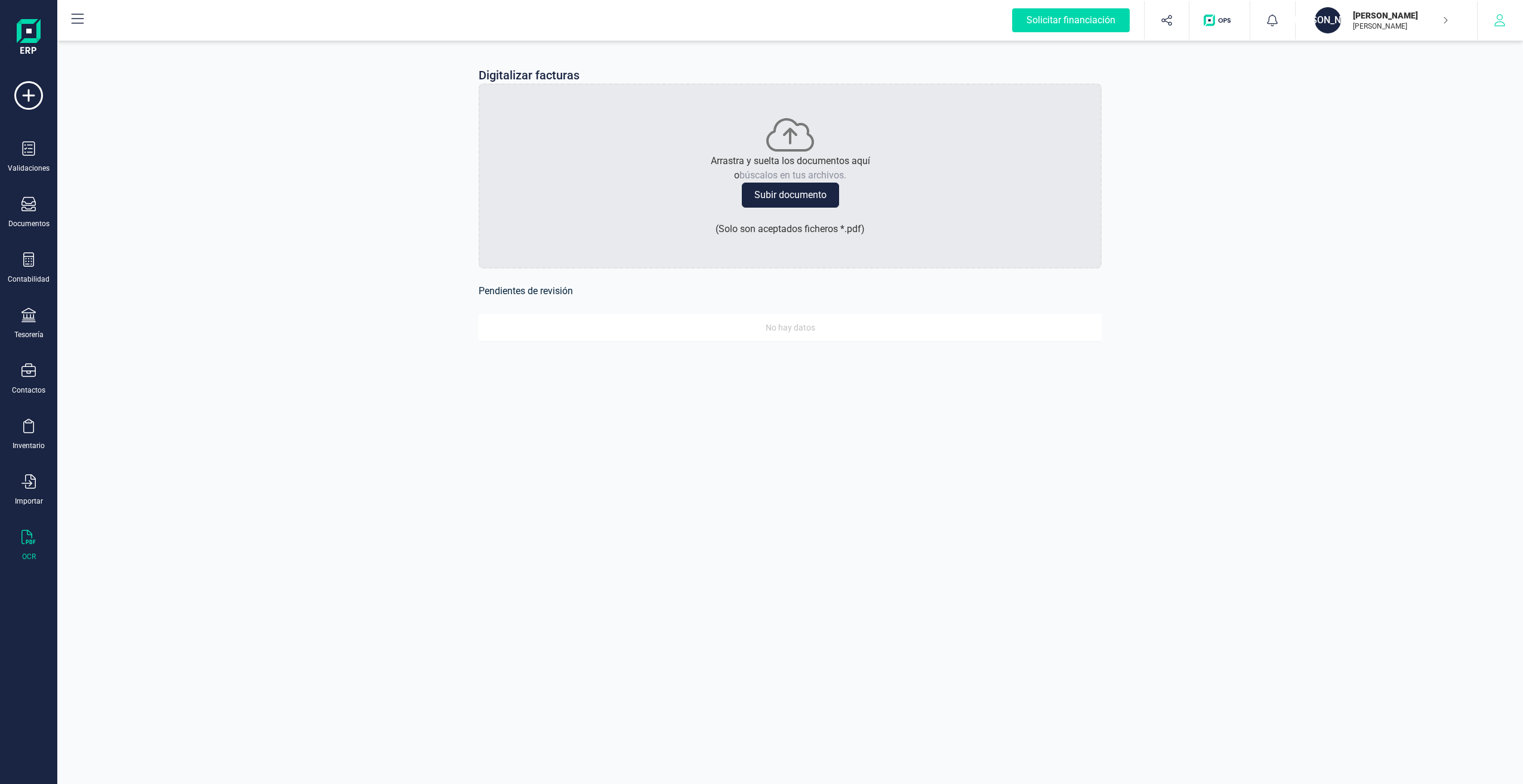
click at [1497, 22] on icon "button" at bounding box center [1500, 20] width 12 height 12
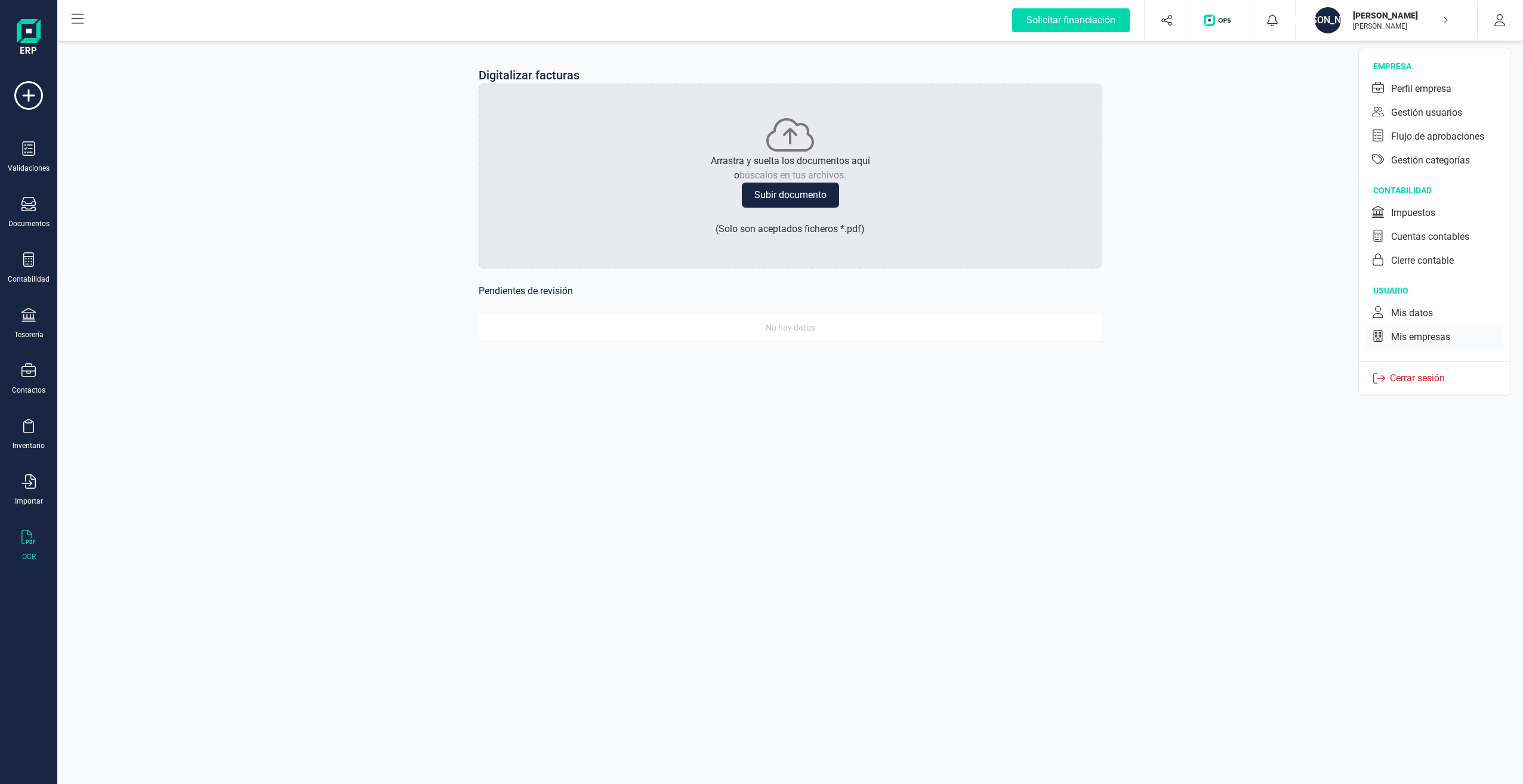
click at [1414, 338] on div "Mis empresas" at bounding box center [1420, 337] width 59 height 14
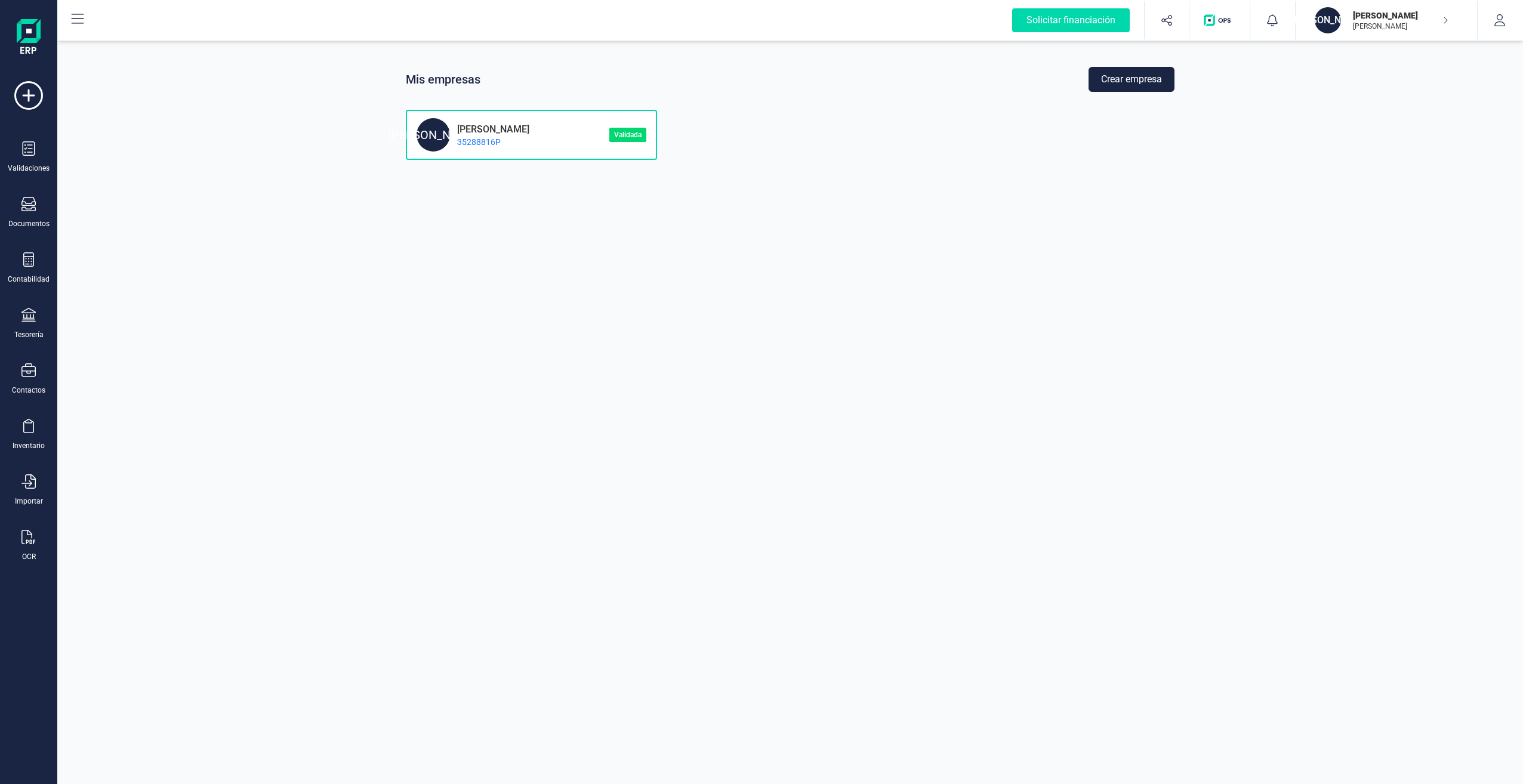
click at [529, 131] on p "[PERSON_NAME]" at bounding box center [490, 128] width 79 height 12
click at [434, 133] on div "[PERSON_NAME]" at bounding box center [433, 134] width 34 height 34
drag, startPoint x: 434, startPoint y: 133, endPoint x: 776, endPoint y: 169, distance: 343.9
click at [776, 169] on div "Mis empresas Crear empresa [PERSON_NAME] 35288816P Validada" at bounding box center [791, 392] width 1466 height 784
click at [1506, 20] on button "button" at bounding box center [1500, 20] width 45 height 38
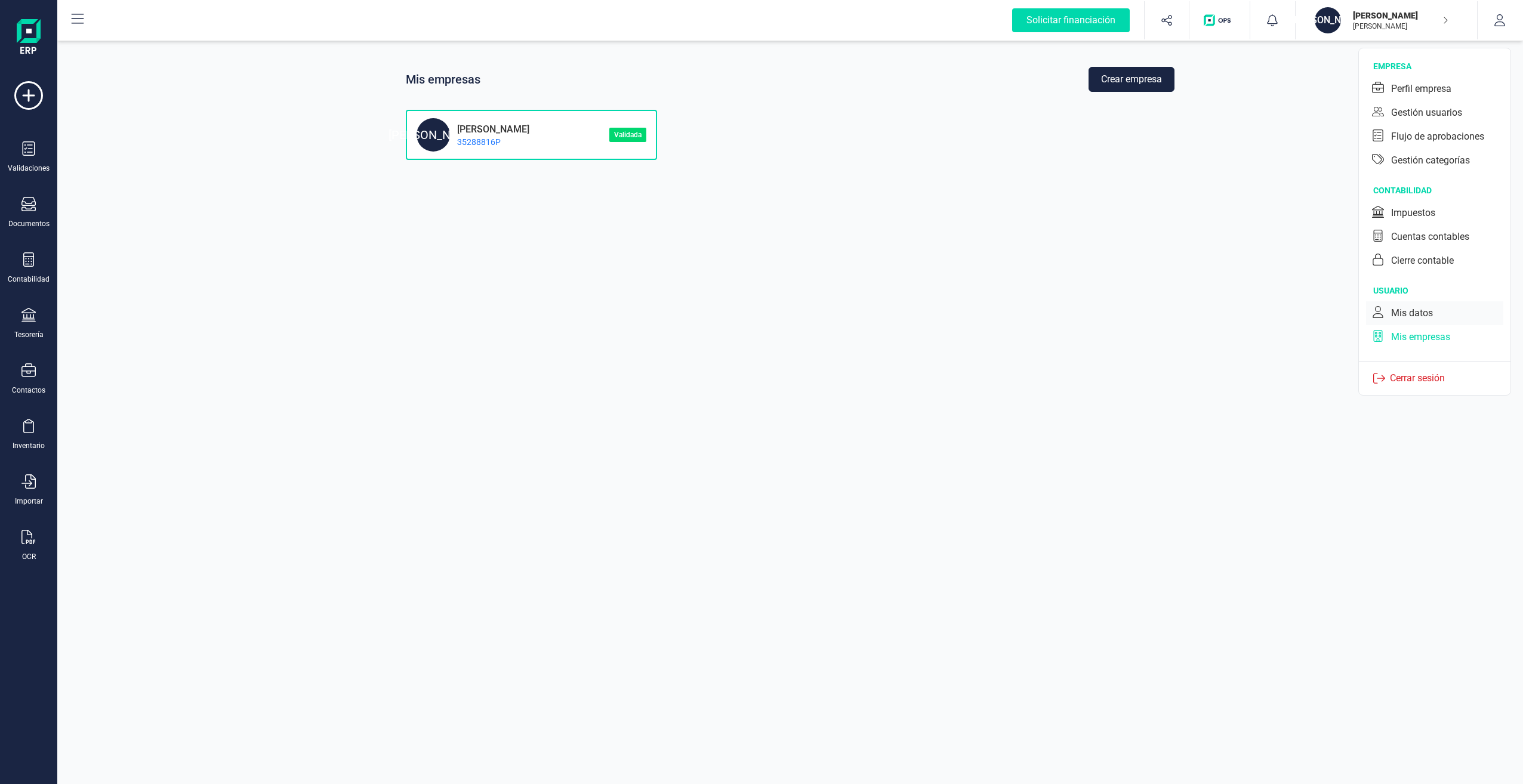
click at [1409, 310] on div "Mis datos" at bounding box center [1412, 313] width 42 height 14
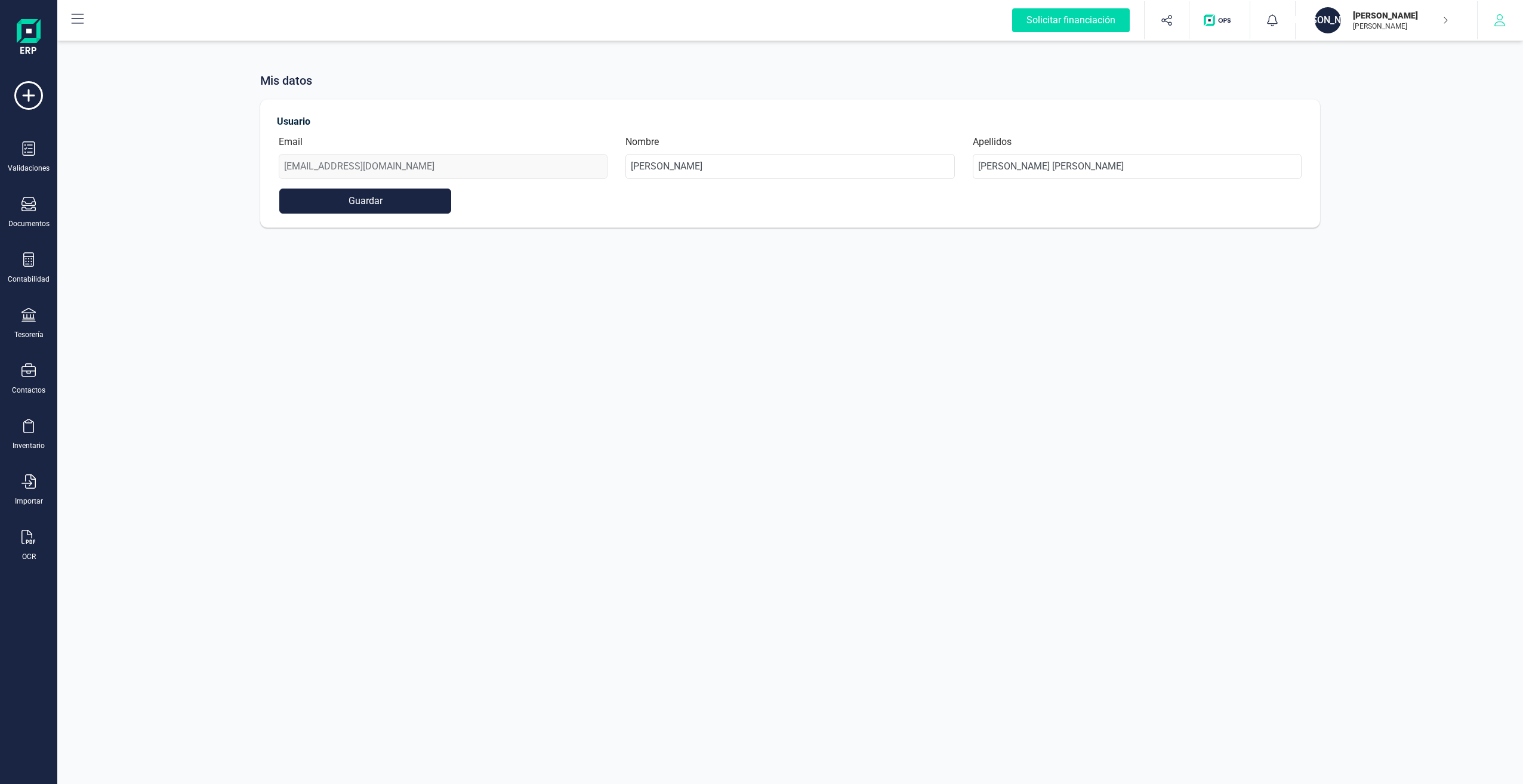
click at [1495, 27] on button "button" at bounding box center [1500, 20] width 45 height 38
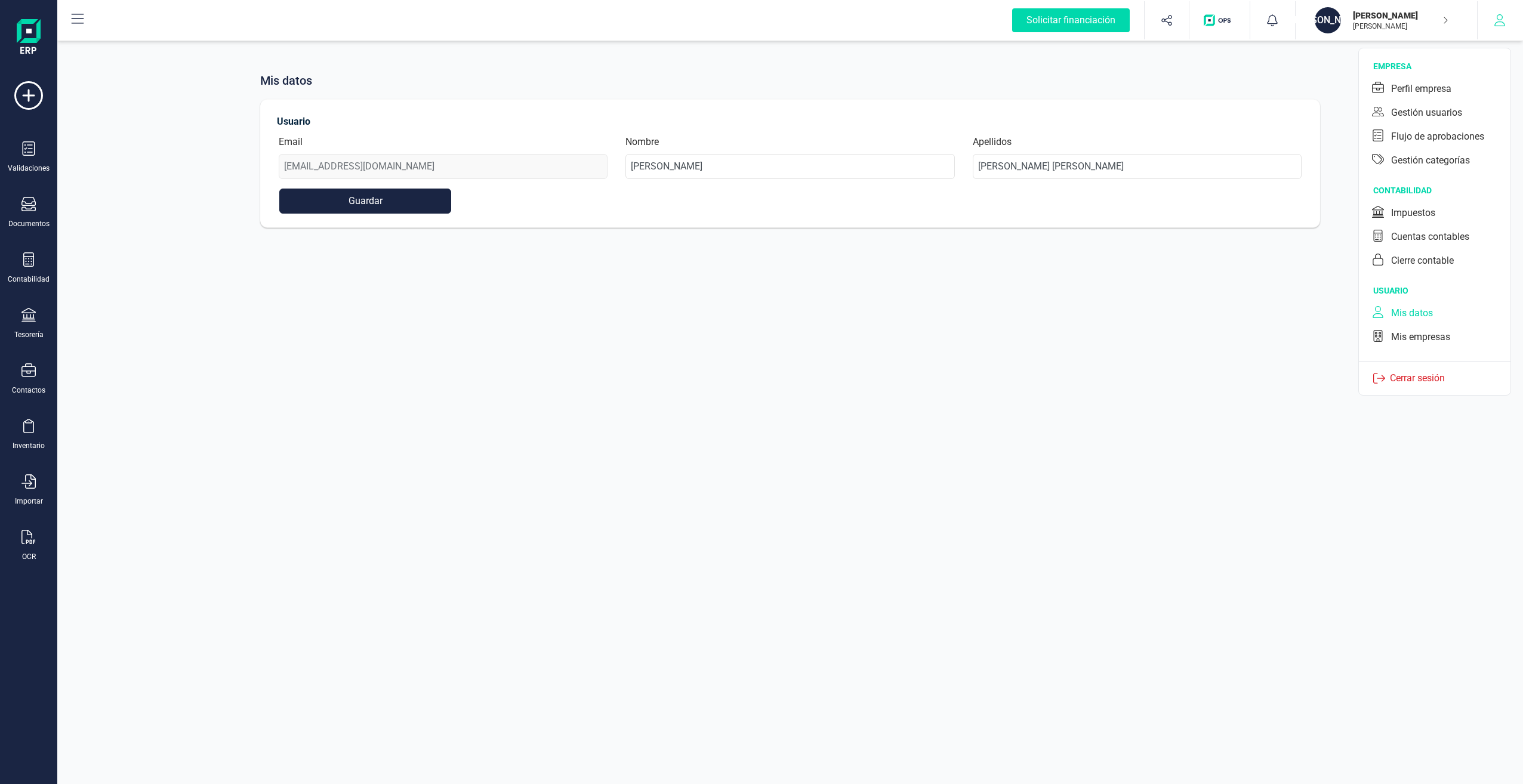
click at [1503, 18] on icon "button" at bounding box center [1500, 20] width 12 height 12
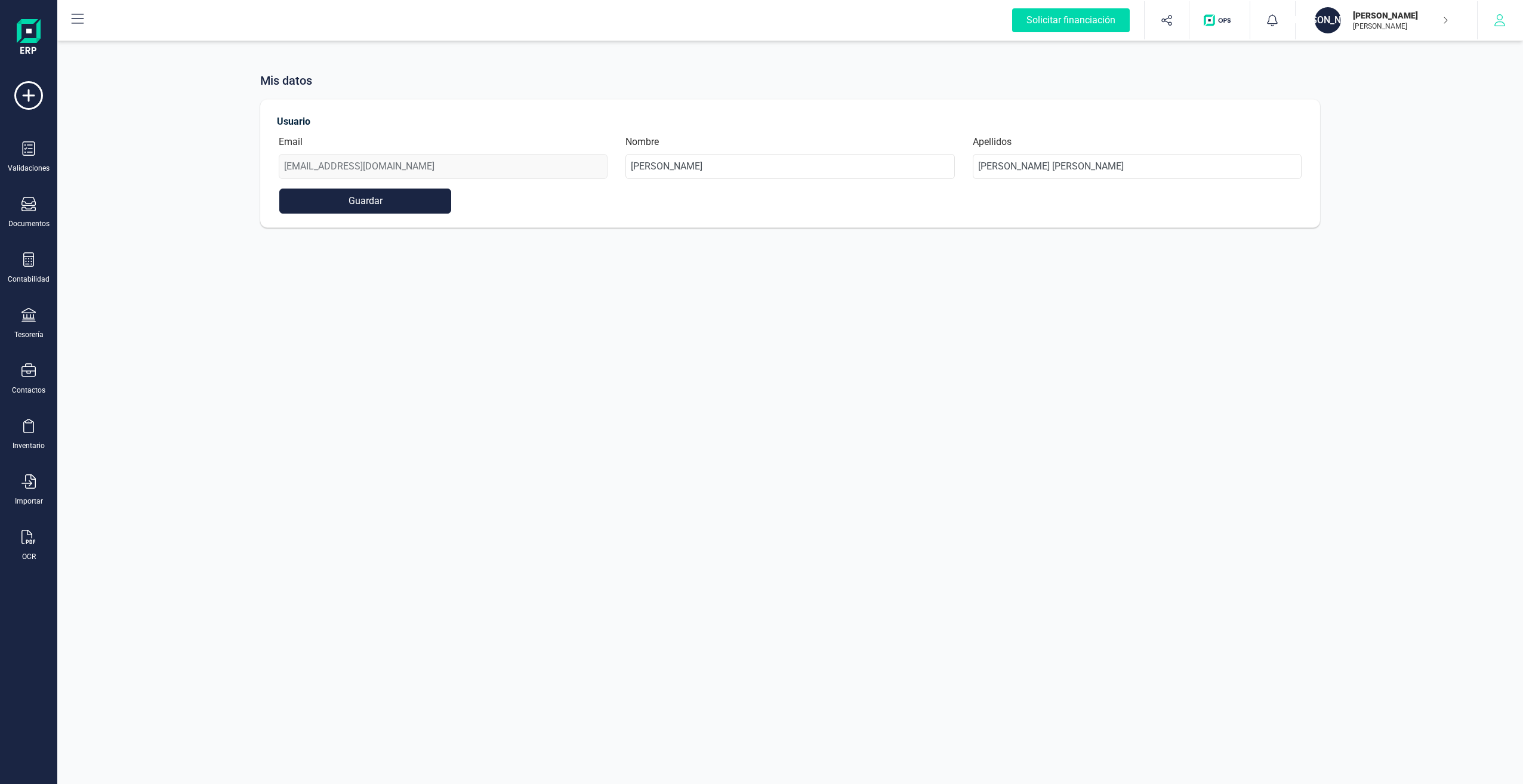
click at [1503, 18] on icon "button" at bounding box center [1500, 20] width 12 height 12
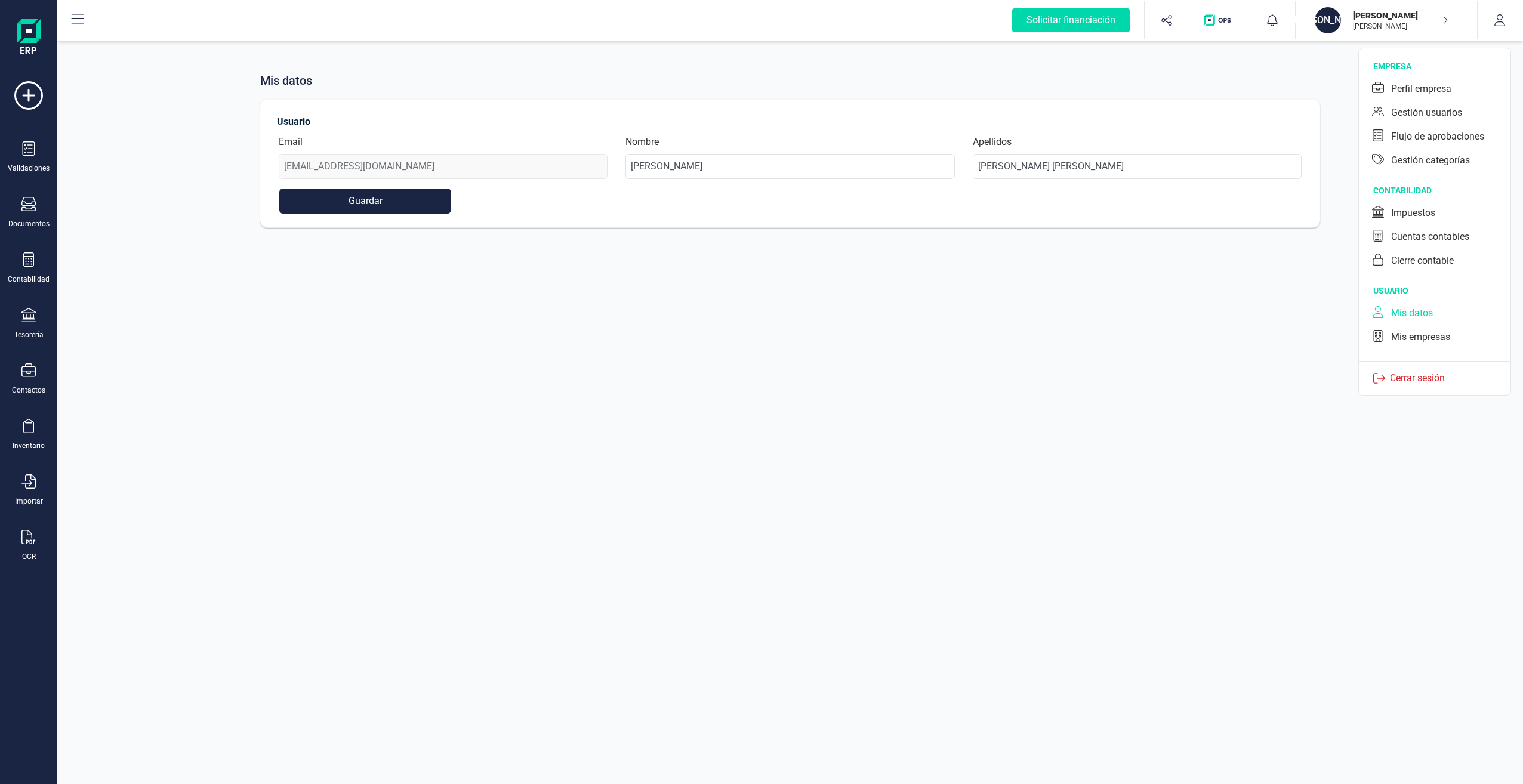
click at [1403, 313] on div "Mis datos" at bounding box center [1412, 313] width 42 height 14
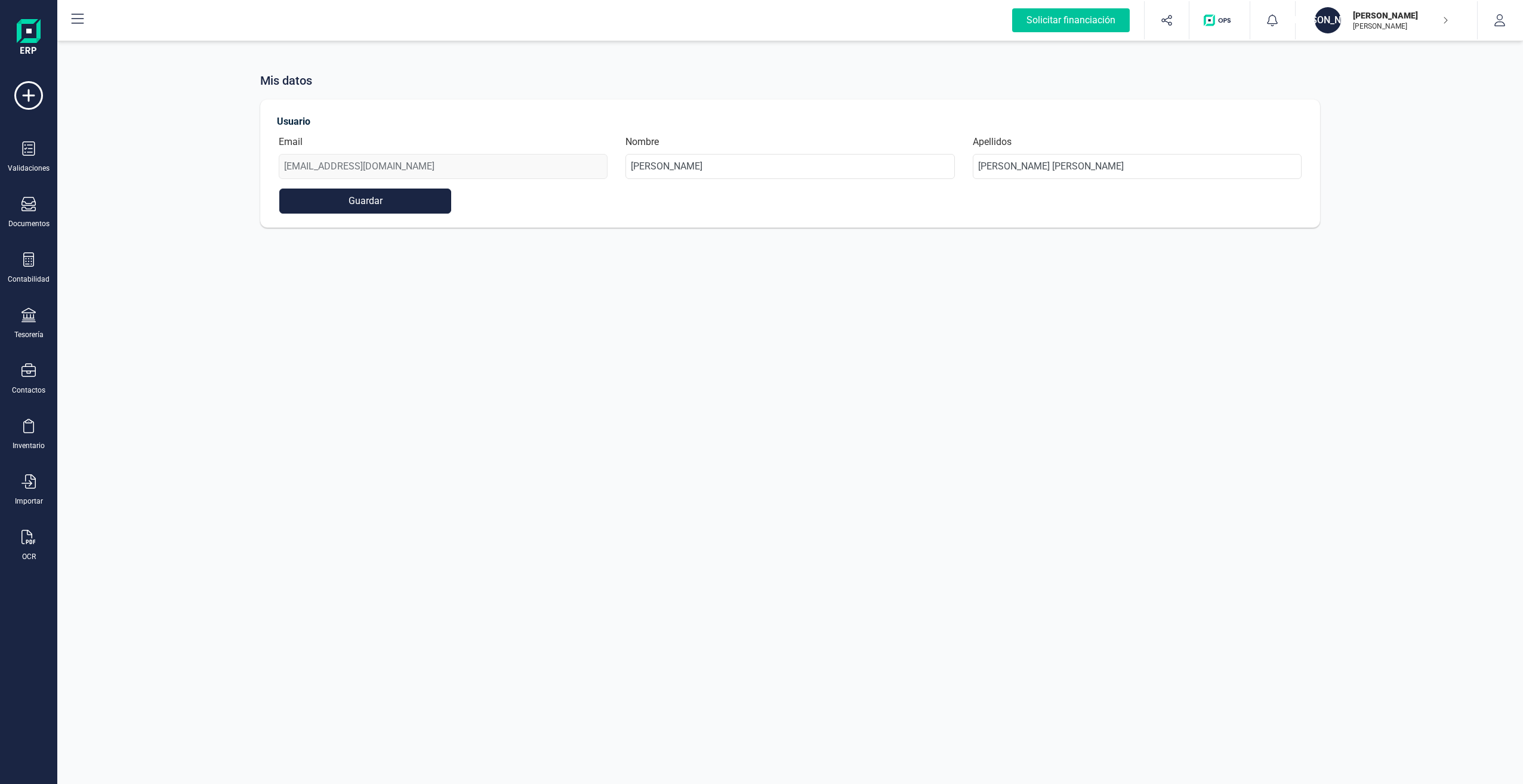
click at [1101, 20] on div "Solicitar financiación" at bounding box center [1071, 20] width 117 height 24
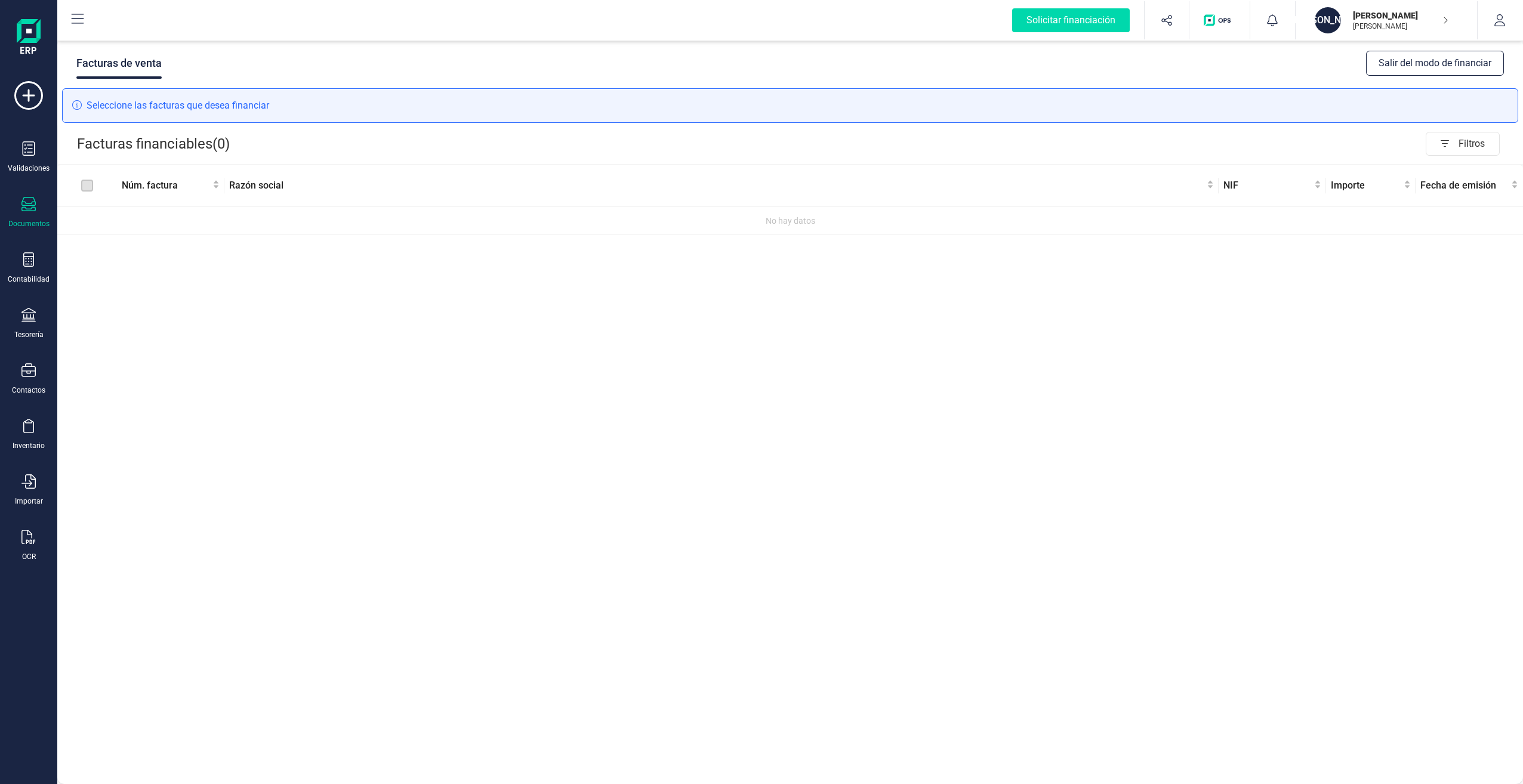
click at [1445, 59] on button "Salir del modo de financiar" at bounding box center [1434, 63] width 138 height 25
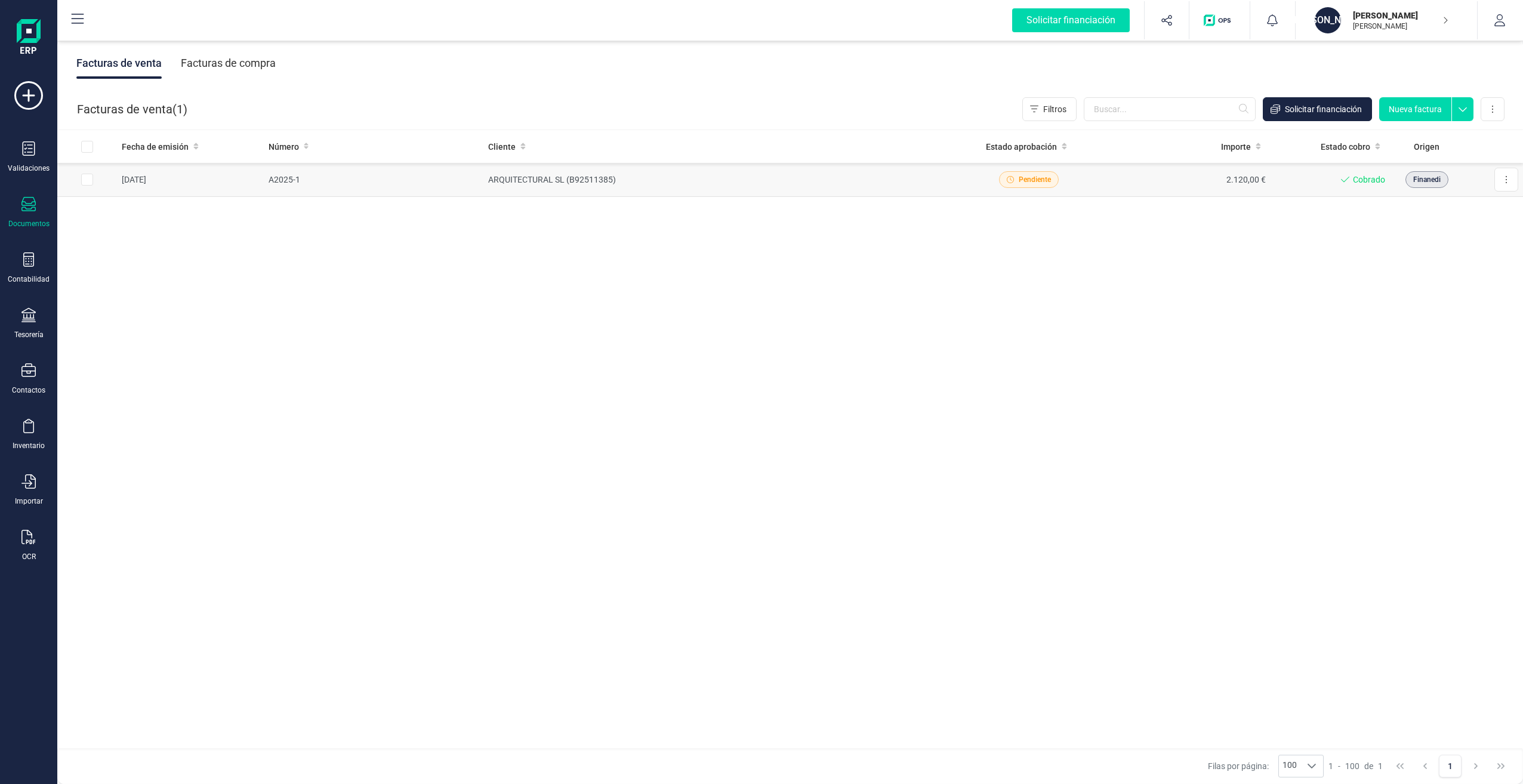
click at [1430, 180] on span "Finanedi" at bounding box center [1427, 180] width 28 height 11
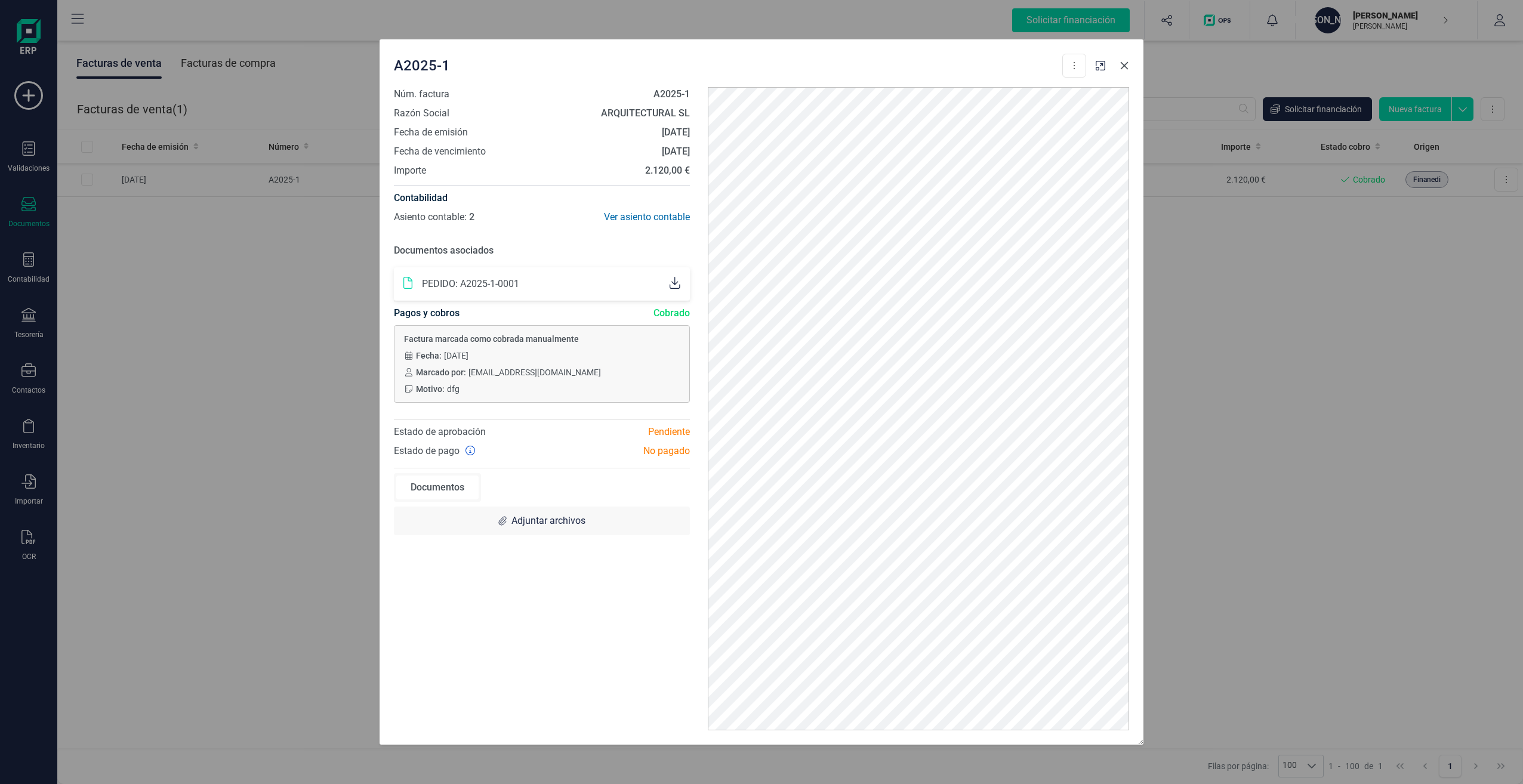
drag, startPoint x: 656, startPoint y: 449, endPoint x: 1122, endPoint y: 62, distance: 605.7
click at [1122, 62] on icon "button" at bounding box center [1124, 66] width 10 height 10
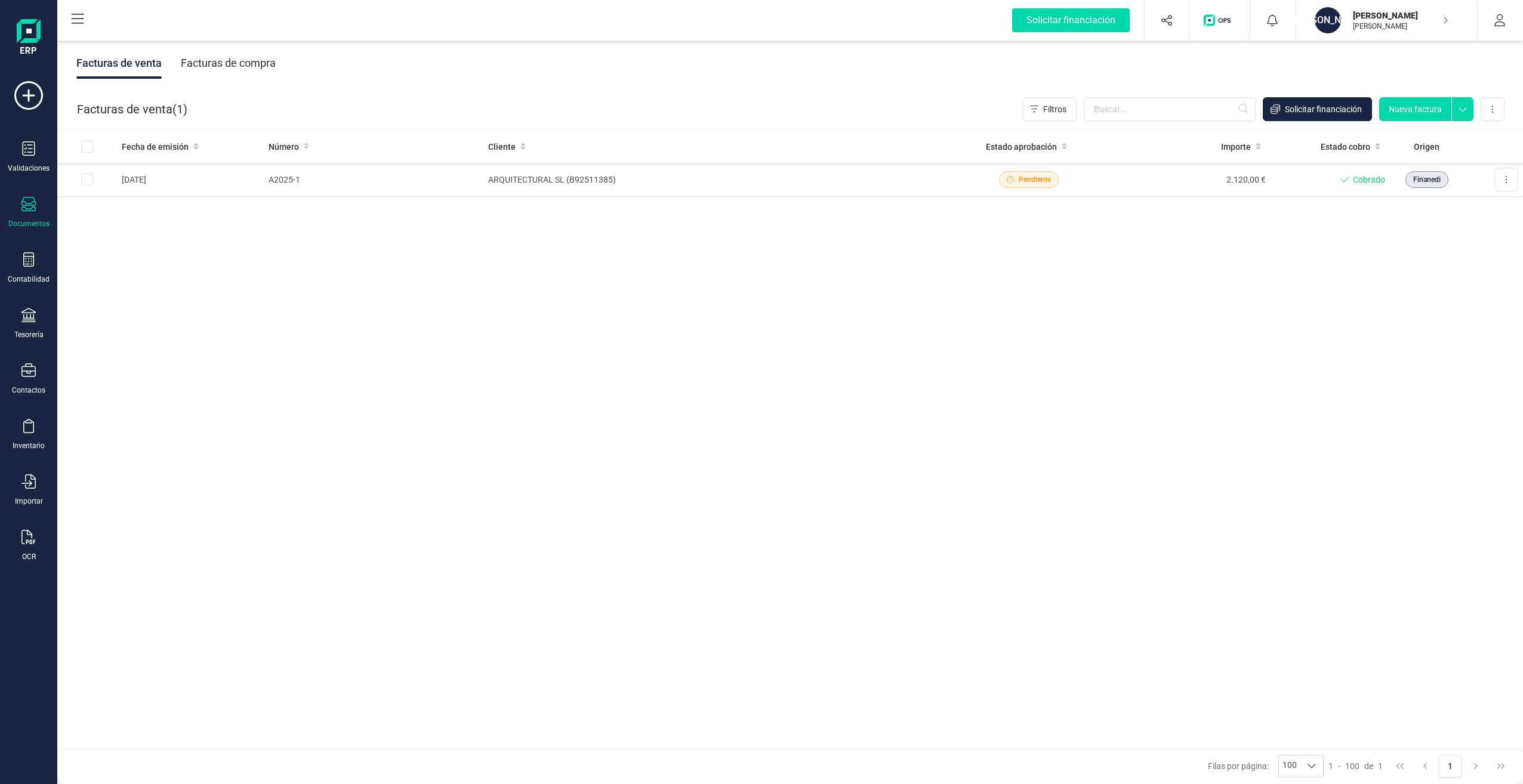
click at [73, 16] on icon at bounding box center [77, 19] width 14 height 14
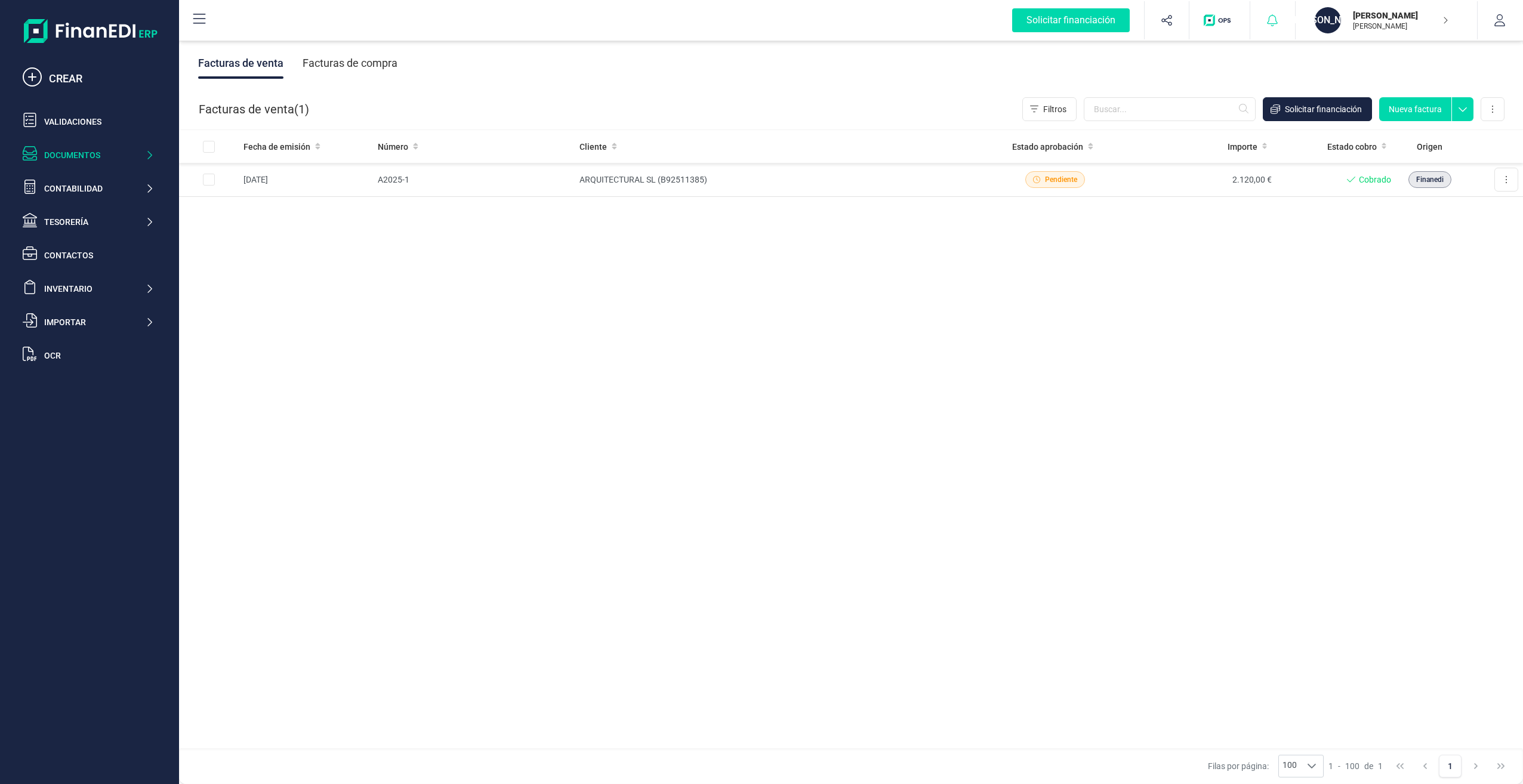
click at [1275, 25] on icon at bounding box center [1272, 20] width 12 height 12
click at [1406, 22] on p "[PERSON_NAME]" at bounding box center [1401, 26] width 95 height 10
click at [1380, 18] on p "[PERSON_NAME]" at bounding box center [1401, 16] width 95 height 12
click at [1491, 109] on button at bounding box center [1492, 109] width 24 height 24
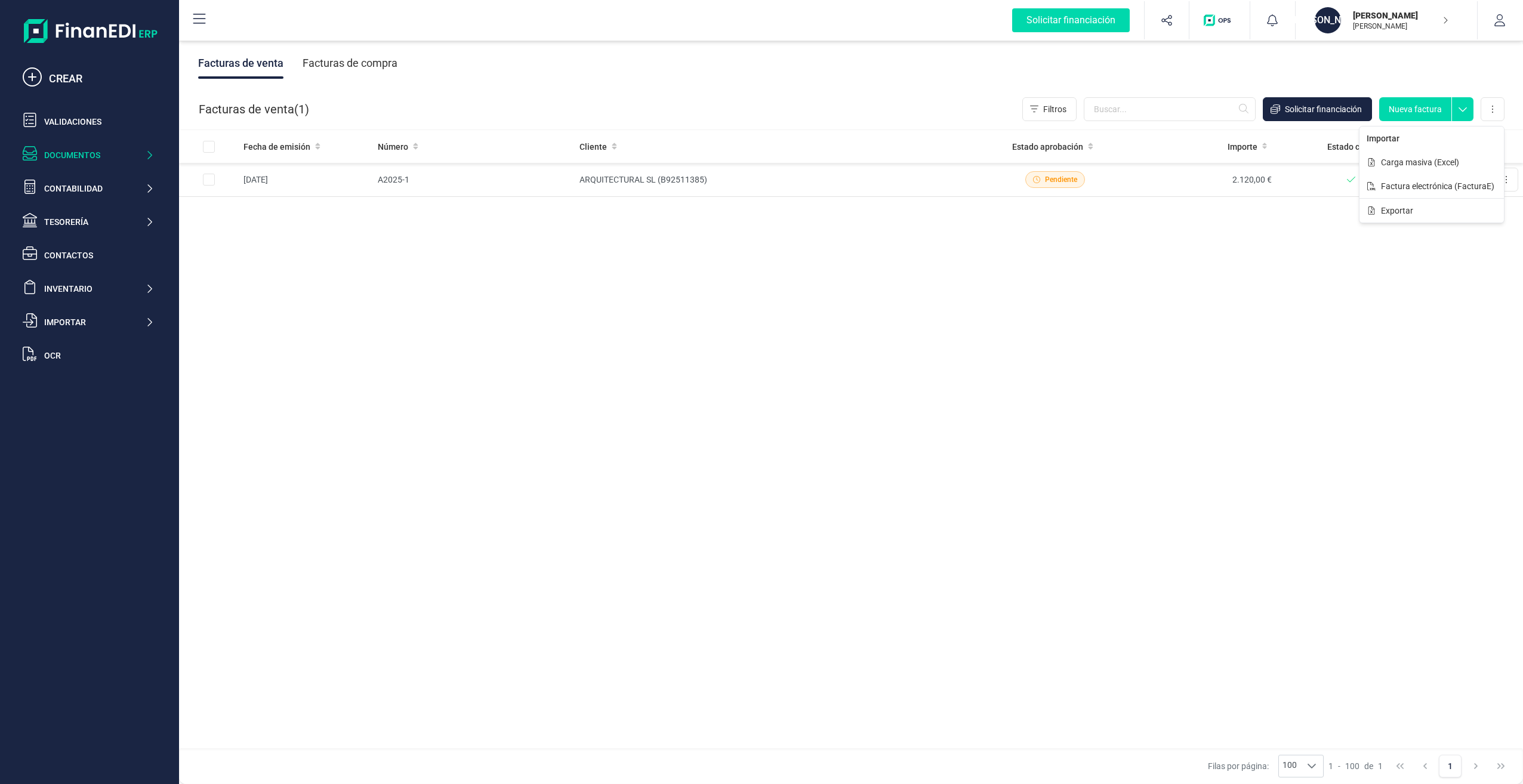
click at [1406, 84] on div "Facturas de venta Facturas de compra" at bounding box center [851, 63] width 1344 height 50
drag, startPoint x: 1494, startPoint y: 30, endPoint x: 1156, endPoint y: 84, distance: 342.3
click at [1156, 84] on div "Facturas de venta Facturas de compra" at bounding box center [851, 63] width 1344 height 50
click at [1507, 18] on button "button" at bounding box center [1500, 20] width 45 height 38
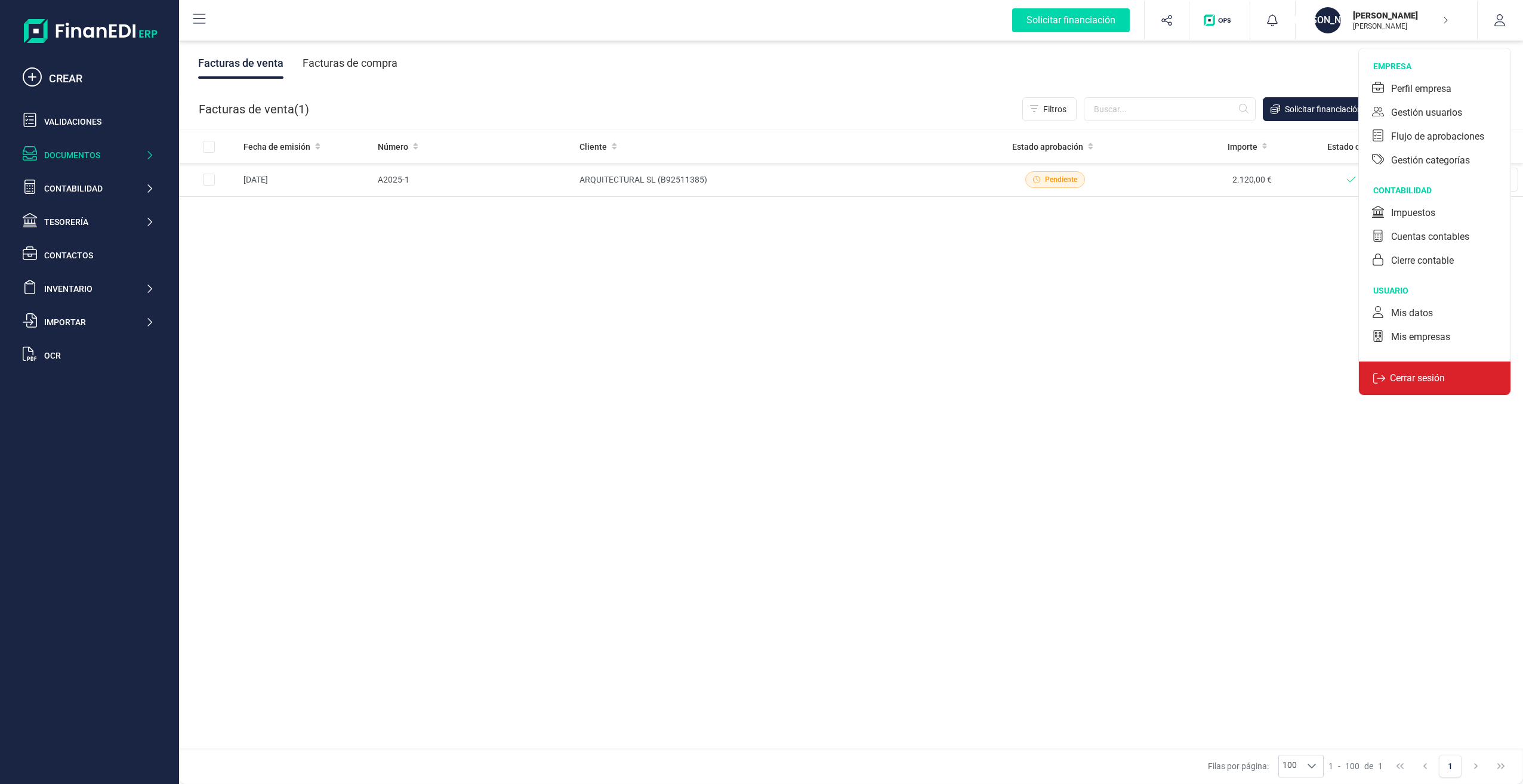
click at [1422, 377] on p "Cerrar sesión" at bounding box center [1417, 378] width 64 height 14
